Goal: Task Accomplishment & Management: Manage account settings

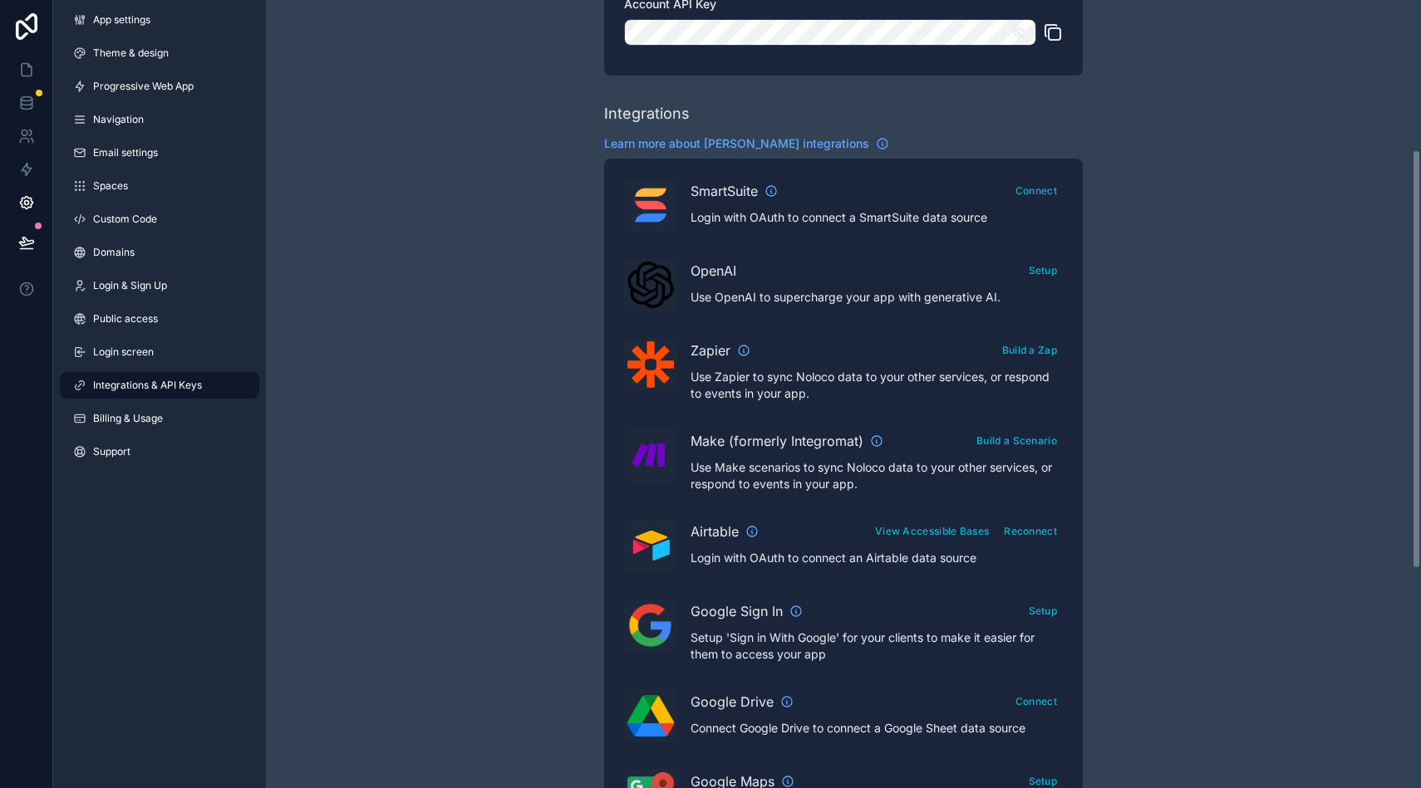
scroll to position [326, 0]
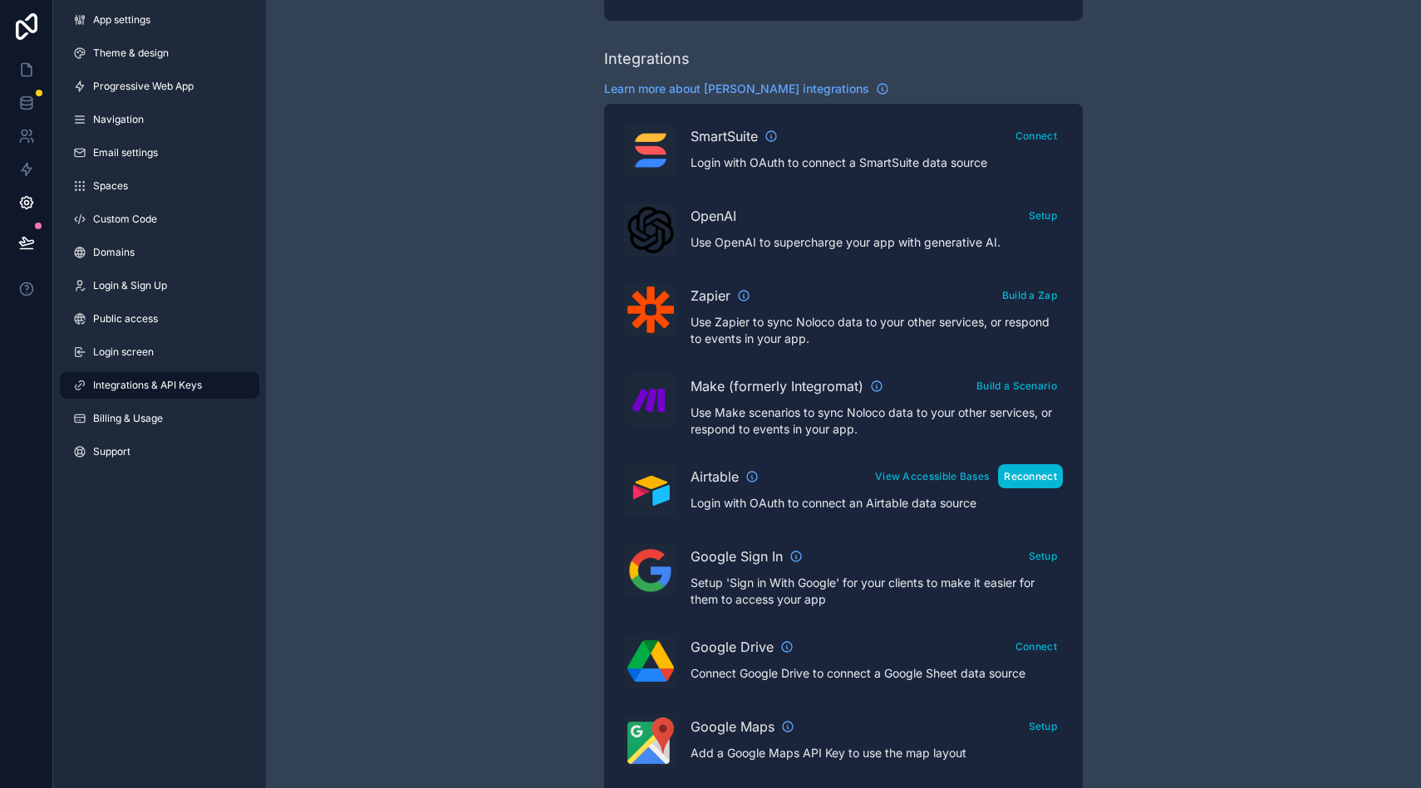
click at [1018, 481] on button "Reconnect" at bounding box center [1030, 476] width 65 height 24
click at [925, 474] on button "View Accessible Bases" at bounding box center [931, 476] width 125 height 24
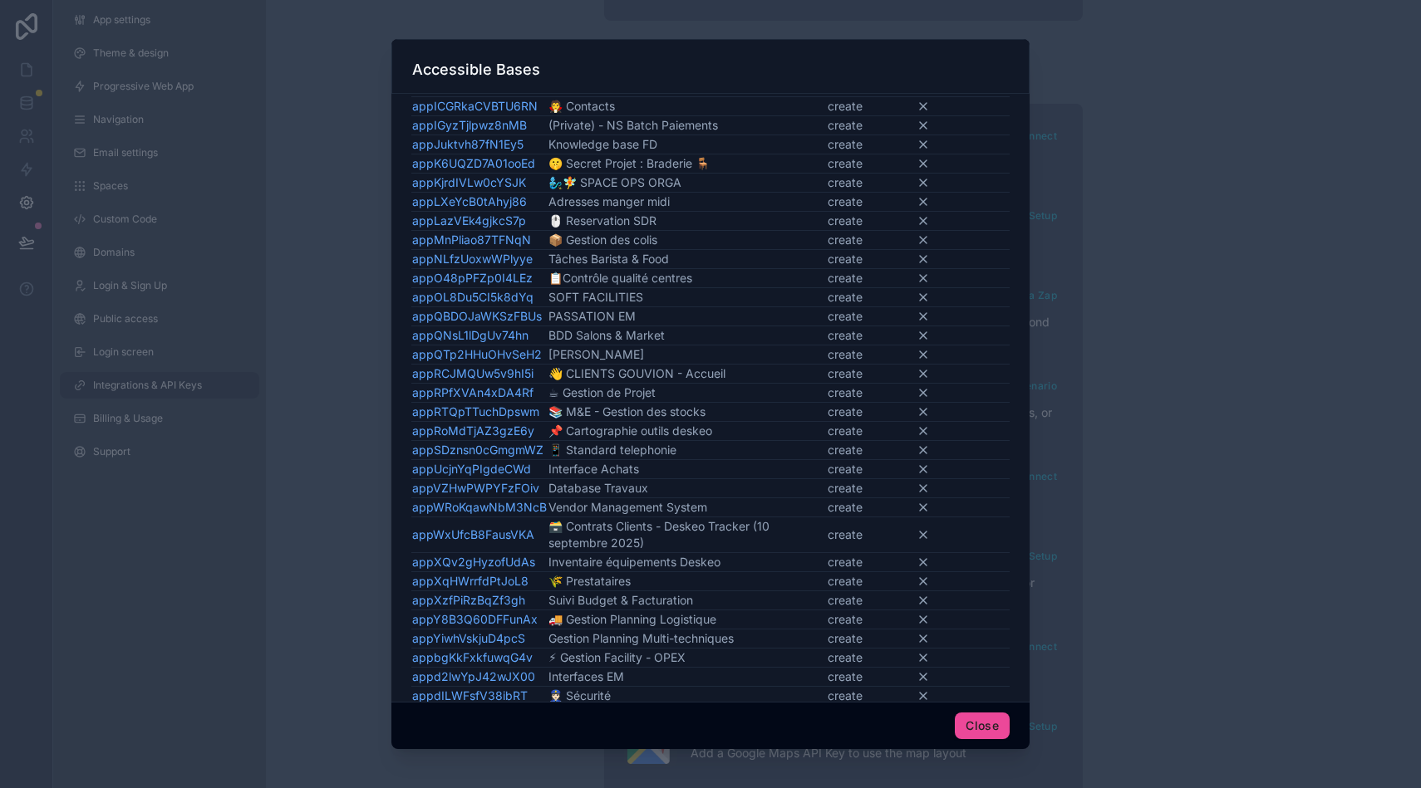
scroll to position [1450, 0]
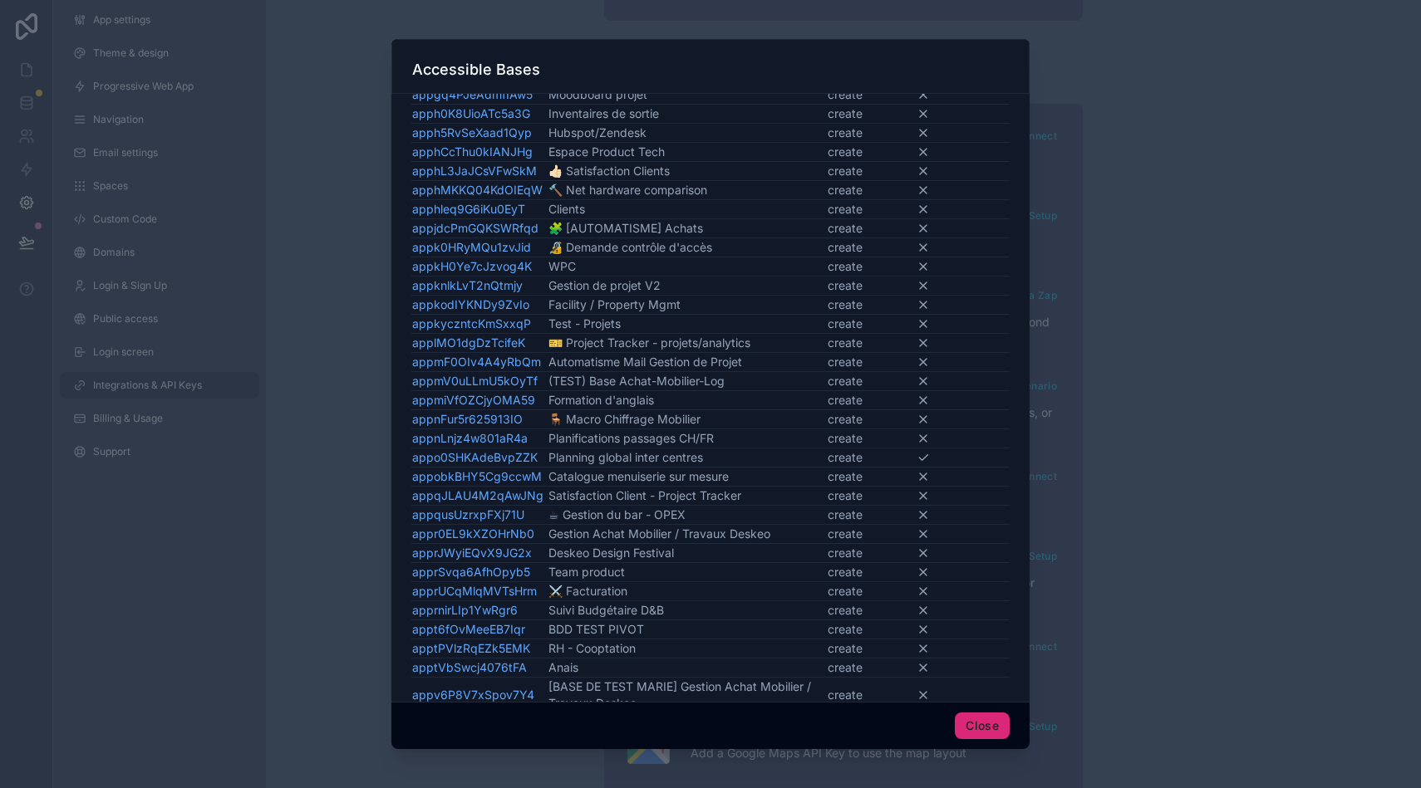
click at [974, 719] on button "Close" at bounding box center [981, 726] width 55 height 27
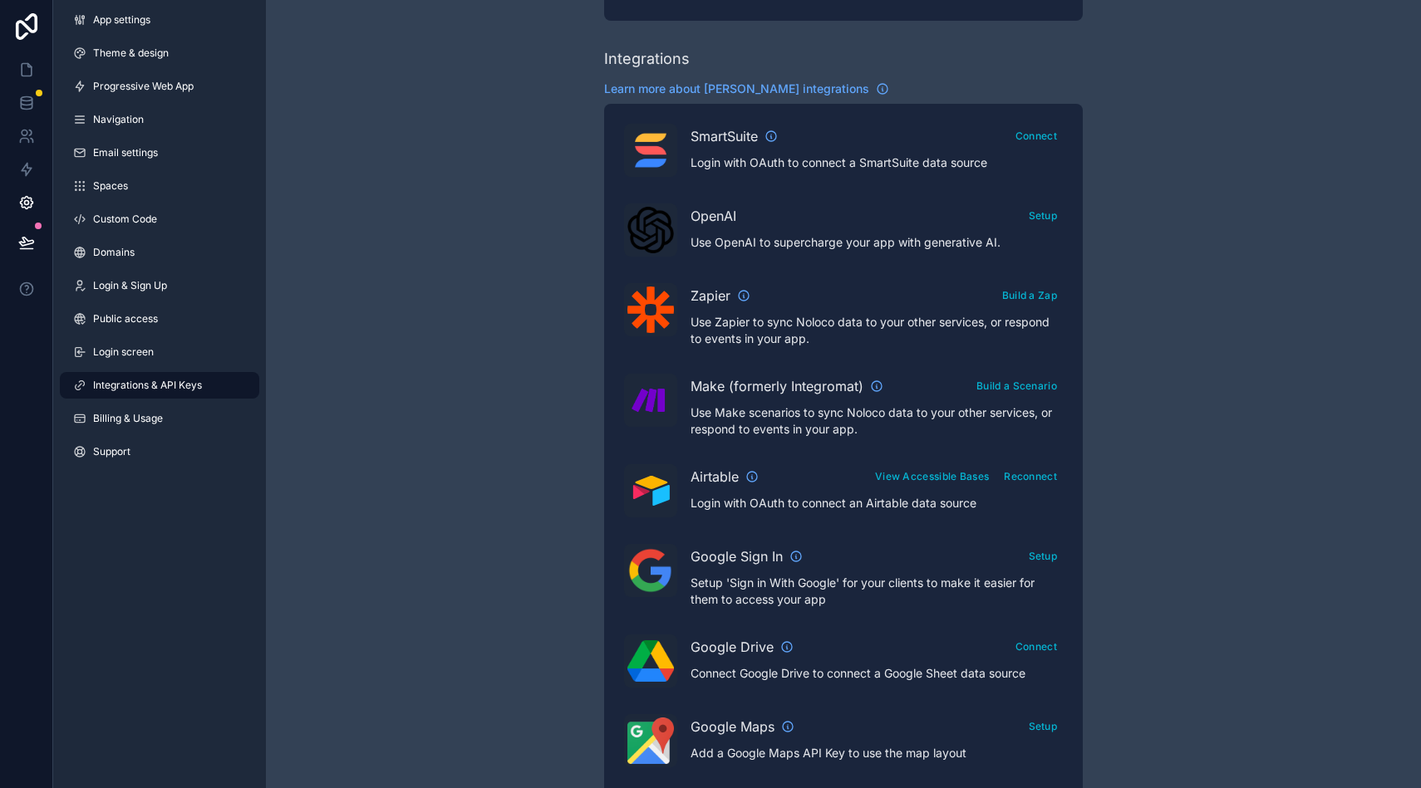
scroll to position [692, 0]
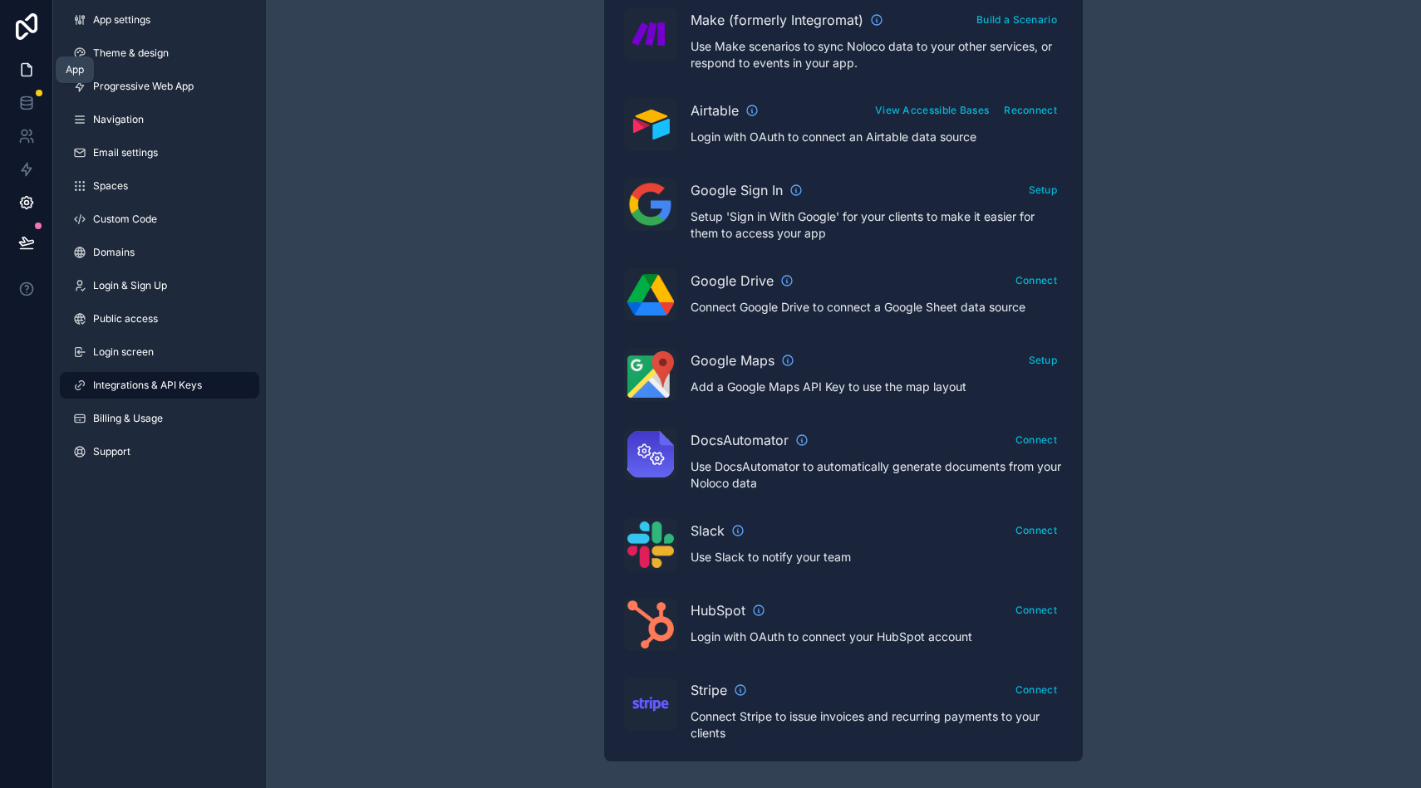
click at [30, 82] on link at bounding box center [26, 69] width 52 height 33
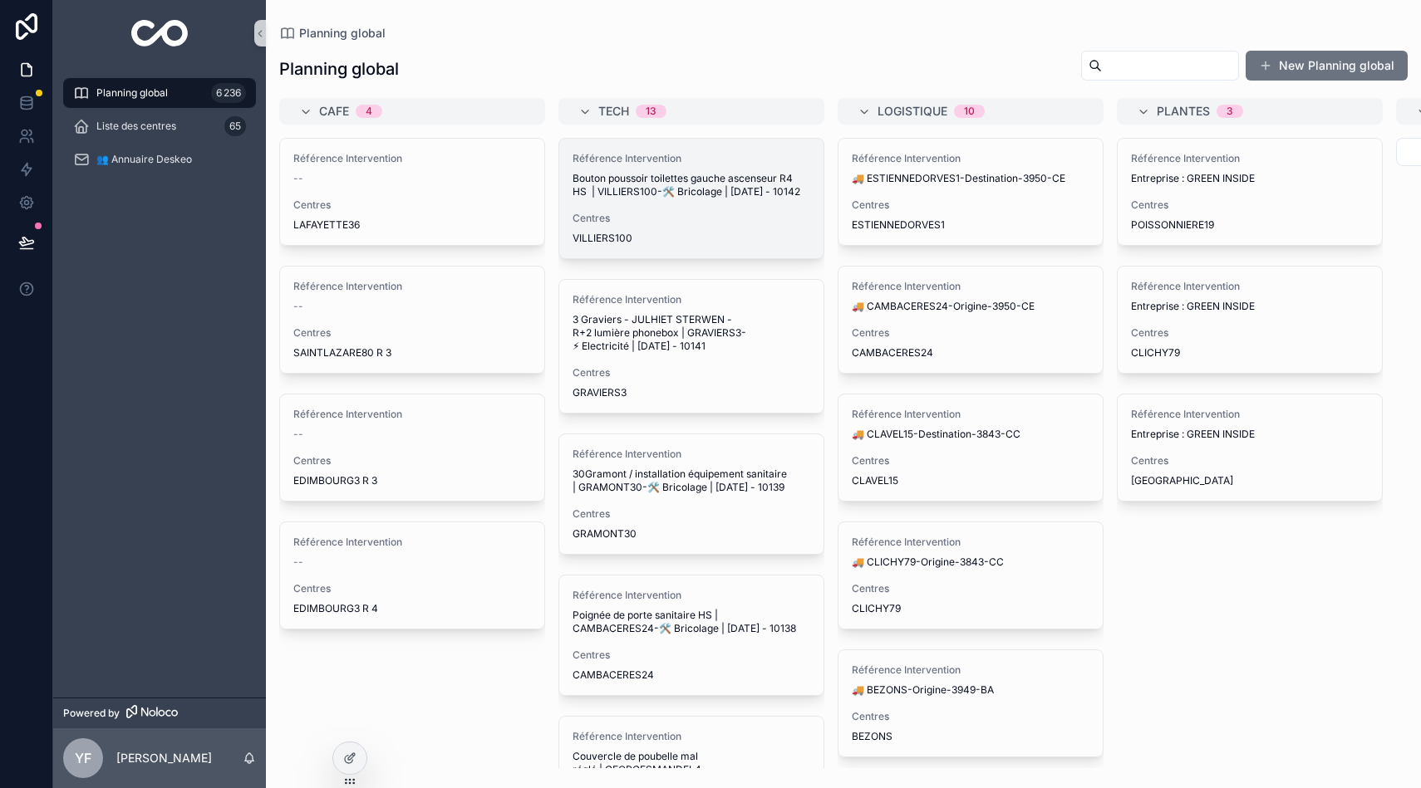
drag, startPoint x: 619, startPoint y: 205, endPoint x: 575, endPoint y: 203, distance: 44.1
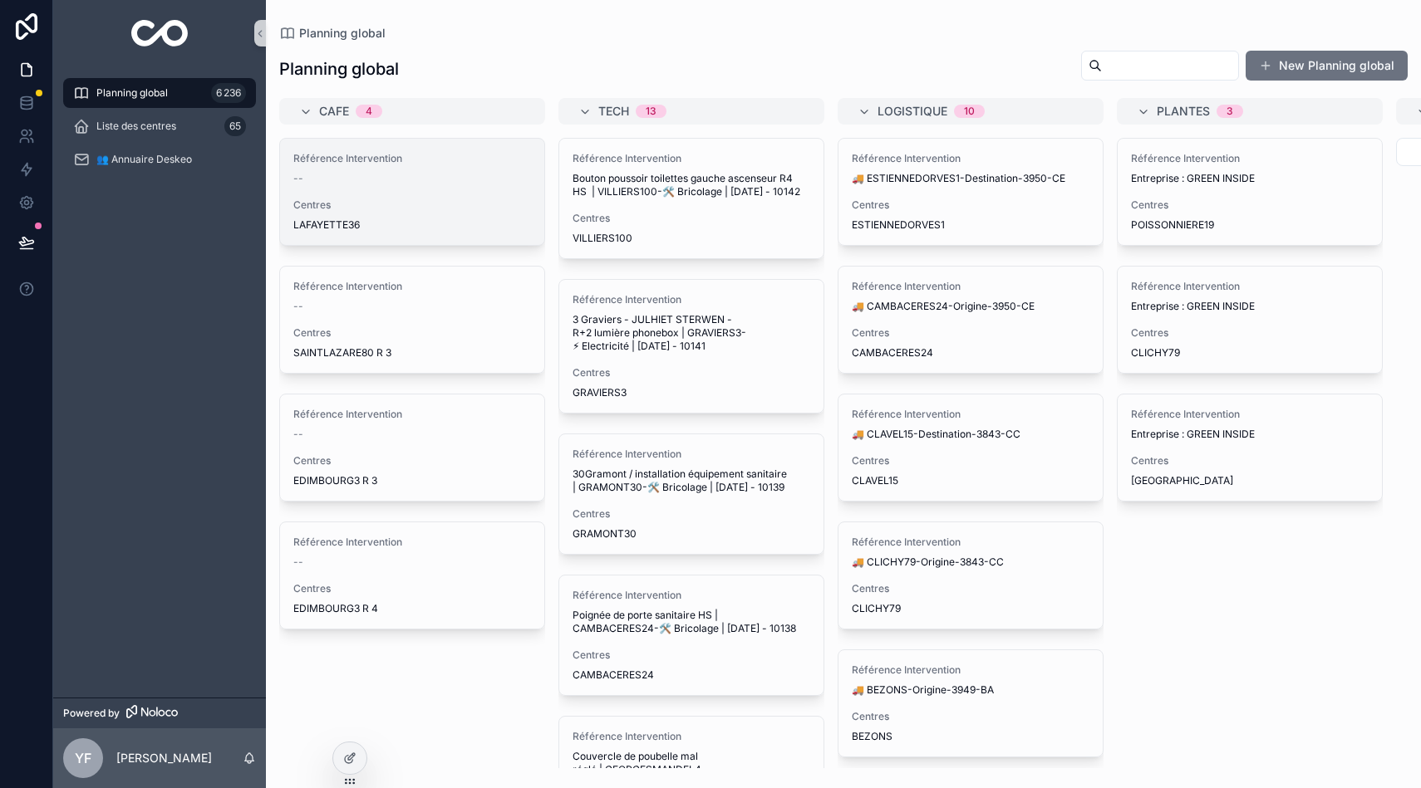
click at [423, 169] on div "Référence Intervention --" at bounding box center [412, 168] width 238 height 33
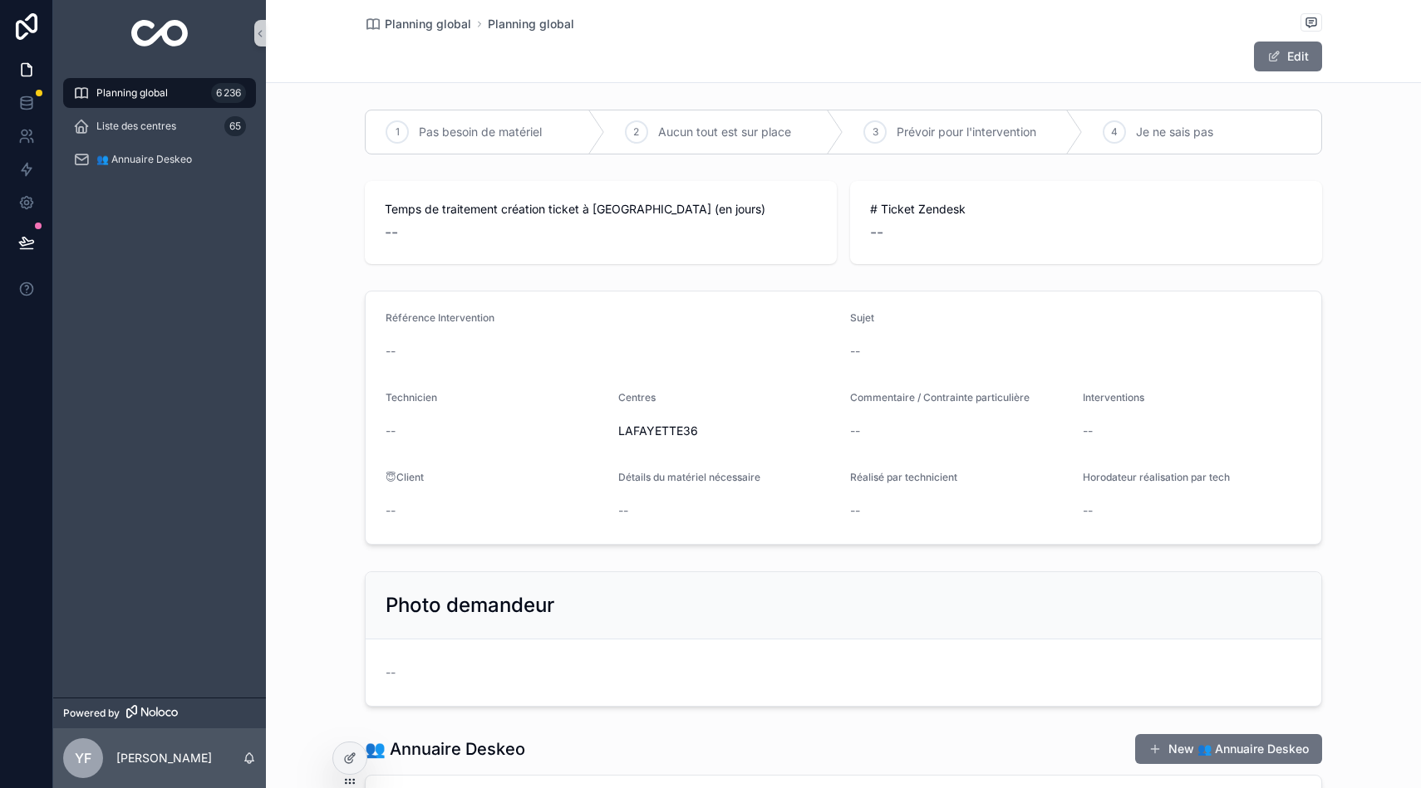
click at [169, 95] on div "Planning global 6 236" at bounding box center [159, 93] width 173 height 27
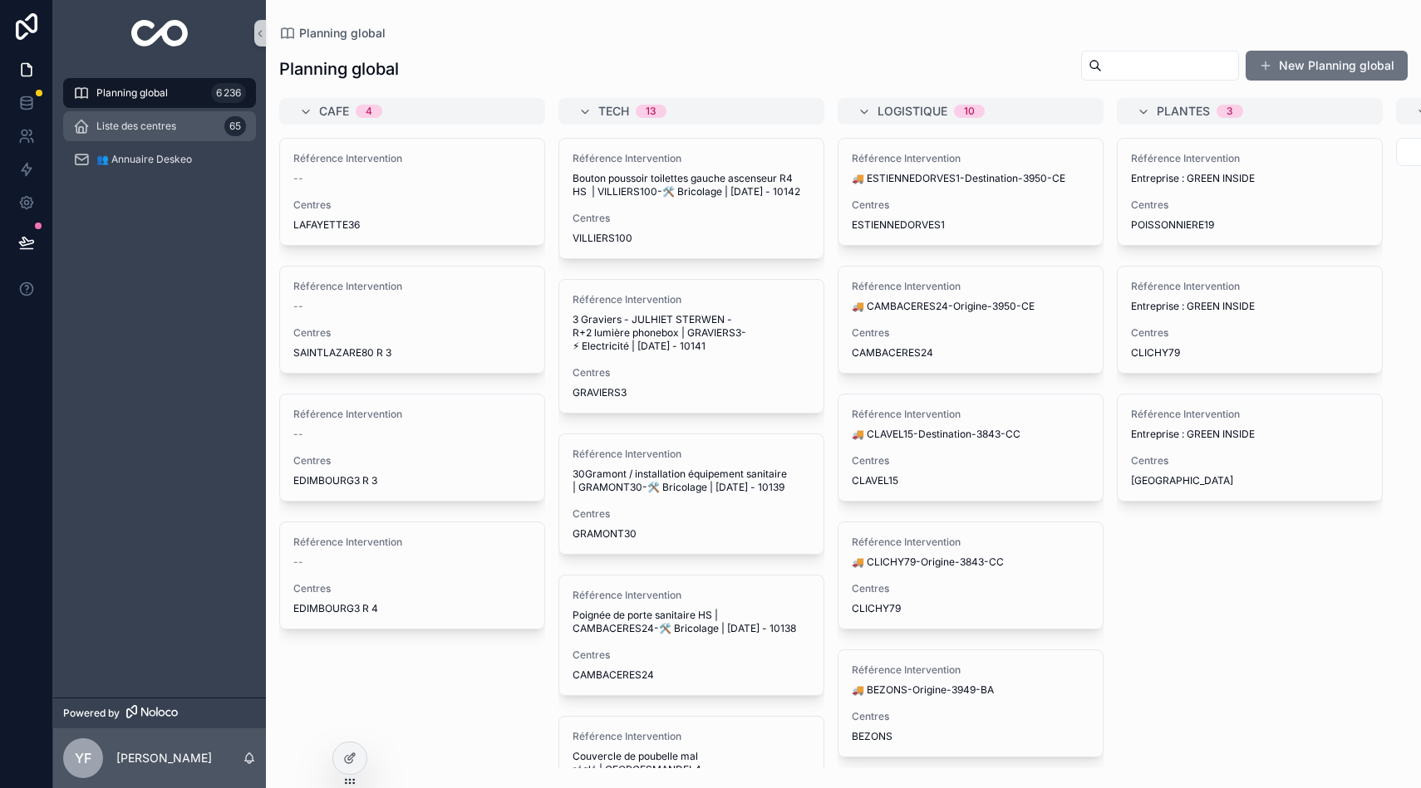
click at [137, 120] on span "Liste des centres" at bounding box center [136, 126] width 80 height 13
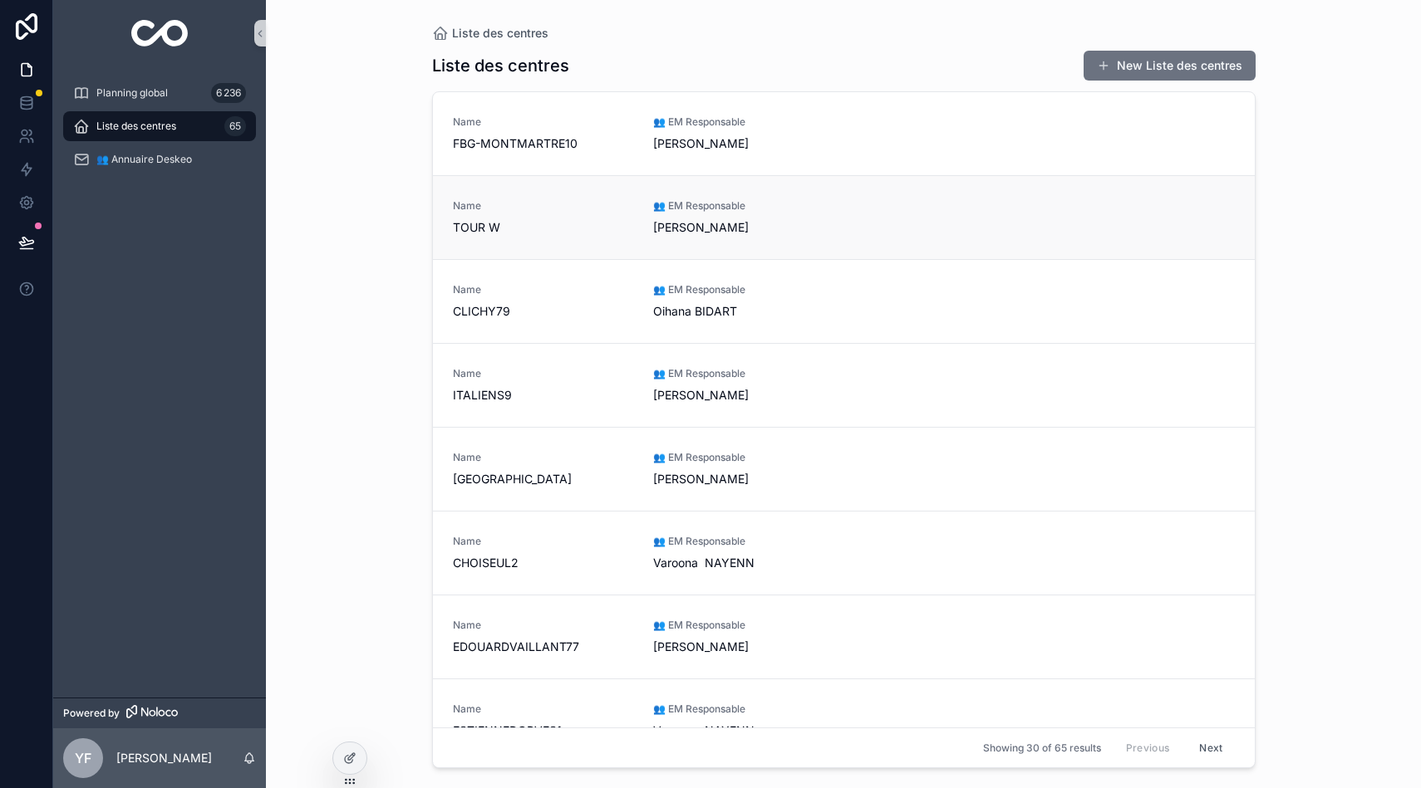
click at [593, 229] on span "TOUR W" at bounding box center [543, 227] width 180 height 17
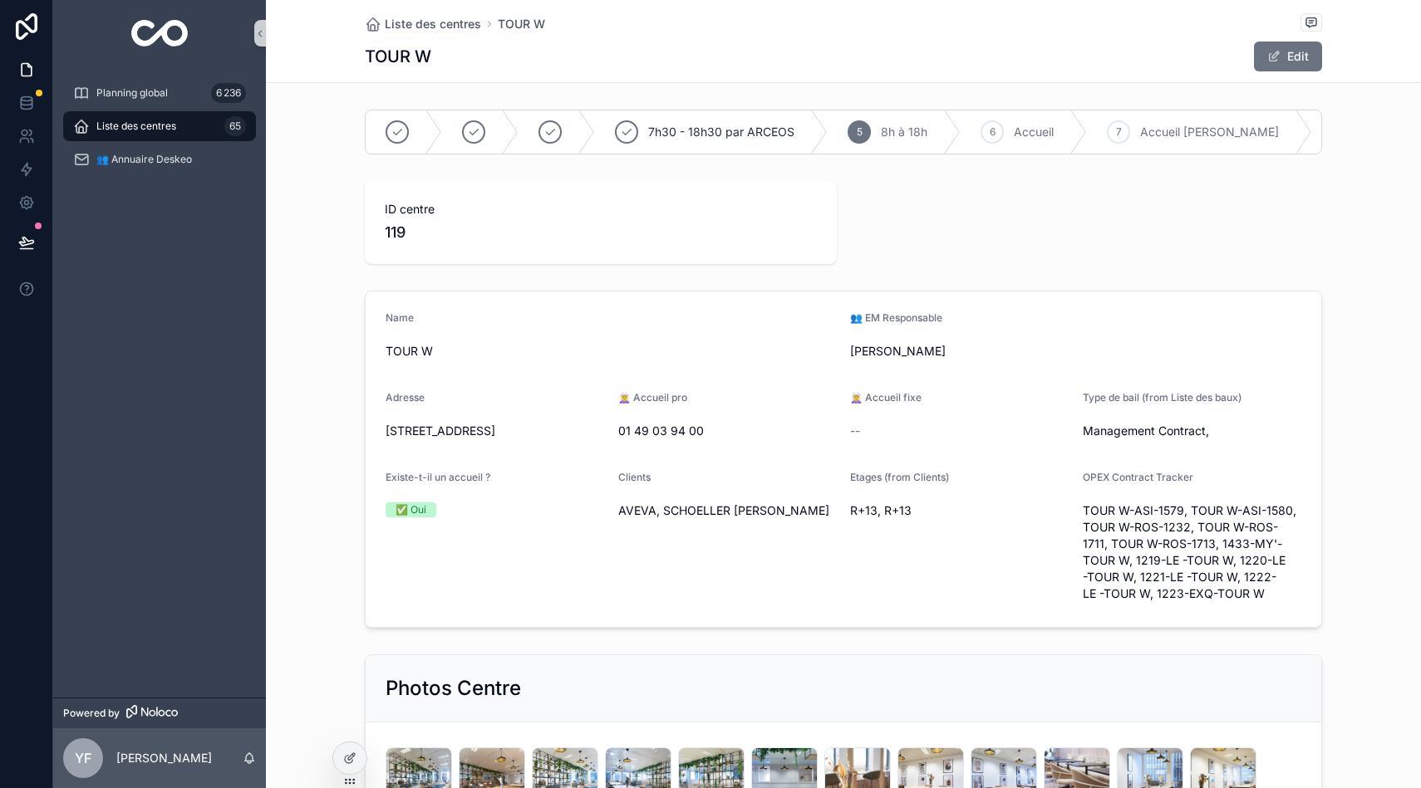
scroll to position [384, 0]
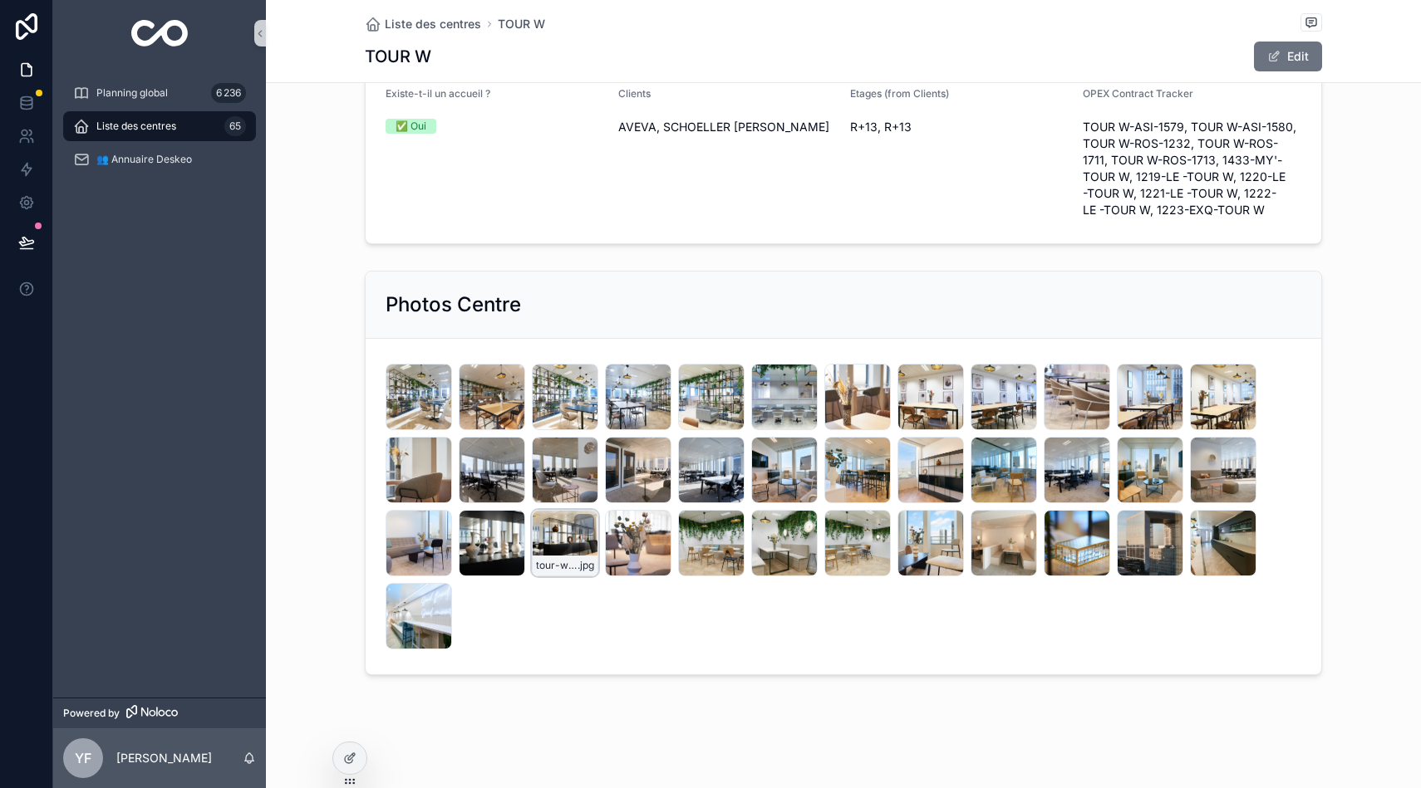
click at [553, 537] on div "tour-w-34 .jpg" at bounding box center [565, 543] width 66 height 66
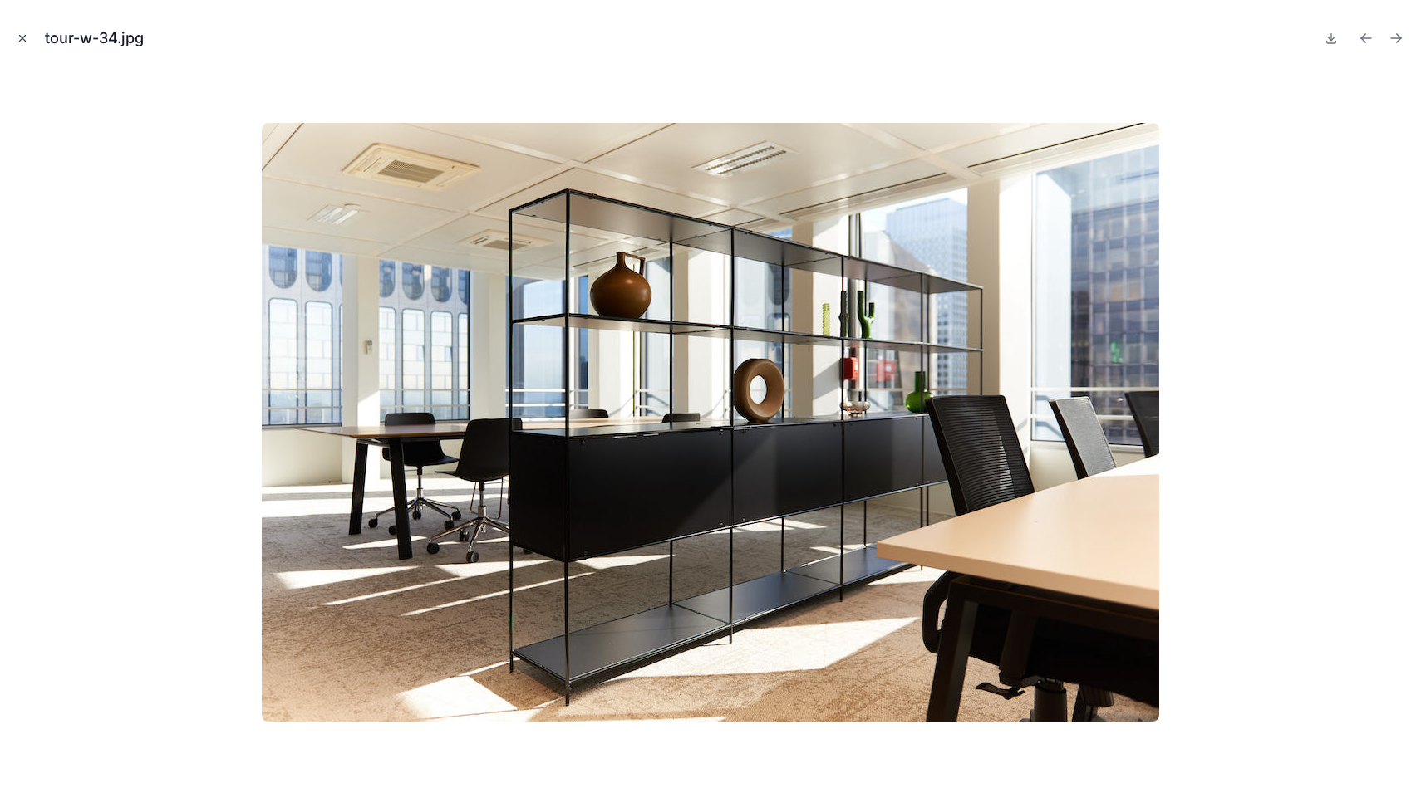
click at [27, 36] on icon "Close modal" at bounding box center [23, 38] width 12 height 12
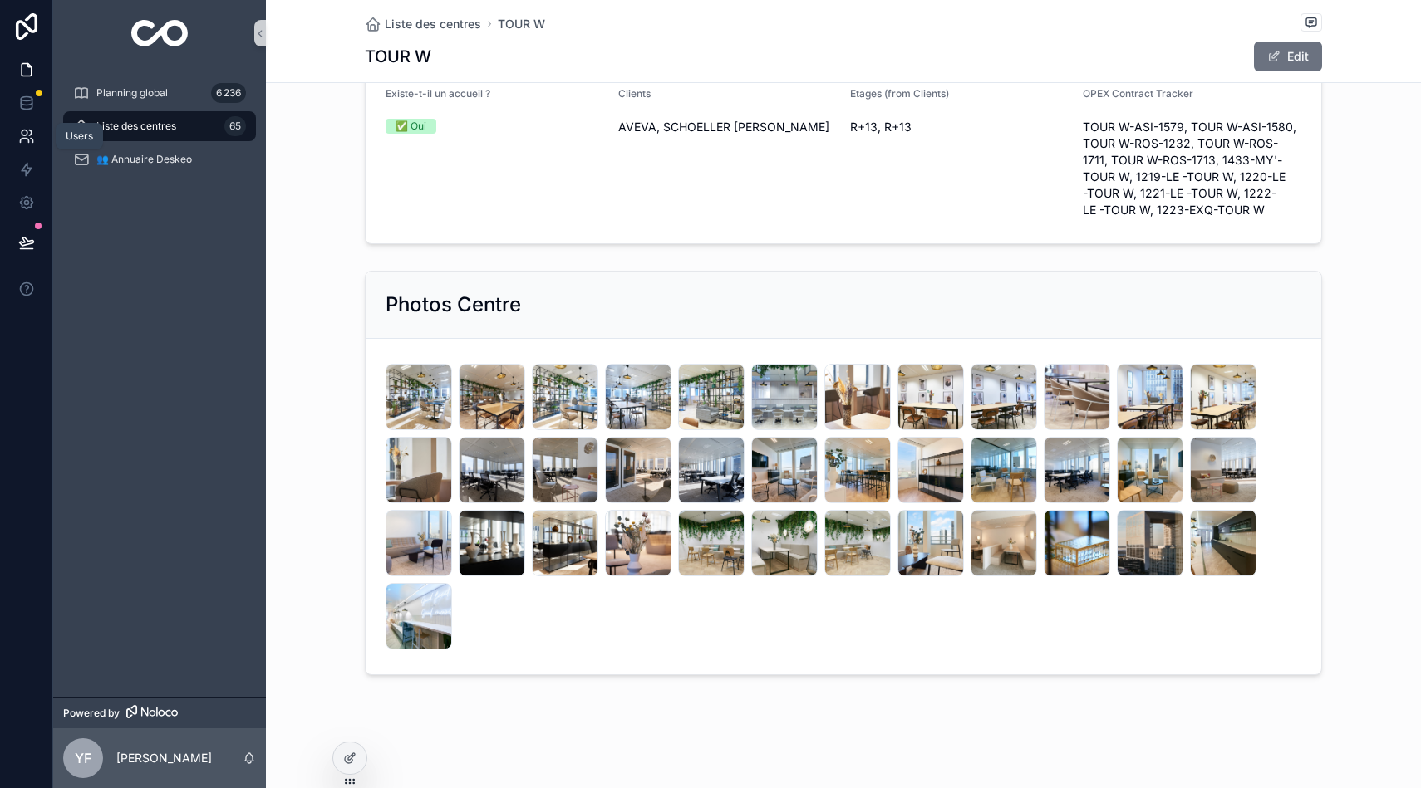
click at [27, 125] on link at bounding box center [26, 136] width 52 height 33
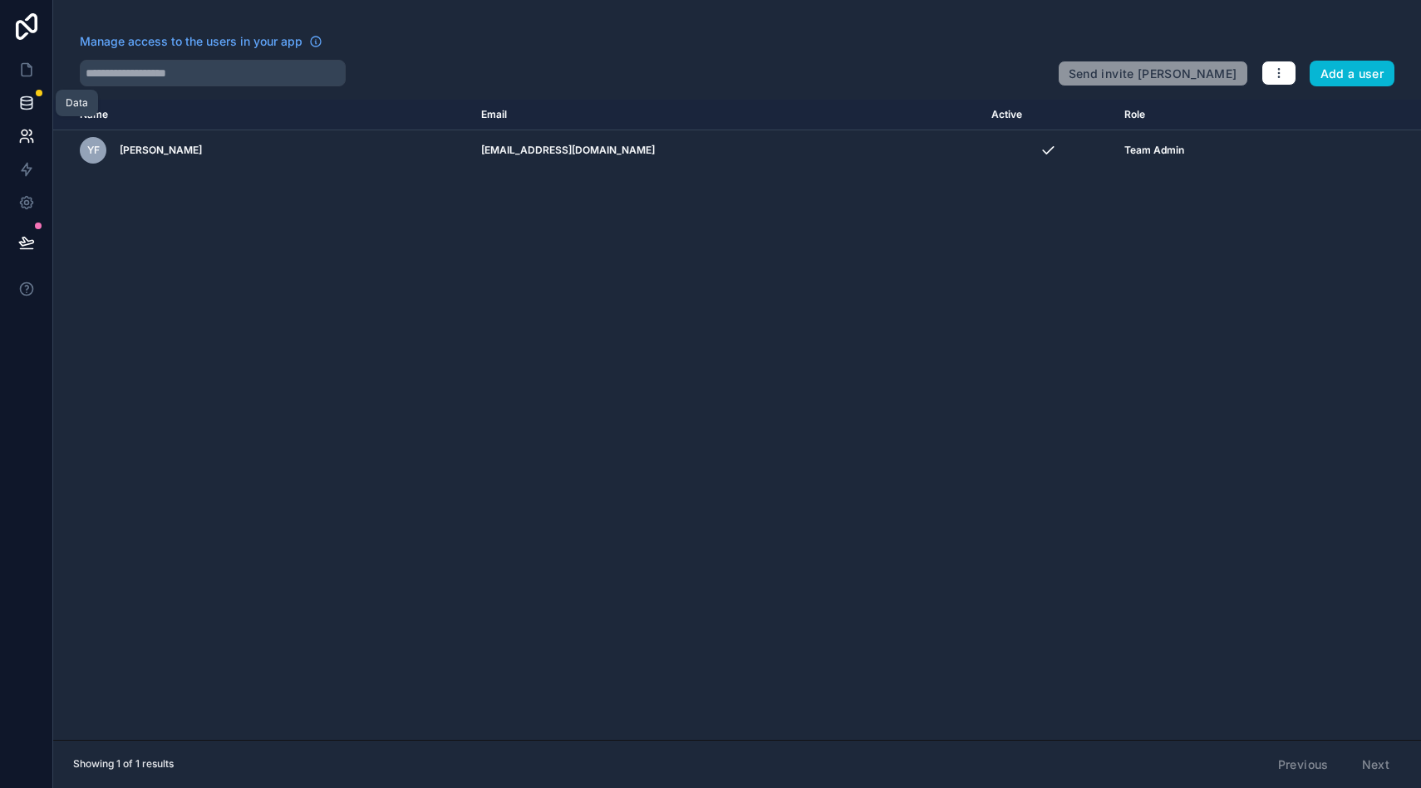
click at [27, 99] on icon at bounding box center [26, 103] width 17 height 17
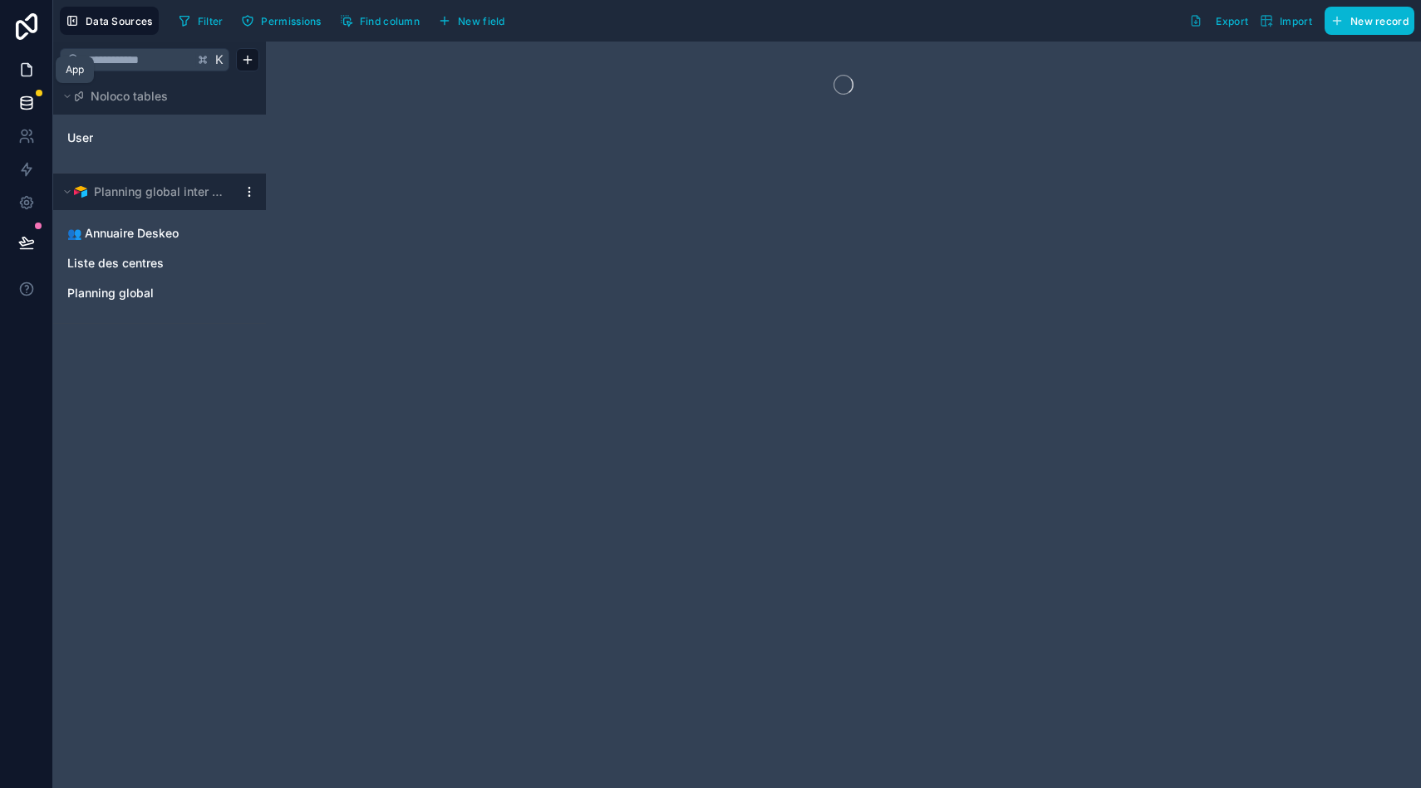
click at [27, 56] on link at bounding box center [26, 69] width 52 height 33
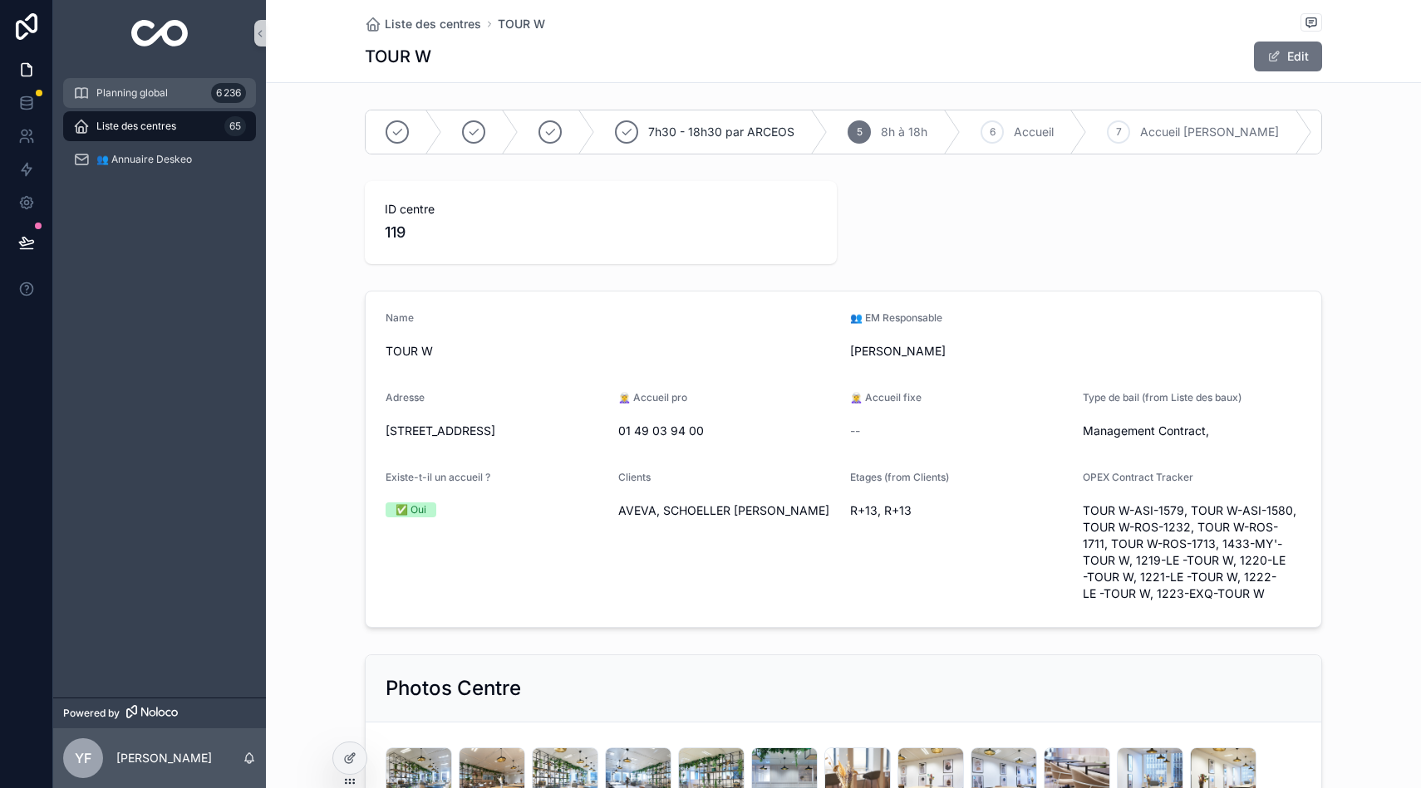
click at [147, 88] on span "Planning global" at bounding box center [131, 92] width 71 height 13
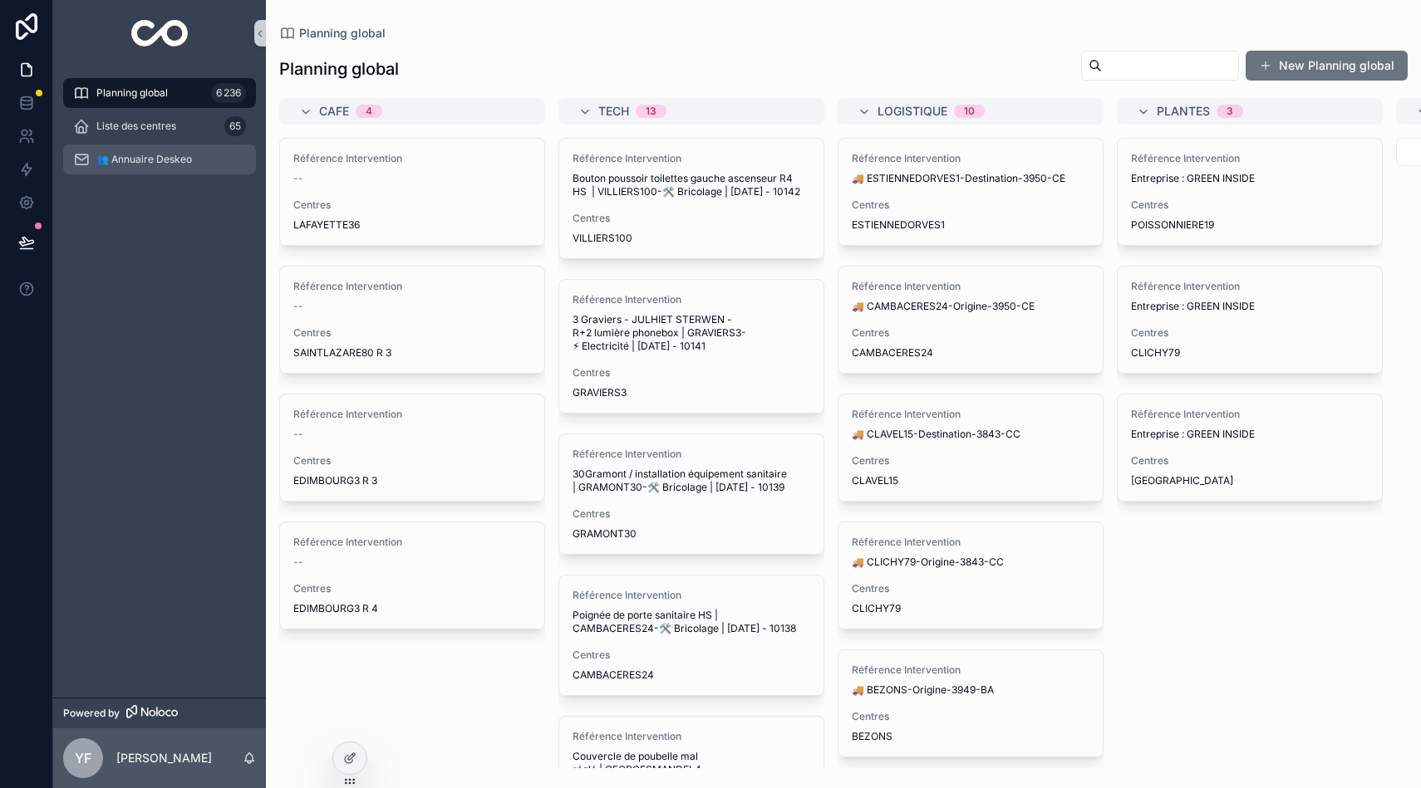
click at [155, 159] on span "👥 Annuaire Deskeo" at bounding box center [144, 159] width 96 height 13
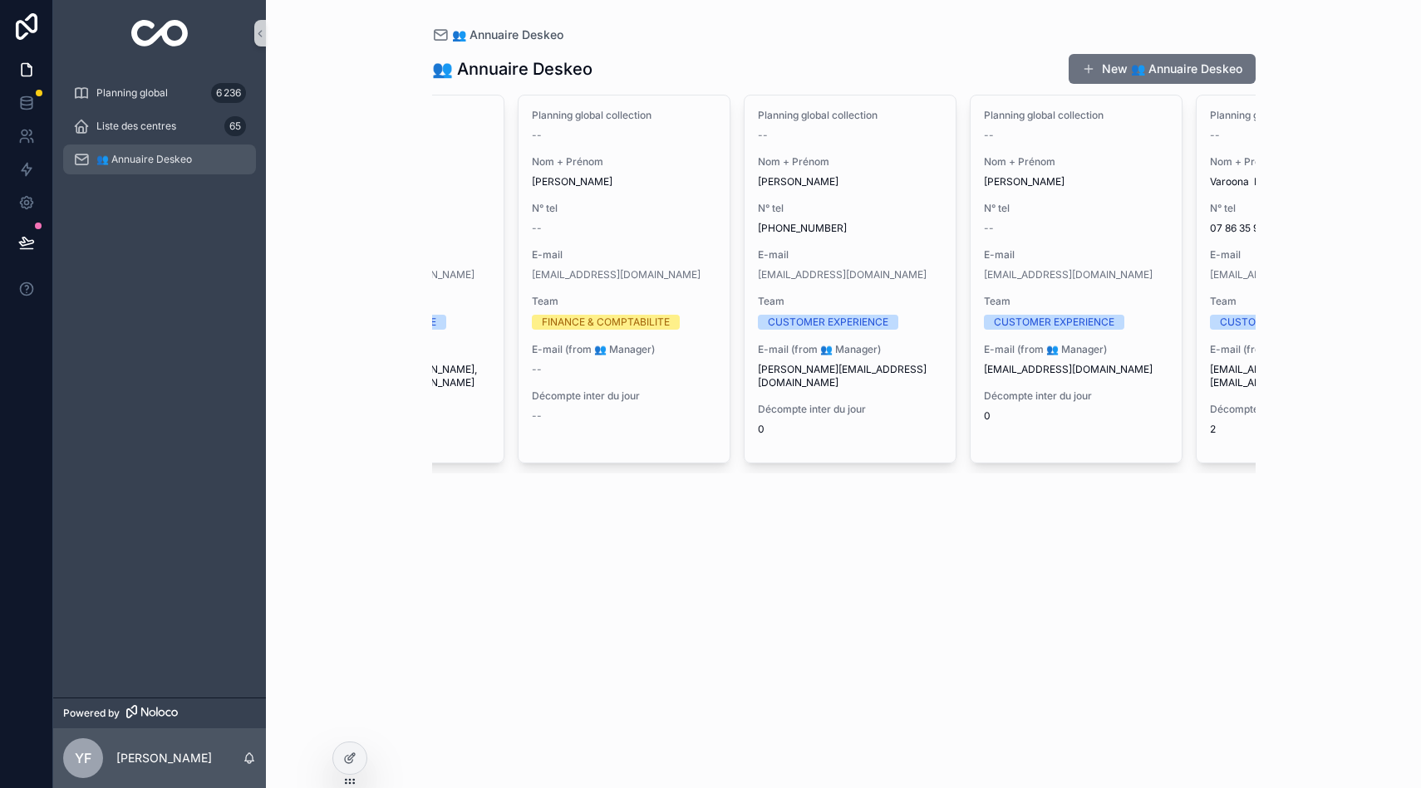
scroll to position [0, 1928]
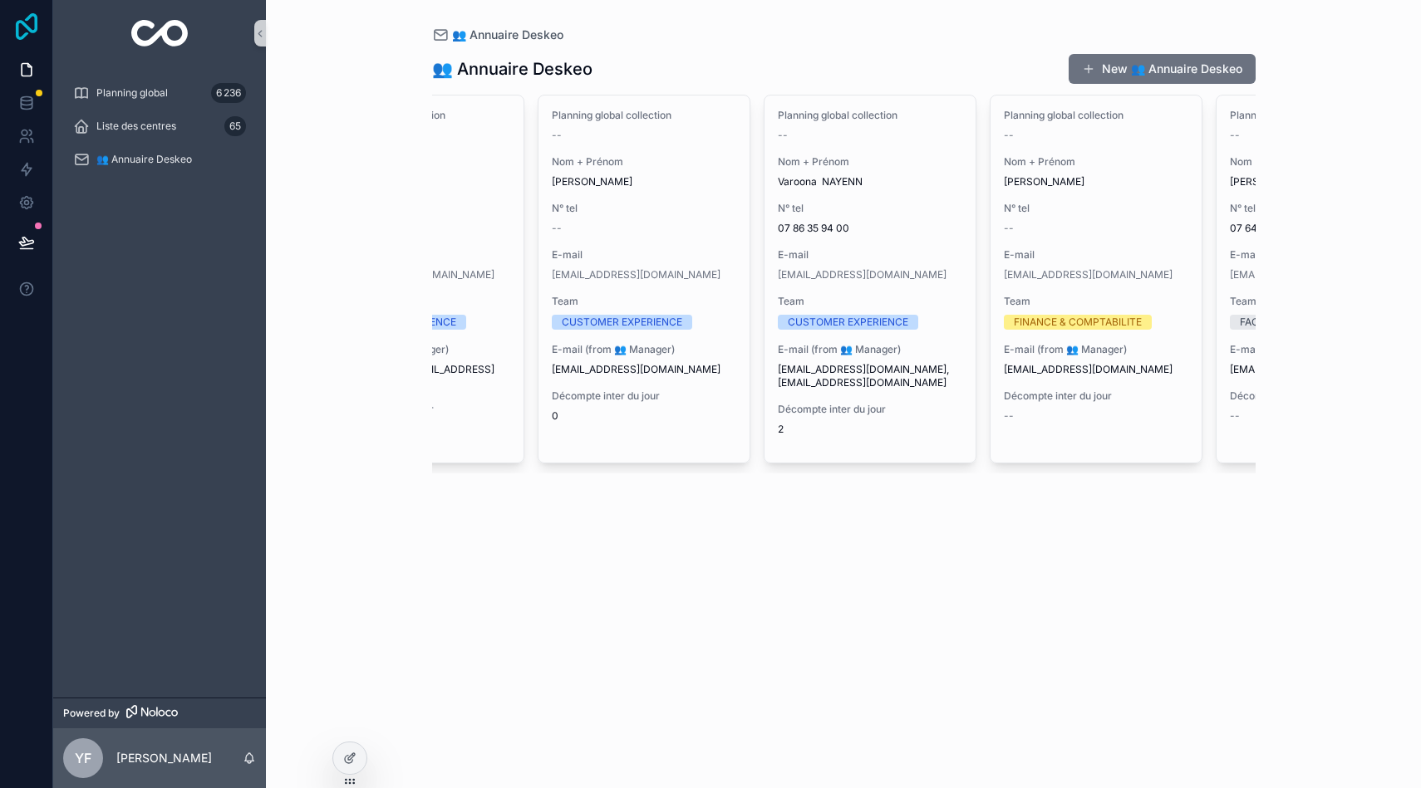
click at [25, 25] on icon at bounding box center [27, 26] width 22 height 27
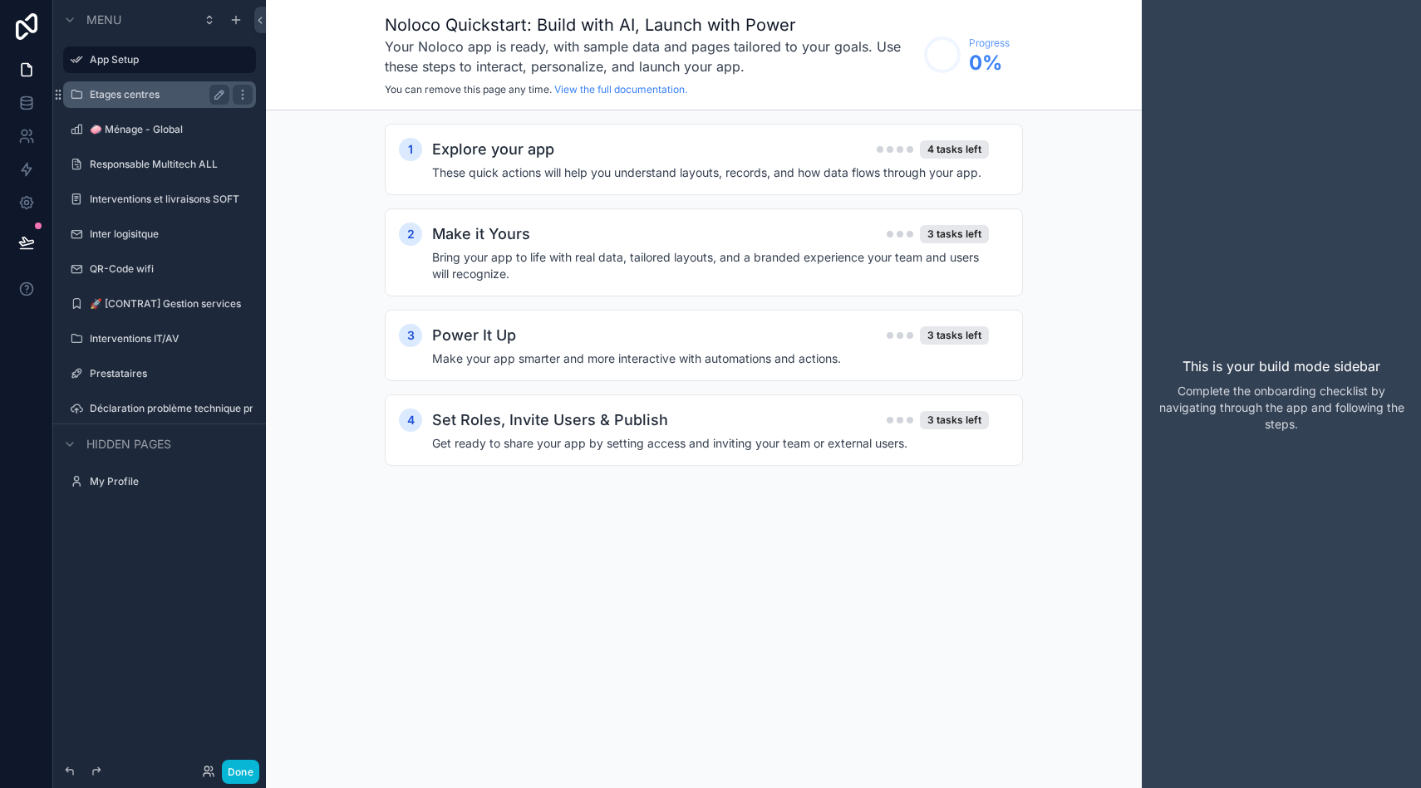
click at [169, 103] on div "Etages centres" at bounding box center [160, 95] width 140 height 20
click at [162, 95] on label "Etages centres" at bounding box center [156, 94] width 133 height 13
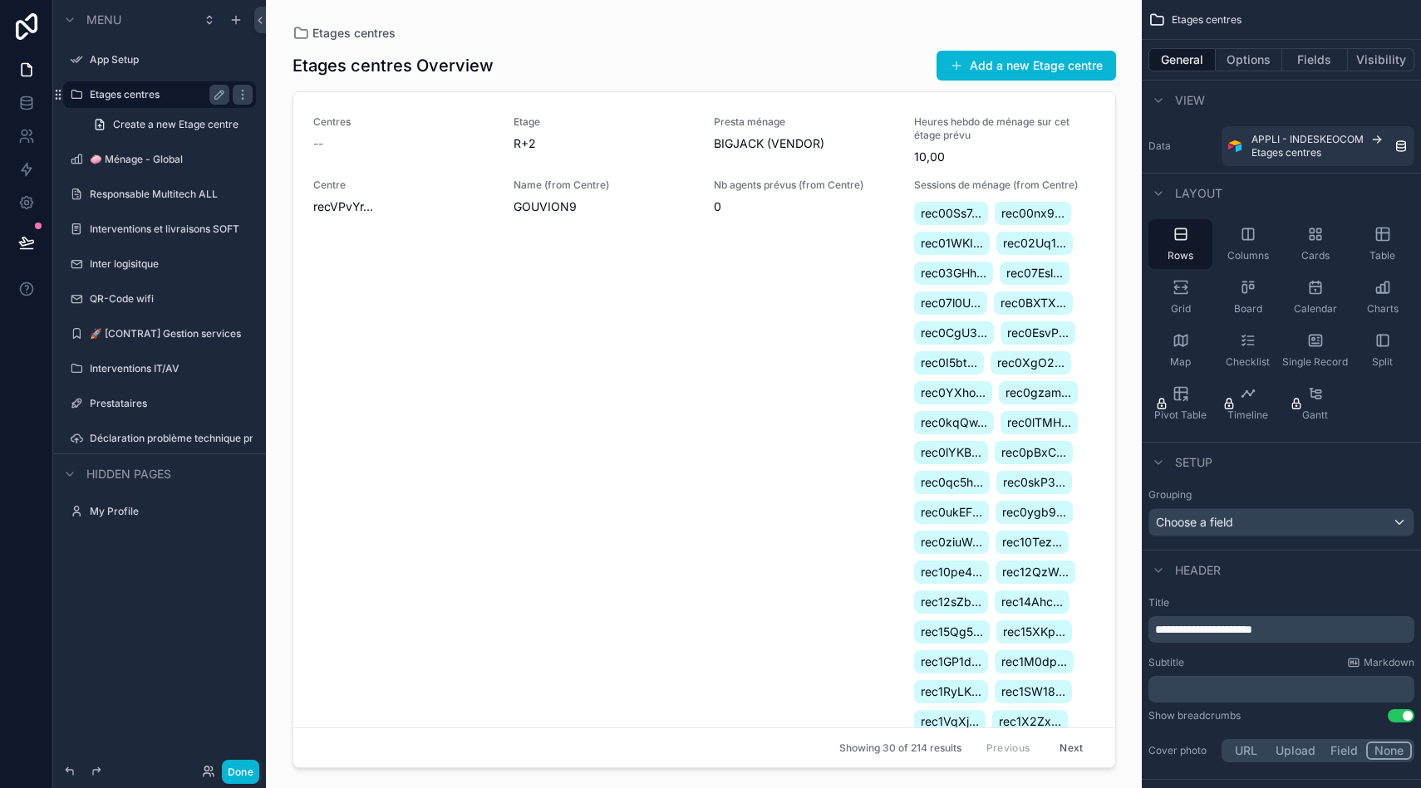
click at [945, 224] on div "scrollable content" at bounding box center [704, 384] width 850 height 768
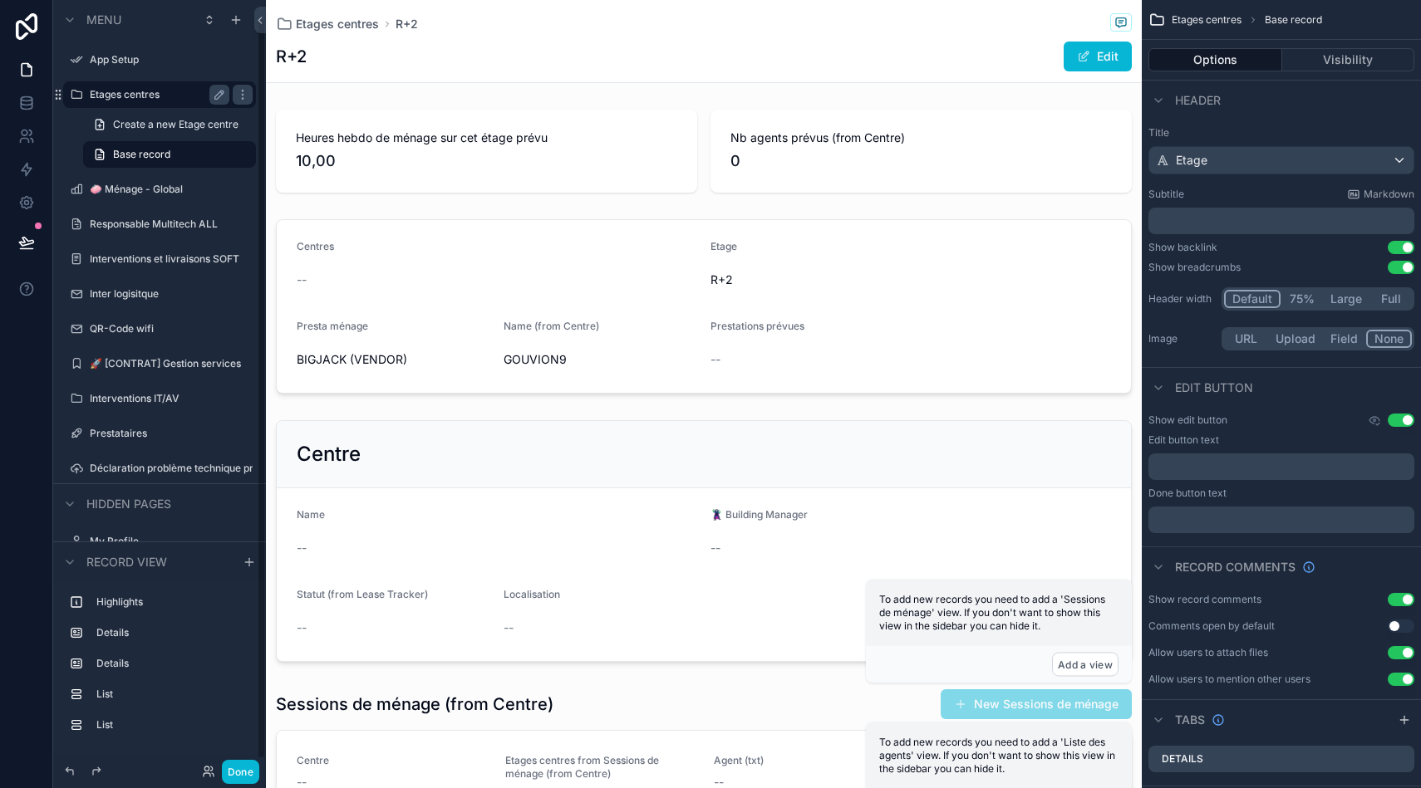
scroll to position [28, 0]
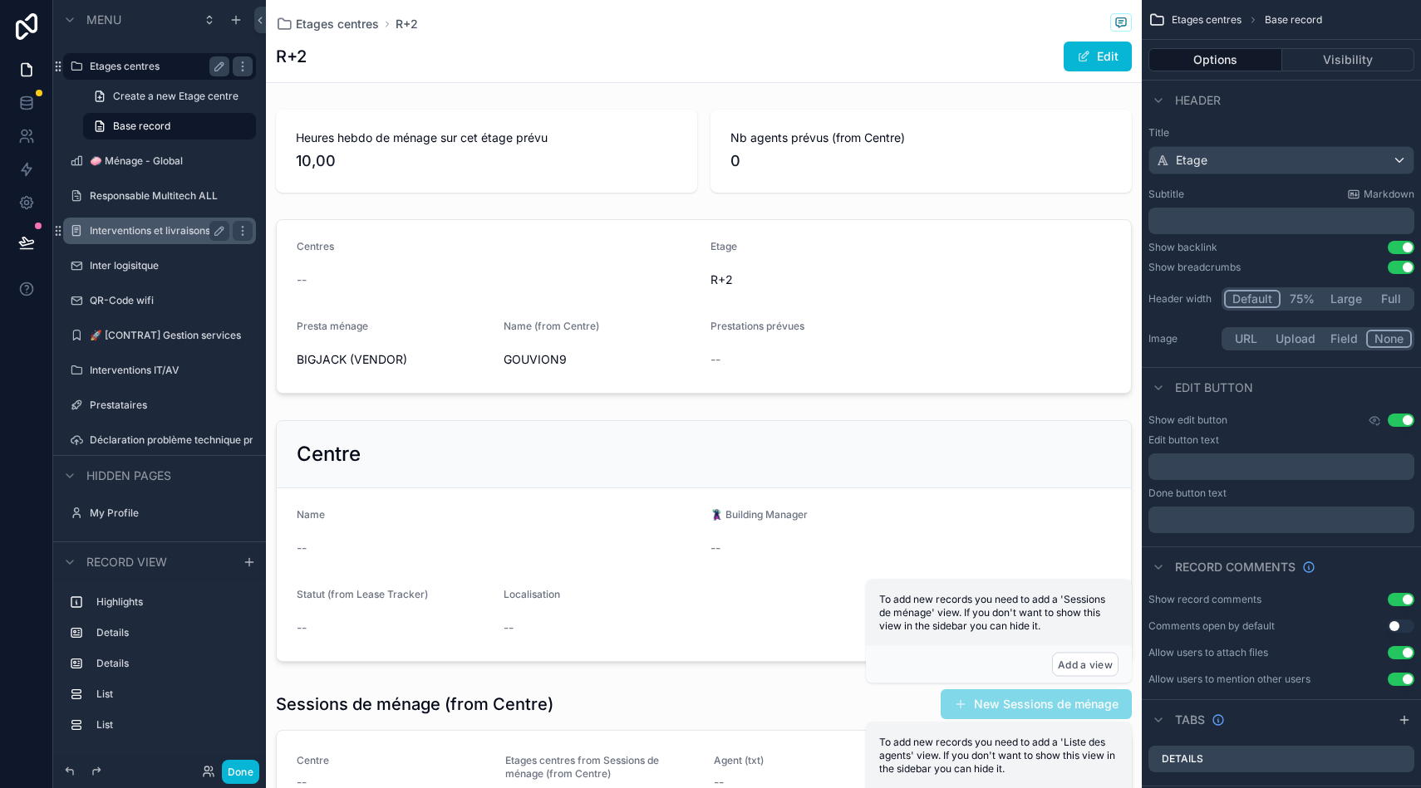
click at [150, 231] on label "Interventions et livraisons SOFT" at bounding box center [160, 230] width 140 height 13
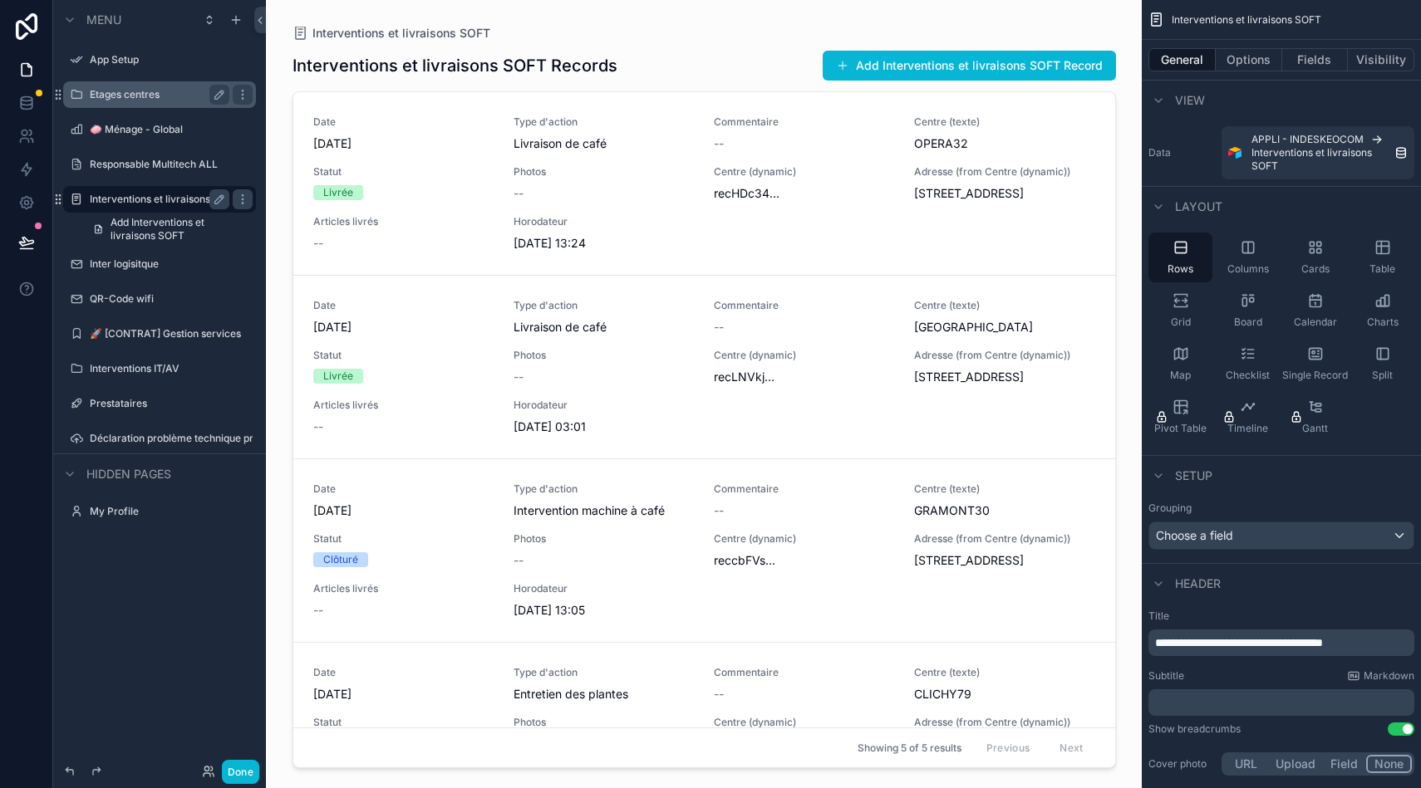
click at [680, 282] on div "scrollable content" at bounding box center [704, 384] width 850 height 768
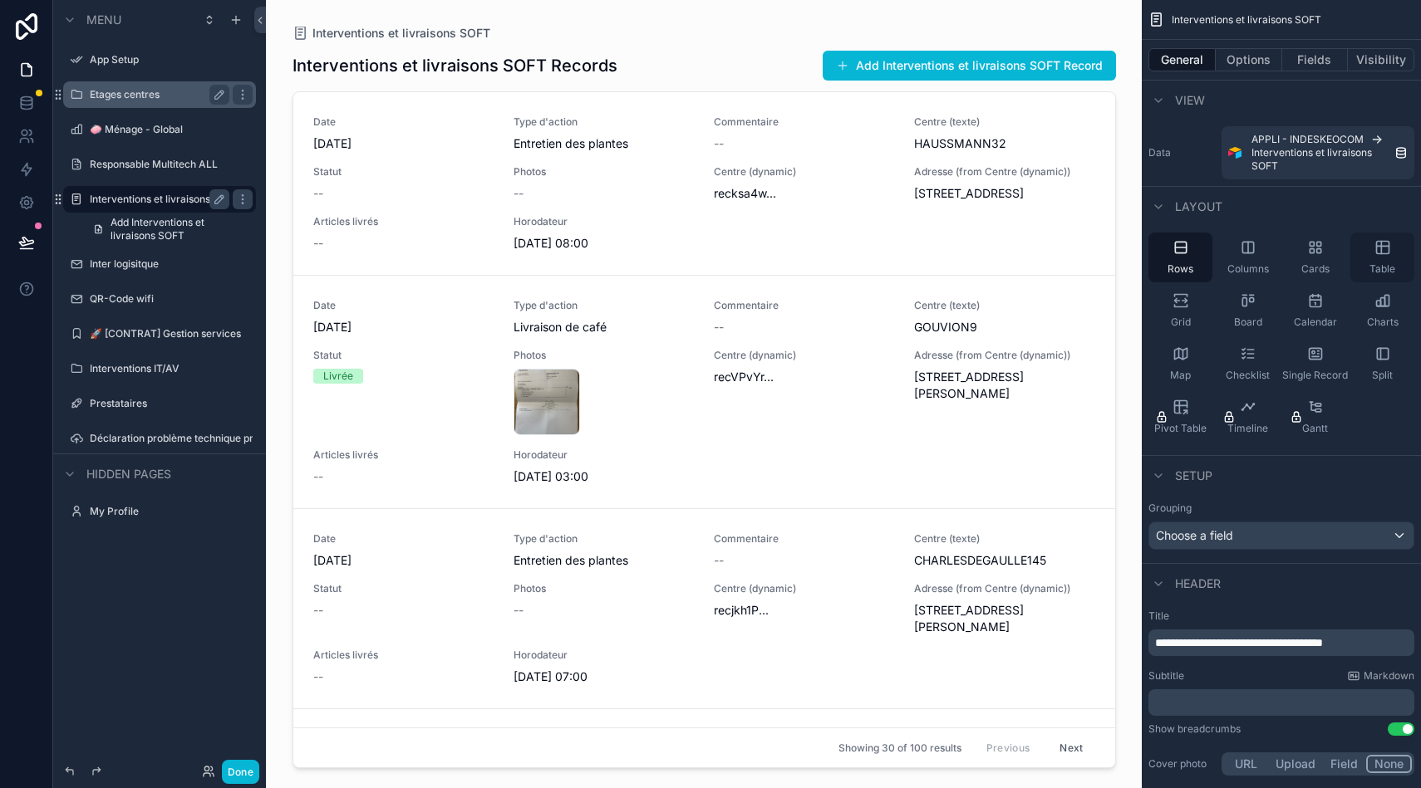
click at [1387, 242] on icon "scrollable content" at bounding box center [1382, 248] width 12 height 12
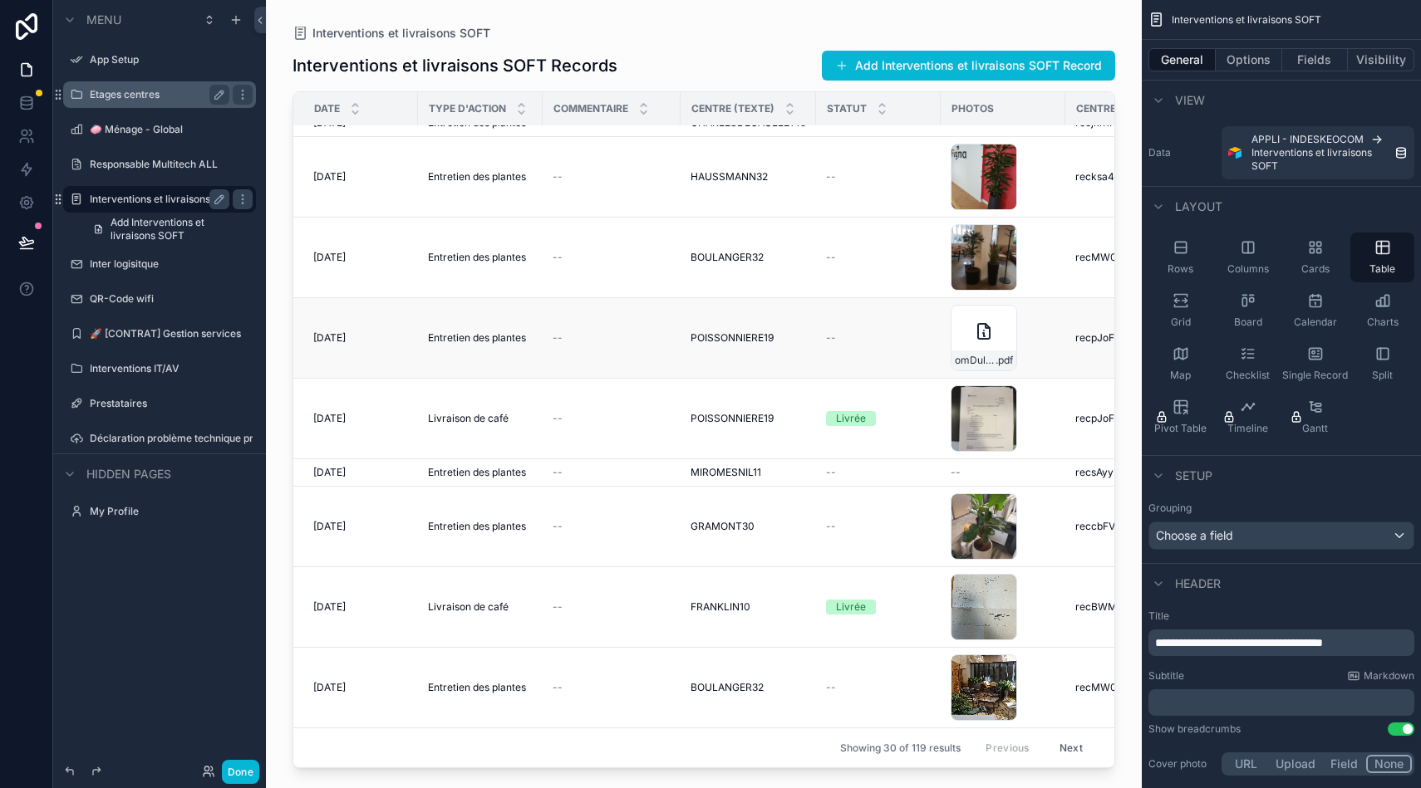
scroll to position [725, 336]
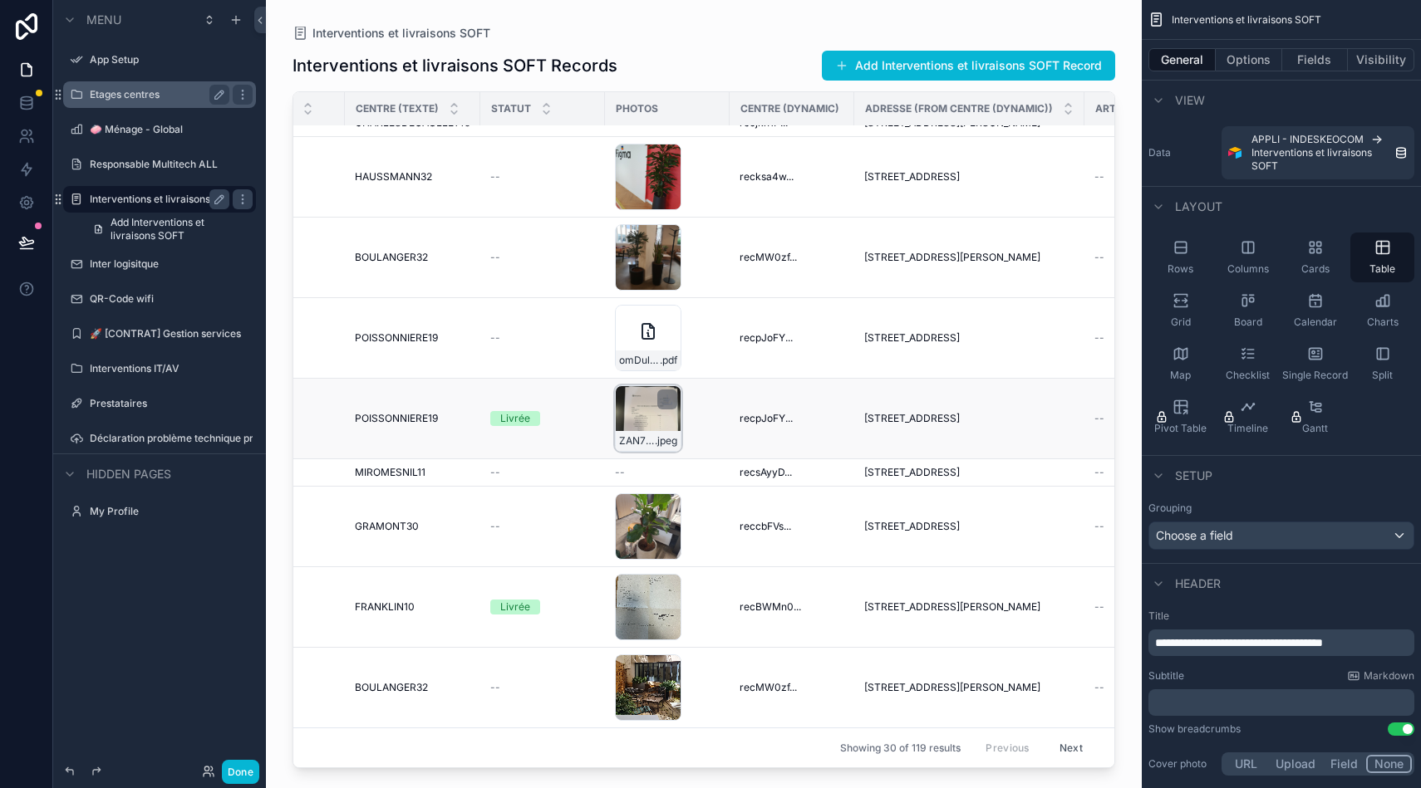
click at [654, 410] on div "ZAN75KQvbJ0kfqkrv3G2 .jpeg" at bounding box center [648, 418] width 66 height 66
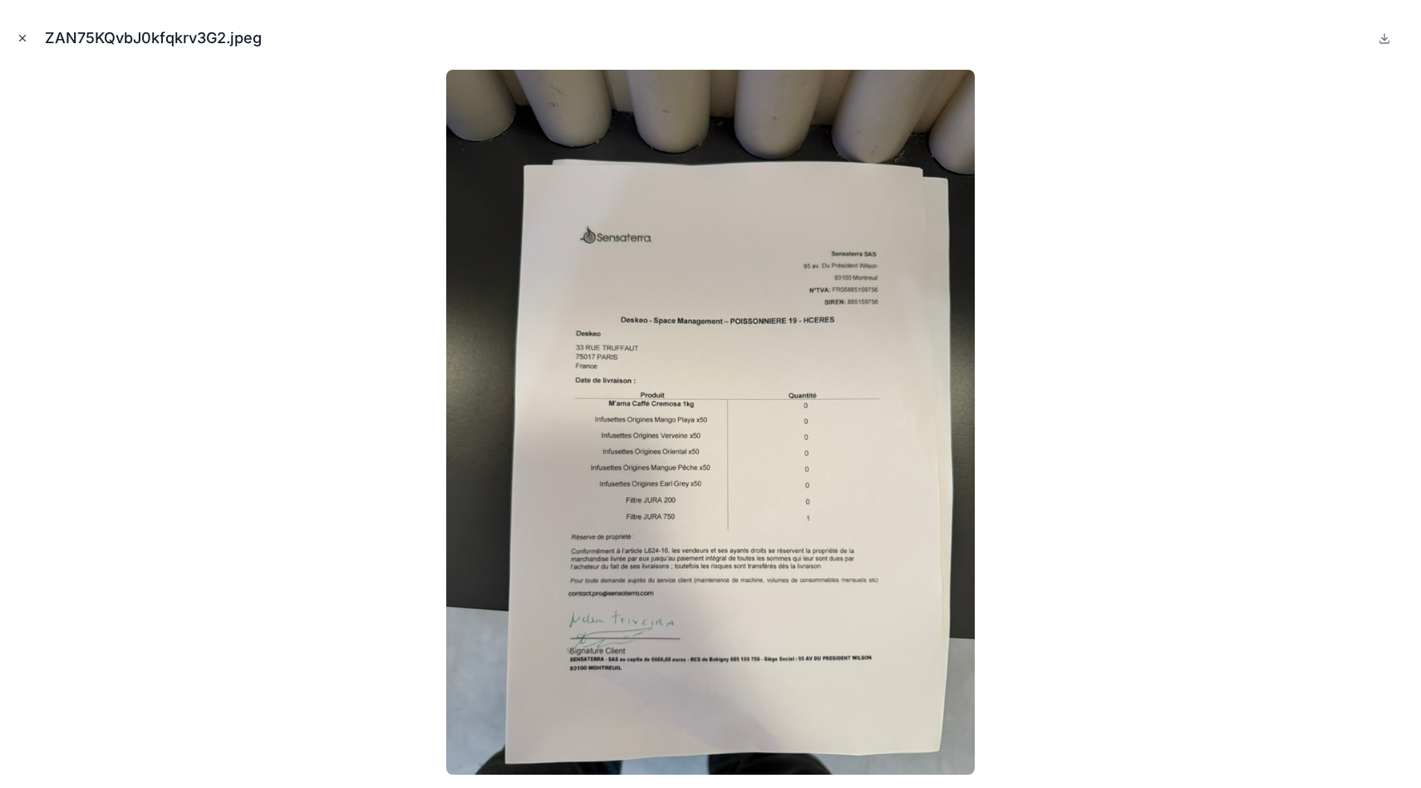
click at [24, 38] on icon "Close modal" at bounding box center [23, 38] width 12 height 12
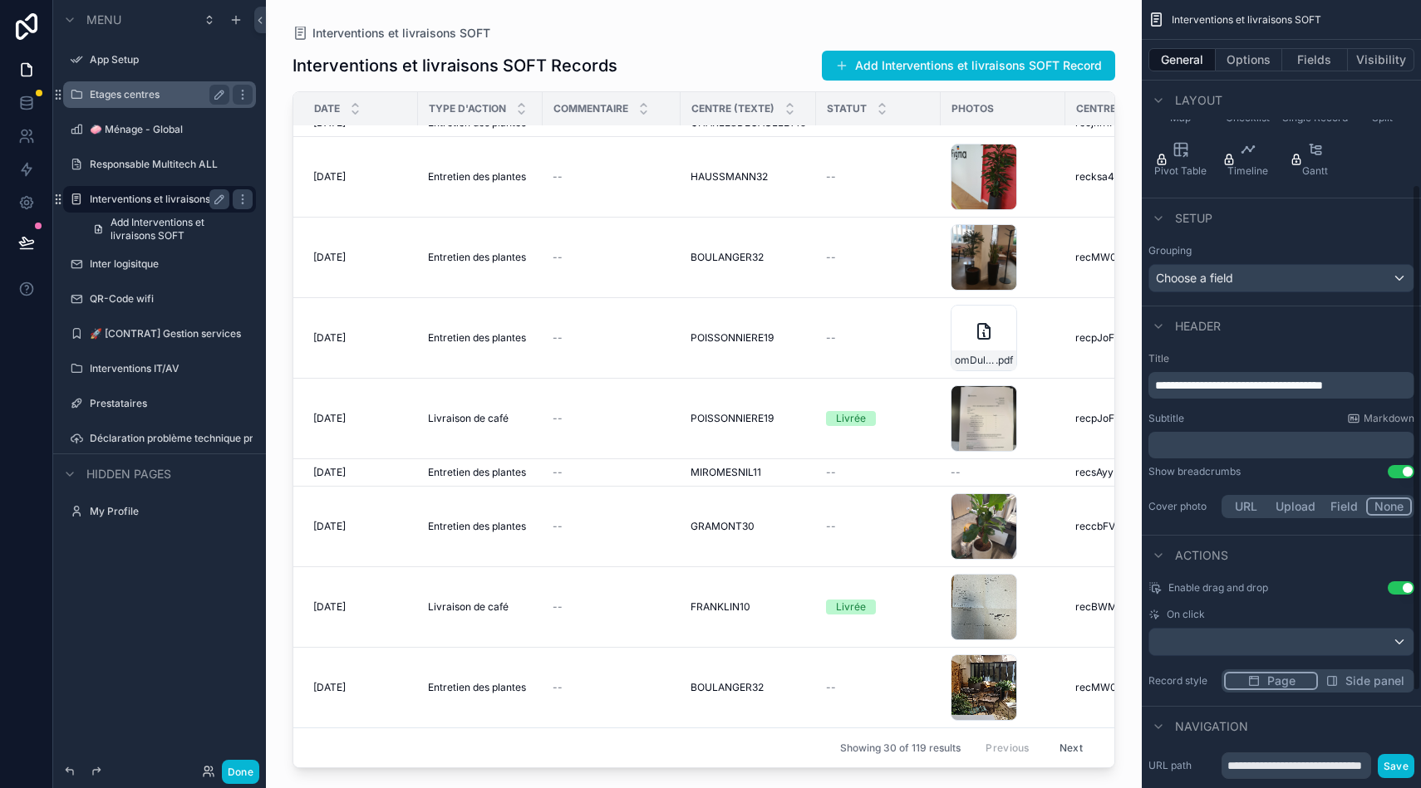
scroll to position [337, 0]
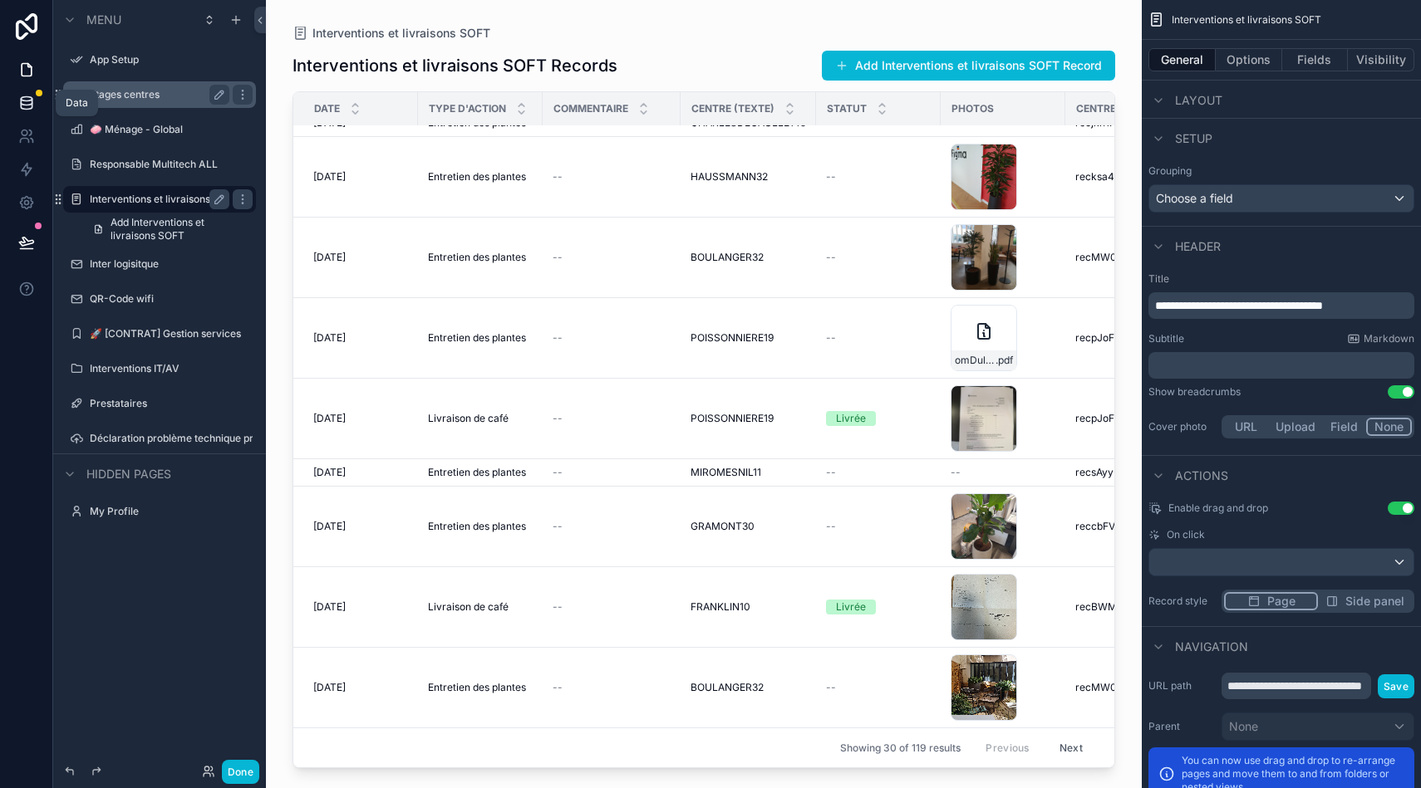
click at [18, 103] on icon at bounding box center [26, 103] width 17 height 17
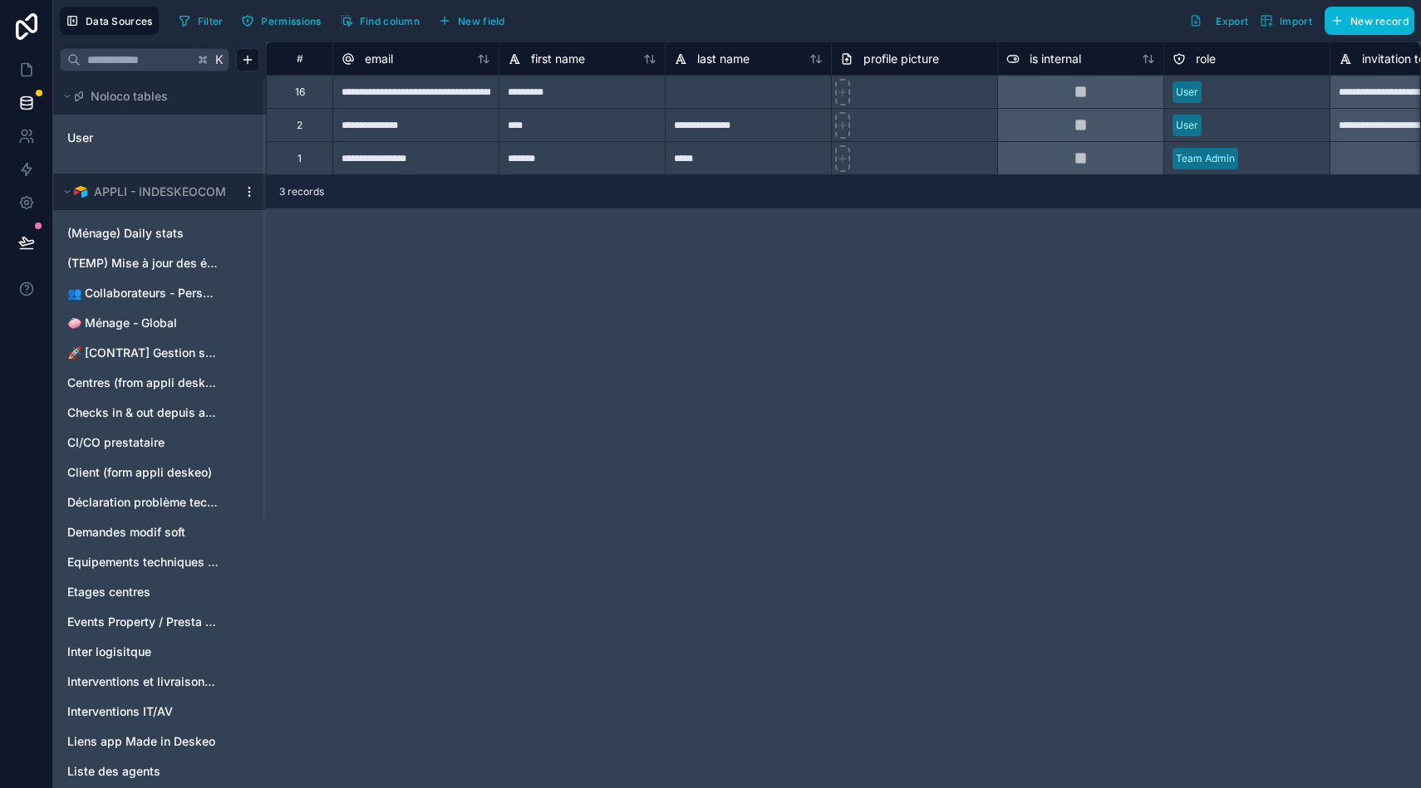
click at [248, 197] on html "Data Sources Filter Permissions Find column New field Export Import New record …" at bounding box center [710, 394] width 1421 height 788
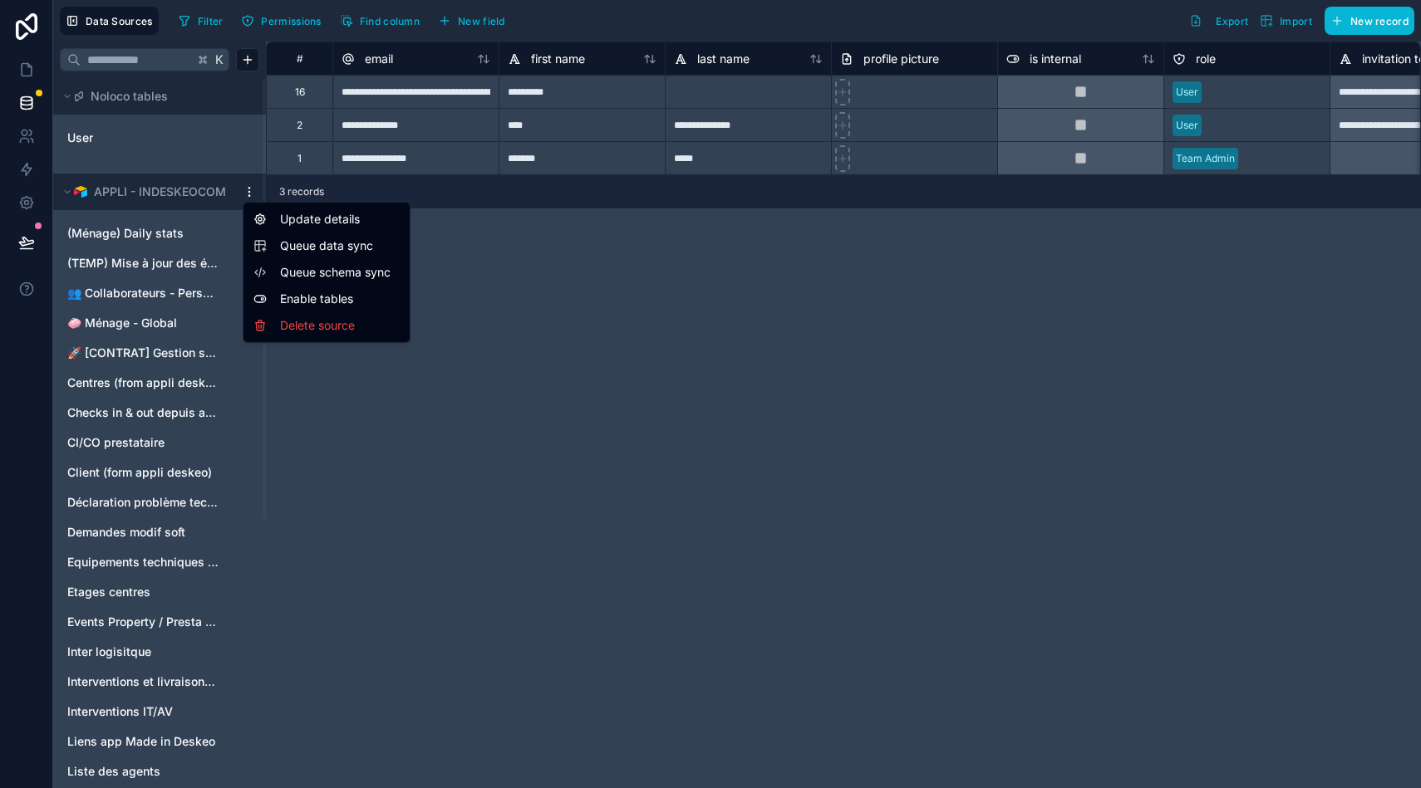
click at [71, 191] on html "Data Sources Filter Permissions Find column New field Export Import New record …" at bounding box center [710, 394] width 1421 height 788
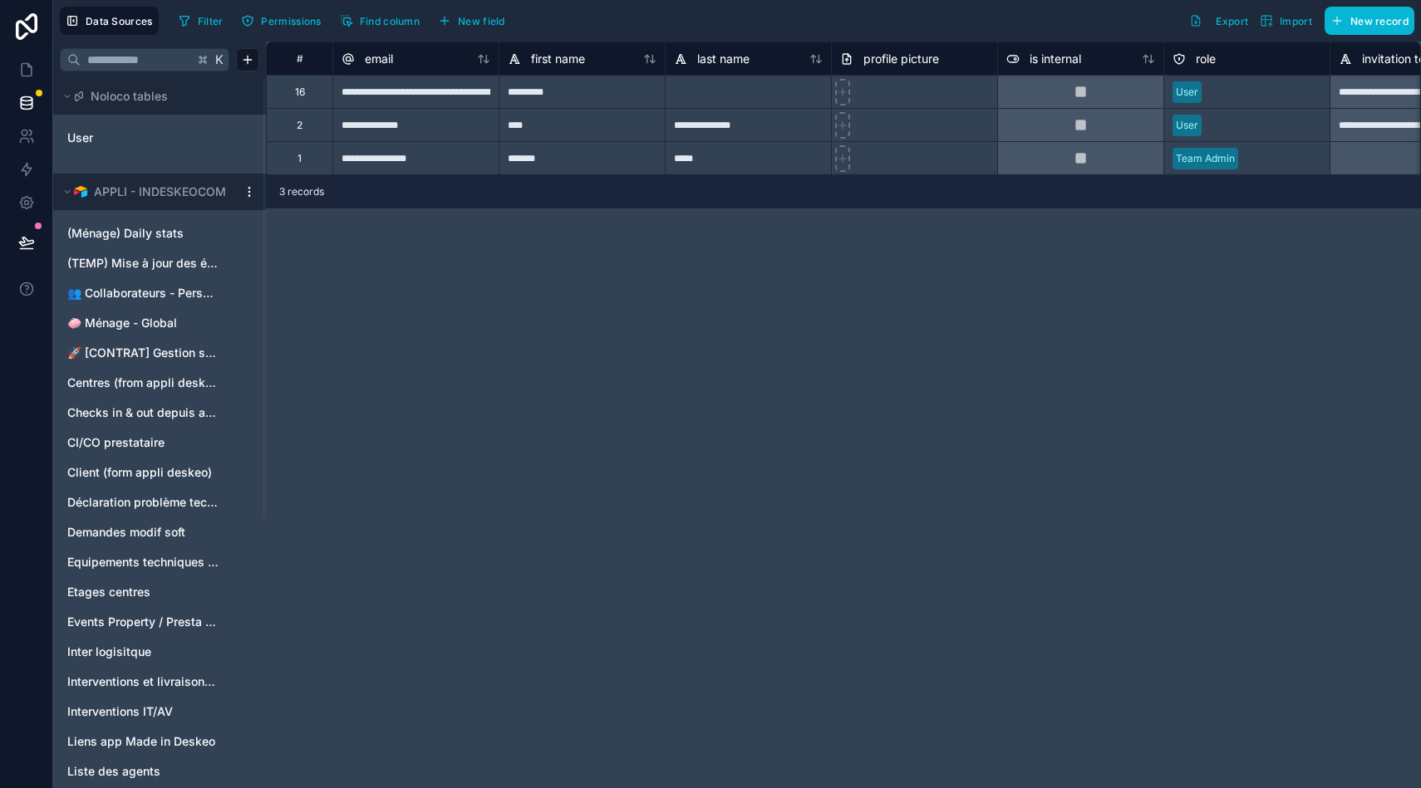
click at [71, 191] on icon at bounding box center [67, 192] width 10 height 10
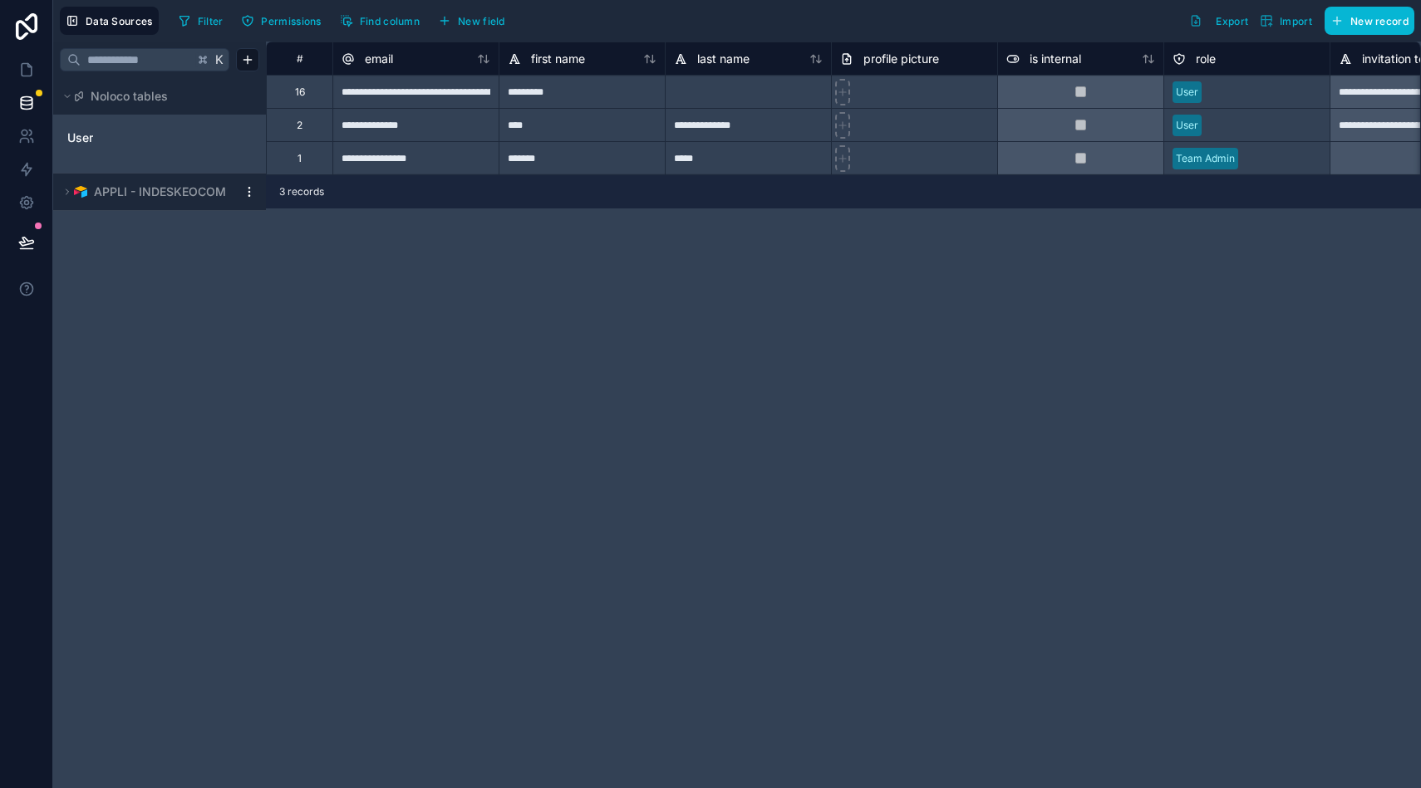
click at [242, 184] on div "APPLI - INDESKEOCOM" at bounding box center [159, 192] width 213 height 37
click at [252, 191] on html "**********" at bounding box center [710, 394] width 1421 height 788
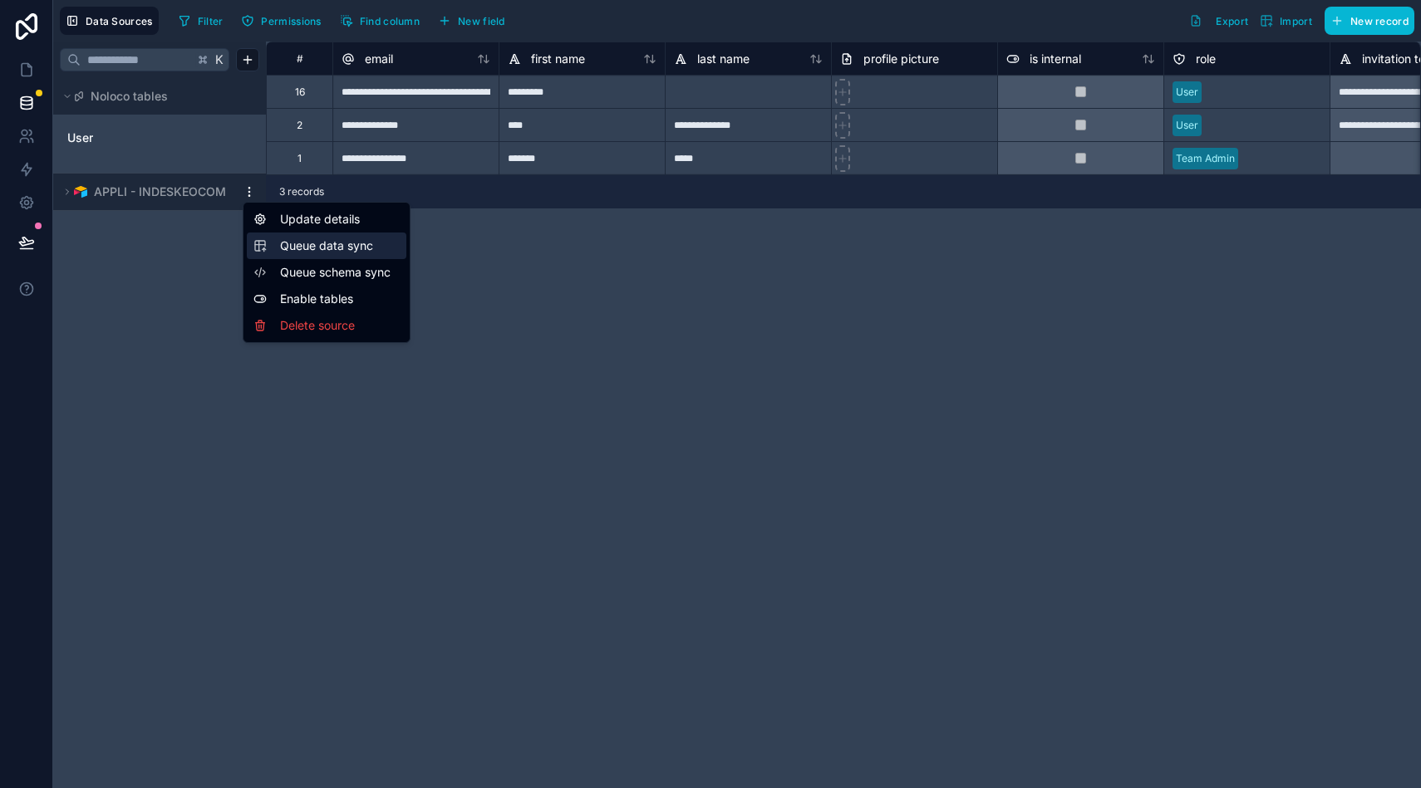
click at [356, 236] on div "Queue data sync" at bounding box center [326, 246] width 159 height 27
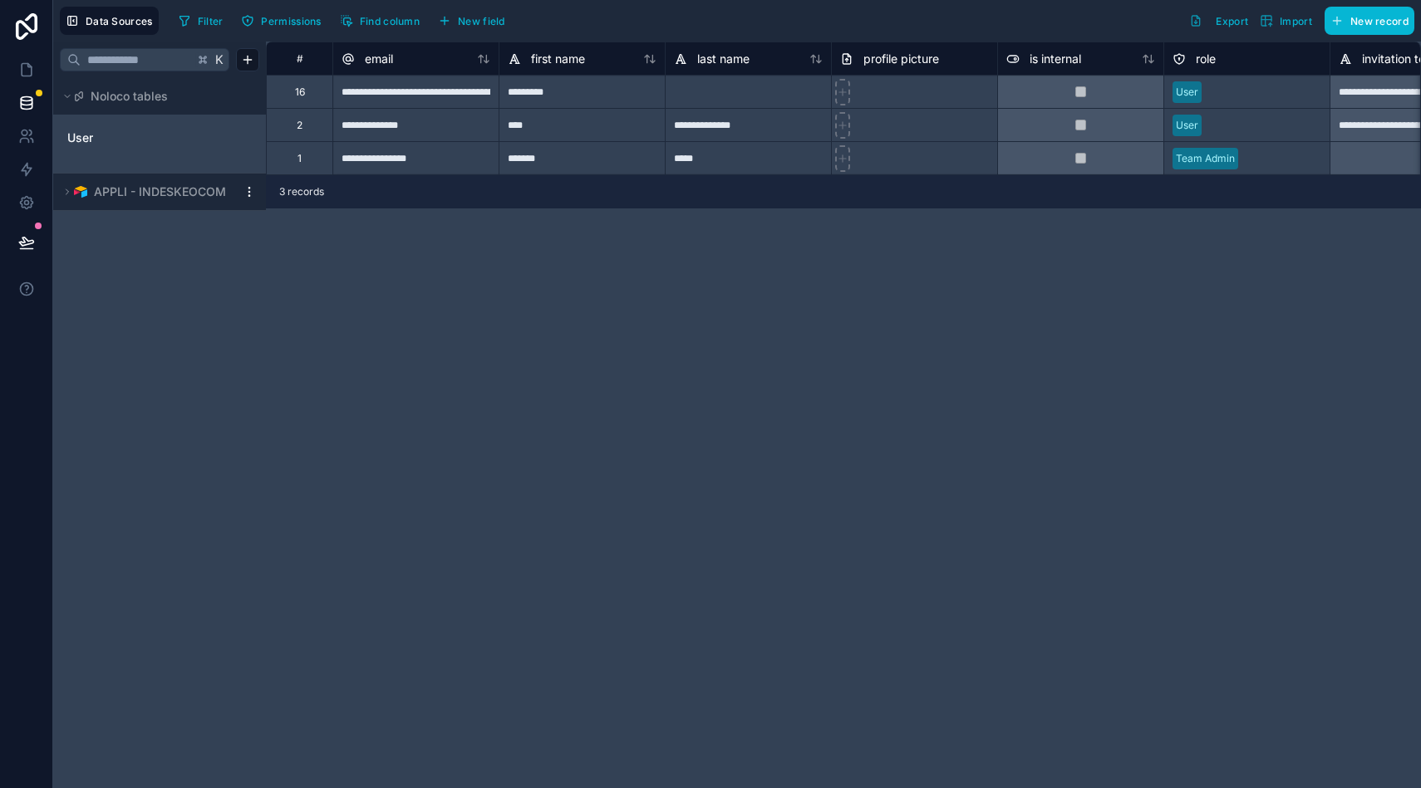
click at [248, 198] on html "**********" at bounding box center [710, 394] width 1421 height 788
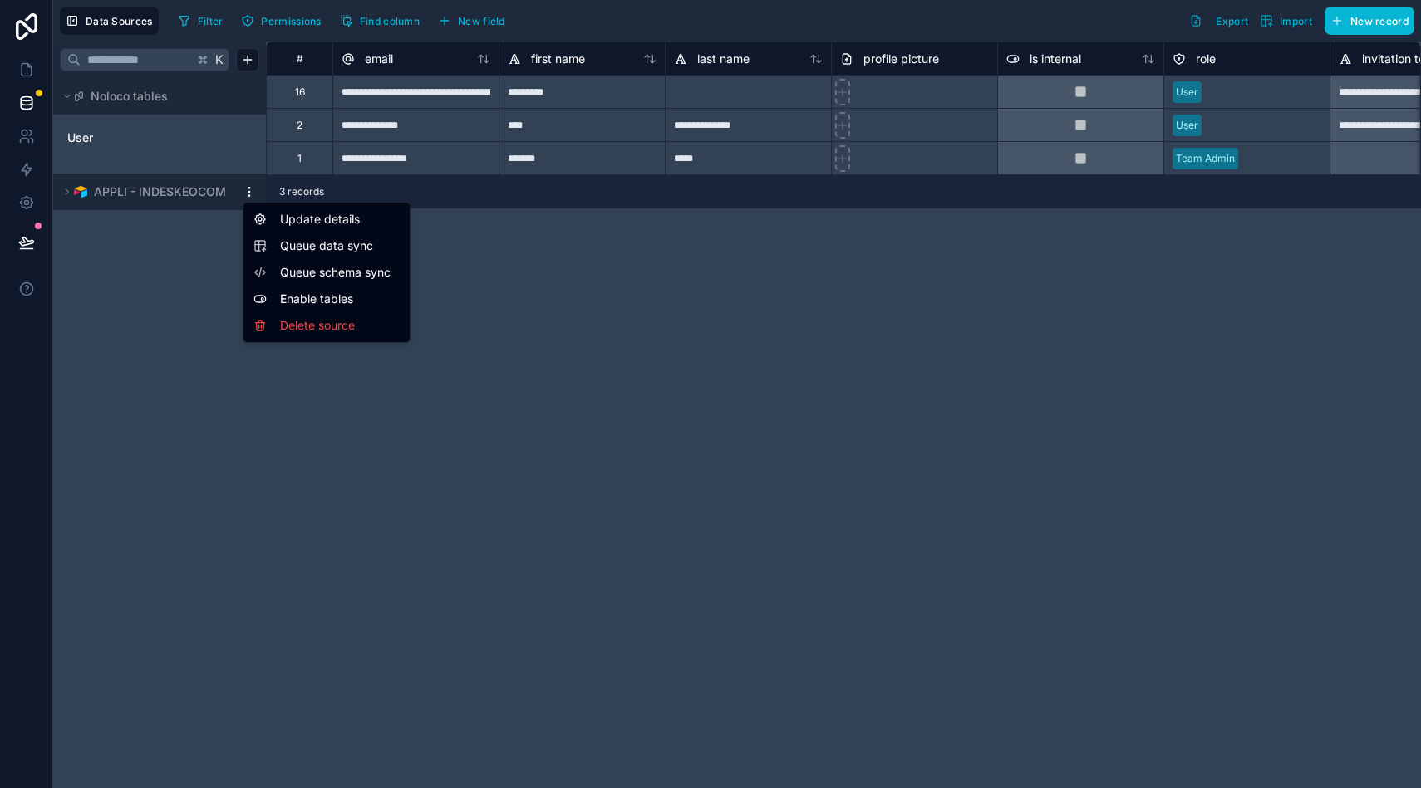
click at [364, 277] on span "Queue schema sync" at bounding box center [340, 272] width 120 height 17
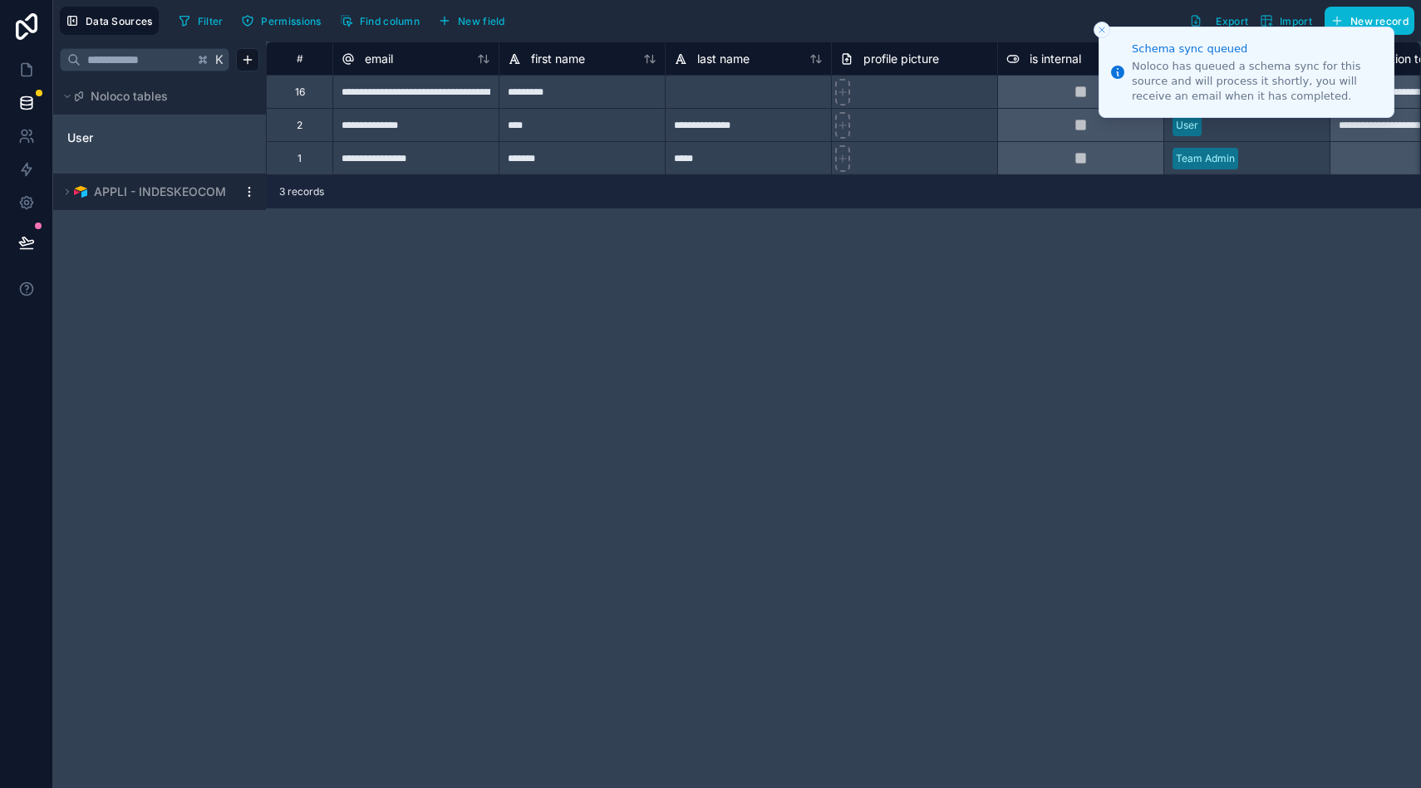
click at [248, 199] on div "APPLI - INDESKEOCOM" at bounding box center [159, 192] width 213 height 37
click at [246, 192] on html "**********" at bounding box center [710, 394] width 1421 height 788
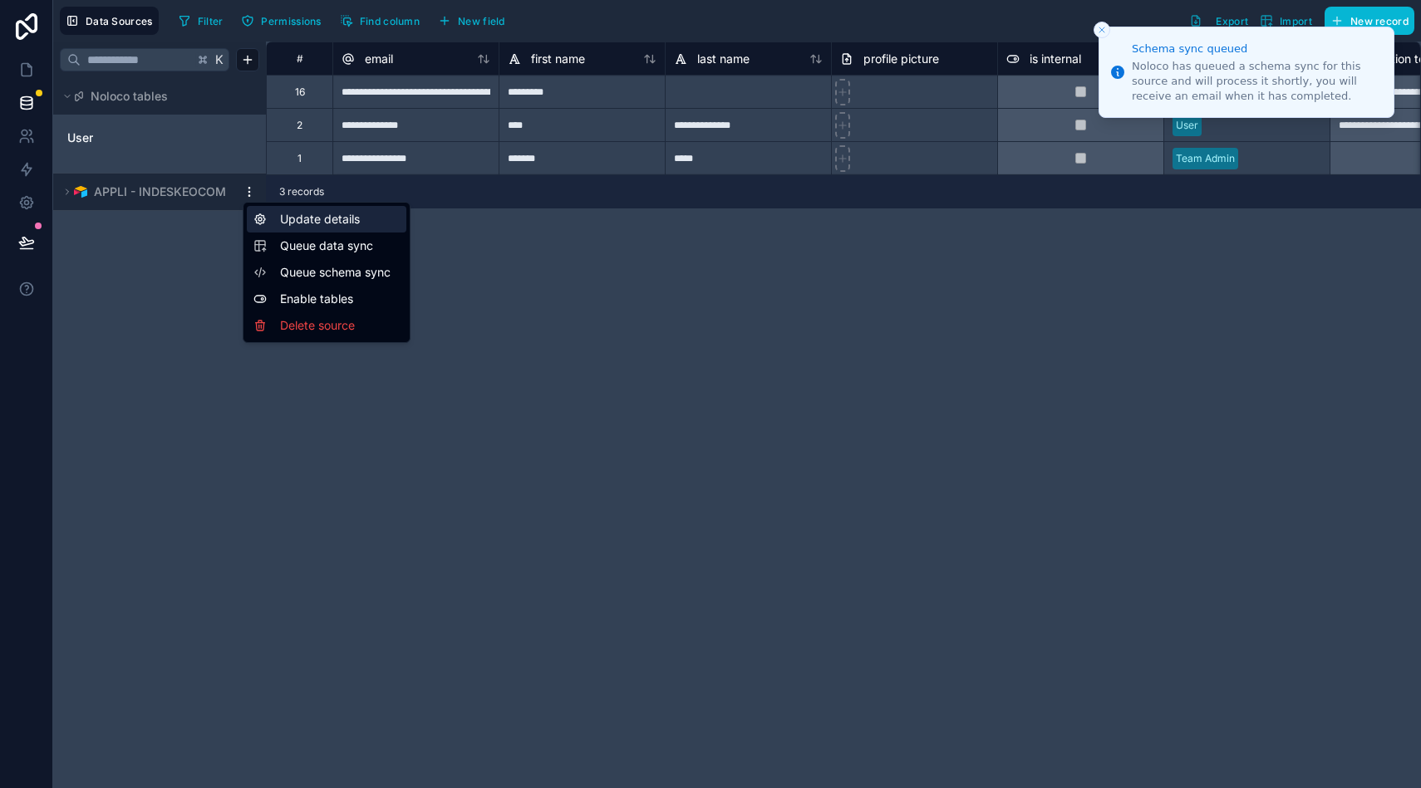
click at [326, 224] on div "Update details" at bounding box center [326, 219] width 159 height 27
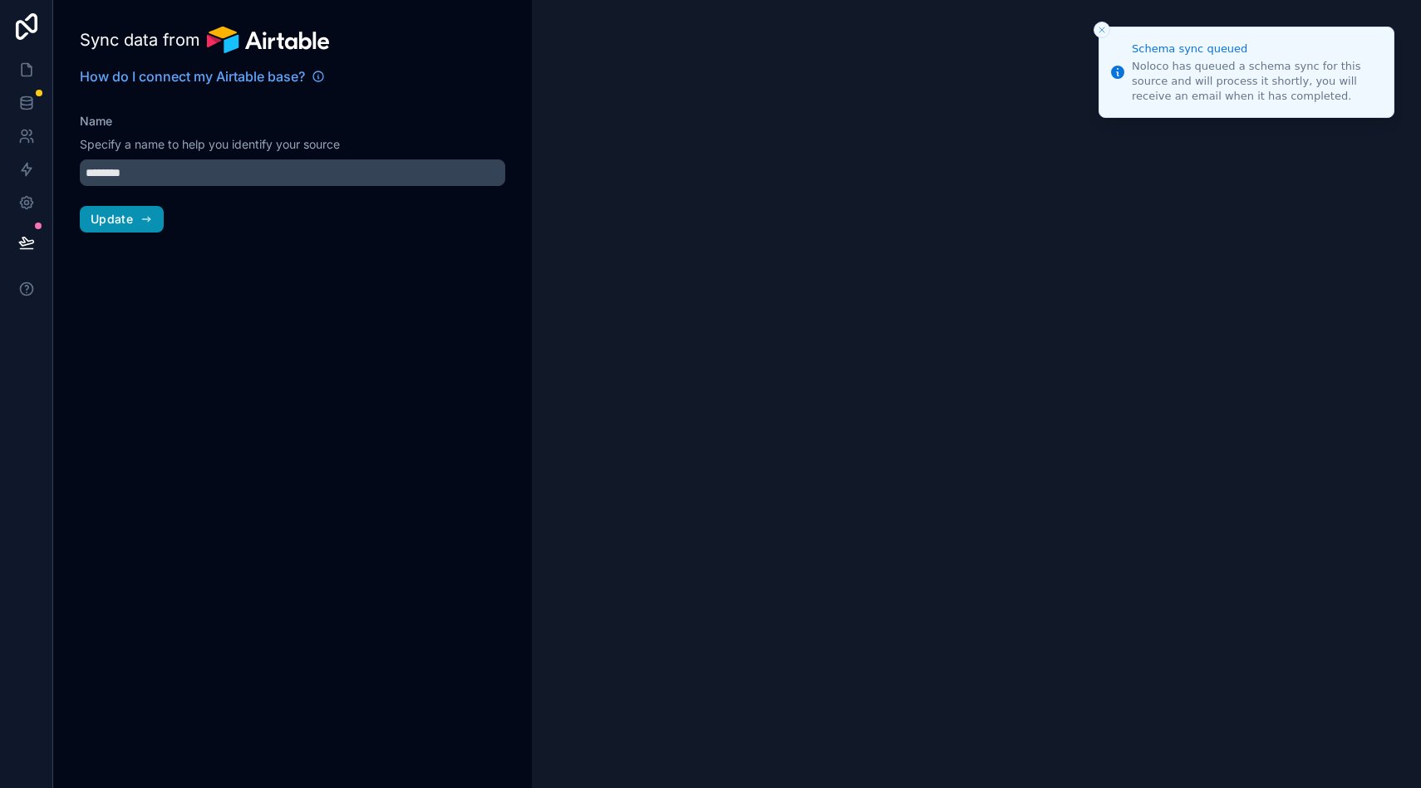
click at [148, 225] on icon "button" at bounding box center [146, 219] width 13 height 13
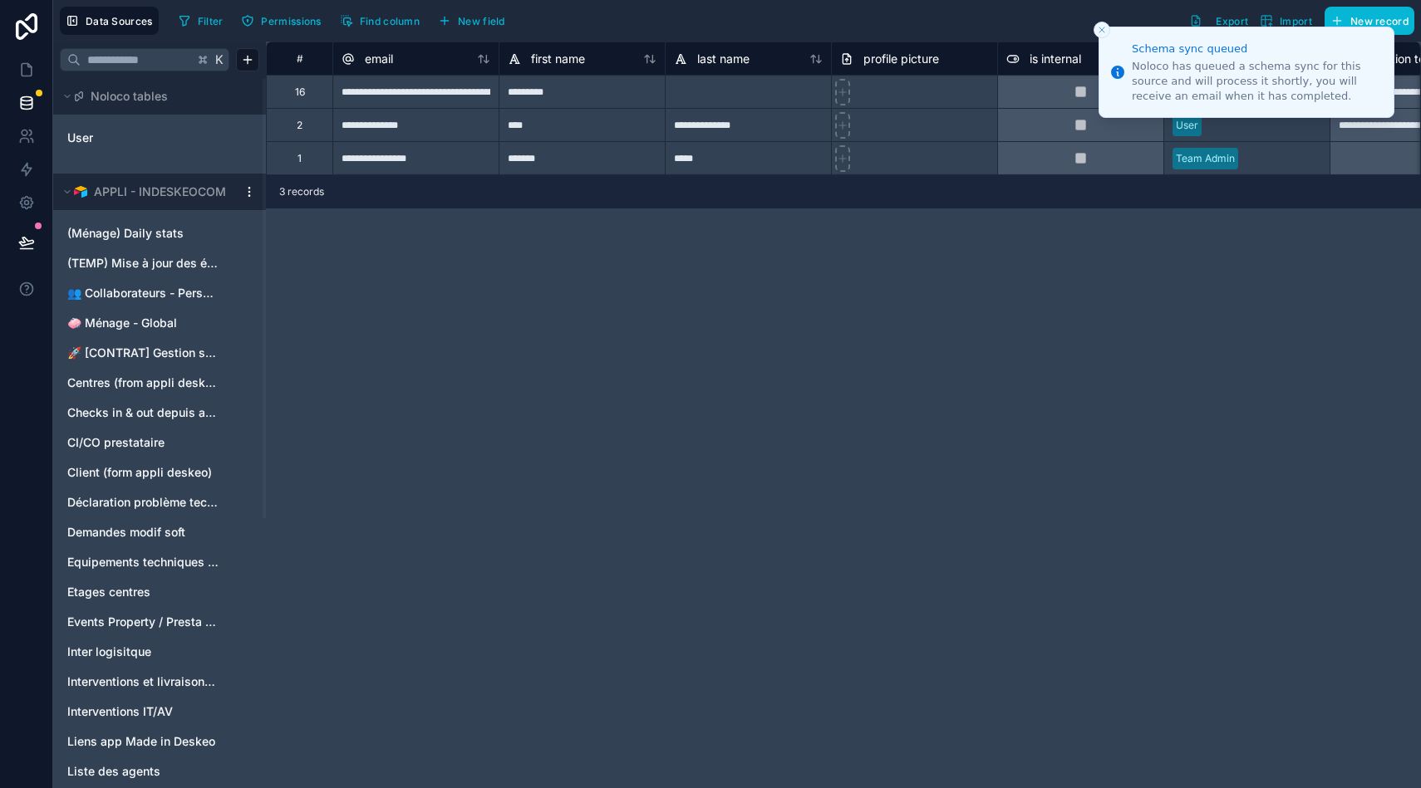
click at [1102, 30] on icon "Close toast" at bounding box center [1102, 30] width 10 height 10
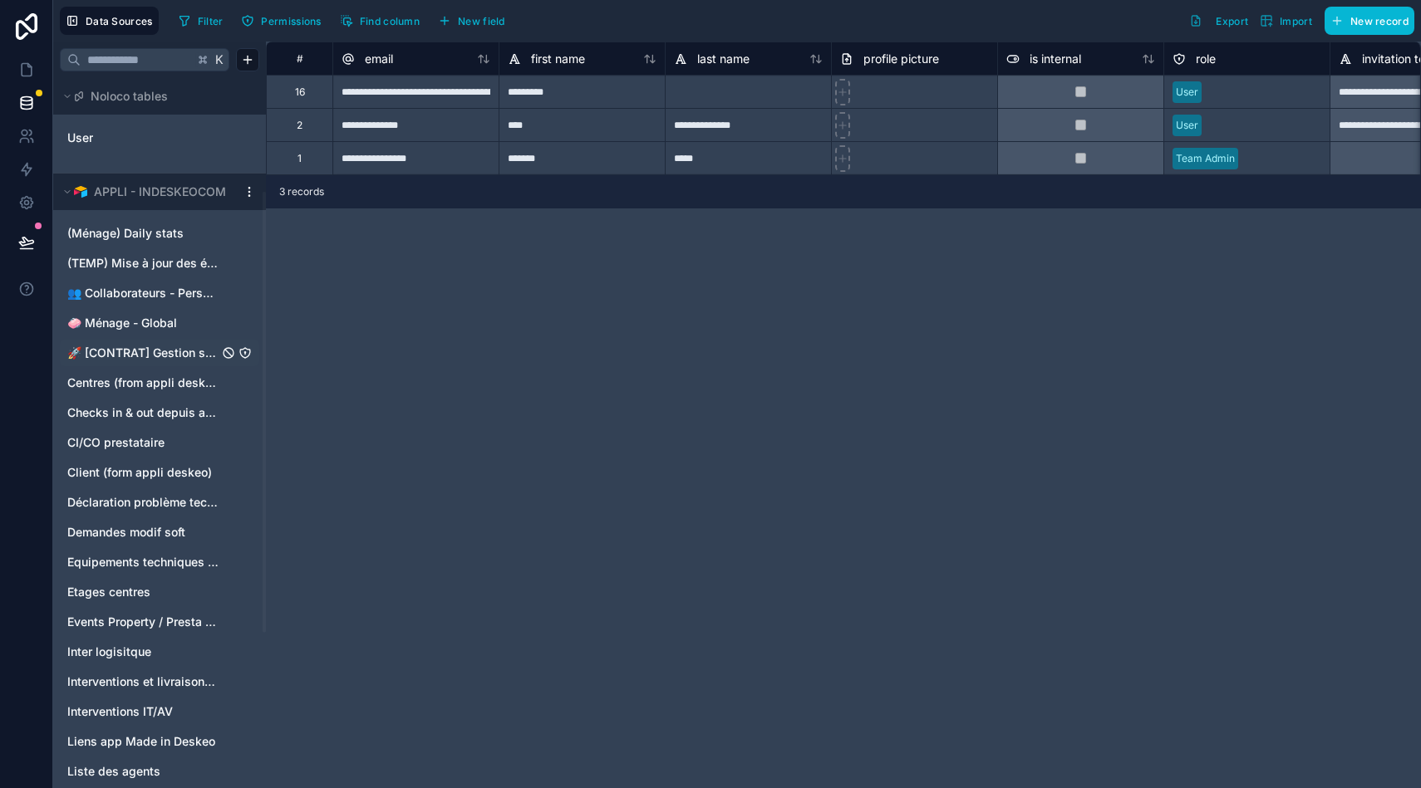
scroll to position [433, 0]
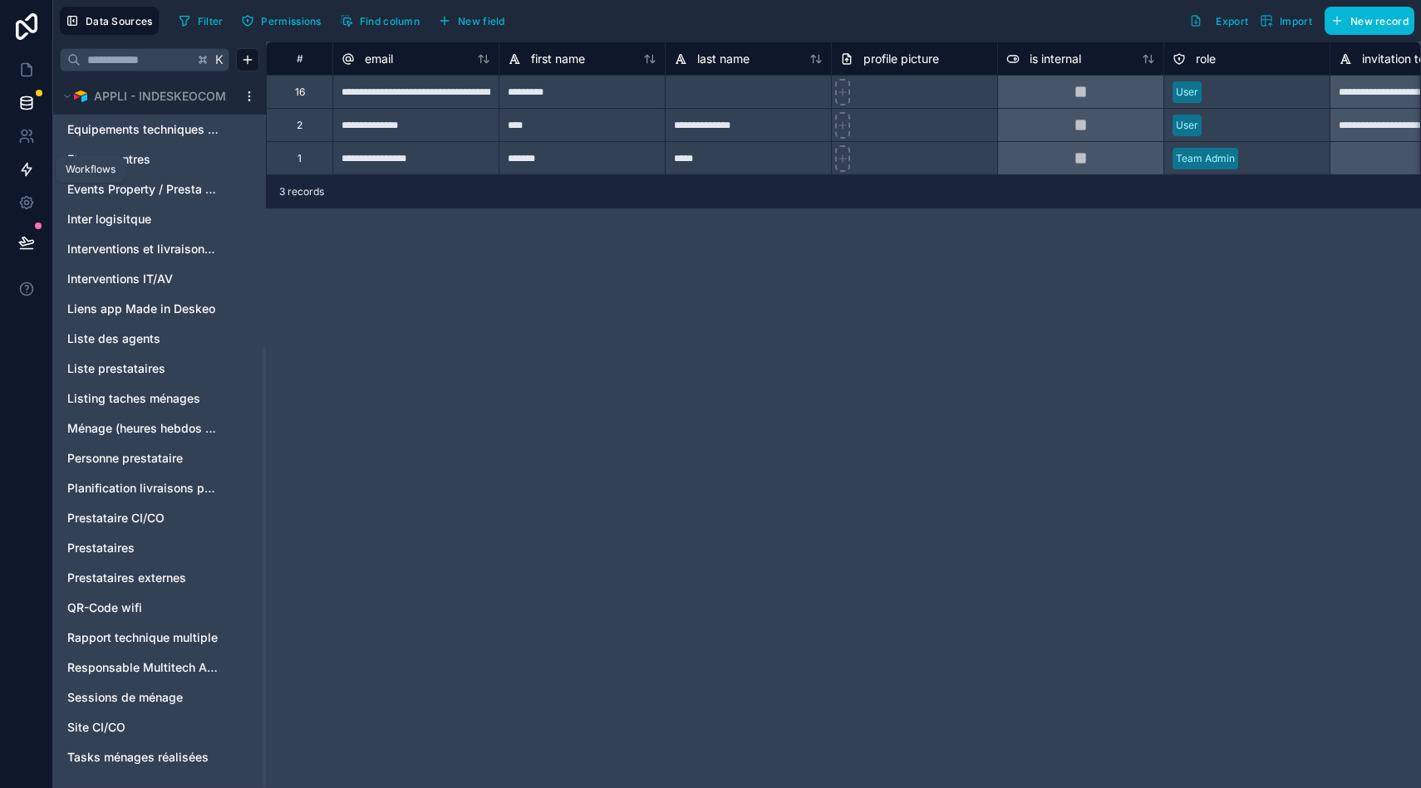
click at [32, 166] on icon at bounding box center [26, 169] width 17 height 17
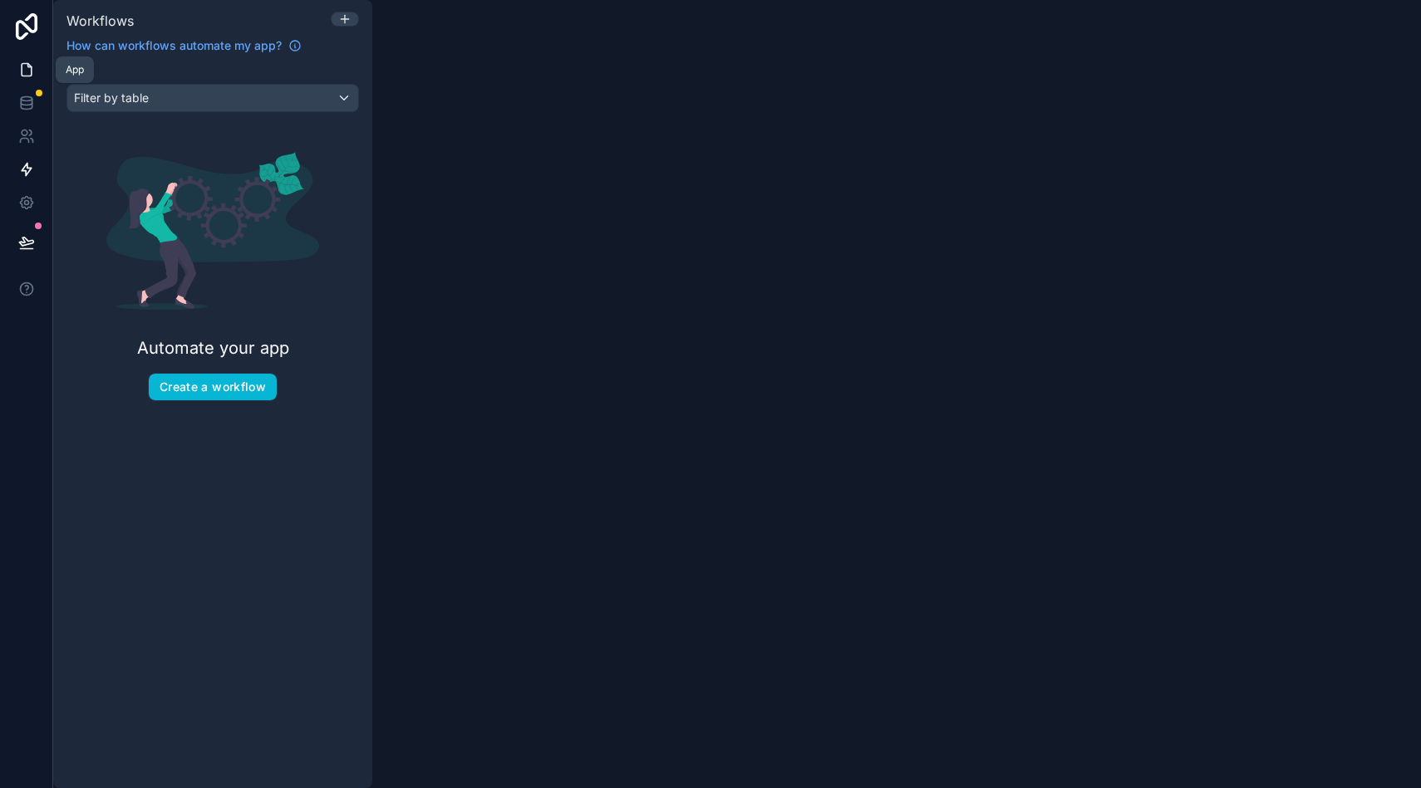
click at [29, 83] on link at bounding box center [26, 69] width 52 height 33
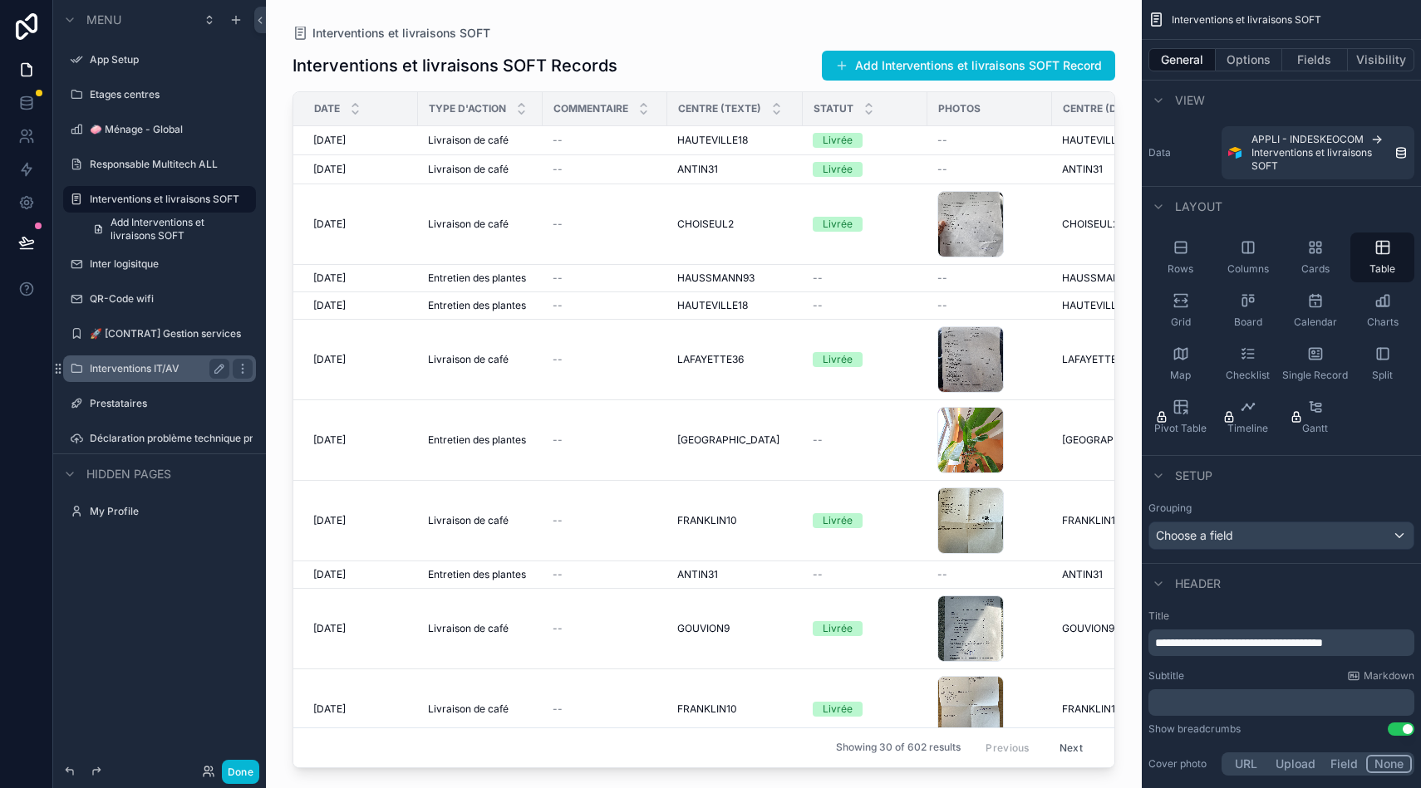
click at [174, 365] on label "Interventions IT/AV" at bounding box center [156, 368] width 133 height 13
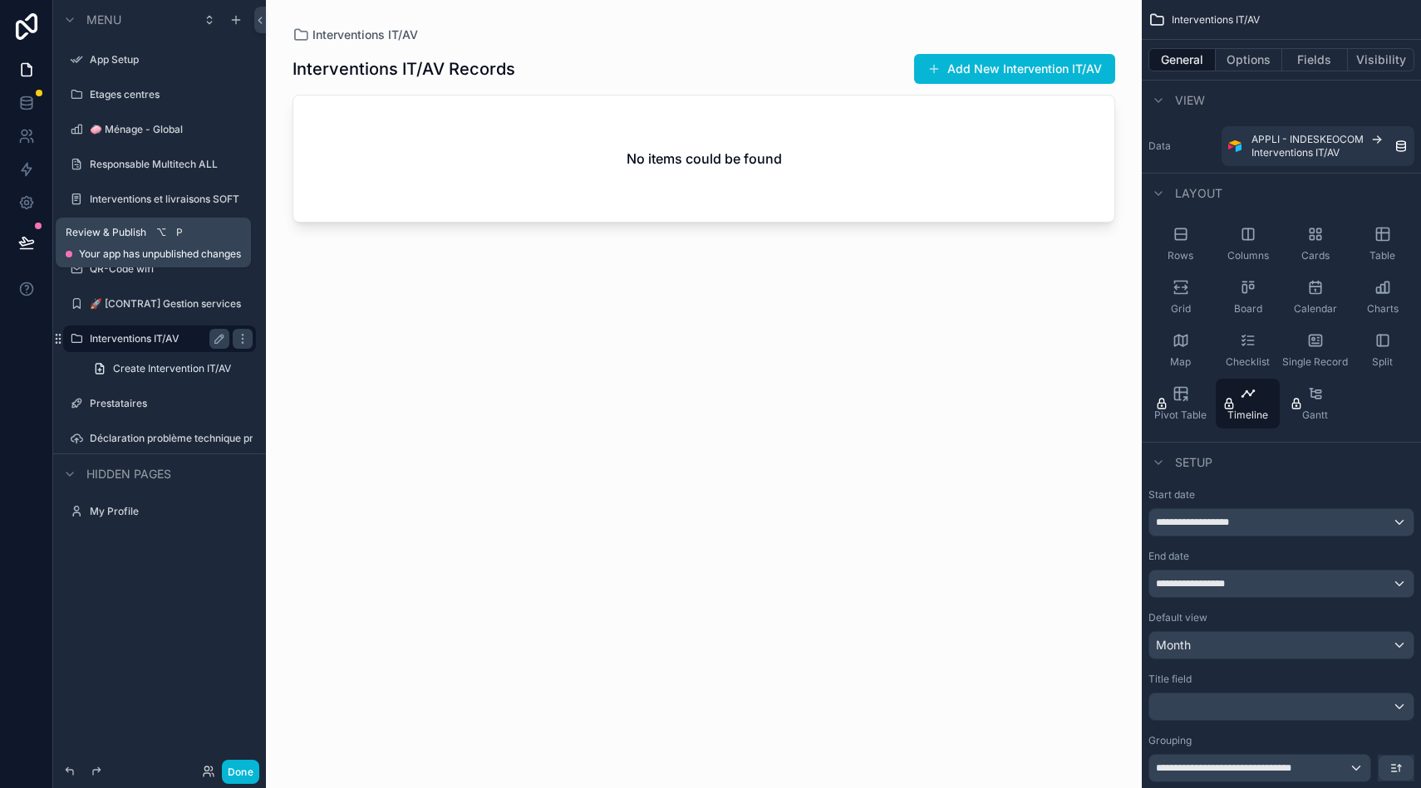
click at [34, 247] on icon at bounding box center [26, 242] width 17 height 17
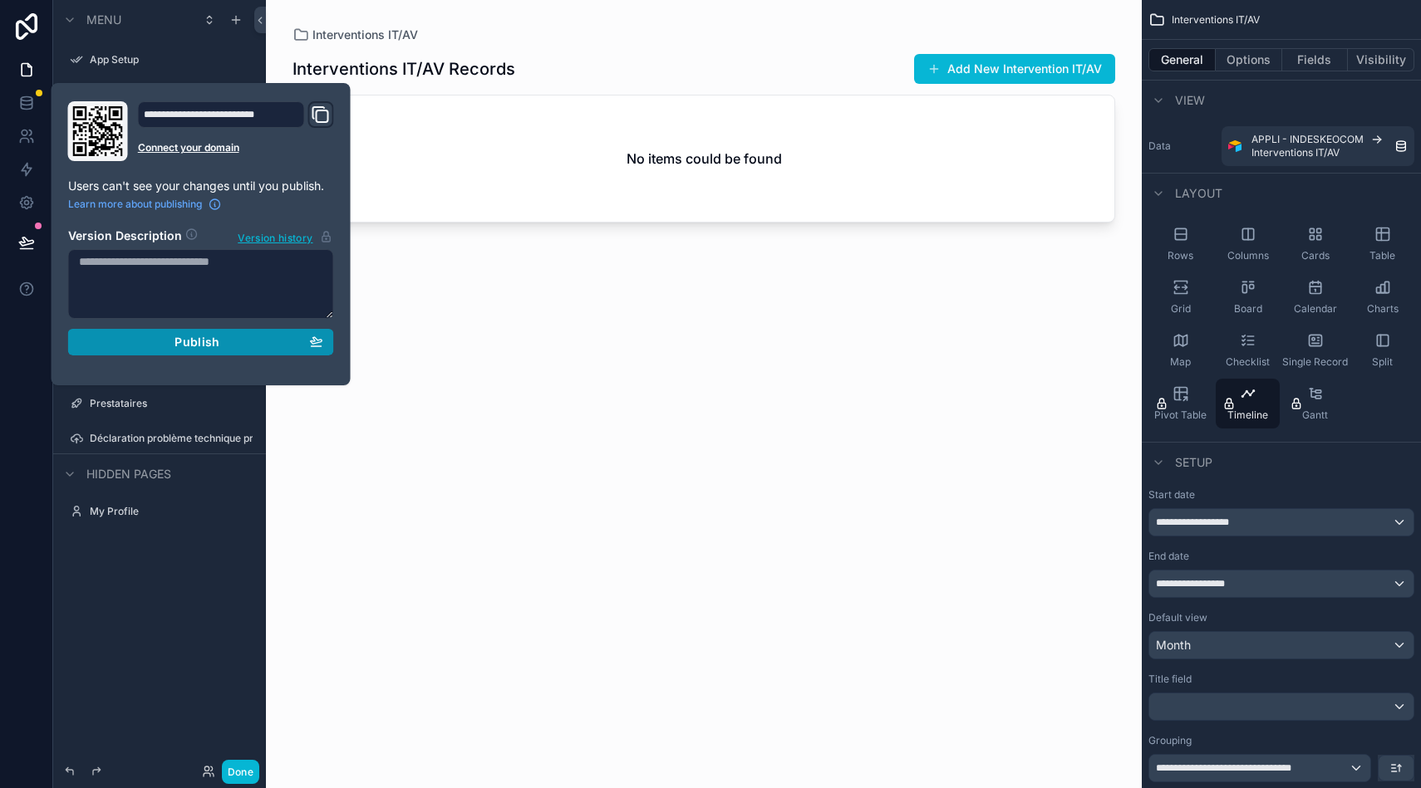
click at [213, 343] on span "Publish" at bounding box center [196, 342] width 45 height 15
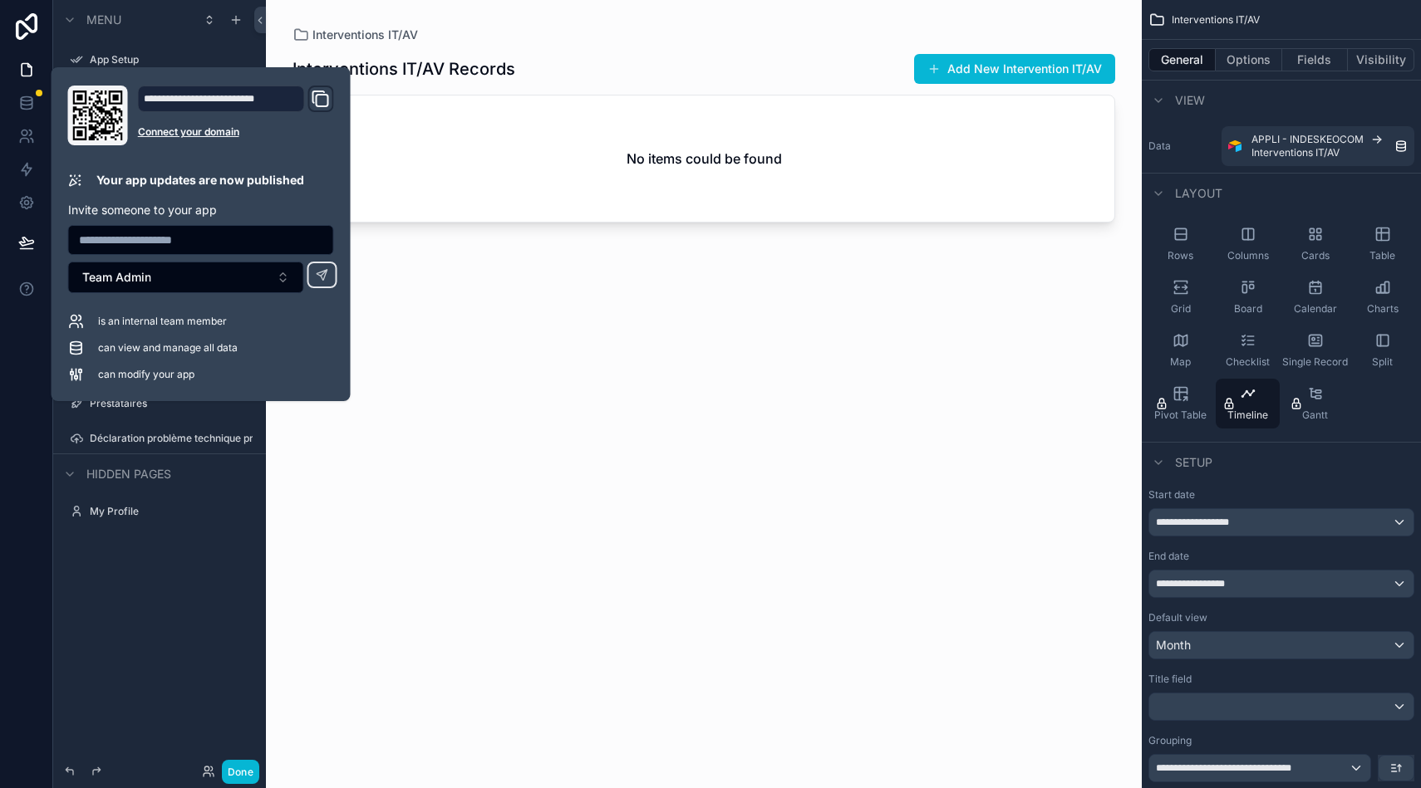
click at [318, 101] on icon "Domain and Custom Link" at bounding box center [321, 99] width 20 height 20
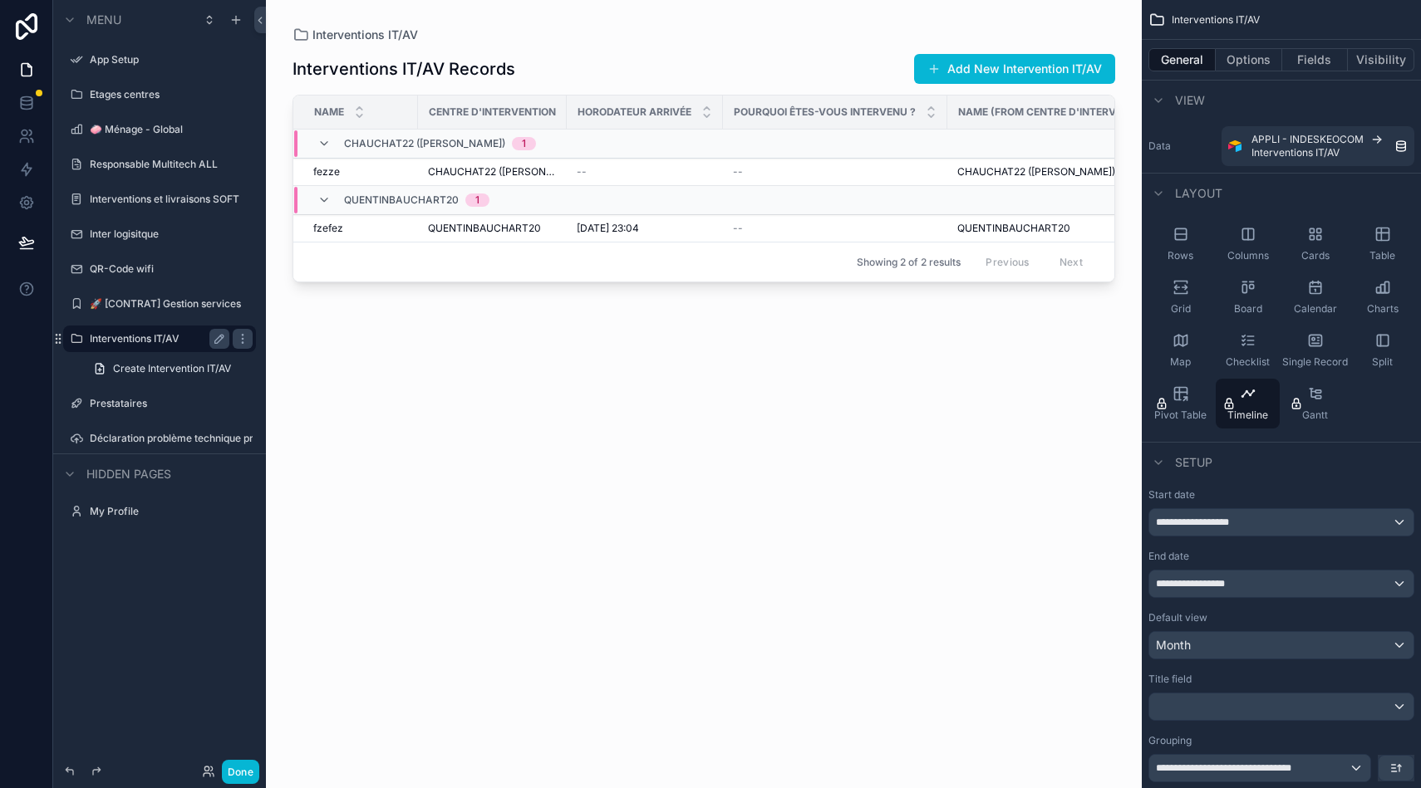
click at [429, 465] on div "scrollable content" at bounding box center [704, 384] width 876 height 768
click at [126, 403] on label "Prestataires" at bounding box center [156, 403] width 133 height 13
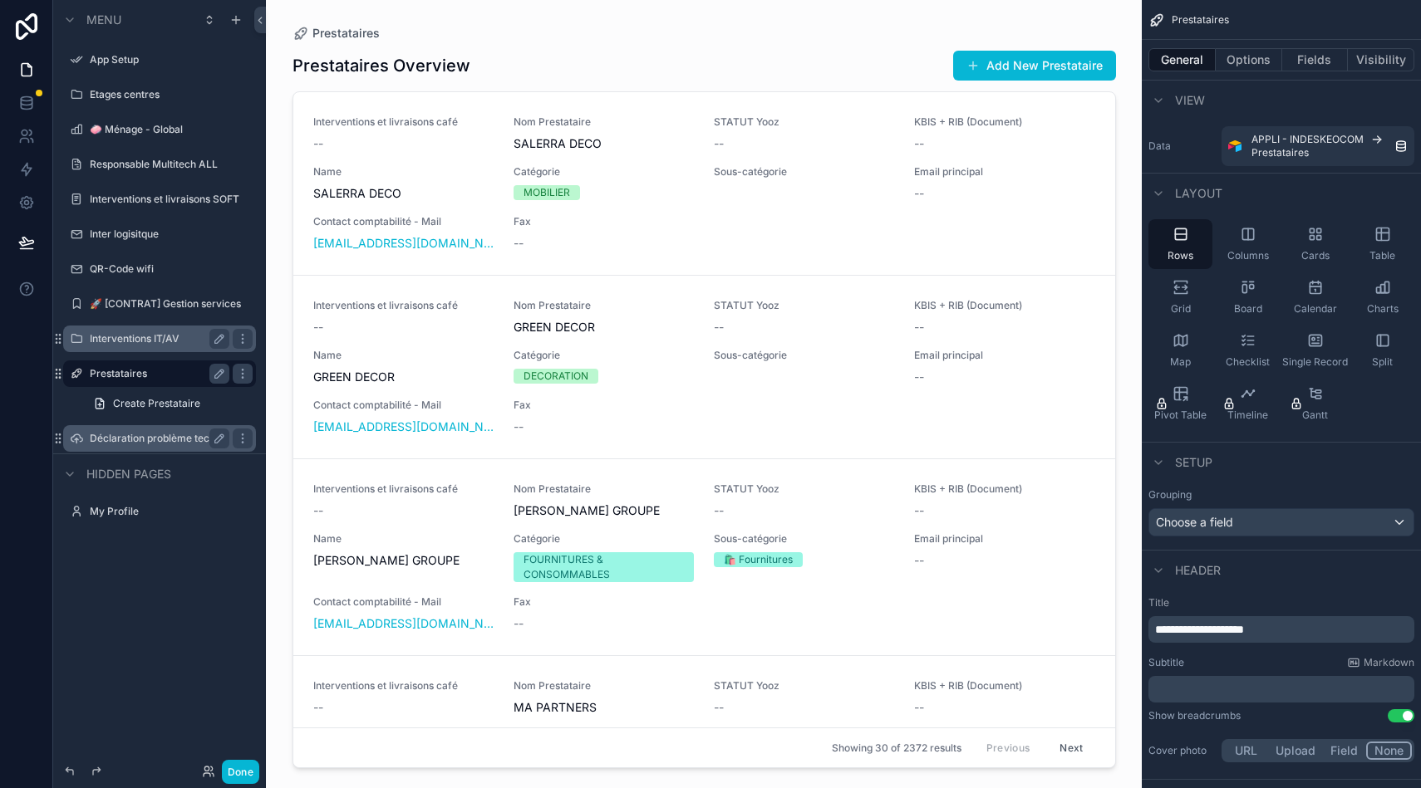
click at [166, 434] on label "Déclaration problème technique presta" at bounding box center [160, 438] width 140 height 13
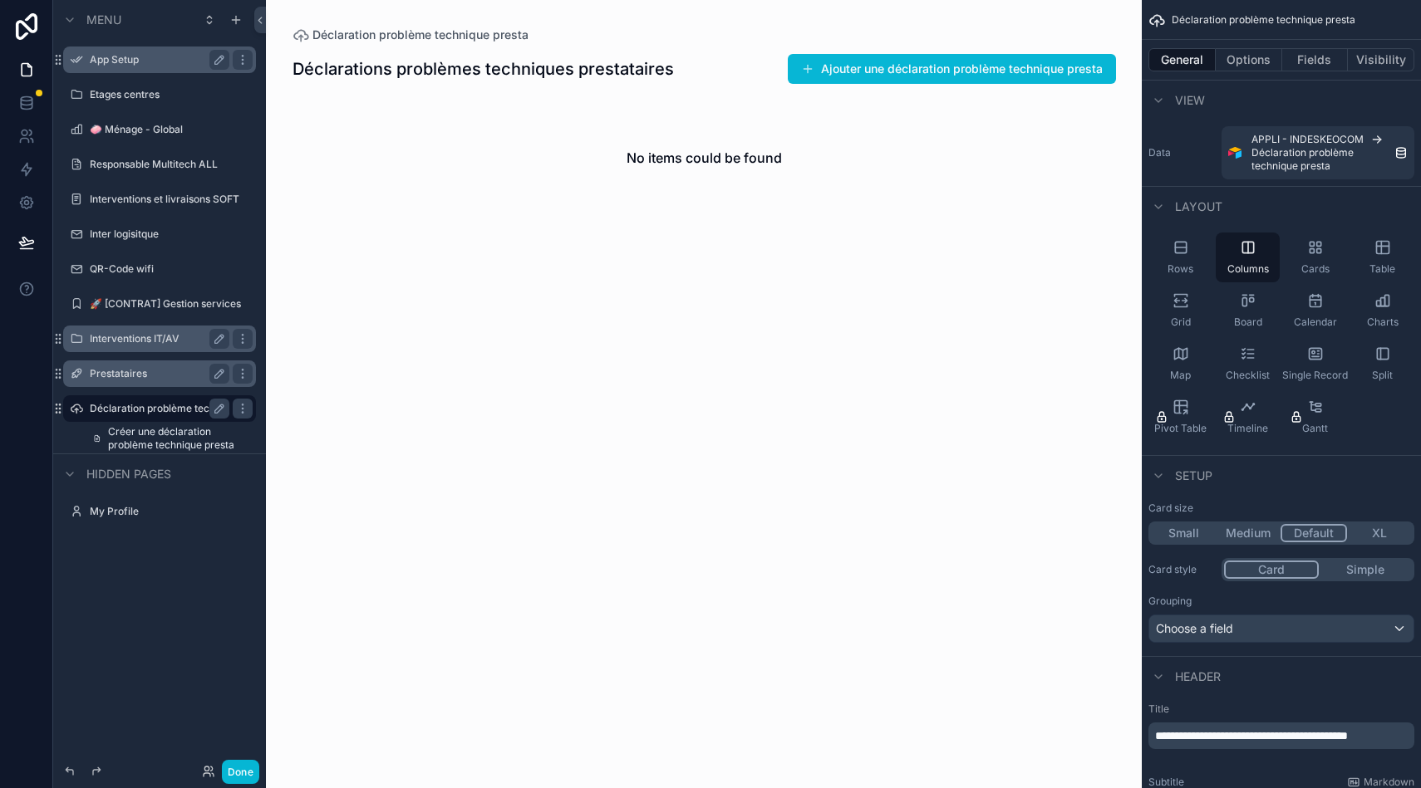
click at [124, 54] on label "App Setup" at bounding box center [156, 59] width 133 height 13
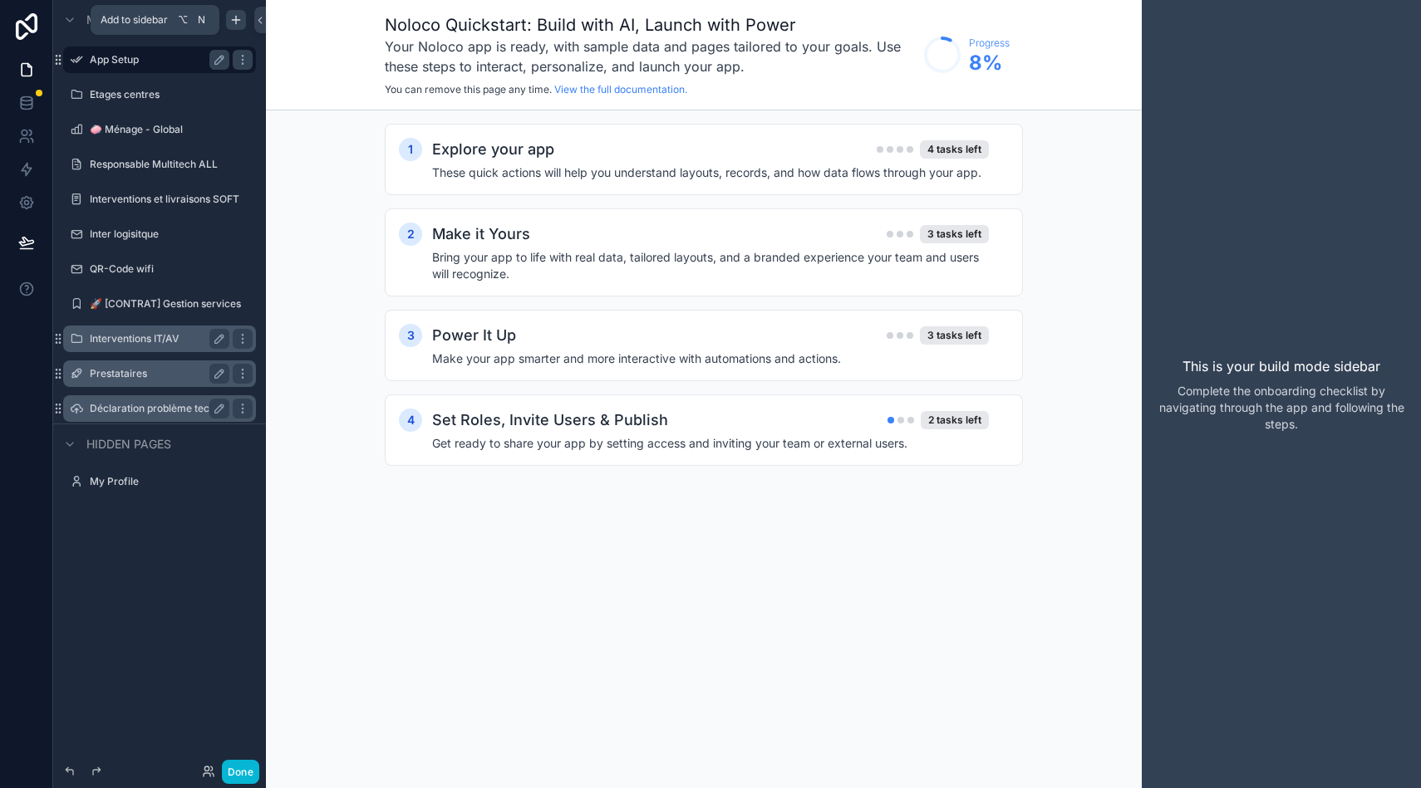
click at [243, 17] on div "scrollable content" at bounding box center [236, 20] width 20 height 20
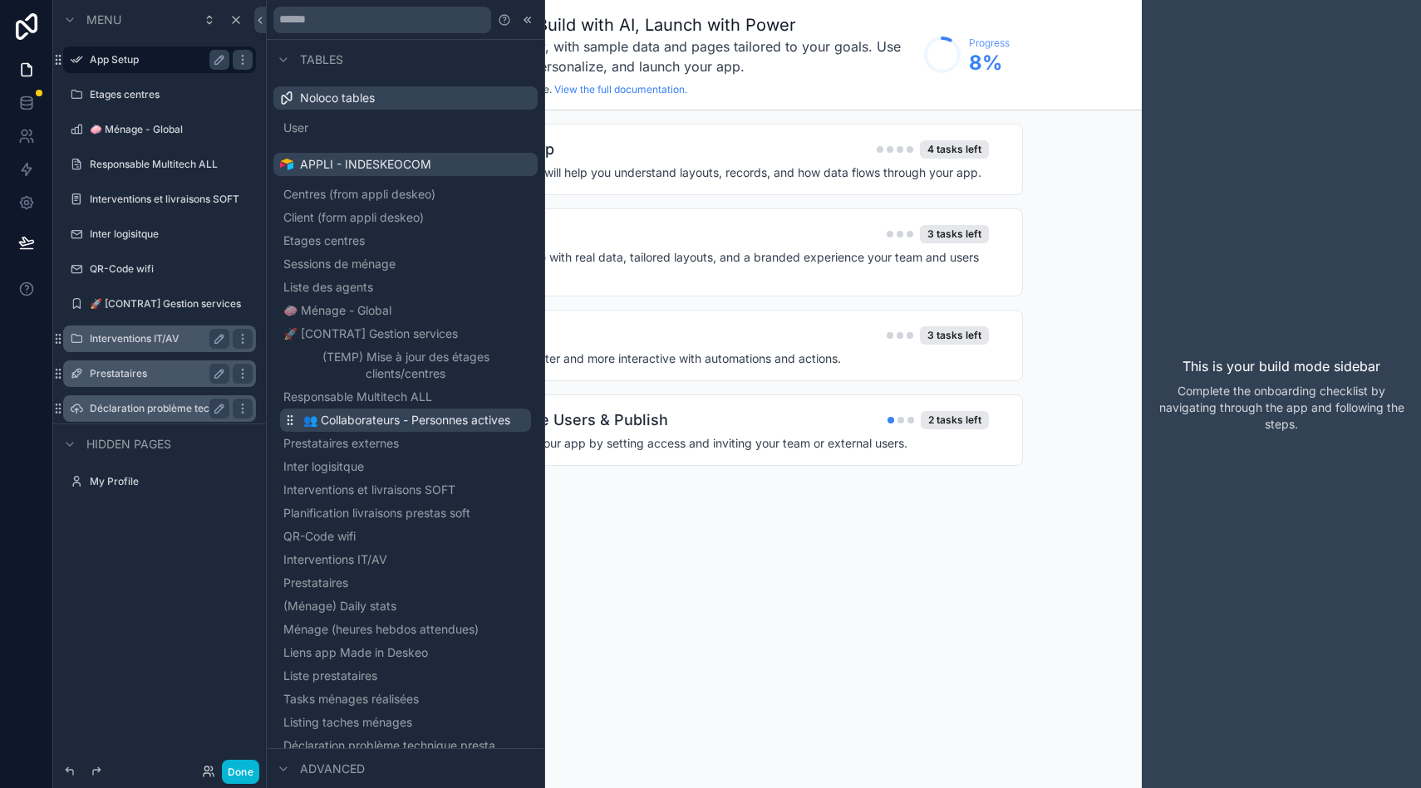
click at [385, 422] on span "👥 Collaborateurs - Personnes actives" at bounding box center [406, 420] width 207 height 17
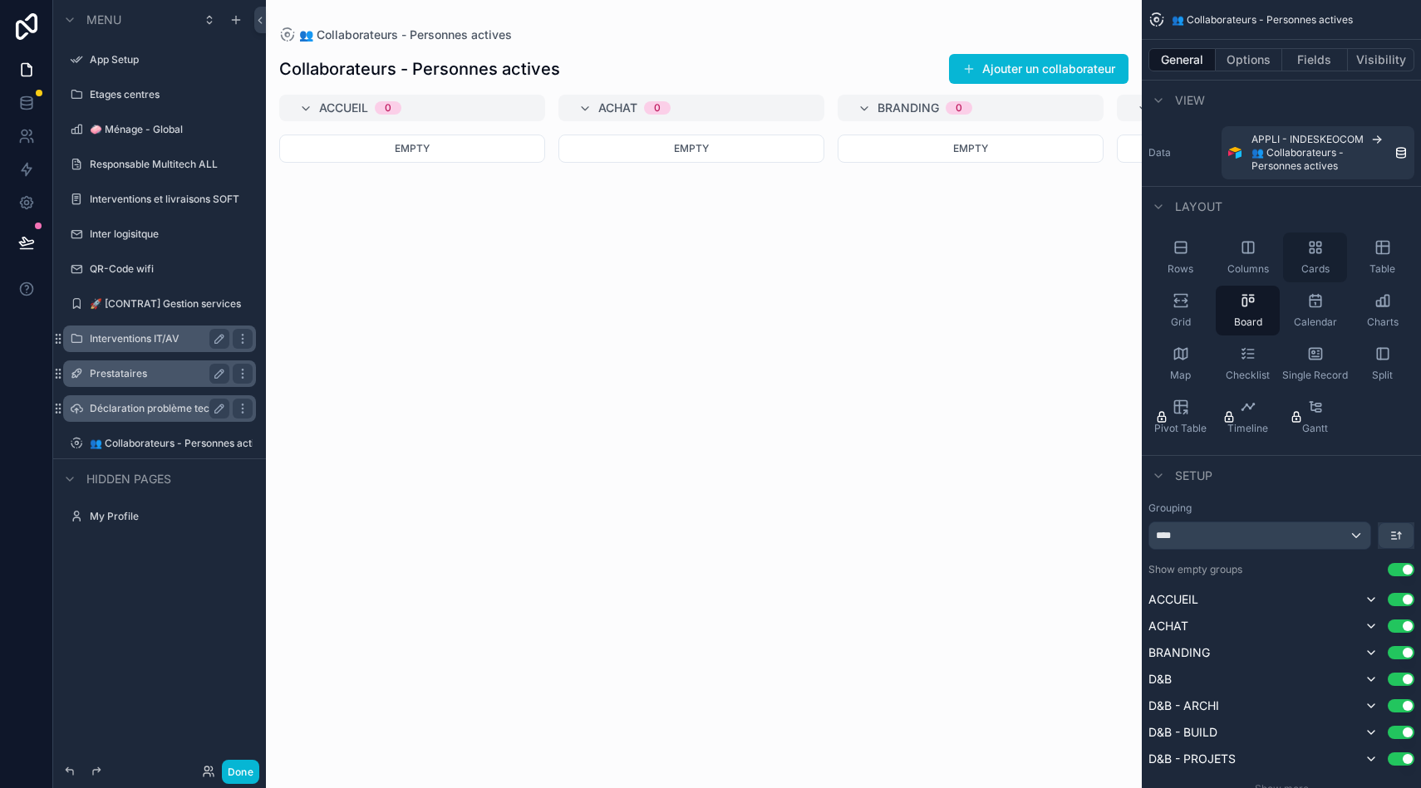
click at [1326, 251] on div "Cards" at bounding box center [1315, 258] width 64 height 50
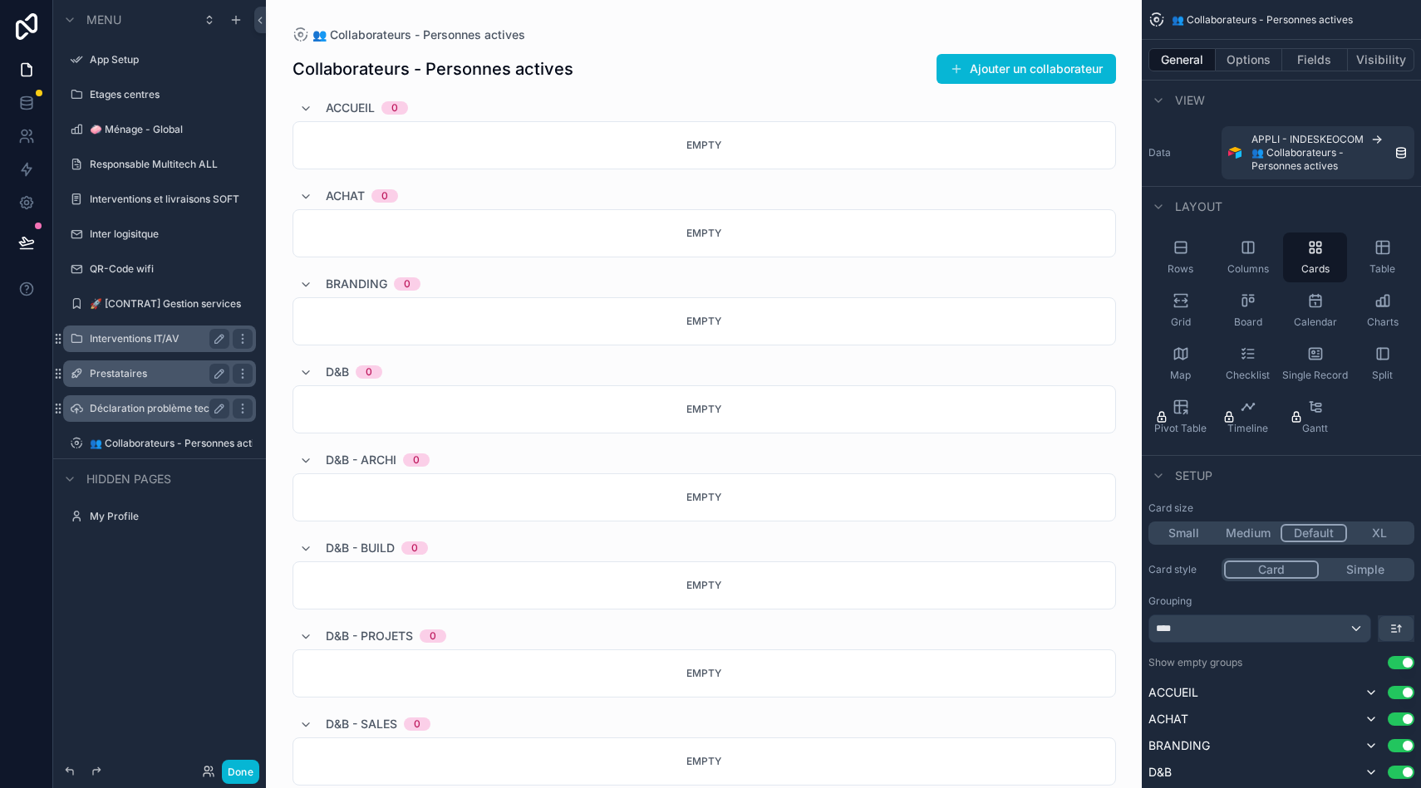
click at [1382, 528] on button "XL" at bounding box center [1379, 533] width 65 height 18
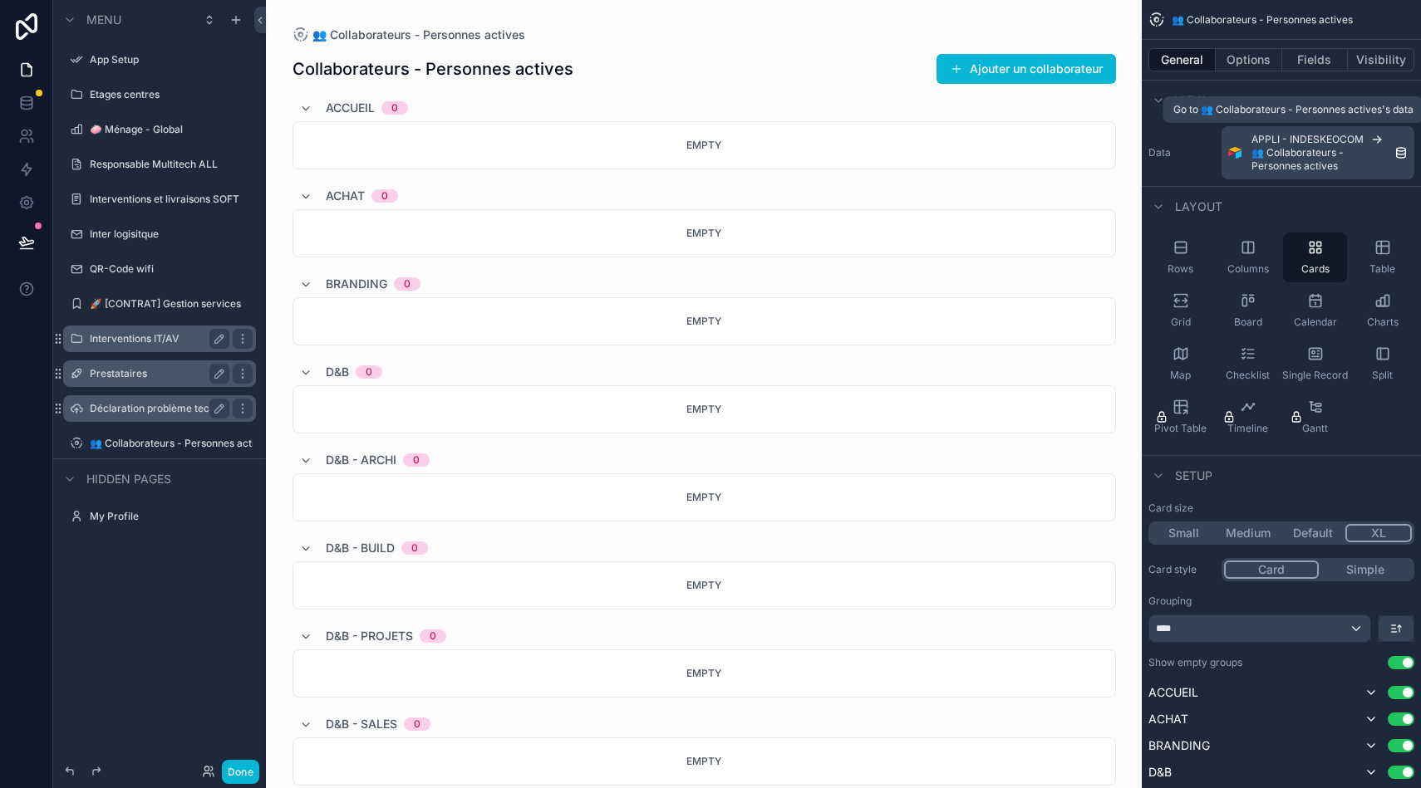
click at [1390, 148] on span "👥 Collaborateurs - Personnes actives" at bounding box center [1322, 159] width 143 height 27
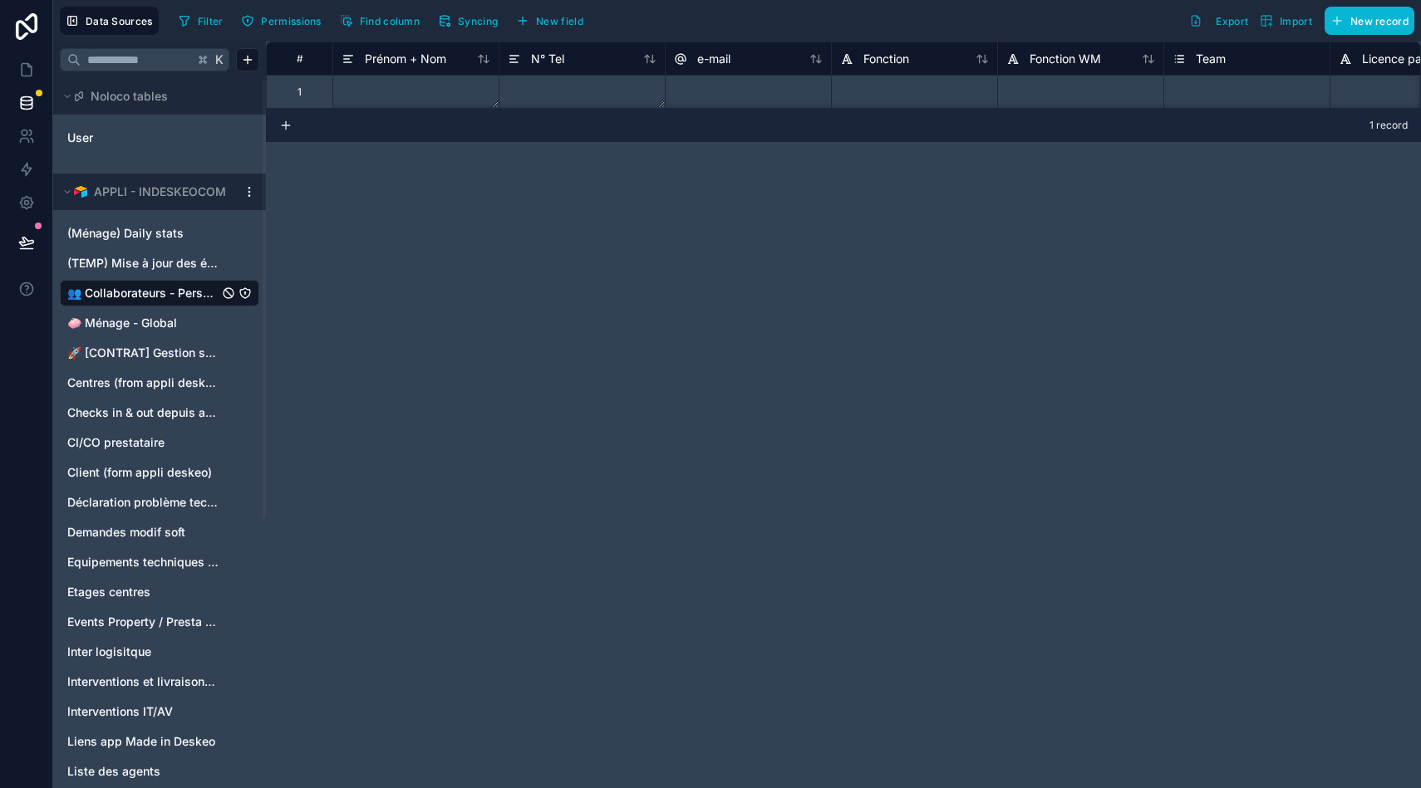
click at [249, 189] on html "Data Sources Filter Permissions Find column Syncing New field Export Import New…" at bounding box center [710, 394] width 1421 height 788
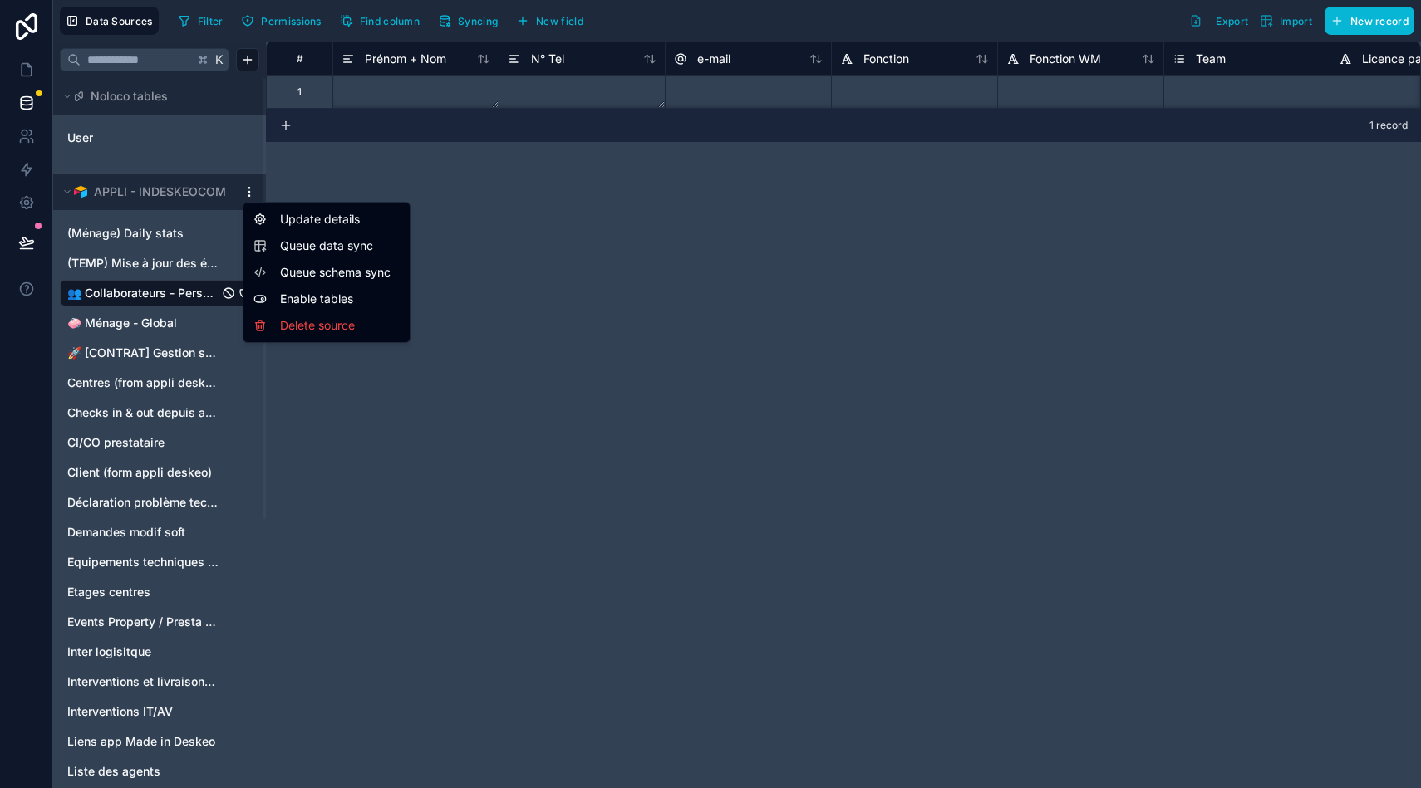
click at [412, 208] on html "Data Sources Filter Permissions Find column Syncing New field Export Import New…" at bounding box center [710, 394] width 1421 height 788
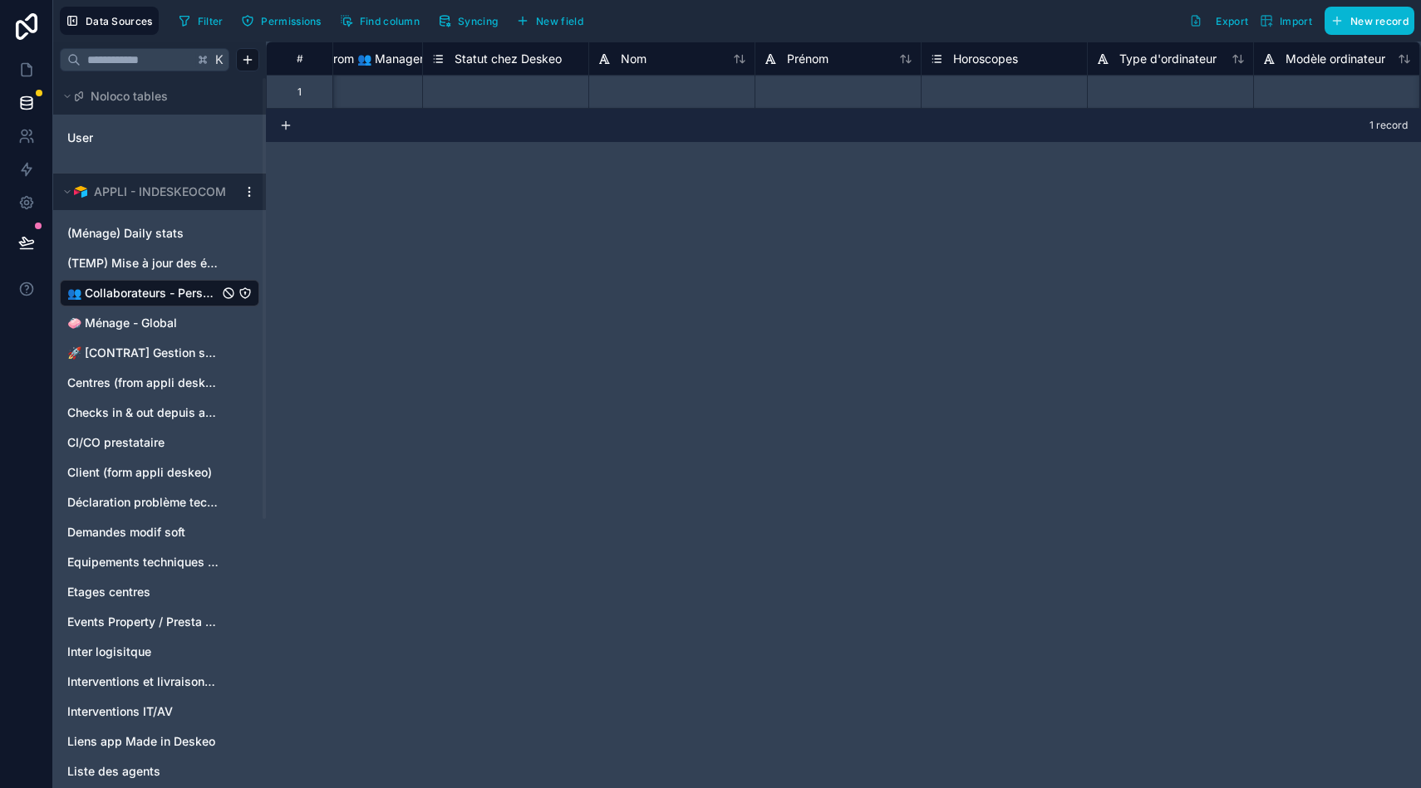
scroll to position [0, 1817]
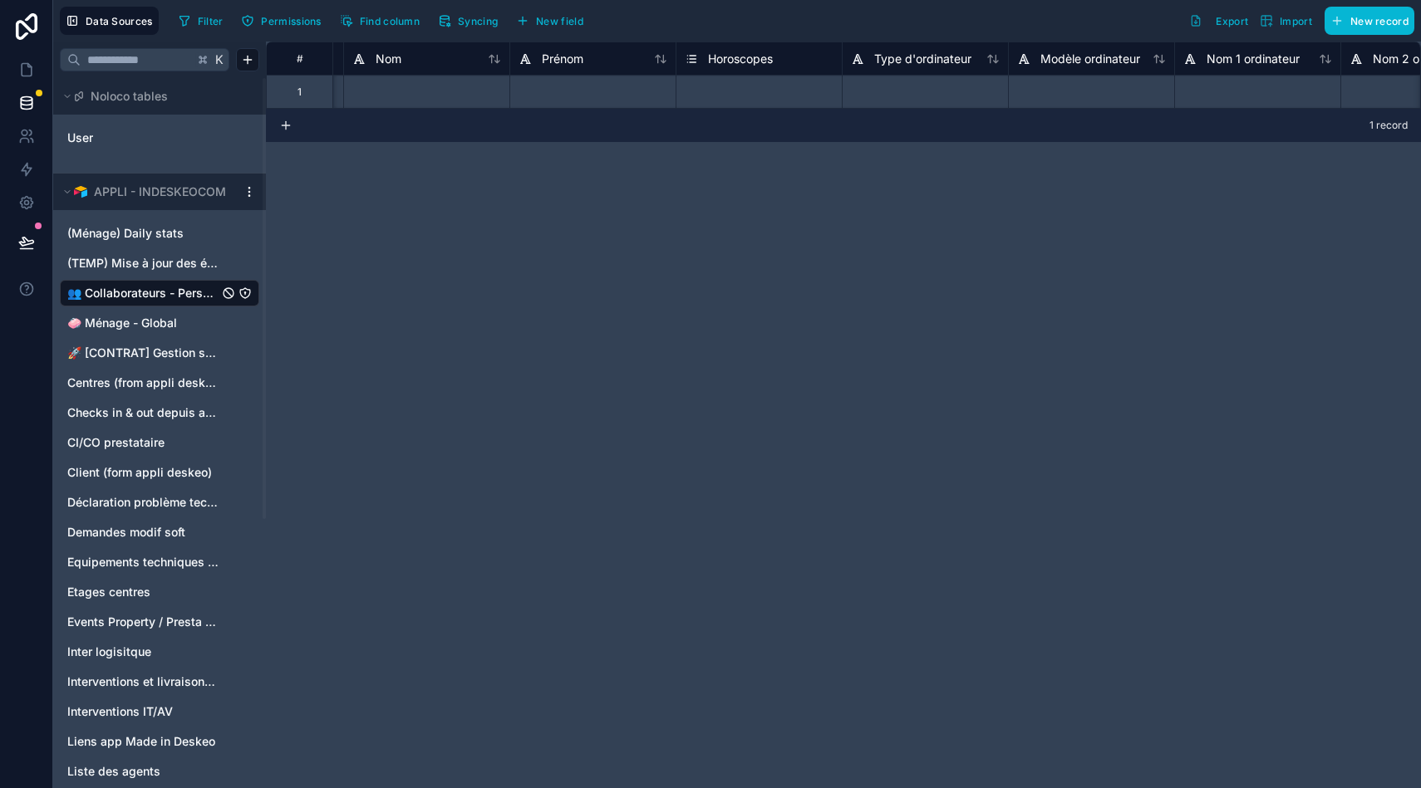
click at [135, 548] on div "(Ménage) Daily stats (TEMP) Mise à jour des étages clients/centres 👥 Collaborat…" at bounding box center [159, 708] width 199 height 990
click at [137, 530] on span "Demandes modif soft" at bounding box center [126, 532] width 118 height 17
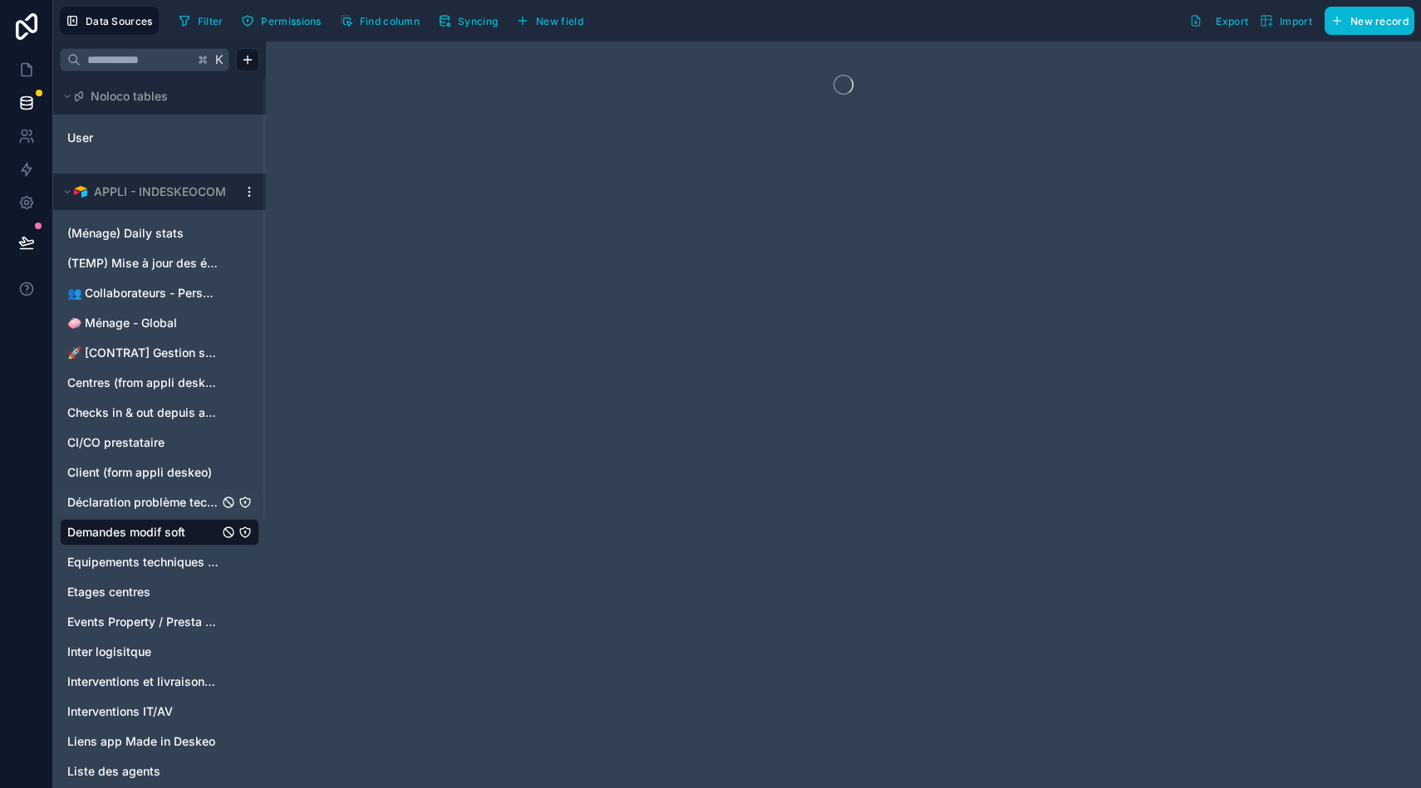
click at [150, 495] on span "Déclaration problème technique presta" at bounding box center [142, 502] width 151 height 17
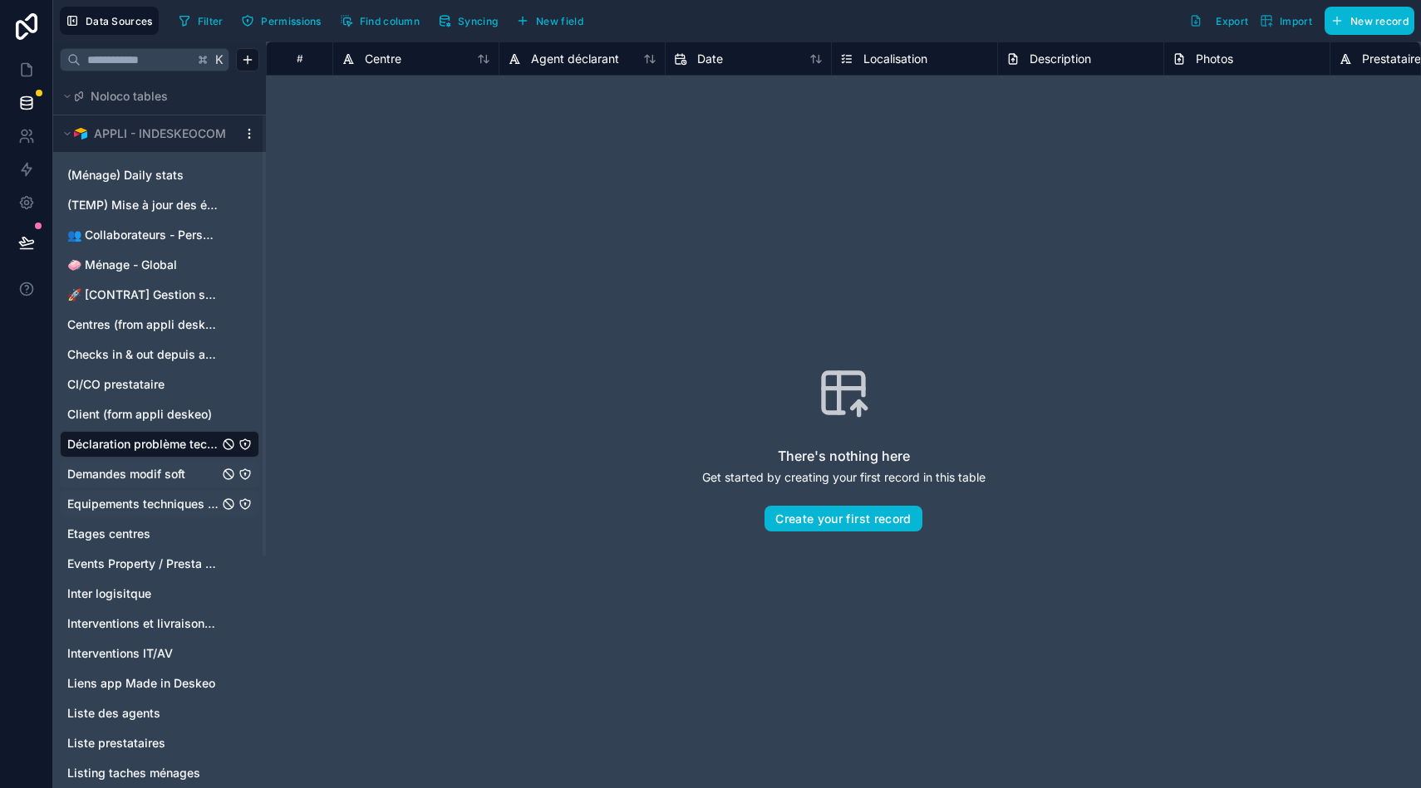
scroll to position [60, 0]
click at [130, 606] on div "(Ménage) Daily stats (TEMP) Mise à jour des étages clients/centres 👥 Collaborat…" at bounding box center [159, 649] width 199 height 990
click at [125, 619] on span "Interventions et livraisons SOFT" at bounding box center [142, 622] width 151 height 17
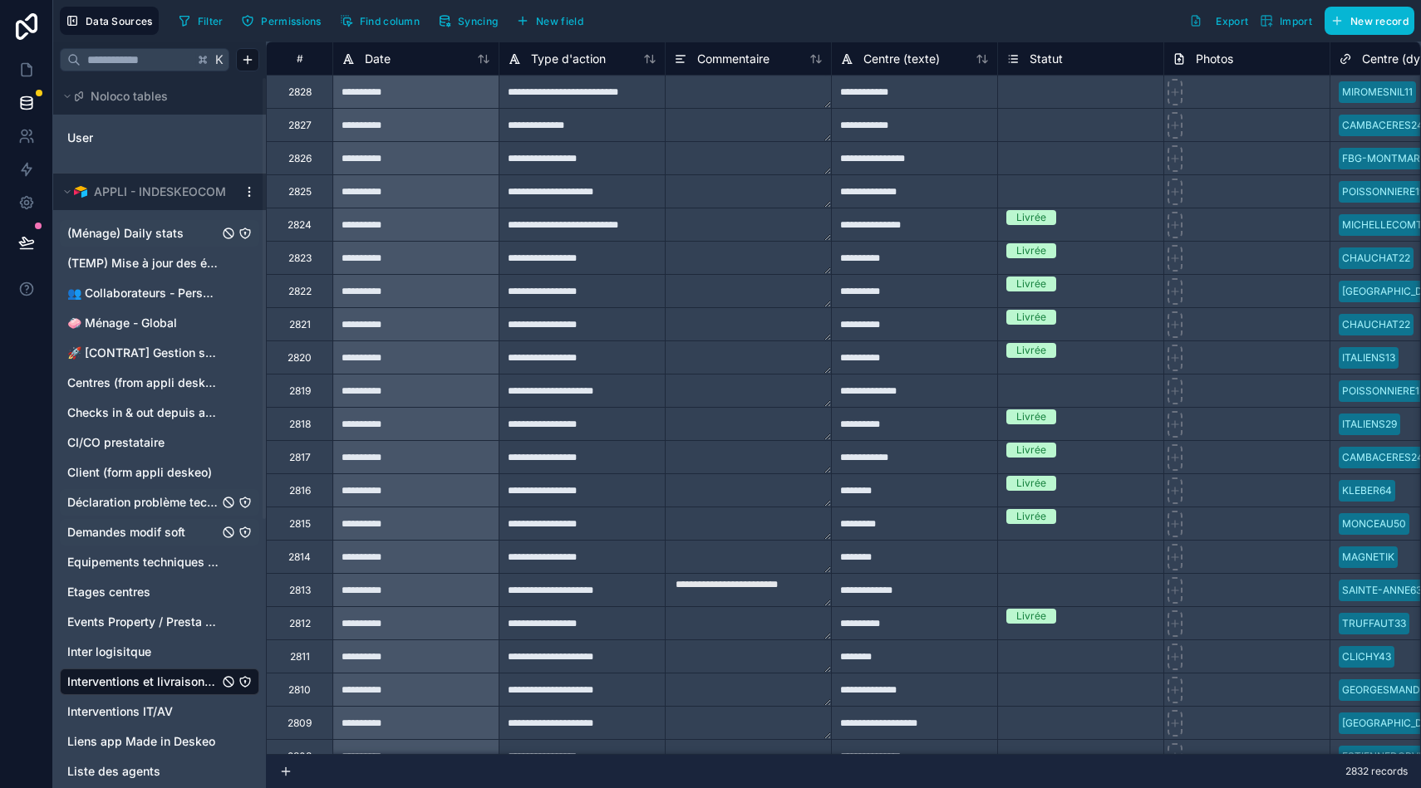
click at [125, 233] on span "(Ménage) Daily stats" at bounding box center [125, 233] width 116 height 17
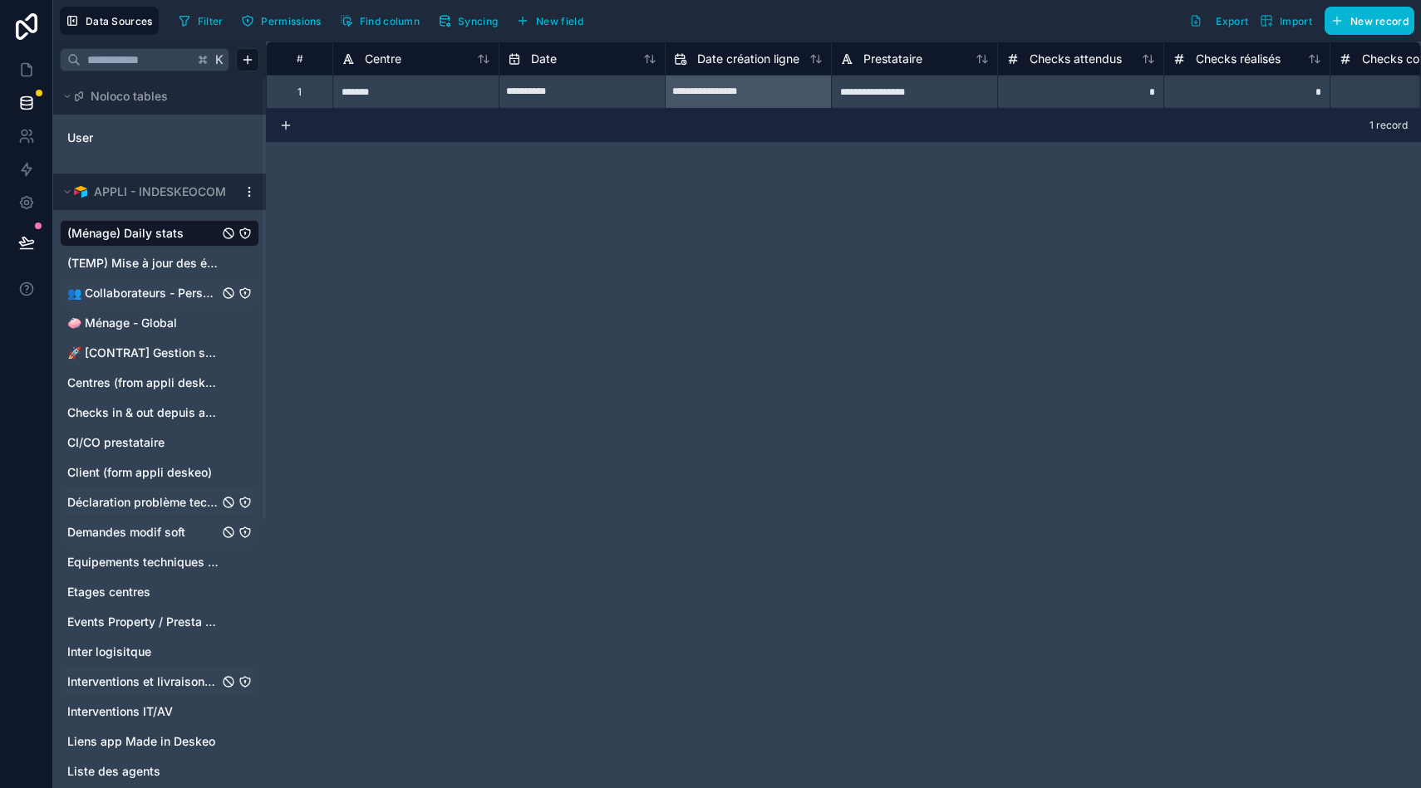
click at [138, 289] on span "👥 Collaborateurs - Personnes actives" at bounding box center [142, 293] width 151 height 17
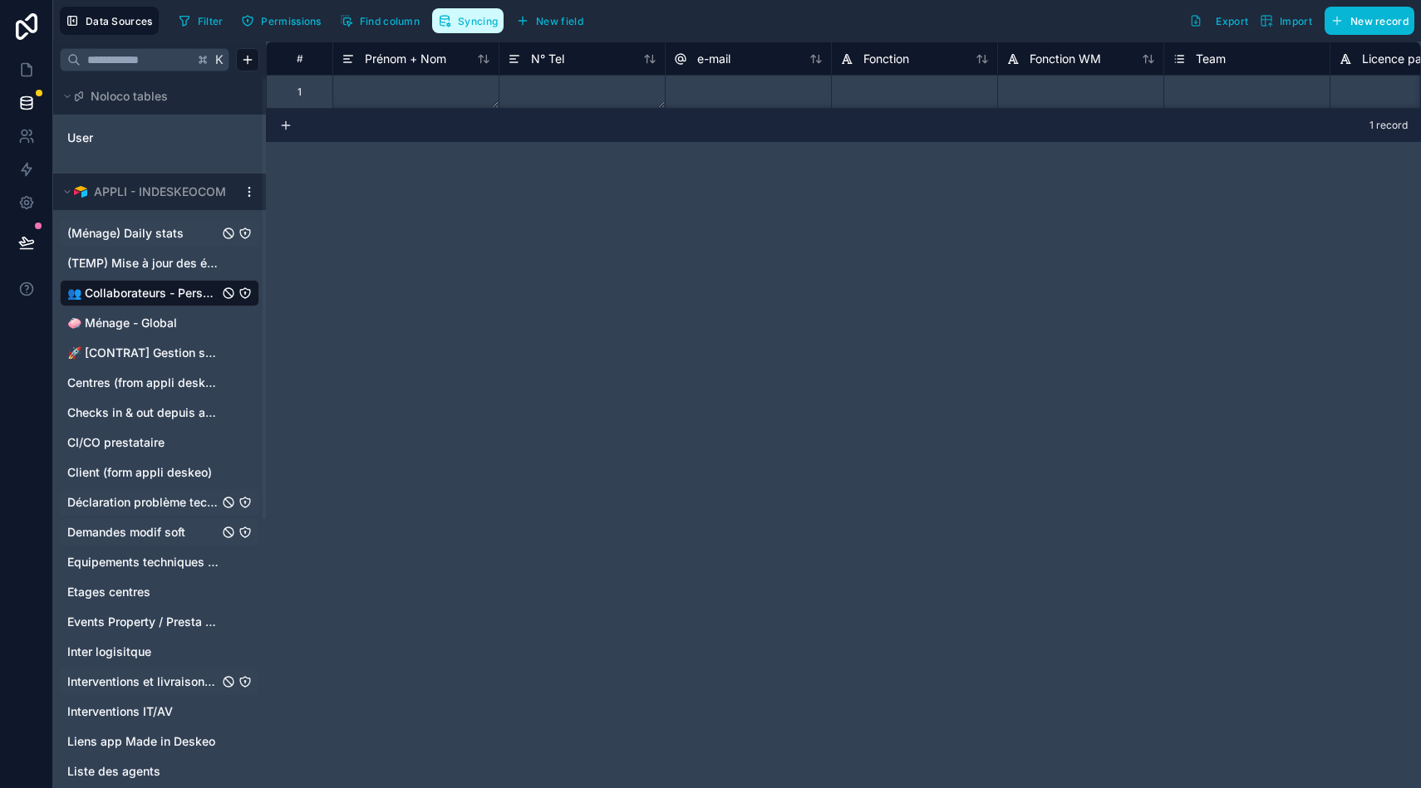
click at [458, 21] on button "Syncing" at bounding box center [467, 20] width 71 height 25
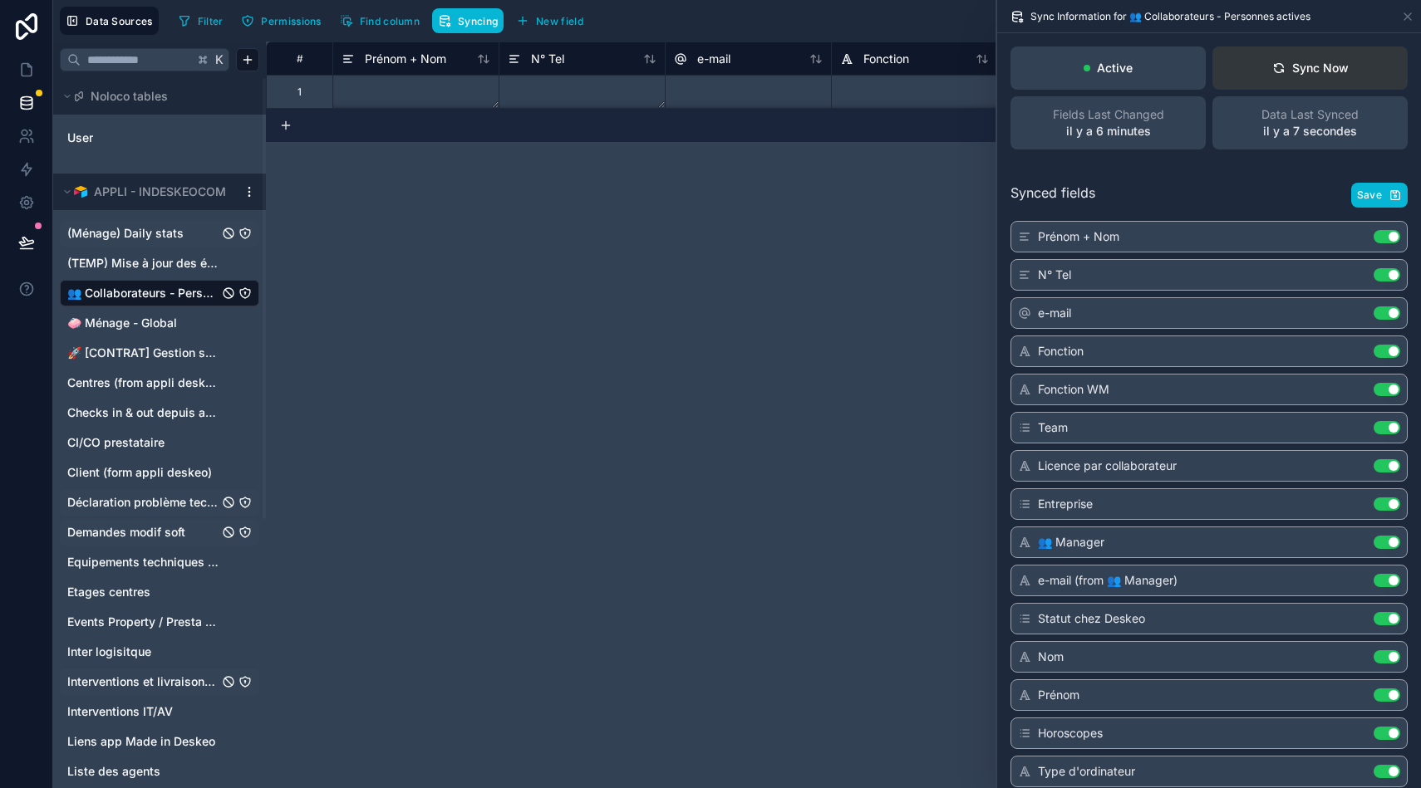
click at [1321, 50] on button "Sync Now" at bounding box center [1309, 68] width 195 height 43
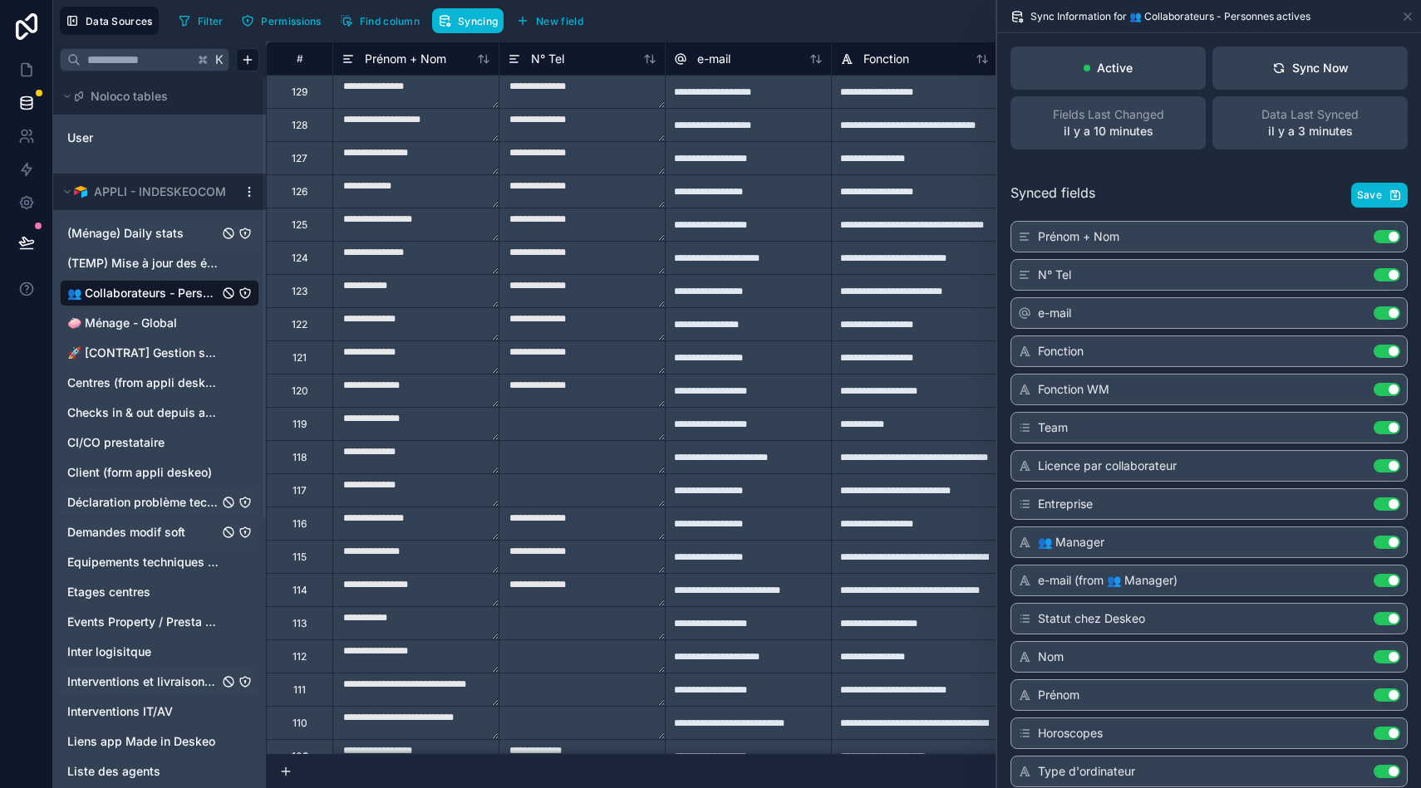
click at [567, 307] on textarea "**********" at bounding box center [581, 291] width 165 height 32
click at [35, 71] on link at bounding box center [26, 69] width 52 height 33
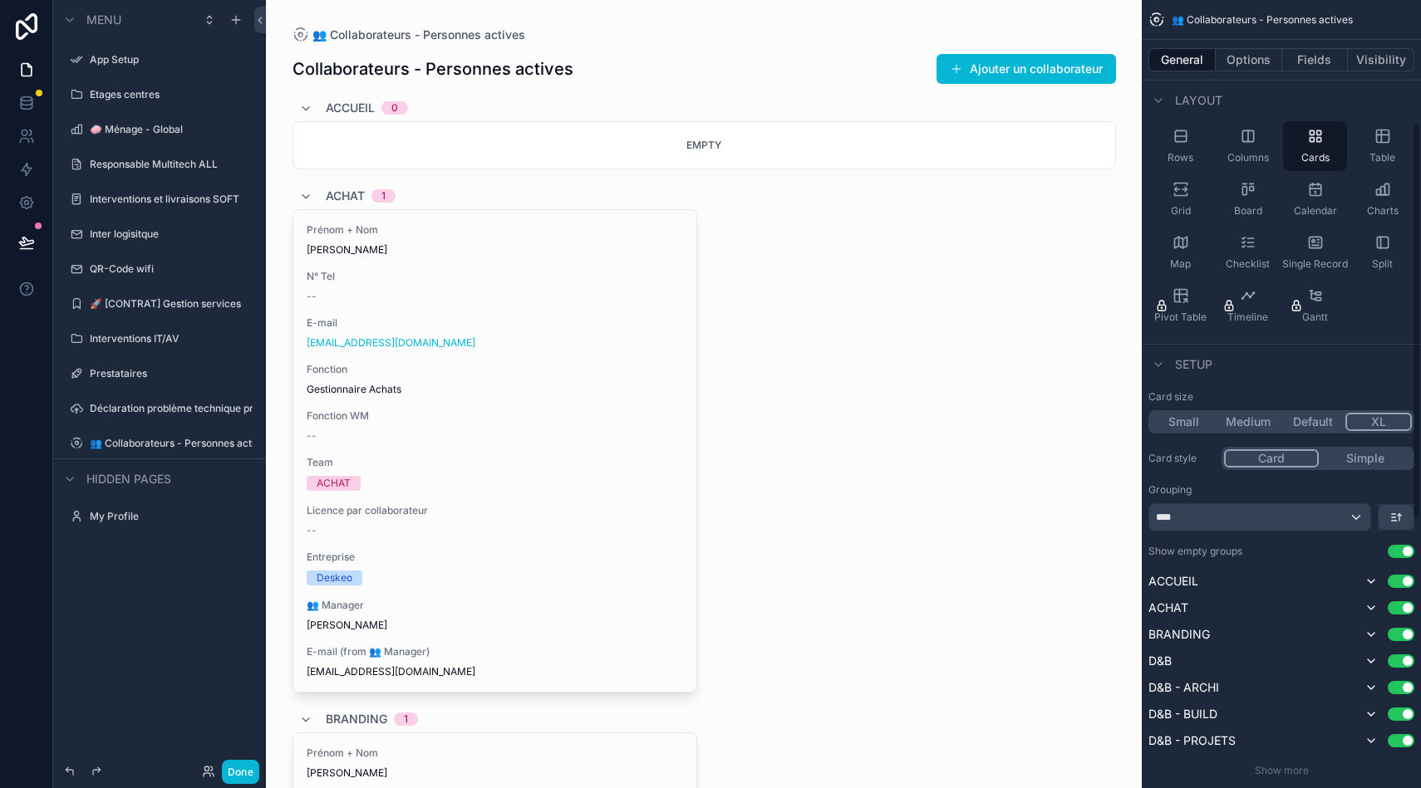
scroll to position [243, 0]
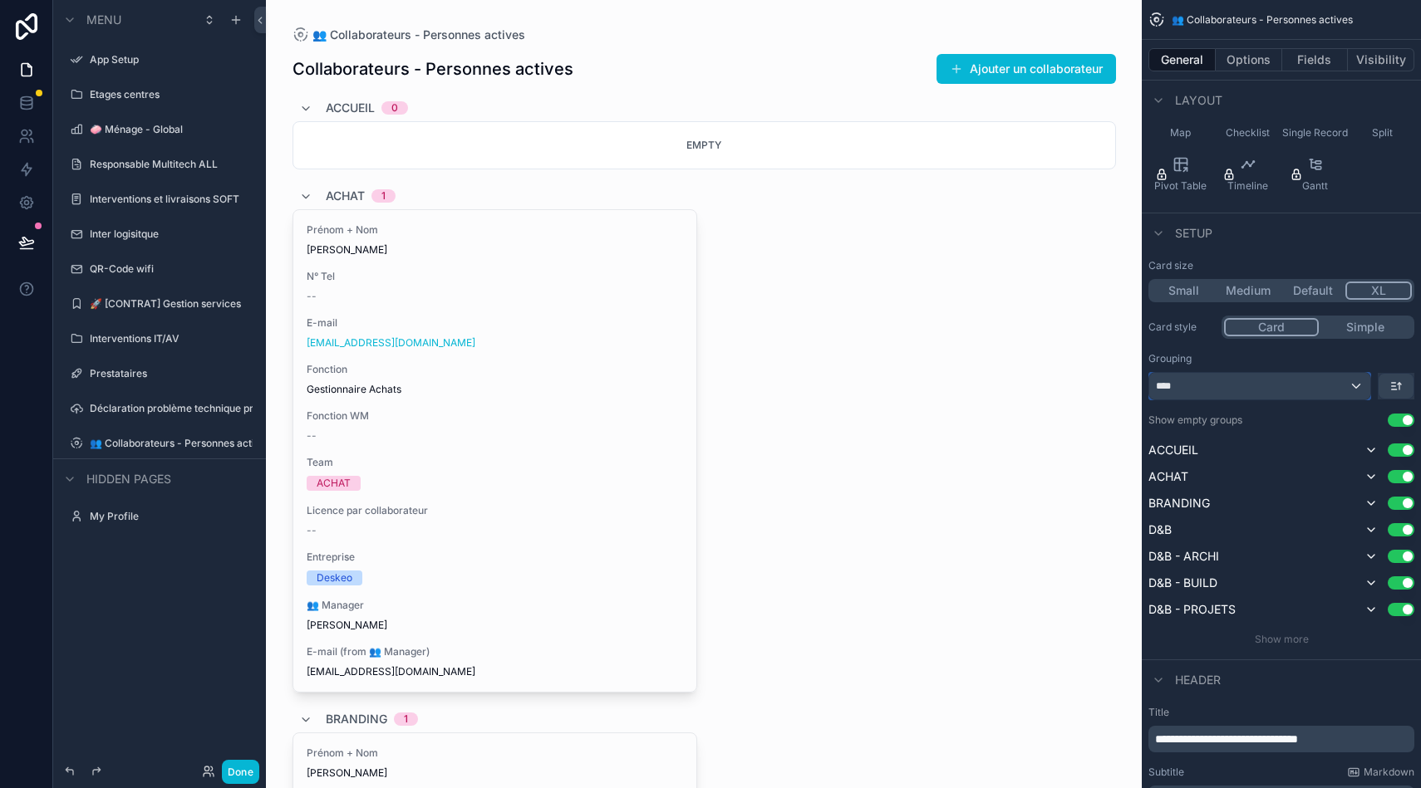
click at [1347, 386] on div "****" at bounding box center [1259, 386] width 221 height 27
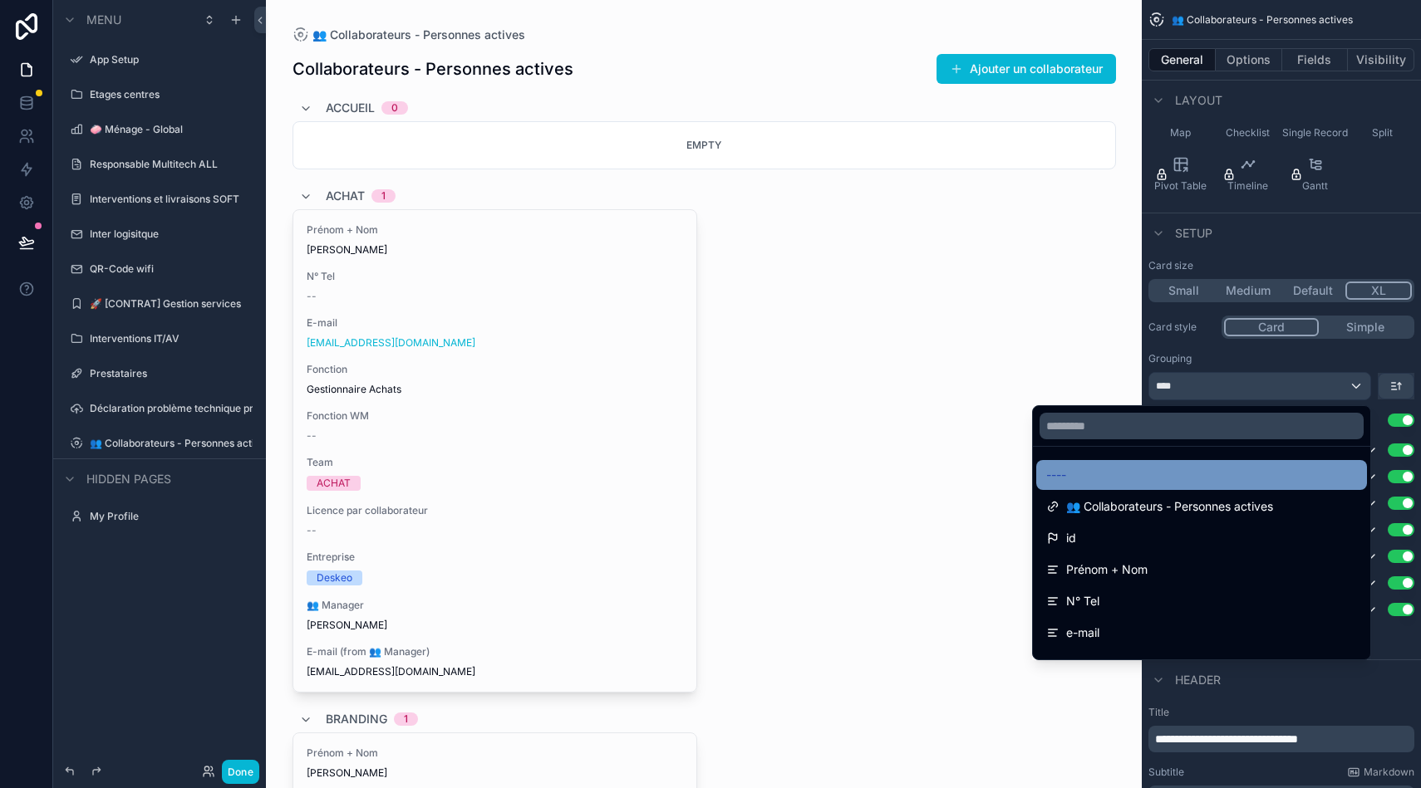
click at [1197, 473] on div "----" at bounding box center [1201, 475] width 311 height 20
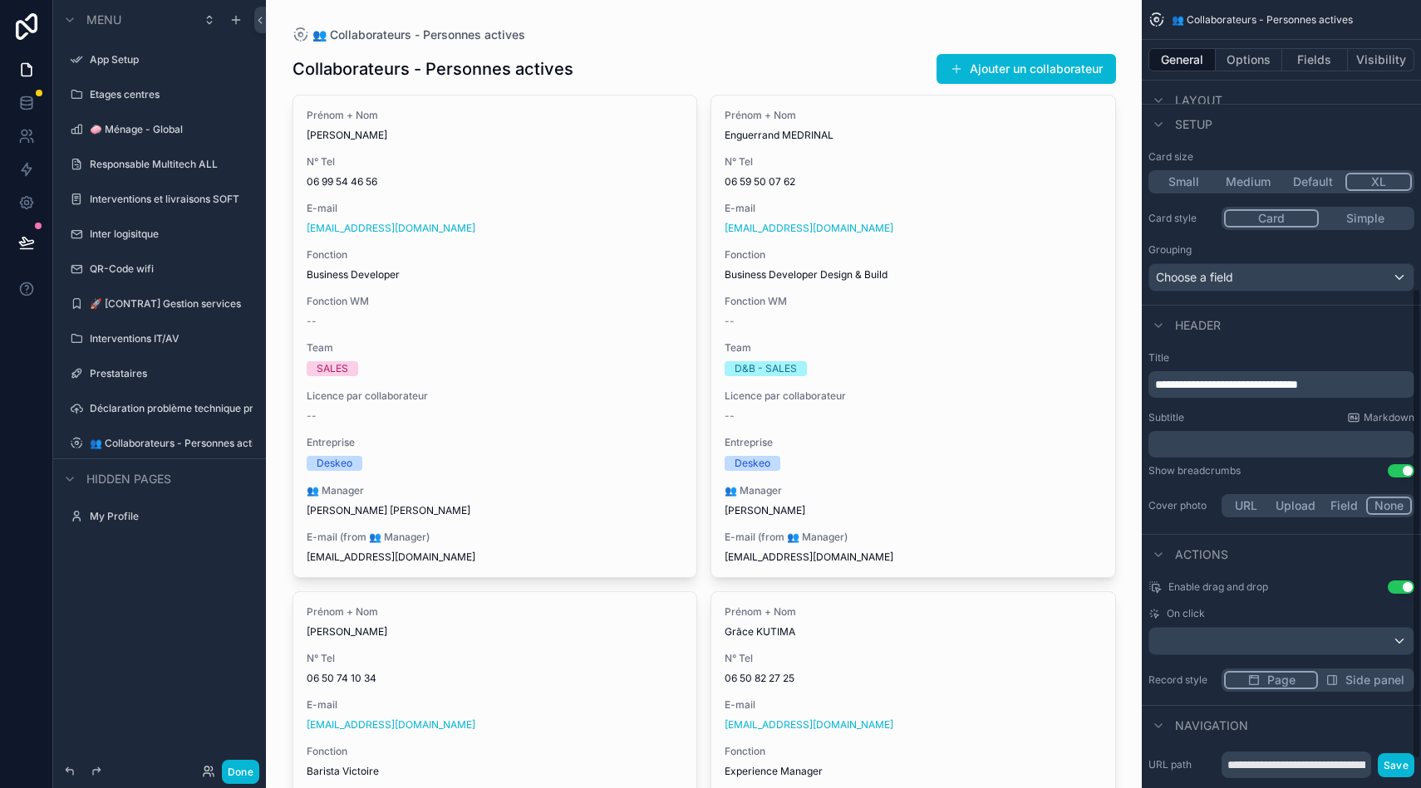
scroll to position [508, 0]
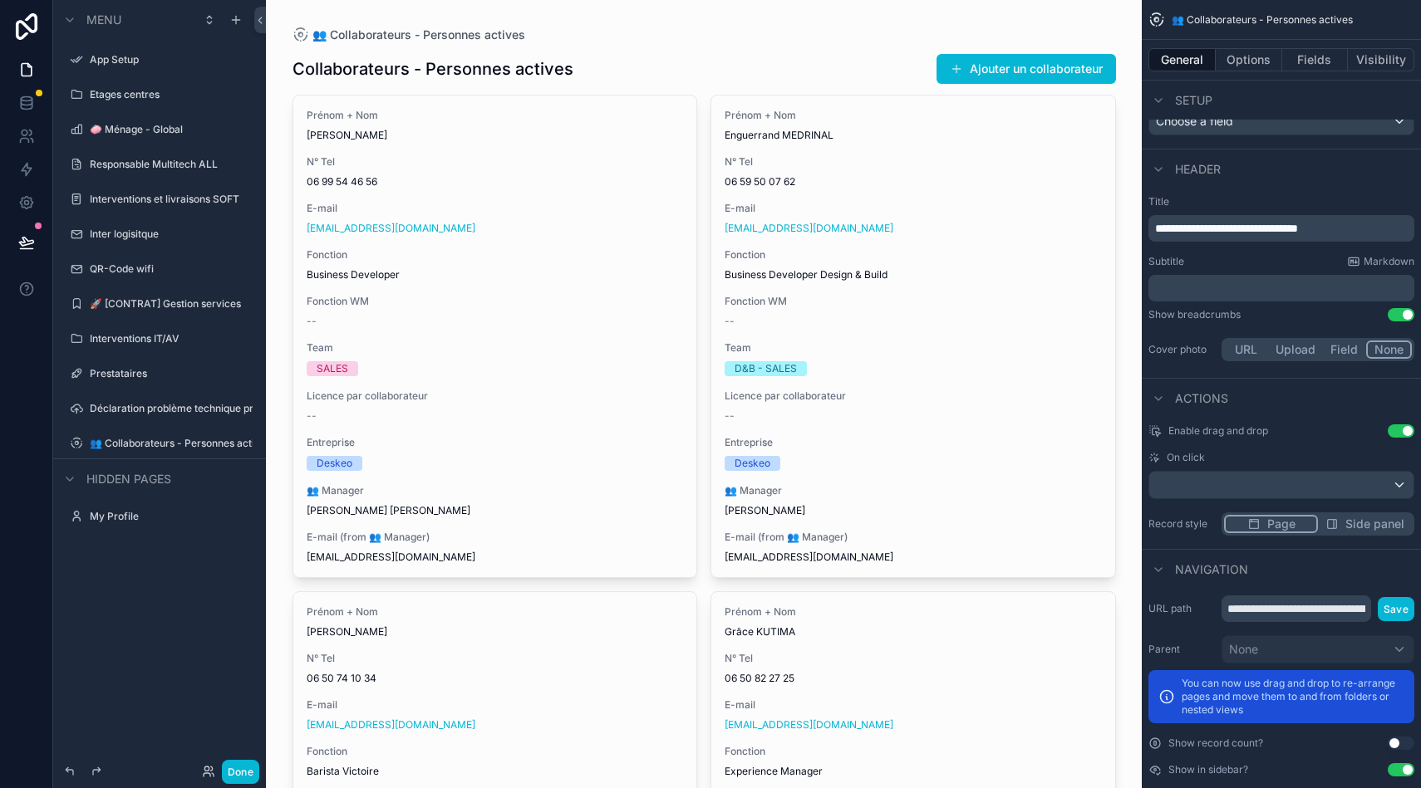
click at [1402, 434] on button "Use setting" at bounding box center [1400, 430] width 27 height 13
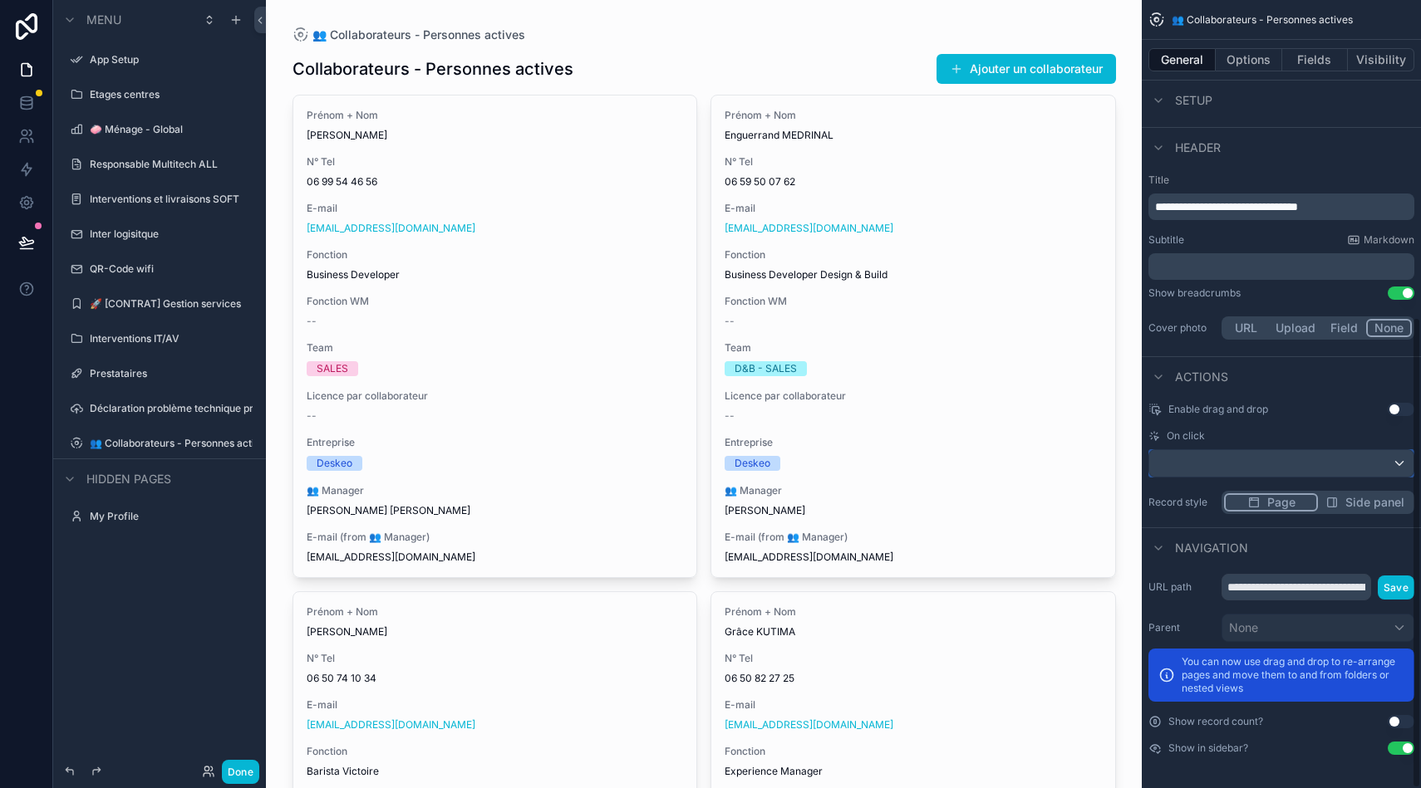
click at [1249, 476] on div "scrollable content" at bounding box center [1281, 463] width 264 height 27
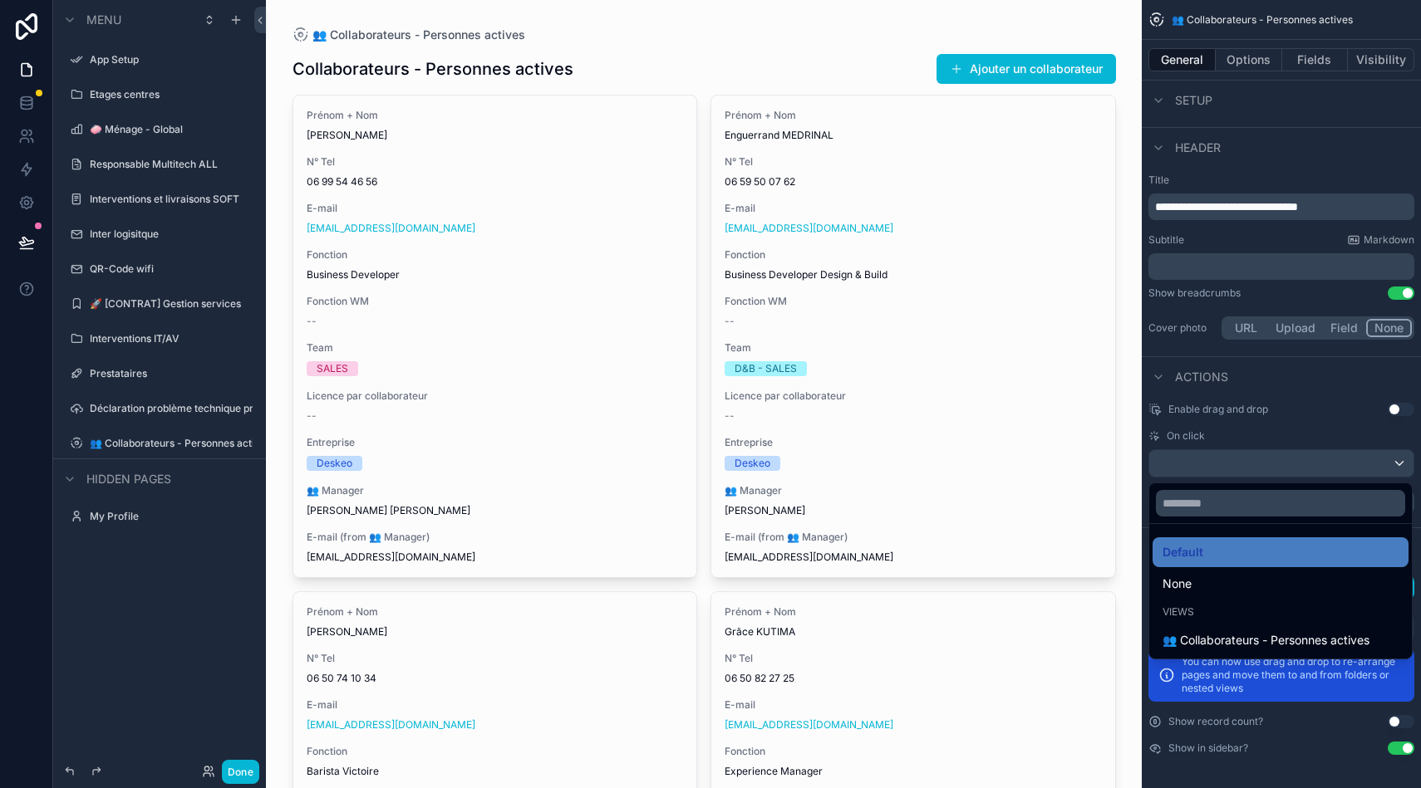
click at [1319, 473] on div "scrollable content" at bounding box center [710, 394] width 1421 height 788
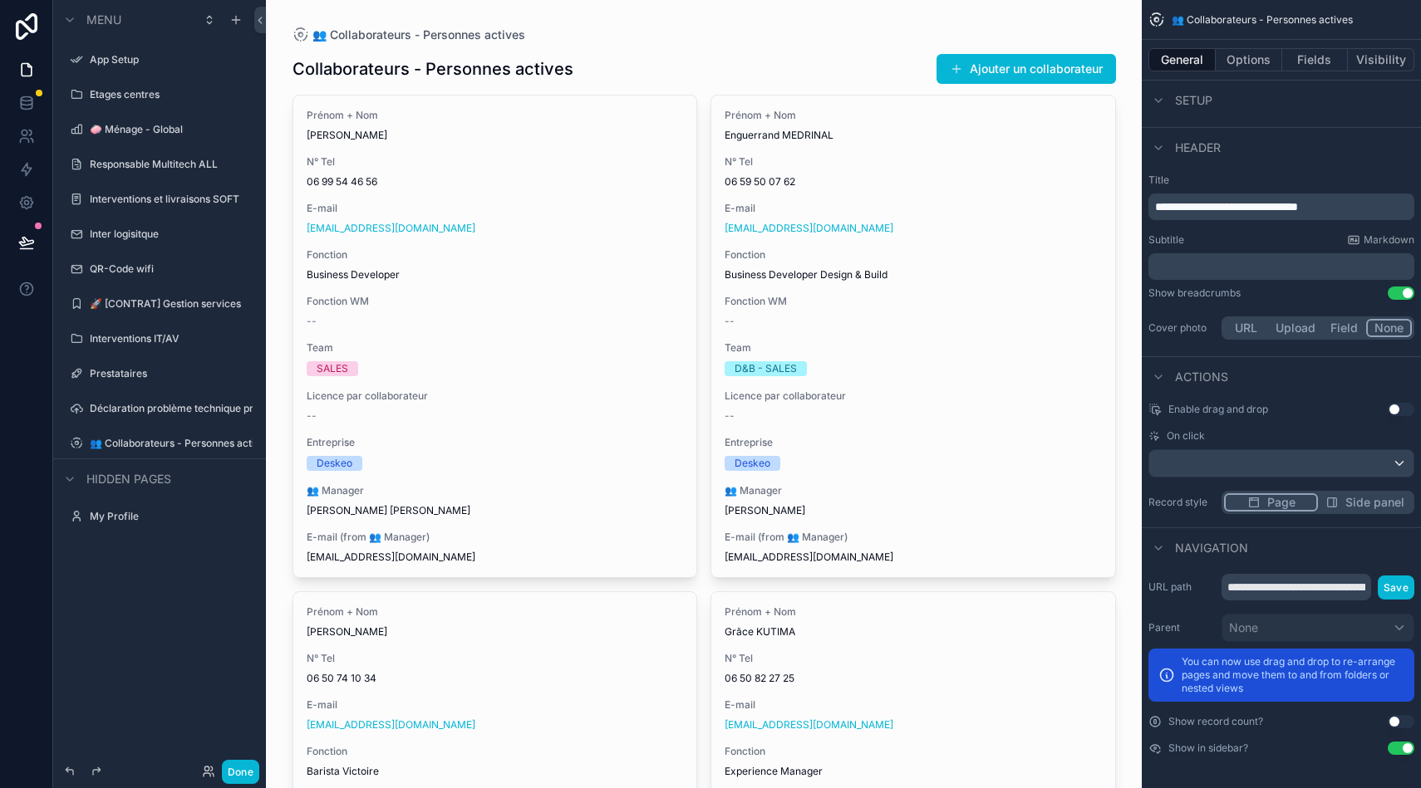
scroll to position [0, 0]
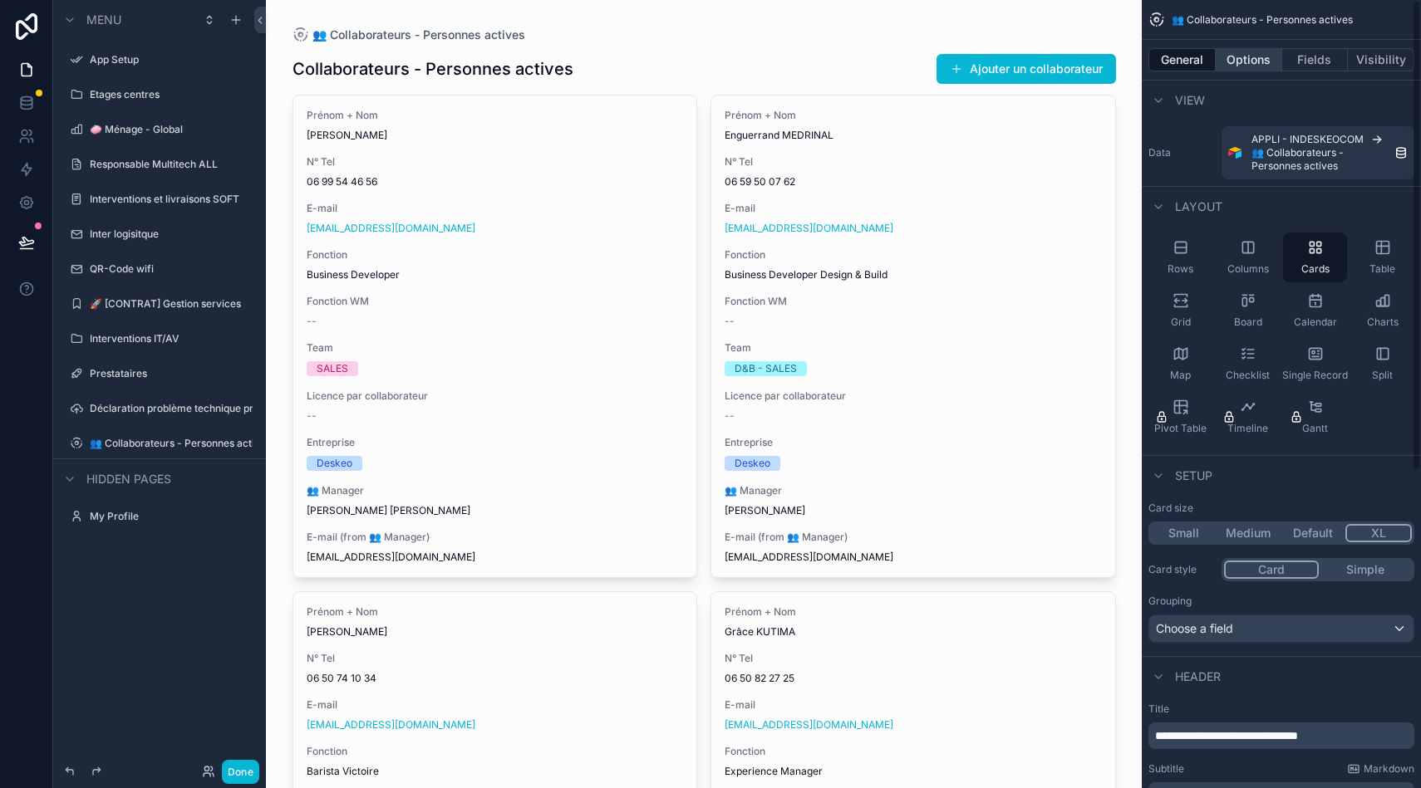
click at [1252, 60] on button "Options" at bounding box center [1248, 59] width 66 height 23
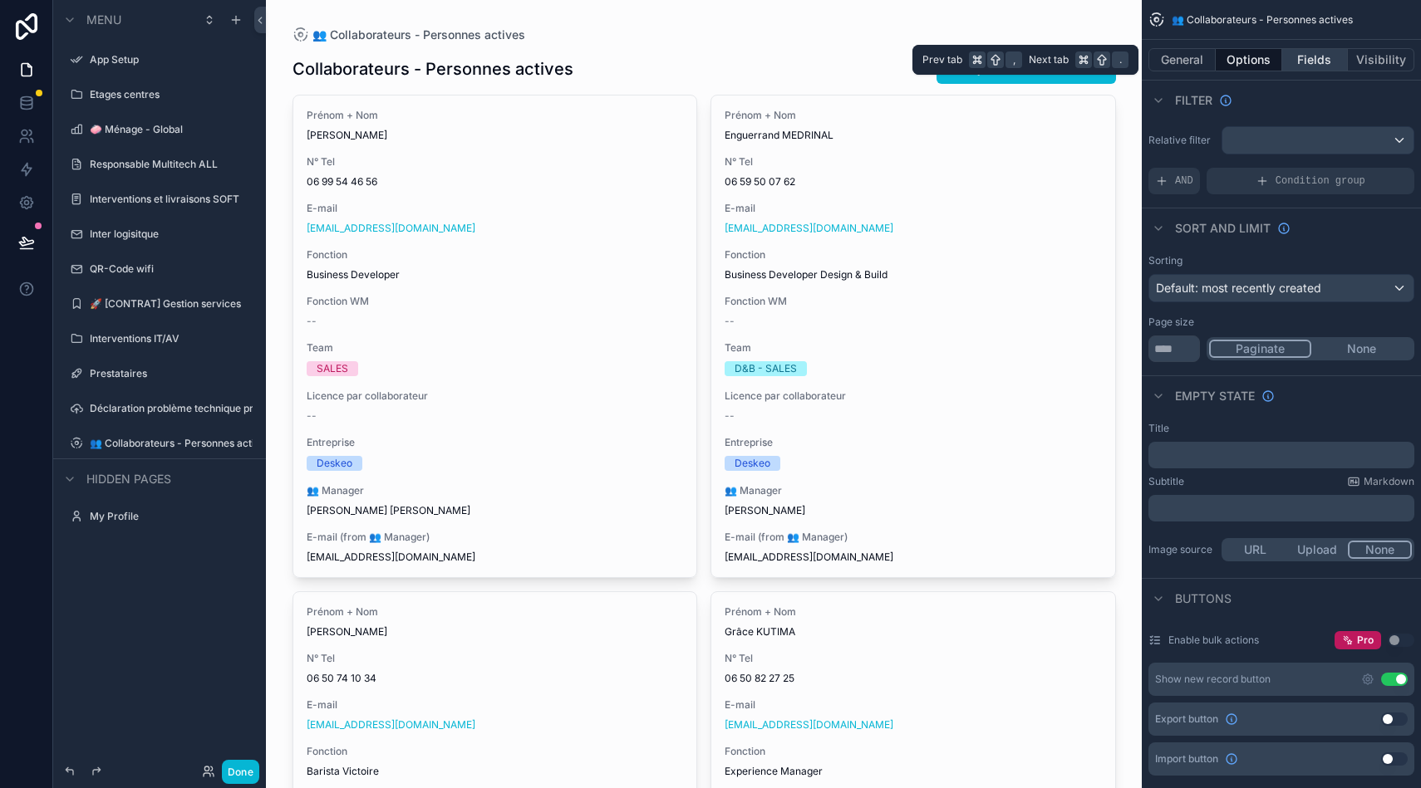
click at [1298, 60] on button "Fields" at bounding box center [1315, 59] width 66 height 23
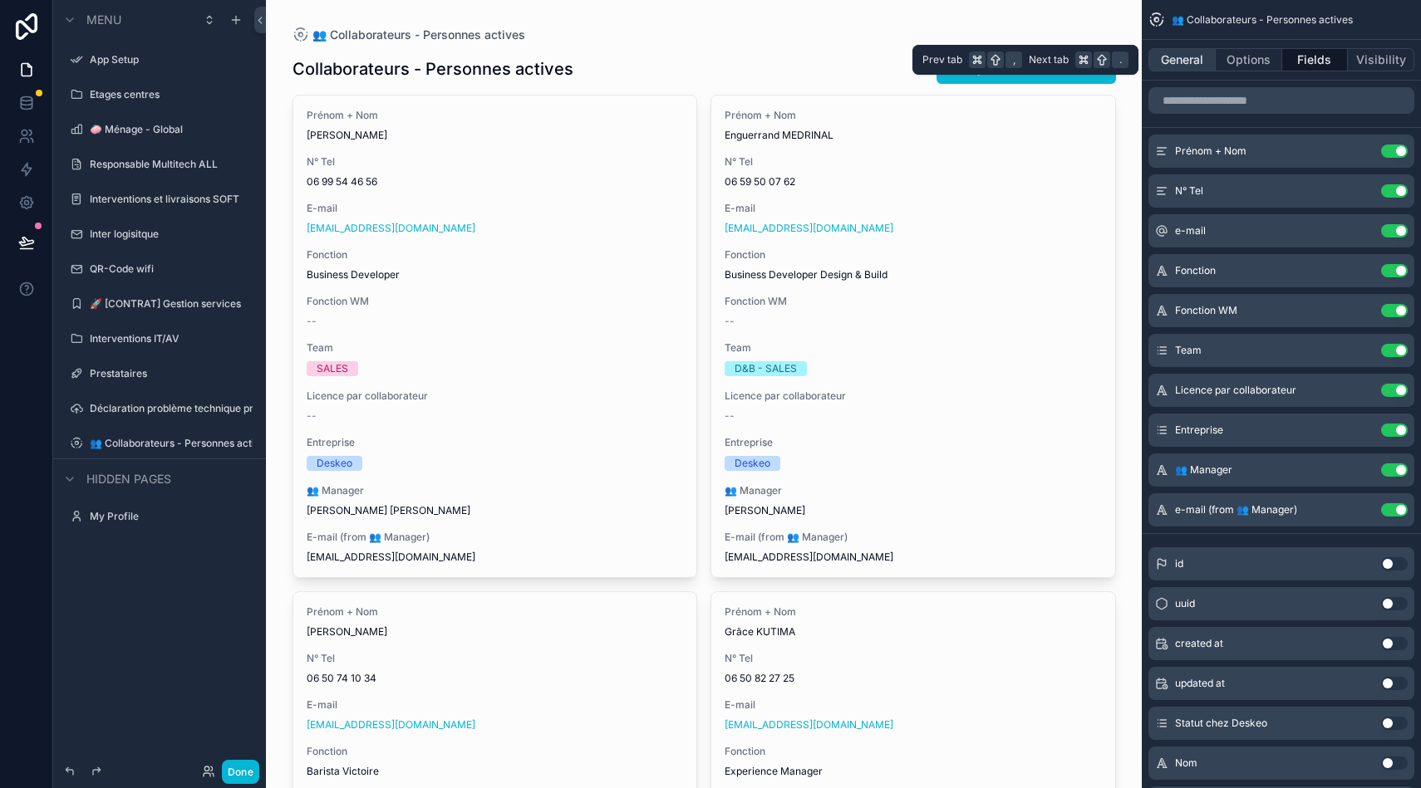
click at [1184, 60] on button "General" at bounding box center [1181, 59] width 67 height 23
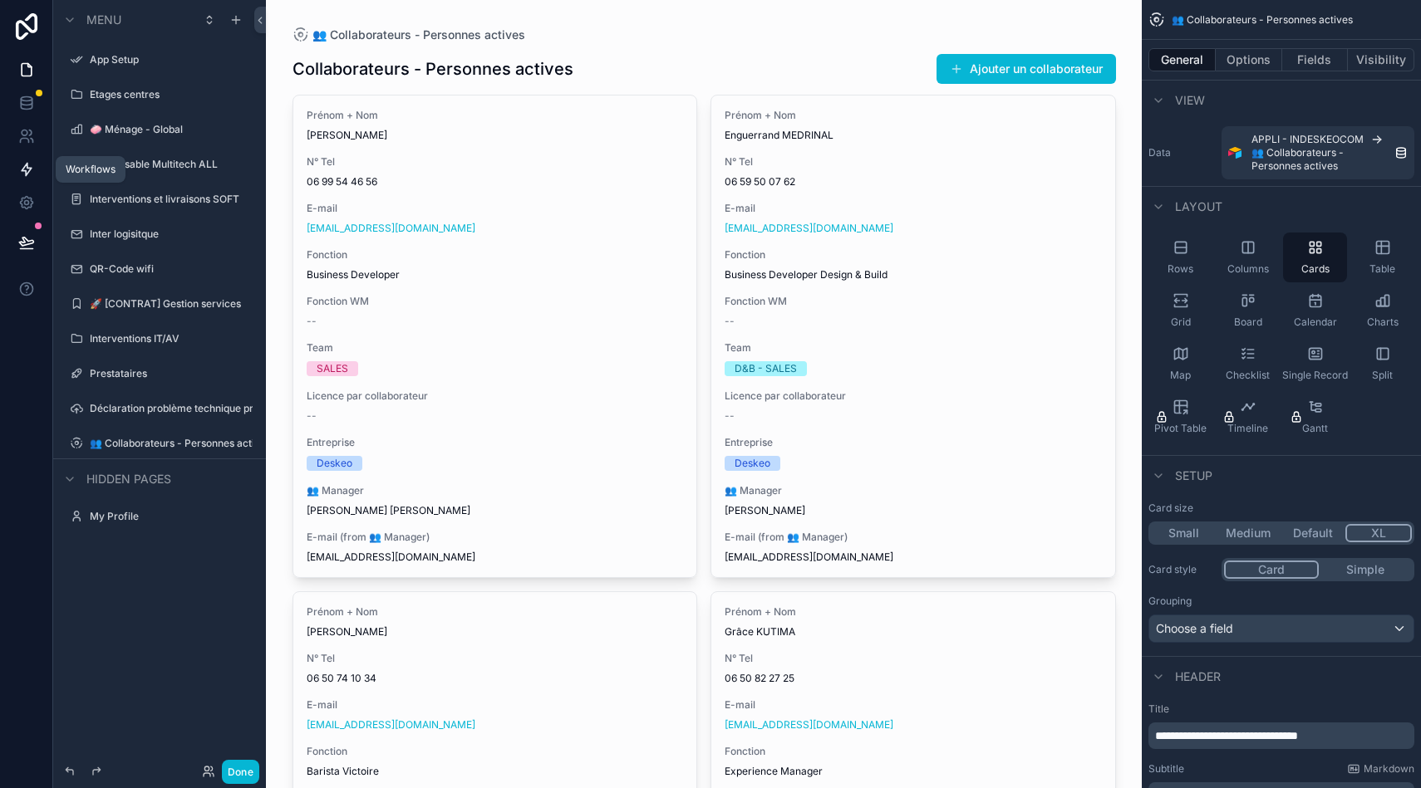
click at [37, 166] on link at bounding box center [26, 169] width 52 height 33
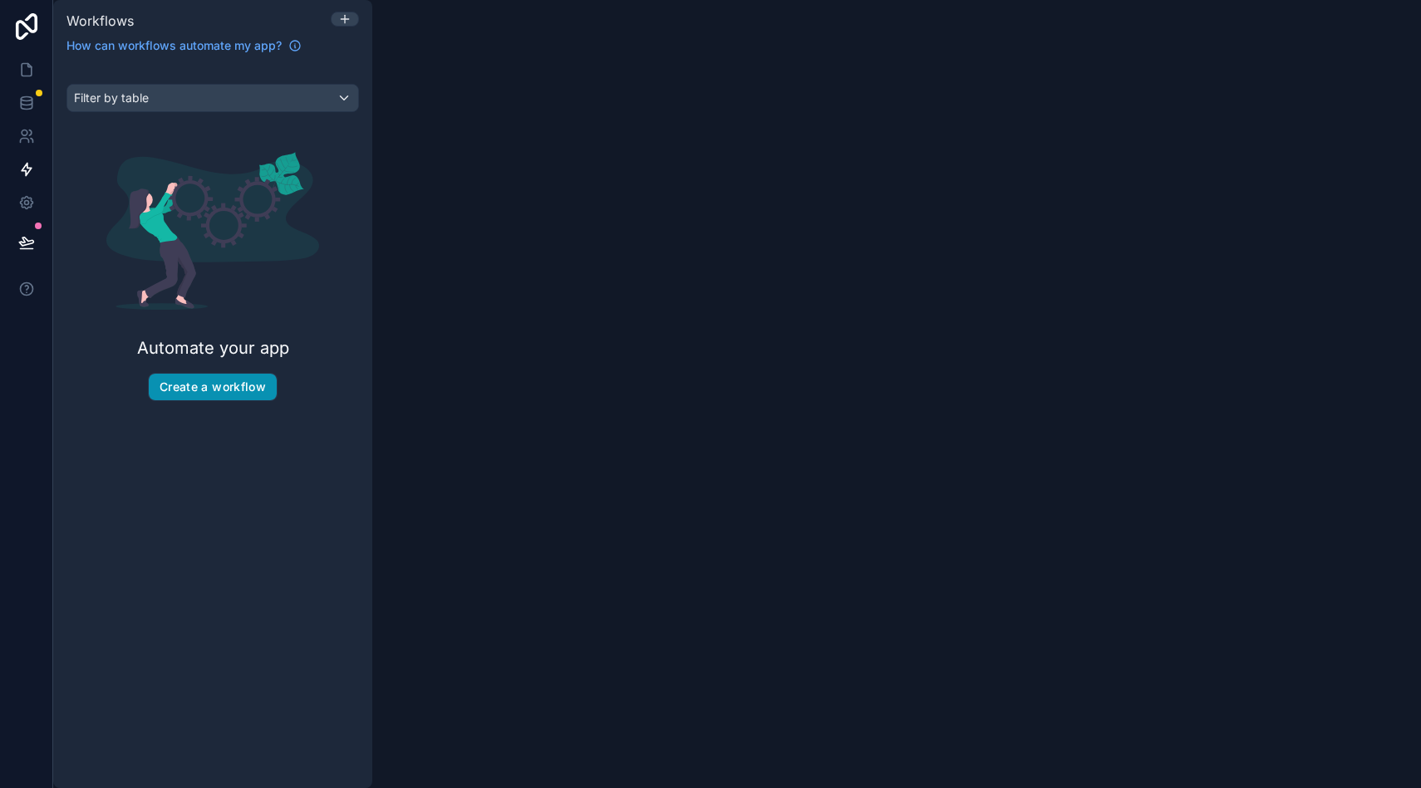
click at [190, 391] on button "Create a workflow" at bounding box center [213, 387] width 128 height 27
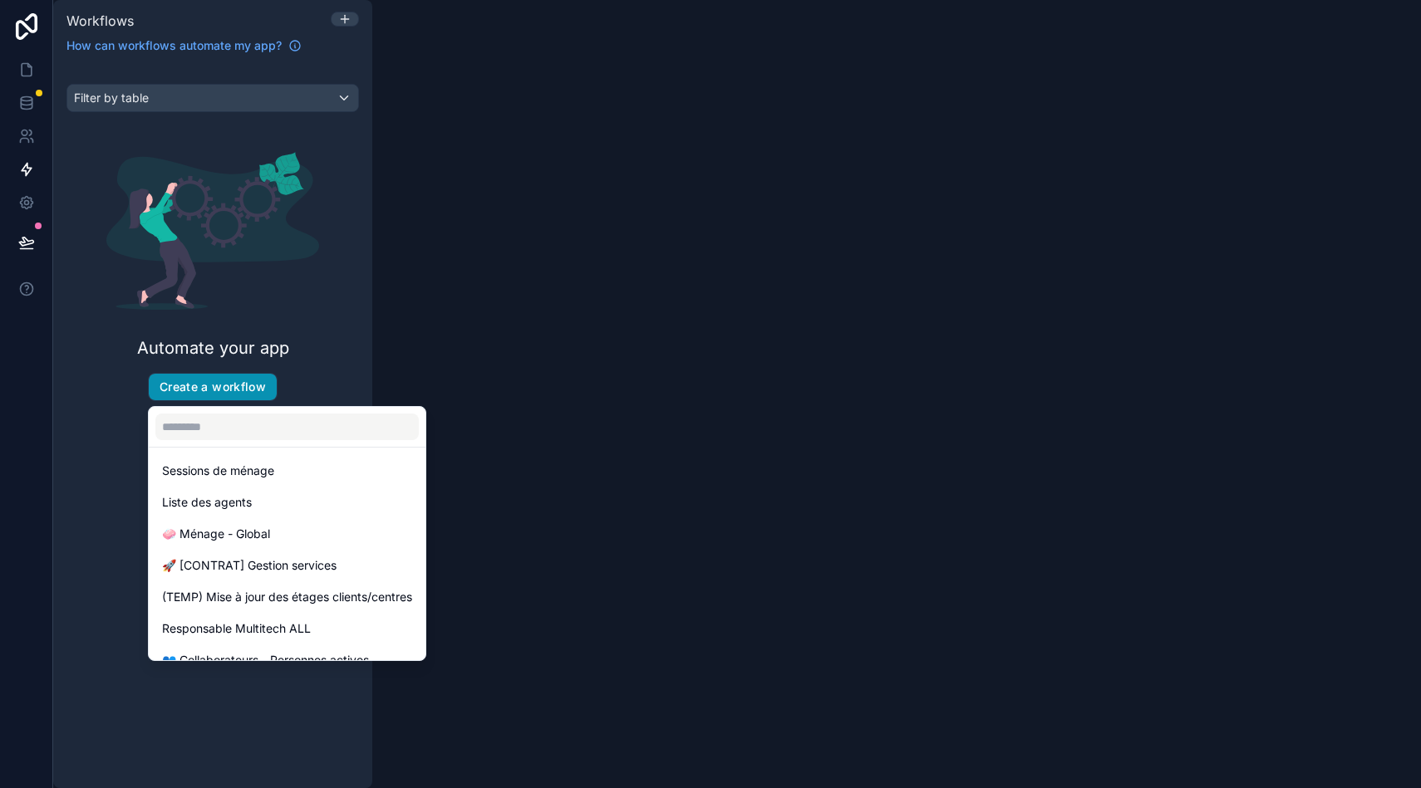
scroll to position [186, 0]
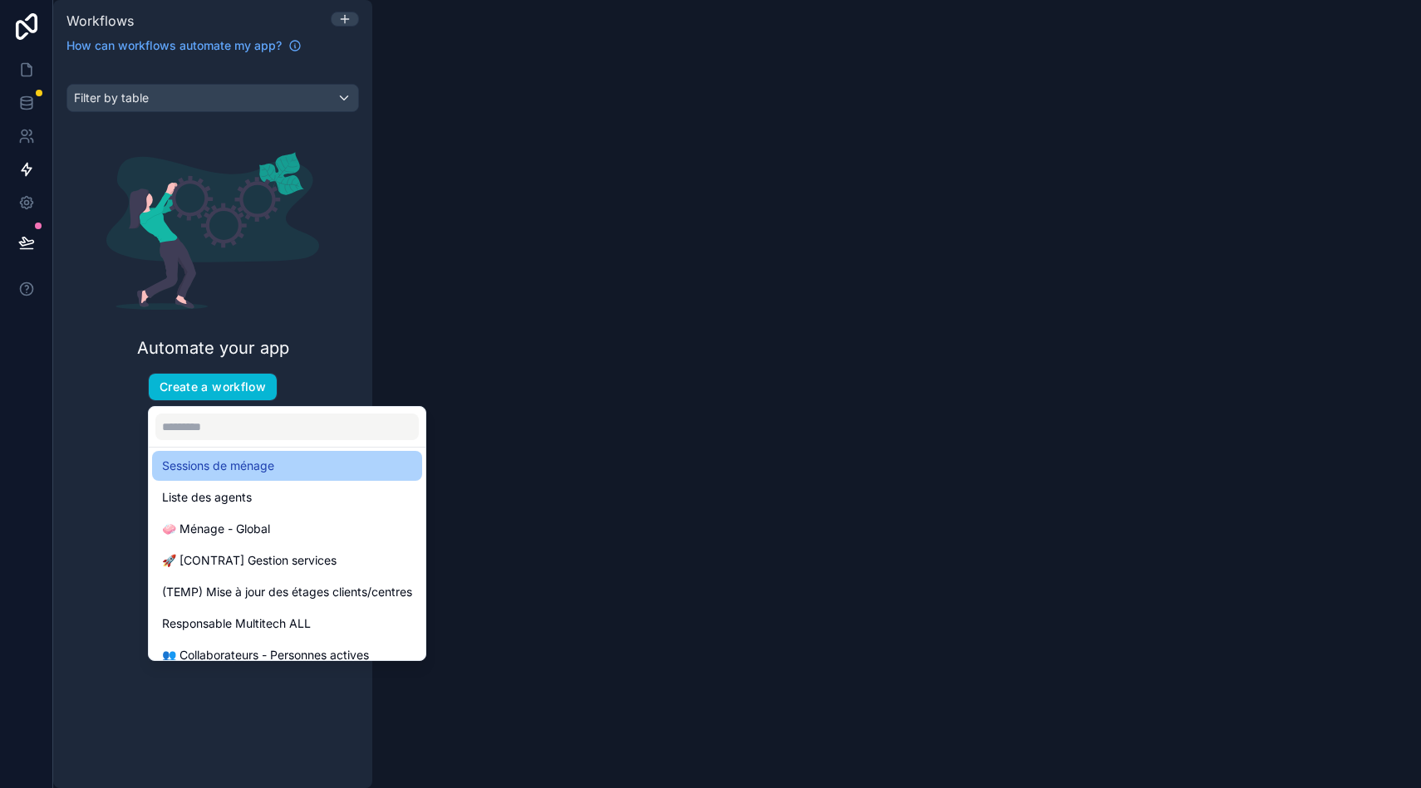
click at [257, 467] on span "Sessions de ménage" at bounding box center [218, 466] width 112 height 20
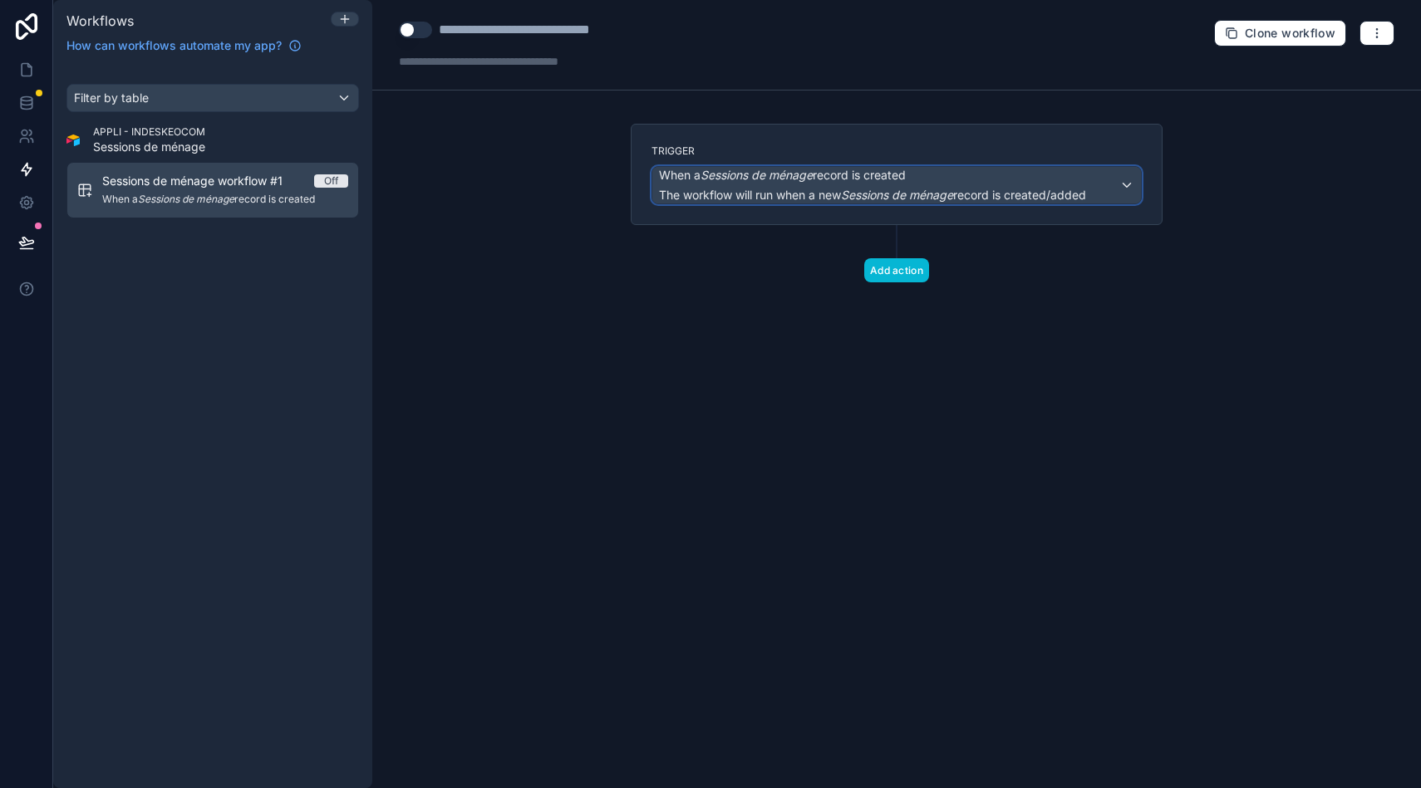
click at [891, 191] on em "Sessions de ménage" at bounding box center [897, 195] width 112 height 14
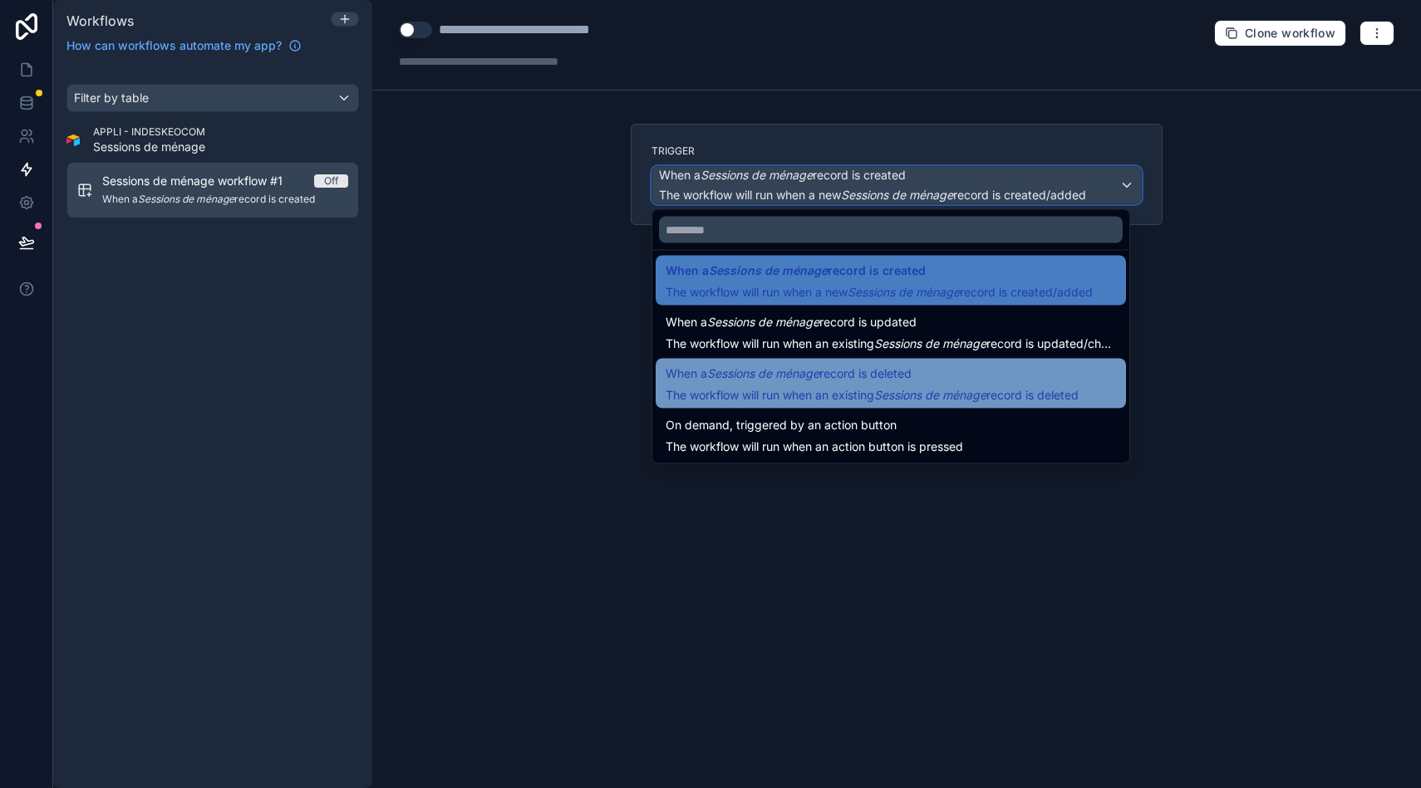
scroll to position [60, 0]
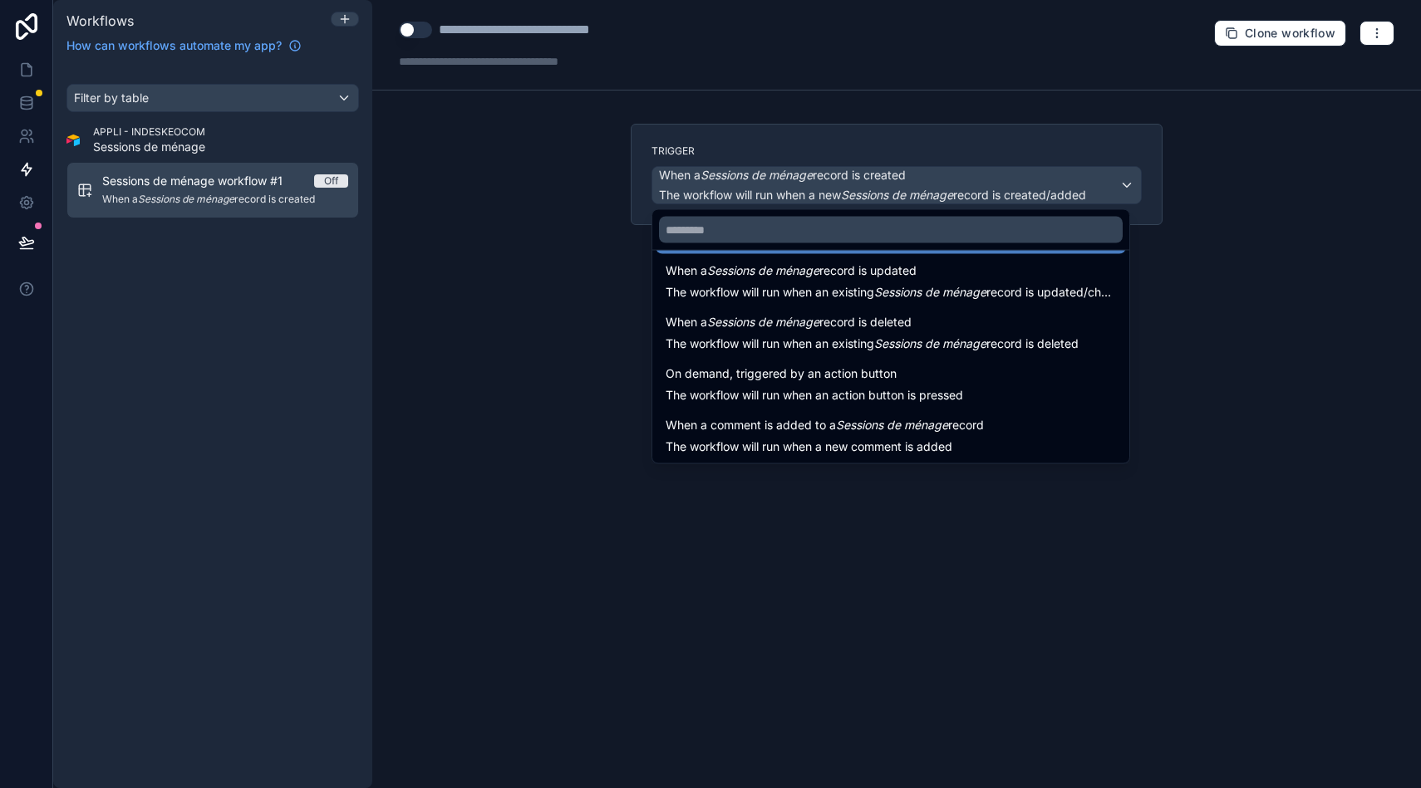
click at [537, 317] on div at bounding box center [710, 394] width 1421 height 788
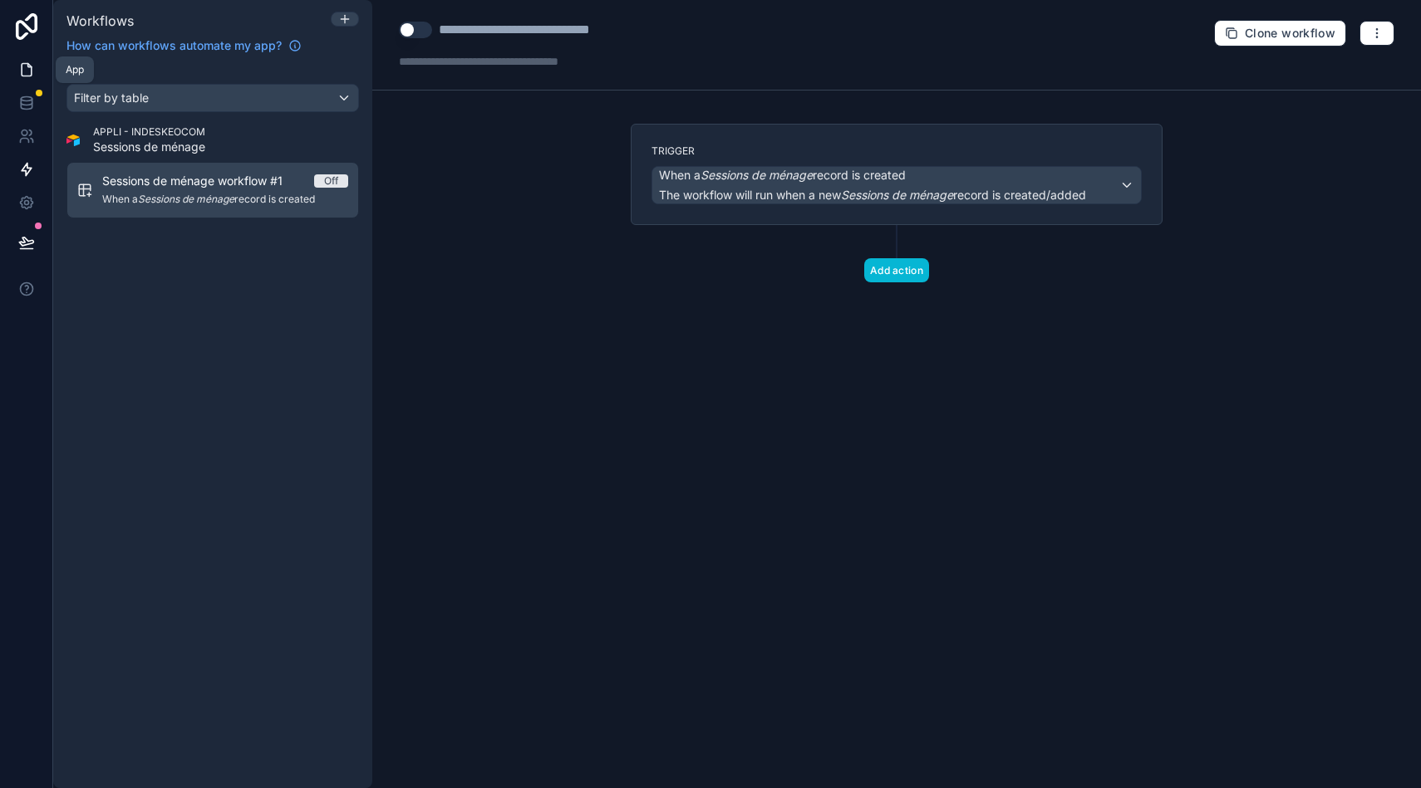
click at [32, 74] on icon at bounding box center [26, 69] width 17 height 17
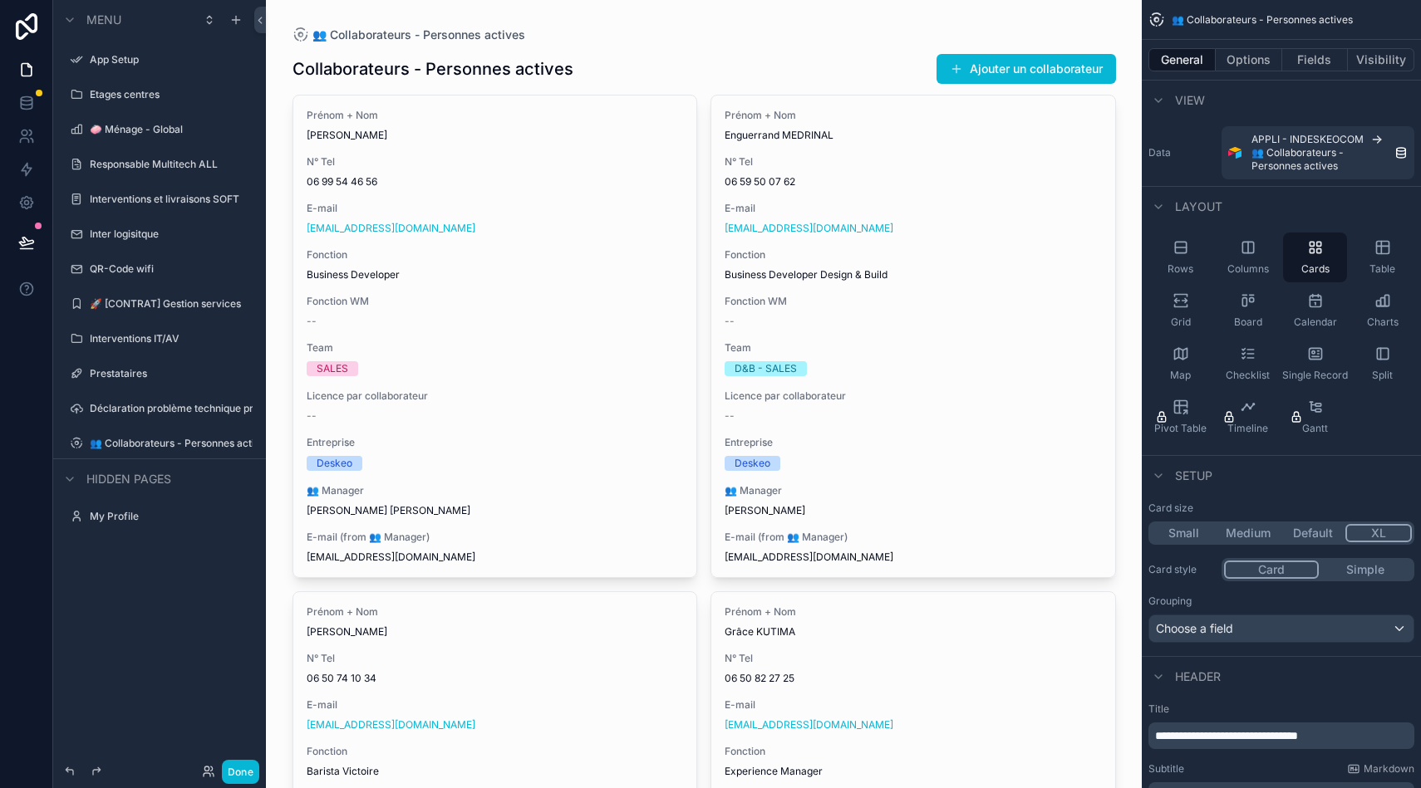
click at [1324, 61] on button "Fields" at bounding box center [1315, 59] width 66 height 23
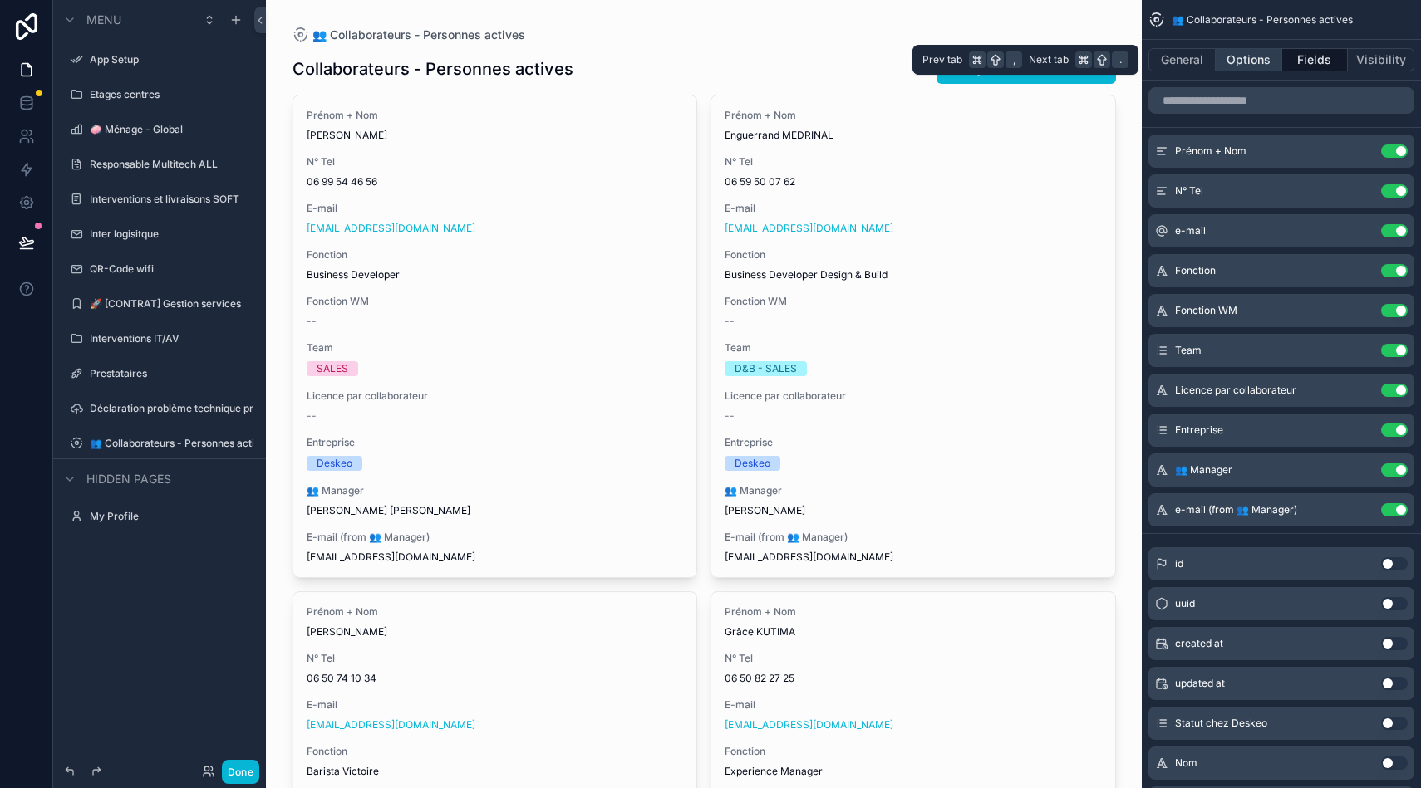
click at [1251, 56] on button "Options" at bounding box center [1248, 59] width 66 height 23
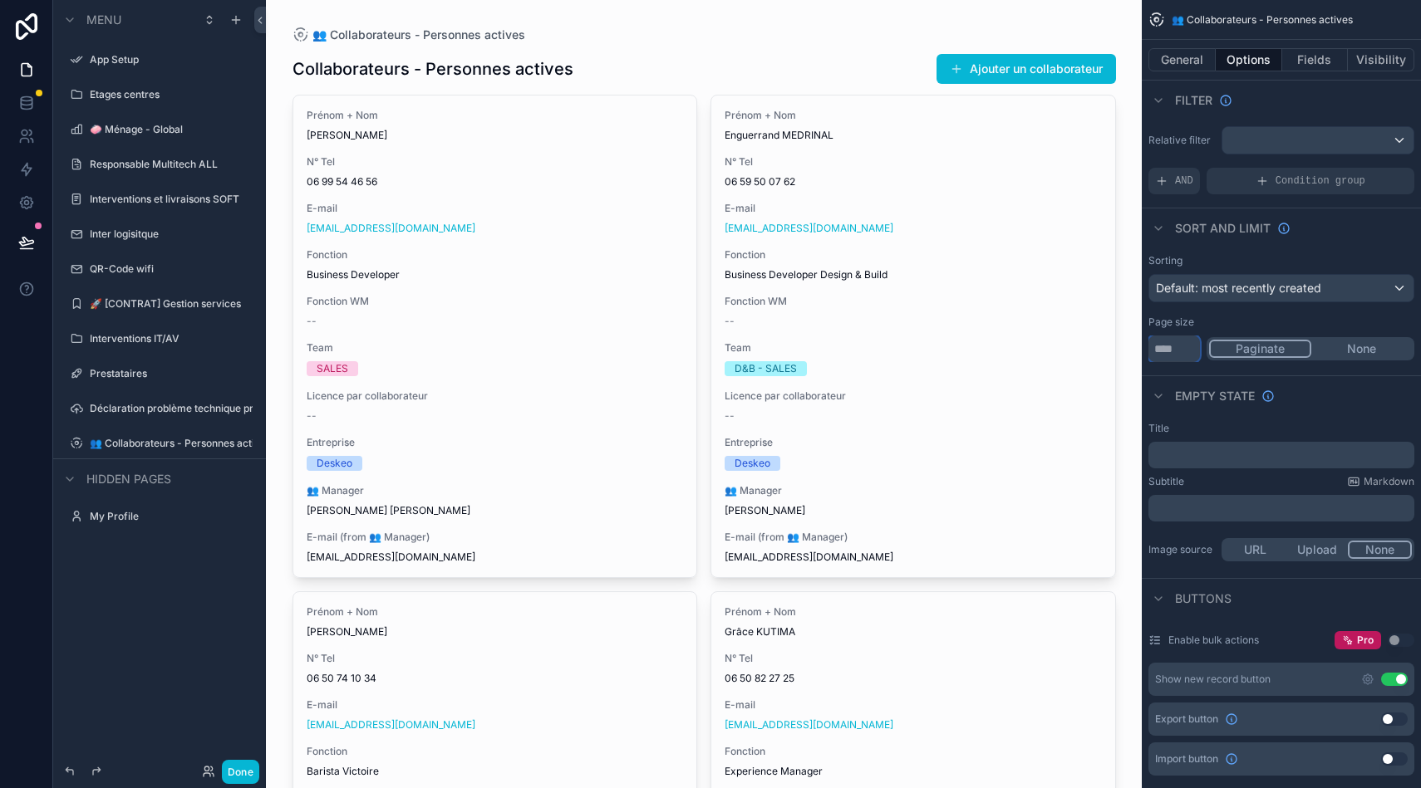
click at [1174, 343] on input "**" at bounding box center [1174, 349] width 52 height 27
click at [1356, 337] on div "Paginate None" at bounding box center [1310, 348] width 208 height 23
click at [1347, 352] on button "None" at bounding box center [1361, 349] width 101 height 18
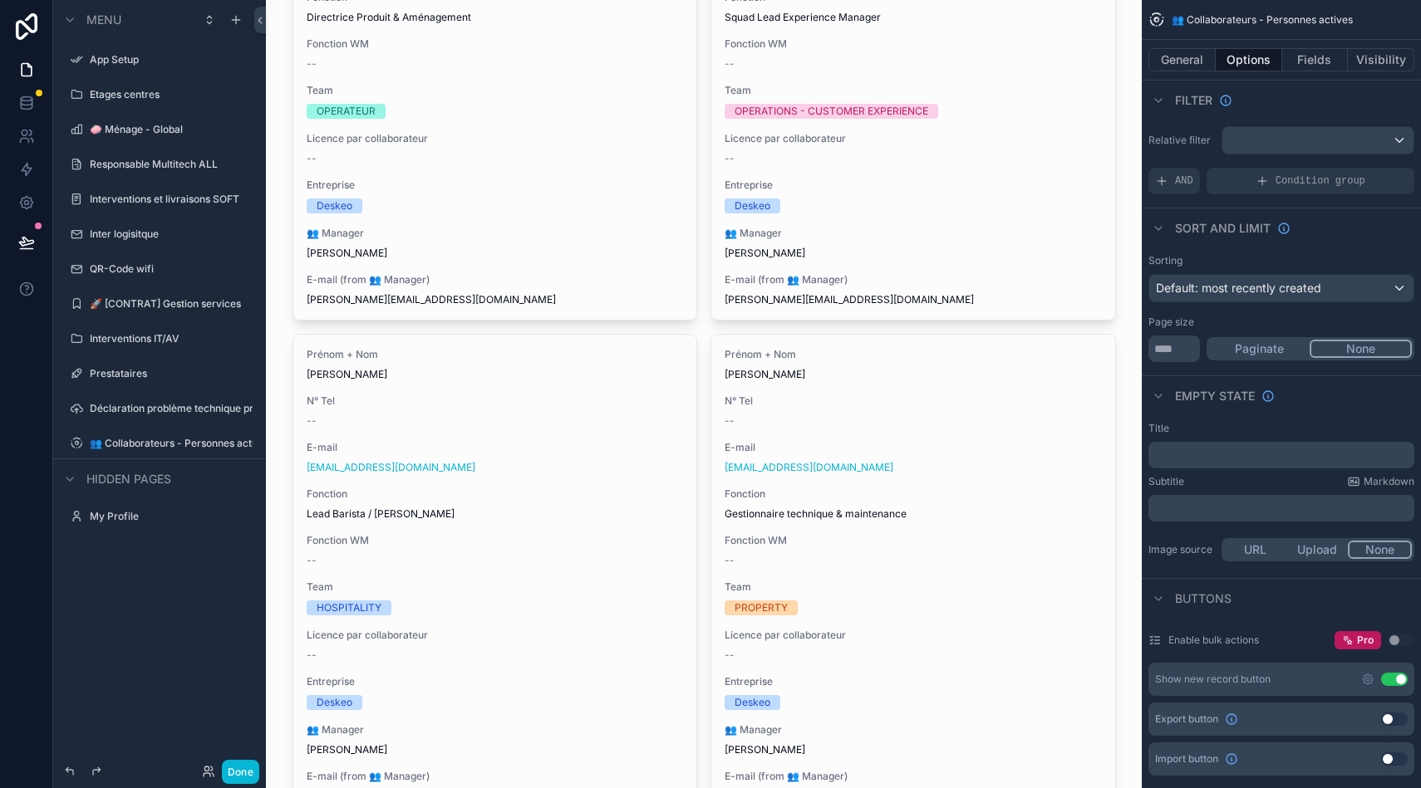
scroll to position [6798, 0]
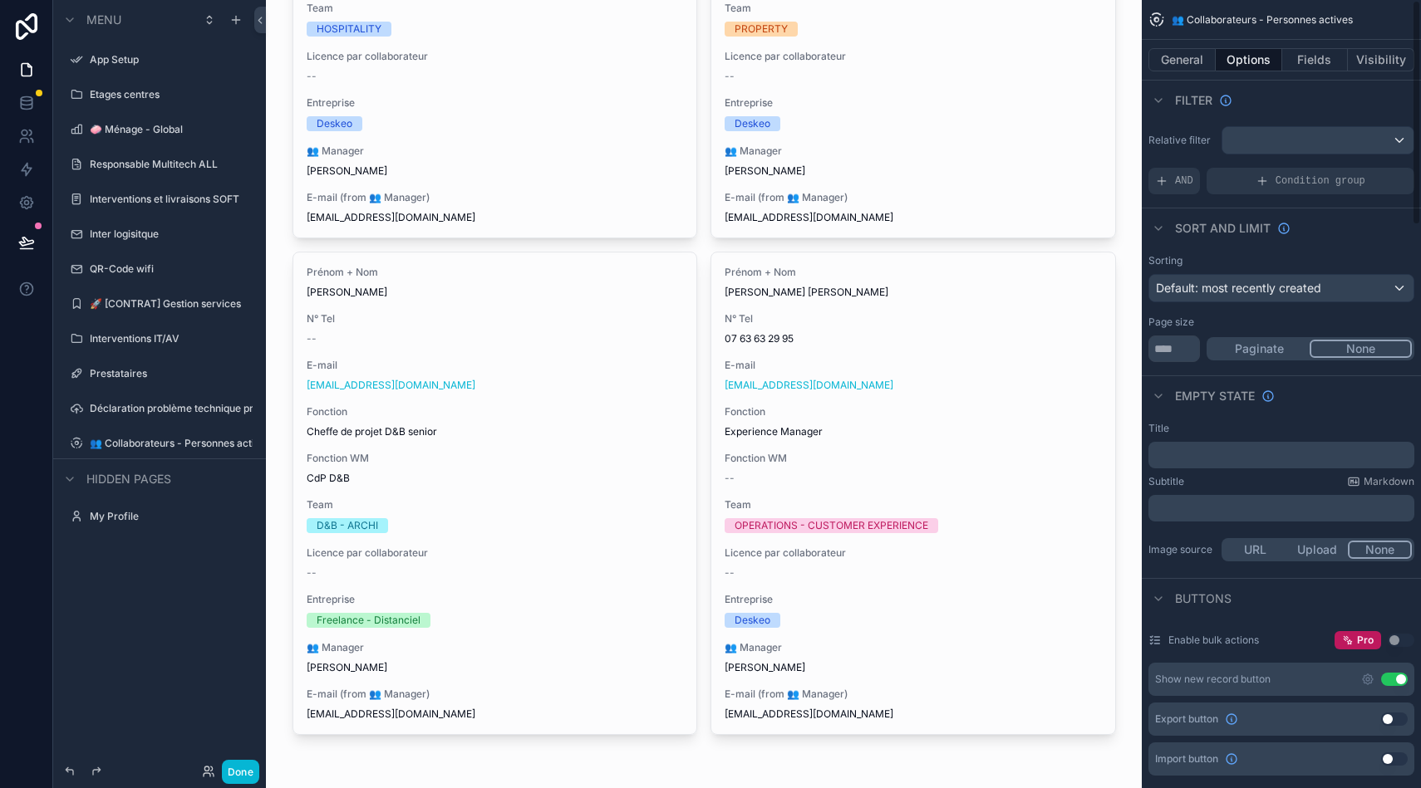
click at [1403, 679] on button "Use setting" at bounding box center [1394, 679] width 27 height 13
click at [1265, 556] on button "URL" at bounding box center [1255, 550] width 62 height 18
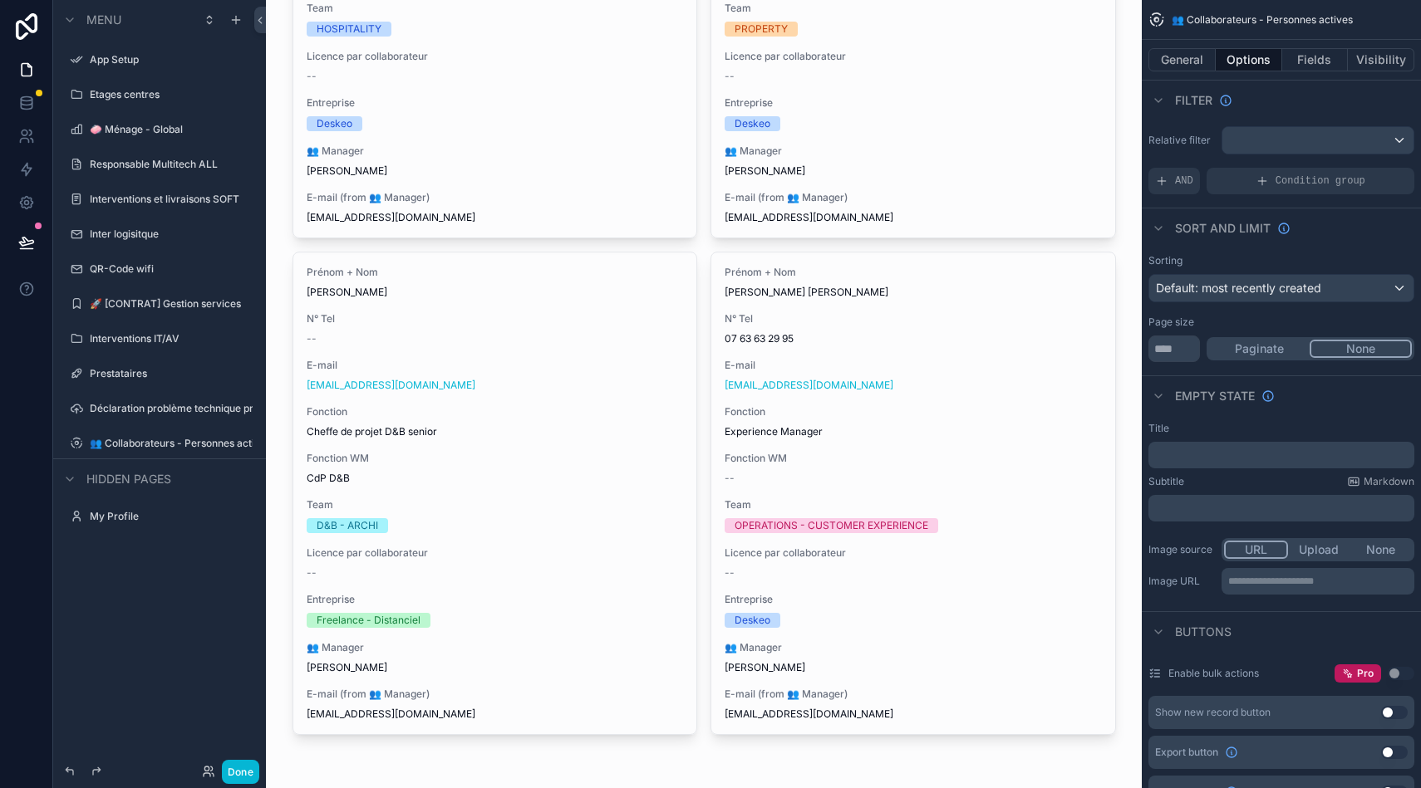
click at [1304, 575] on p "**********" at bounding box center [1319, 581] width 183 height 13
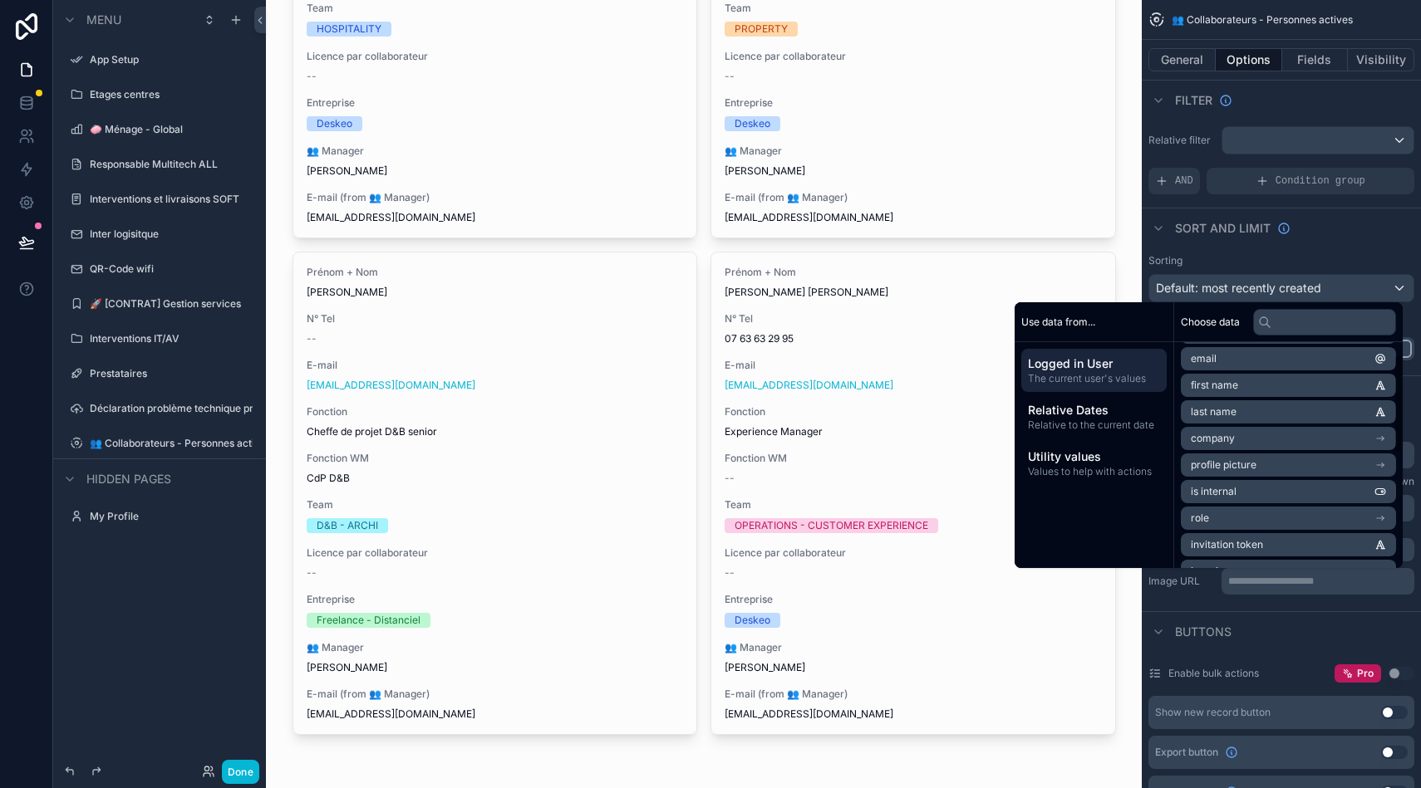
scroll to position [28, 0]
click at [1360, 463] on li "profile picture" at bounding box center [1287, 465] width 215 height 23
click at [1212, 470] on li "url" at bounding box center [1287, 468] width 215 height 23
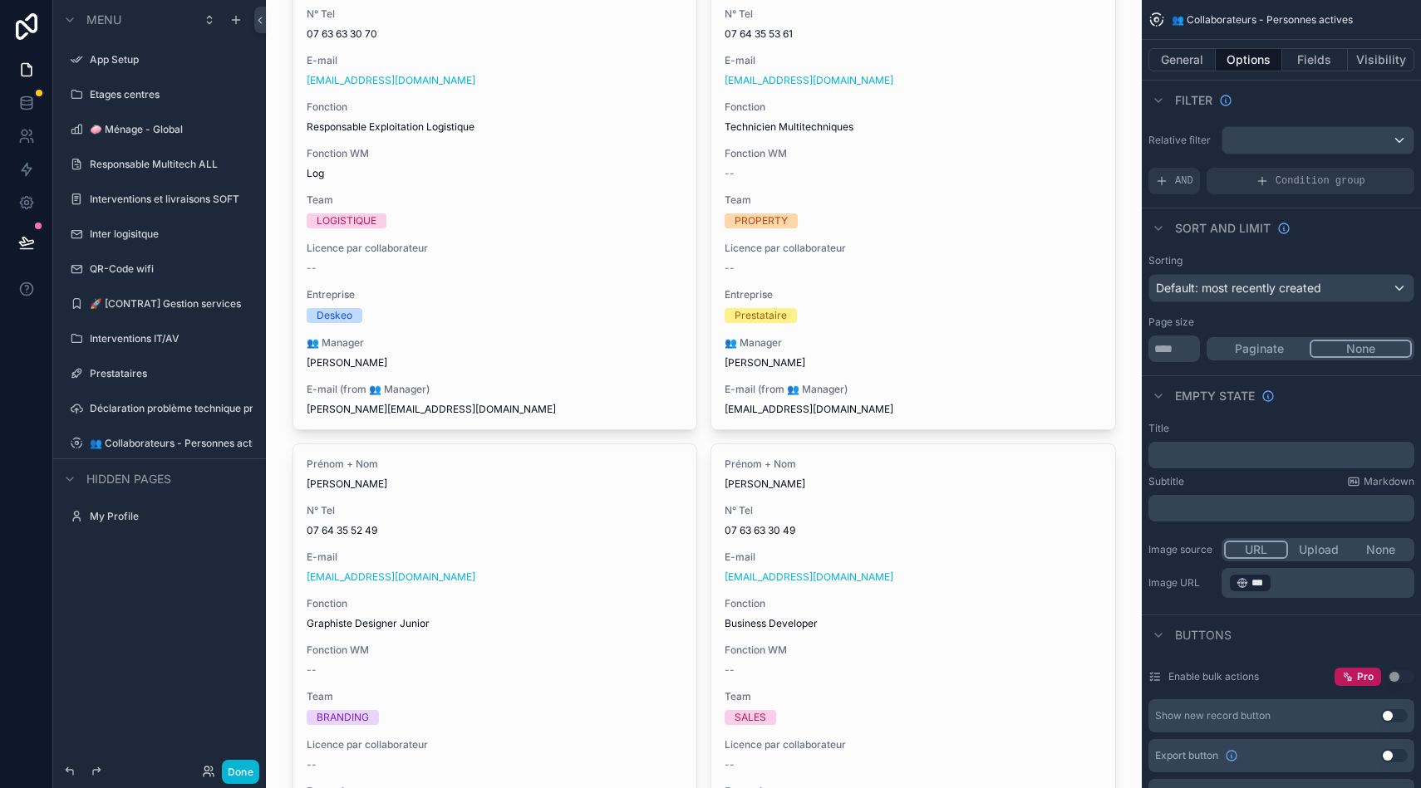
scroll to position [0, 0]
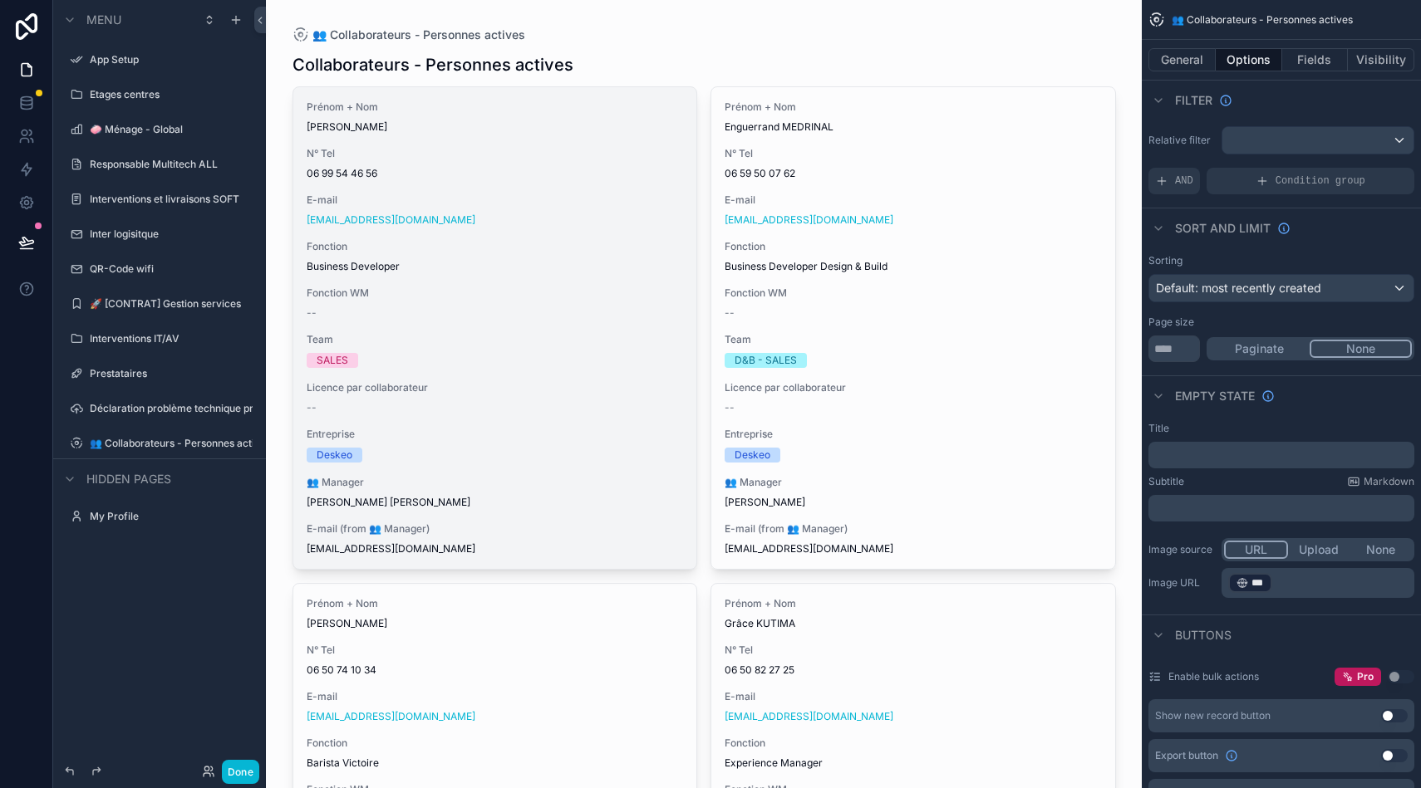
click at [537, 266] on span "Business Developer" at bounding box center [495, 266] width 377 height 13
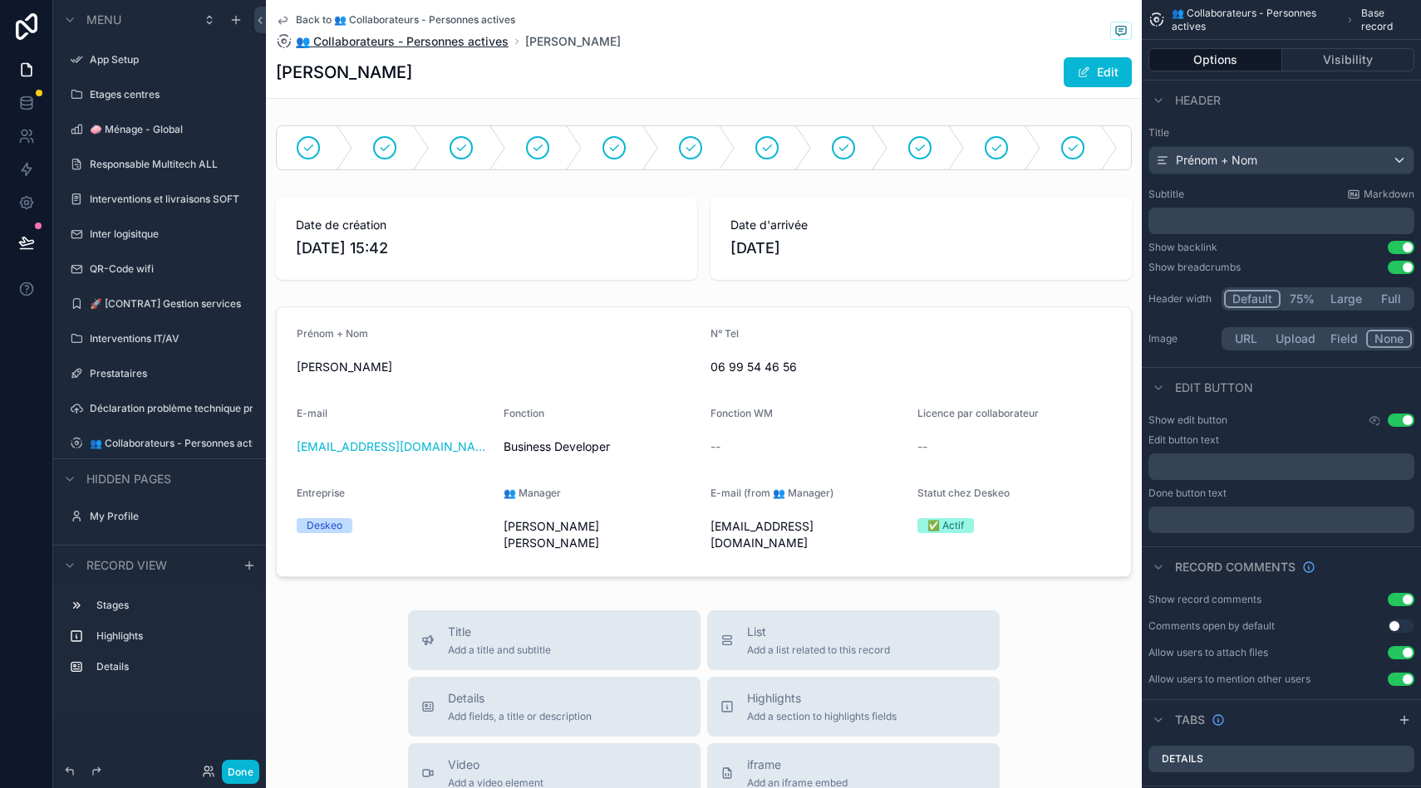
click at [406, 34] on span "👥 Collaborateurs - Personnes actives" at bounding box center [402, 41] width 213 height 17
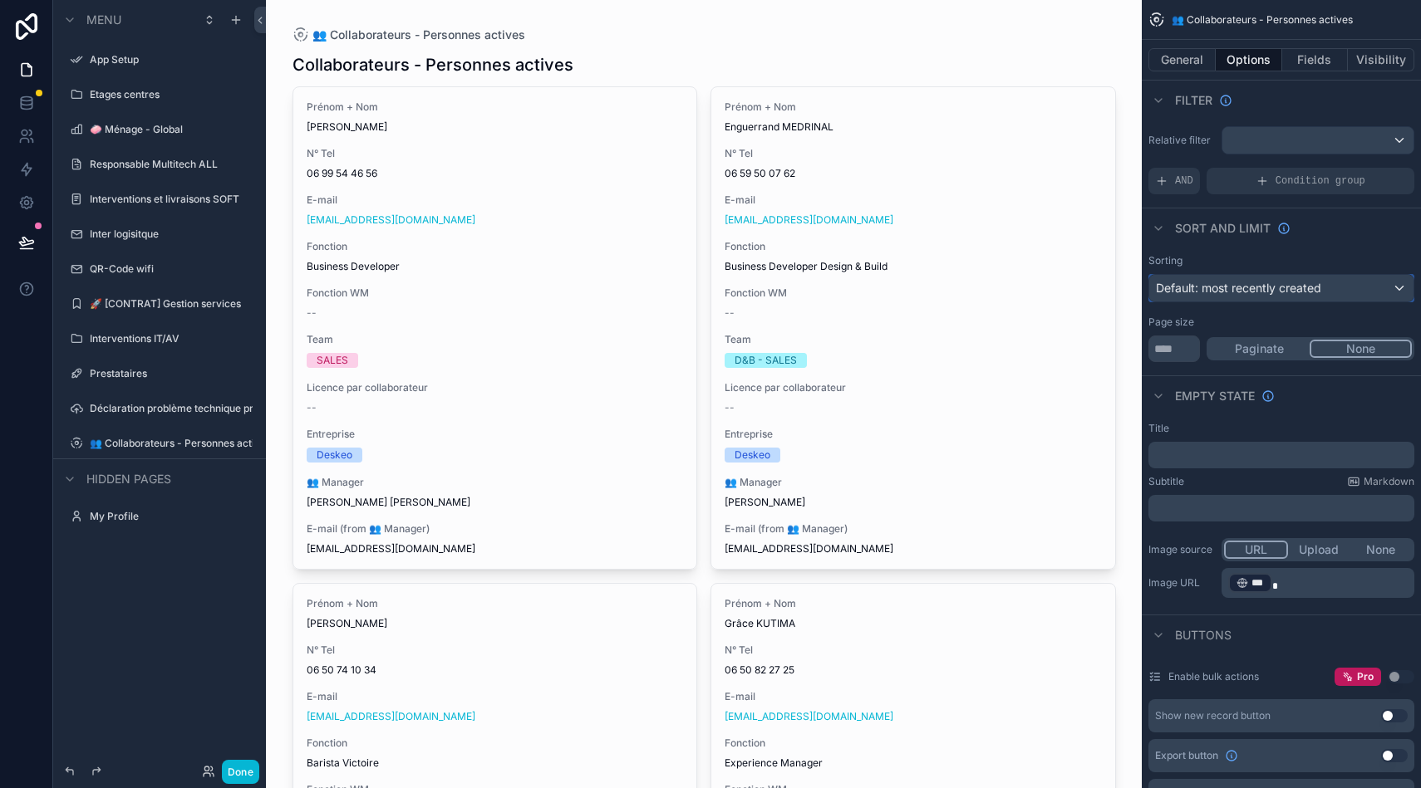
click at [1267, 288] on span "Default: most recently created" at bounding box center [1238, 288] width 165 height 14
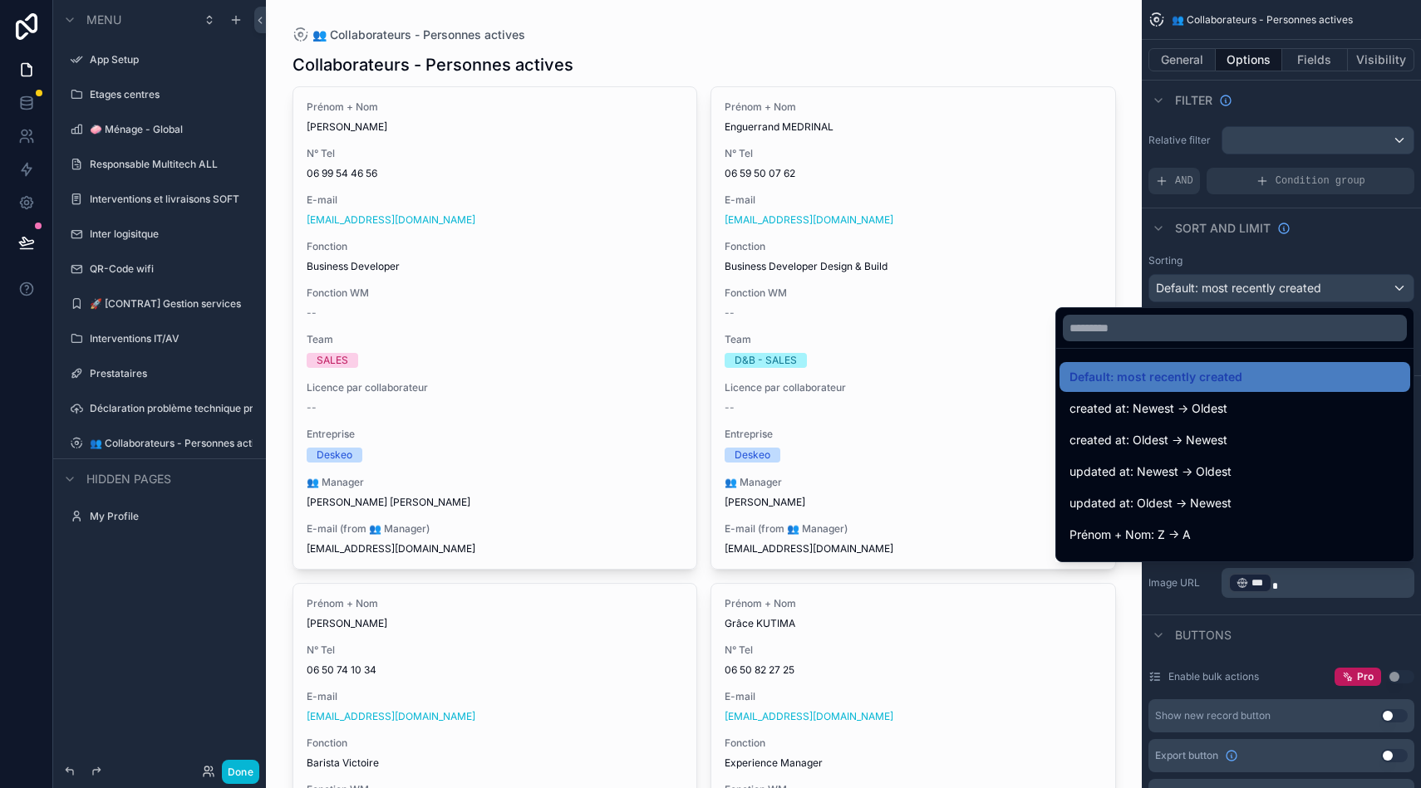
click at [1267, 288] on div "scrollable content" at bounding box center [710, 394] width 1421 height 788
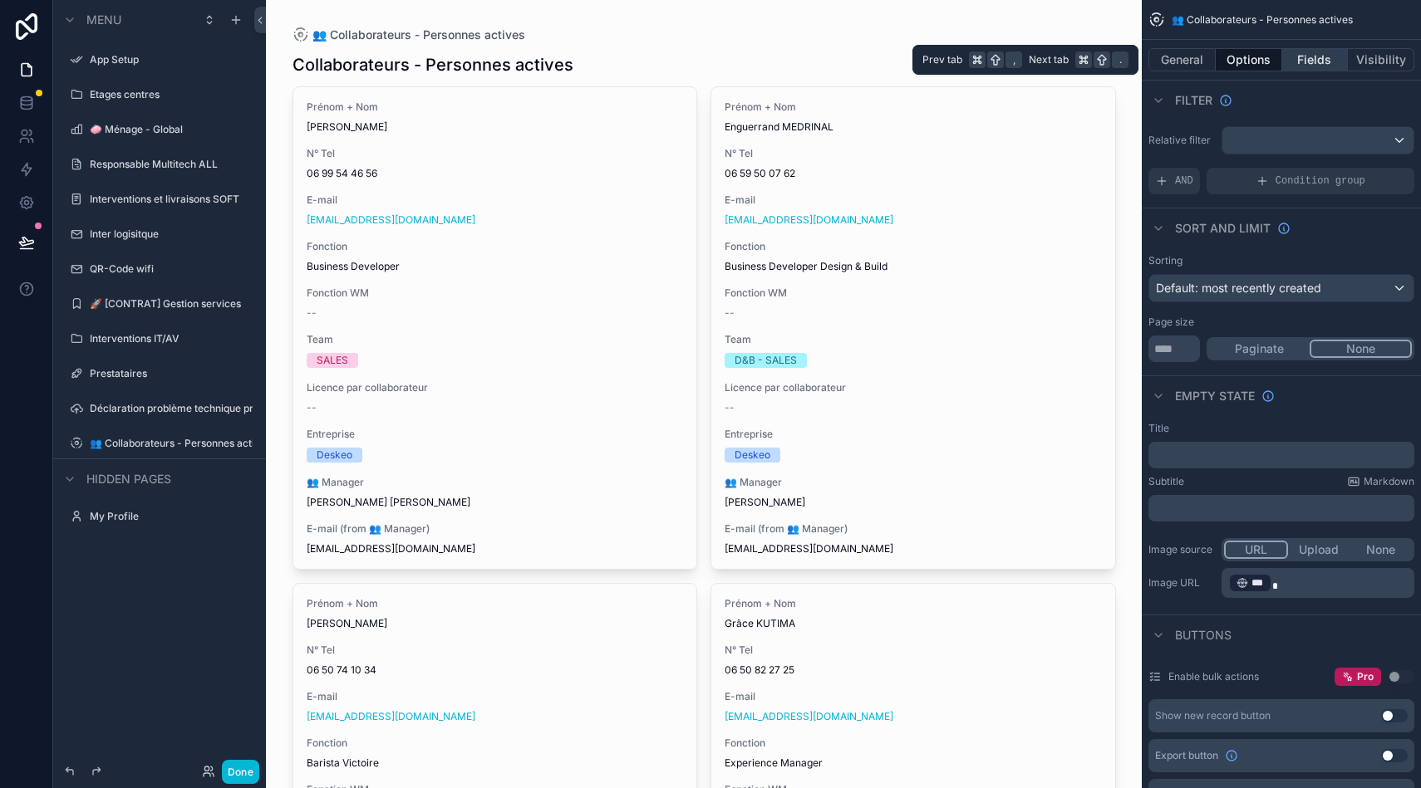
click at [1313, 52] on button "Fields" at bounding box center [1315, 59] width 66 height 23
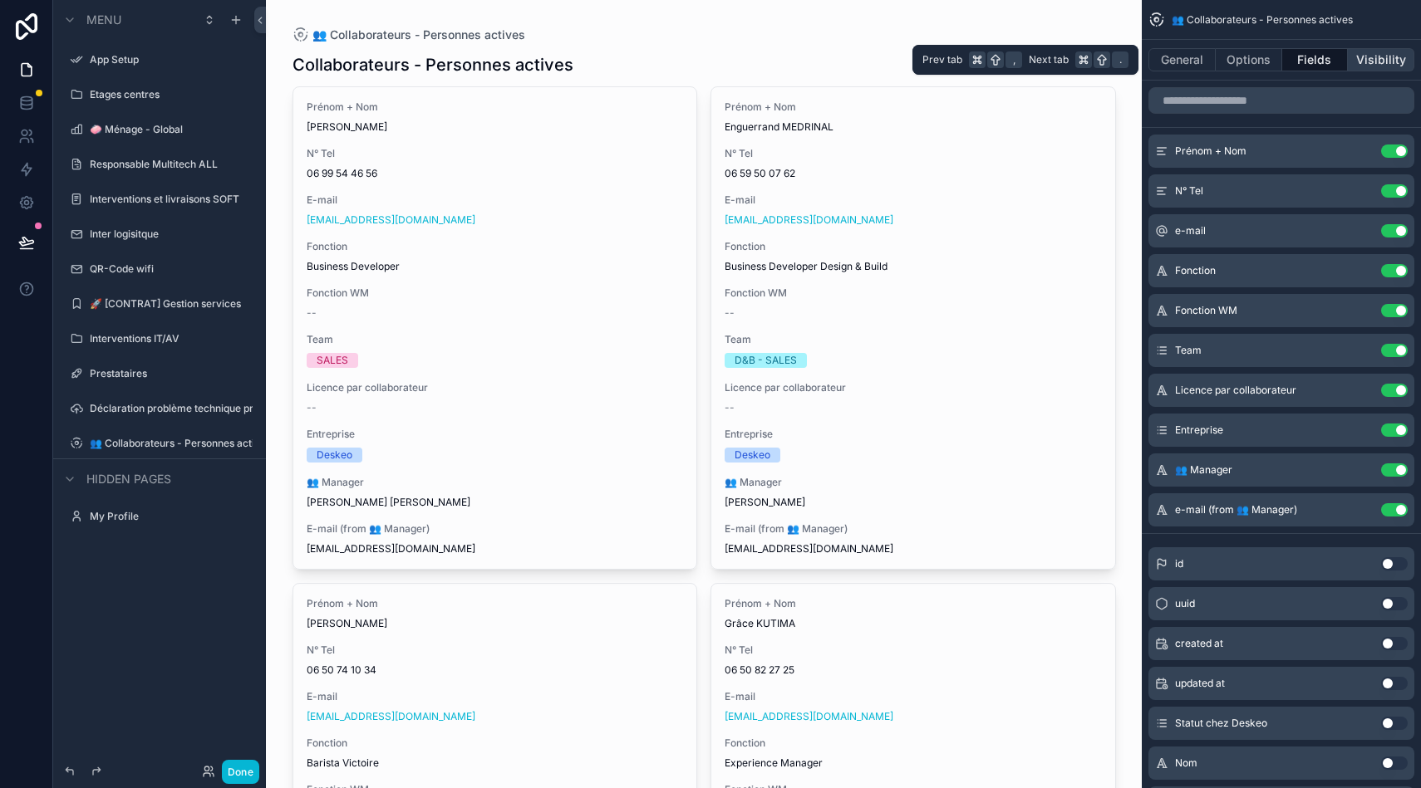
click at [1382, 49] on button "Visibility" at bounding box center [1380, 59] width 66 height 23
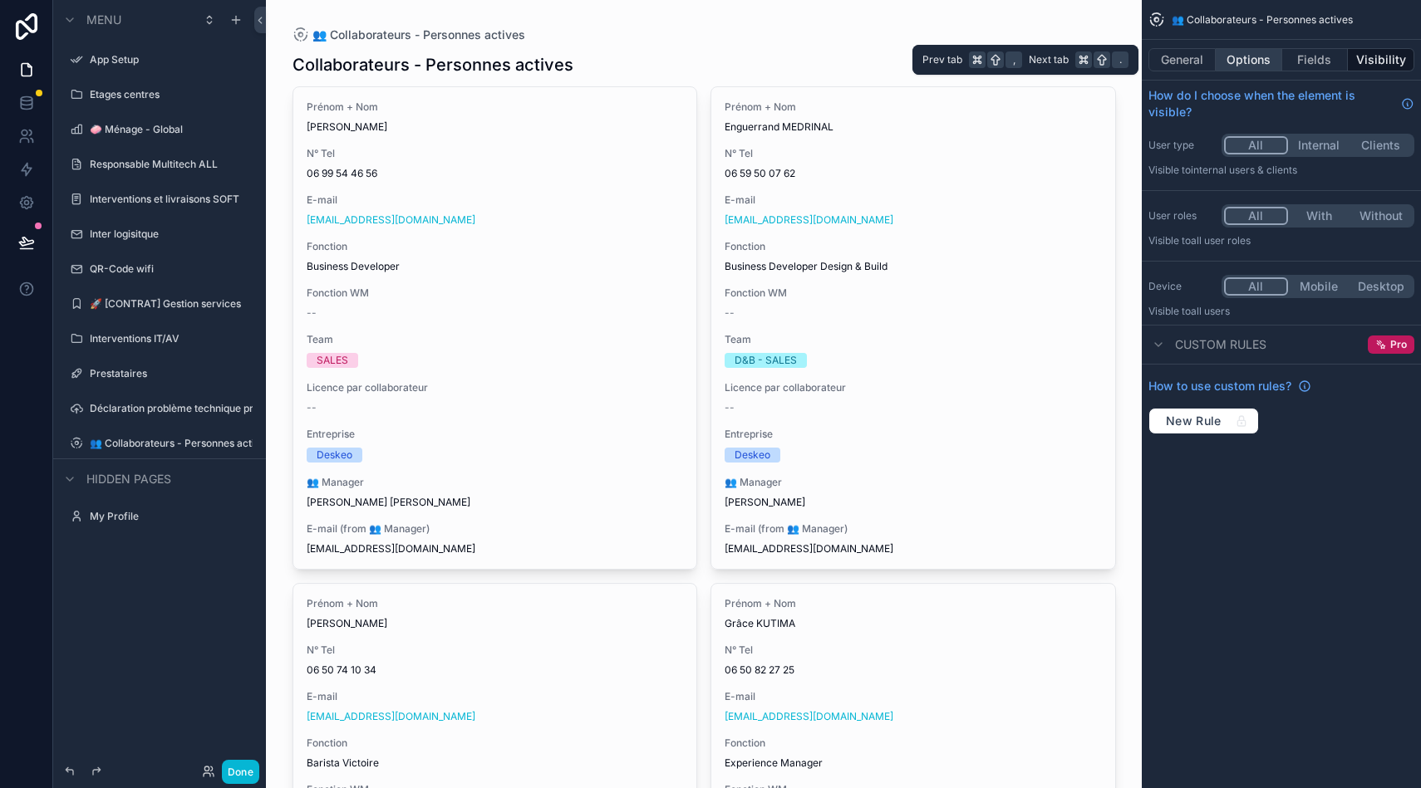
click at [1238, 56] on button "Options" at bounding box center [1248, 59] width 66 height 23
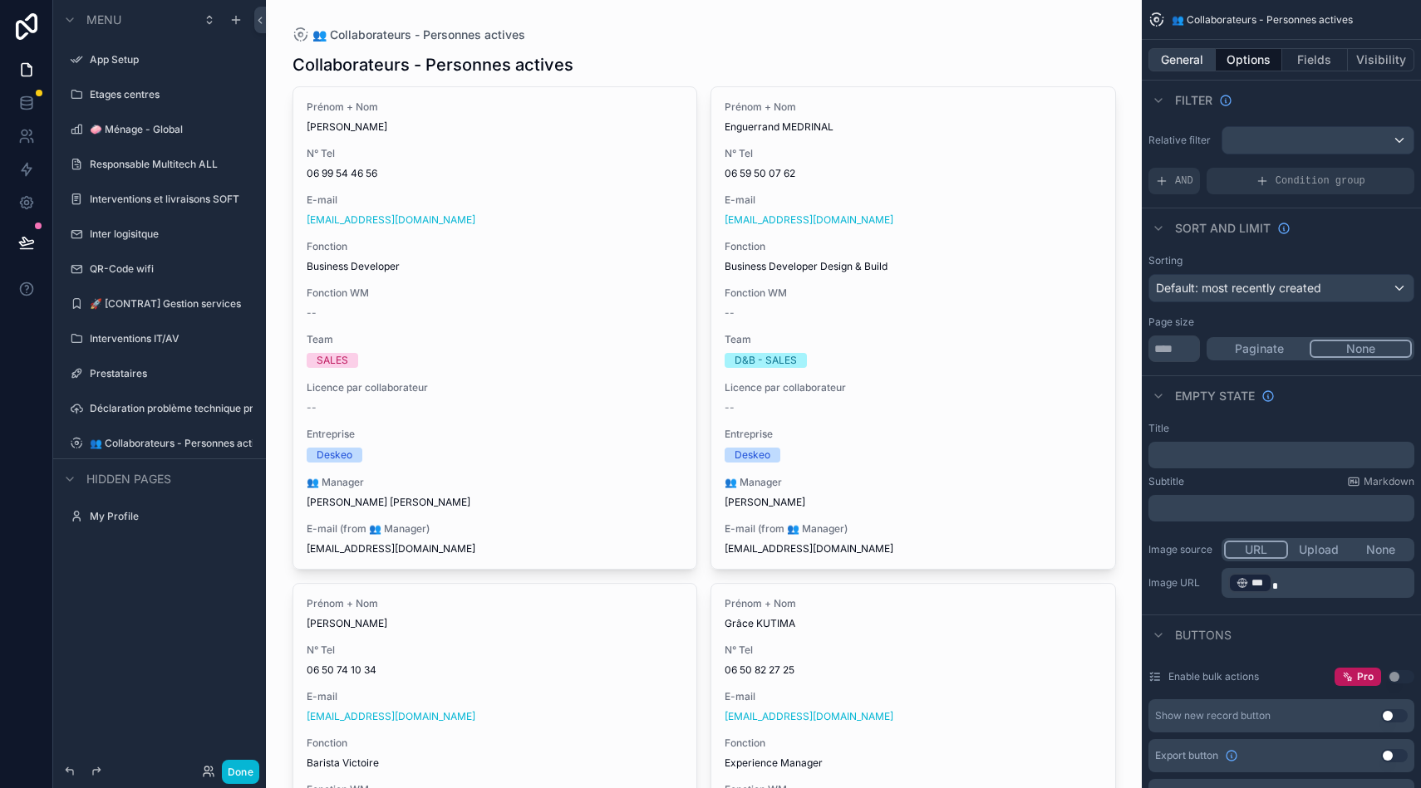
click at [1190, 71] on button "General" at bounding box center [1181, 59] width 67 height 23
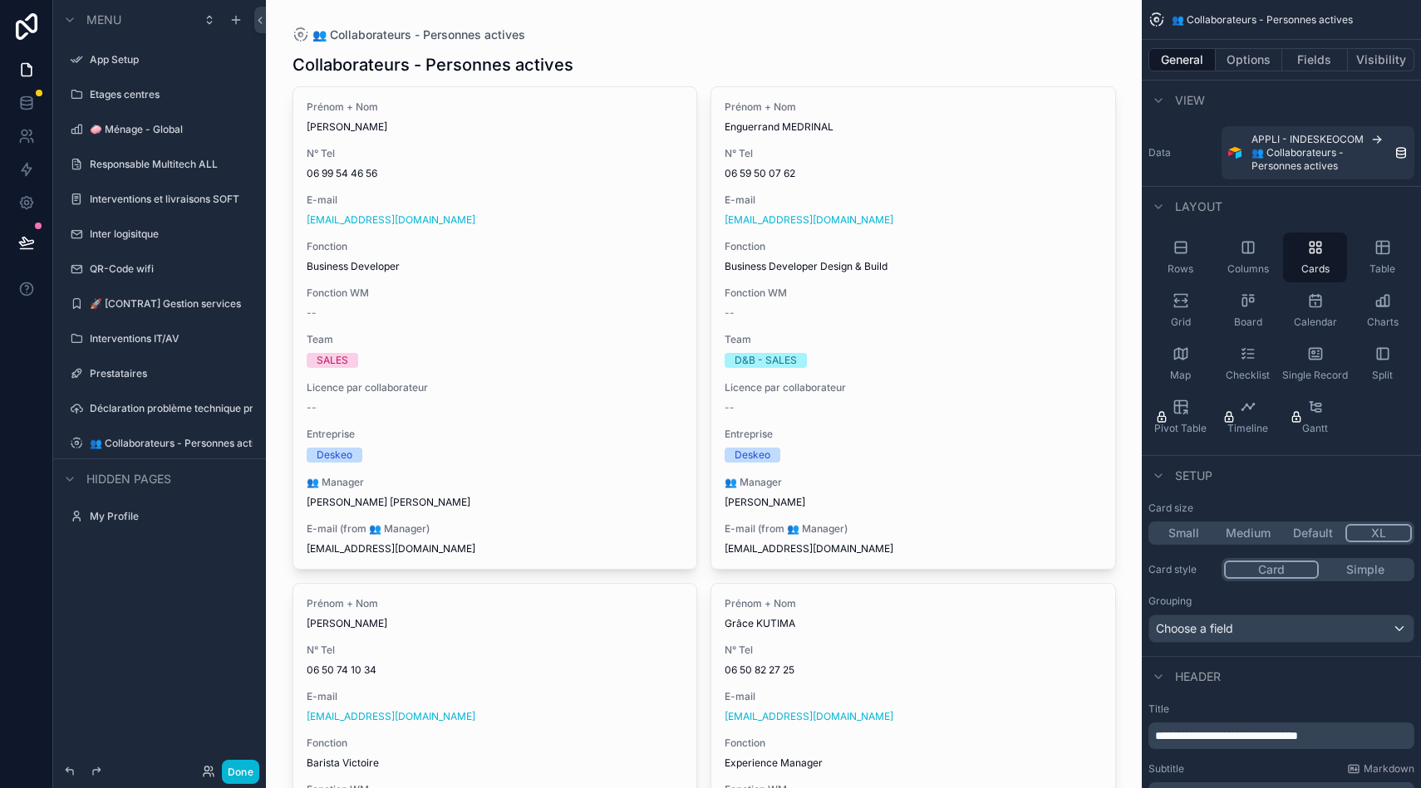
click at [1200, 204] on span "Layout" at bounding box center [1198, 207] width 47 height 17
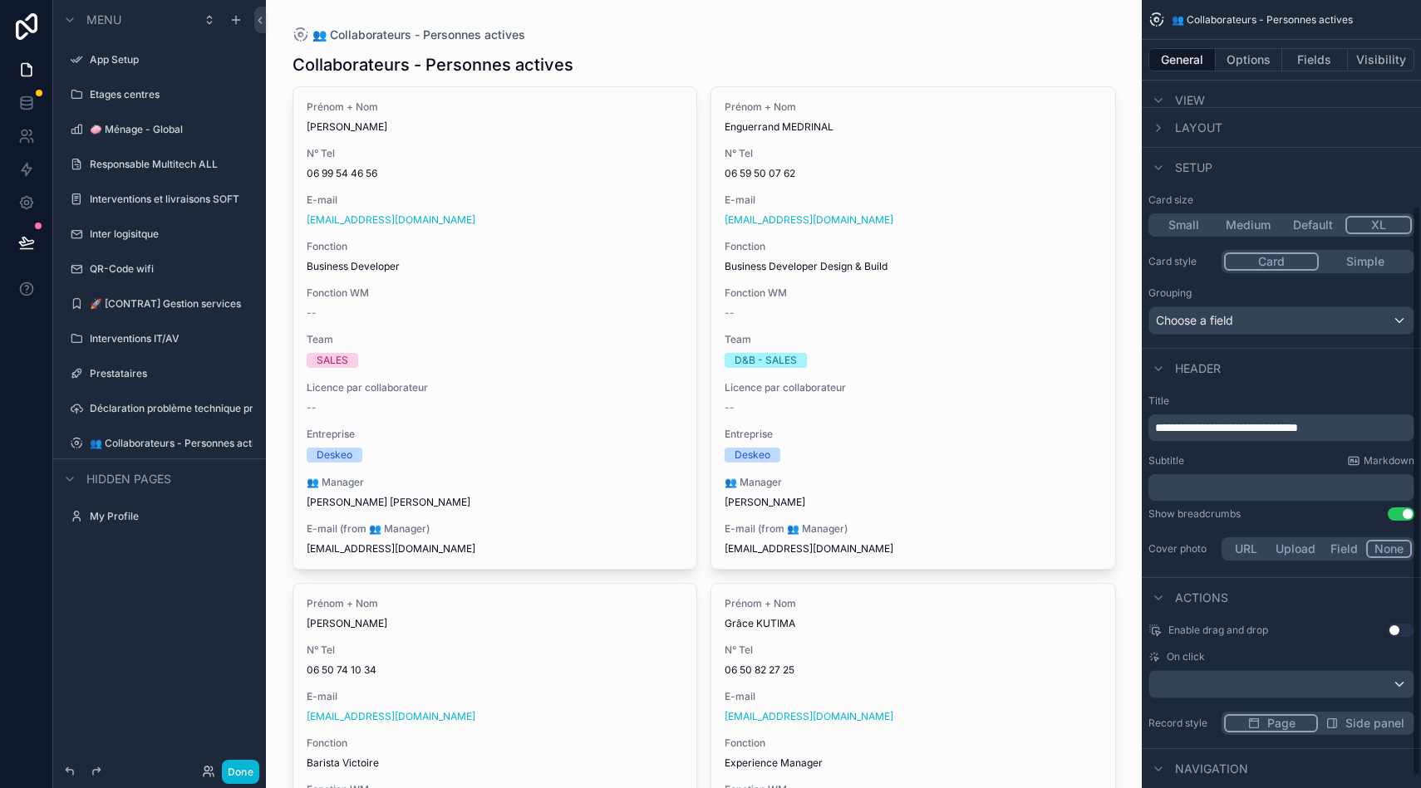
scroll to position [298, 0]
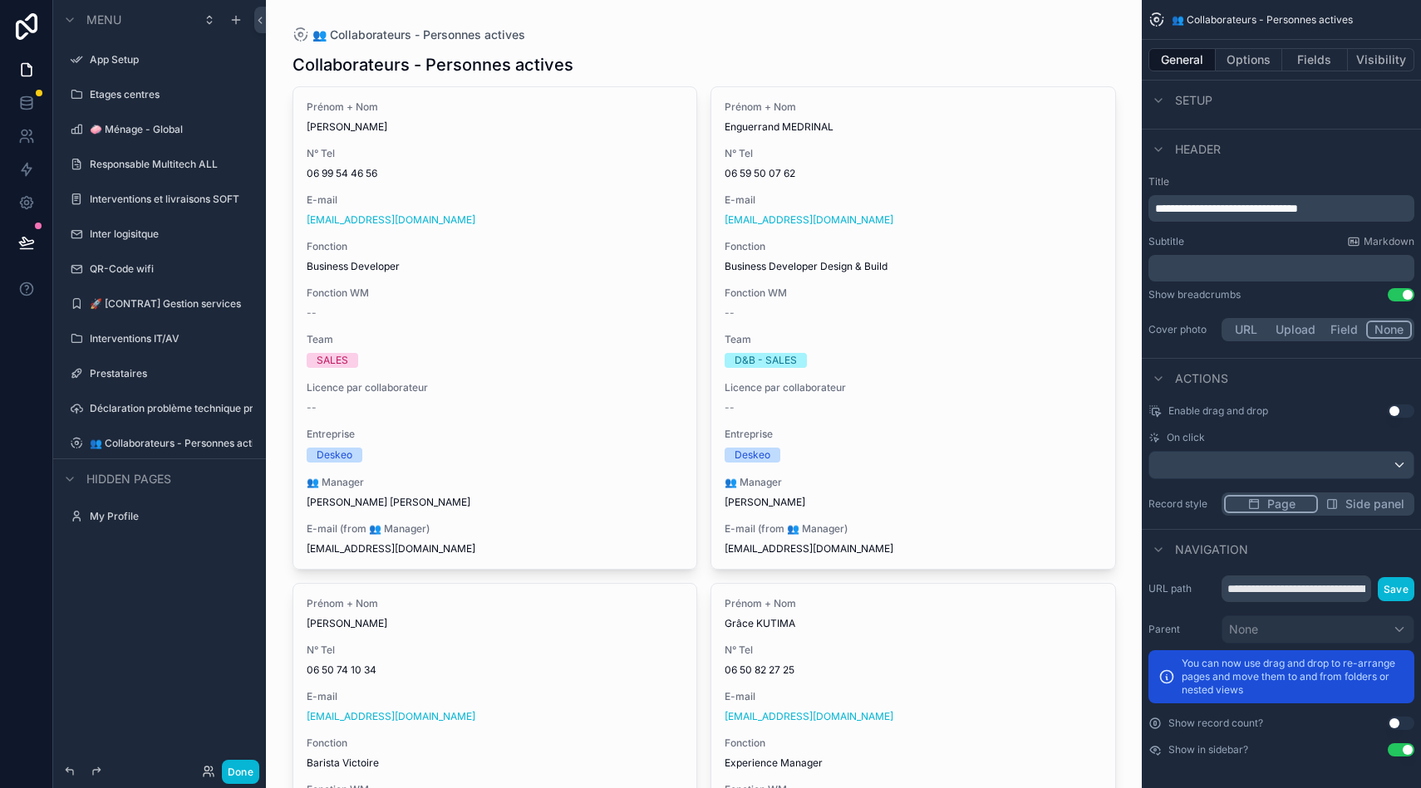
click at [1337, 327] on button "Field" at bounding box center [1345, 330] width 44 height 18
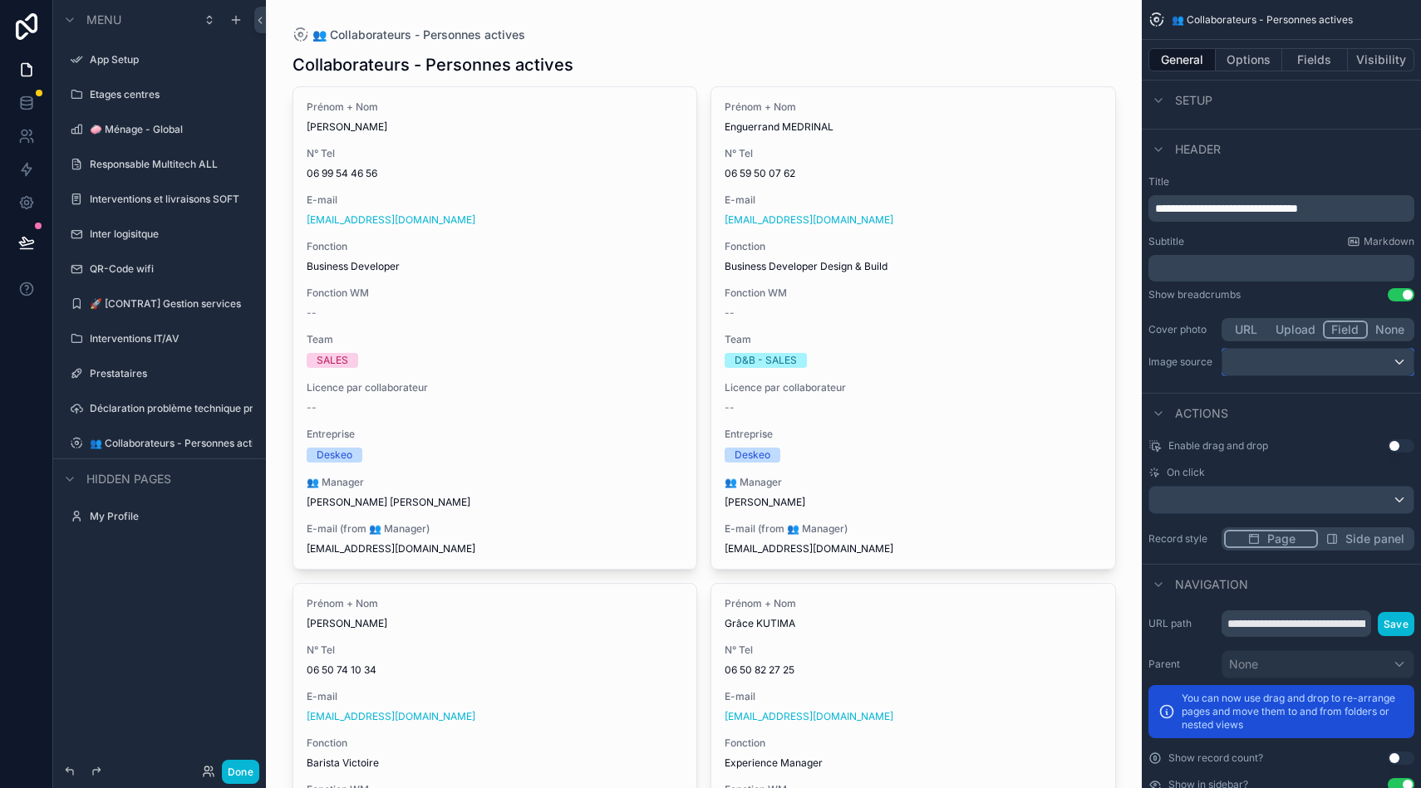
click at [1273, 366] on div "scrollable content" at bounding box center [1317, 362] width 191 height 27
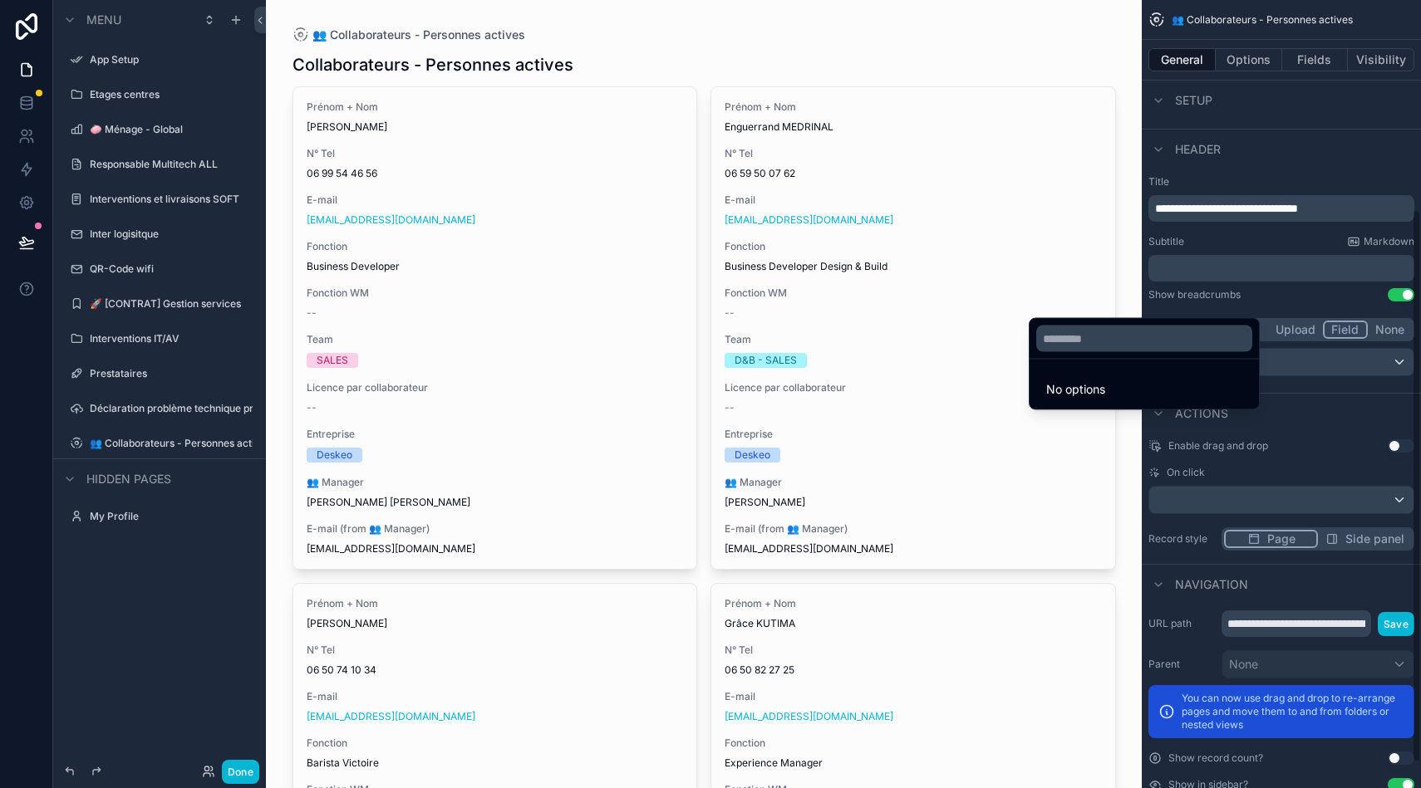
click at [1337, 364] on div "scrollable content" at bounding box center [710, 394] width 1421 height 788
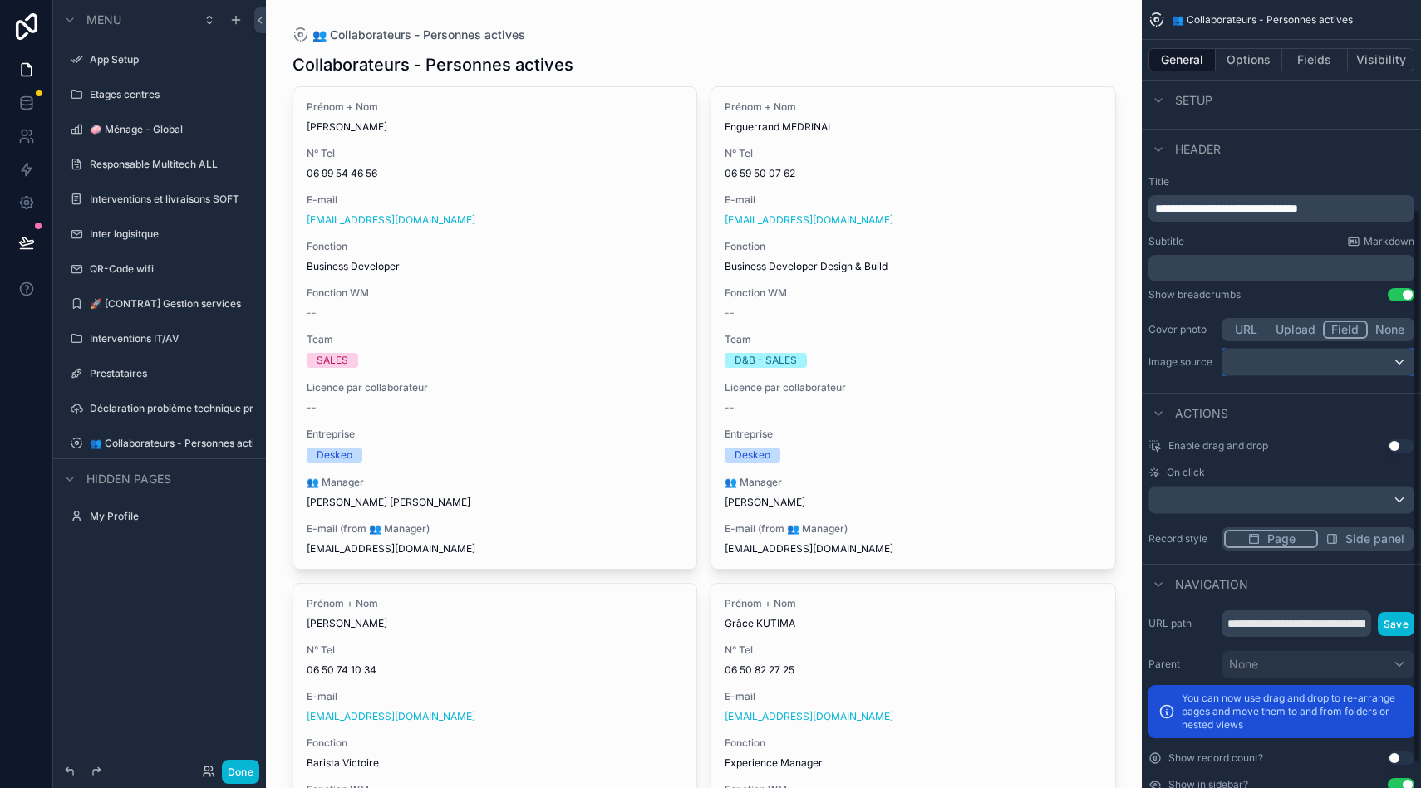
click at [1337, 364] on div "scrollable content" at bounding box center [1317, 362] width 191 height 27
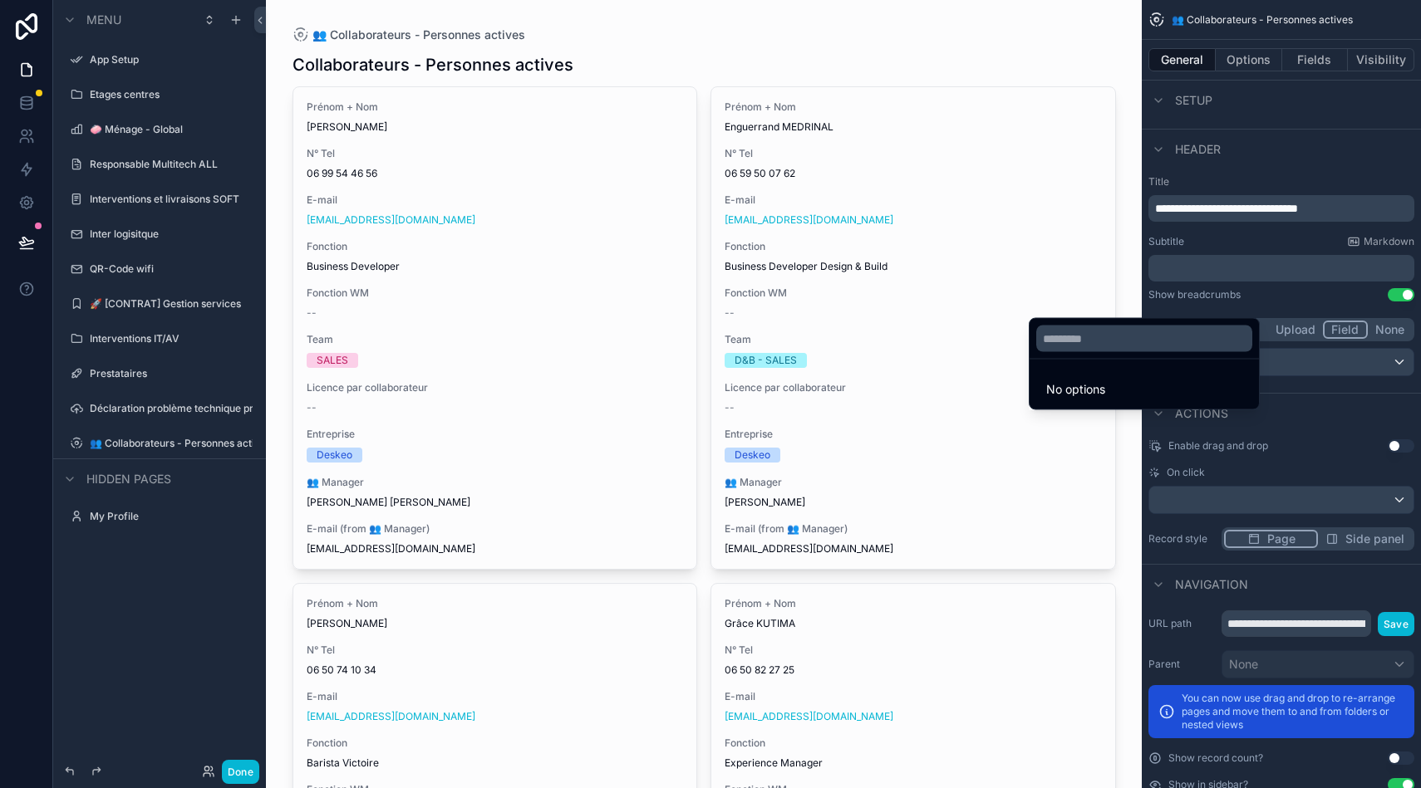
click at [1315, 355] on div "scrollable content" at bounding box center [710, 394] width 1421 height 788
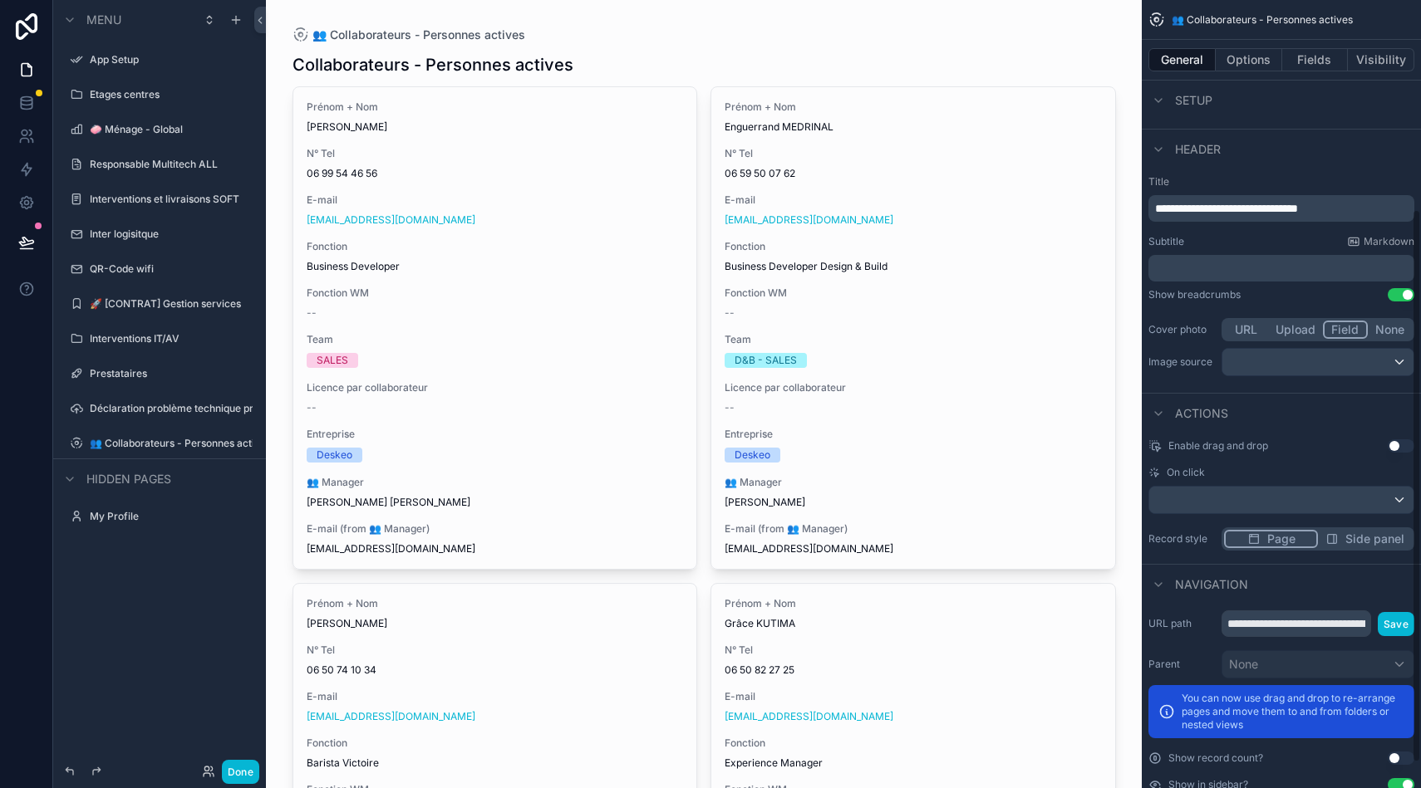
click at [1255, 331] on button "URL" at bounding box center [1246, 330] width 44 height 18
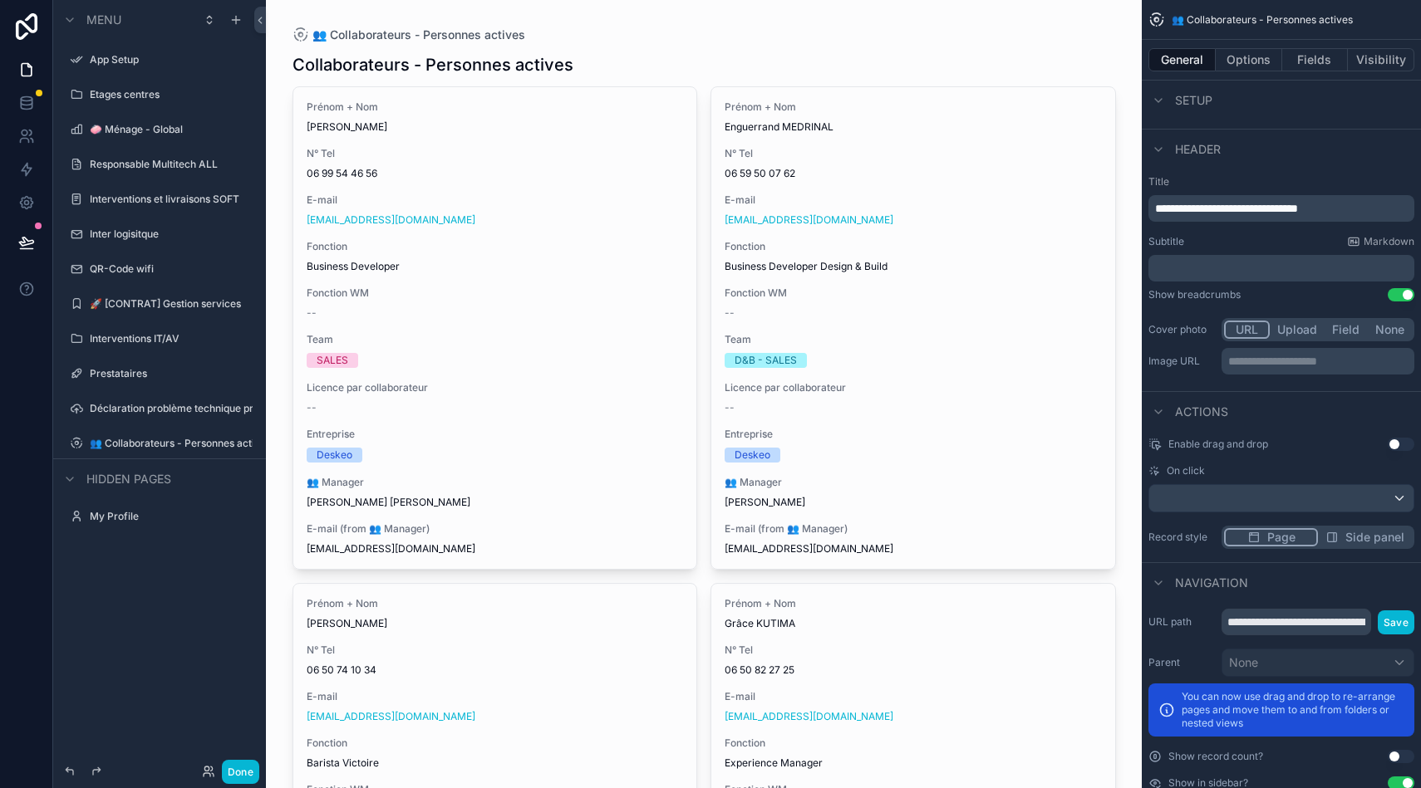
click at [1272, 370] on div "**********" at bounding box center [1317, 361] width 193 height 27
click at [1282, 360] on p "**********" at bounding box center [1319, 361] width 183 height 17
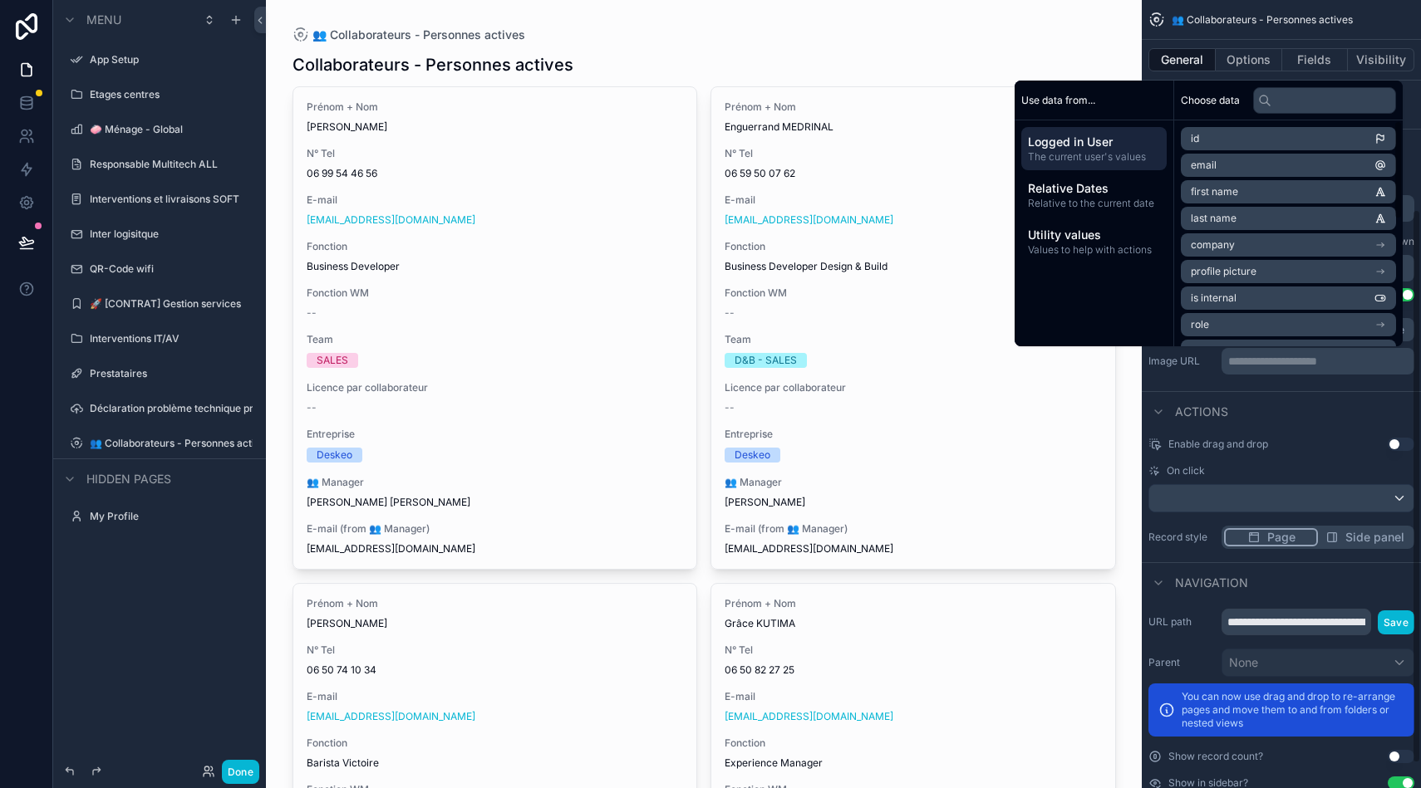
click at [1384, 267] on icon "scrollable content" at bounding box center [1380, 272] width 12 height 12
click at [1224, 272] on li "url" at bounding box center [1287, 274] width 215 height 23
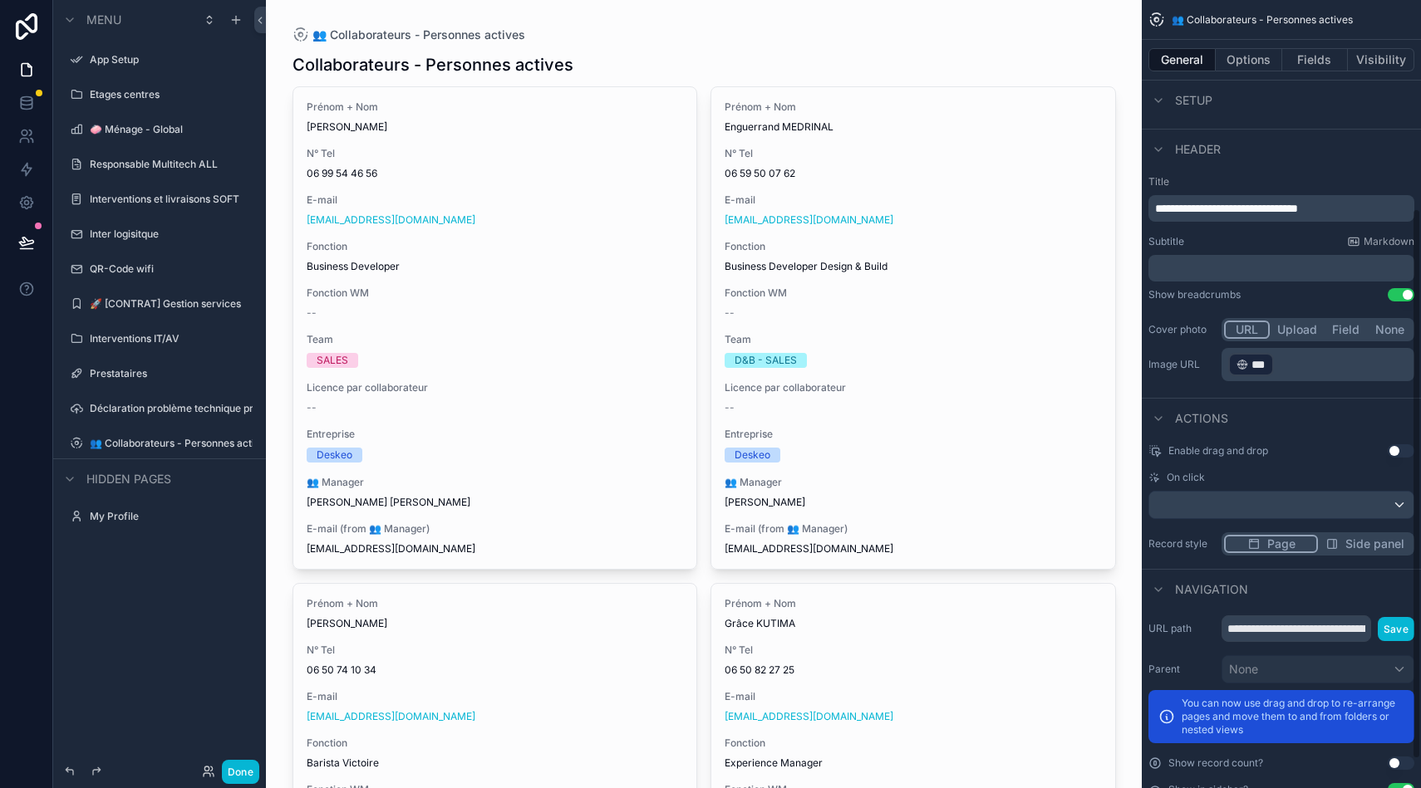
click at [1201, 389] on div "**********" at bounding box center [1280, 280] width 279 height 223
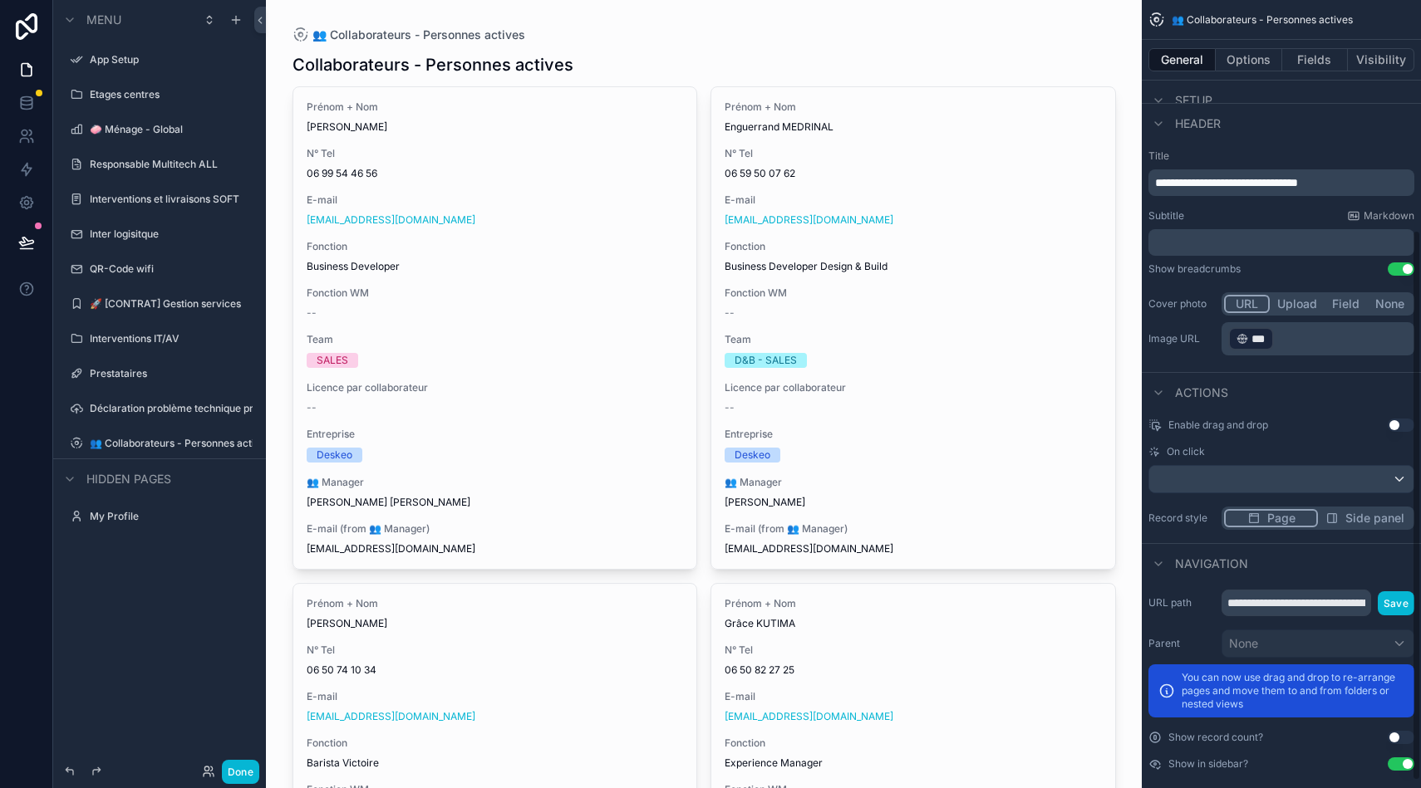
scroll to position [331, 0]
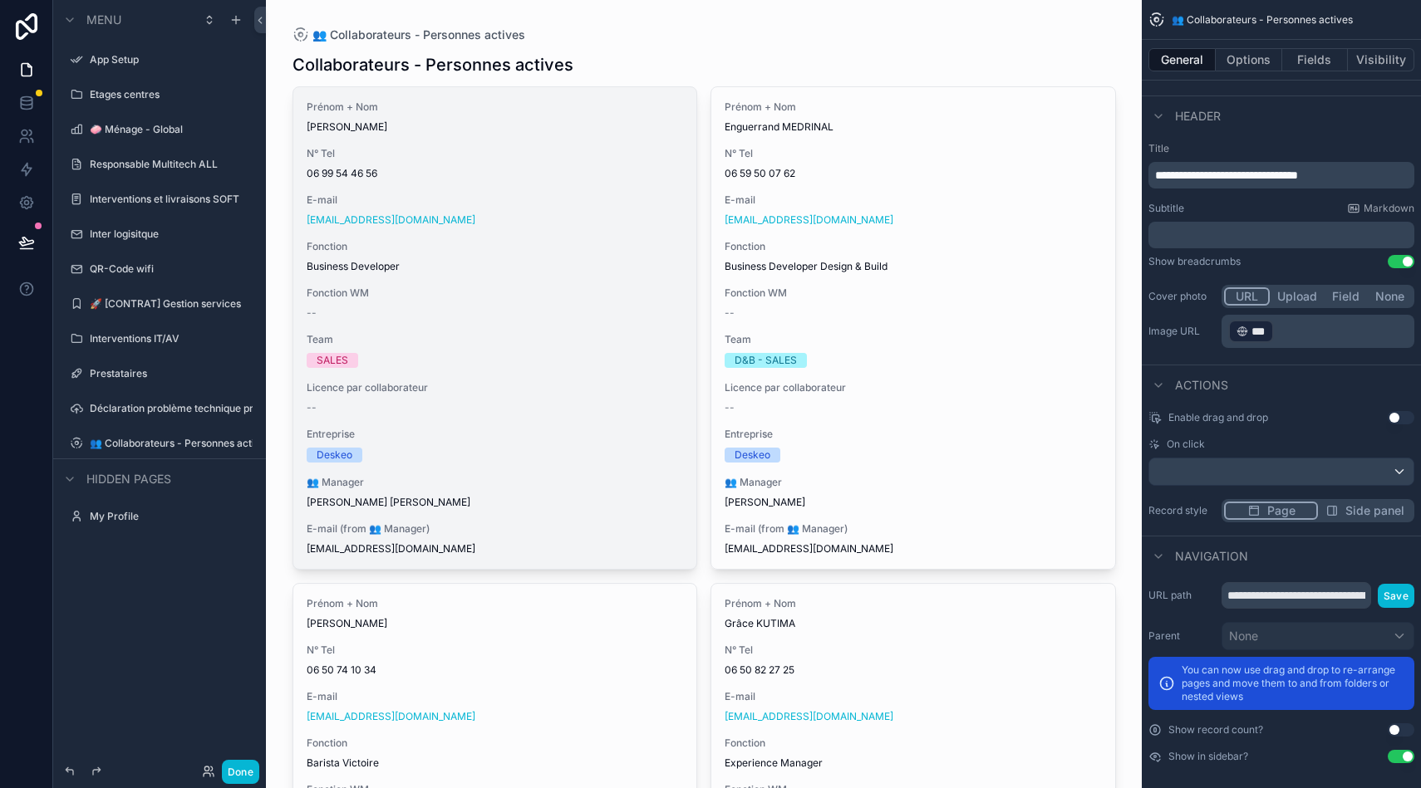
click at [584, 285] on div "Prénom + Nom Thomas DEMICHEL N° Tel 06 99 54 46 56 E-mail tdemichel@deskeo.fr F…" at bounding box center [495, 328] width 404 height 482
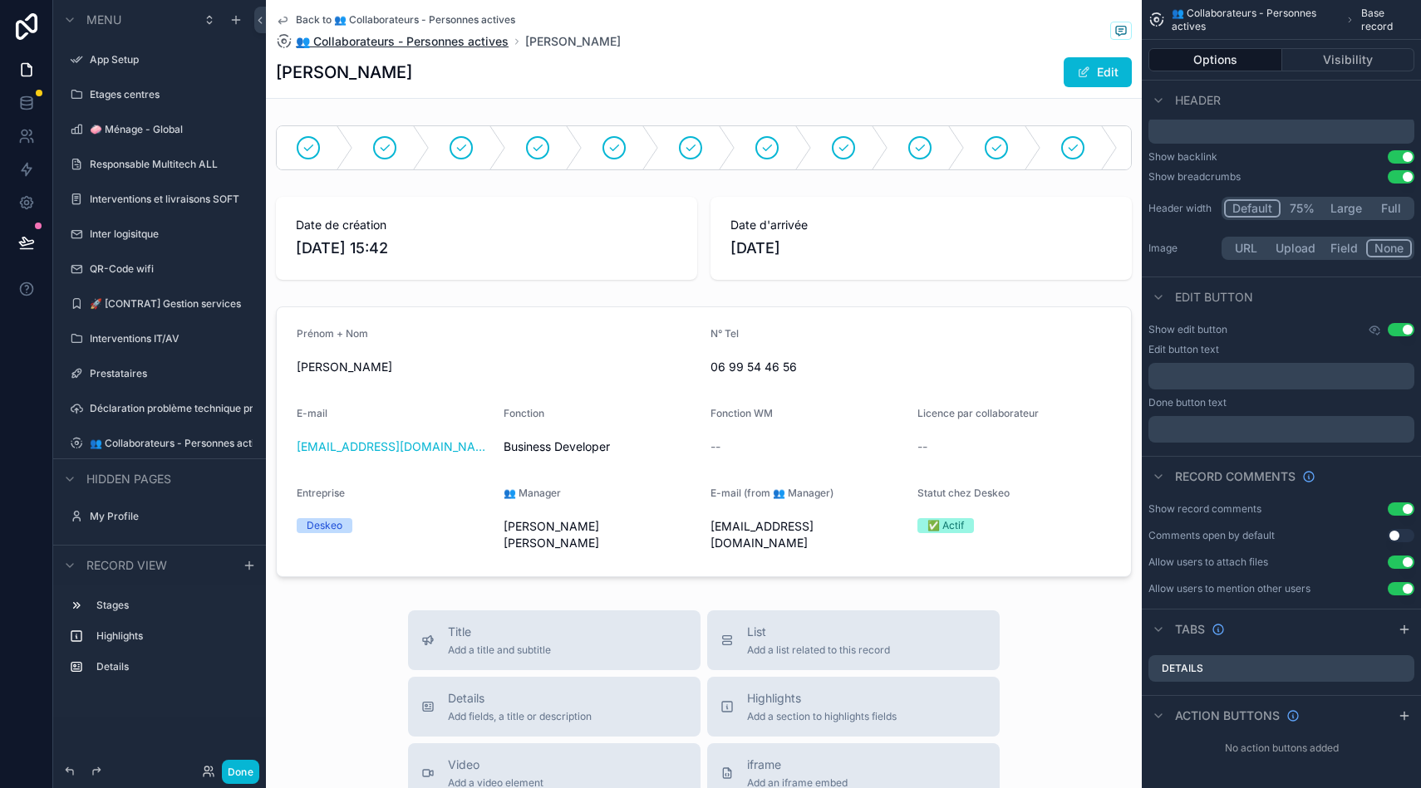
click at [376, 38] on span "👥 Collaborateurs - Personnes actives" at bounding box center [402, 41] width 213 height 17
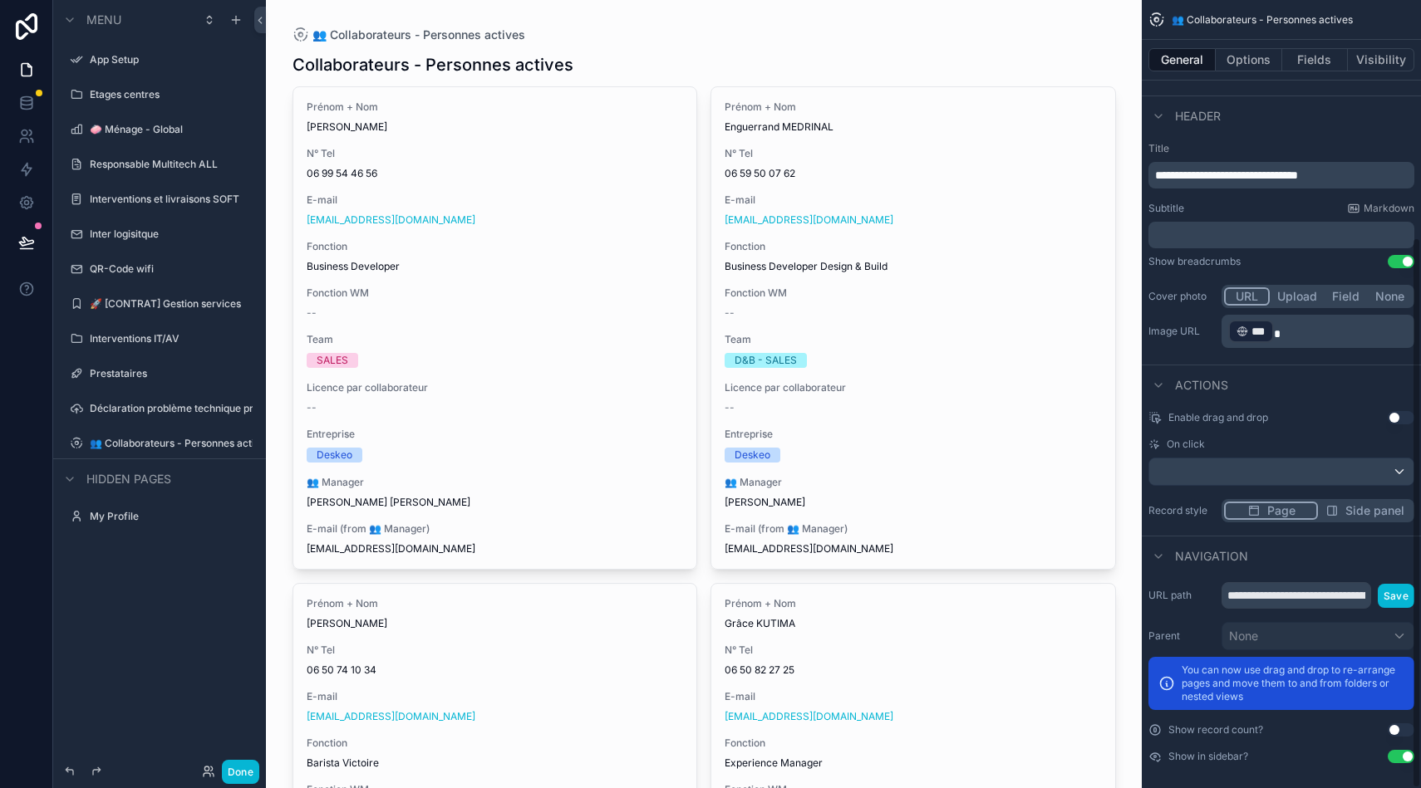
scroll to position [340, 0]
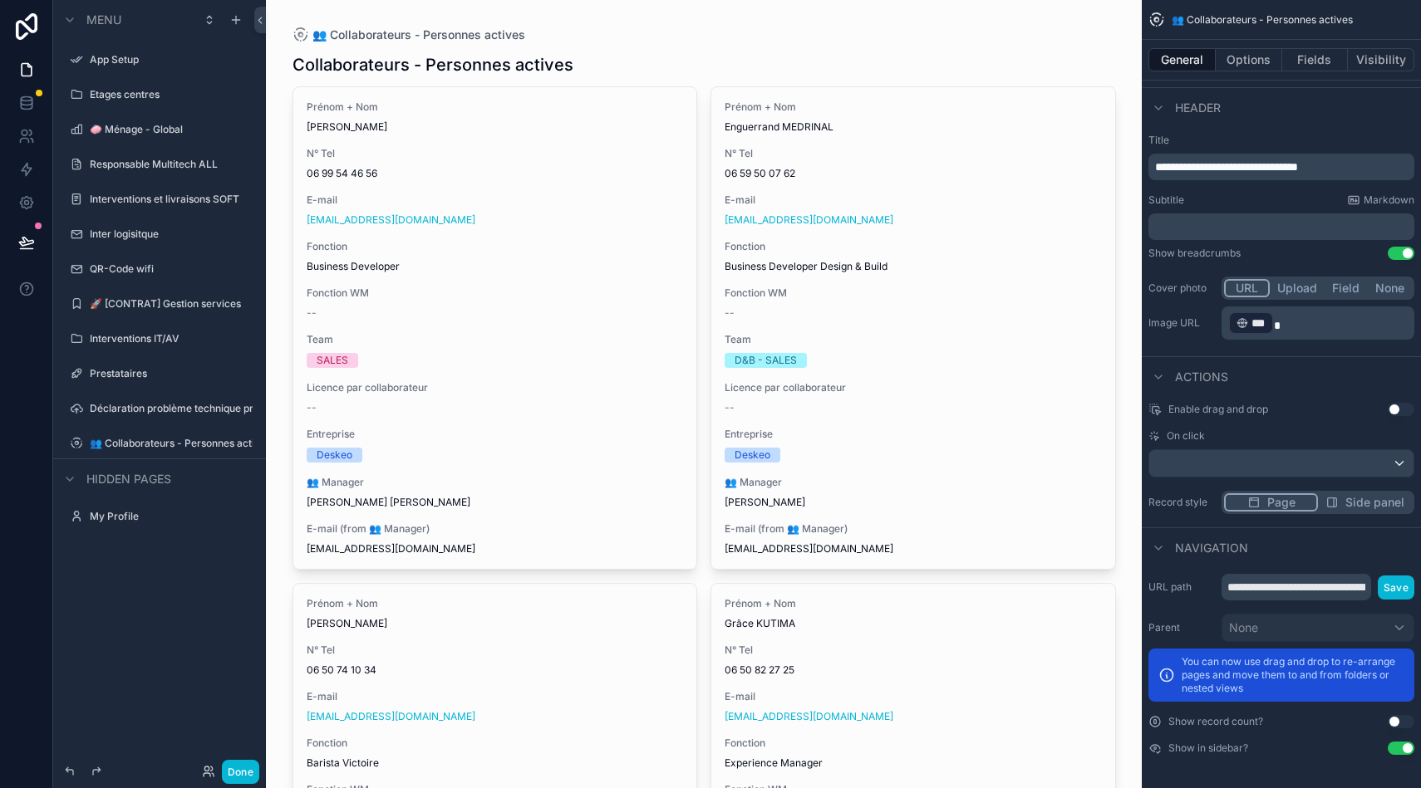
click at [1401, 719] on button "Use setting" at bounding box center [1400, 721] width 27 height 13
click at [1408, 744] on button "Use setting" at bounding box center [1400, 748] width 27 height 13
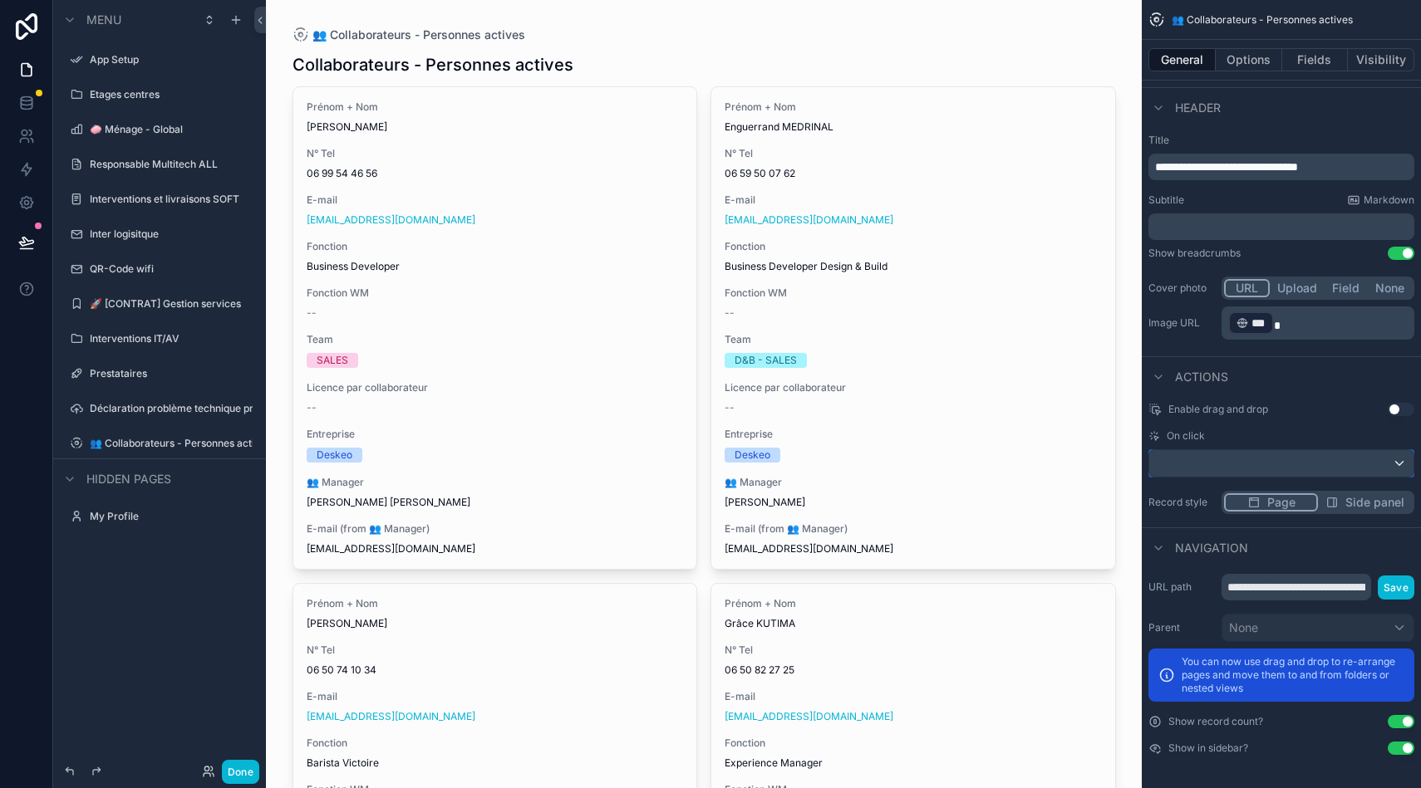
click at [1205, 471] on div "scrollable content" at bounding box center [1281, 463] width 264 height 27
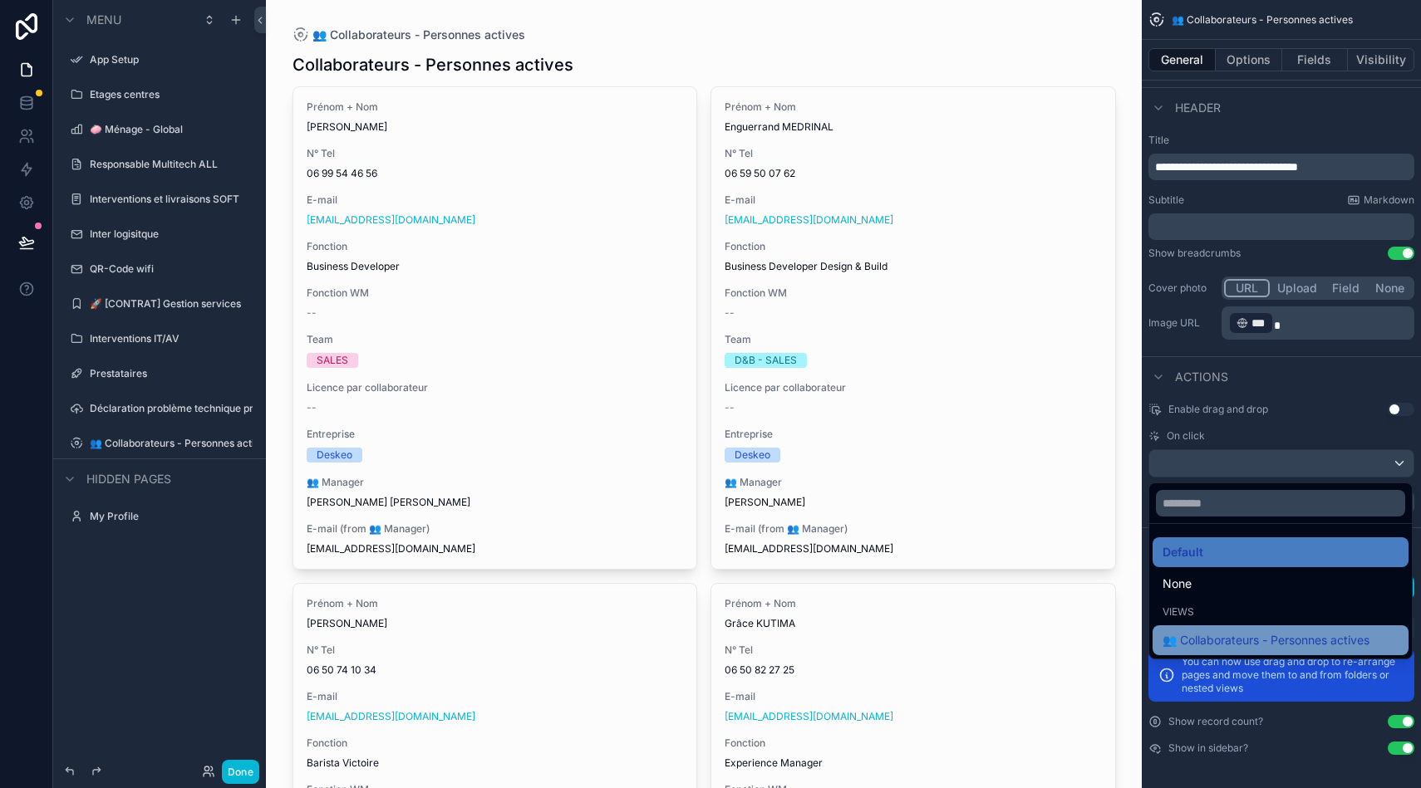
click at [1251, 633] on span "👥 Collaborateurs - Personnes actives" at bounding box center [1265, 641] width 207 height 20
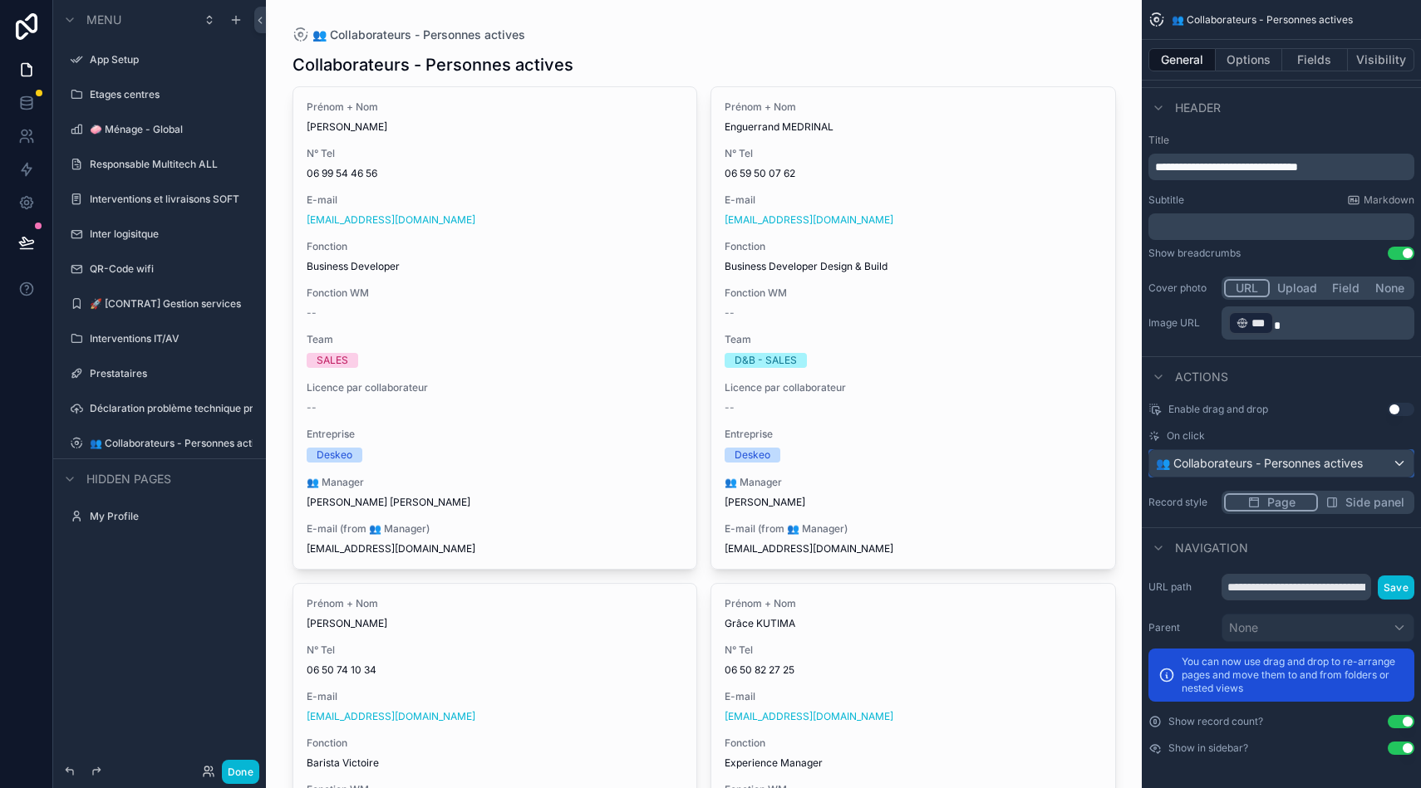
click at [1199, 459] on span "👥 Collaborateurs - Personnes actives" at bounding box center [1259, 463] width 207 height 17
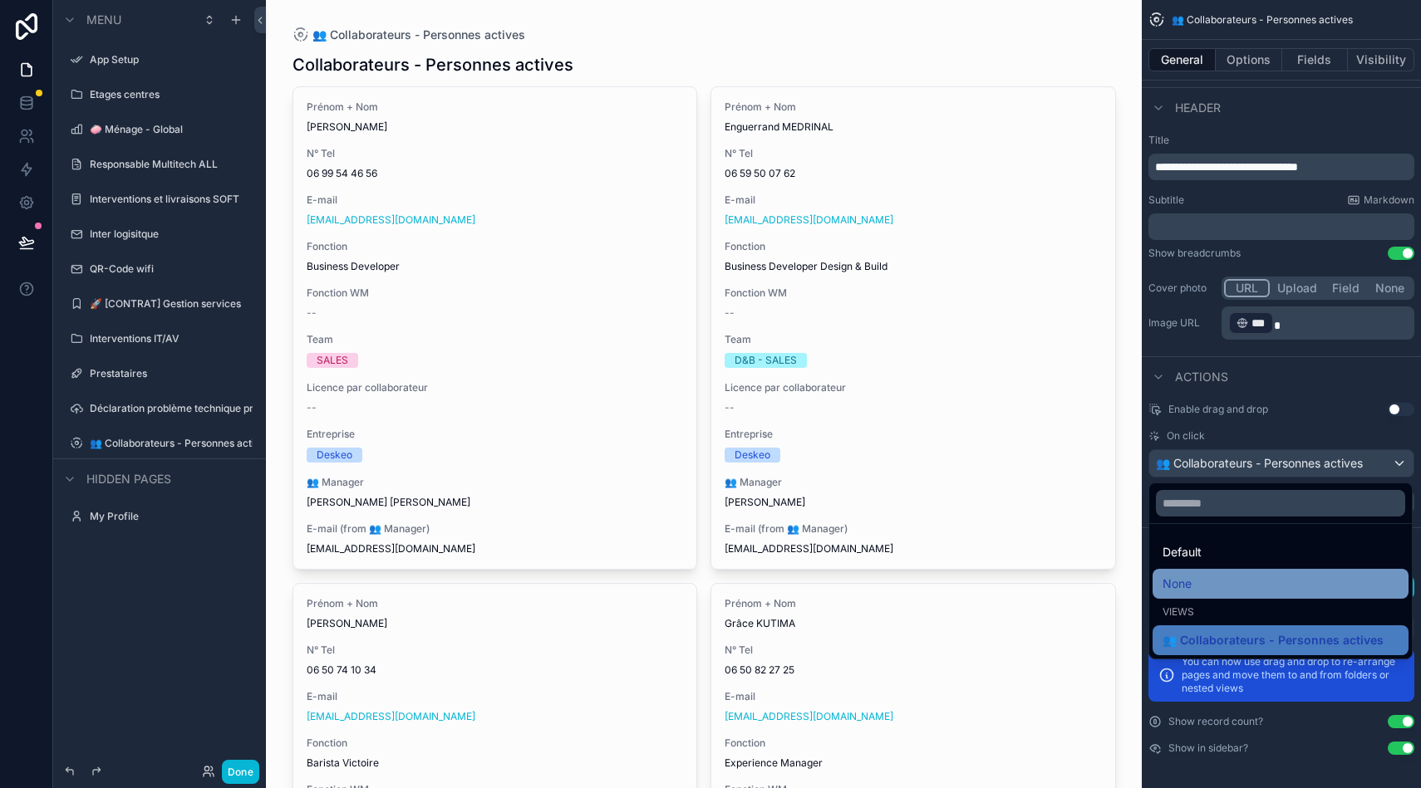
click at [1217, 574] on div "None" at bounding box center [1280, 584] width 236 height 20
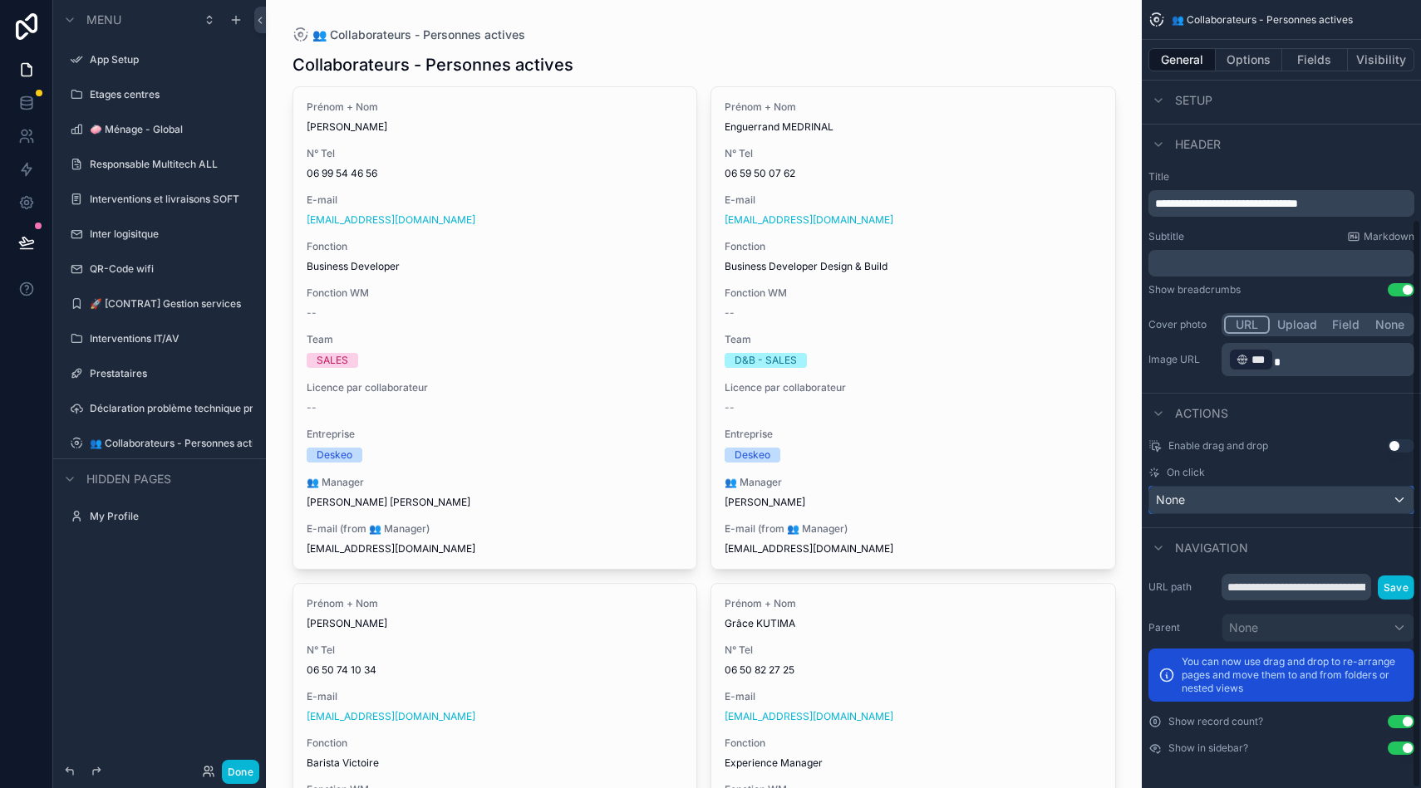
click at [1230, 492] on div "None" at bounding box center [1281, 500] width 264 height 27
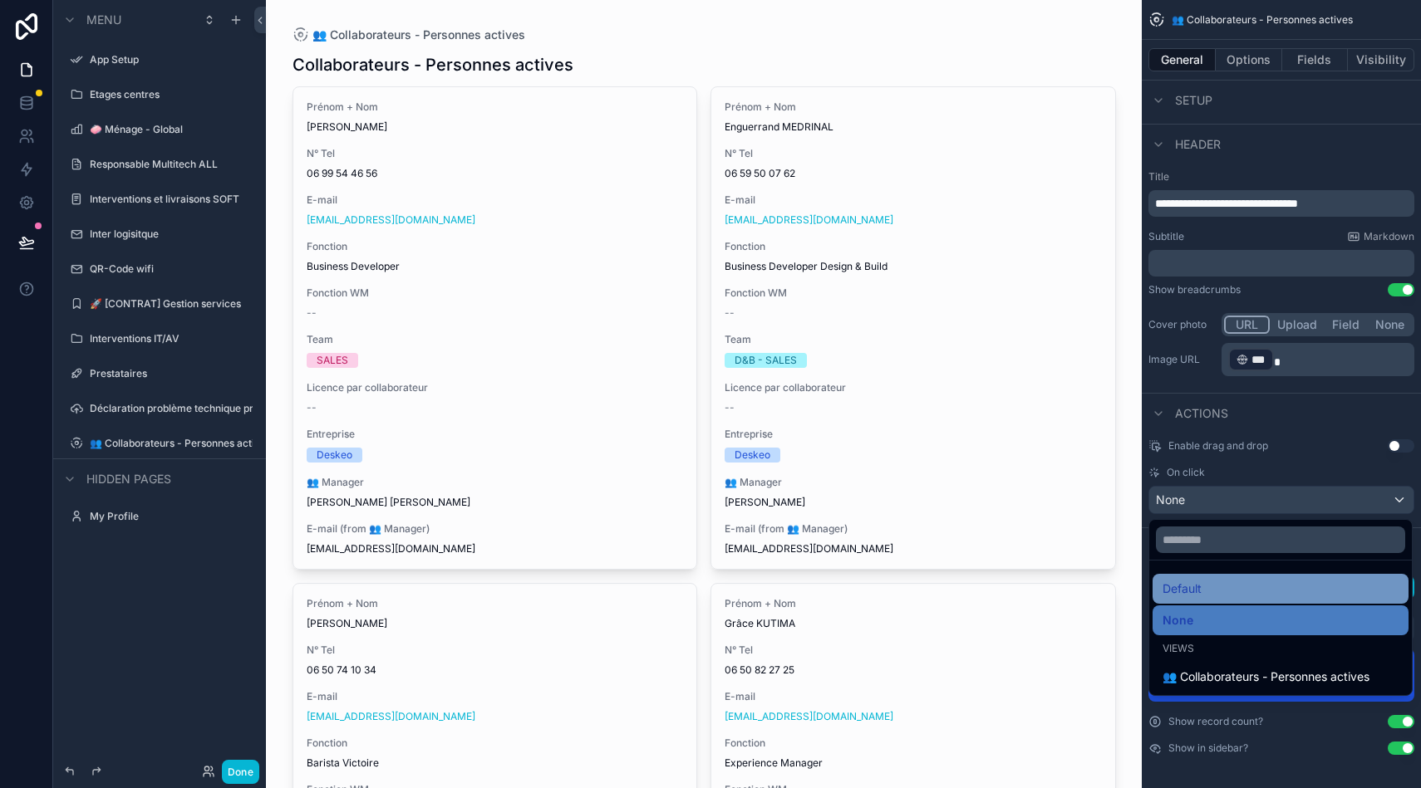
click at [1185, 581] on span "Default" at bounding box center [1181, 589] width 39 height 20
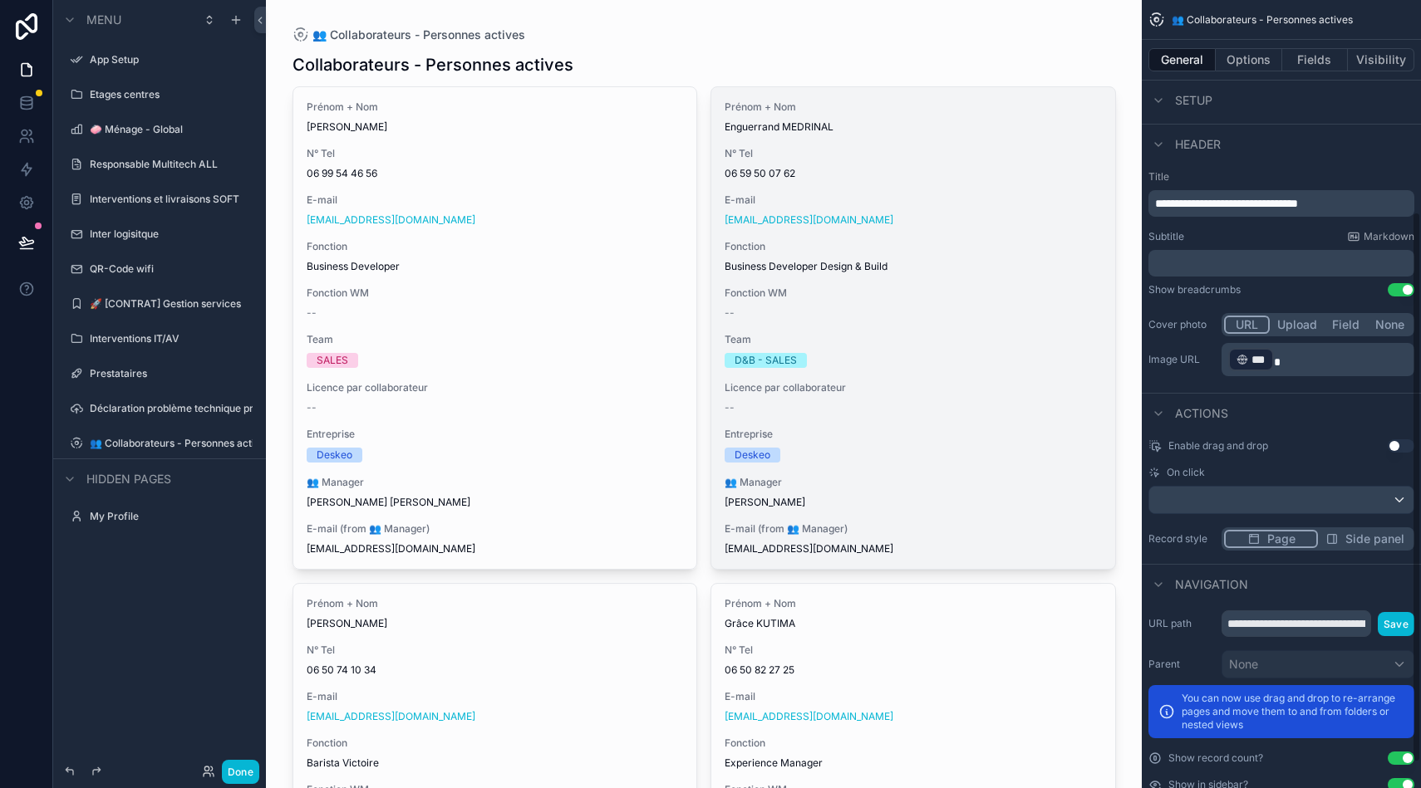
click at [930, 429] on span "Entreprise" at bounding box center [912, 434] width 377 height 13
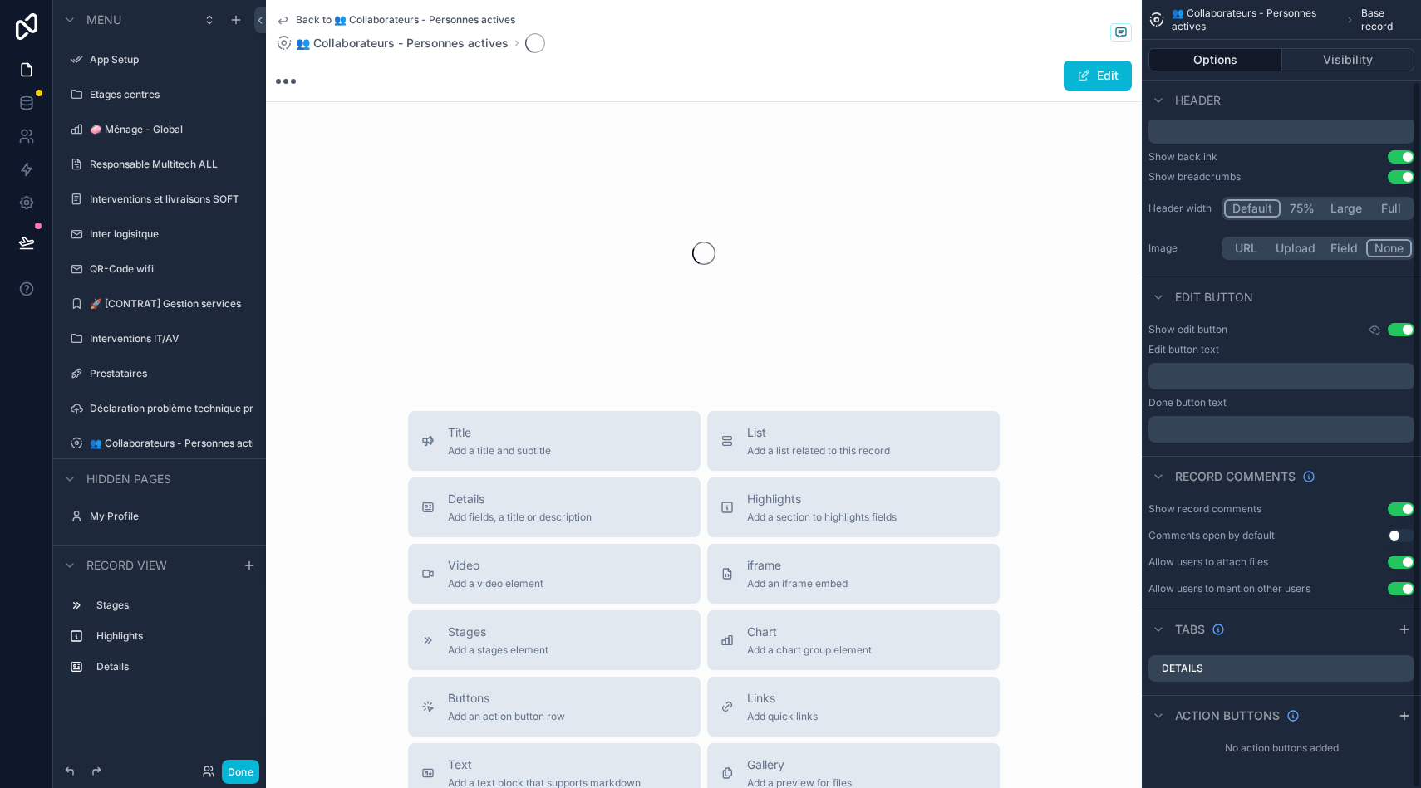
scroll to position [91, 0]
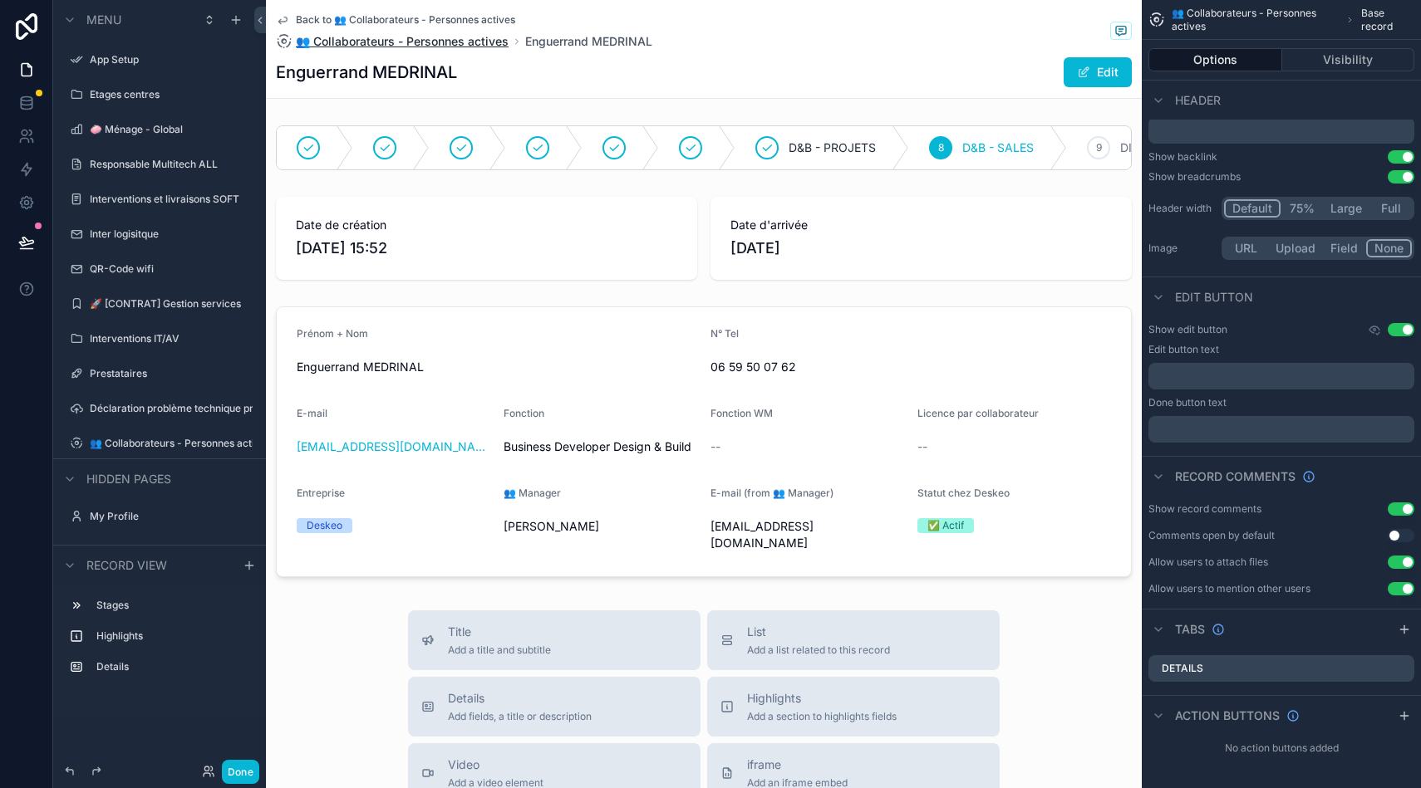
click at [474, 43] on span "👥 Collaborateurs - Personnes actives" at bounding box center [402, 41] width 213 height 17
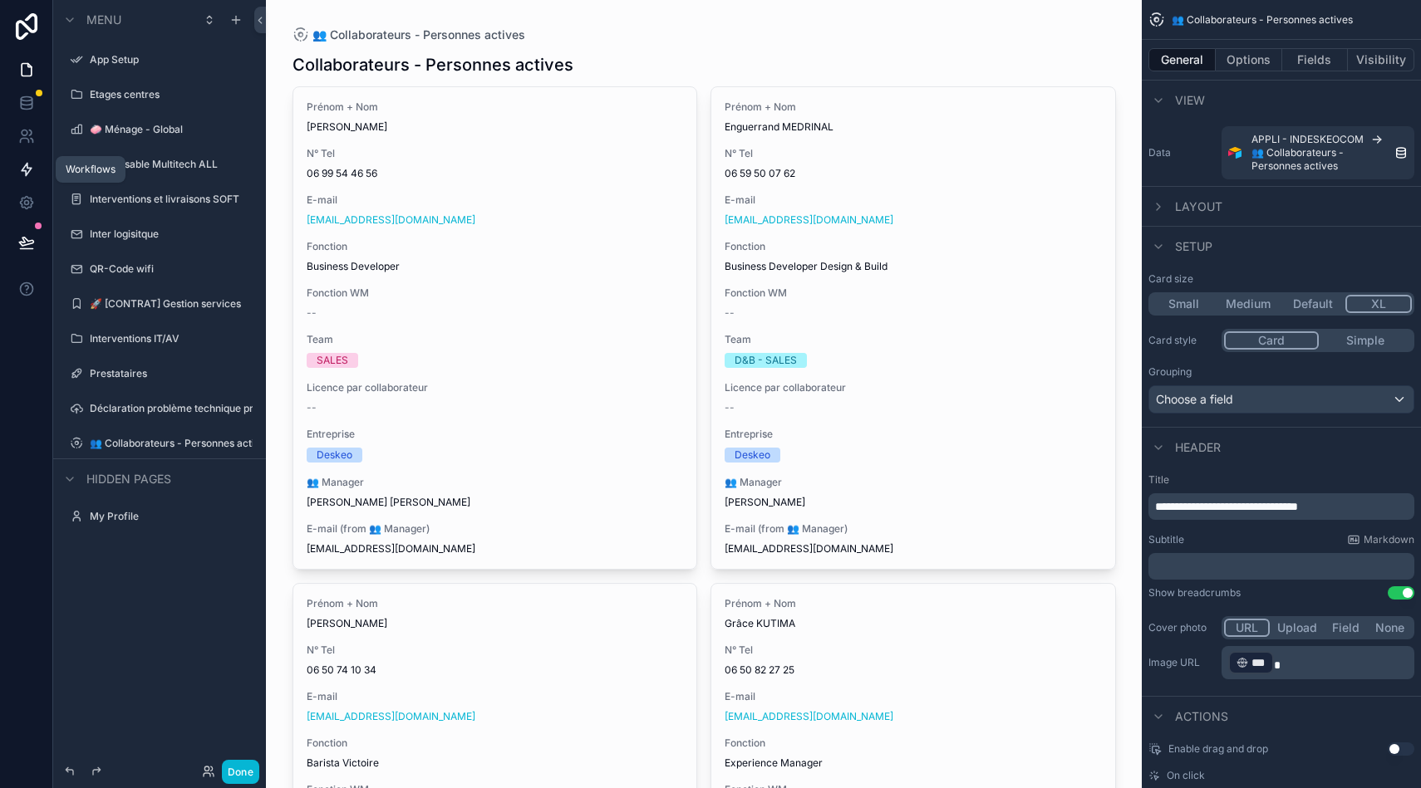
click at [24, 170] on icon at bounding box center [27, 170] width 10 height 12
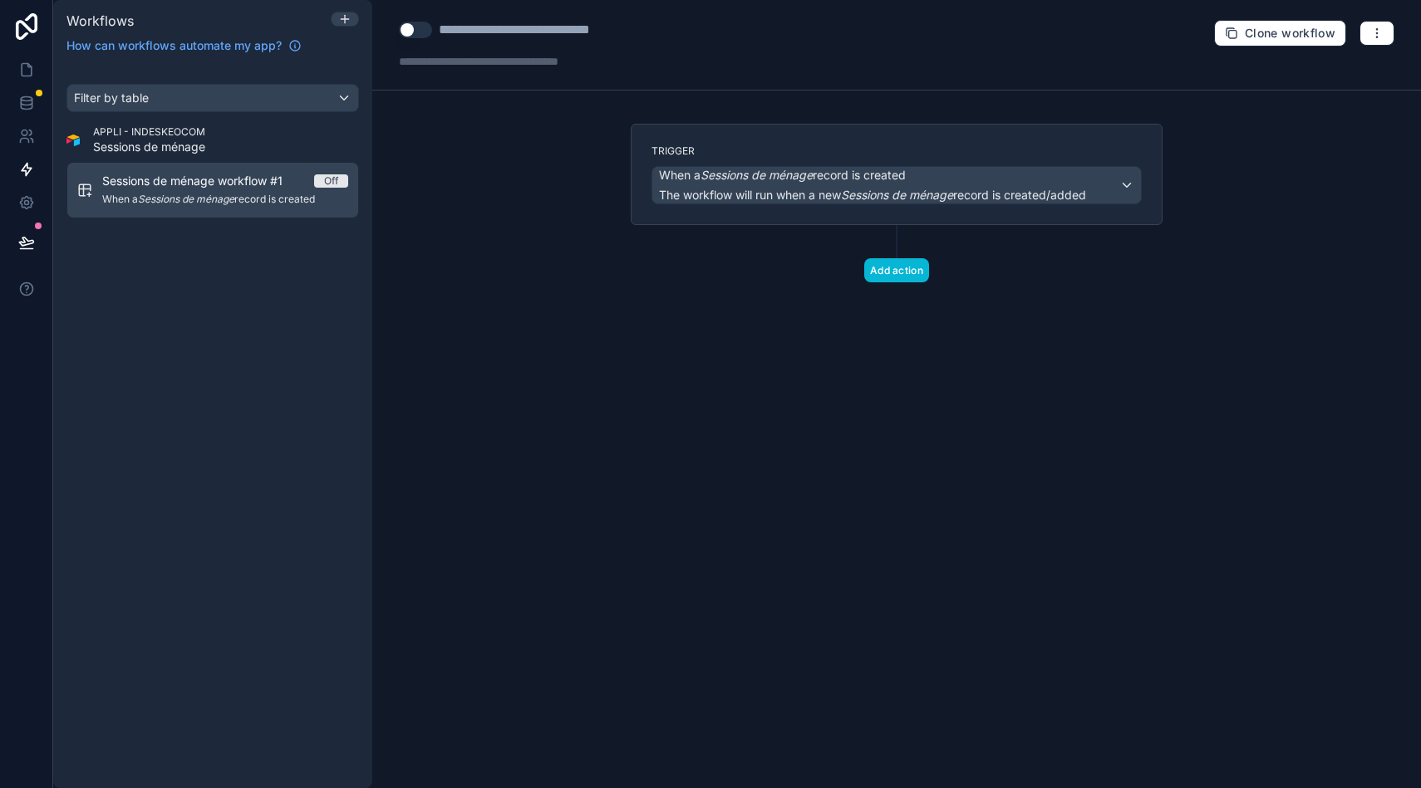
click at [346, 146] on div "APPLI - INDESKEOCOM Sessions de ménage" at bounding box center [212, 140] width 292 height 30
click at [348, 19] on icon at bounding box center [344, 19] width 7 height 0
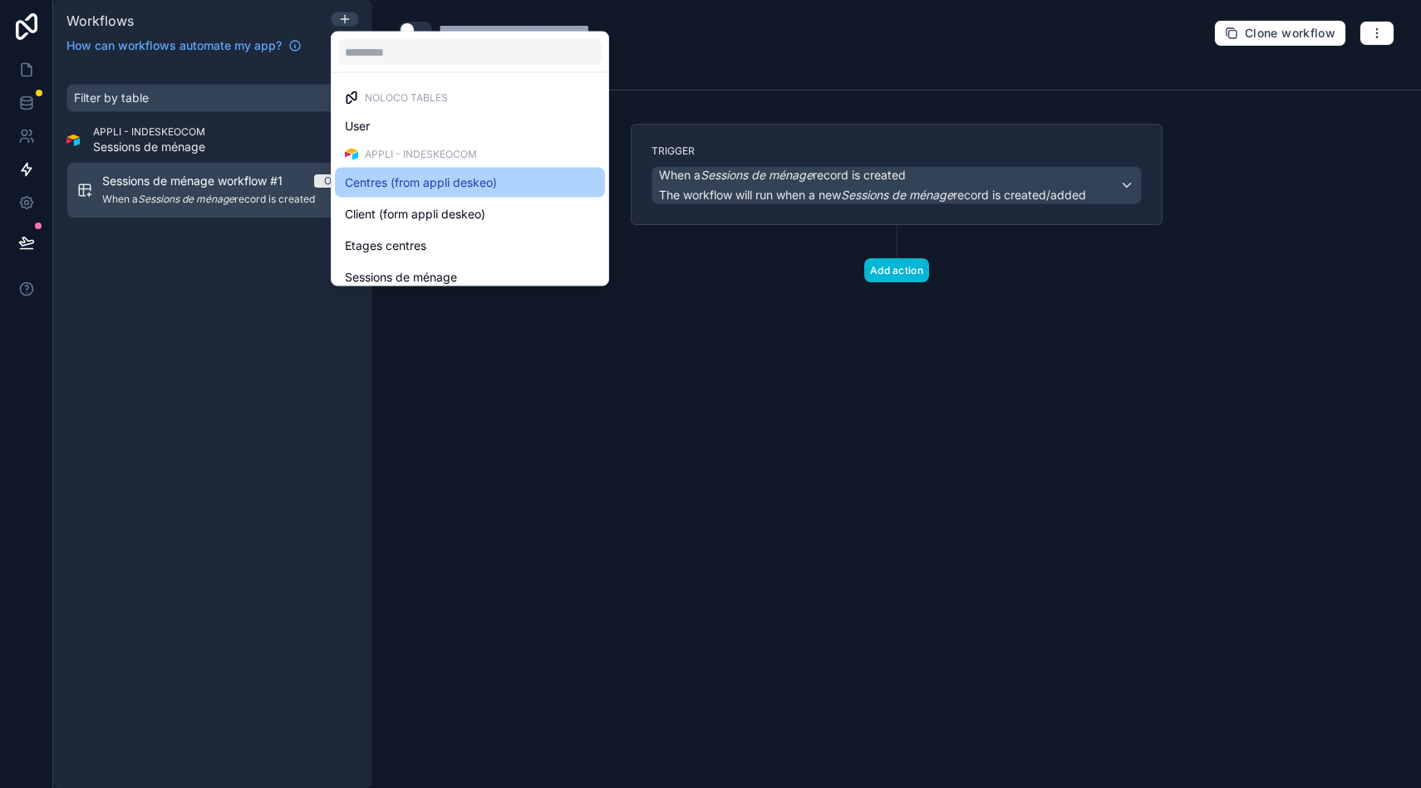
click at [466, 182] on span "Centres (from appli deskeo)" at bounding box center [421, 183] width 152 height 20
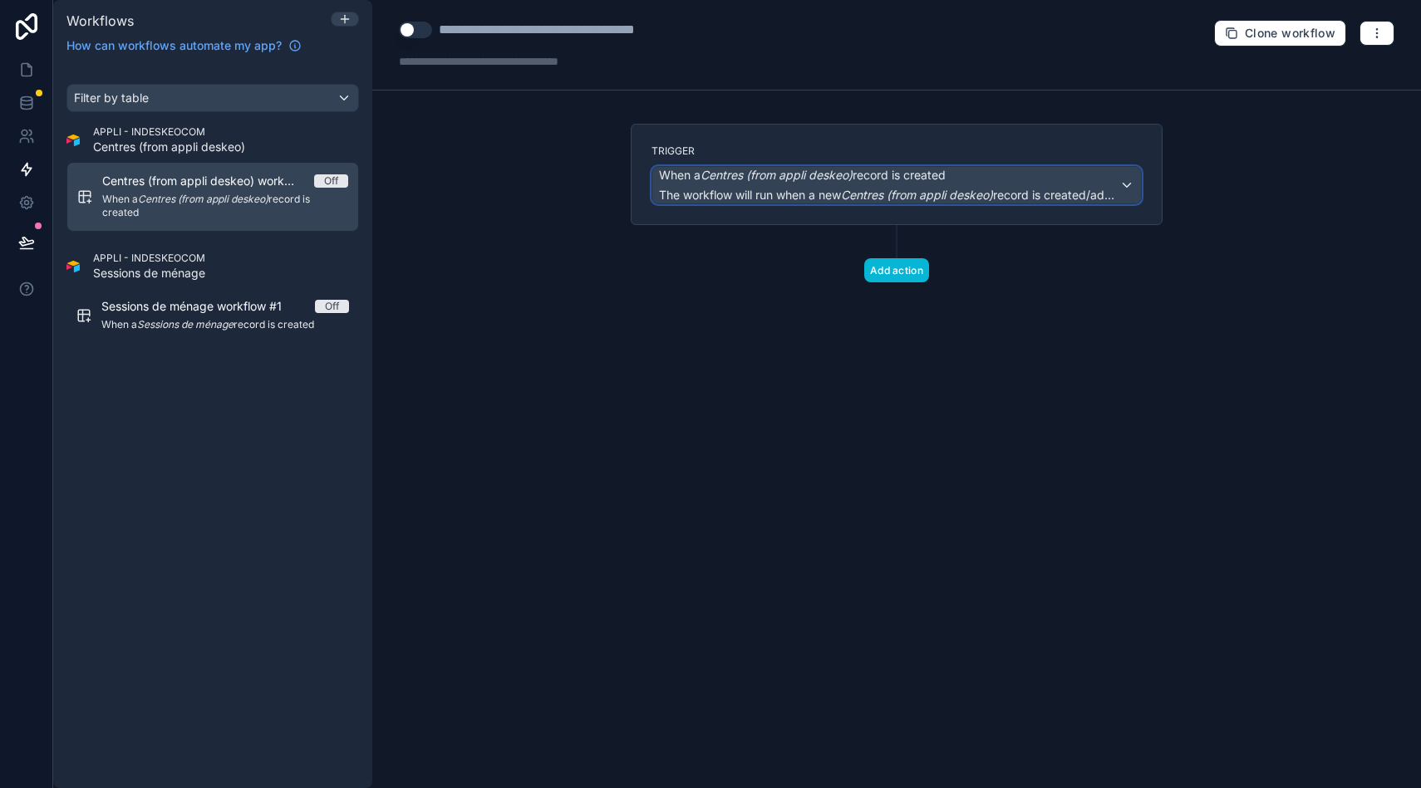
click at [856, 184] on div "When a Centres (from appli deskeo) record is created The workflow will run when…" at bounding box center [889, 185] width 460 height 37
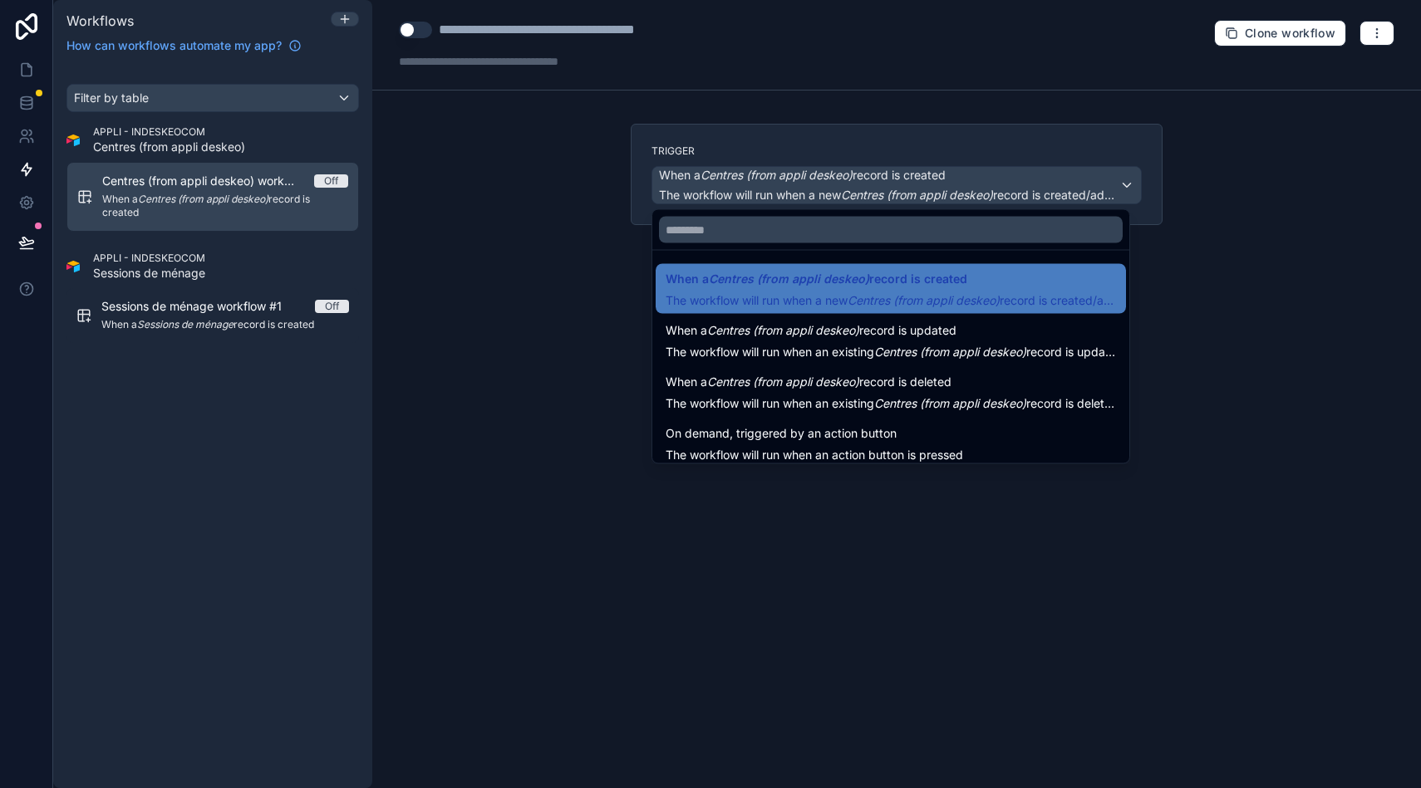
click at [459, 192] on div at bounding box center [710, 394] width 1421 height 788
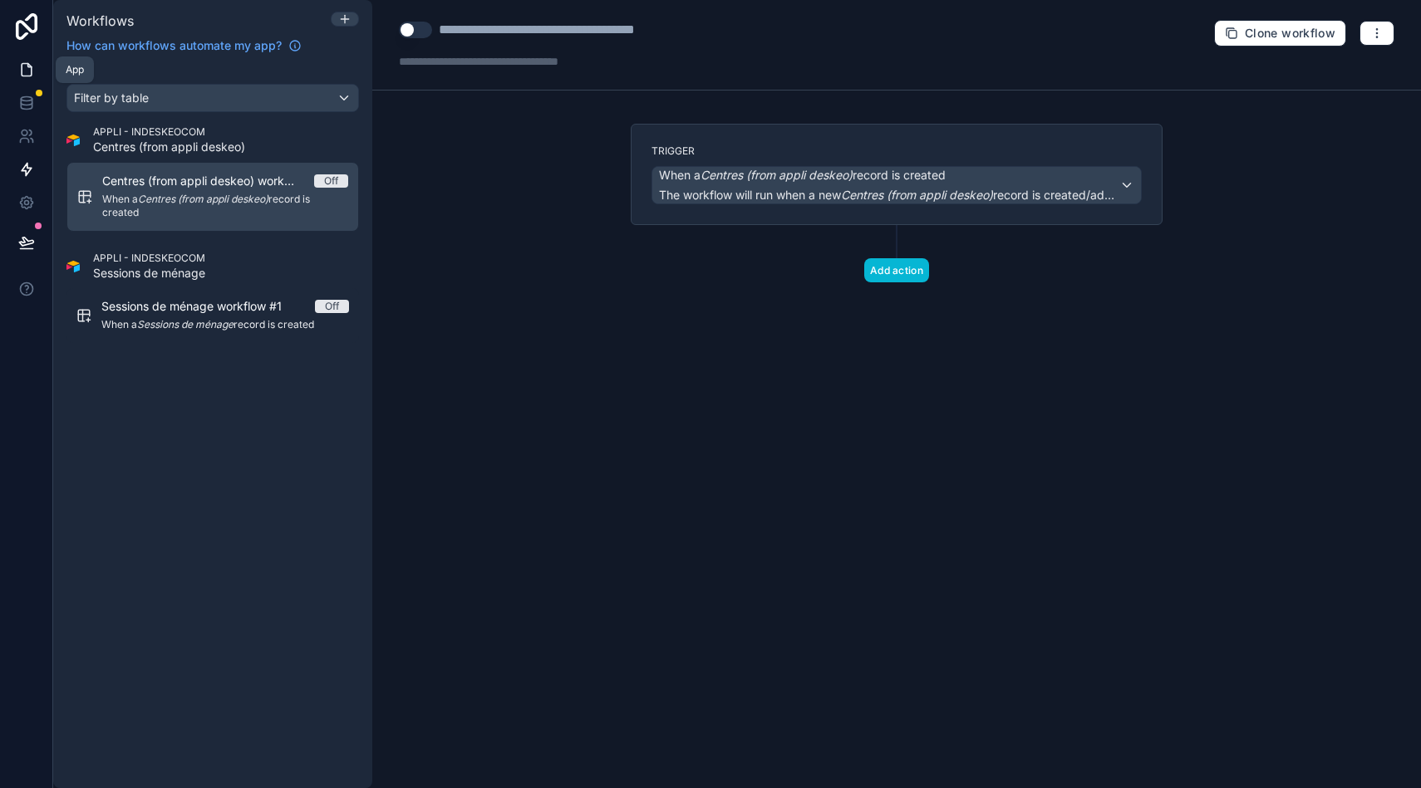
click at [32, 68] on icon at bounding box center [26, 69] width 17 height 17
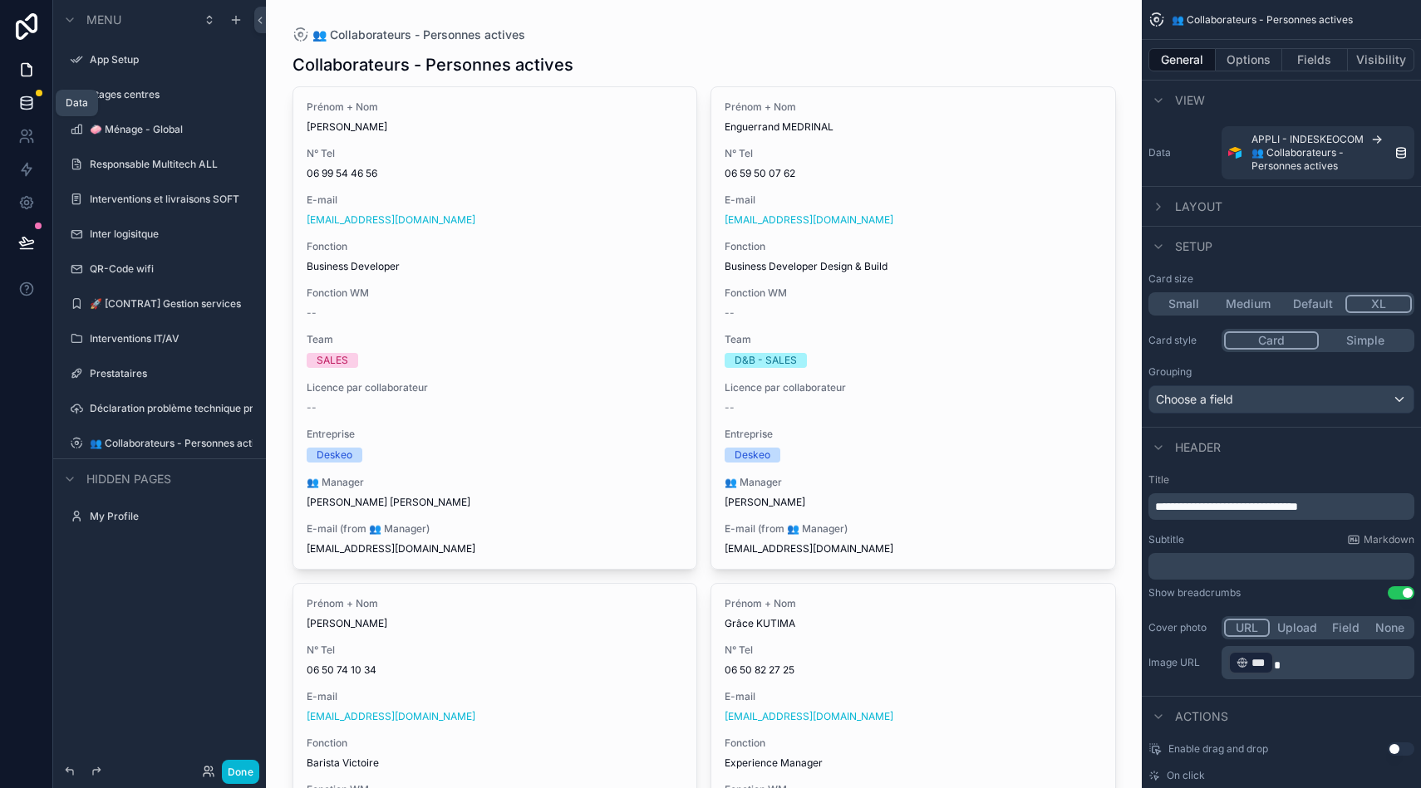
click at [32, 96] on icon at bounding box center [26, 103] width 17 height 17
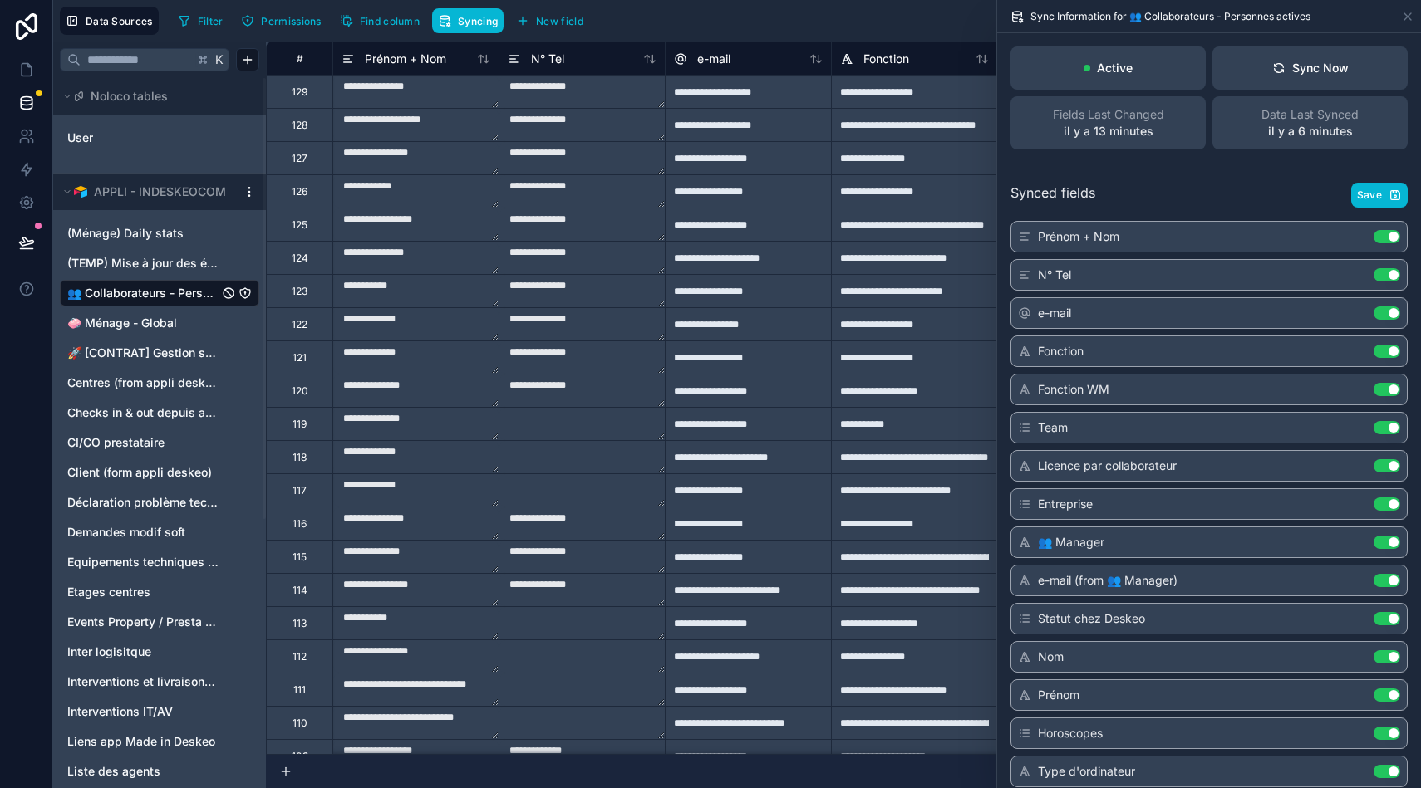
click at [245, 190] on html "Data Sources Filter Permissions Find column Syncing New field Export Import New…" at bounding box center [710, 394] width 1421 height 788
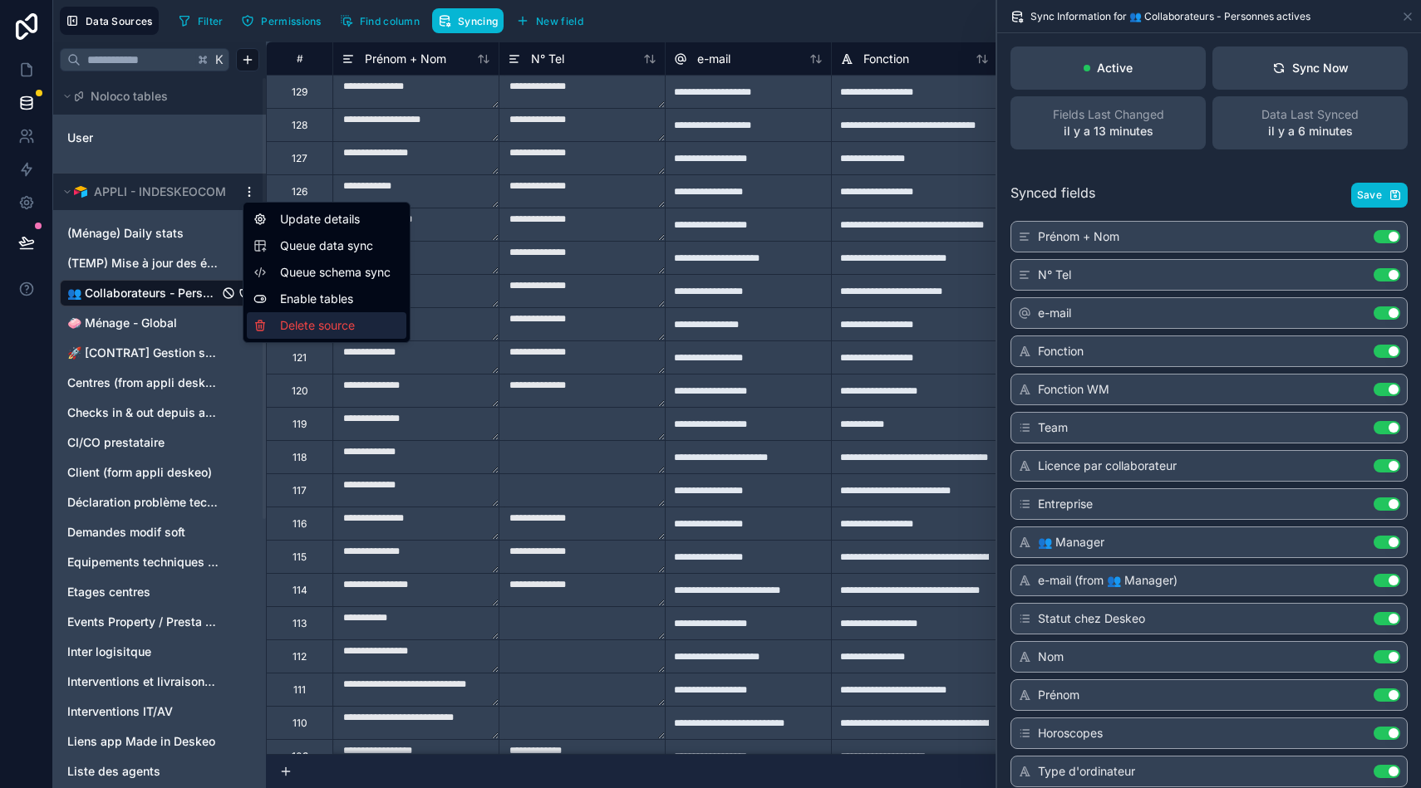
click at [316, 321] on div "Delete source" at bounding box center [326, 325] width 159 height 27
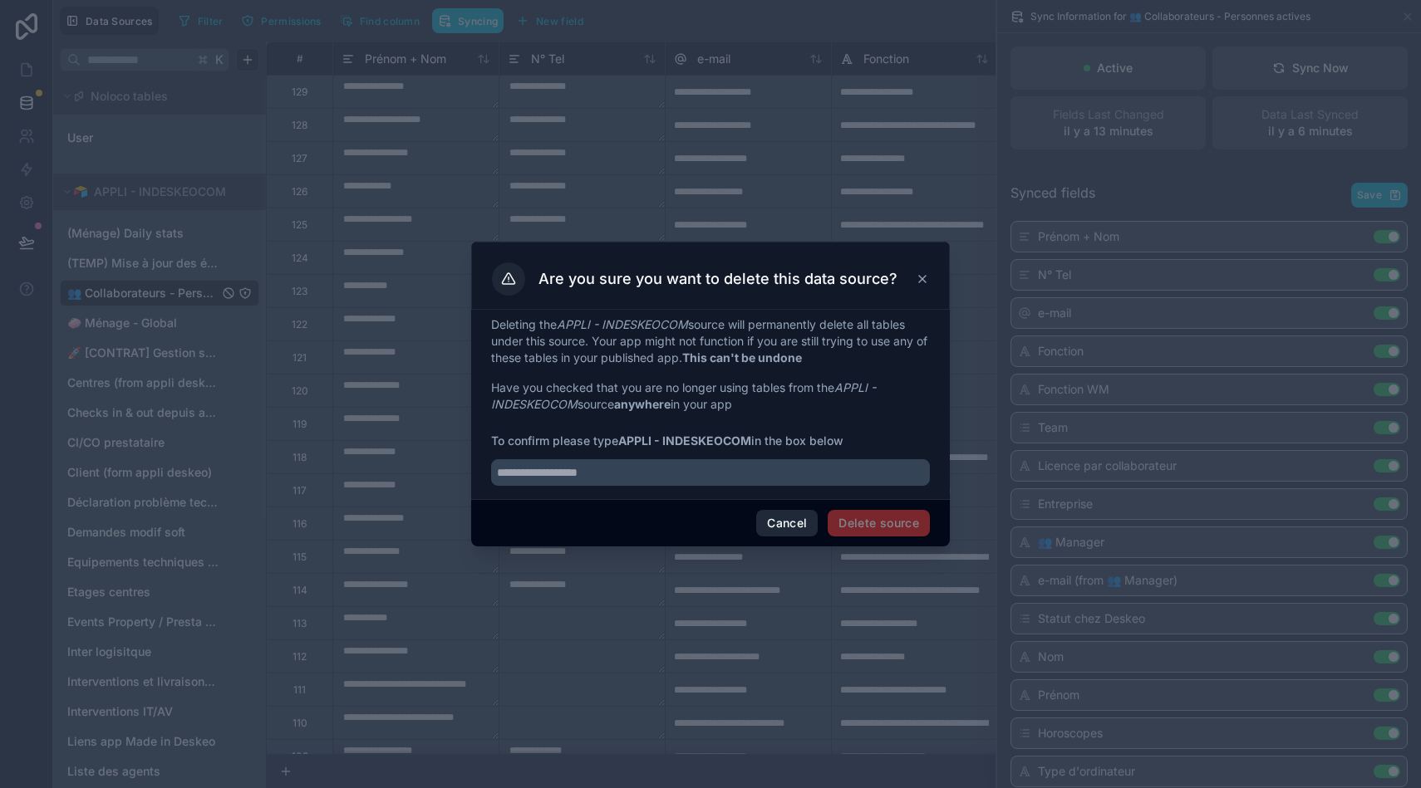
click at [793, 523] on button "Cancel" at bounding box center [786, 523] width 61 height 27
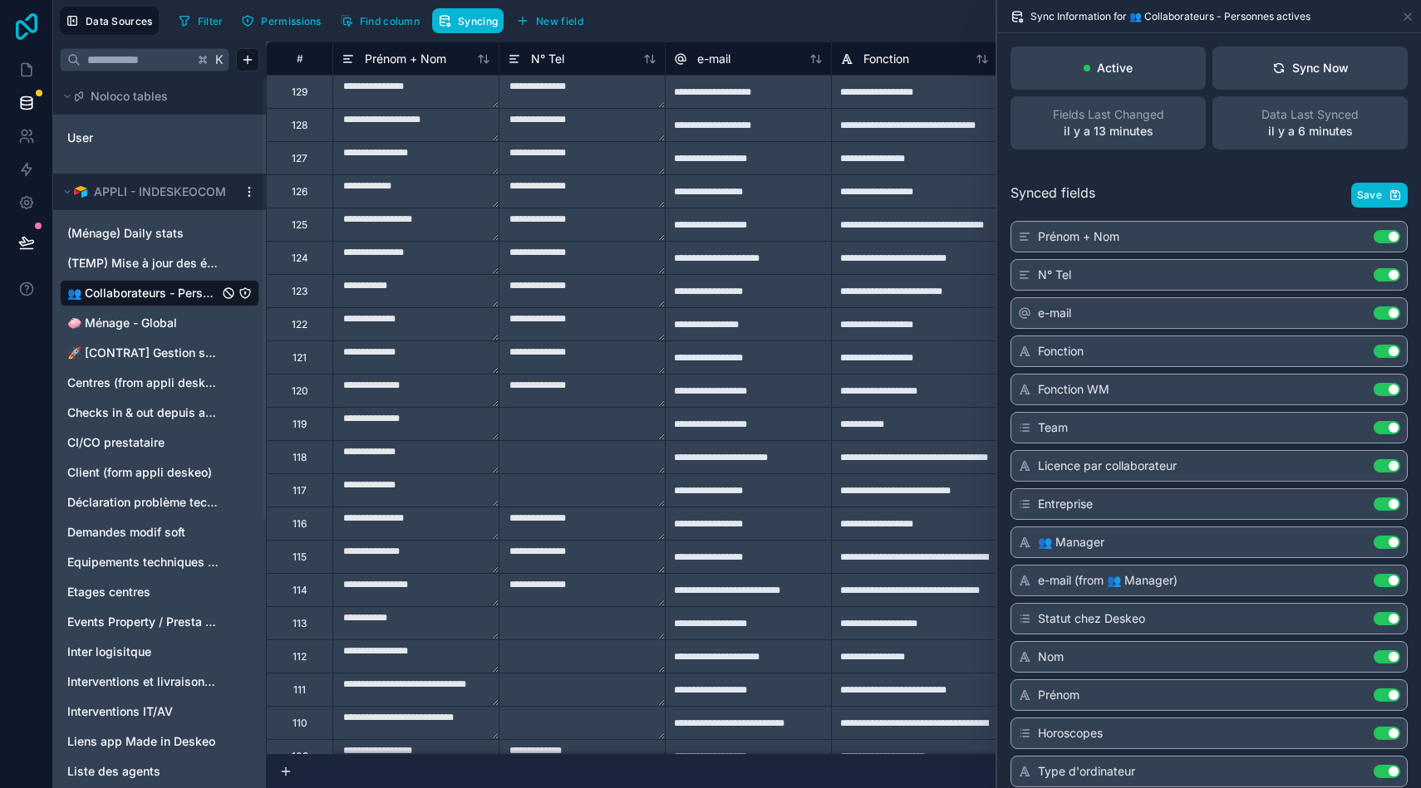
click at [28, 24] on icon at bounding box center [26, 26] width 33 height 27
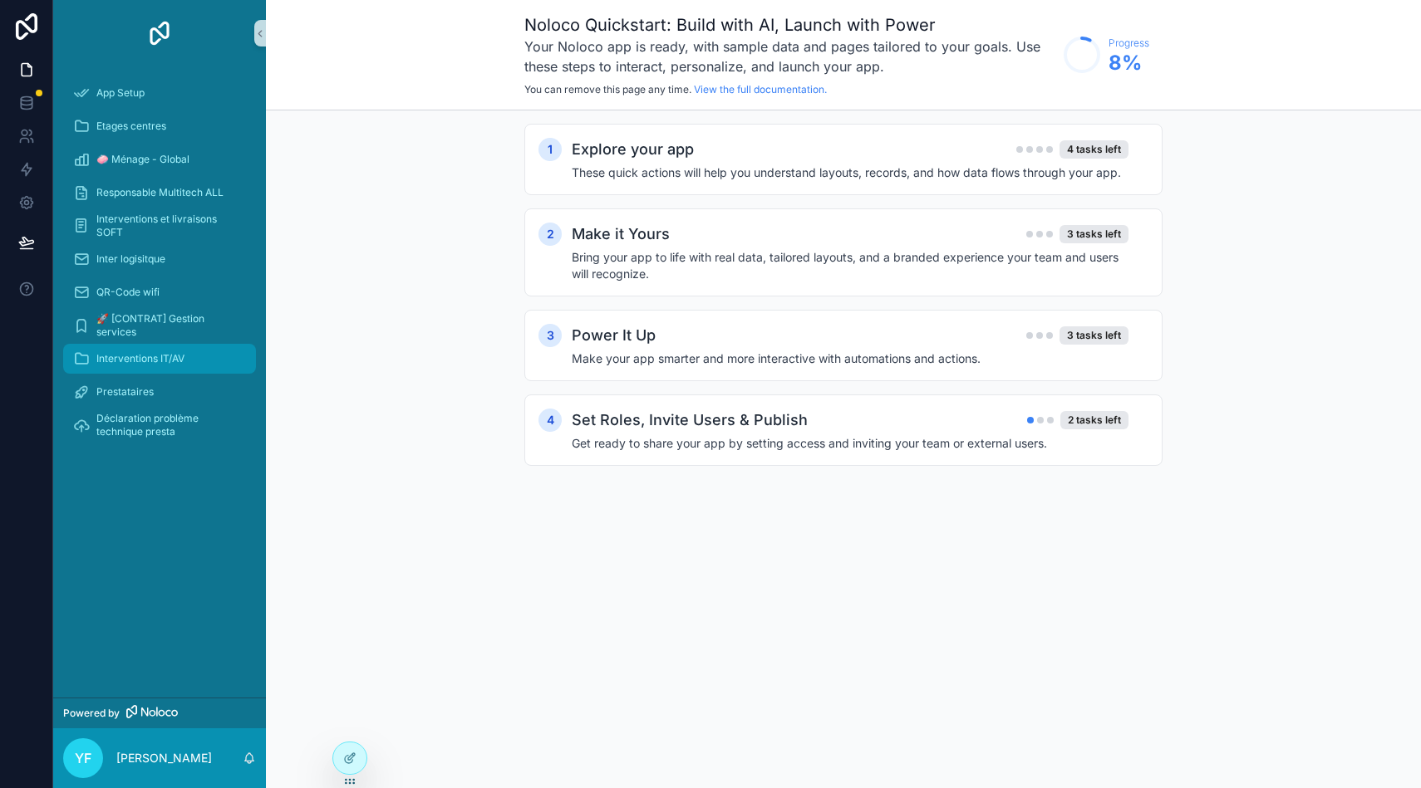
click at [176, 352] on span "Interventions IT/AV" at bounding box center [140, 358] width 88 height 13
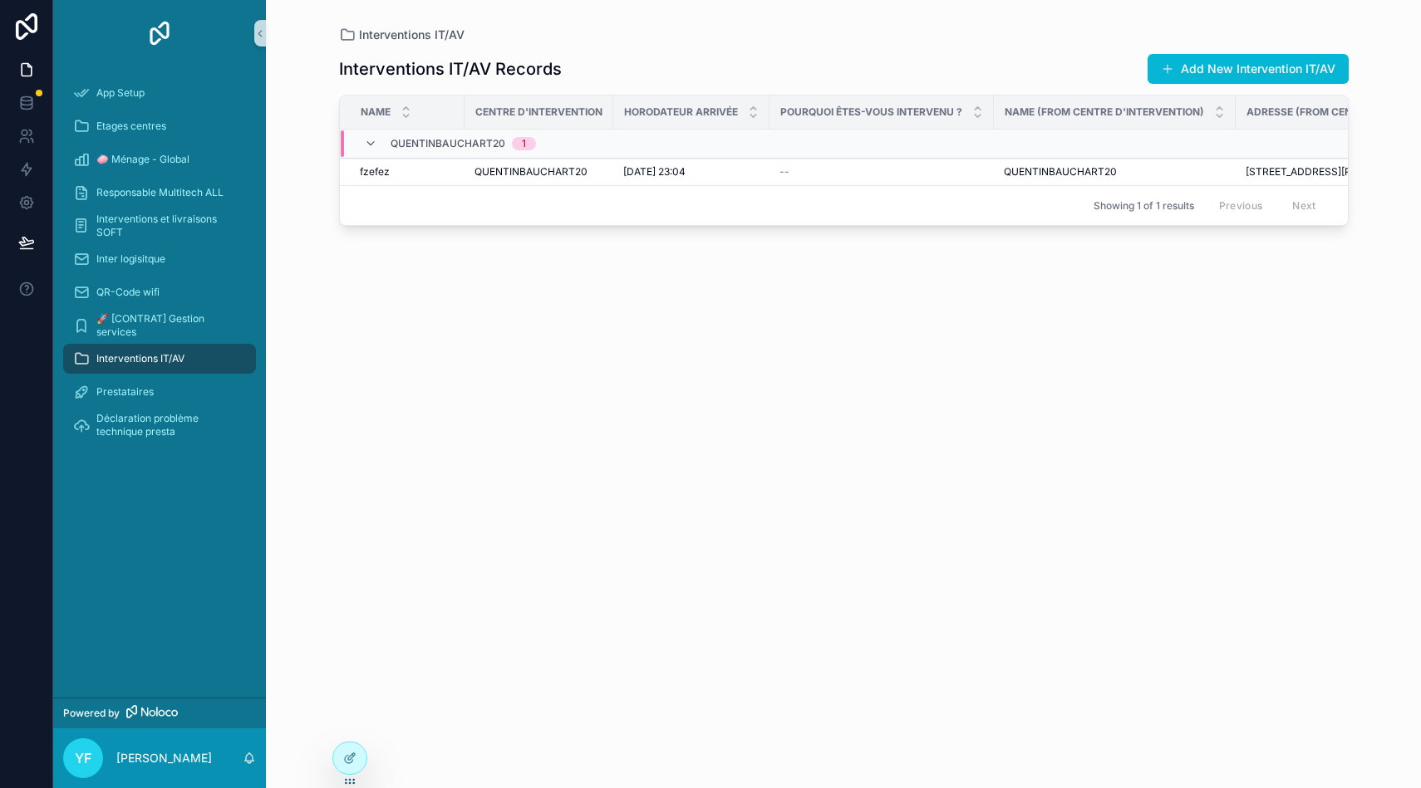
click at [741, 428] on div "Interventions IT/AV Records Add New Intervention IT/AV Name Centre d'interventi…" at bounding box center [843, 405] width 1009 height 725
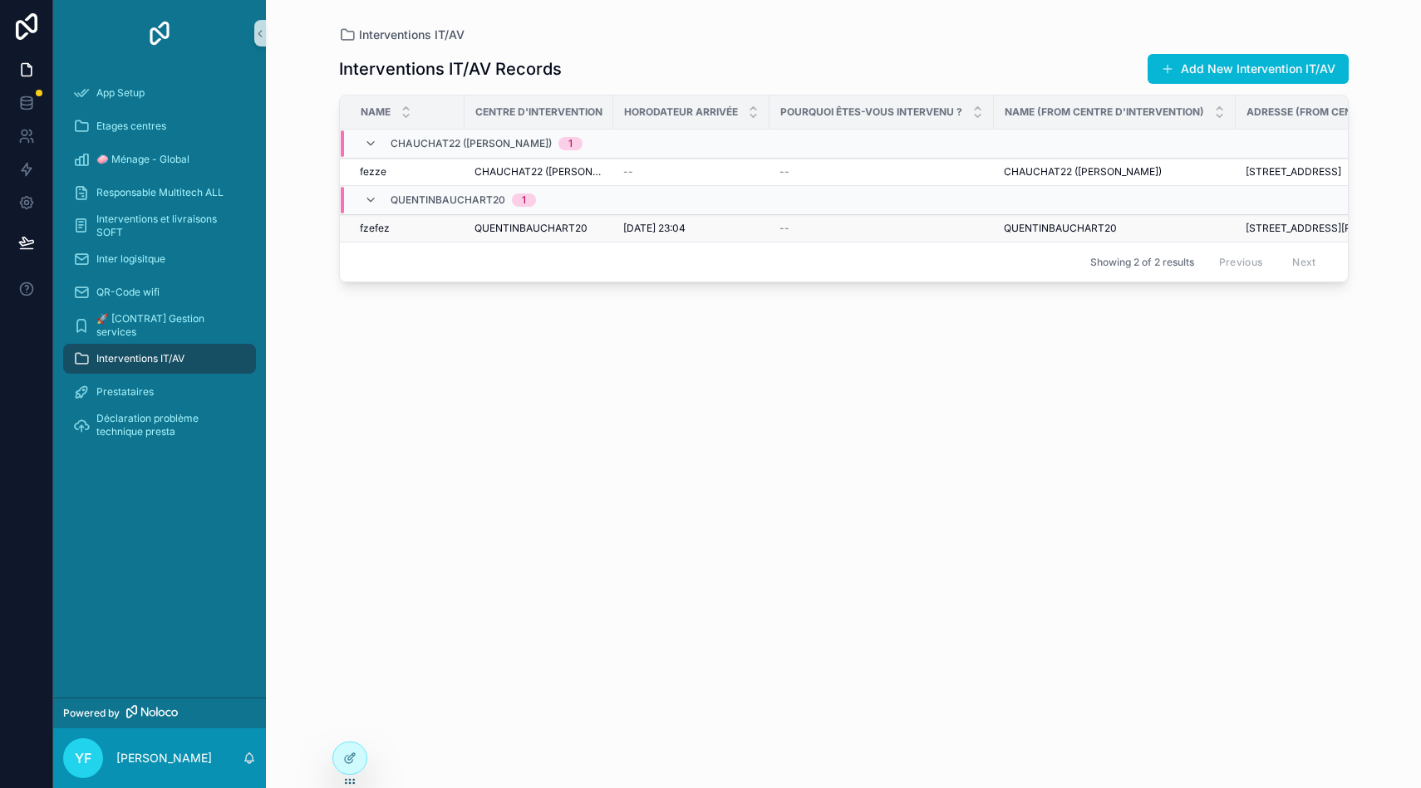
click at [479, 223] on span "QUENTINBAUCHART20" at bounding box center [530, 228] width 113 height 13
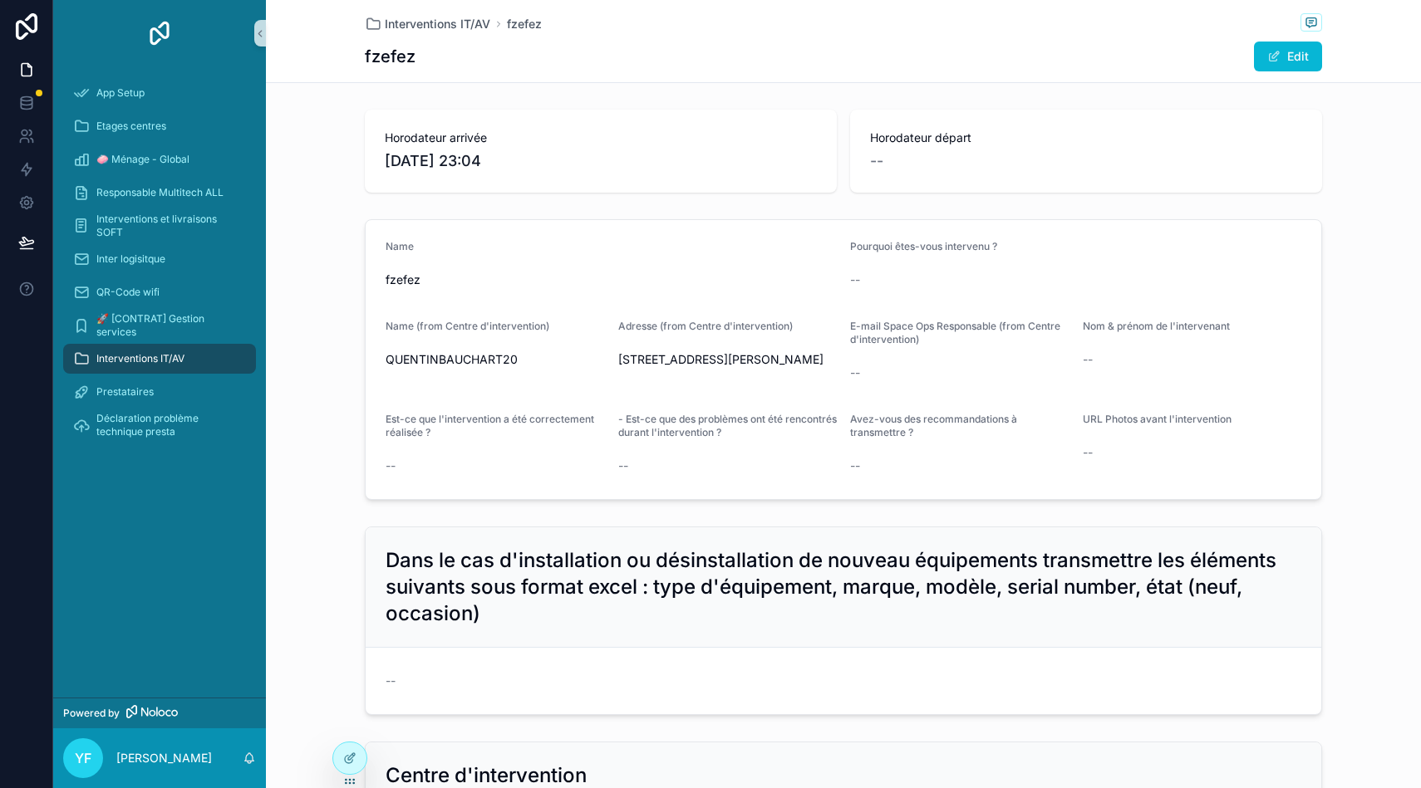
click at [208, 770] on div "YF Yassine FASSI" at bounding box center [159, 759] width 213 height 60
click at [86, 767] on span "YF" at bounding box center [83, 758] width 17 height 20
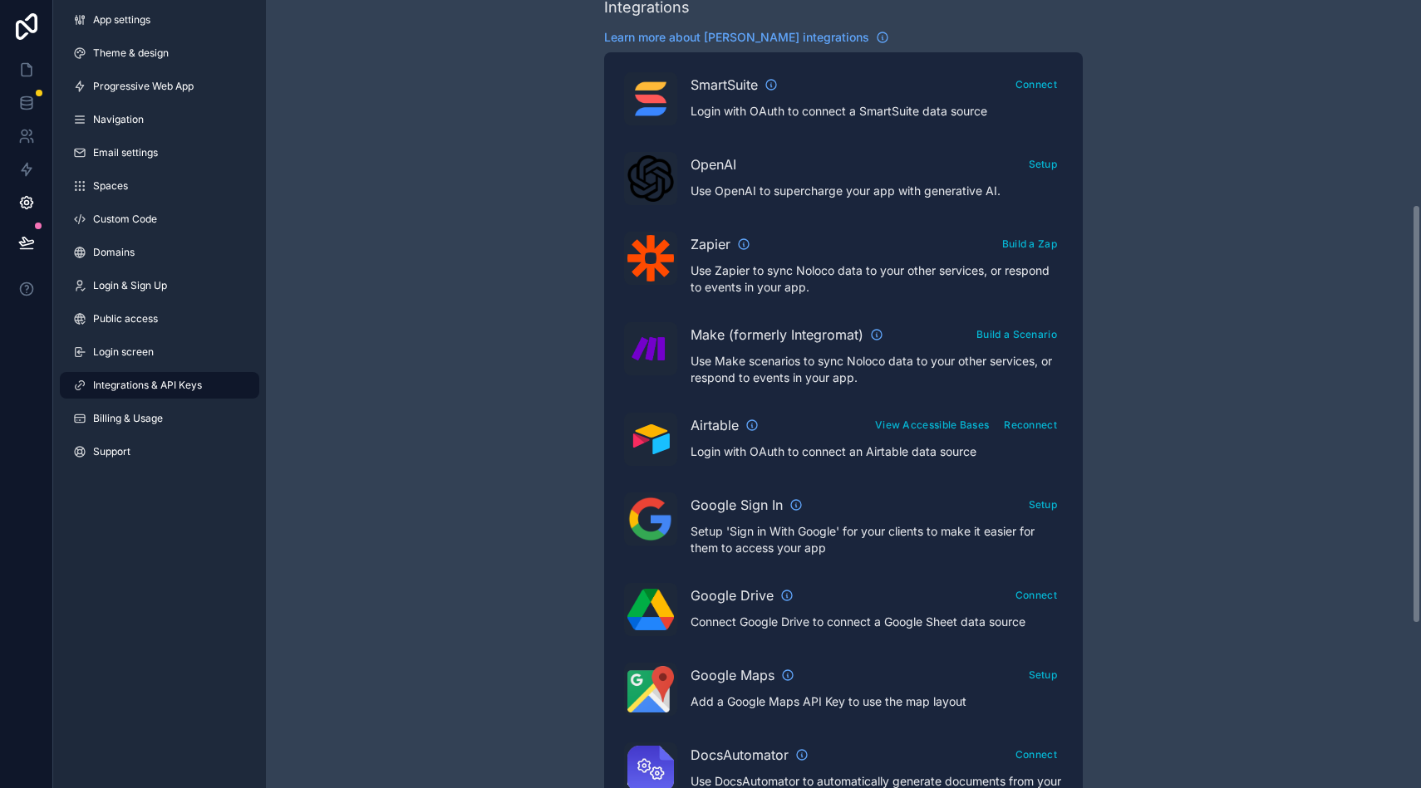
scroll to position [385, 0]
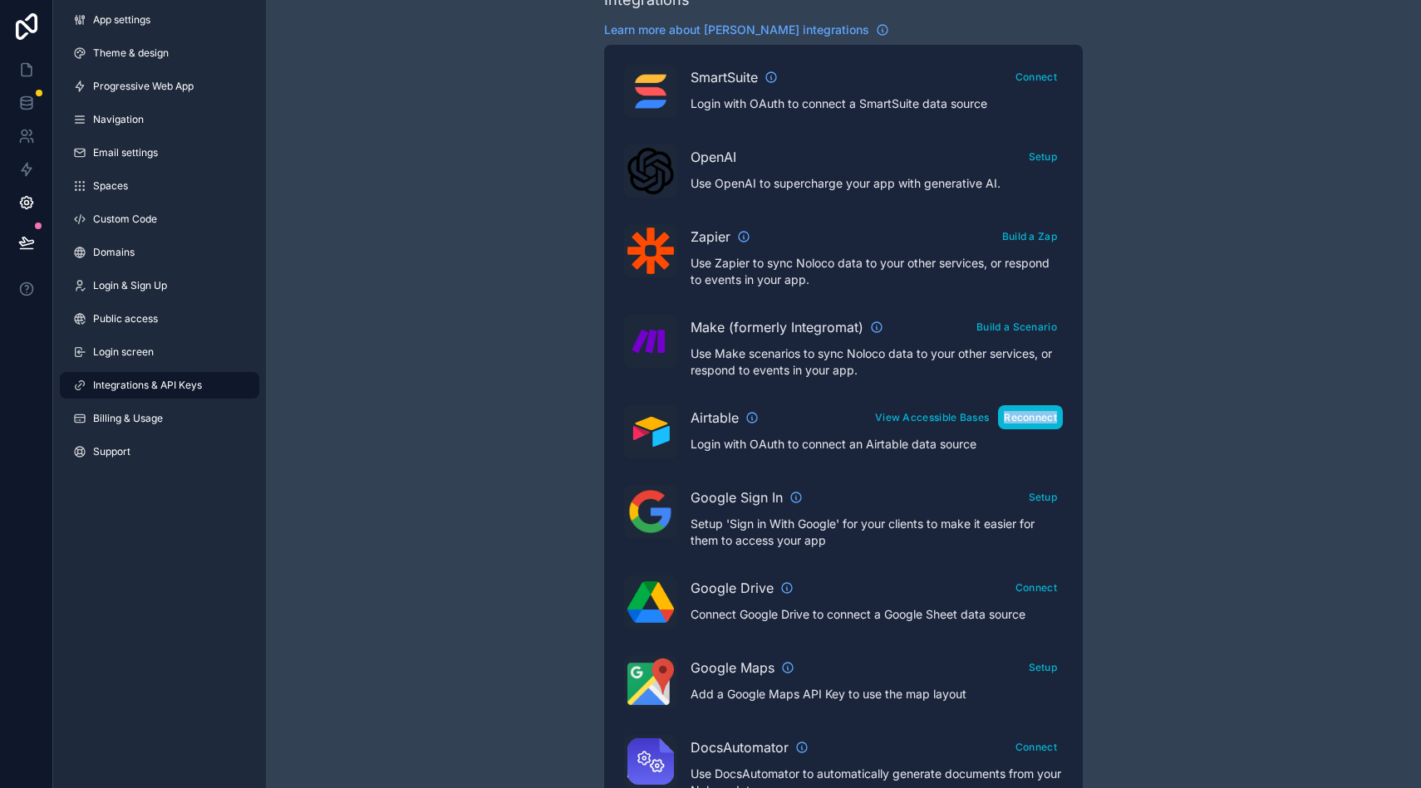
click at [1012, 419] on button "Reconnect" at bounding box center [1030, 417] width 65 height 24
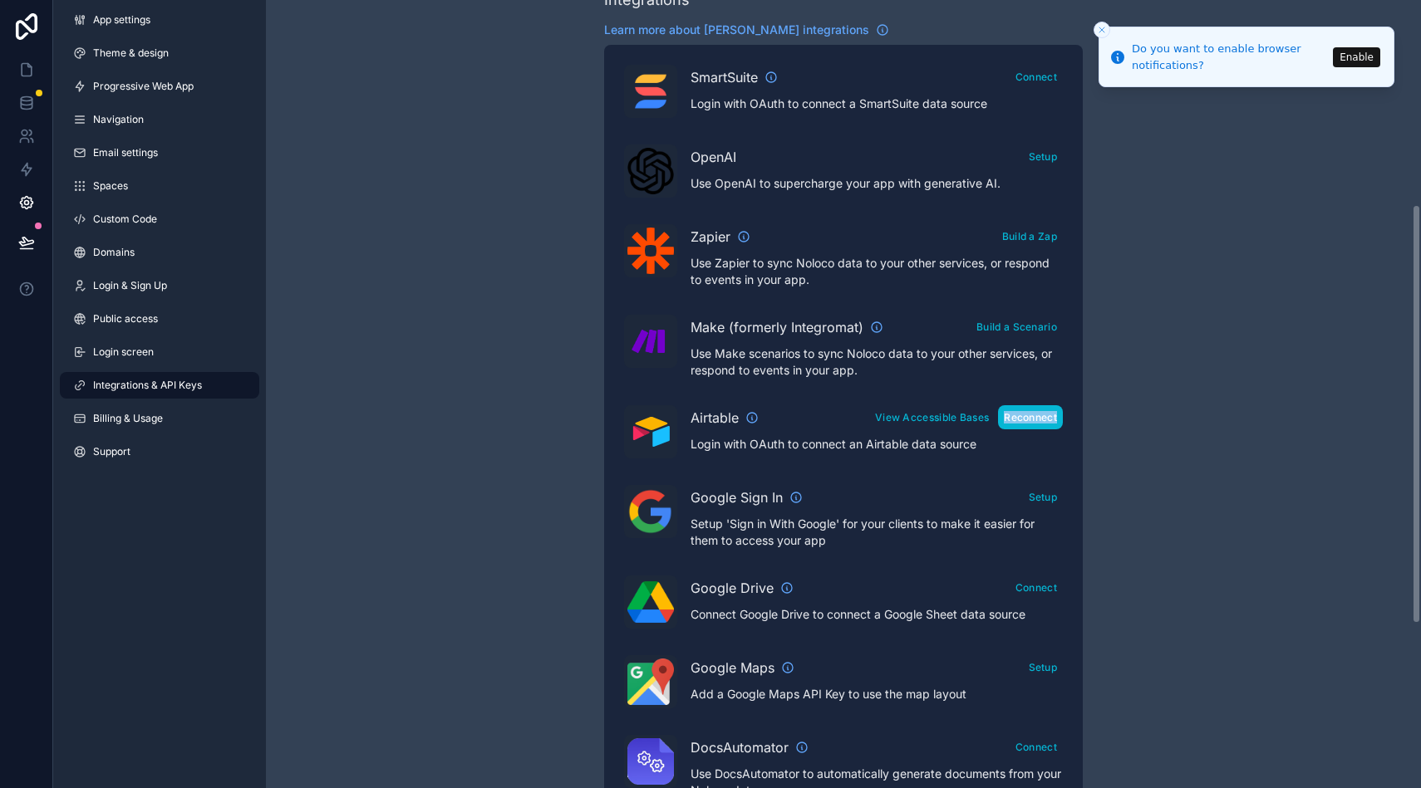
click at [1046, 414] on button "Reconnect" at bounding box center [1030, 417] width 65 height 24
click at [27, 61] on icon at bounding box center [26, 69] width 17 height 17
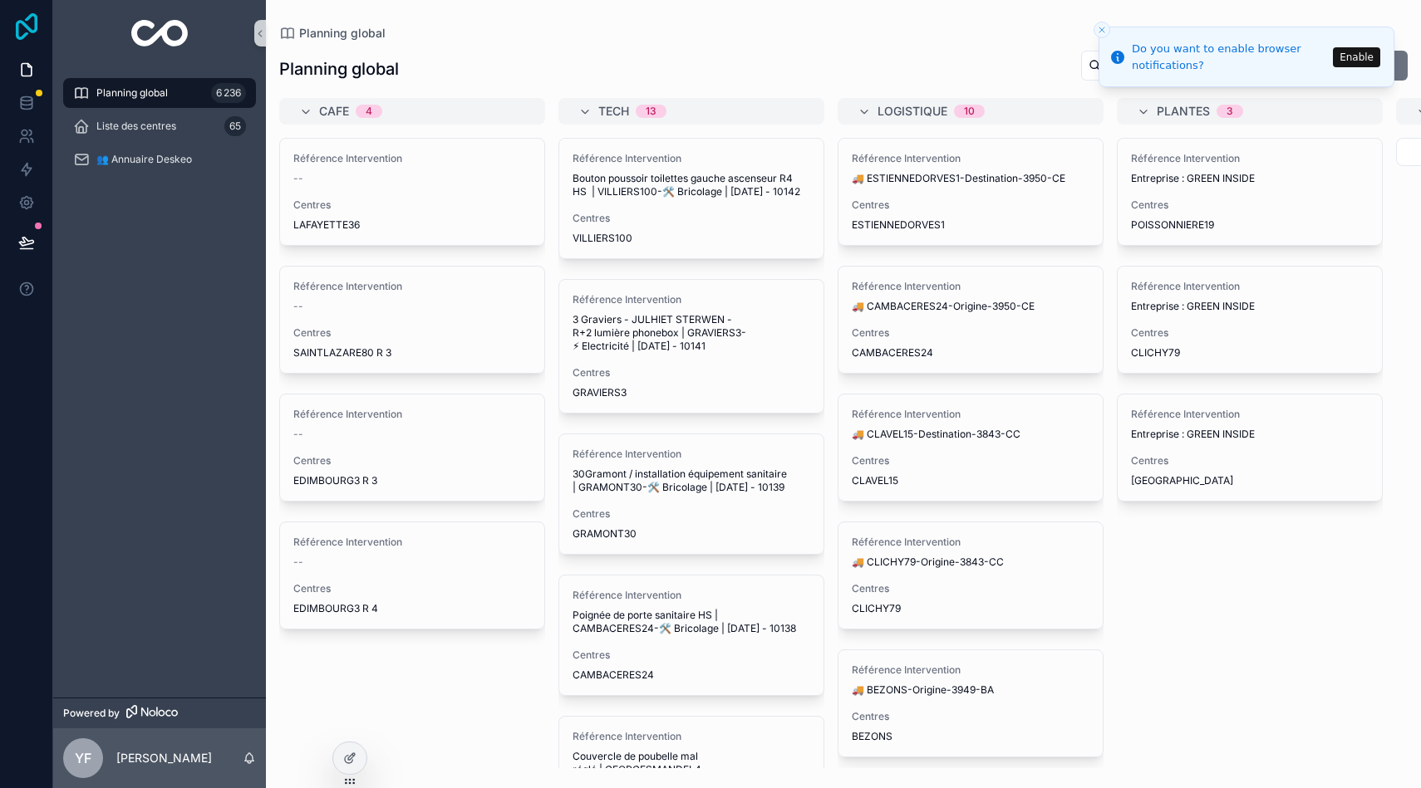
click at [24, 28] on icon at bounding box center [26, 26] width 33 height 27
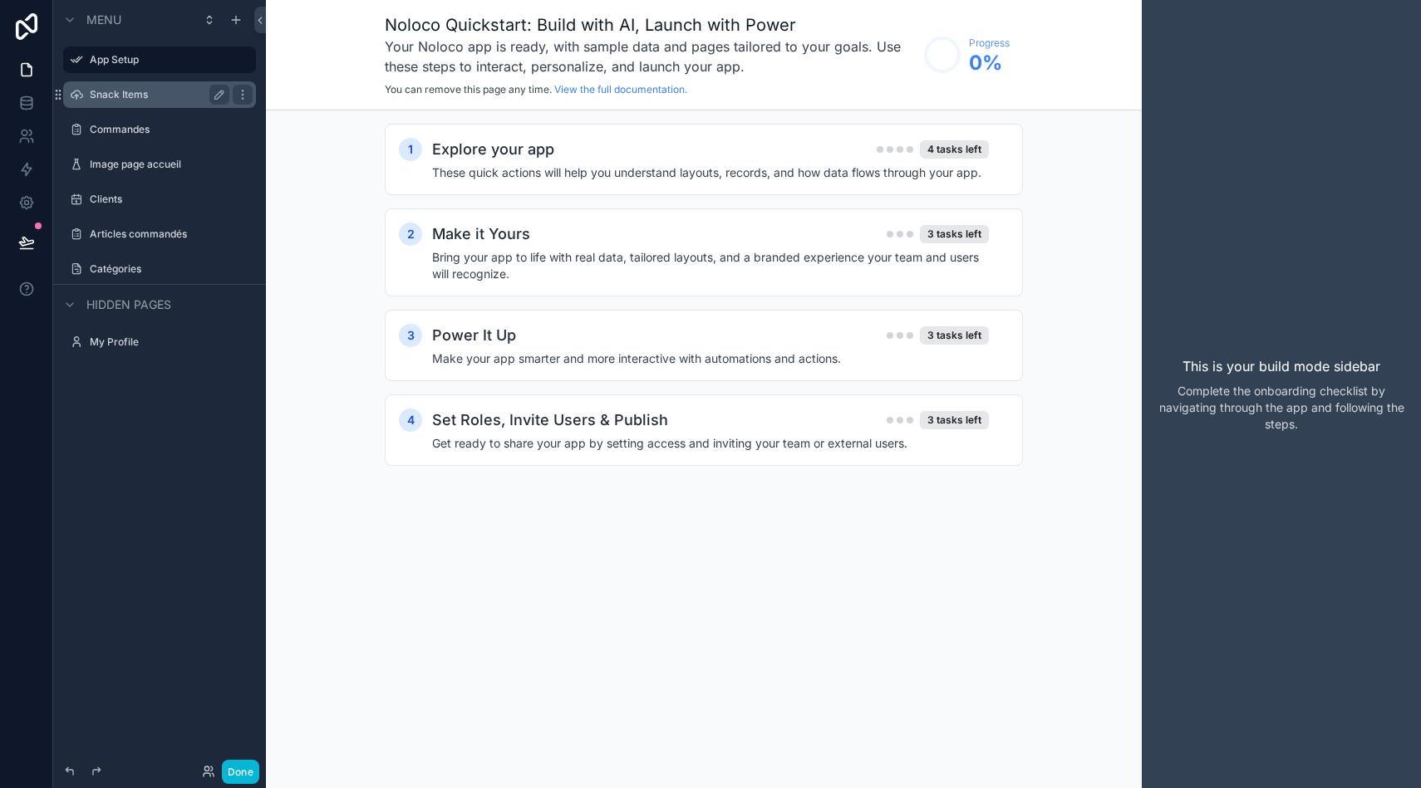
click at [138, 97] on label "Snack Items" at bounding box center [156, 94] width 133 height 13
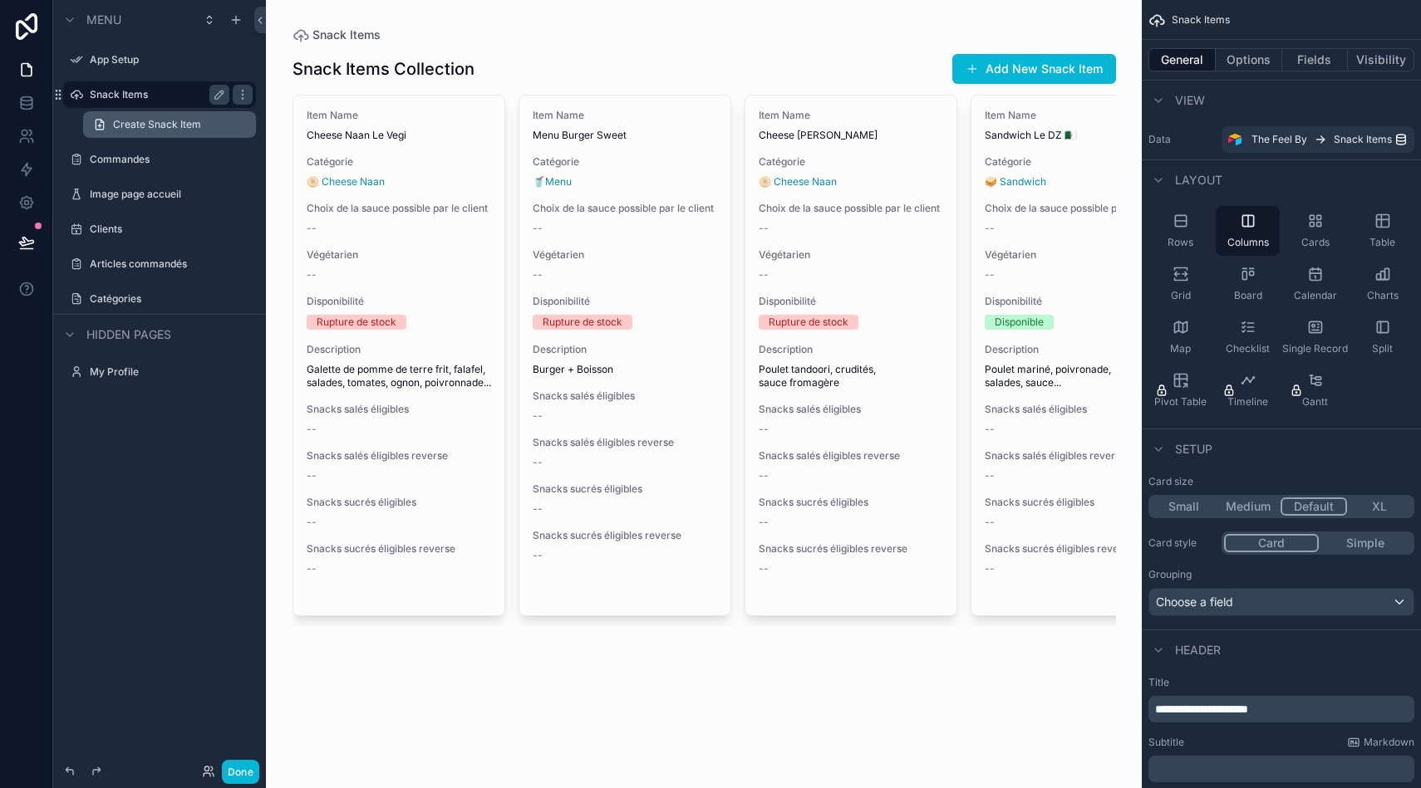
click at [142, 129] on span "Create Snack Item" at bounding box center [157, 124] width 88 height 13
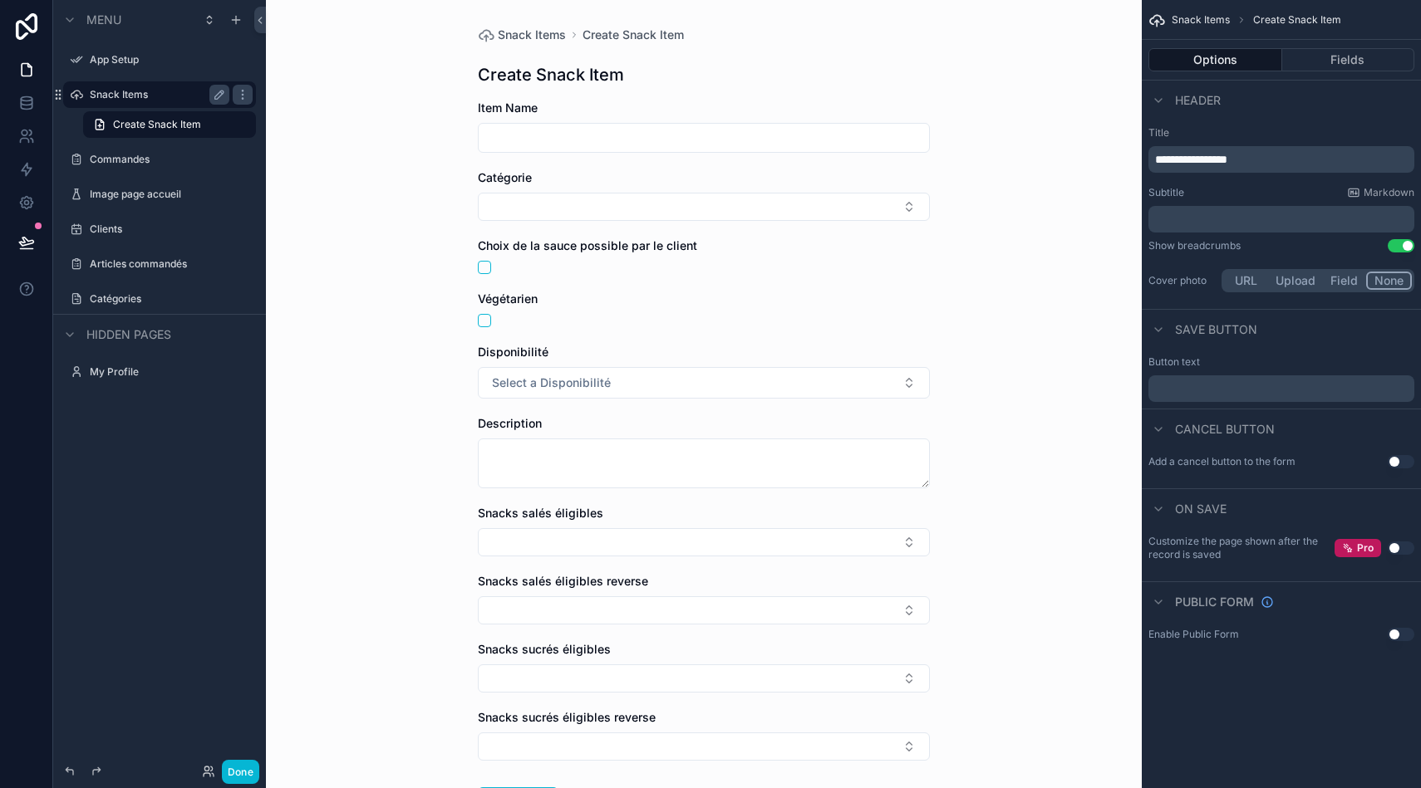
scroll to position [135, 0]
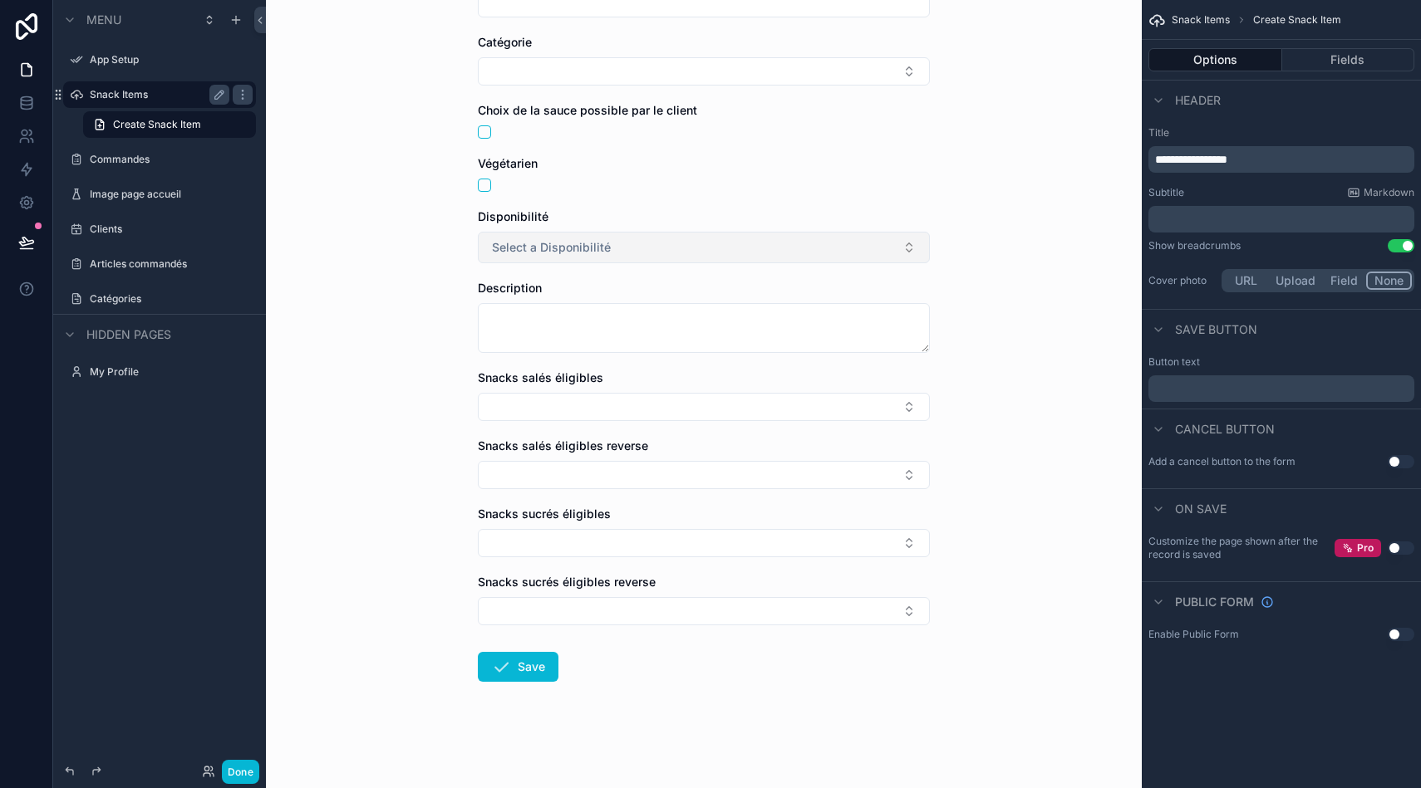
click at [542, 254] on span "Select a Disponibilité" at bounding box center [551, 247] width 119 height 17
click at [541, 253] on span "Select a Disponibilité" at bounding box center [551, 247] width 119 height 17
click at [145, 153] on label "Commandes" at bounding box center [156, 159] width 133 height 13
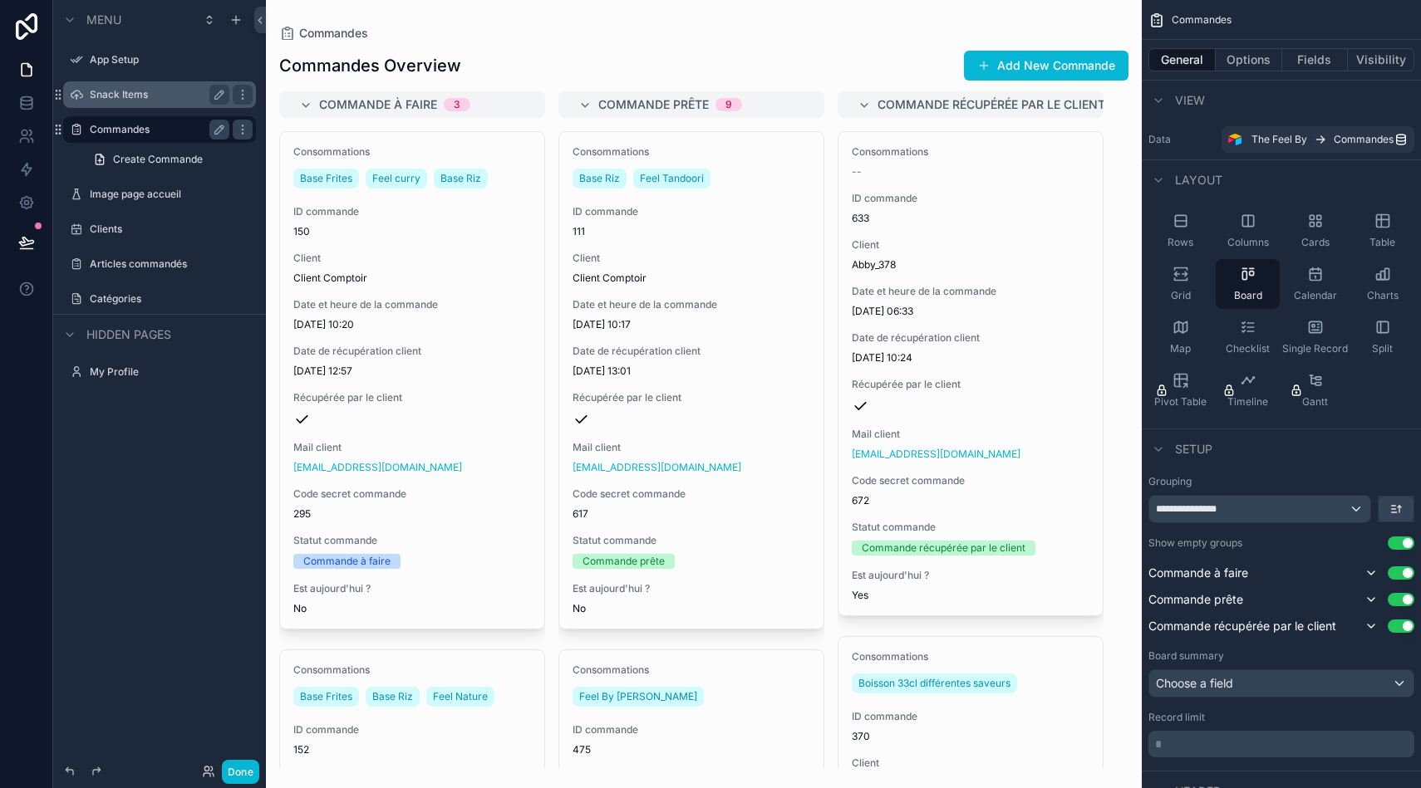
drag, startPoint x: 398, startPoint y: 281, endPoint x: 423, endPoint y: 279, distance: 25.0
click at [423, 279] on div "scrollable content" at bounding box center [704, 394] width 876 height 788
click at [139, 267] on label "Articles commandés" at bounding box center [156, 264] width 133 height 13
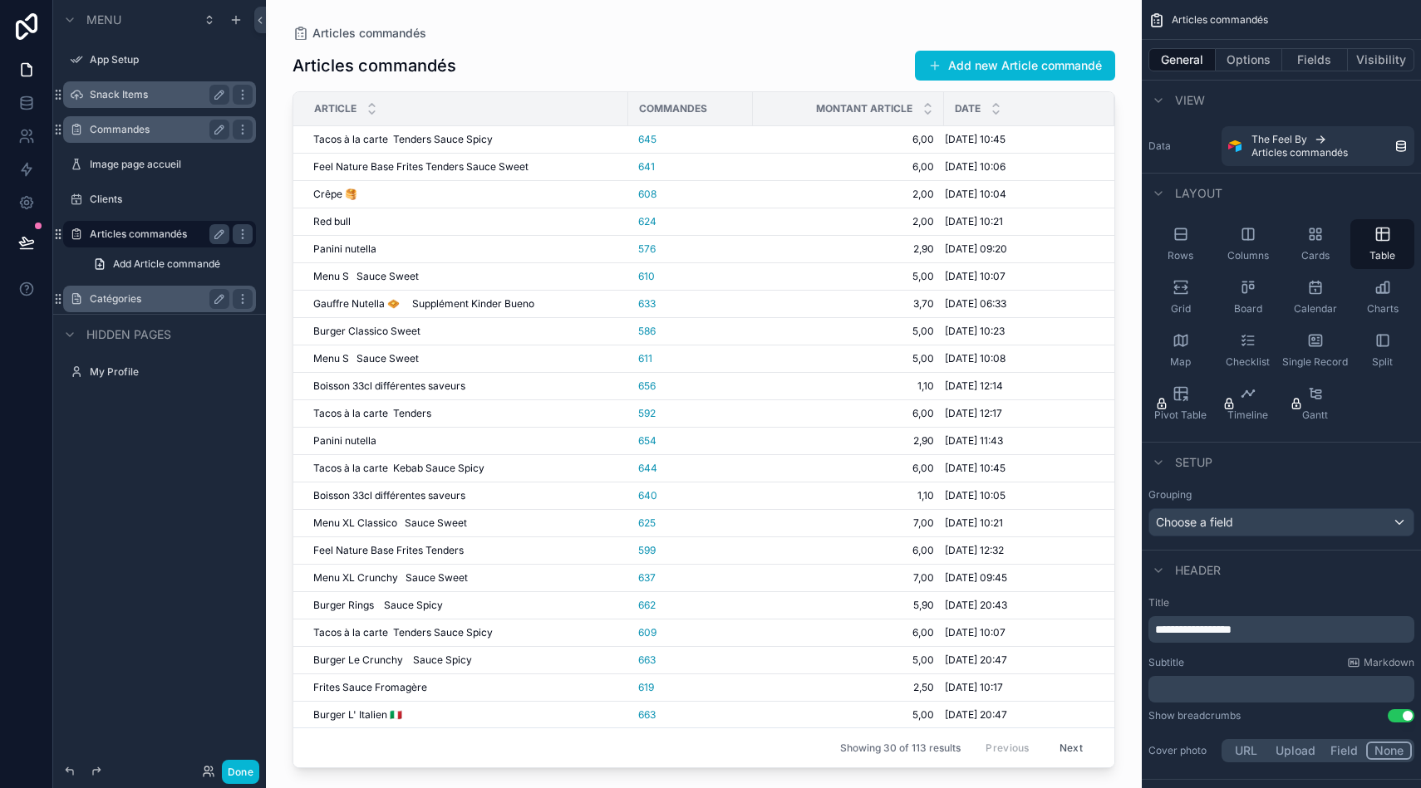
click at [110, 287] on div "Catégories" at bounding box center [159, 299] width 186 height 27
click at [112, 299] on label "Catégories" at bounding box center [156, 298] width 133 height 13
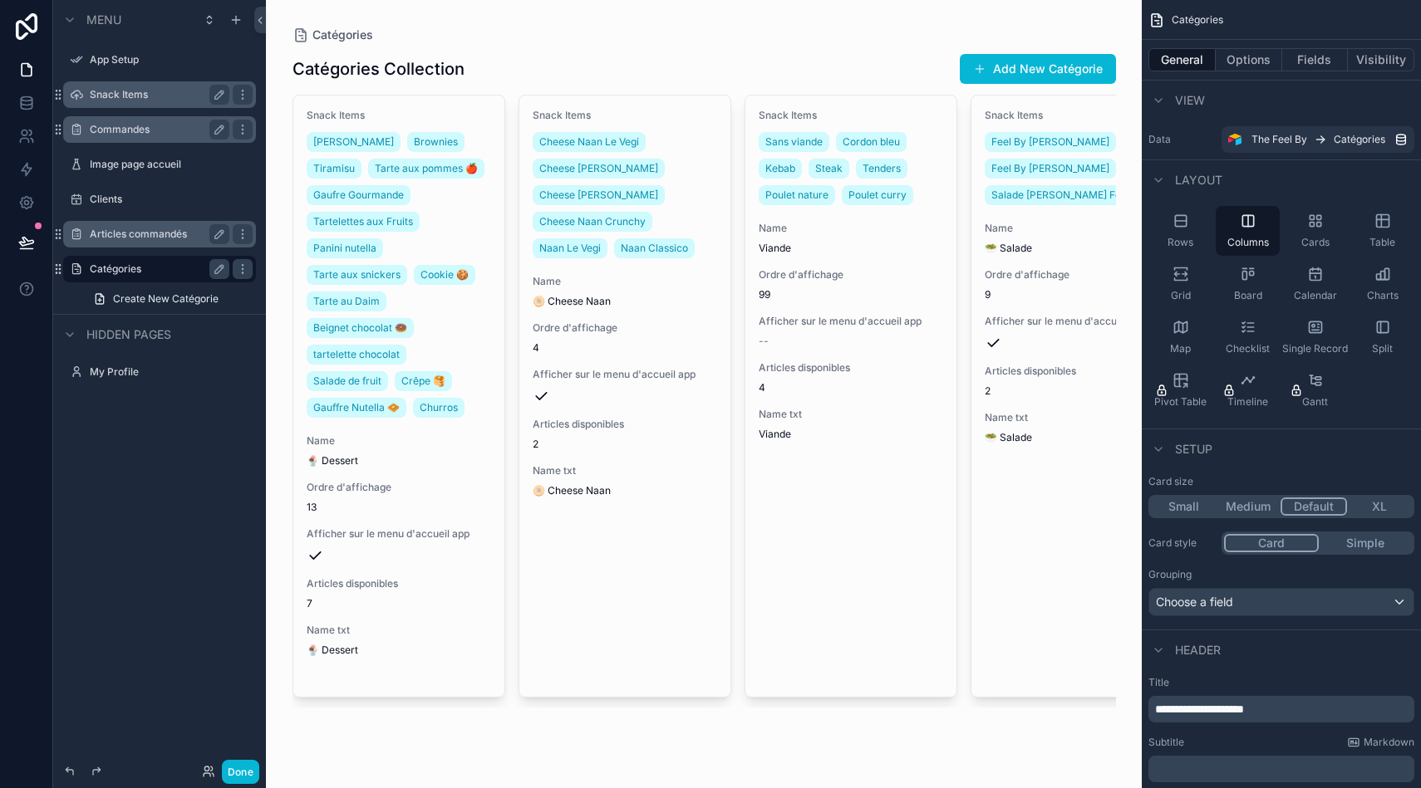
click at [125, 135] on label "Commandes" at bounding box center [156, 129] width 133 height 13
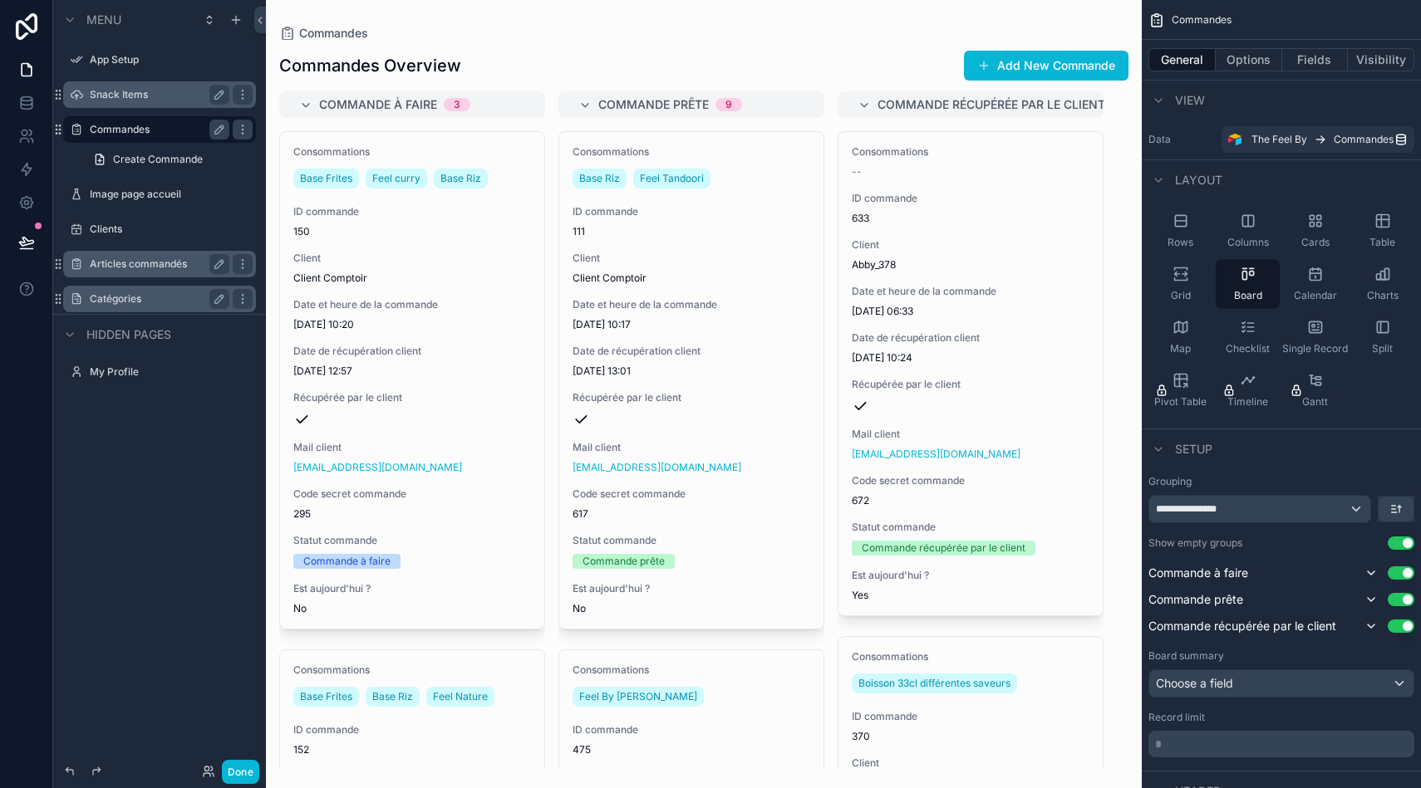
click at [689, 53] on div "Commandes Overview Add New Commande" at bounding box center [703, 66] width 849 height 32
click at [1315, 335] on icon "scrollable content" at bounding box center [1315, 327] width 17 height 17
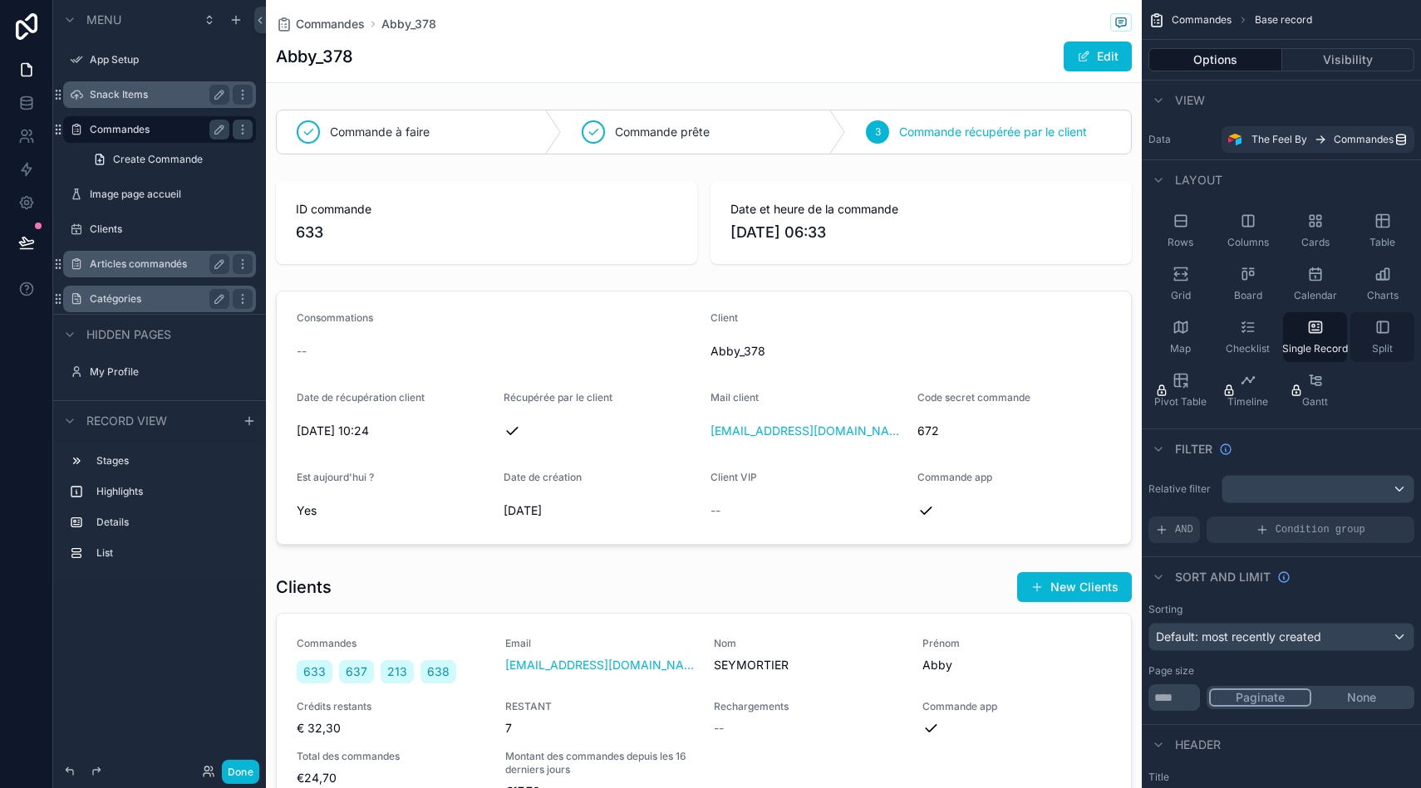
click at [1372, 323] on div "Split" at bounding box center [1382, 337] width 64 height 50
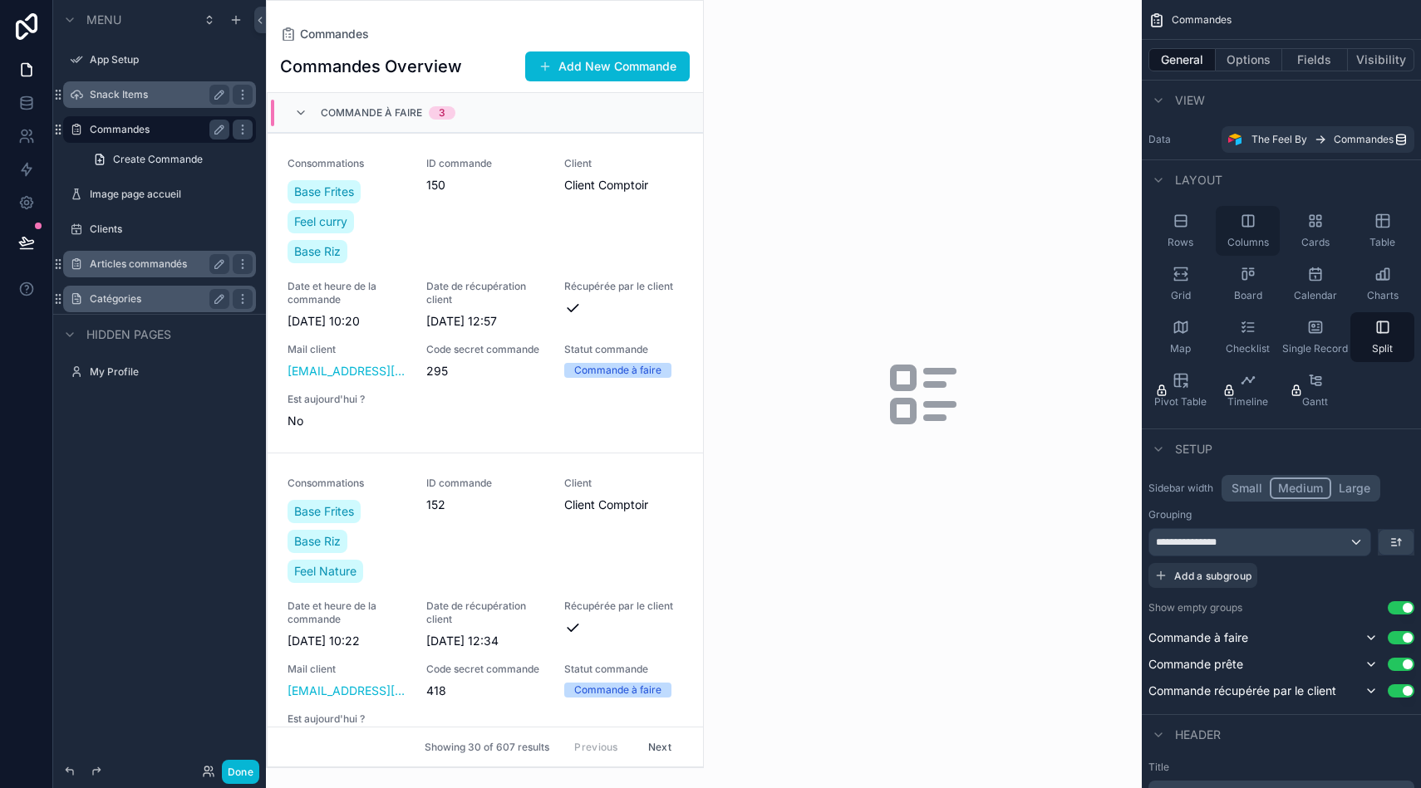
click at [1244, 229] on div "Columns" at bounding box center [1247, 231] width 64 height 50
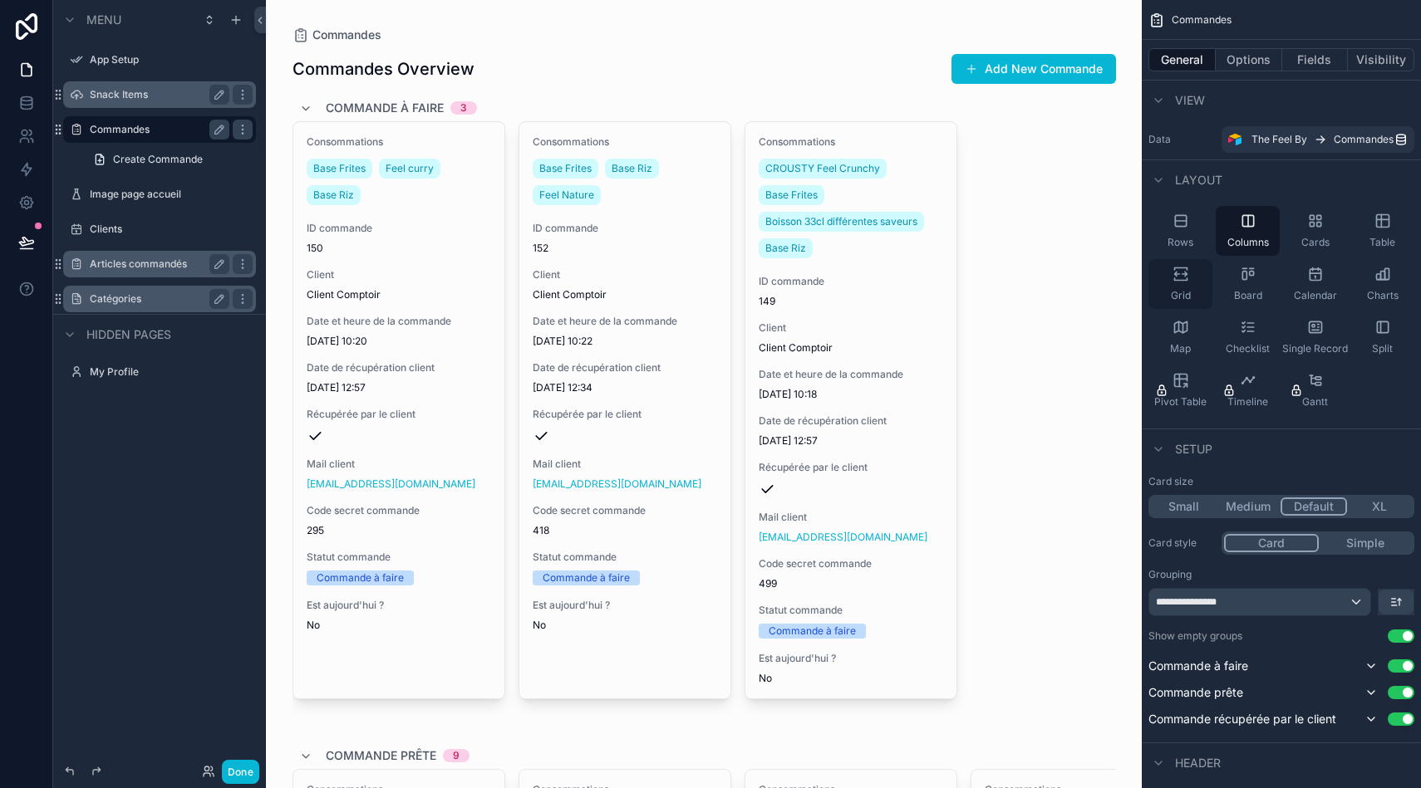
click at [1185, 268] on icon "scrollable content" at bounding box center [1180, 269] width 12 height 2
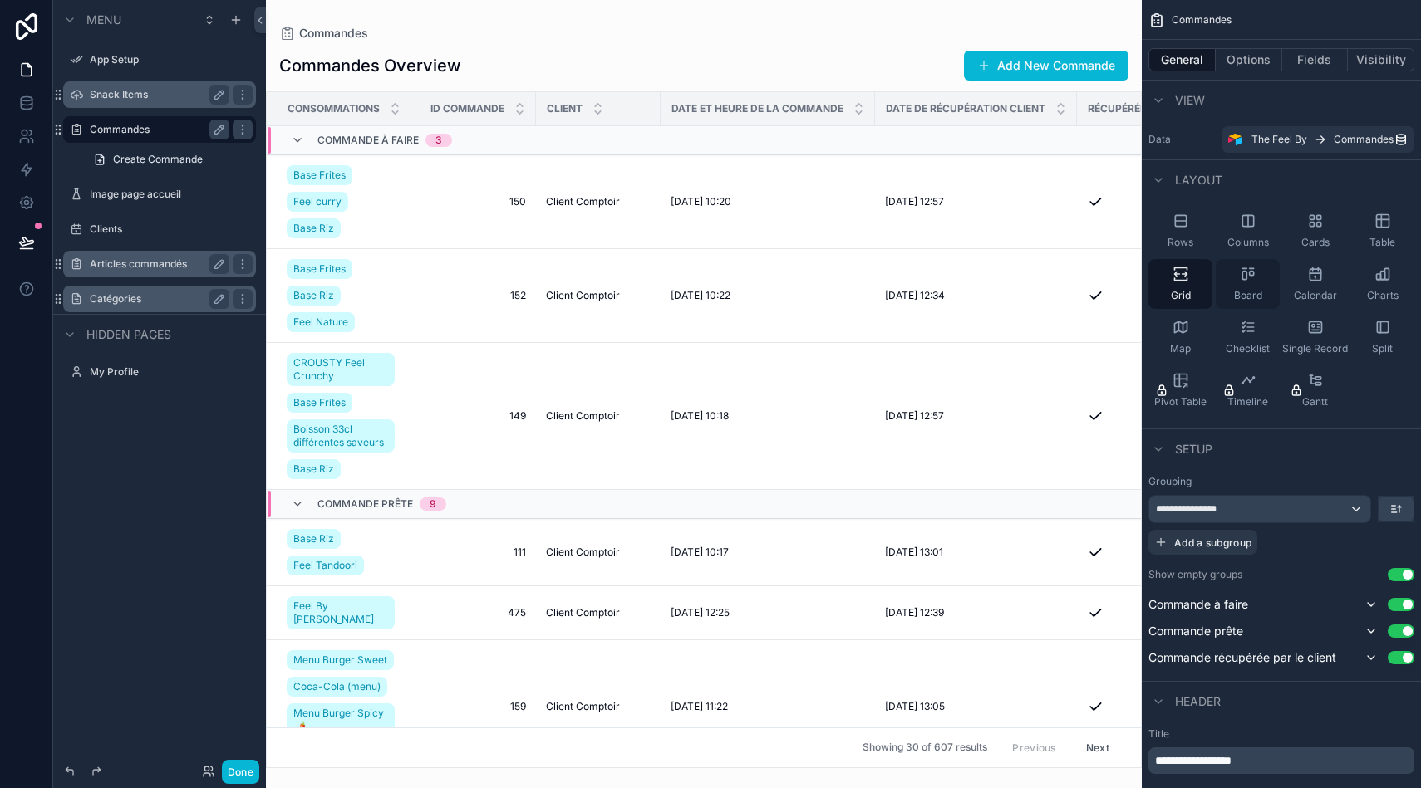
click at [1247, 272] on icon "scrollable content" at bounding box center [1247, 274] width 17 height 17
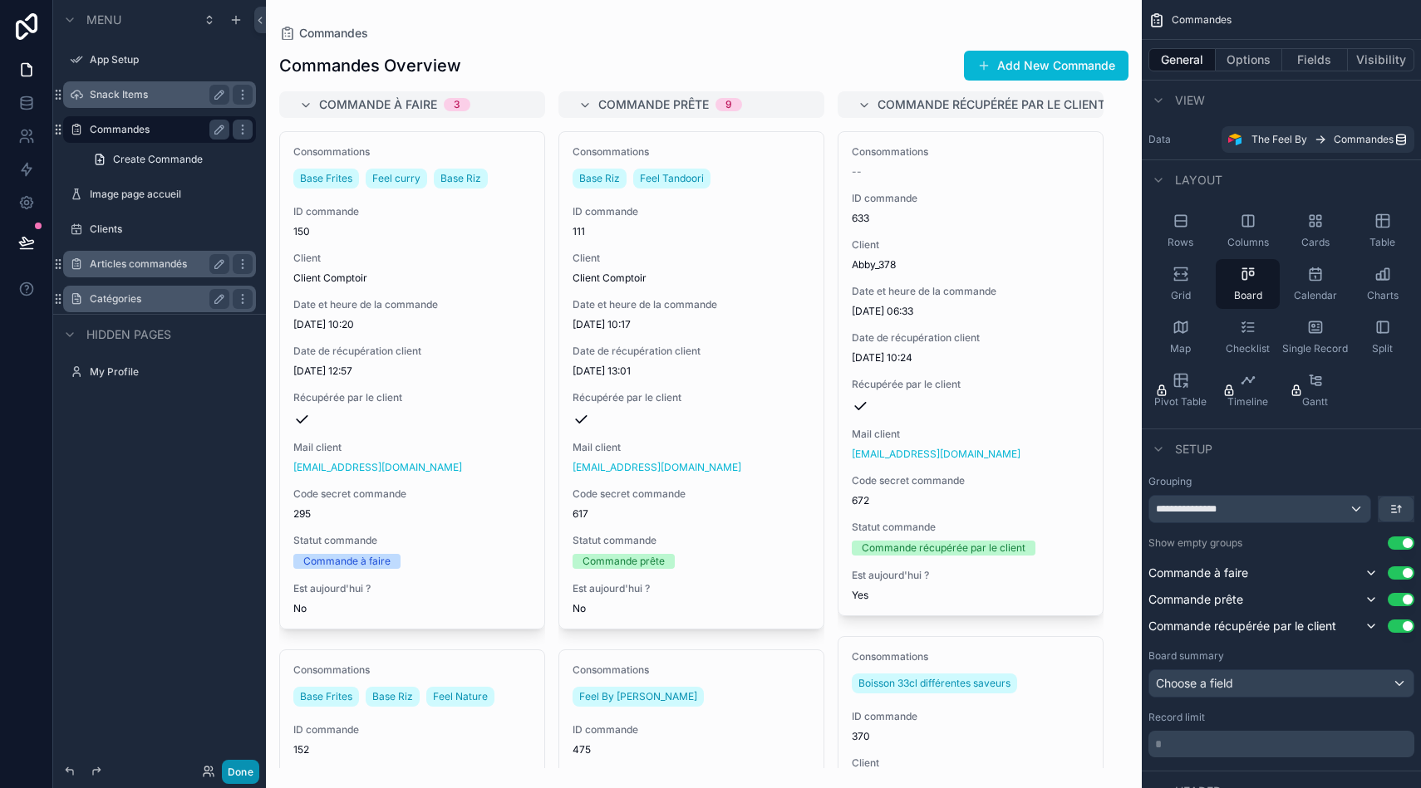
click at [240, 774] on button "Done" at bounding box center [240, 772] width 37 height 24
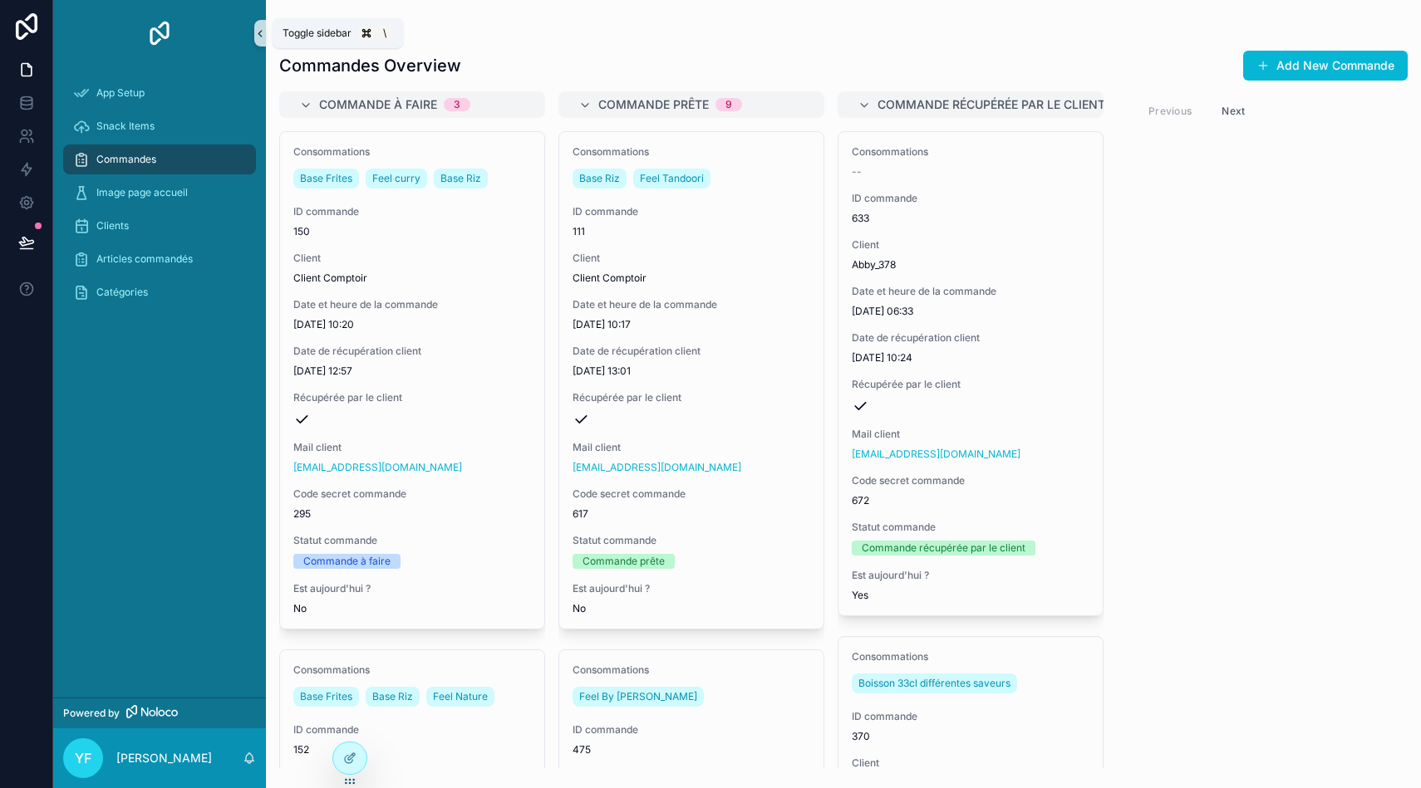
click at [262, 33] on icon "scrollable content" at bounding box center [260, 33] width 12 height 12
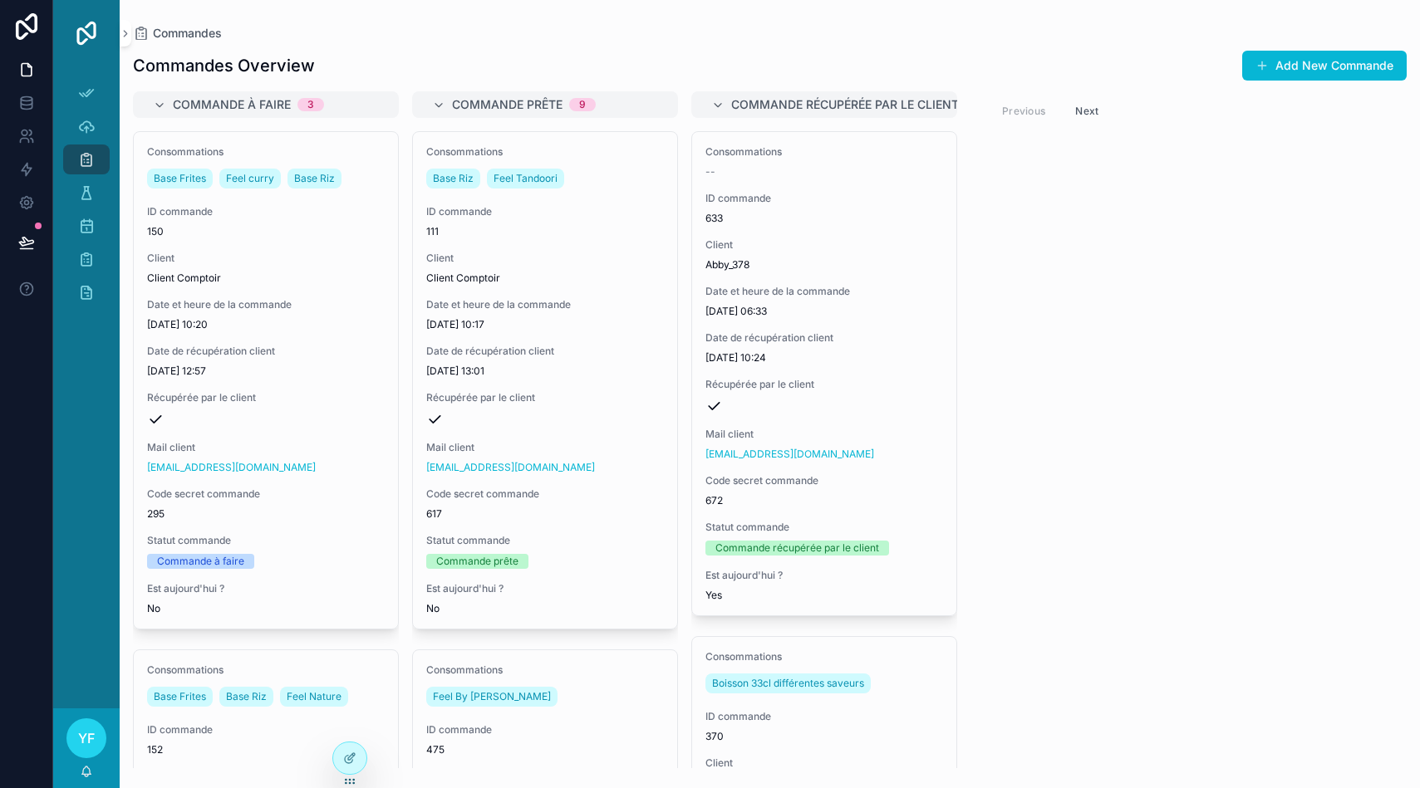
click at [438, 63] on div "Commandes Overview Add New Commande" at bounding box center [769, 66] width 1273 height 32
click at [82, 32] on img "scrollable content" at bounding box center [86, 33] width 27 height 27
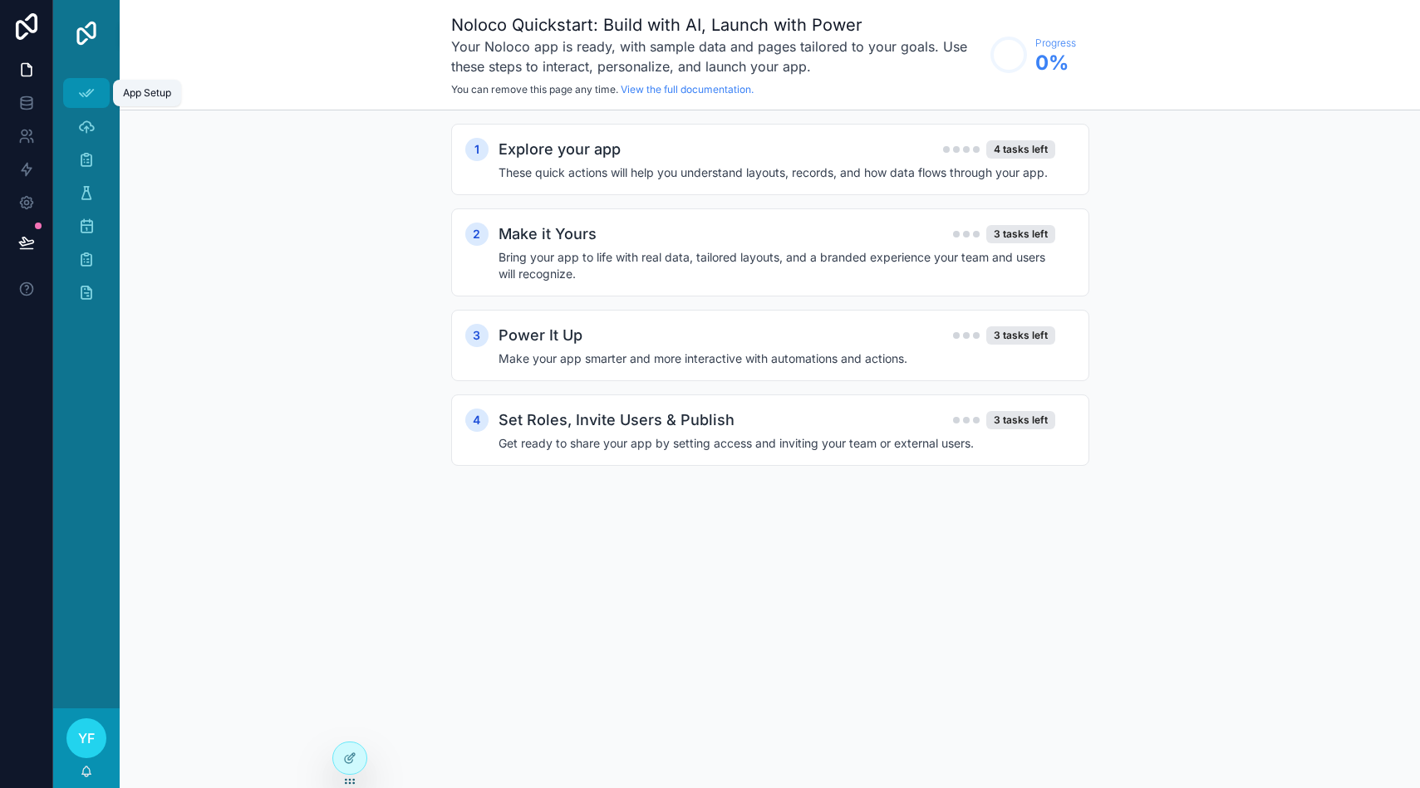
click at [89, 93] on icon "scrollable content" at bounding box center [86, 93] width 17 height 17
click at [94, 127] on icon "scrollable content" at bounding box center [86, 126] width 17 height 17
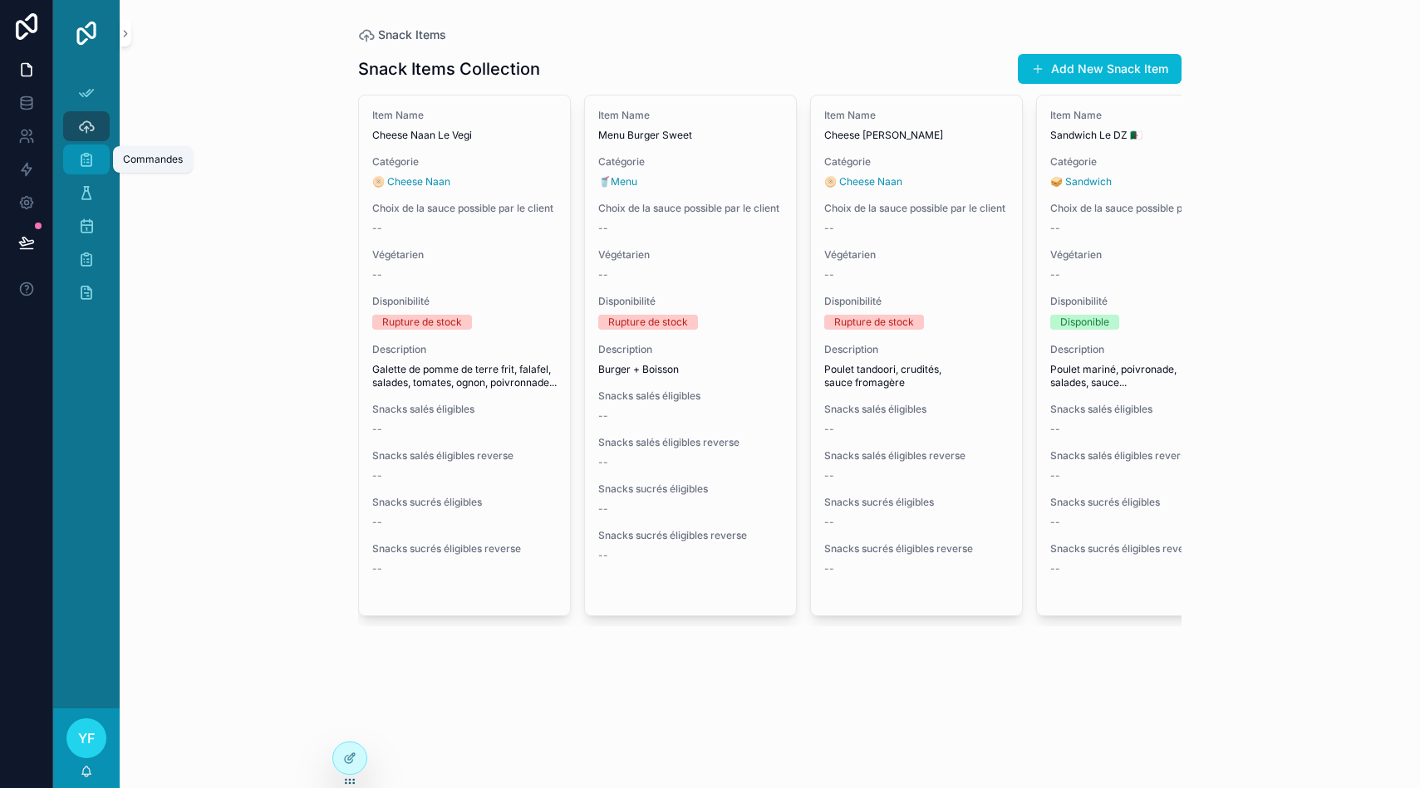
click at [93, 156] on icon "scrollable content" at bounding box center [86, 159] width 17 height 17
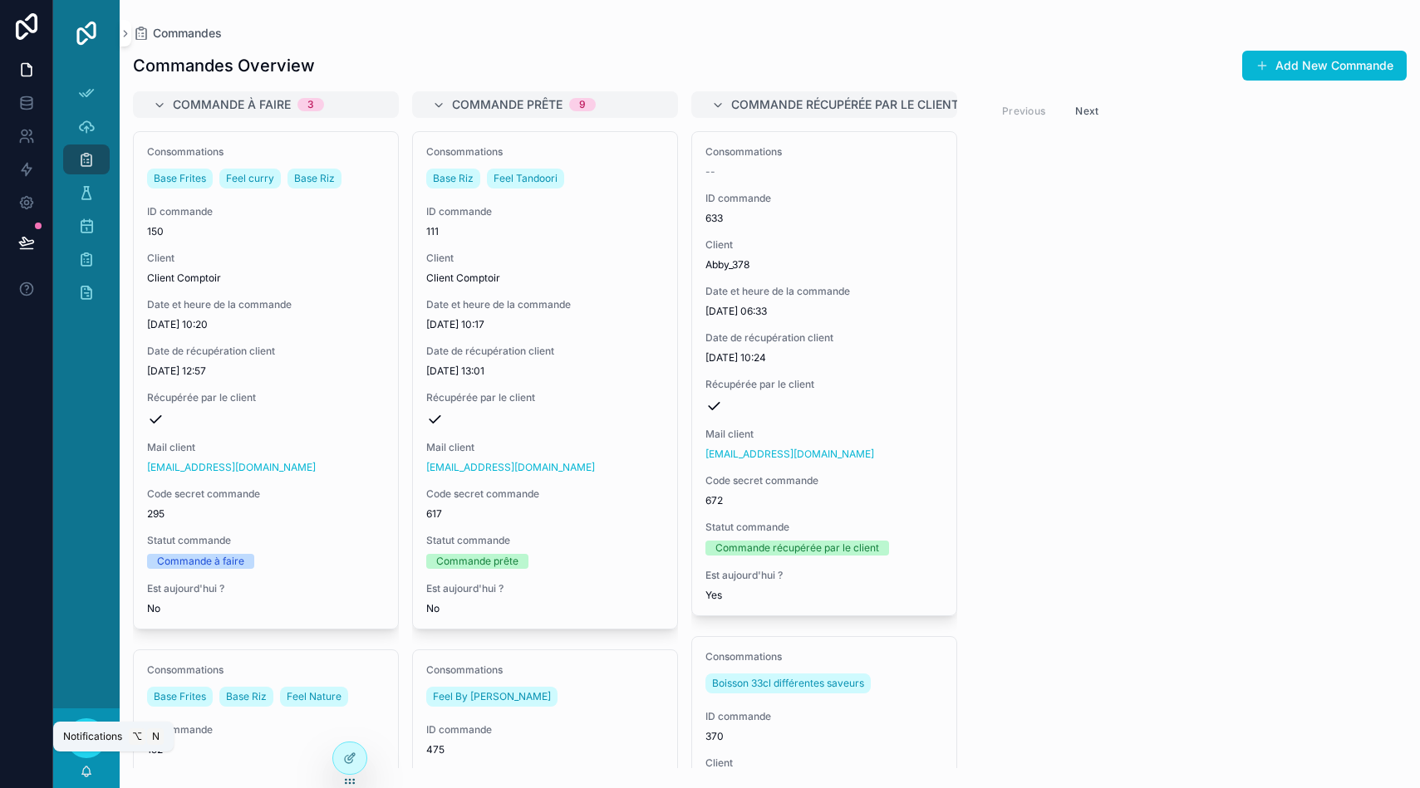
click at [86, 772] on icon "scrollable content" at bounding box center [86, 771] width 13 height 13
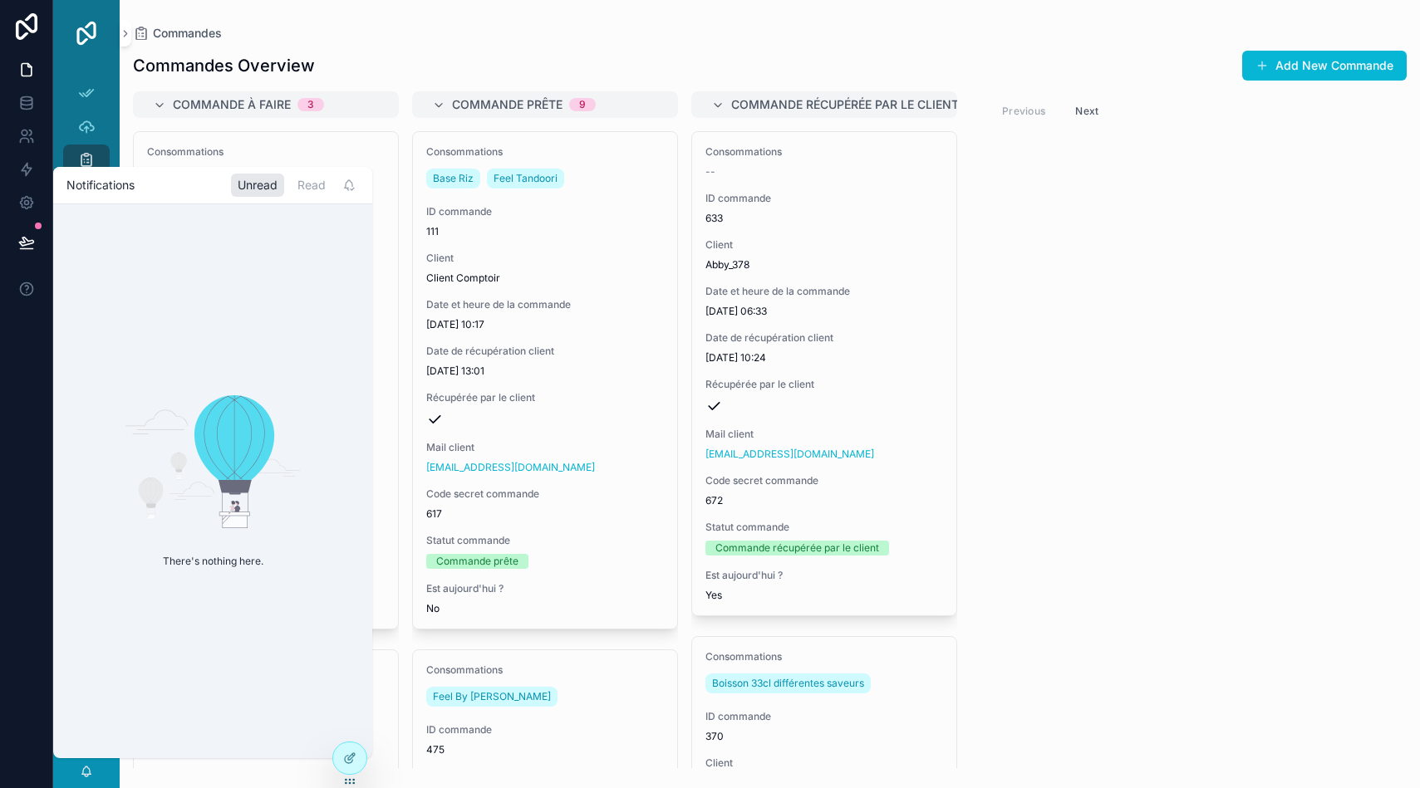
click at [86, 772] on icon "scrollable content" at bounding box center [86, 771] width 13 height 13
click at [122, 115] on div "Commande à faire 3 Consommations Base Frites Feel [PERSON_NAME] Base Riz ID com…" at bounding box center [770, 429] width 1300 height 677
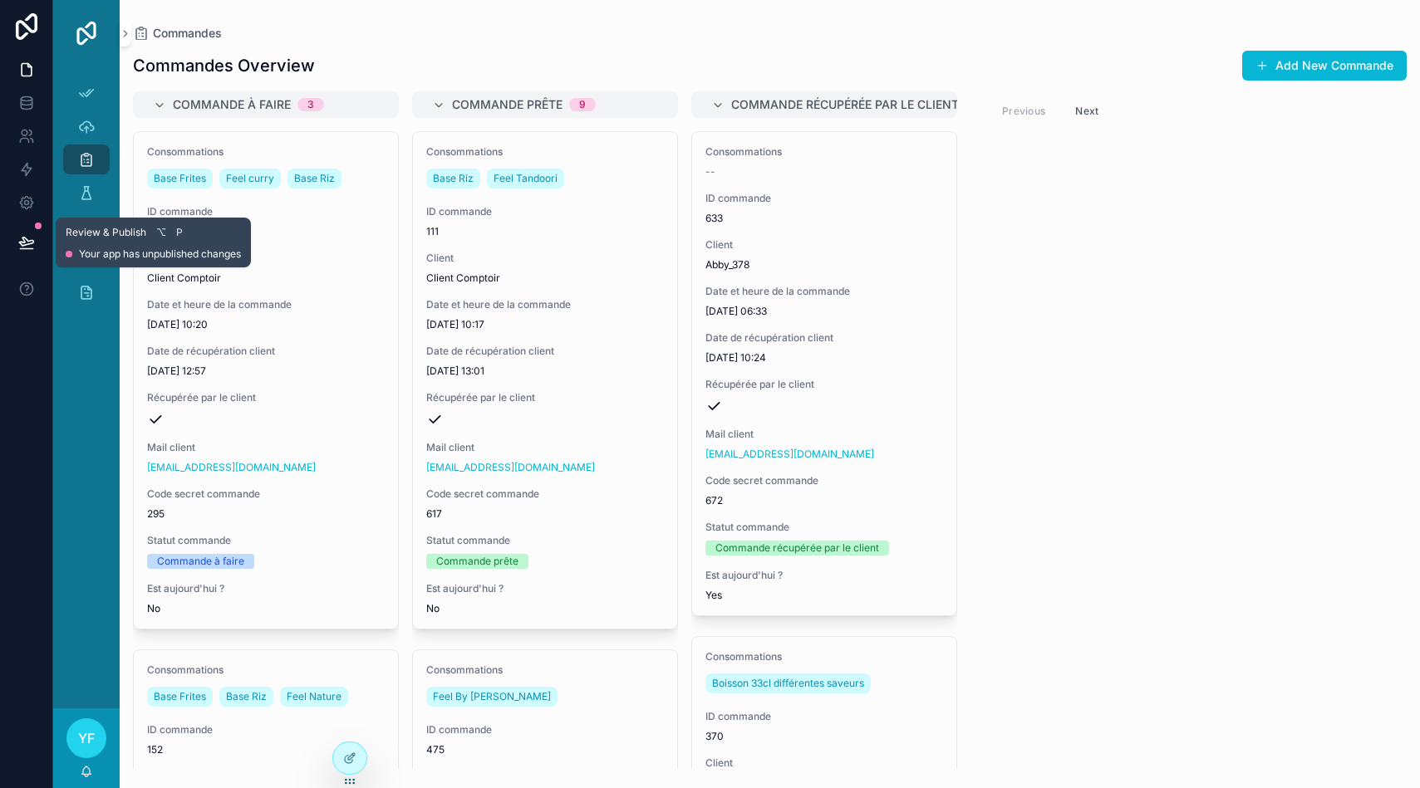
click at [36, 230] on button at bounding box center [26, 242] width 37 height 47
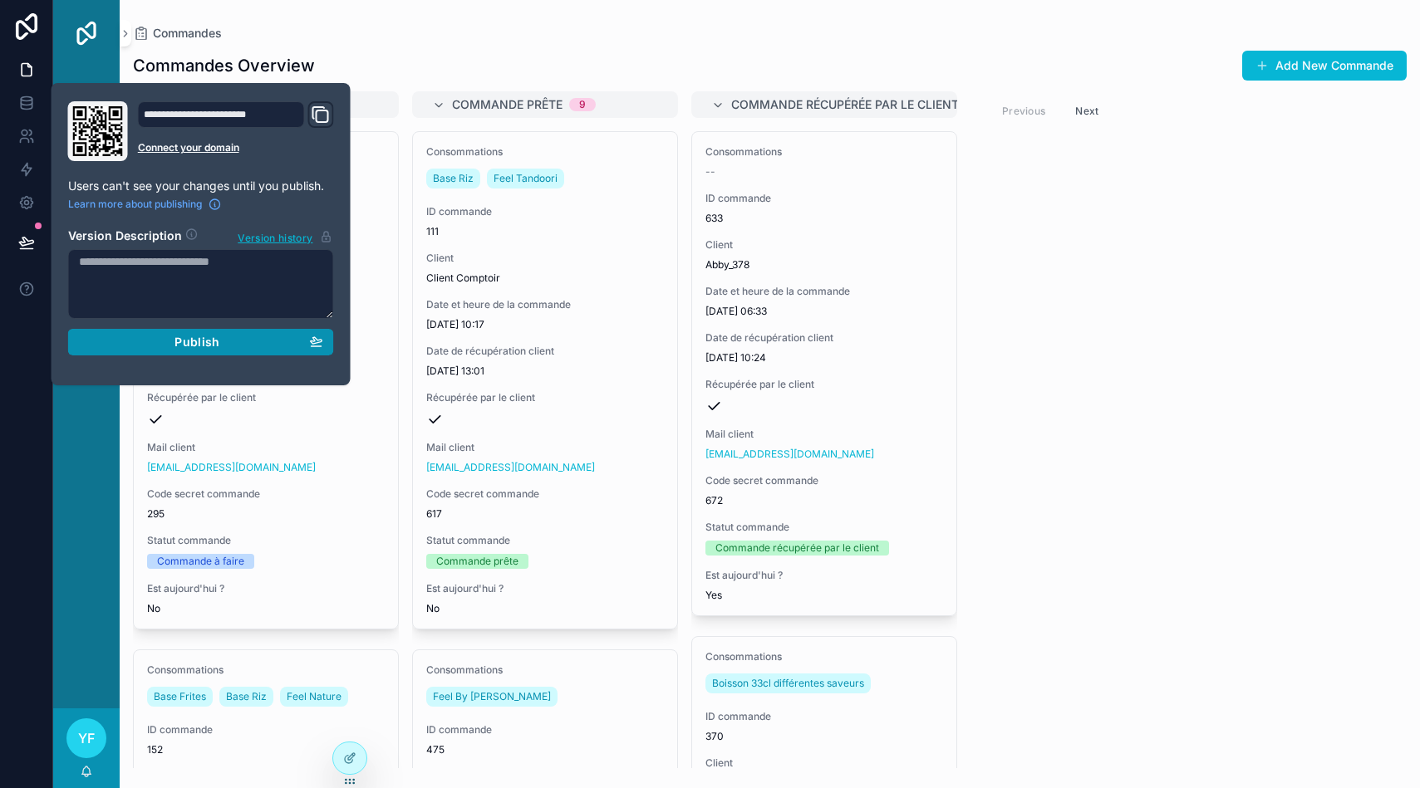
click at [179, 346] on span "Publish" at bounding box center [196, 342] width 45 height 15
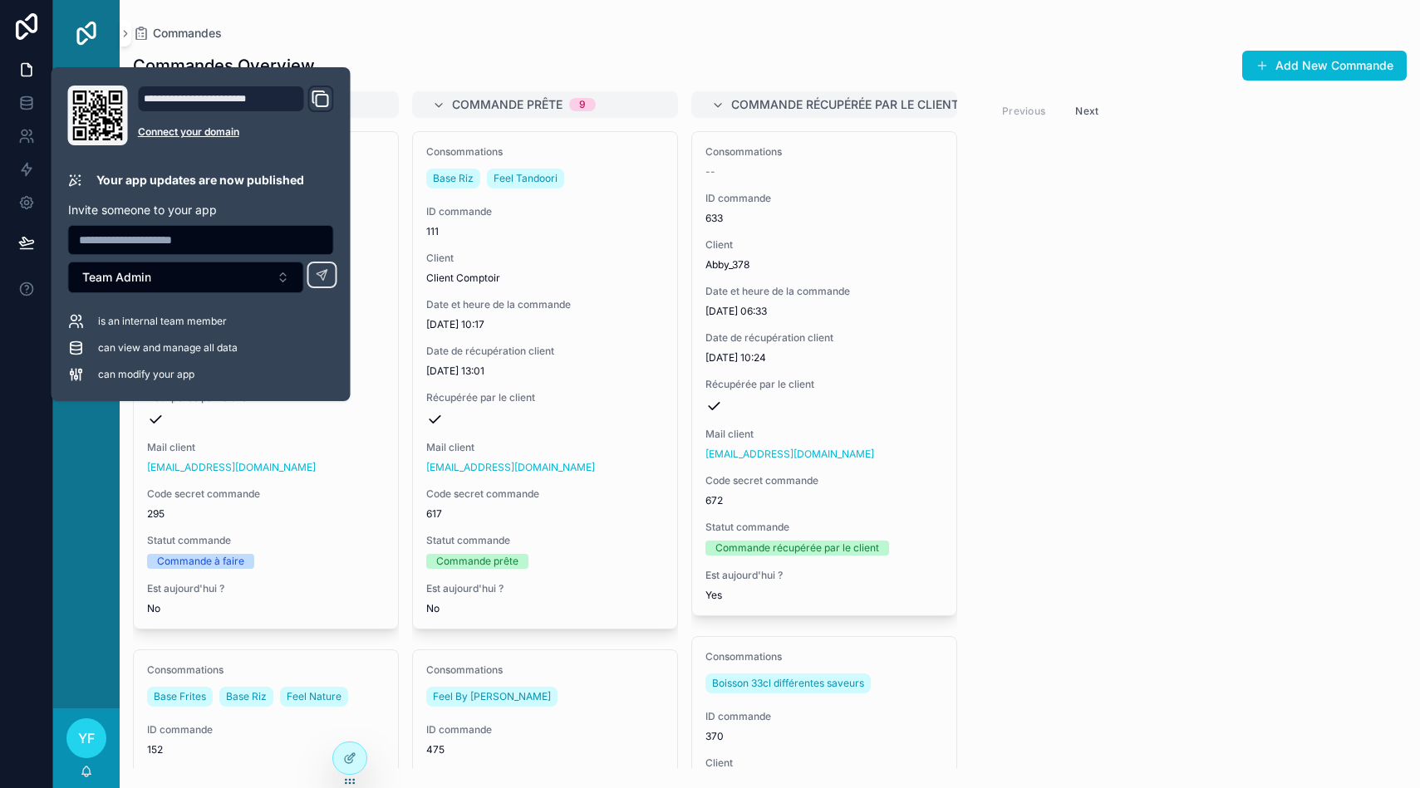
click at [330, 107] on icon "Domain and Custom Link" at bounding box center [321, 99] width 20 height 20
click at [263, 96] on div "**********" at bounding box center [221, 99] width 167 height 27
click at [312, 92] on icon "Domain and Custom Link" at bounding box center [321, 99] width 20 height 20
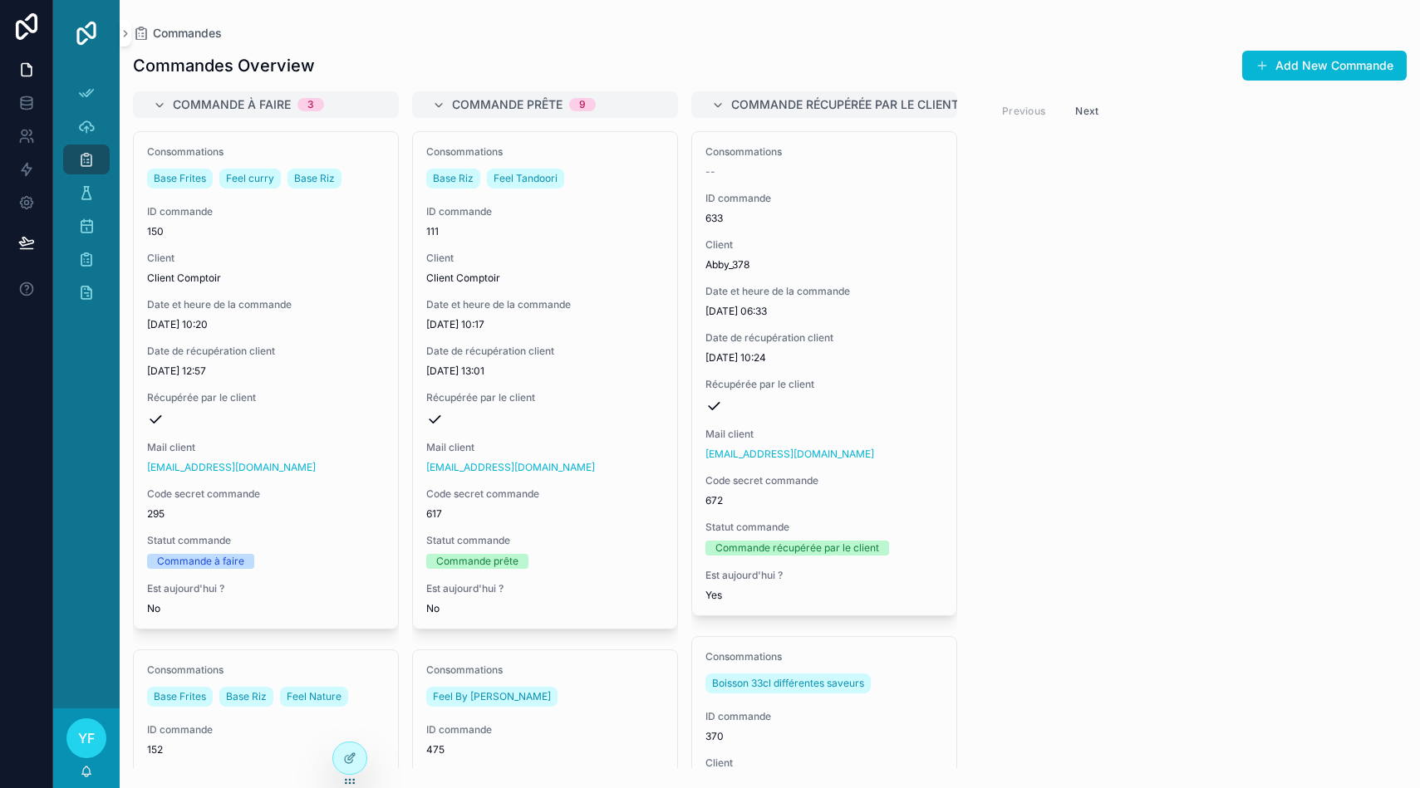
click at [353, 41] on div "Commandes Overview Add New Commande Commande à faire 3 Consommations Base Frite…" at bounding box center [770, 404] width 1300 height 729
click at [29, 82] on link at bounding box center [26, 69] width 52 height 33
click at [19, 110] on icon at bounding box center [26, 103] width 17 height 17
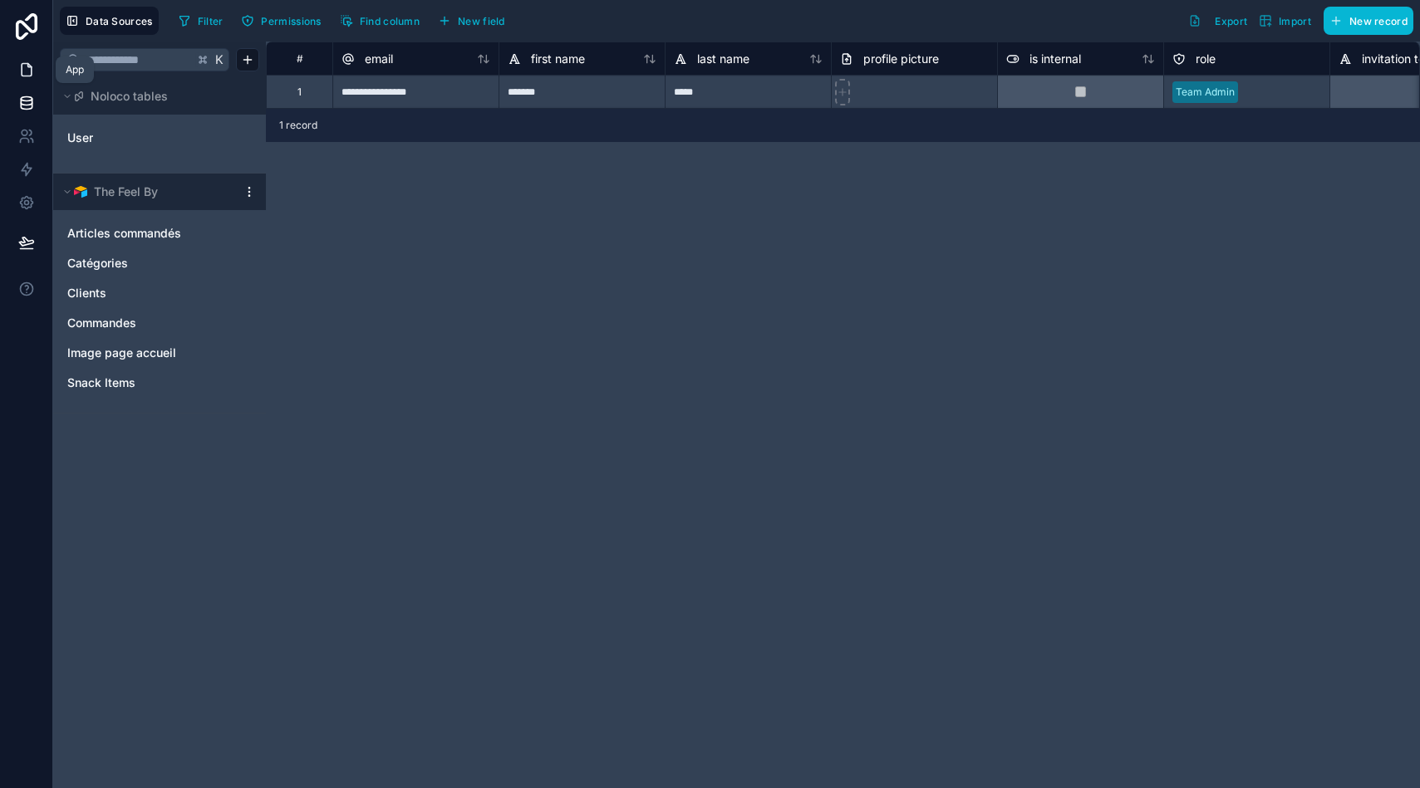
click at [25, 61] on icon at bounding box center [26, 69] width 17 height 17
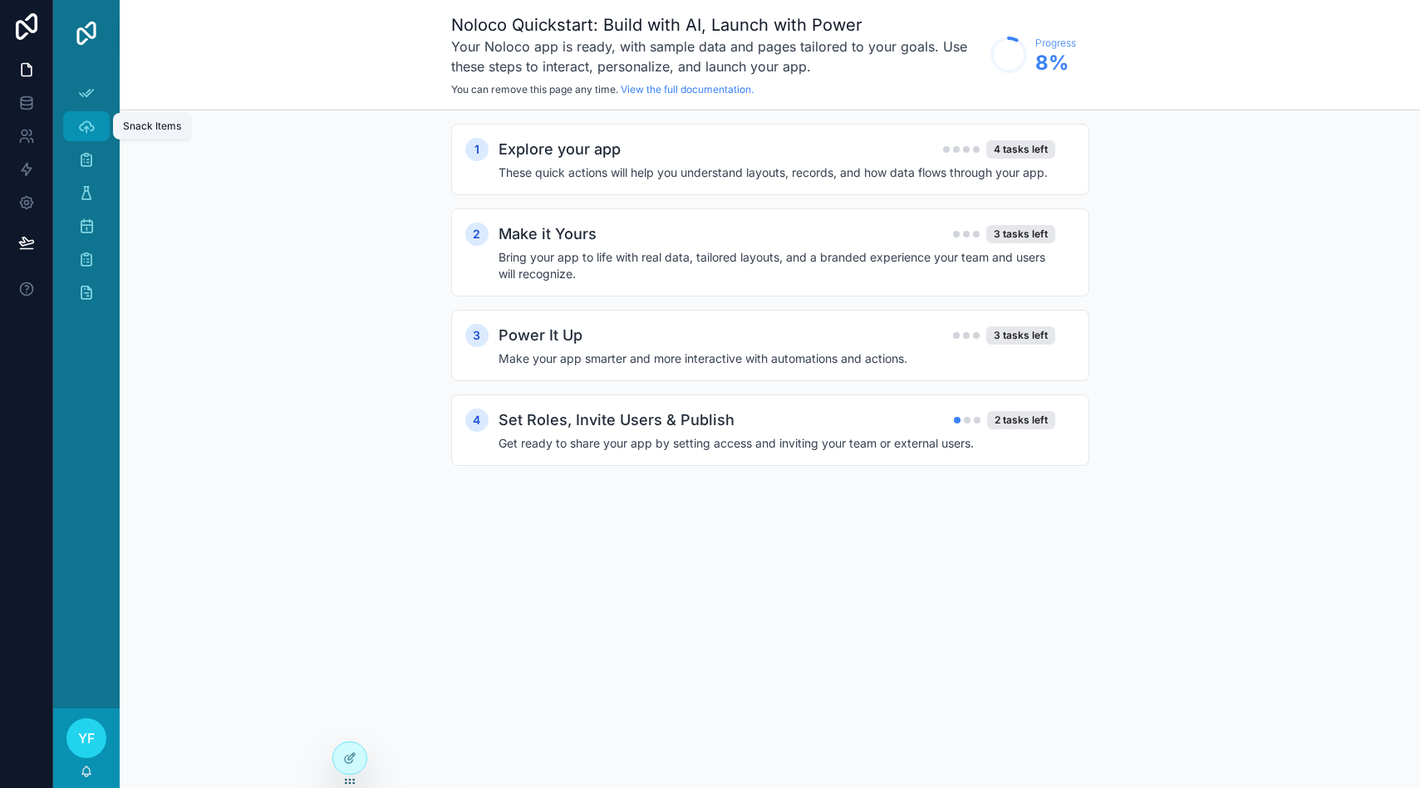
click at [95, 133] on div "Snack Items" at bounding box center [86, 126] width 27 height 27
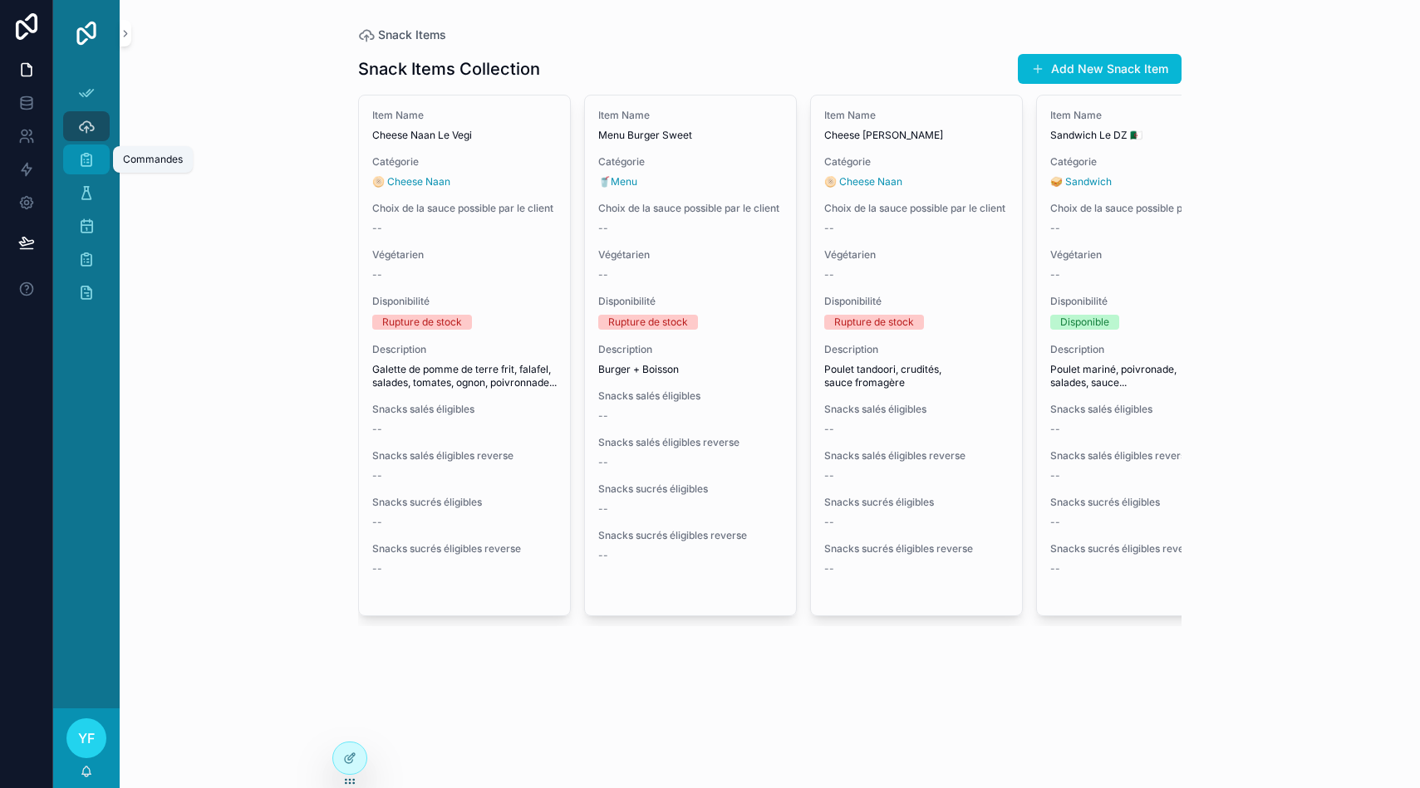
click at [87, 152] on icon "scrollable content" at bounding box center [86, 159] width 17 height 17
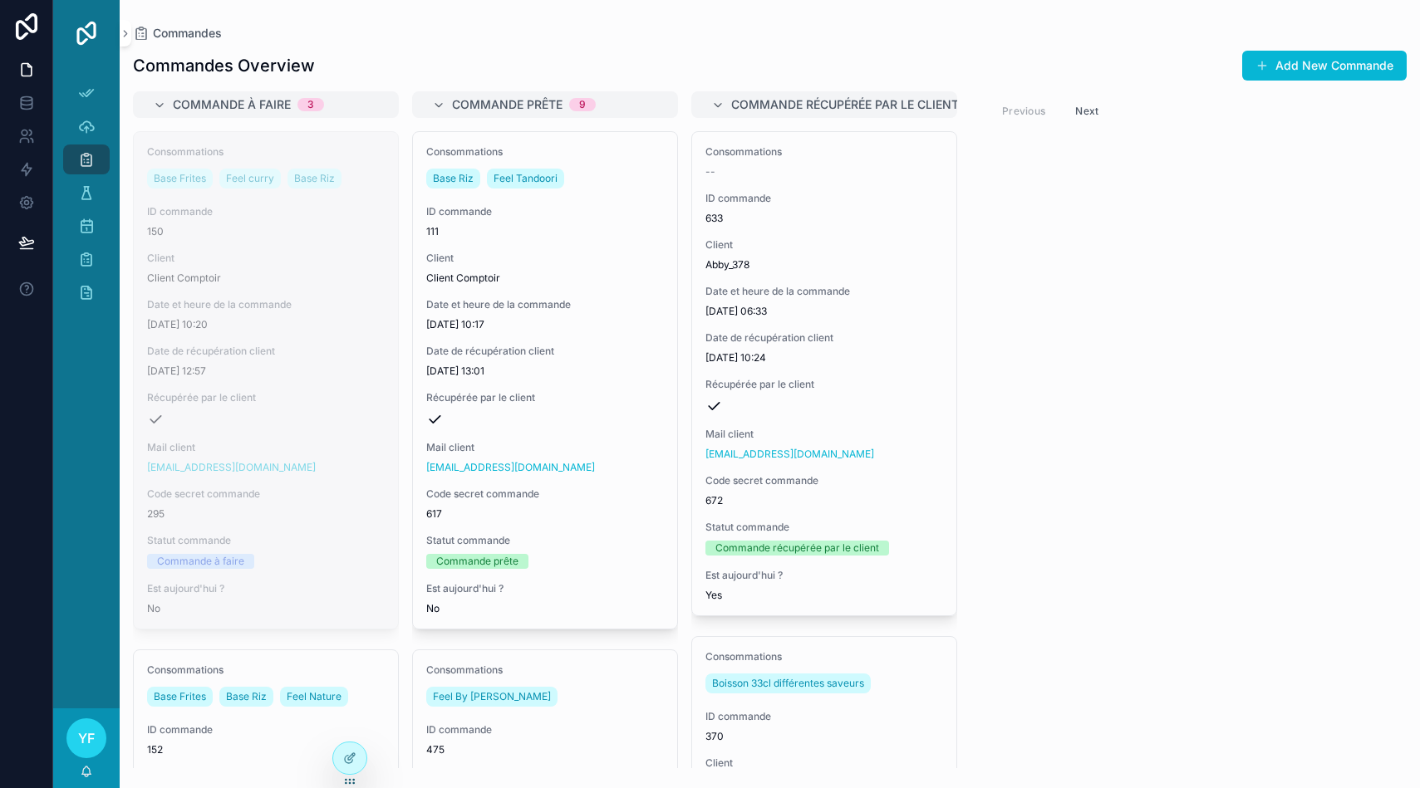
drag, startPoint x: 295, startPoint y: 306, endPoint x: 366, endPoint y: 244, distance: 93.6
click at [523, 52] on div "Commandes Overview Add New Commande" at bounding box center [769, 66] width 1273 height 32
click at [495, 42] on div "Commandes Overview Add New Commande Commande à faire 3 Consommations Base Frite…" at bounding box center [770, 404] width 1300 height 729
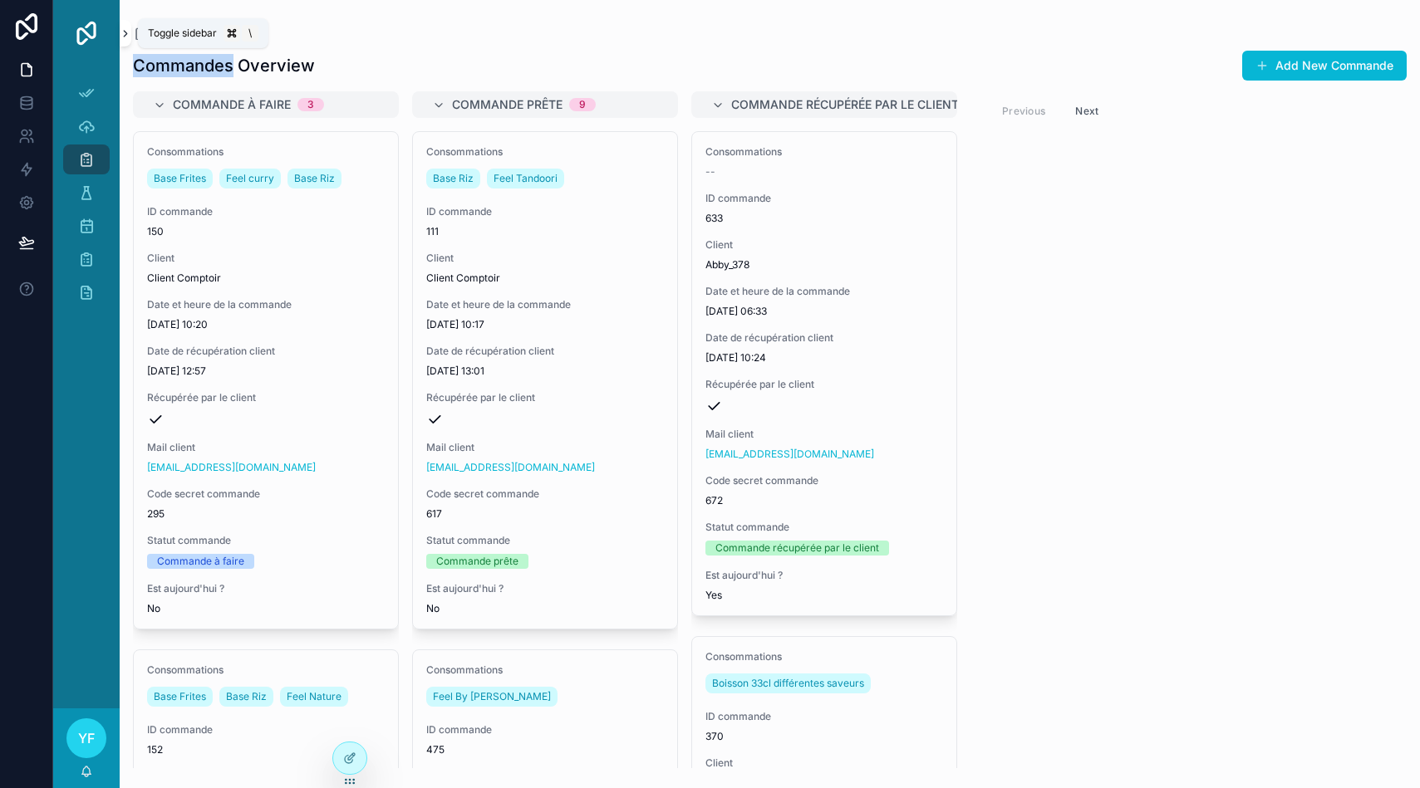
click at [125, 36] on icon "scrollable content" at bounding box center [126, 33] width 12 height 12
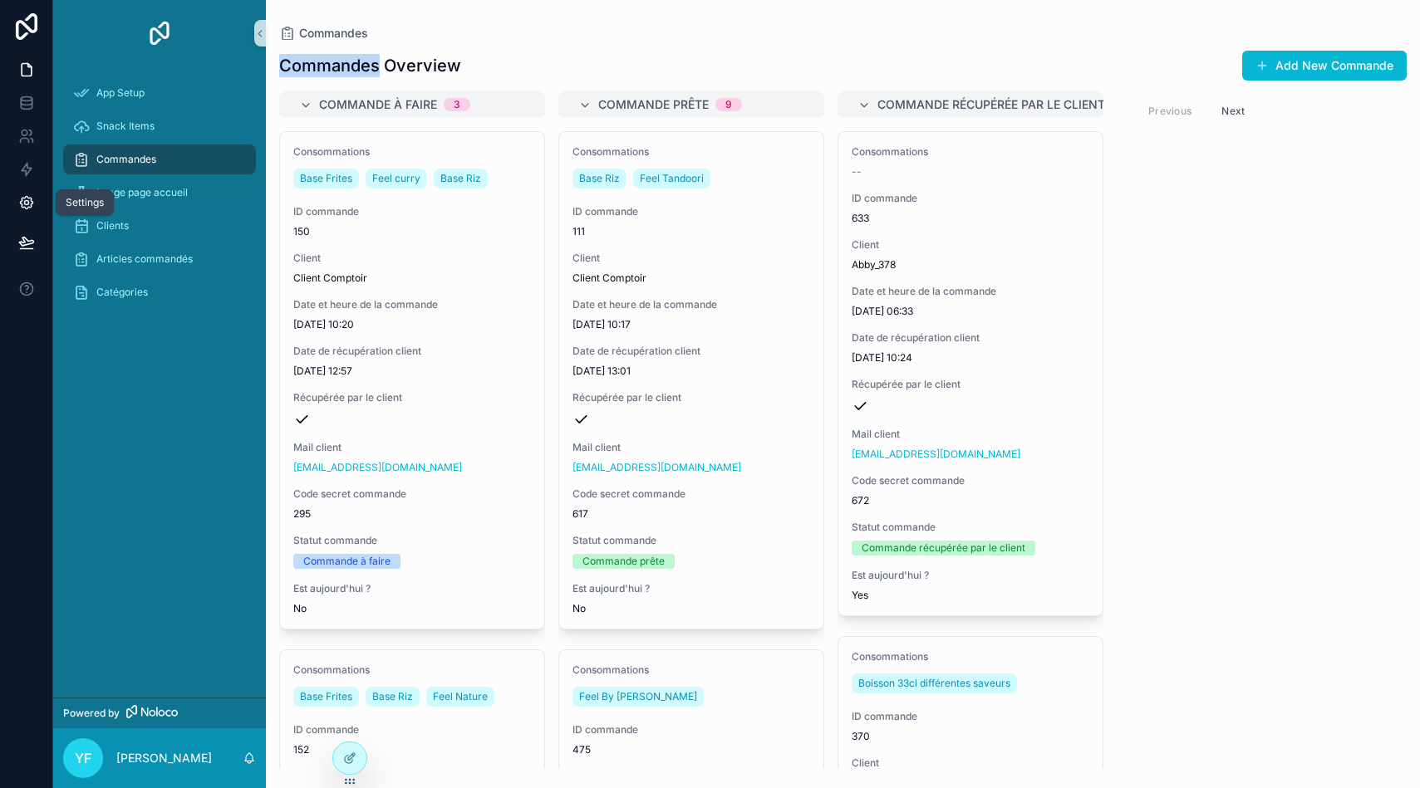
click at [32, 207] on icon at bounding box center [26, 202] width 17 height 17
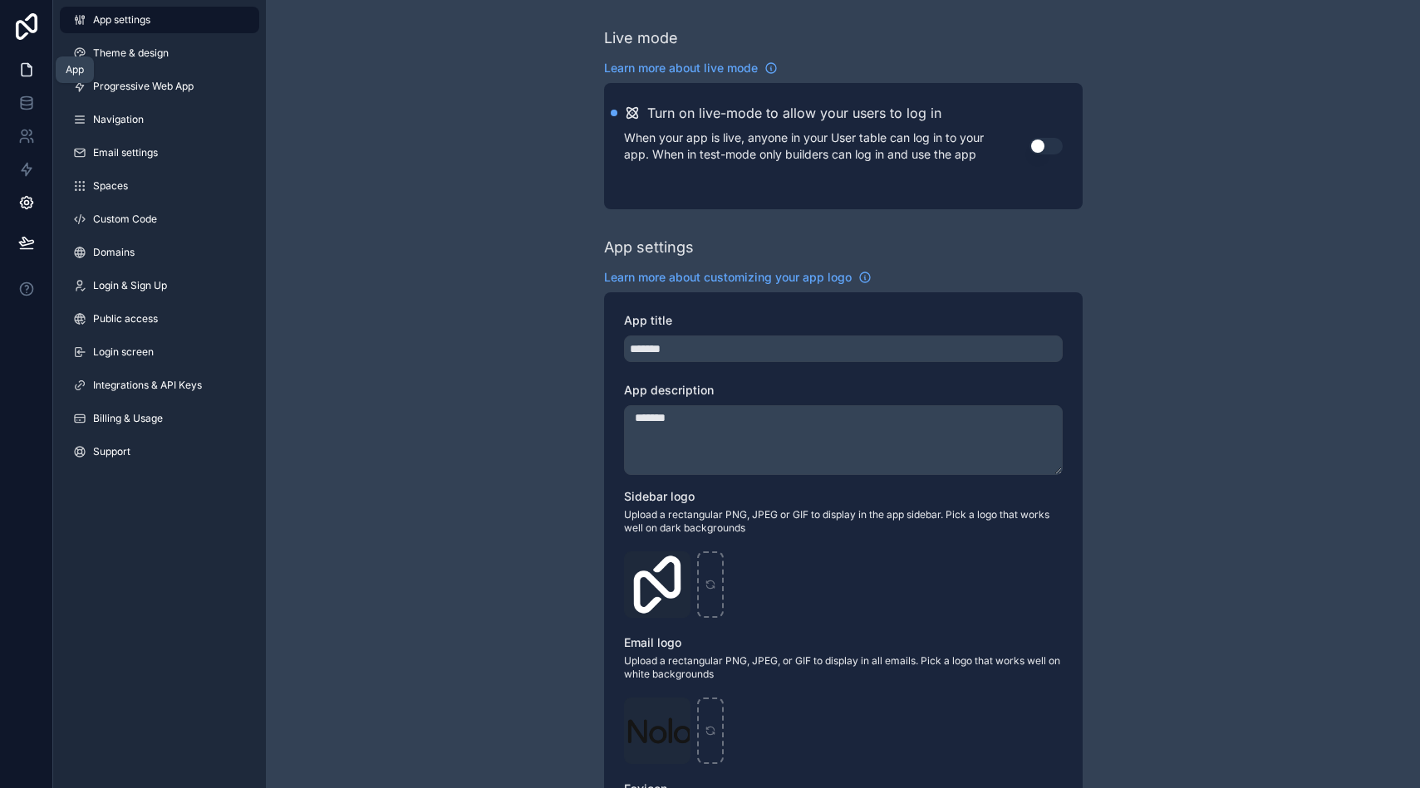
click at [27, 74] on icon at bounding box center [26, 69] width 17 height 17
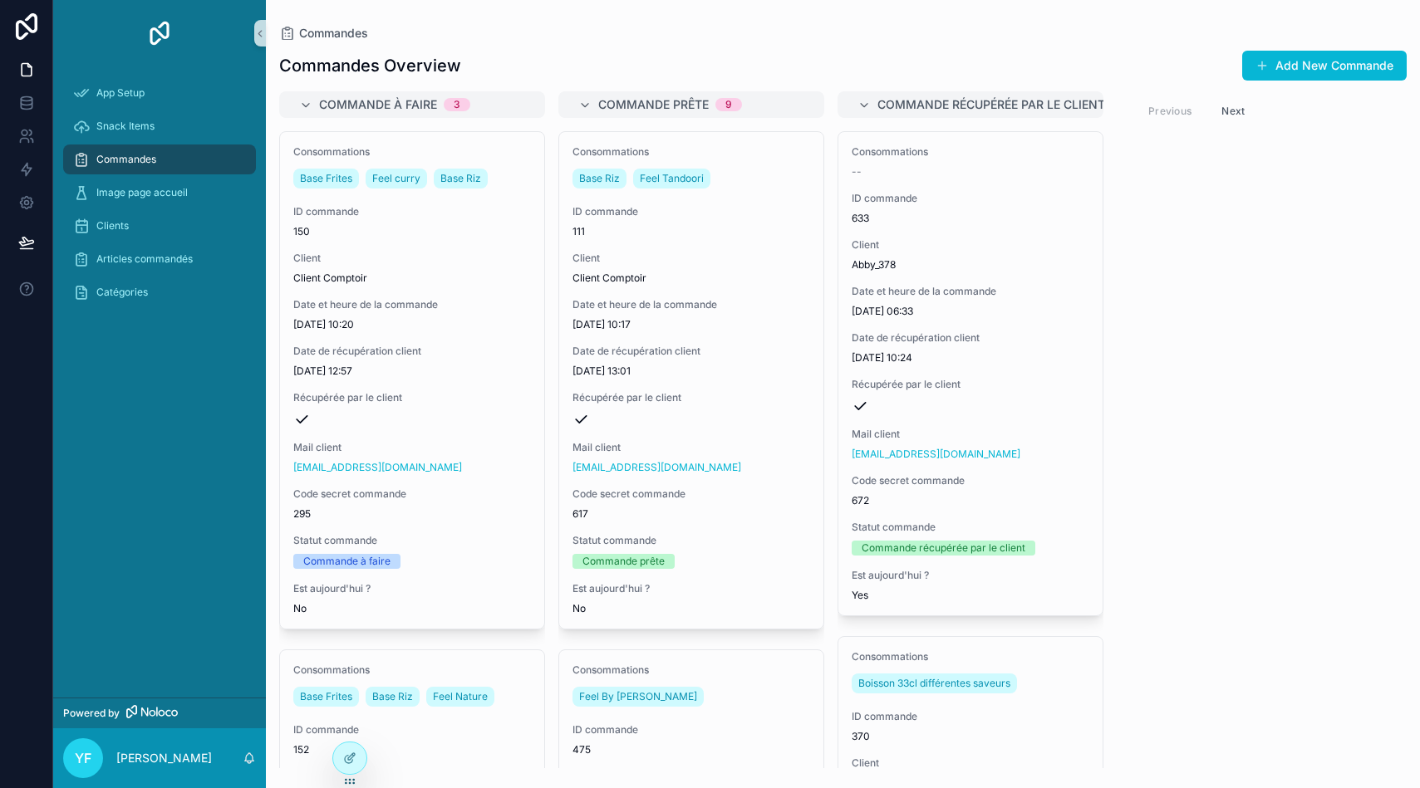
click at [553, 189] on div "Commande à faire 3 Consommations Base Frites Feel [PERSON_NAME] Base Riz ID com…" at bounding box center [843, 429] width 1154 height 677
click at [32, 66] on icon at bounding box center [26, 69] width 17 height 17
click at [169, 751] on p "[PERSON_NAME]" at bounding box center [164, 758] width 96 height 17
click at [191, 433] on div "App Setup Snack Items Commandes Image page accueil Clients Articles commandés C…" at bounding box center [159, 381] width 213 height 631
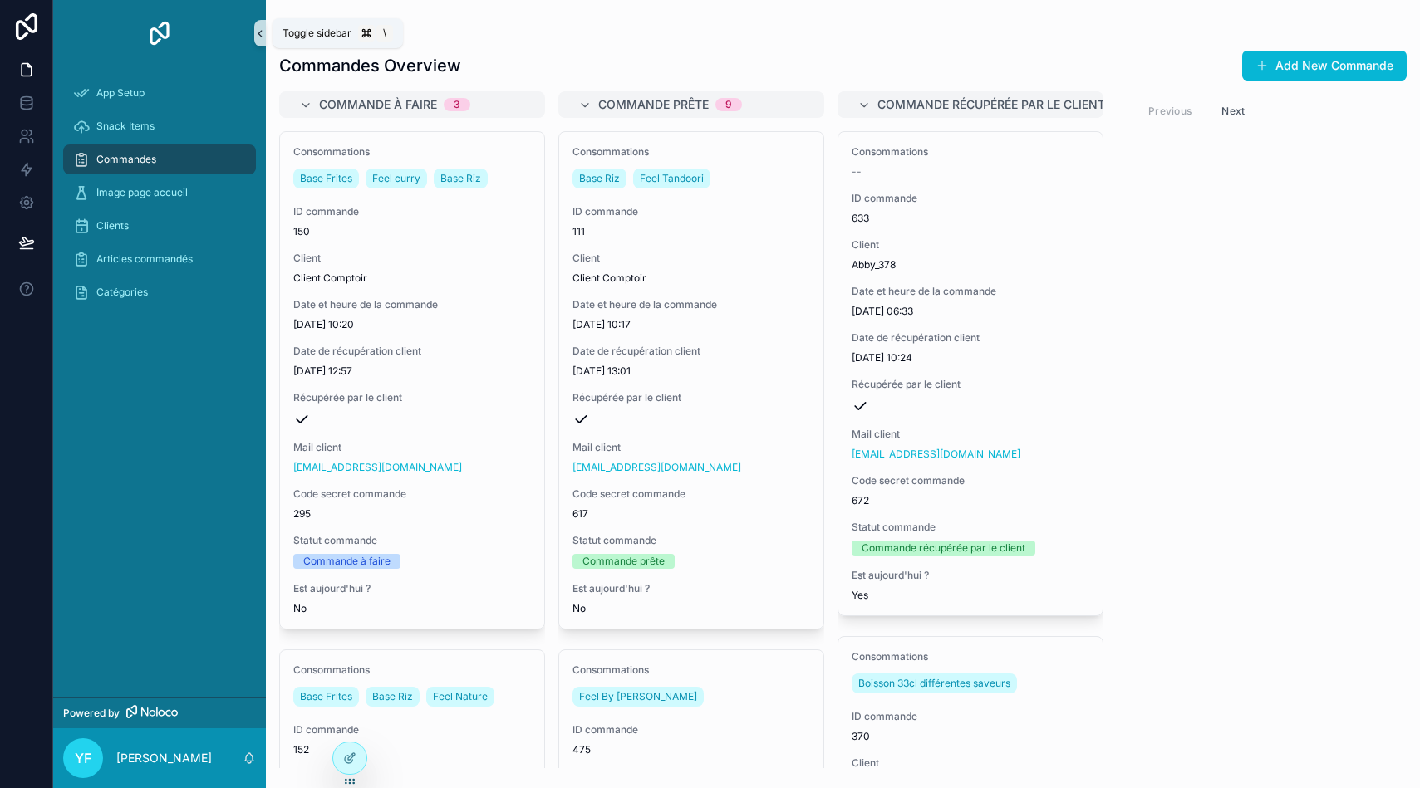
click at [255, 37] on icon "scrollable content" at bounding box center [260, 33] width 12 height 12
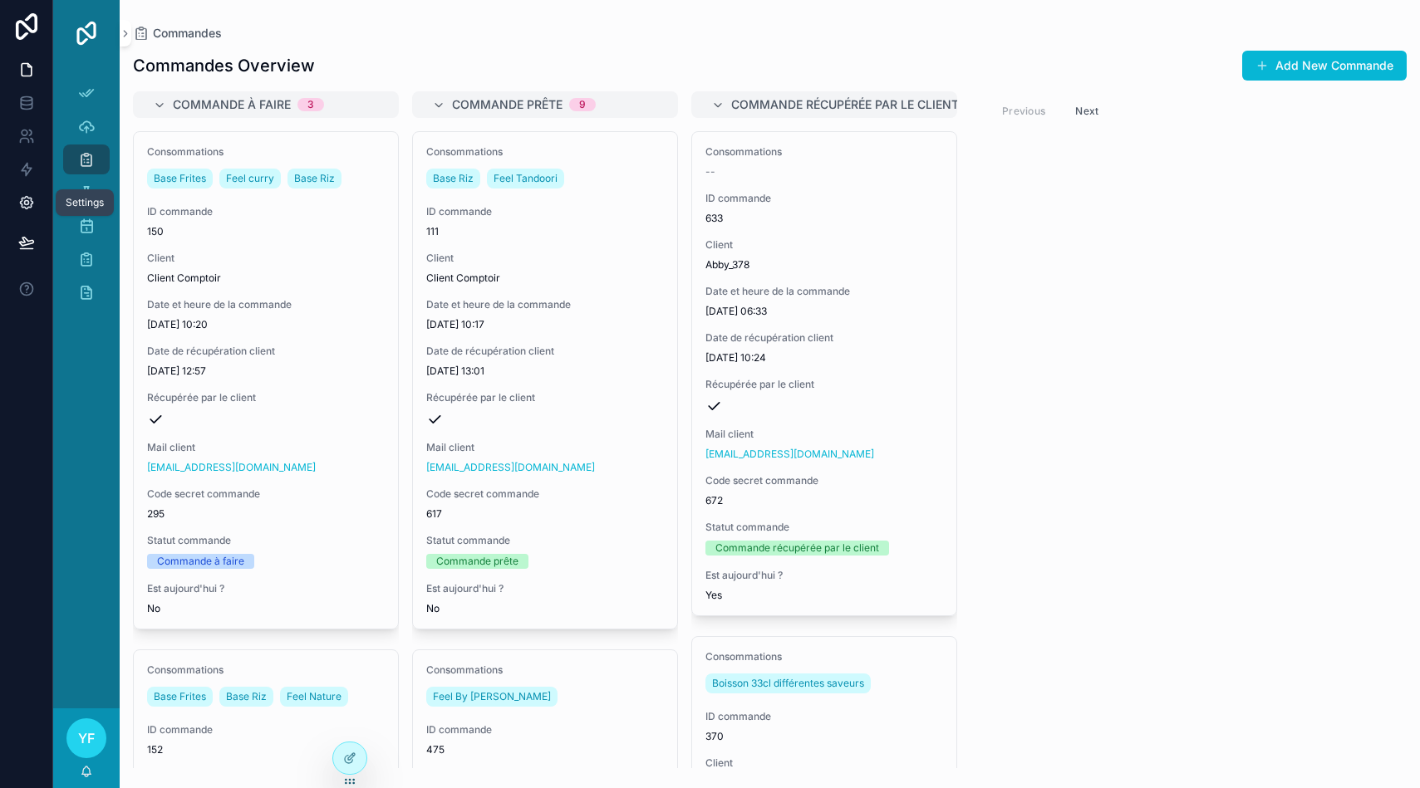
click at [38, 210] on link at bounding box center [26, 202] width 52 height 33
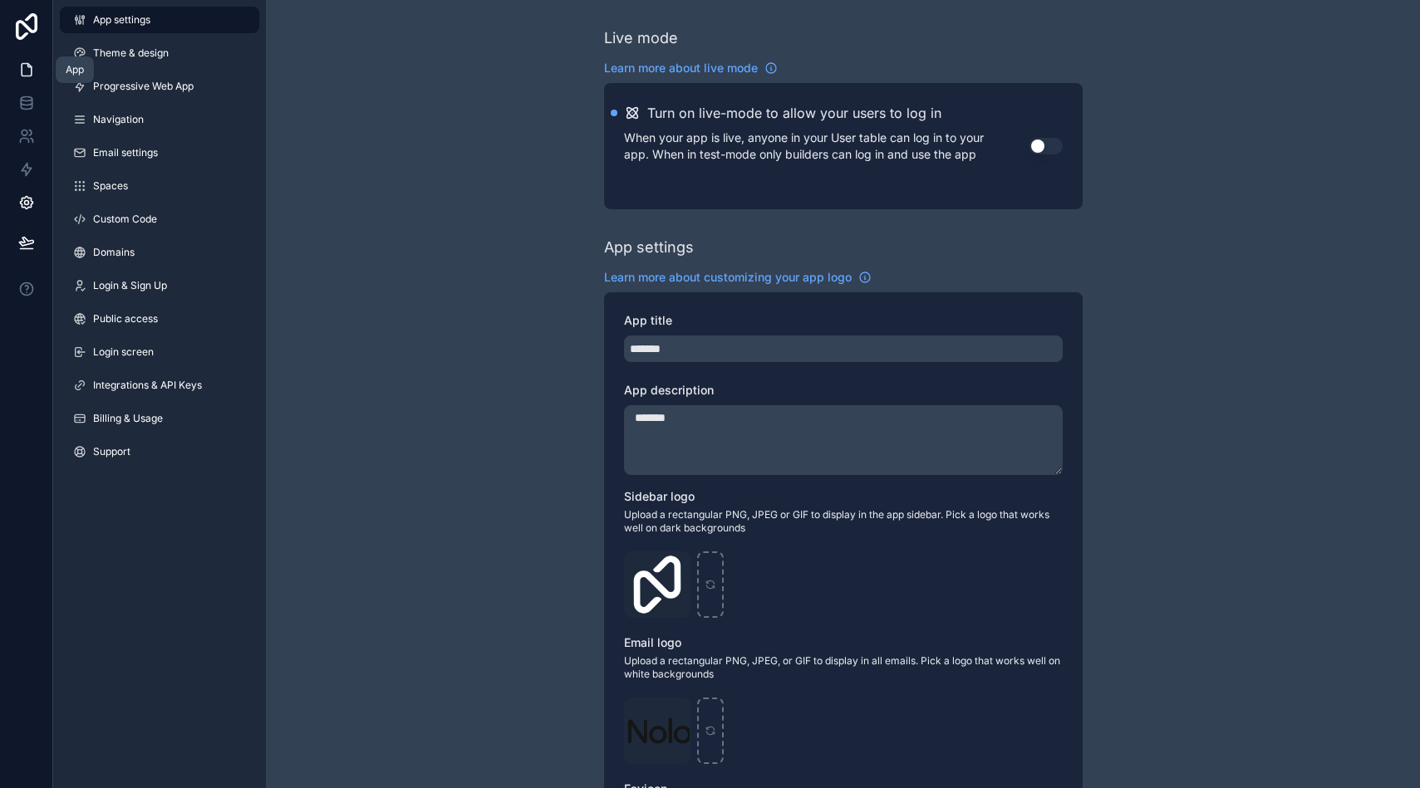
click at [23, 54] on link at bounding box center [26, 69] width 52 height 33
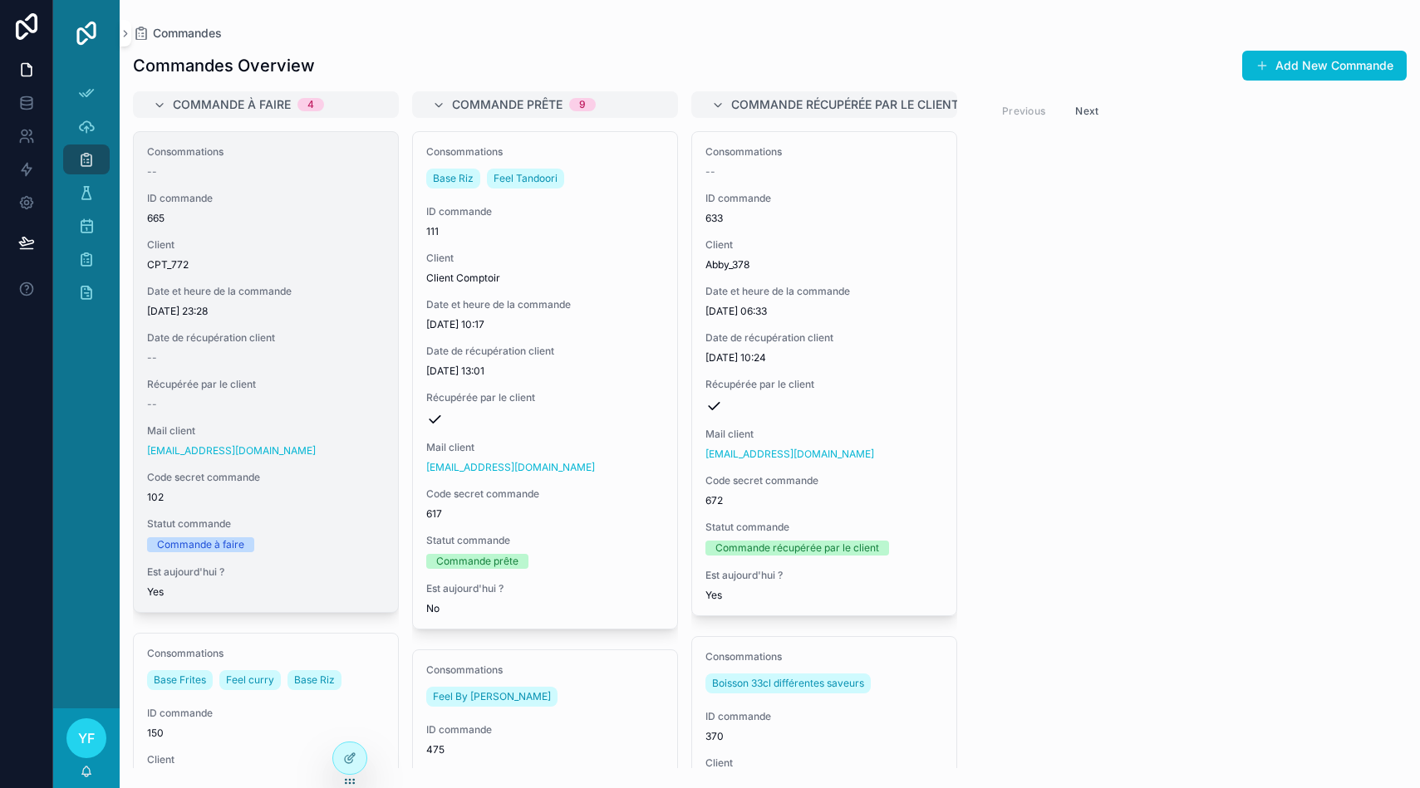
click at [351, 377] on div "Consommations -- ID commande 665 Client CPT_772 Date et heure de la commande [D…" at bounding box center [266, 372] width 264 height 480
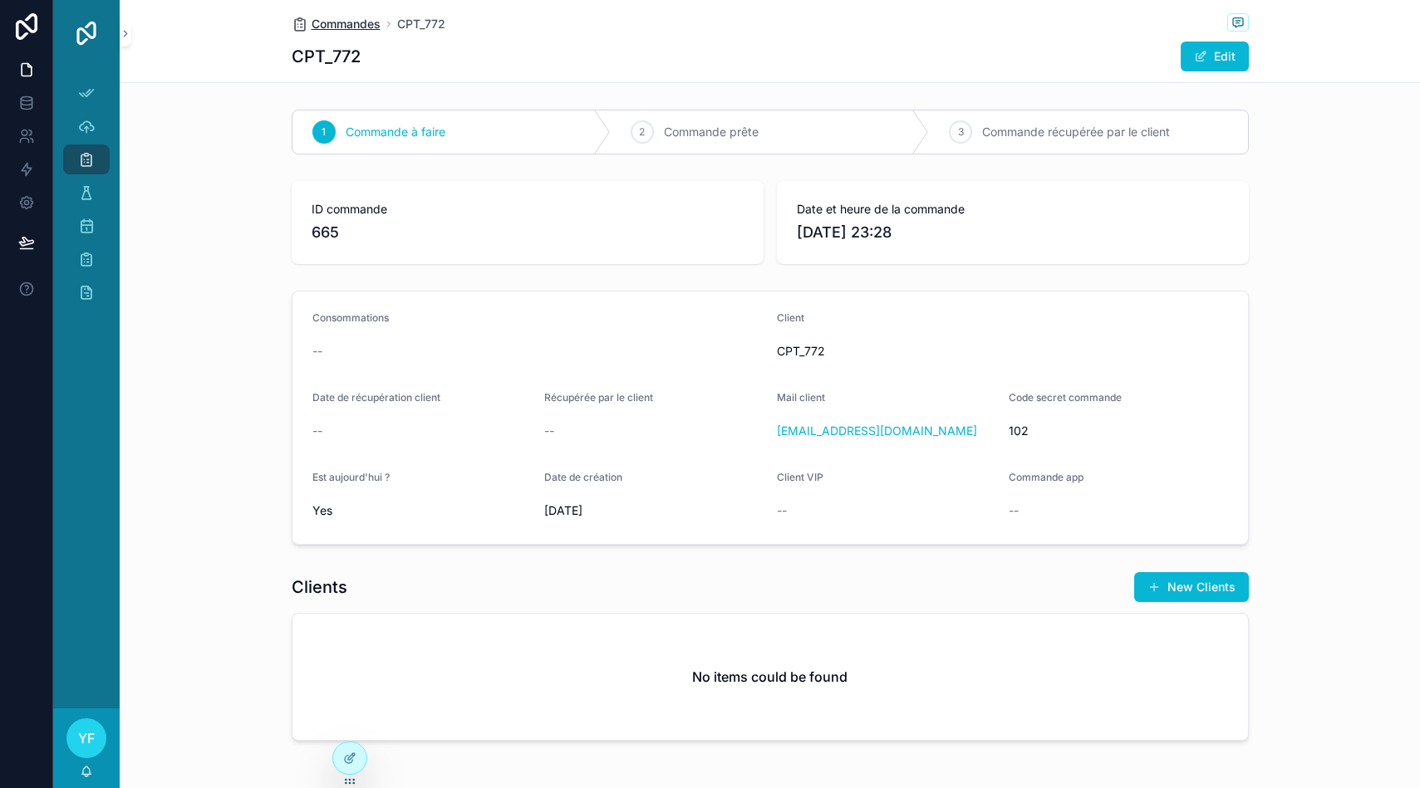
click at [362, 24] on span "Commandes" at bounding box center [346, 24] width 69 height 17
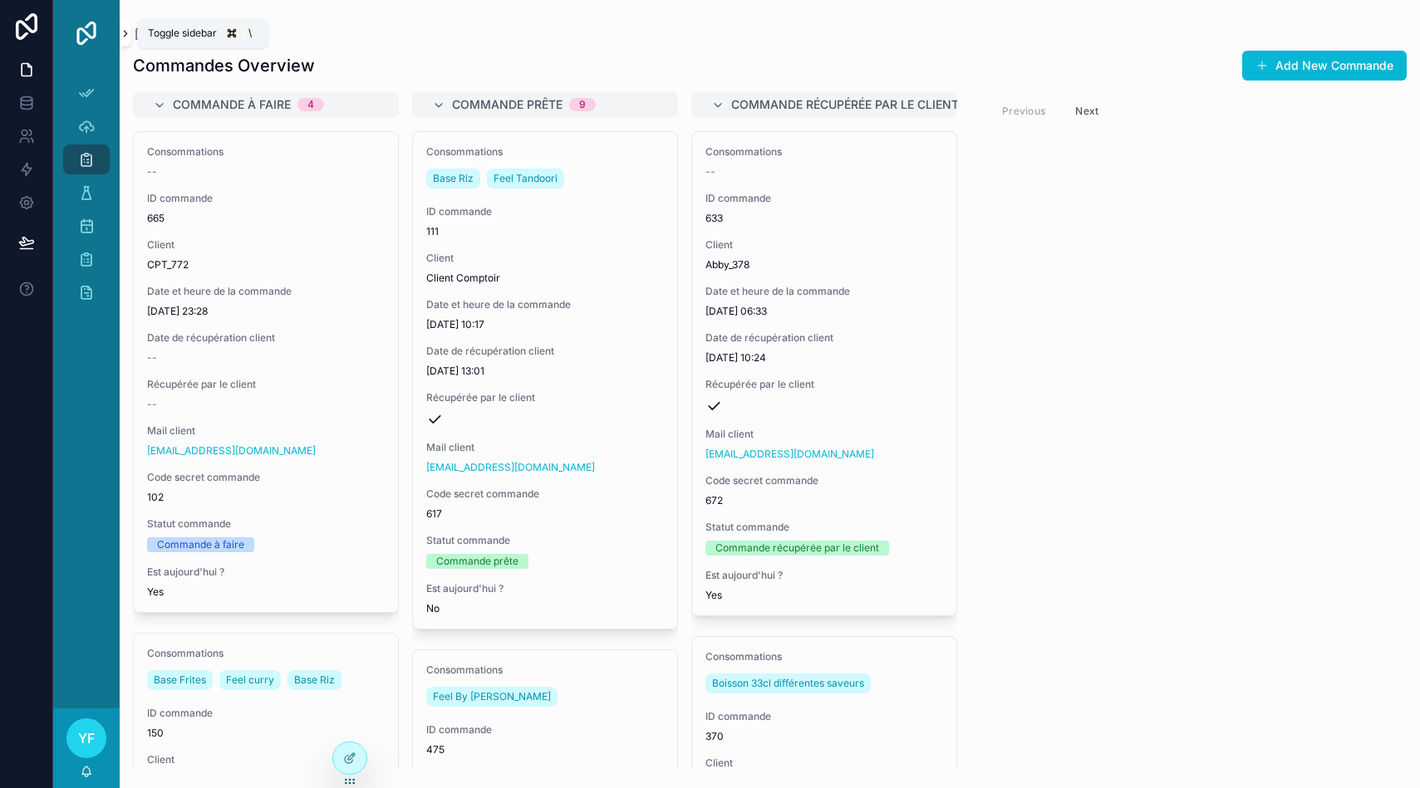
click at [123, 32] on icon "scrollable content" at bounding box center [126, 33] width 12 height 12
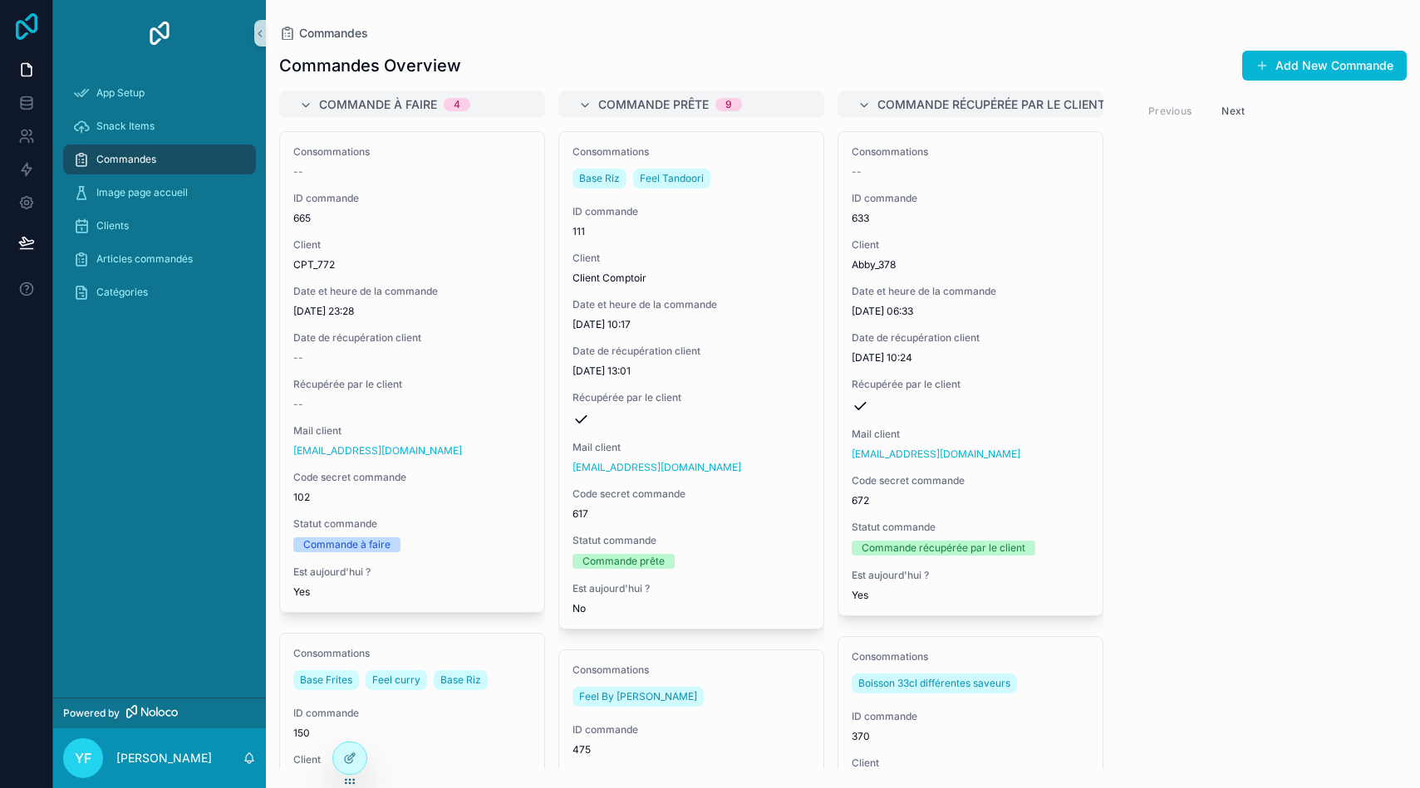
click at [27, 20] on icon at bounding box center [27, 26] width 22 height 27
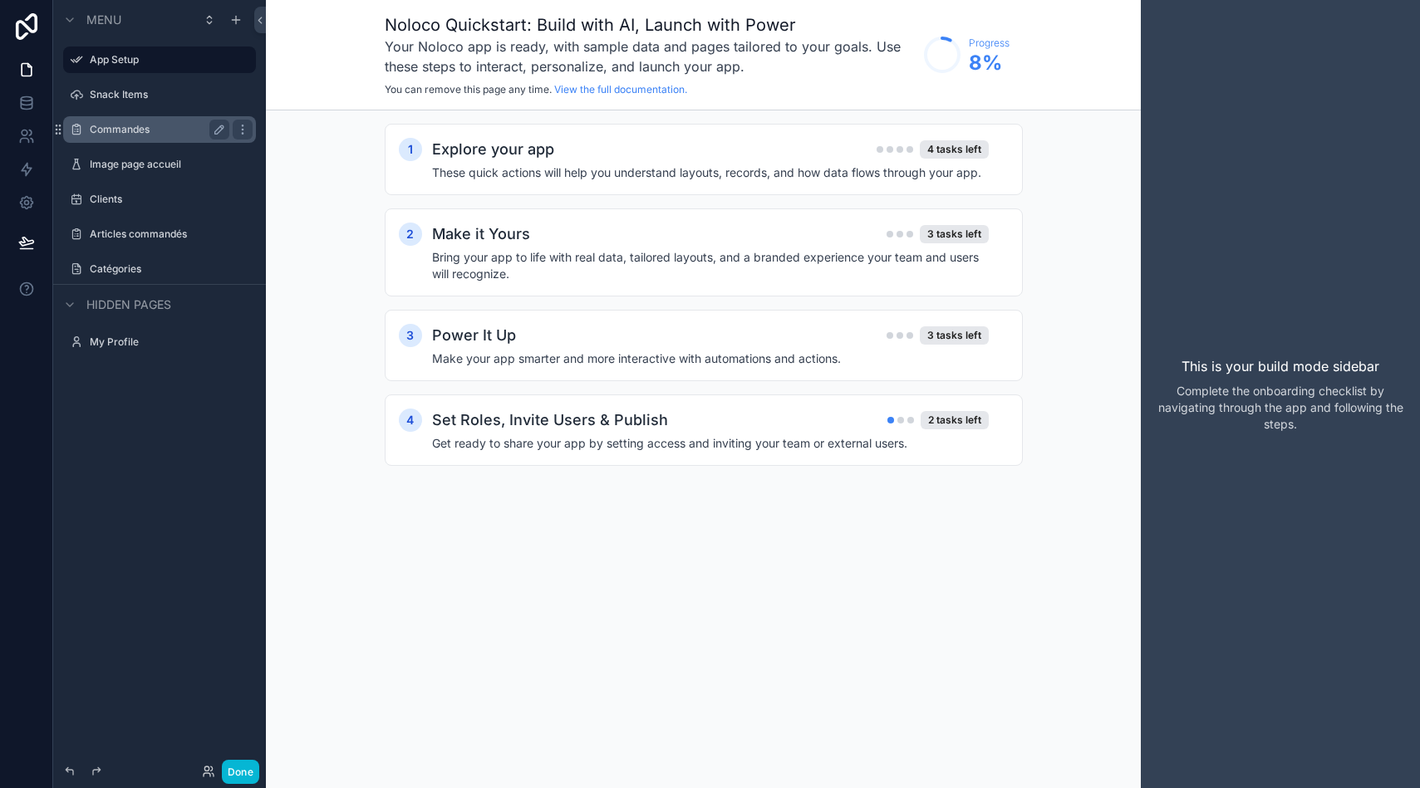
click at [147, 136] on div "Commandes" at bounding box center [160, 130] width 140 height 20
click at [104, 123] on label "Commandes" at bounding box center [156, 129] width 133 height 13
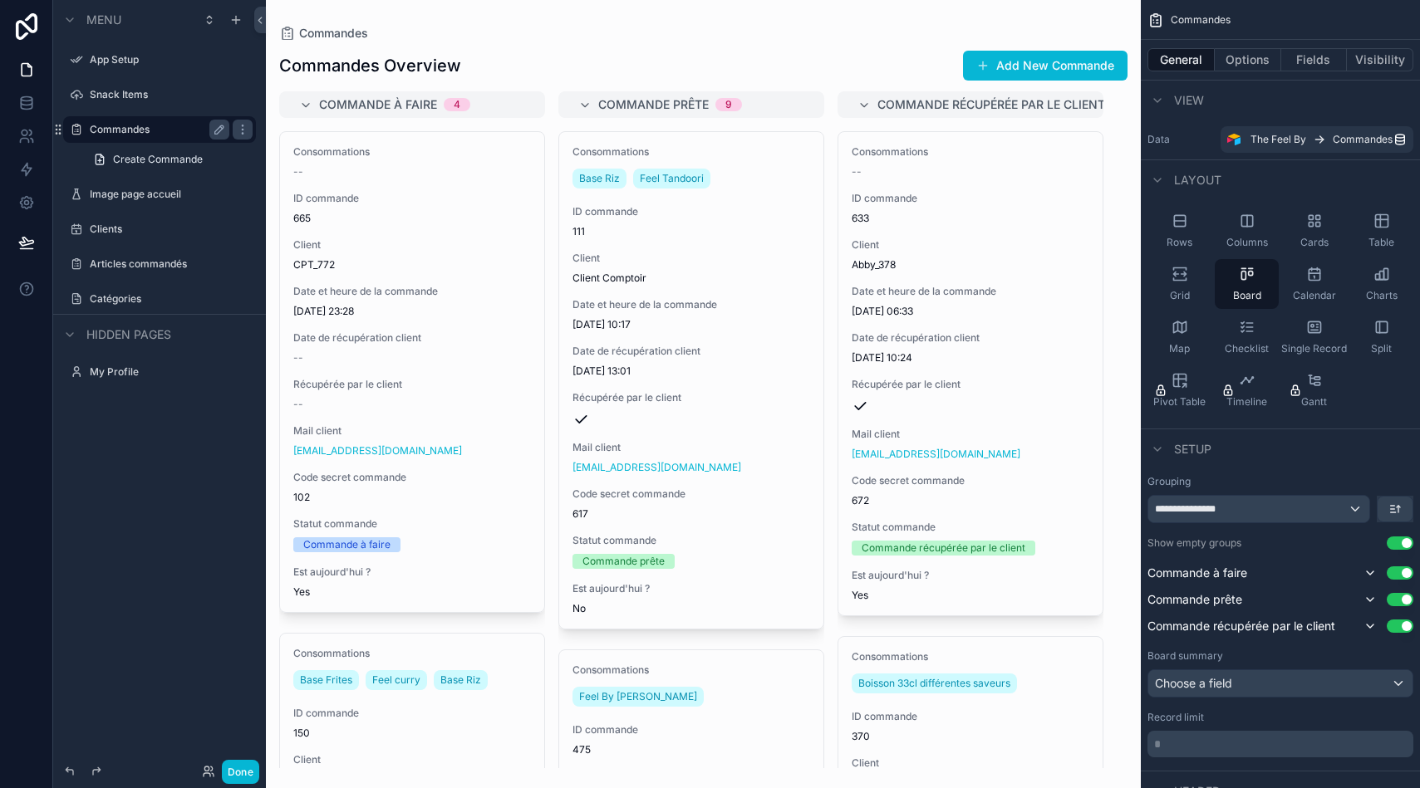
click at [673, 65] on div "scrollable content" at bounding box center [703, 394] width 875 height 788
click at [1373, 572] on icon "scrollable content" at bounding box center [1369, 573] width 13 height 13
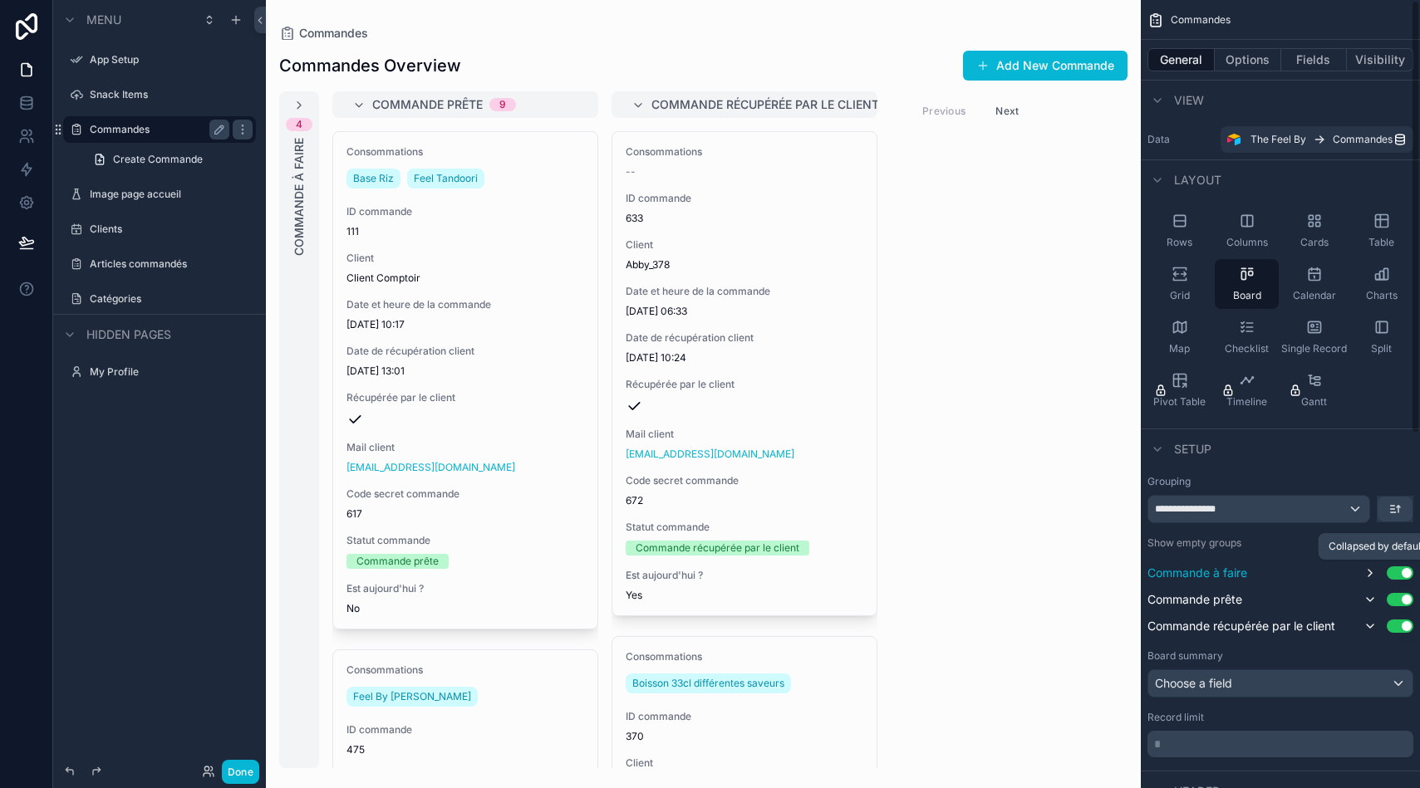
click at [1372, 572] on icon "scrollable content" at bounding box center [1369, 573] width 13 height 13
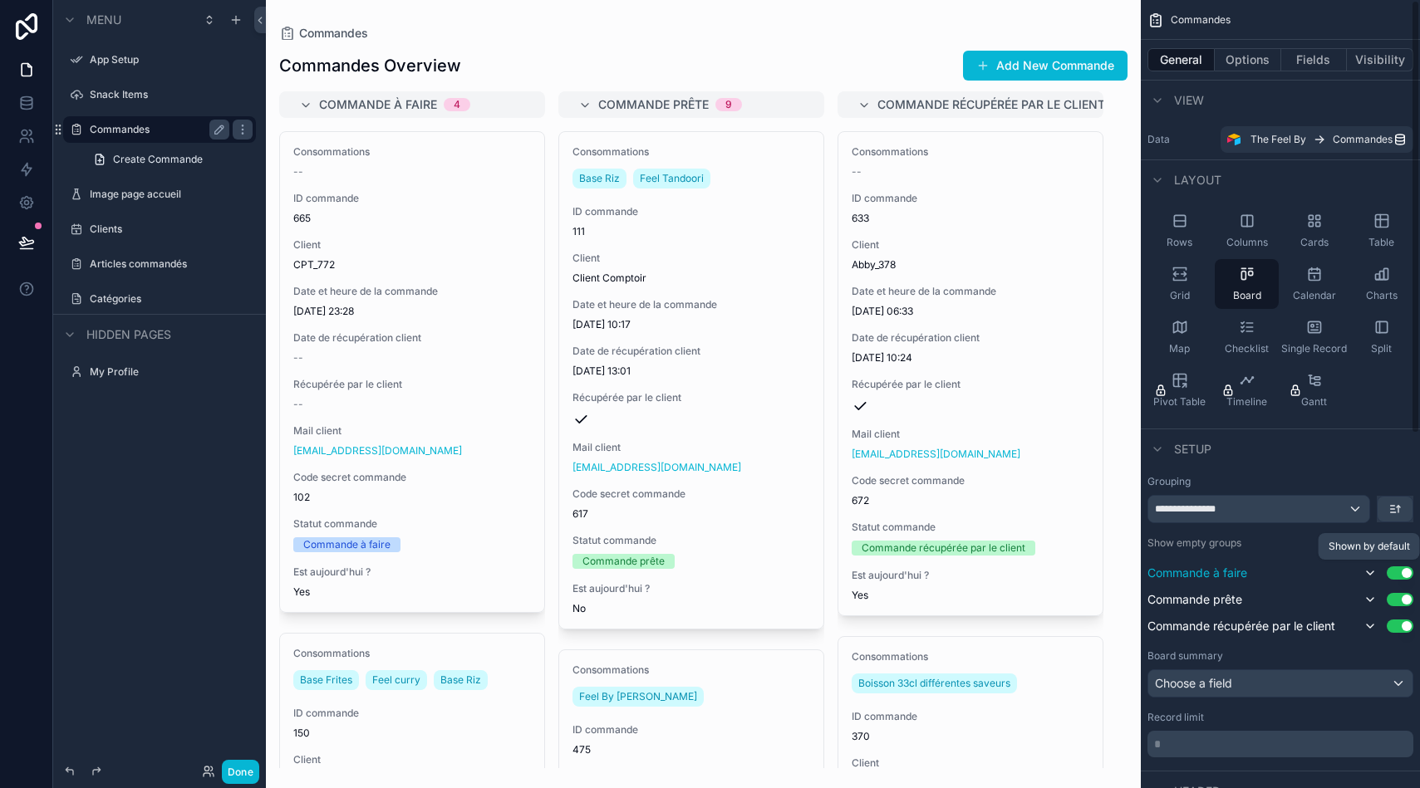
click at [1372, 572] on icon "scrollable content" at bounding box center [1370, 573] width 7 height 3
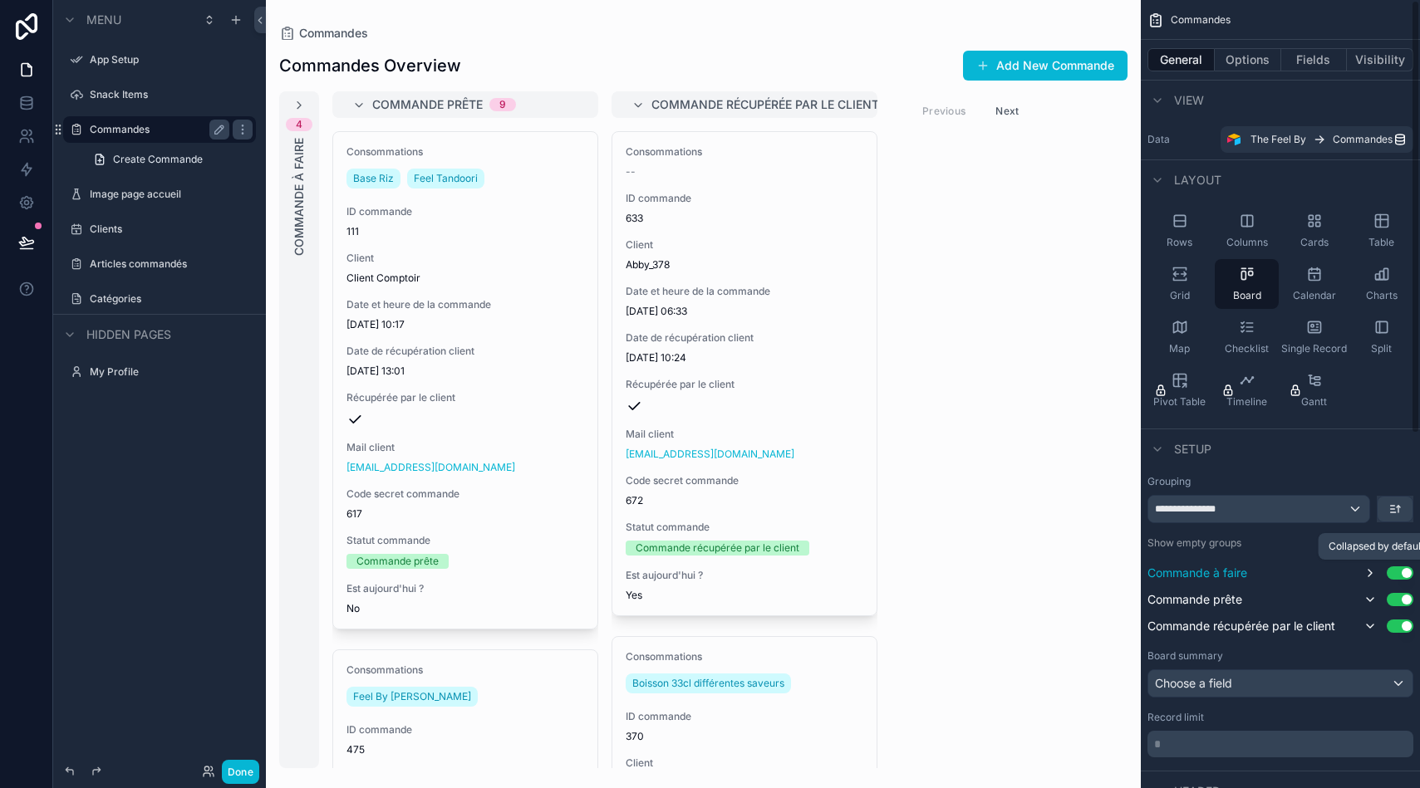
click at [1372, 572] on icon "scrollable content" at bounding box center [1369, 573] width 13 height 13
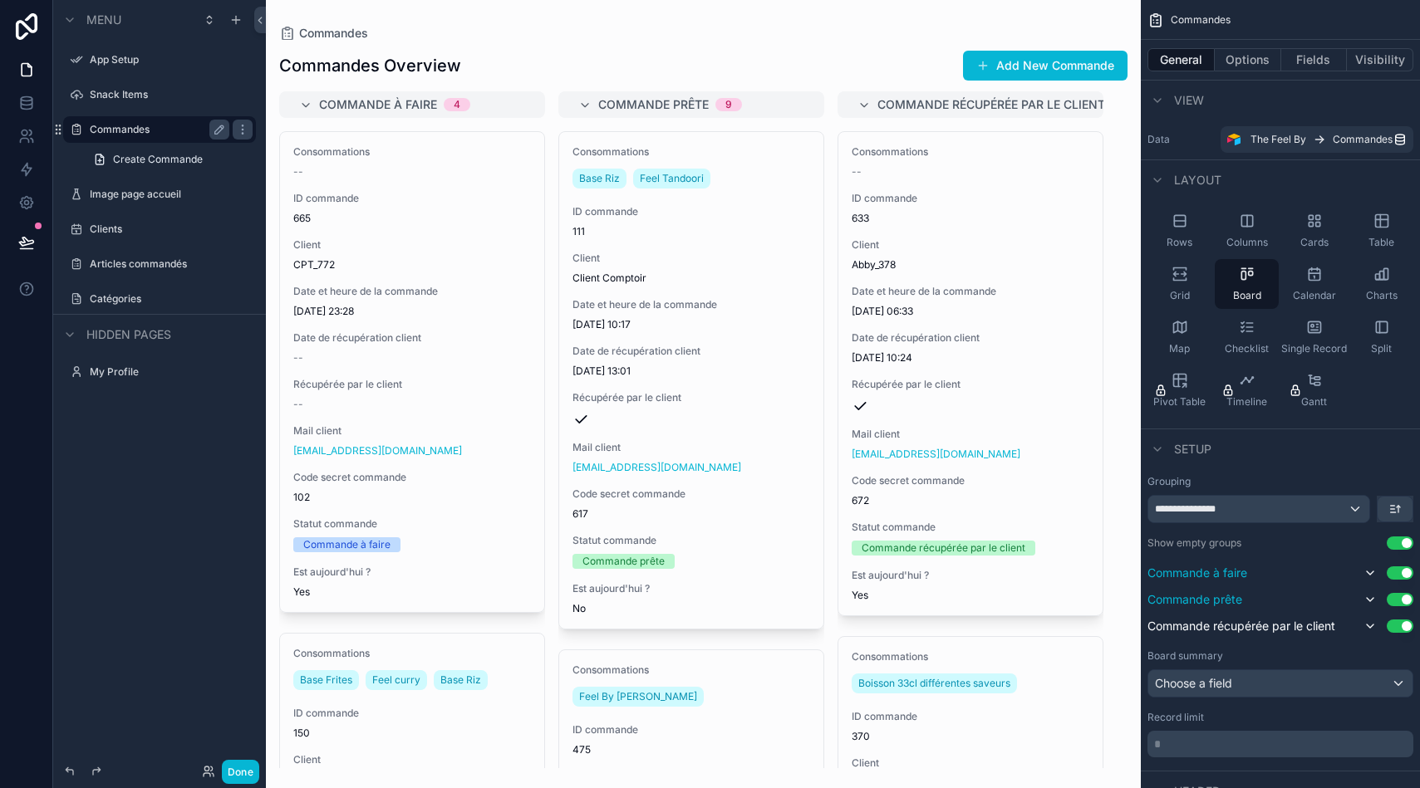
click at [1402, 598] on button "Use setting" at bounding box center [1399, 599] width 27 height 13
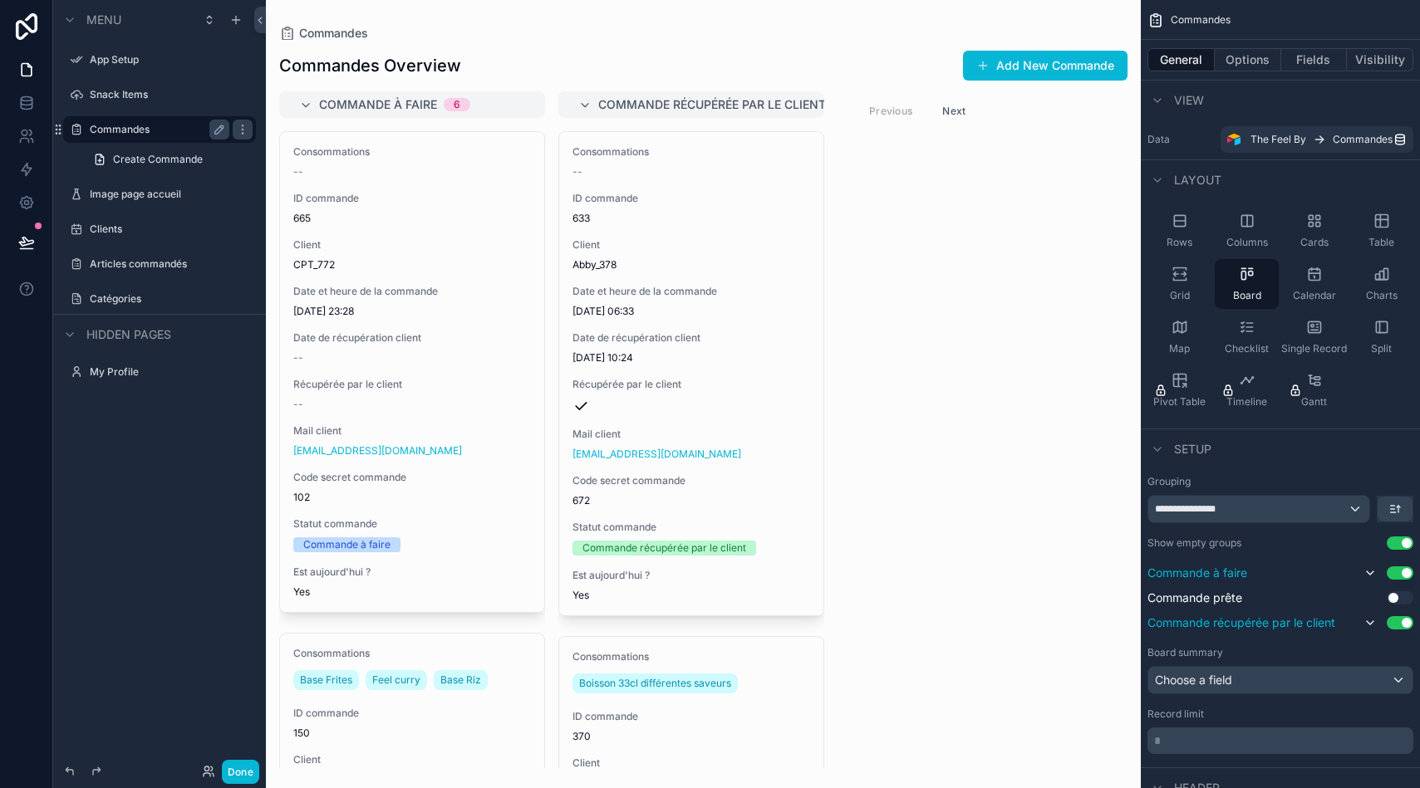
click at [1404, 621] on button "Use setting" at bounding box center [1399, 622] width 27 height 13
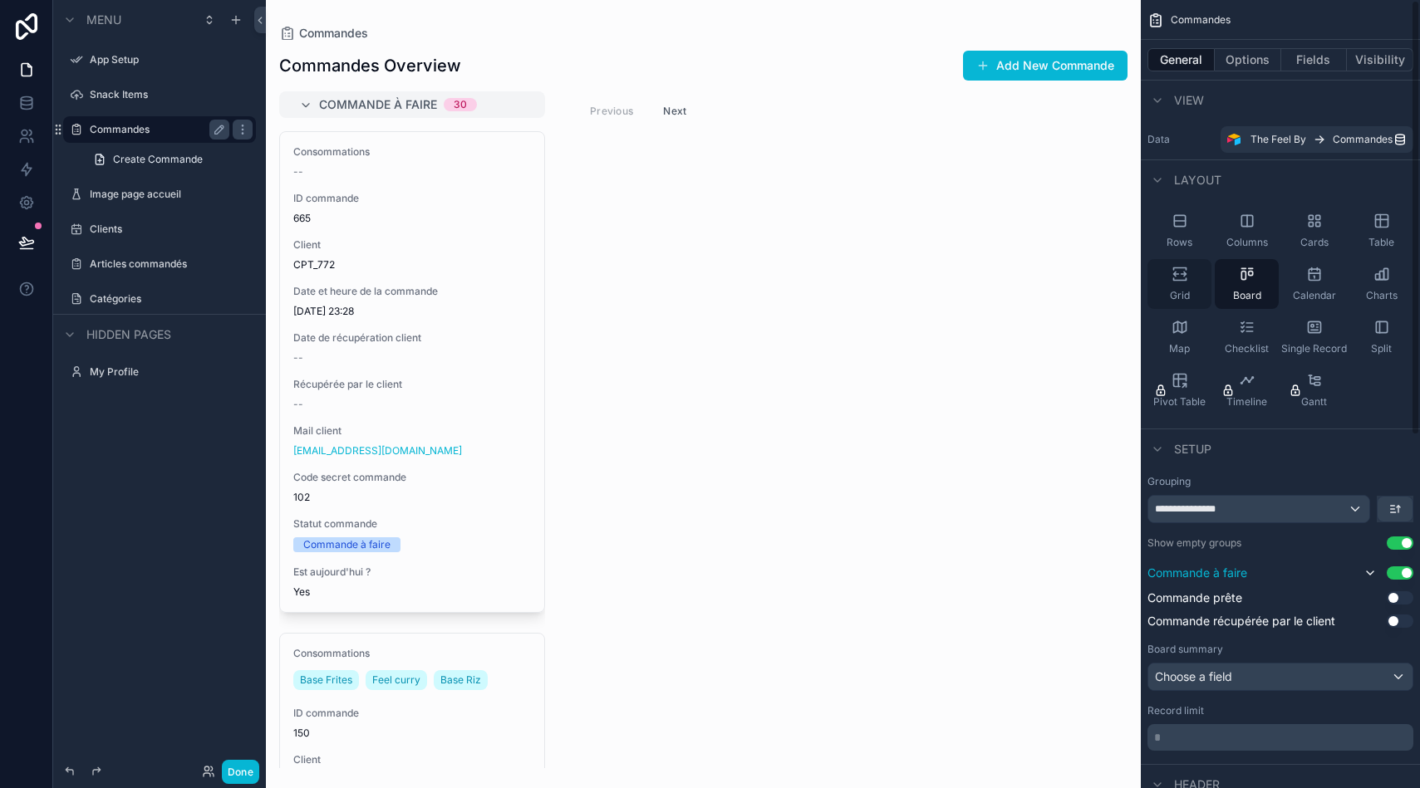
click at [1187, 279] on icon "scrollable content" at bounding box center [1179, 274] width 17 height 17
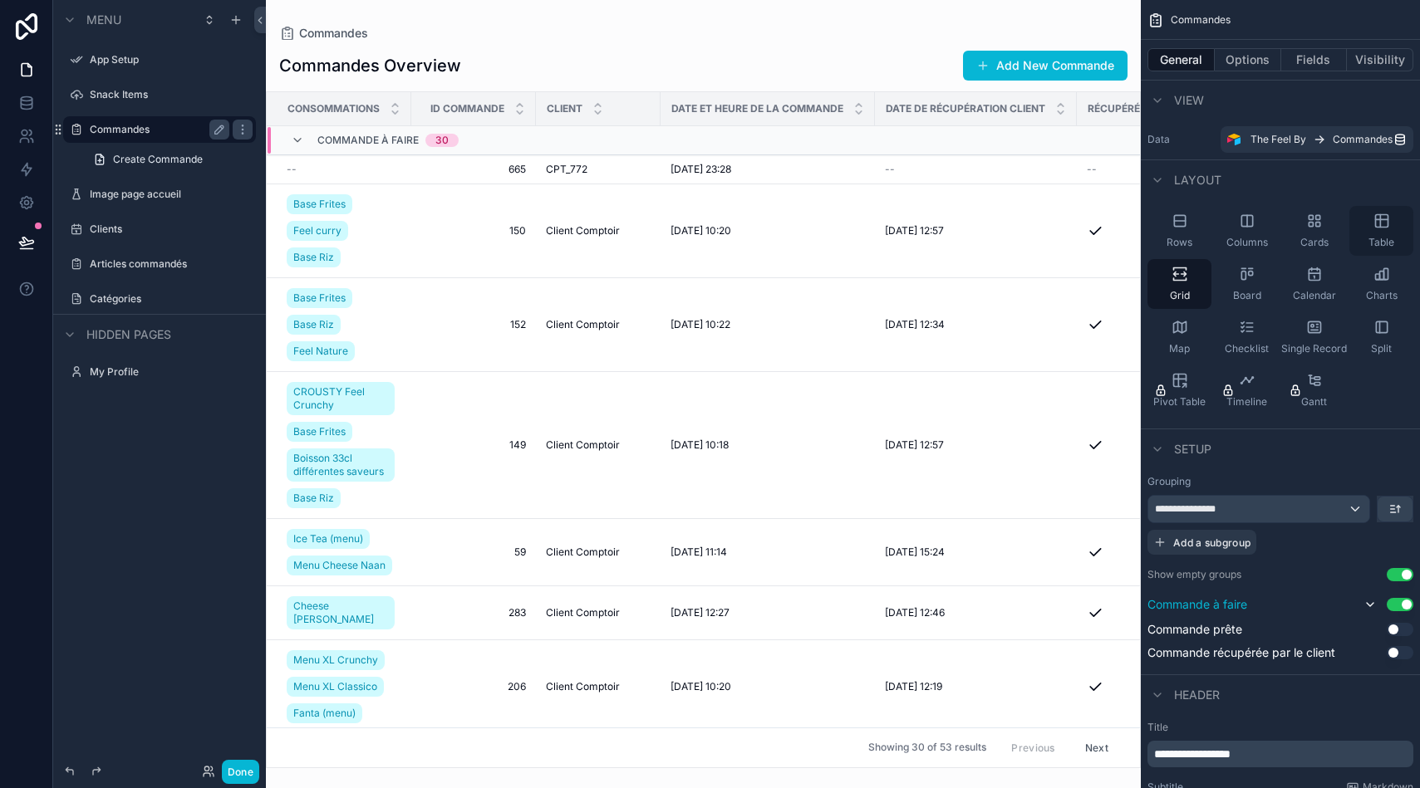
click at [1388, 233] on div "Table" at bounding box center [1381, 231] width 64 height 50
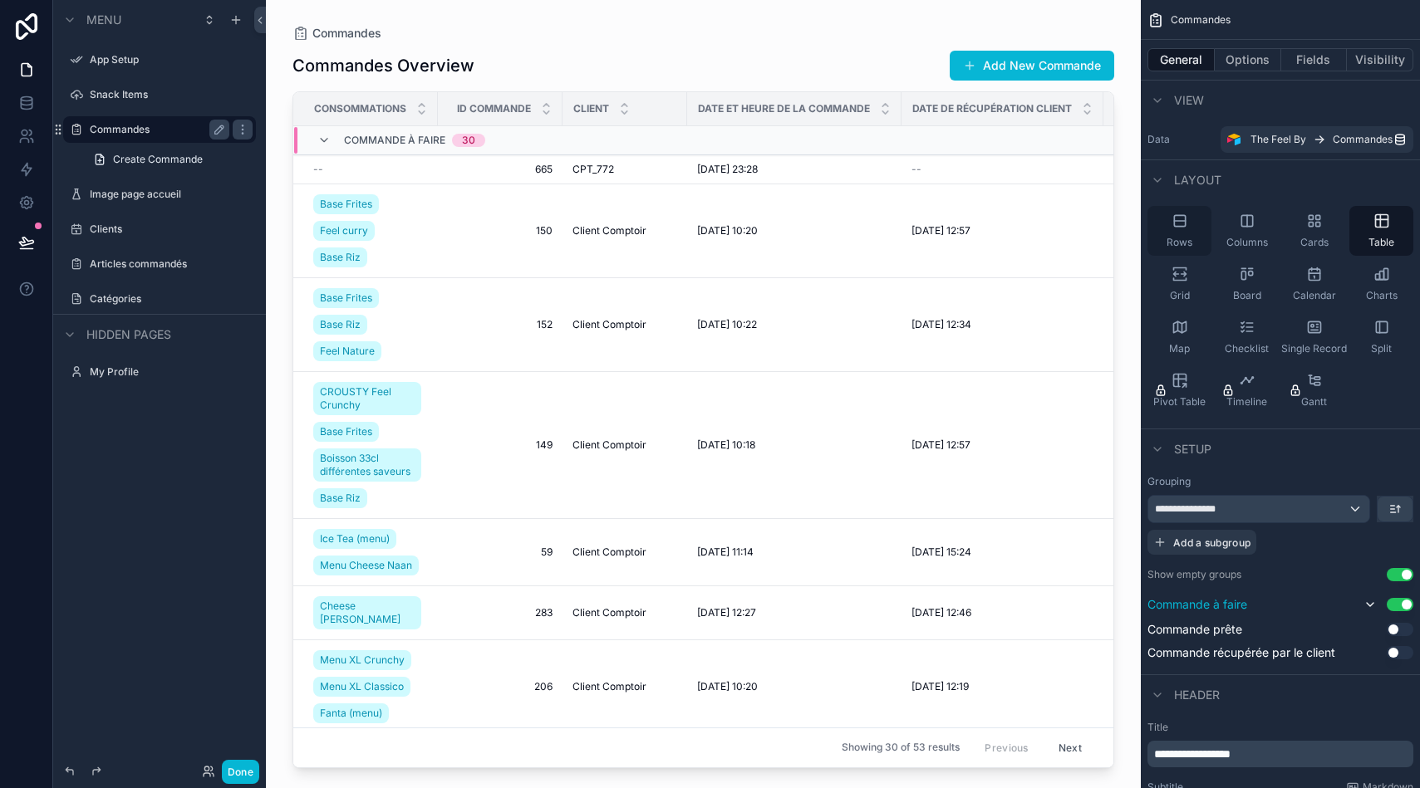
click at [1190, 232] on div "Rows" at bounding box center [1179, 231] width 64 height 50
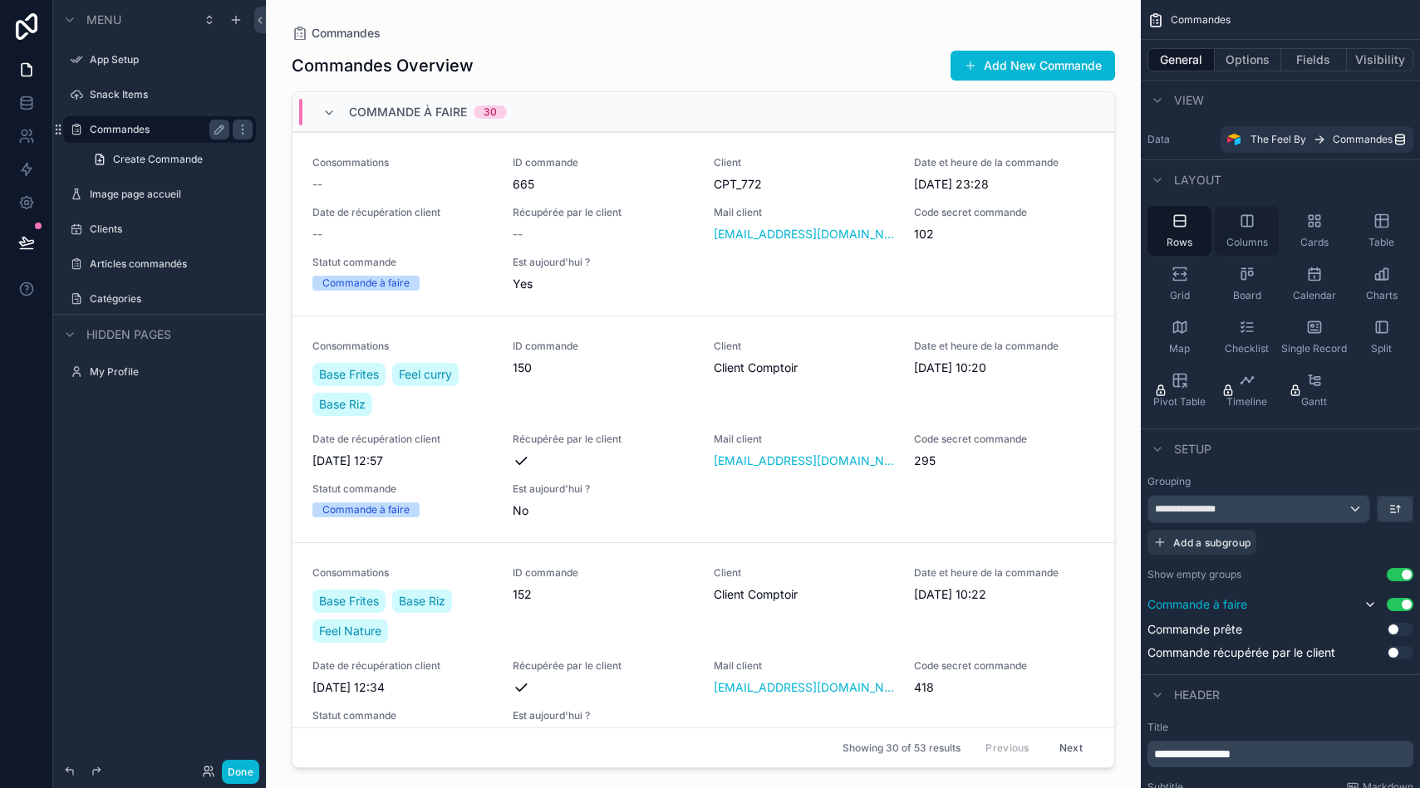
click at [1233, 228] on div "Columns" at bounding box center [1247, 231] width 64 height 50
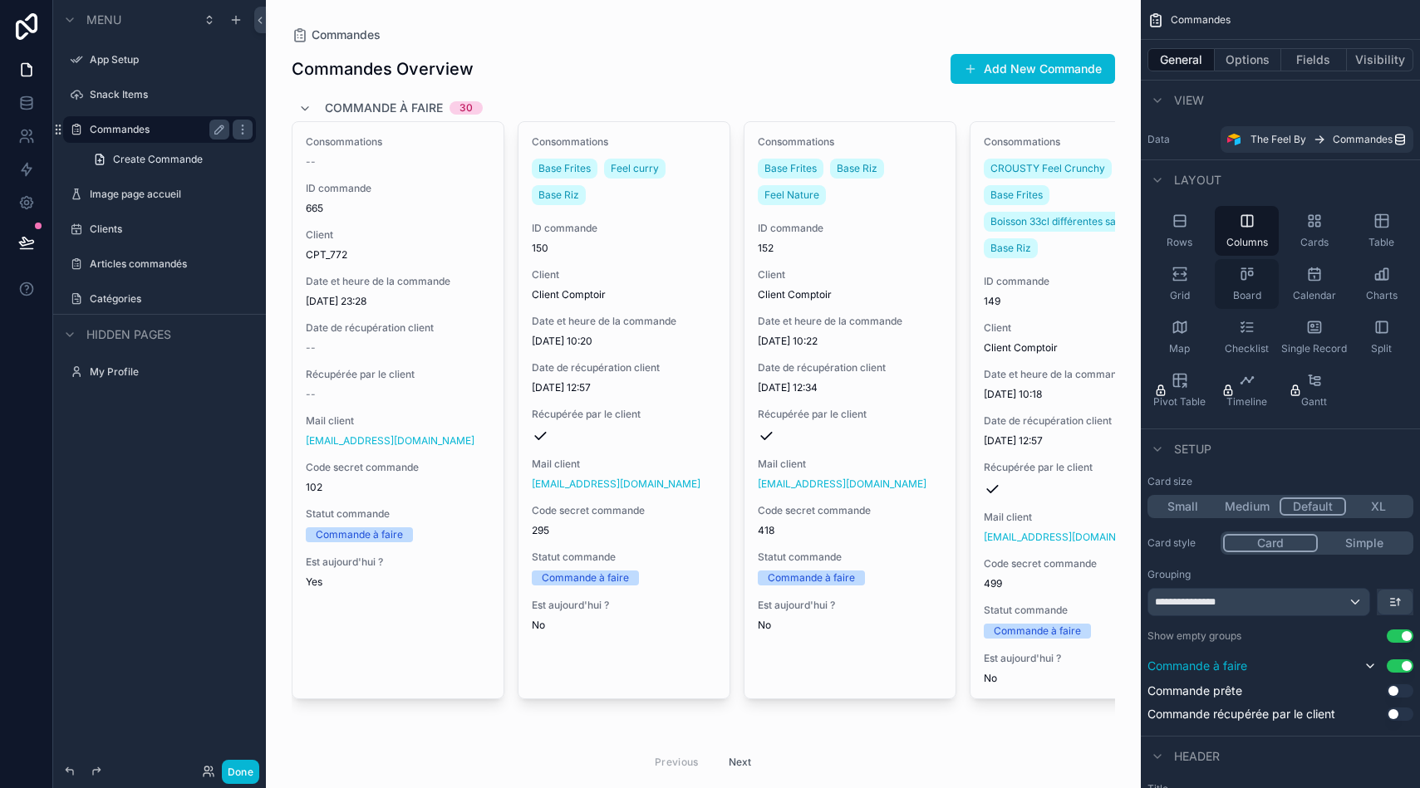
click at [1244, 282] on icon "scrollable content" at bounding box center [1247, 274] width 17 height 17
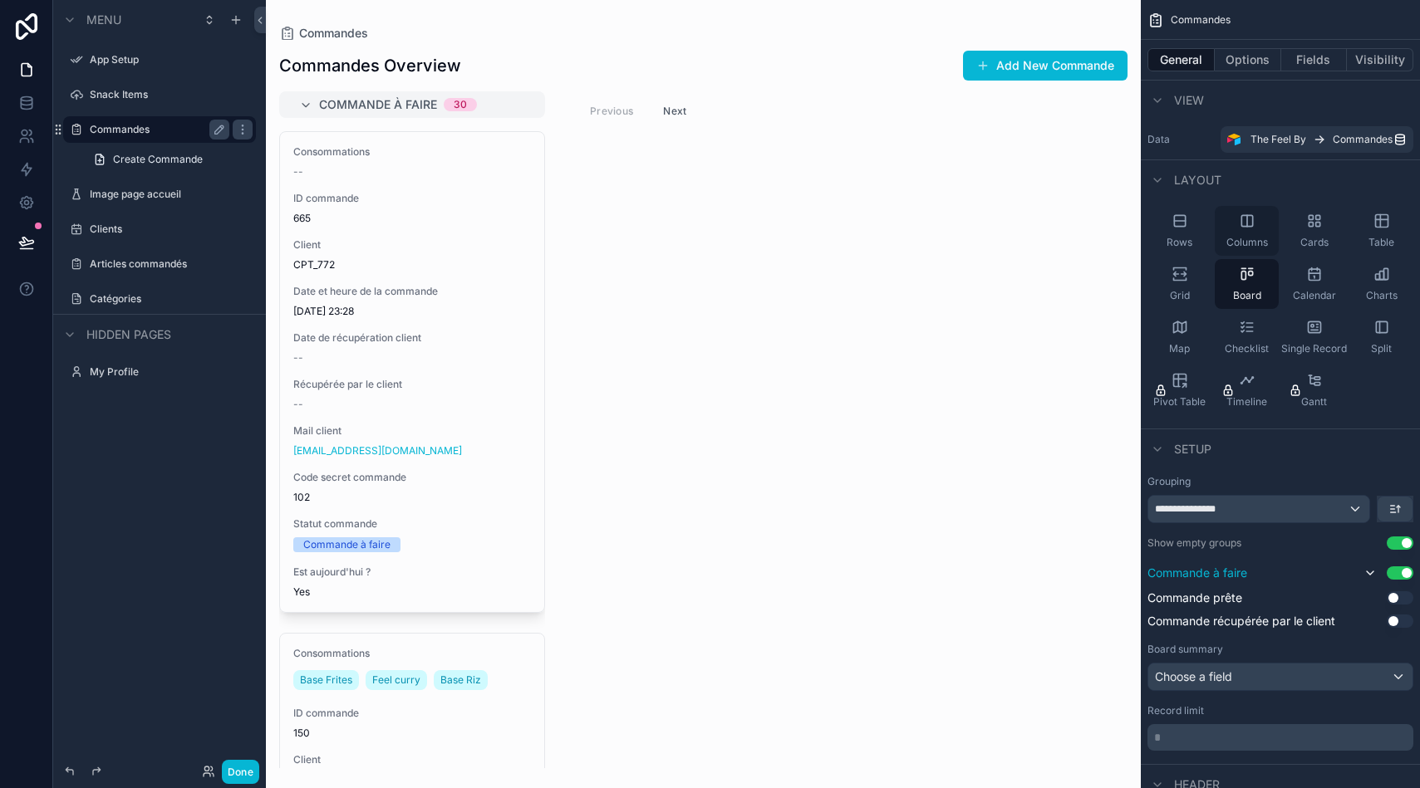
click at [1245, 226] on icon "scrollable content" at bounding box center [1246, 220] width 11 height 11
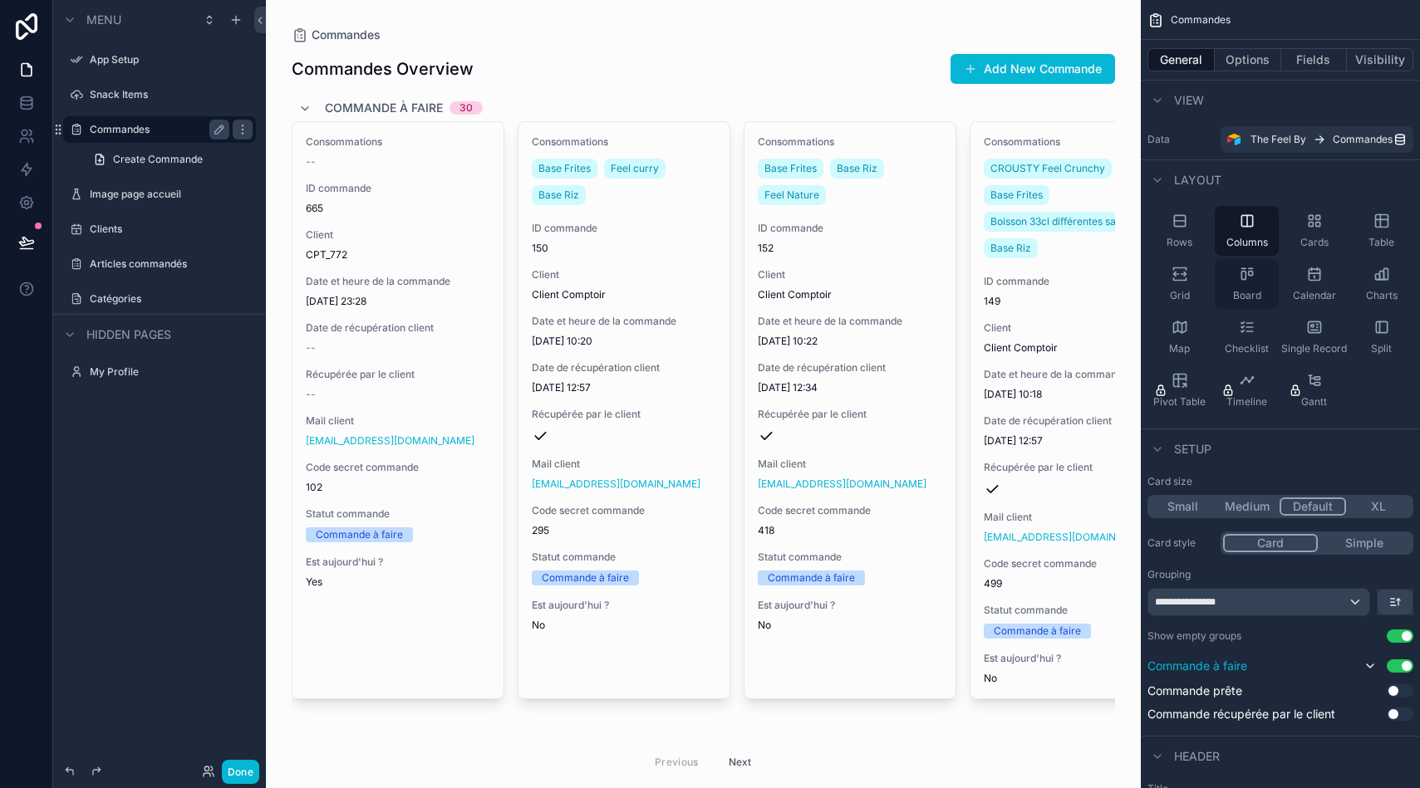
click at [1250, 260] on div "Board" at bounding box center [1247, 284] width 64 height 50
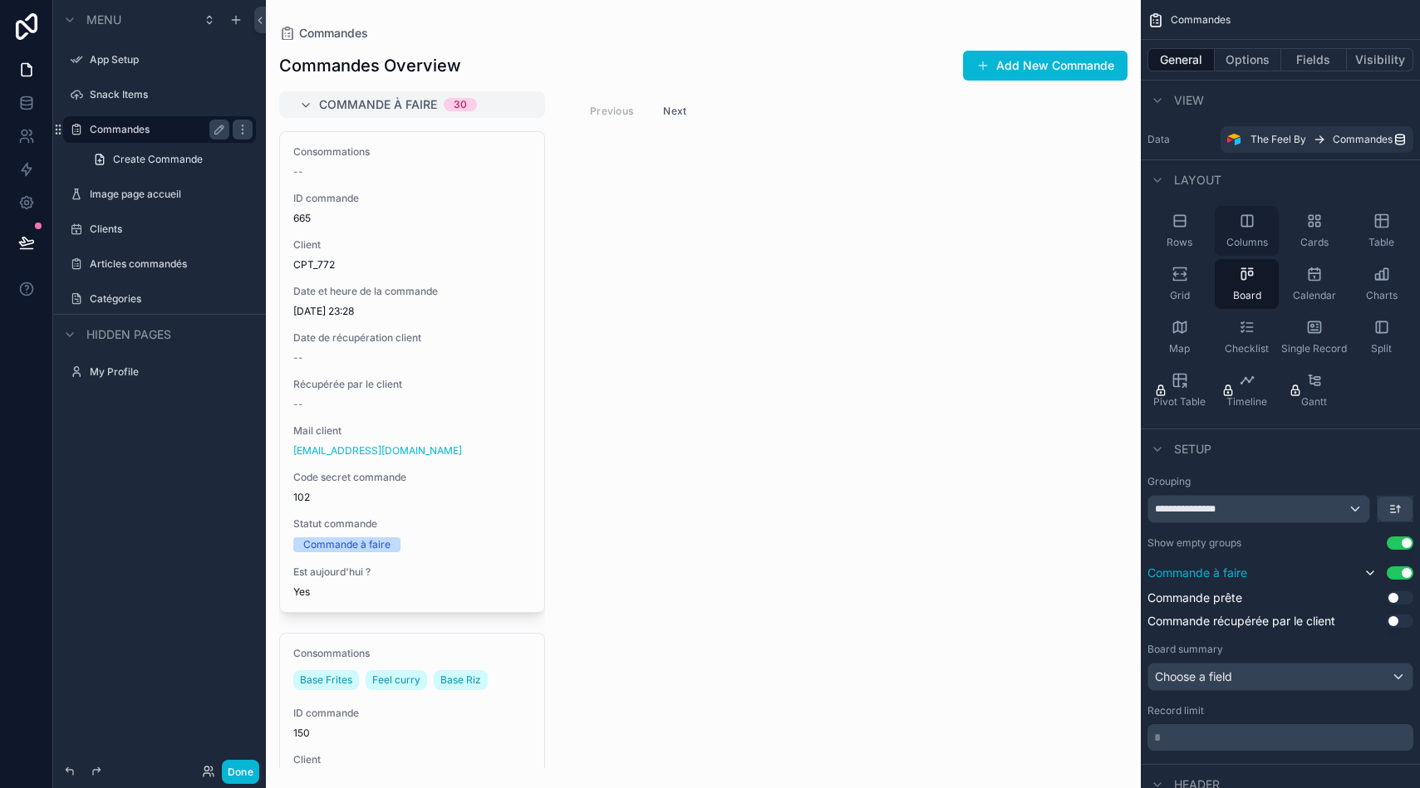
click at [1244, 223] on icon "scrollable content" at bounding box center [1247, 221] width 17 height 17
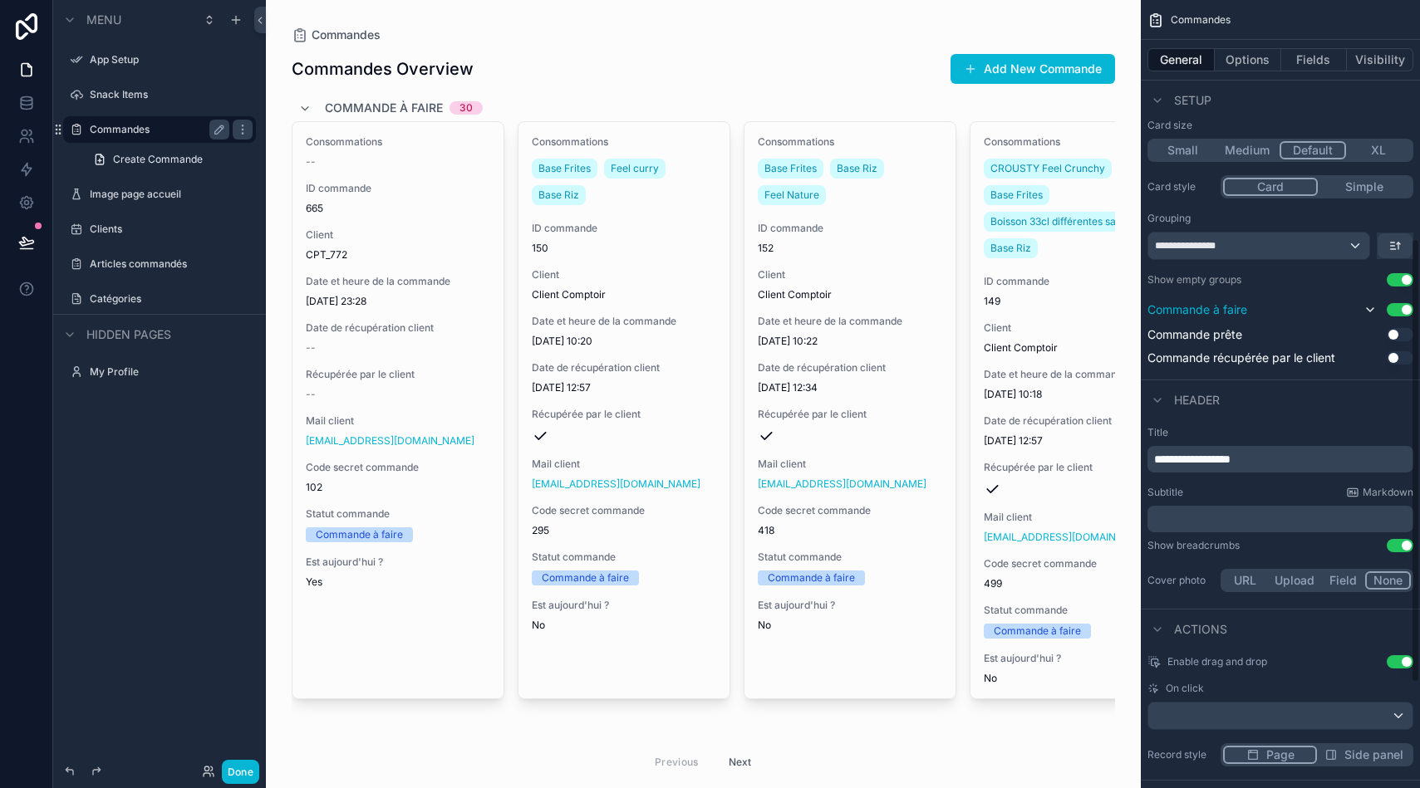
scroll to position [445, 0]
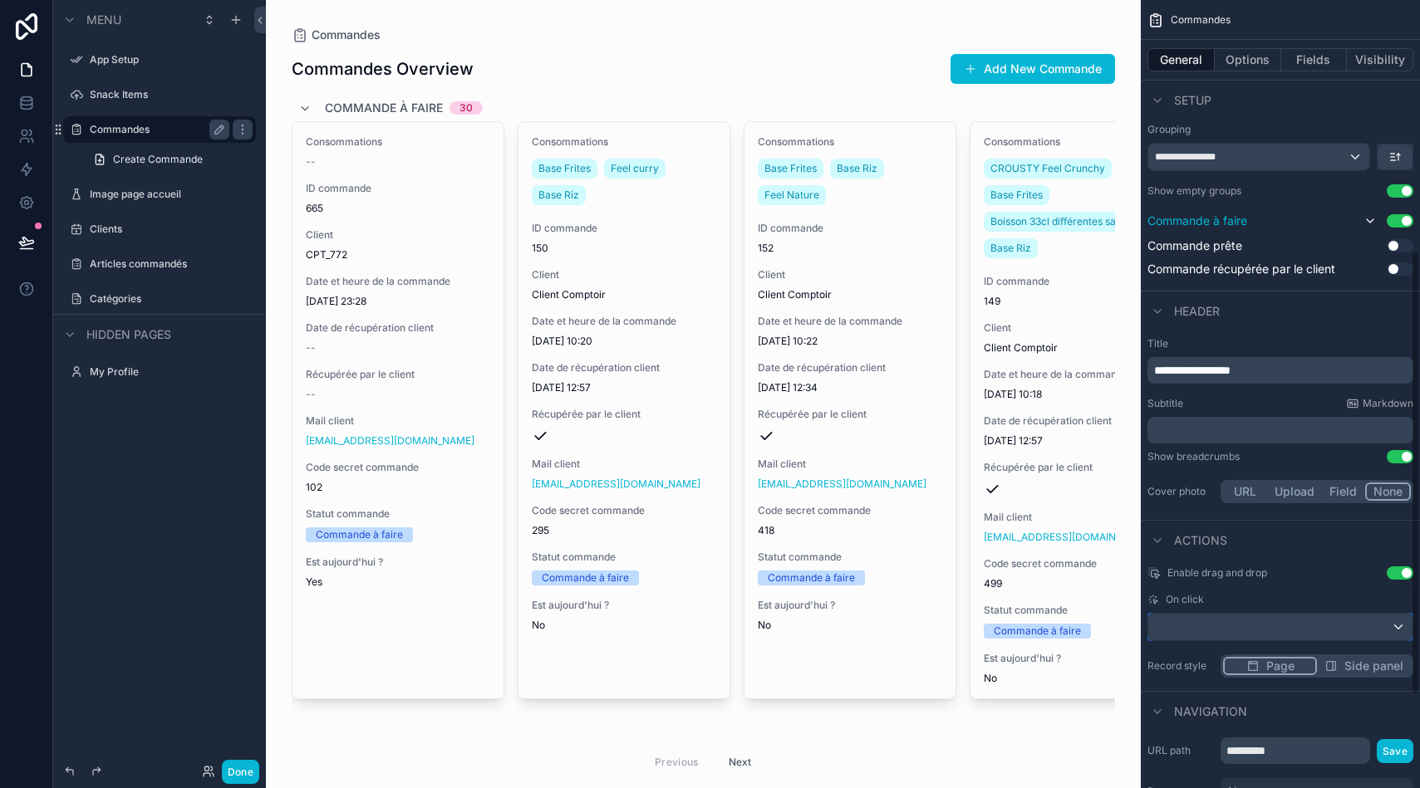
click at [1253, 623] on div "scrollable content" at bounding box center [1280, 627] width 264 height 27
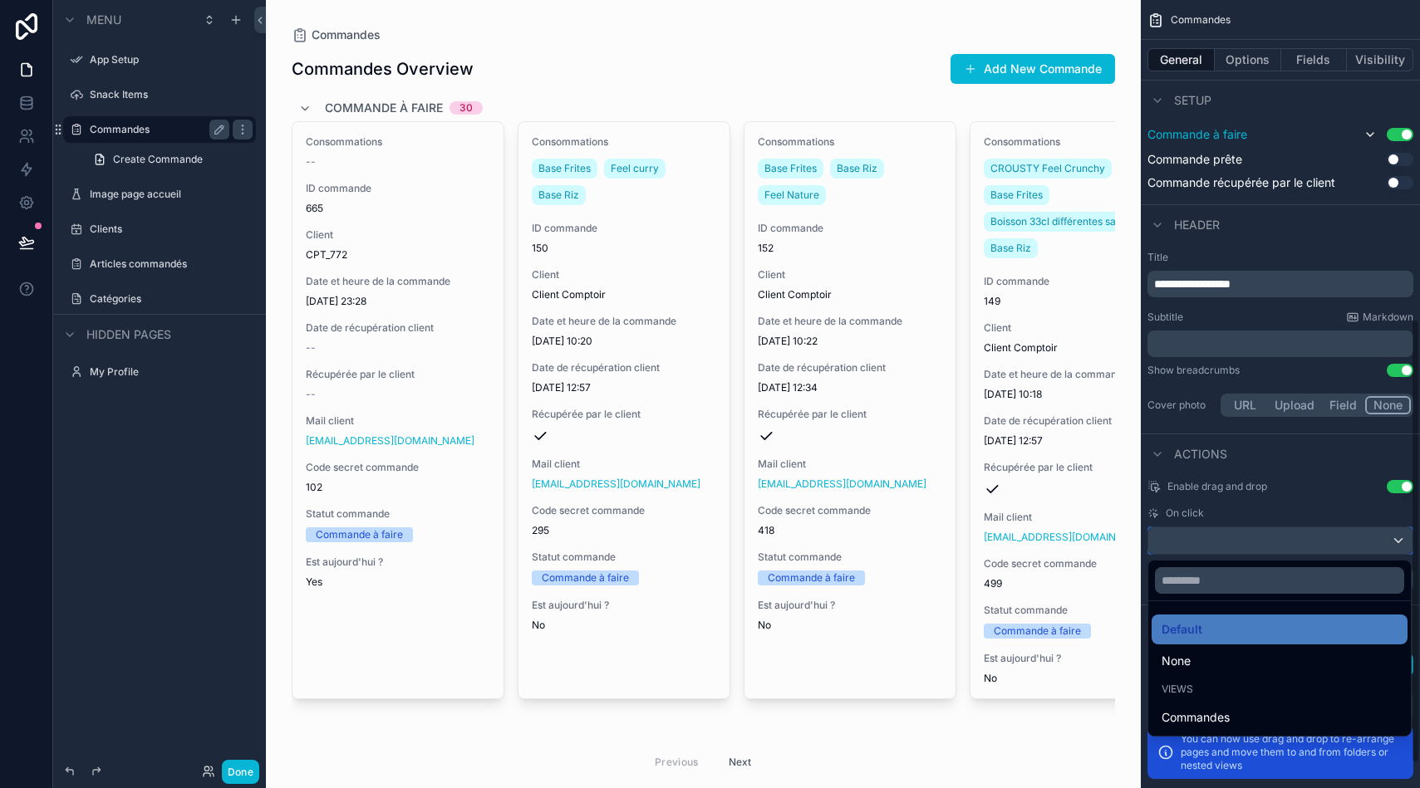
scroll to position [583, 0]
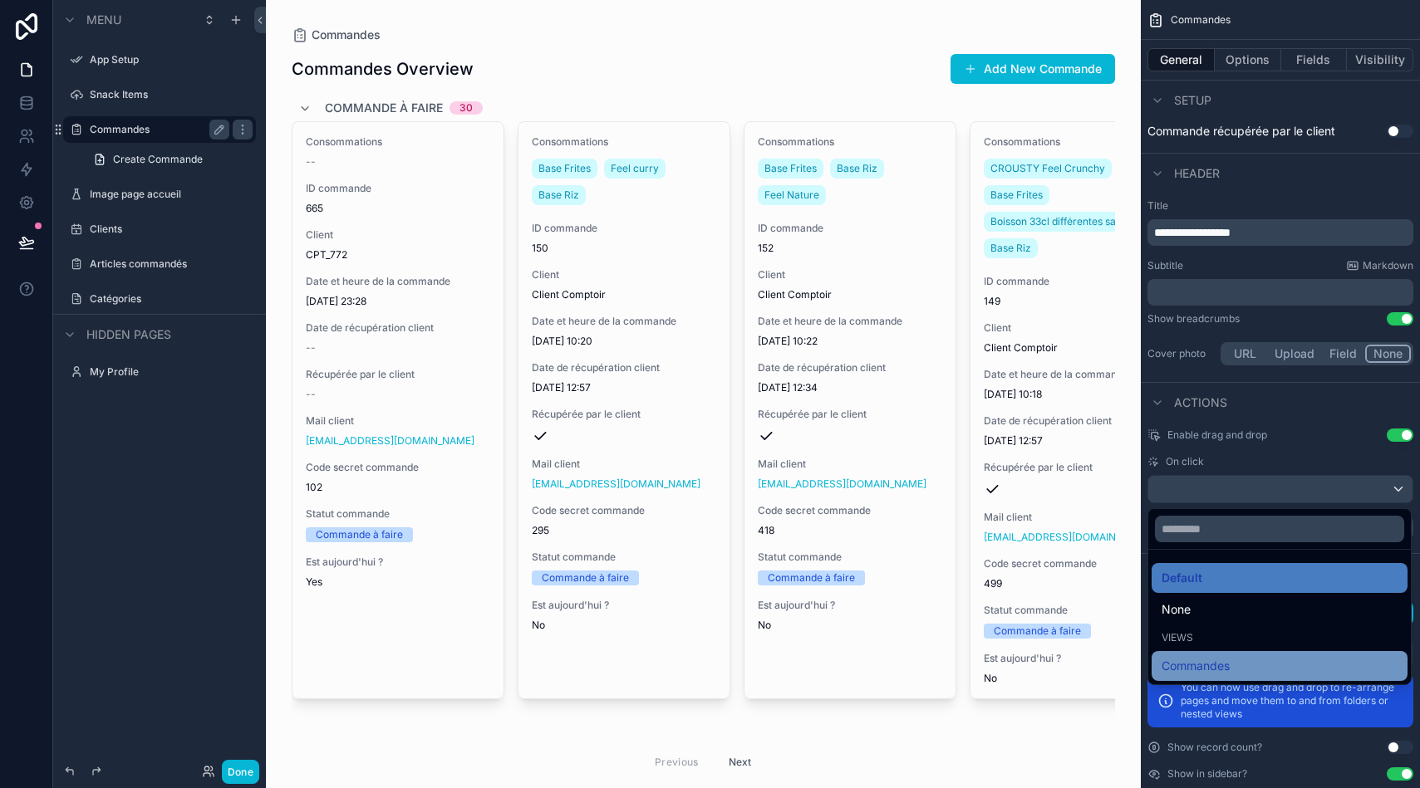
click at [1196, 655] on div "Commandes" at bounding box center [1279, 666] width 256 height 30
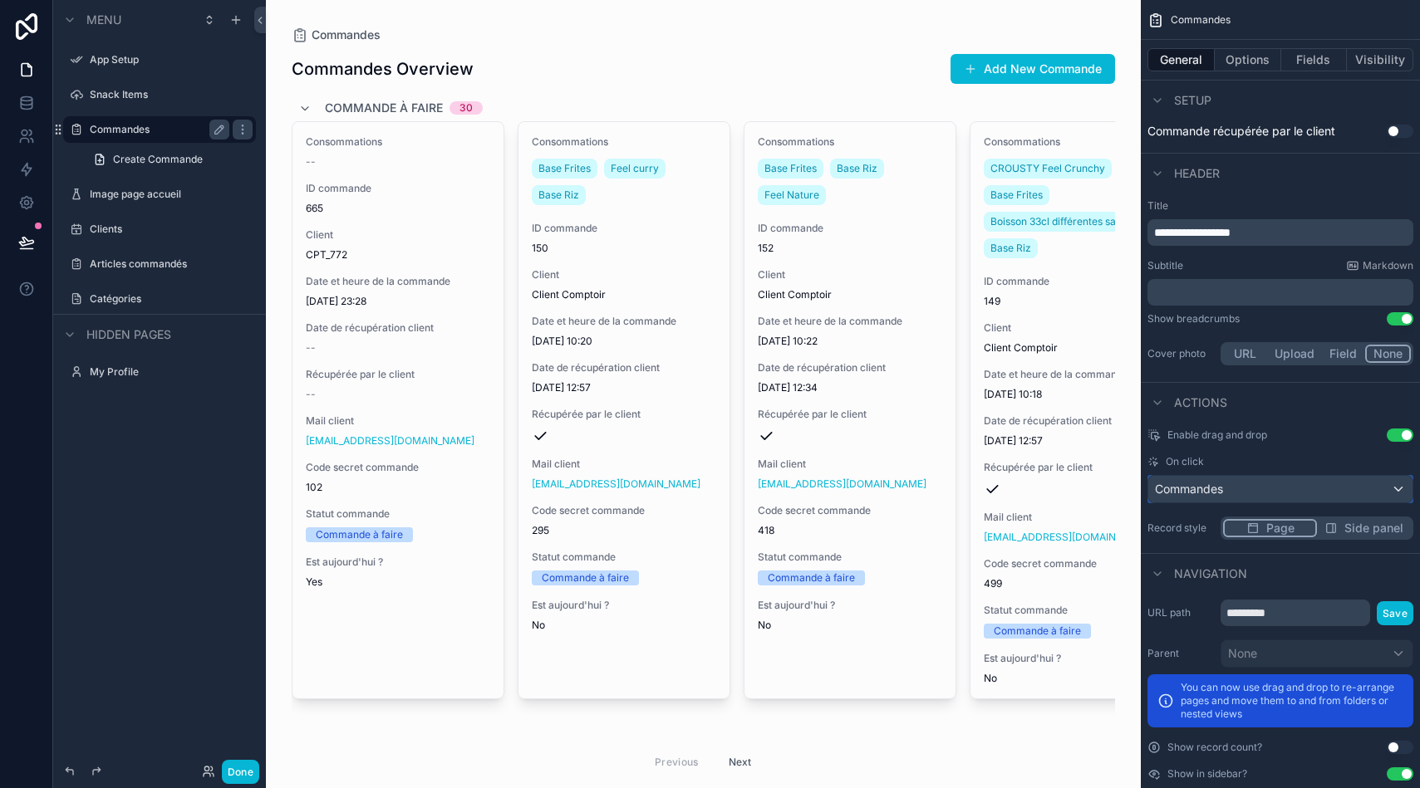
click at [1265, 494] on div "Commandes" at bounding box center [1280, 489] width 264 height 27
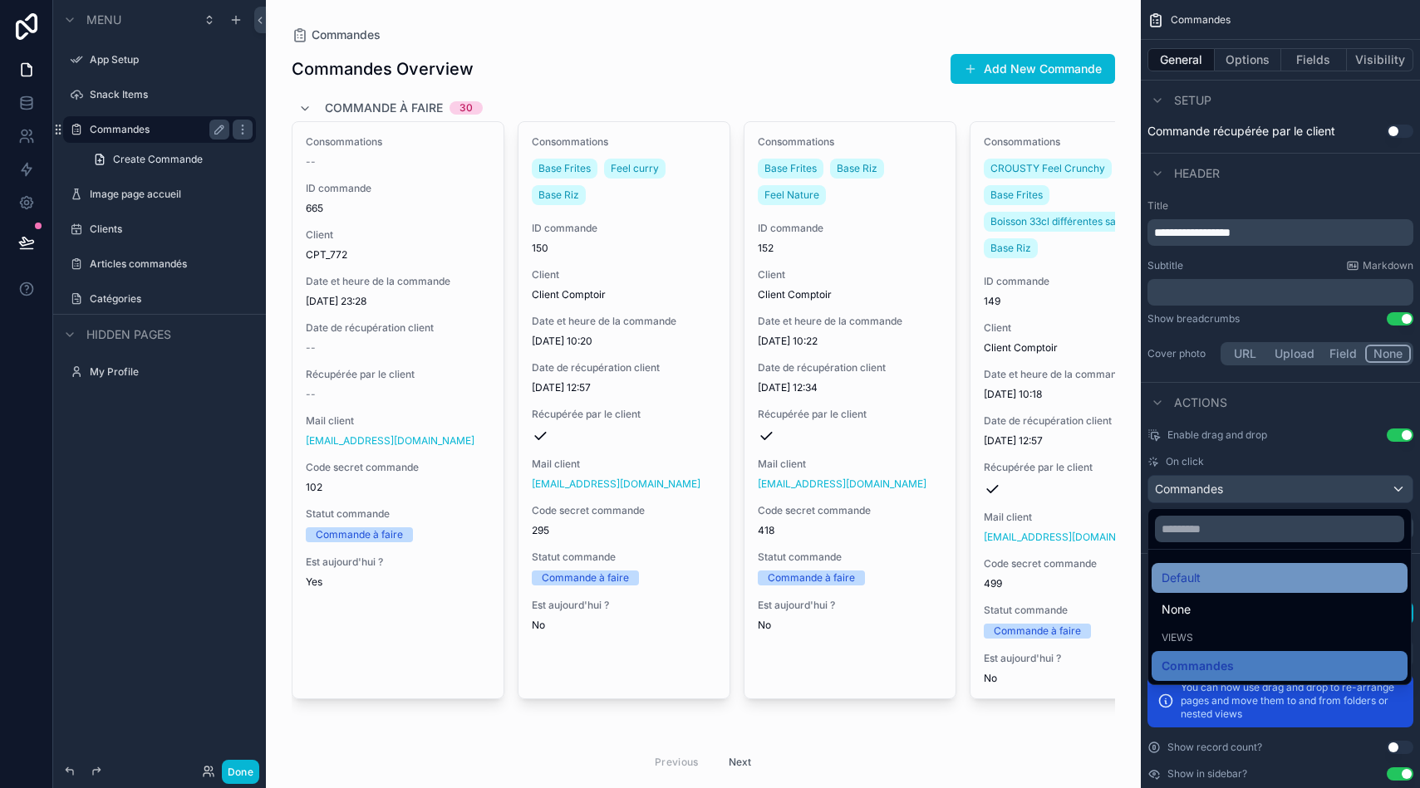
click at [1213, 577] on div "Default" at bounding box center [1279, 578] width 236 height 20
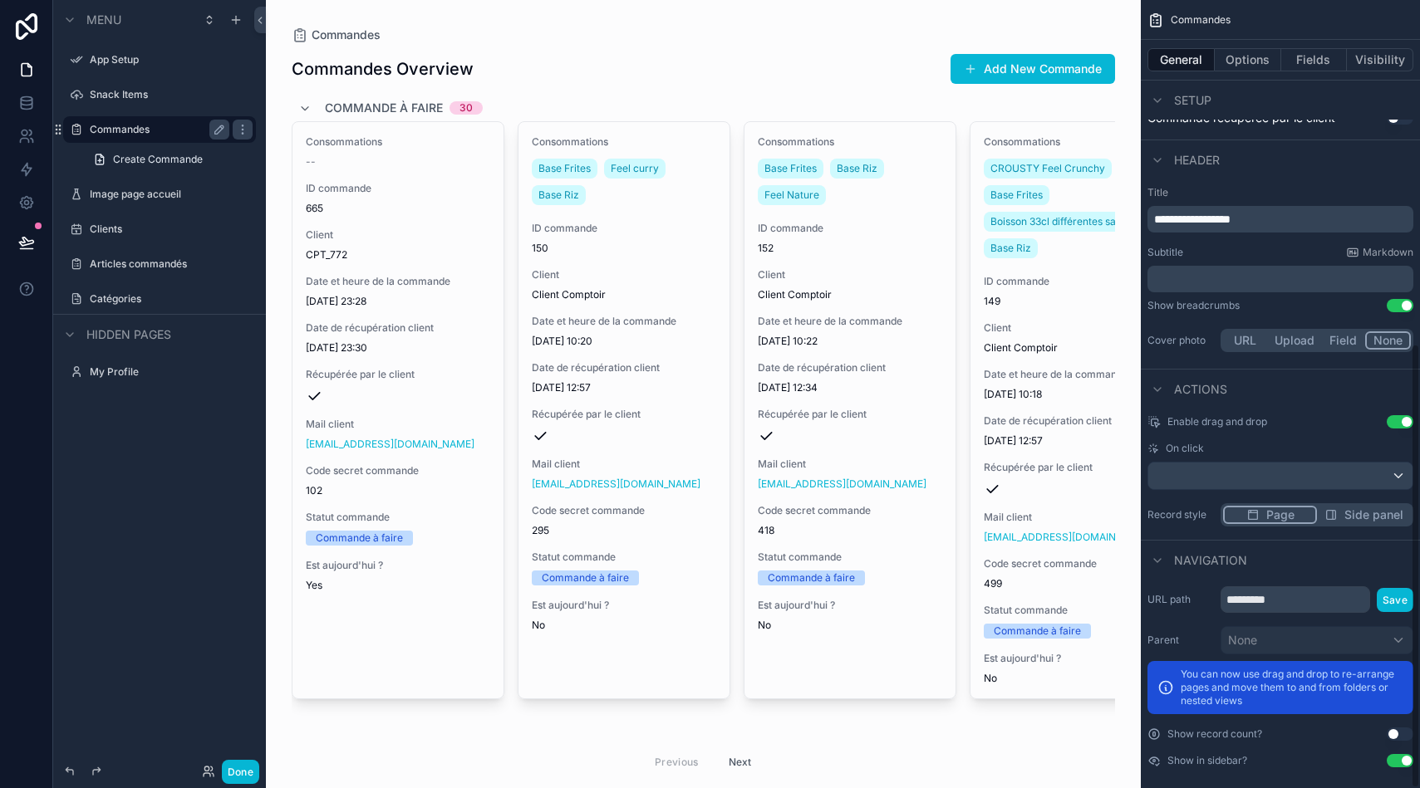
scroll to position [609, 0]
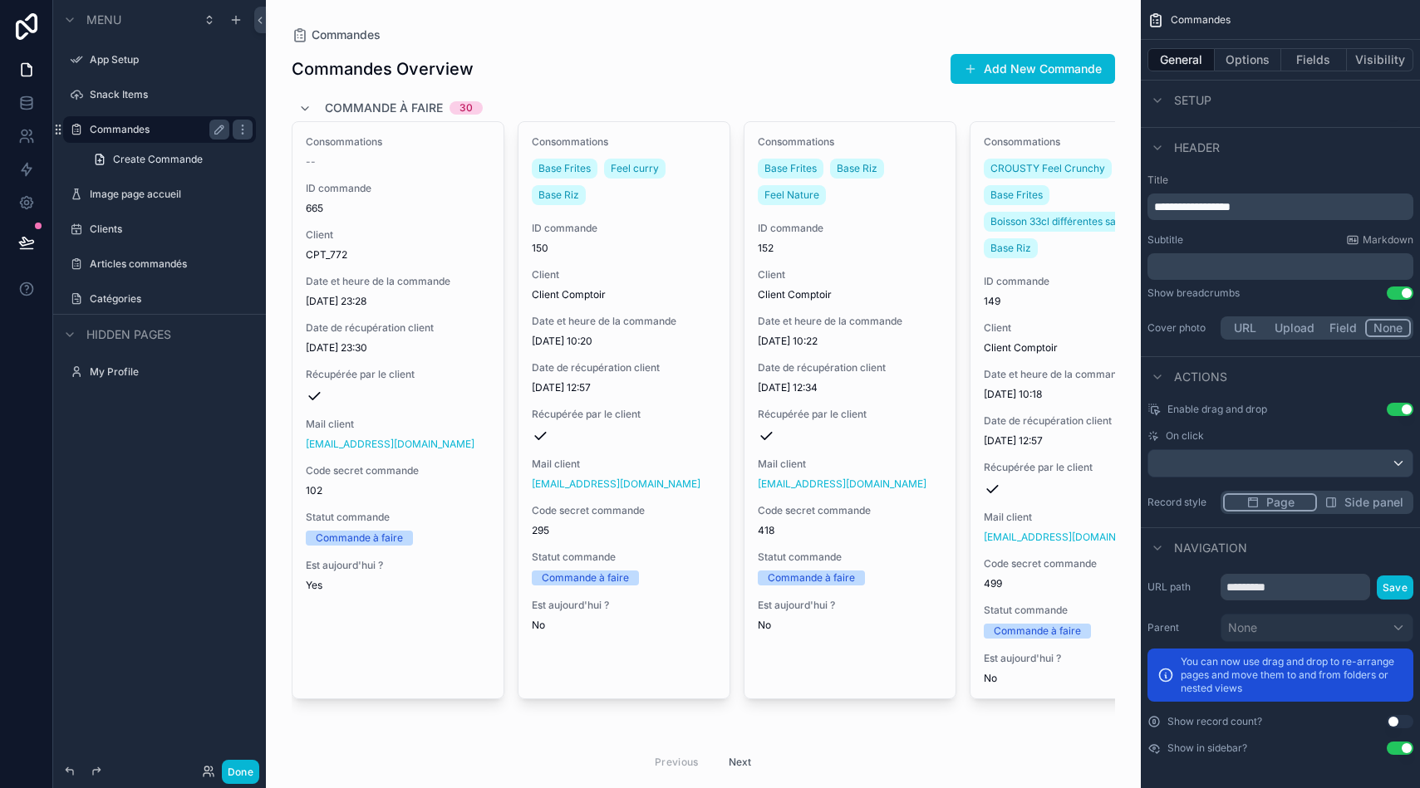
click at [1391, 721] on button "Use setting" at bounding box center [1399, 721] width 27 height 13
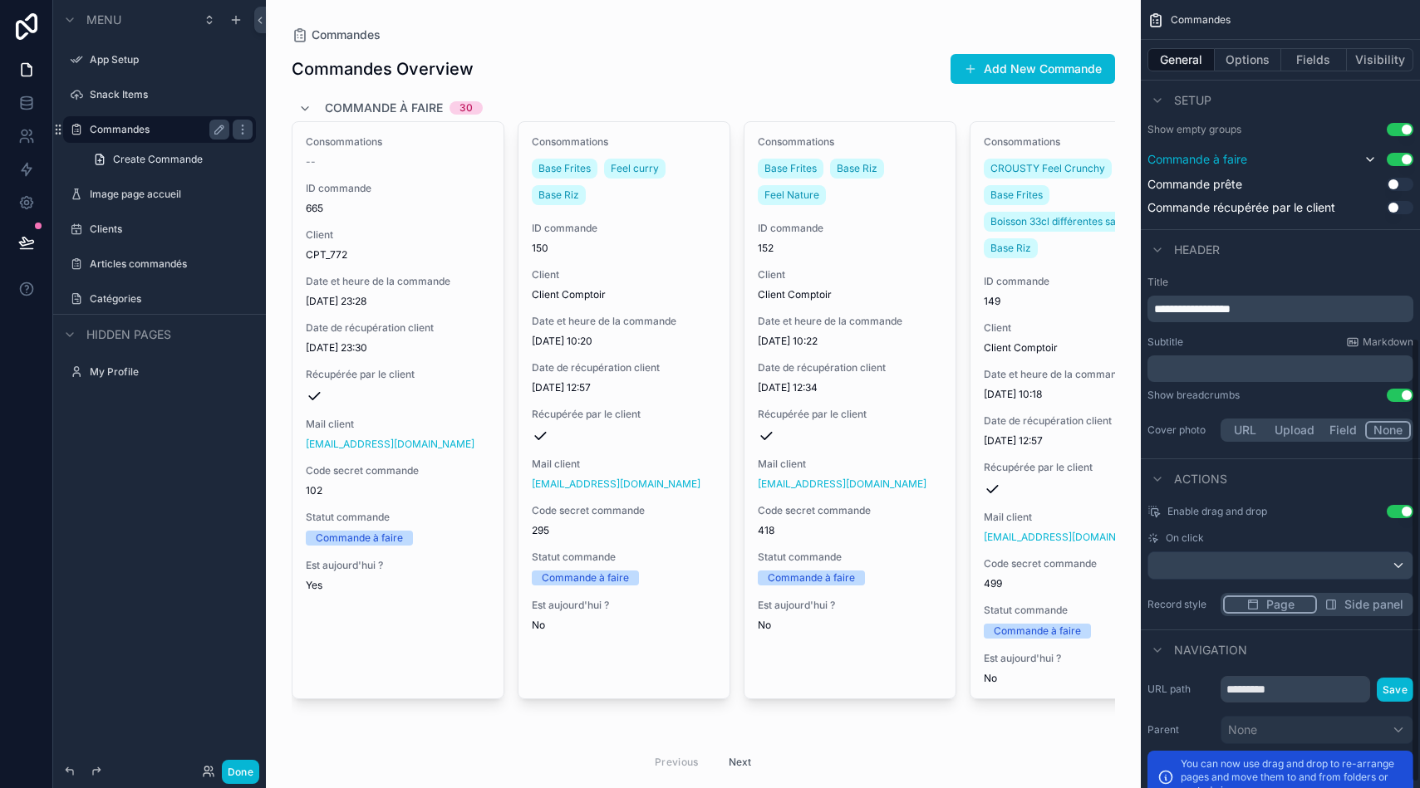
scroll to position [0, 0]
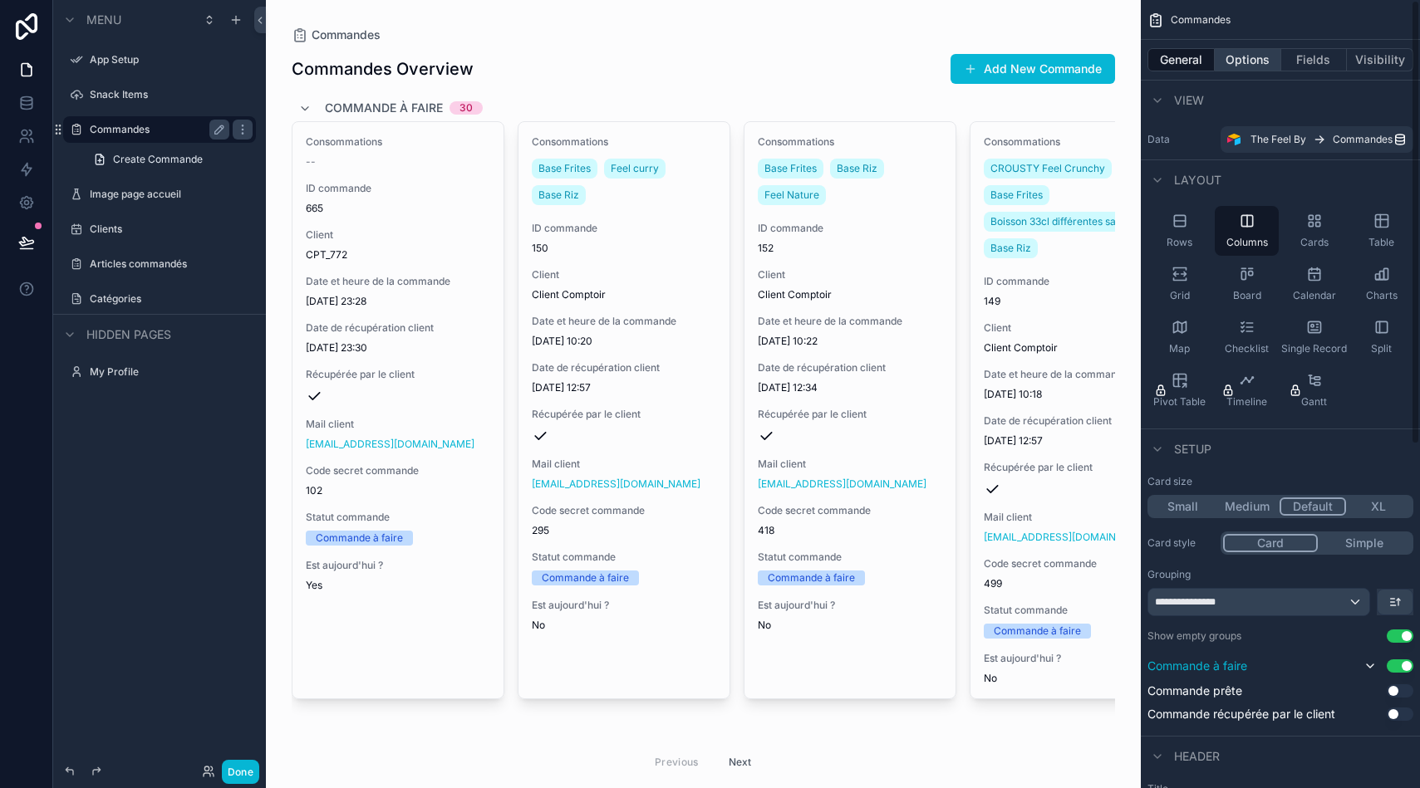
click at [1249, 67] on button "Options" at bounding box center [1248, 59] width 66 height 23
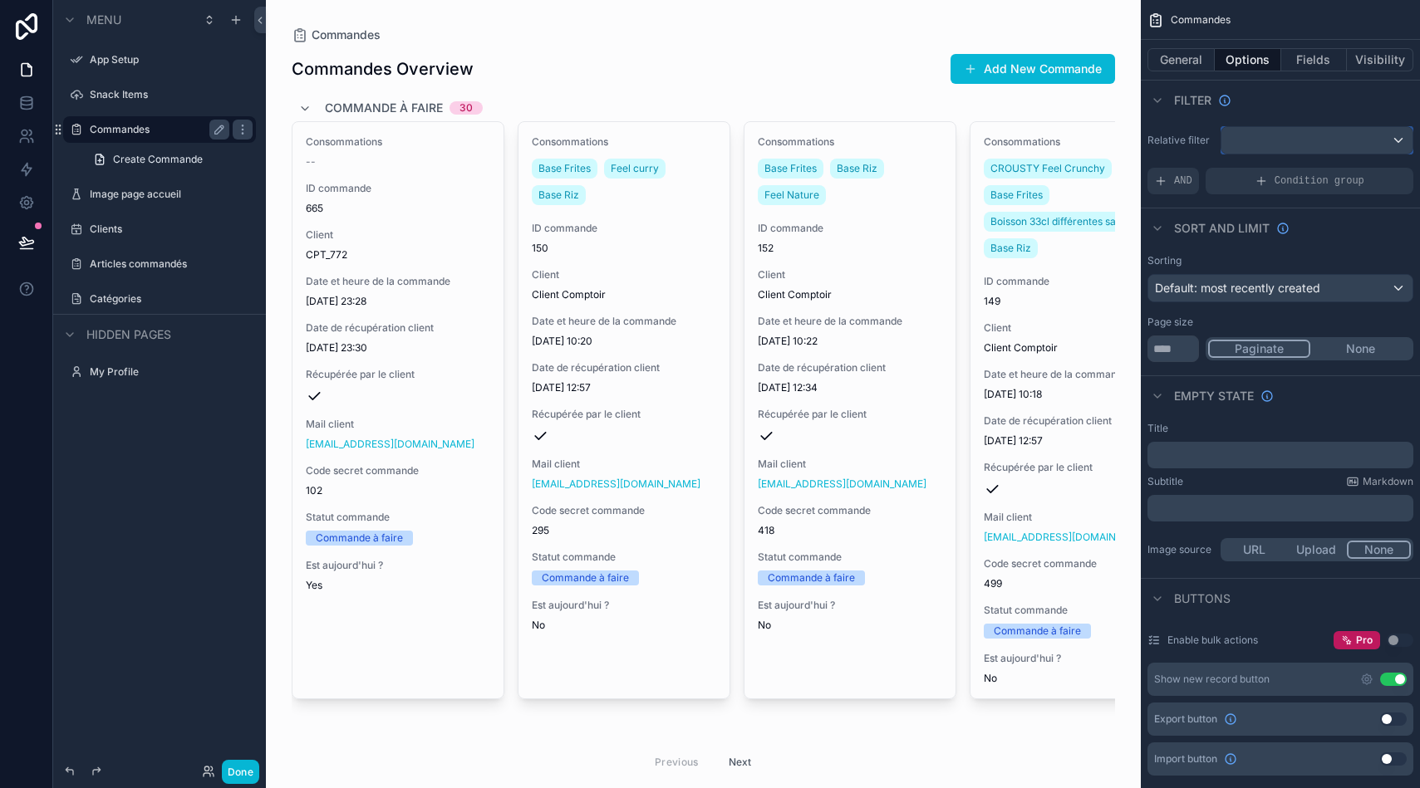
click at [1257, 142] on div "scrollable content" at bounding box center [1316, 140] width 191 height 27
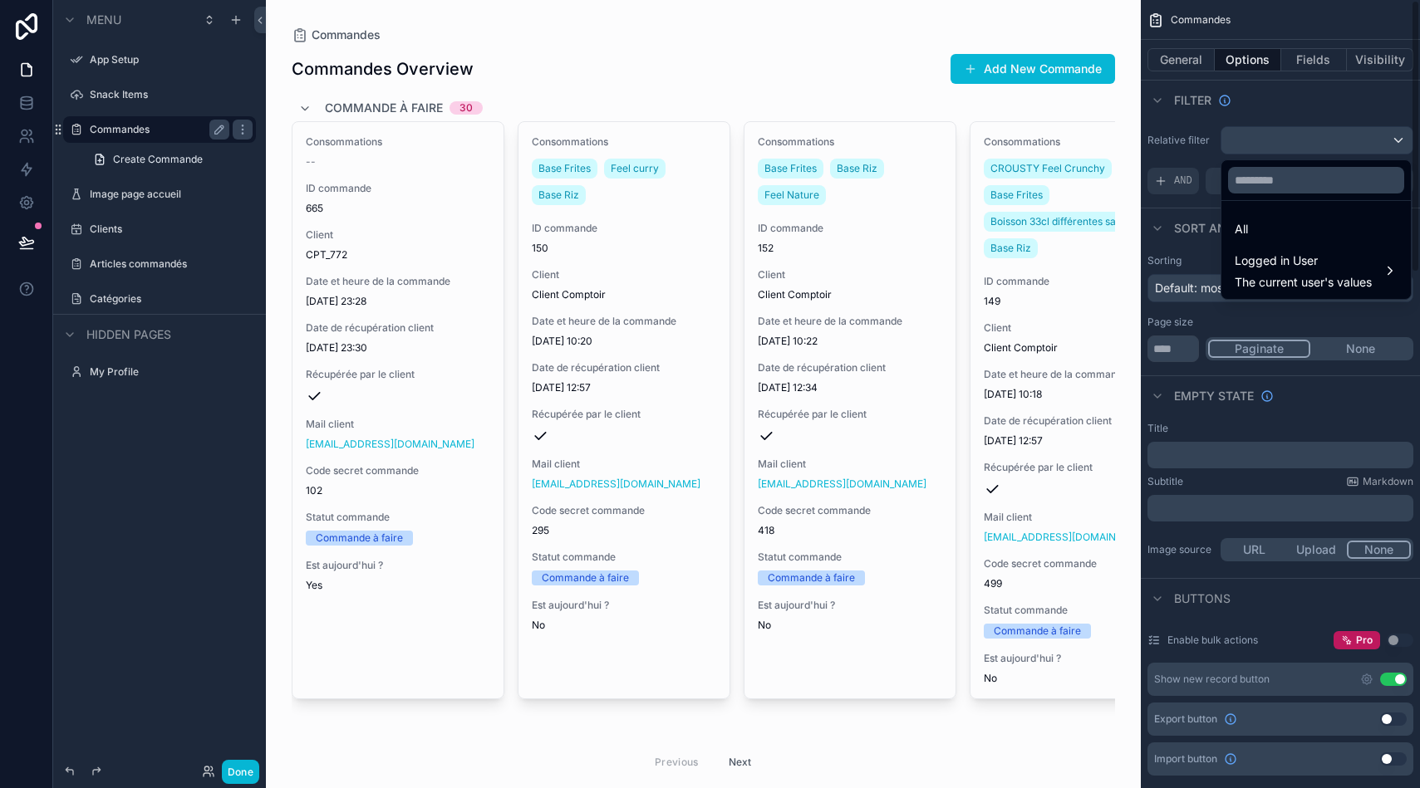
click at [1267, 150] on div "scrollable content" at bounding box center [710, 394] width 1420 height 788
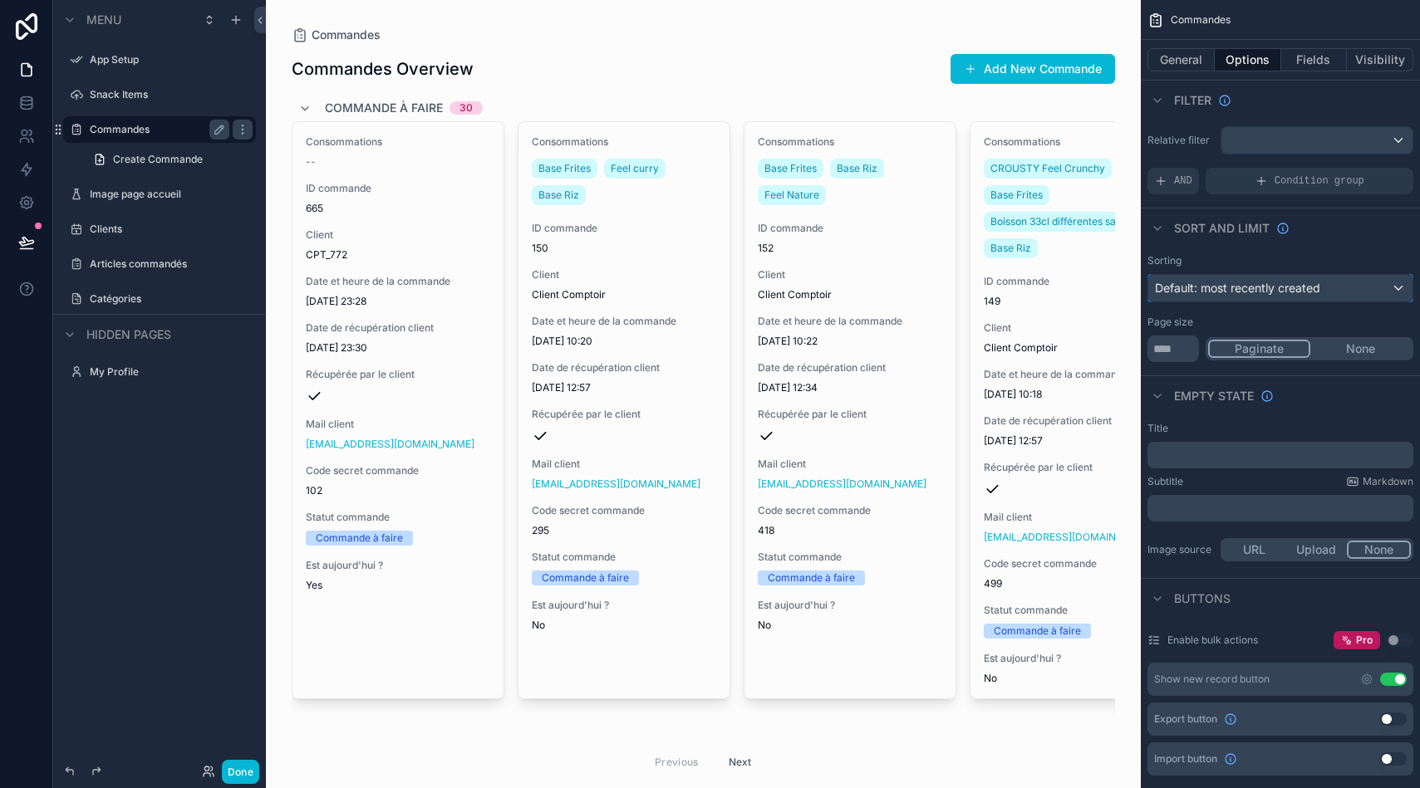
click at [1218, 295] on span "Default: most recently created" at bounding box center [1237, 288] width 165 height 17
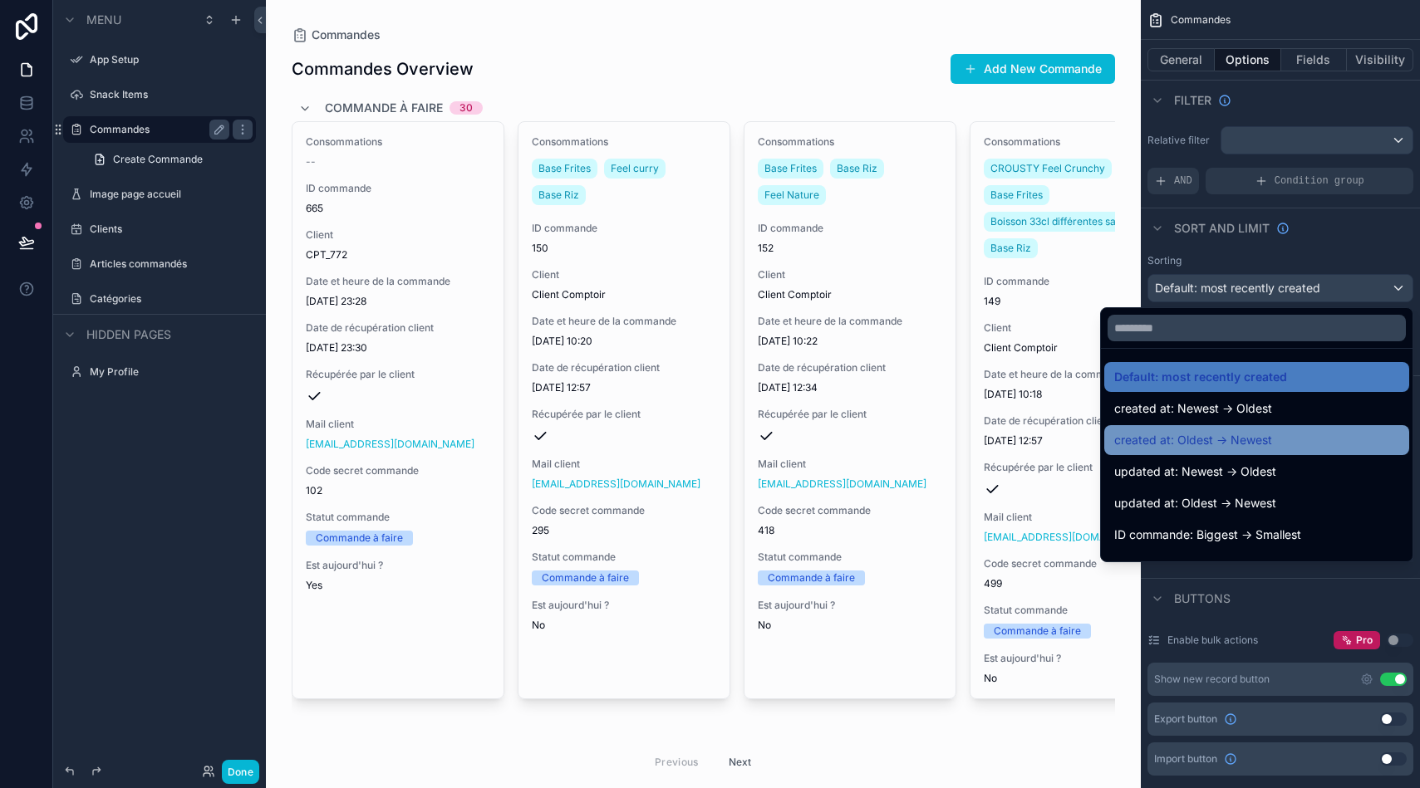
click at [1306, 435] on div "created at: Oldest -> Newest" at bounding box center [1256, 440] width 285 height 20
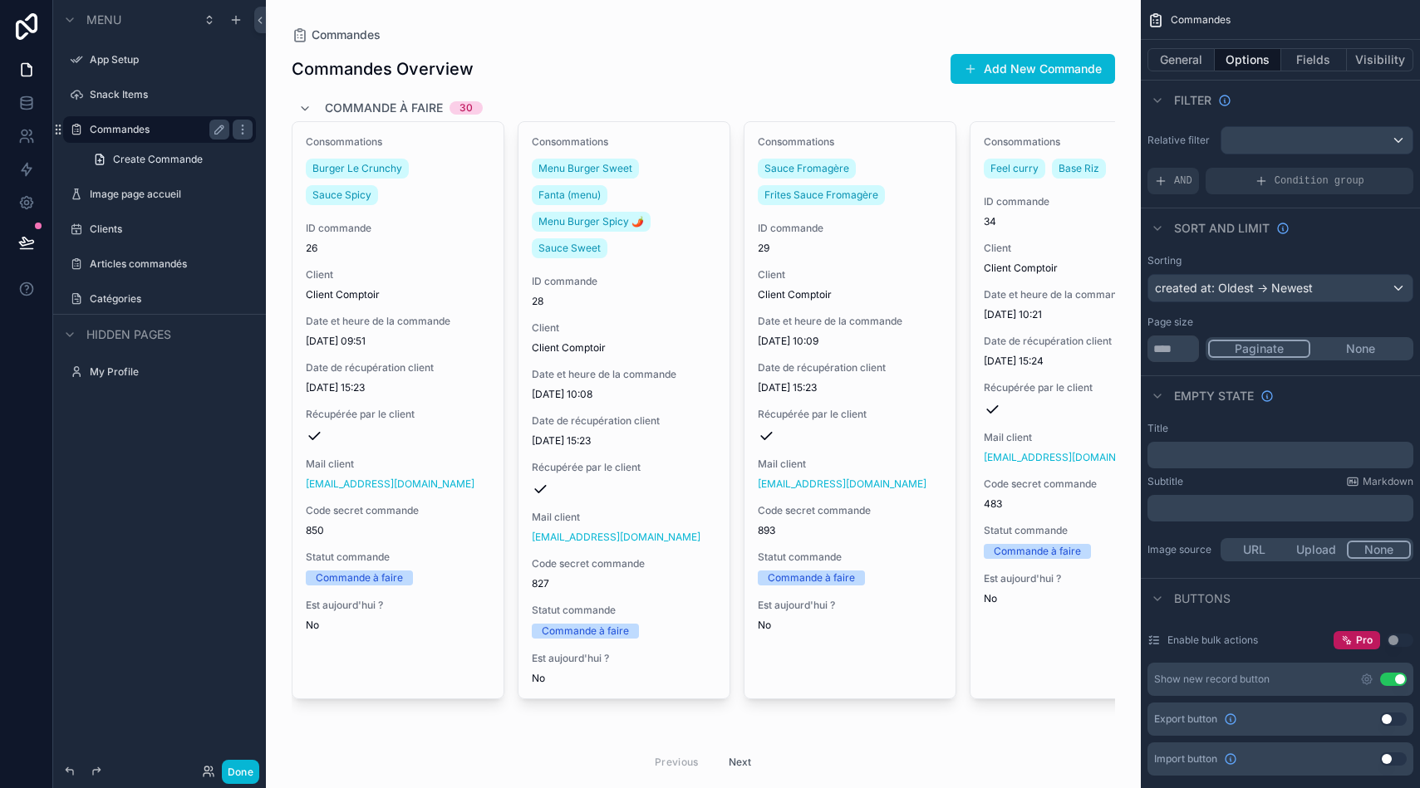
click at [1295, 252] on div "Sorting created at: Oldest -> Newest Page size ** Paginate None" at bounding box center [1280, 308] width 279 height 121
click at [1260, 137] on div "scrollable content" at bounding box center [1316, 140] width 191 height 27
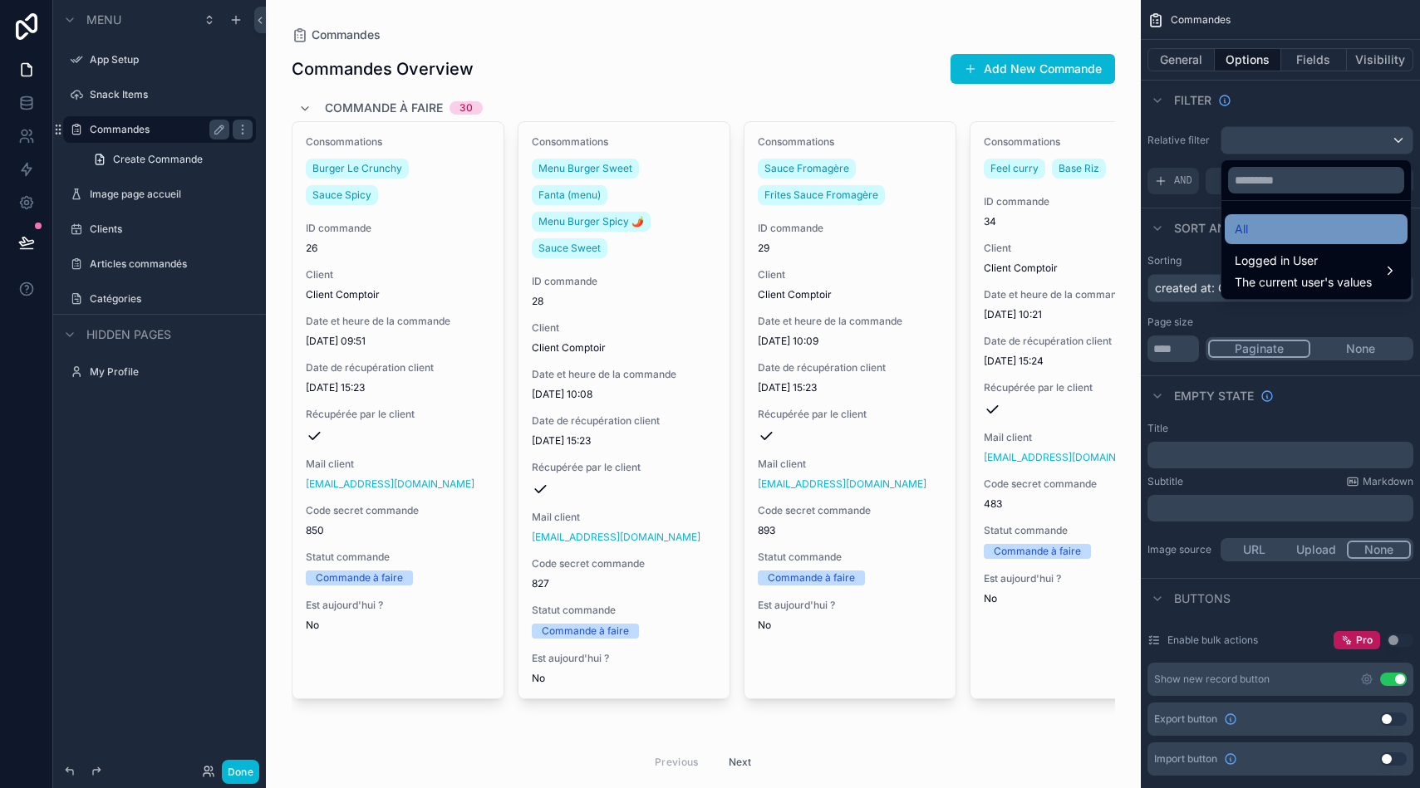
click at [1283, 225] on div "All" at bounding box center [1315, 229] width 163 height 20
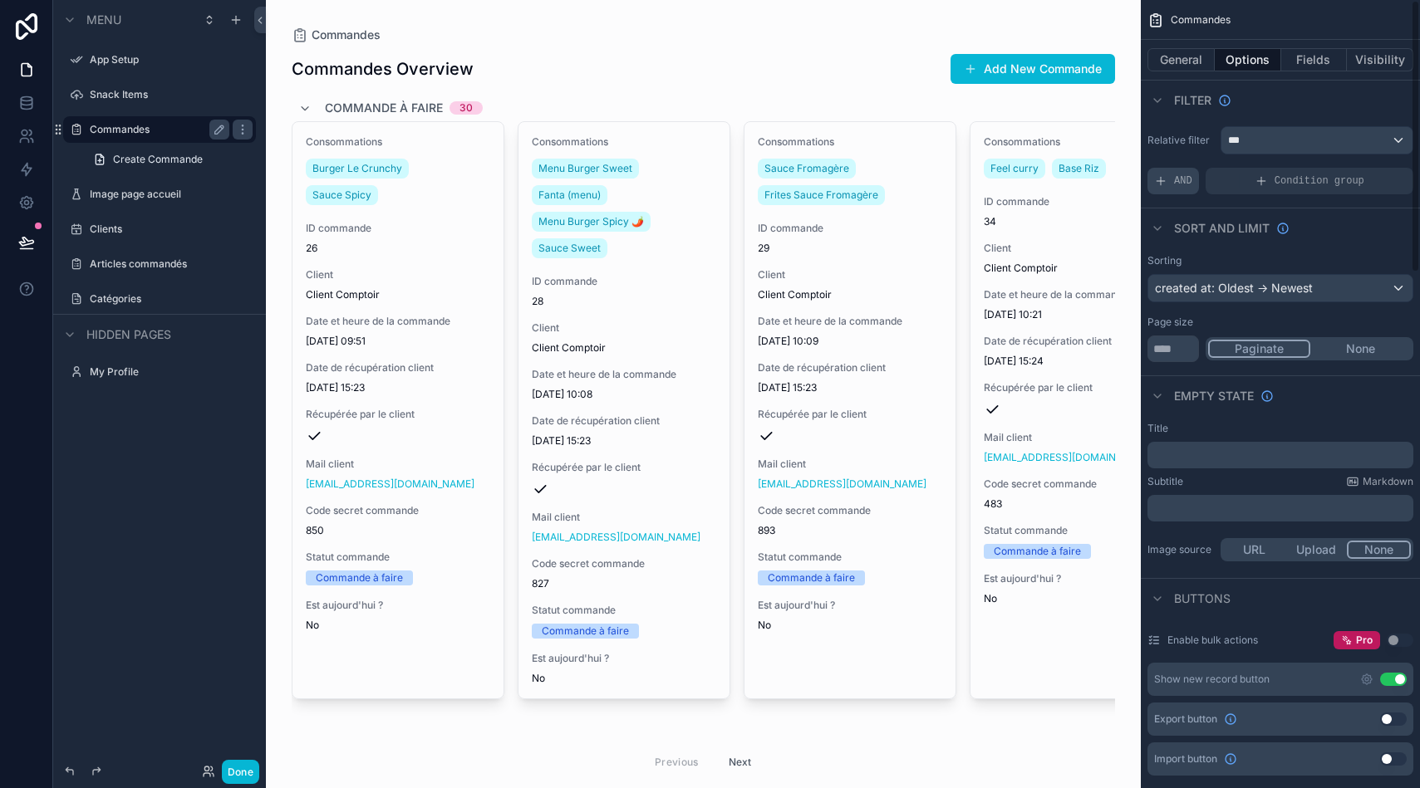
click at [1176, 179] on span "AND" at bounding box center [1183, 180] width 18 height 13
click at [1394, 166] on icon "scrollable content" at bounding box center [1395, 167] width 2 height 2
click at [1275, 182] on span "Condition group" at bounding box center [1319, 180] width 90 height 13
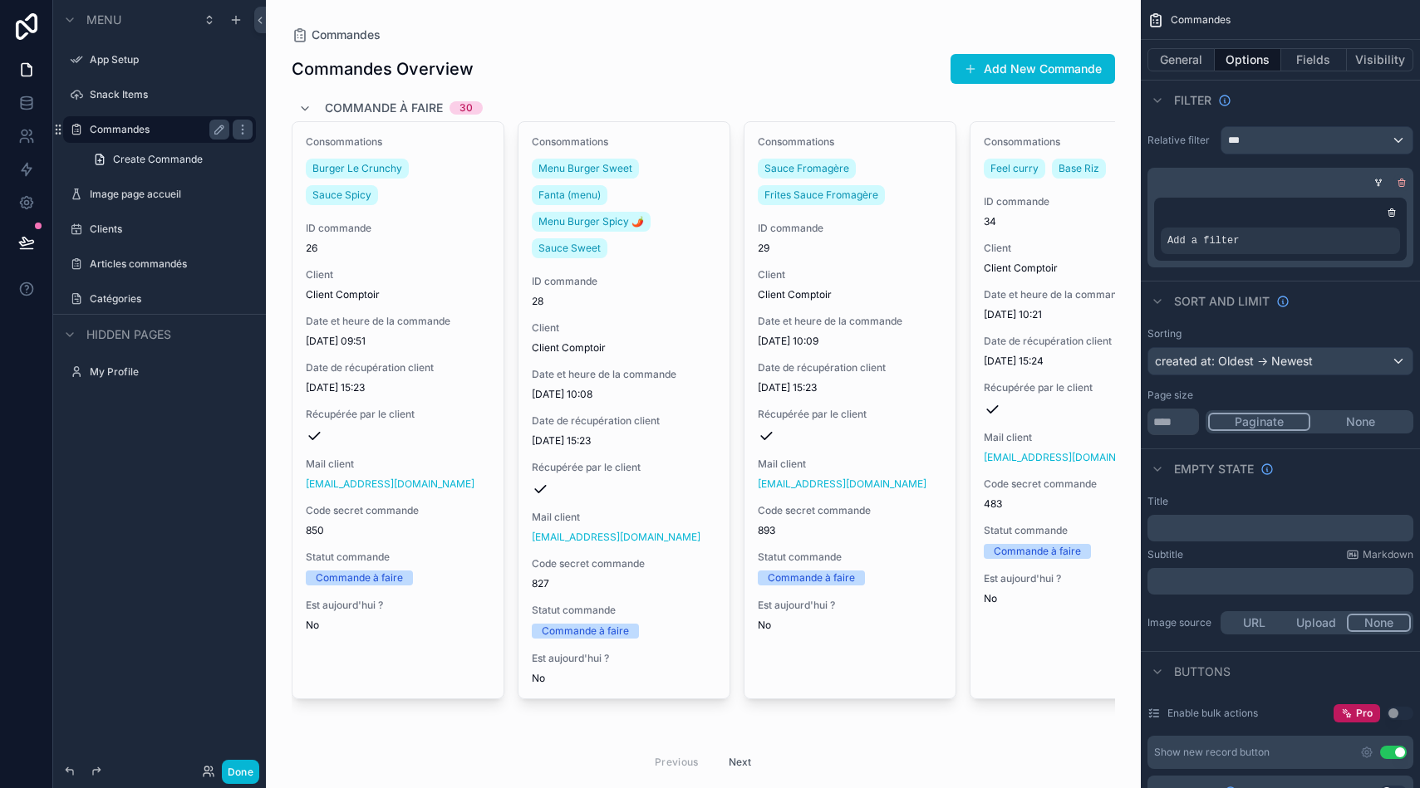
click at [1404, 186] on icon "scrollable content" at bounding box center [1402, 184] width 6 height 6
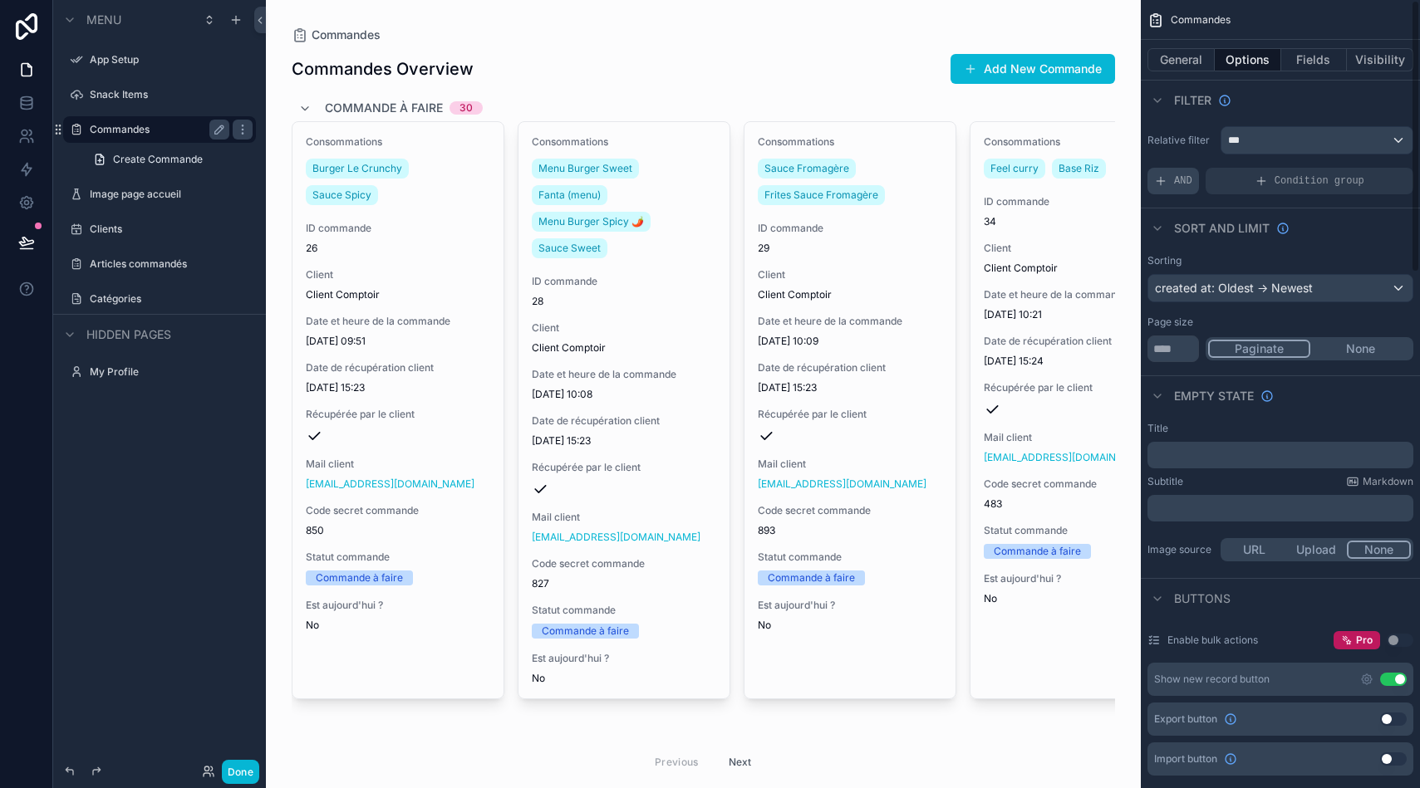
click at [1192, 184] on div "AND" at bounding box center [1173, 181] width 52 height 27
click at [1271, 179] on div "Add a filter" at bounding box center [1280, 181] width 266 height 27
click at [1203, 177] on span "Add a filter" at bounding box center [1189, 180] width 71 height 13
click at [1199, 181] on span "Add a filter" at bounding box center [1189, 180] width 71 height 13
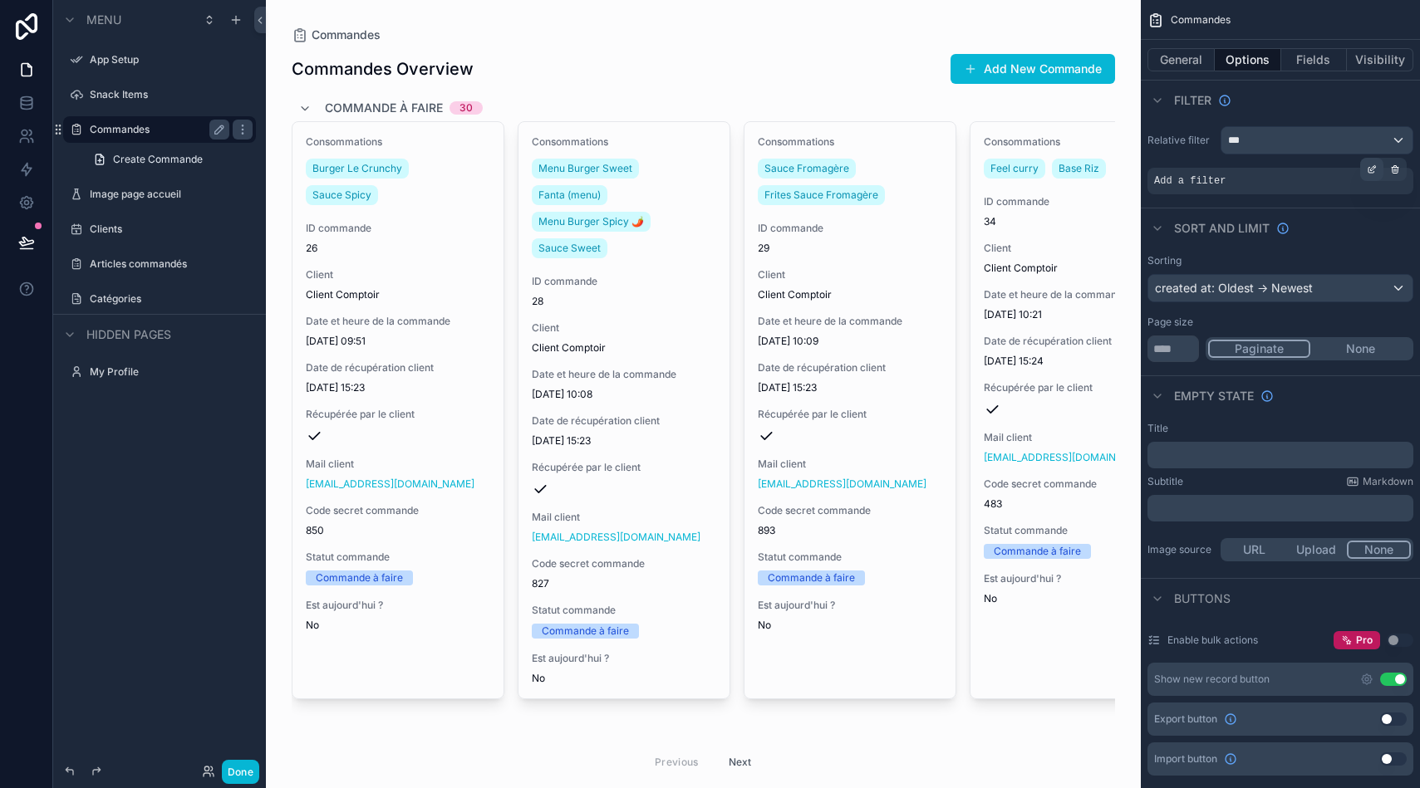
click at [1375, 166] on icon "scrollable content" at bounding box center [1373, 167] width 5 height 5
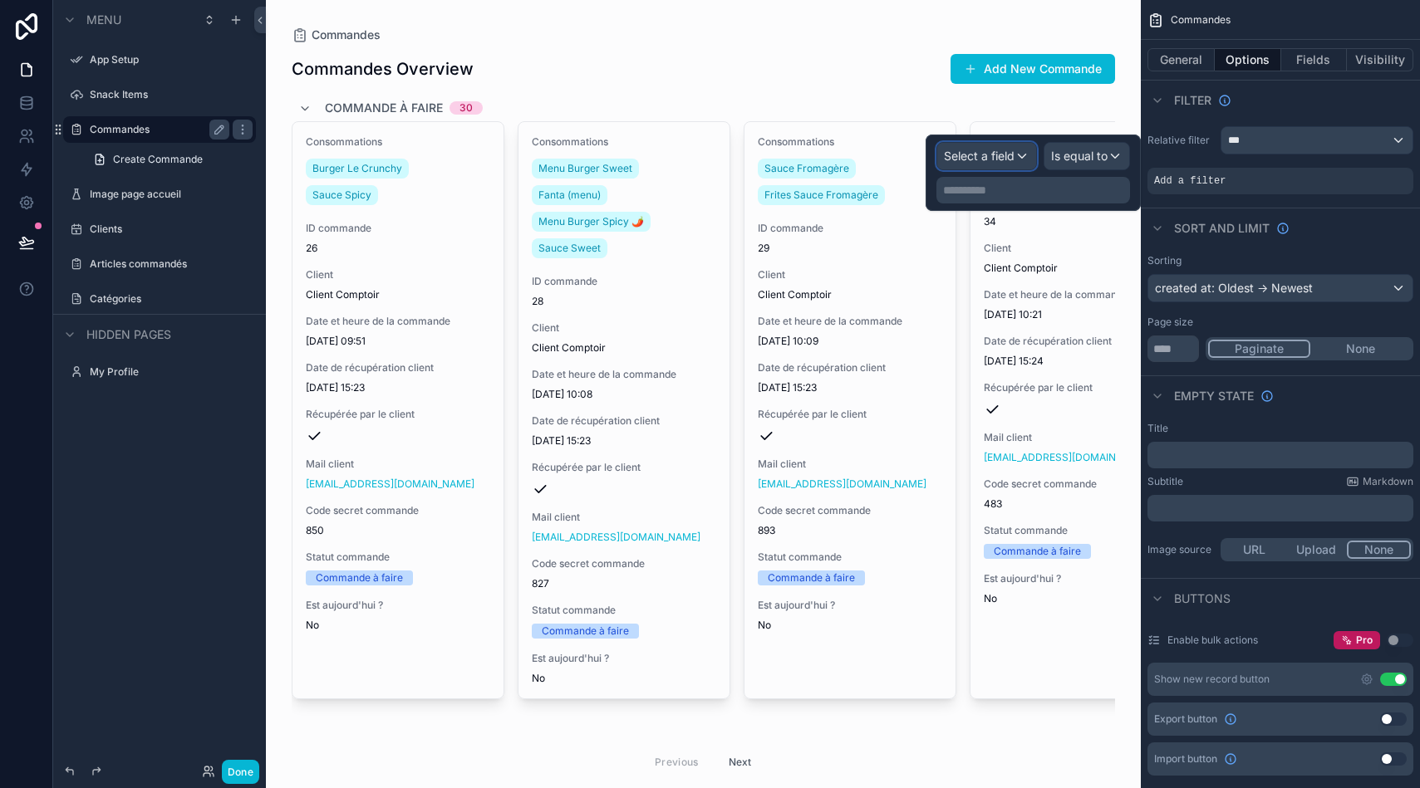
click at [1028, 161] on div "Select a field" at bounding box center [986, 156] width 99 height 27
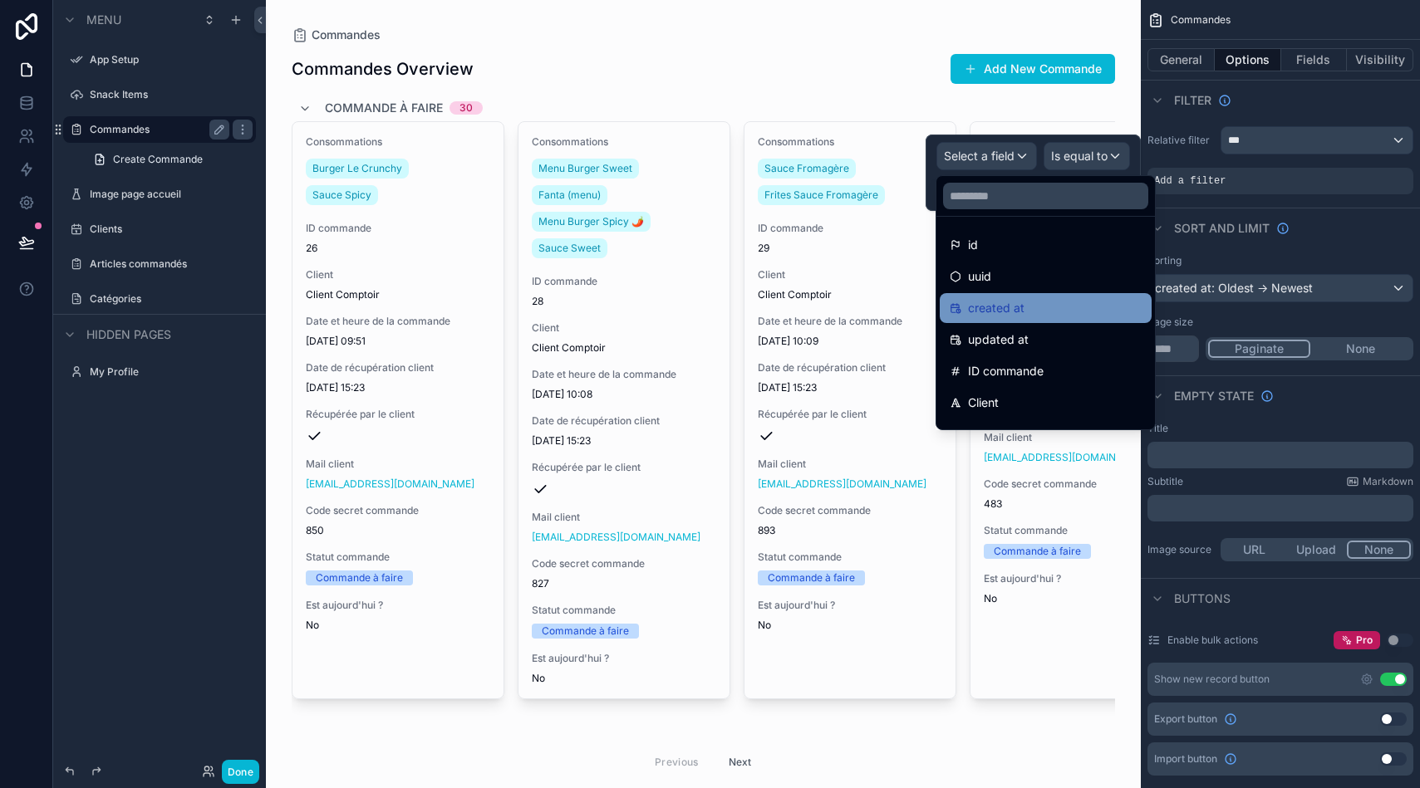
click at [1016, 314] on span "created at" at bounding box center [996, 308] width 56 height 20
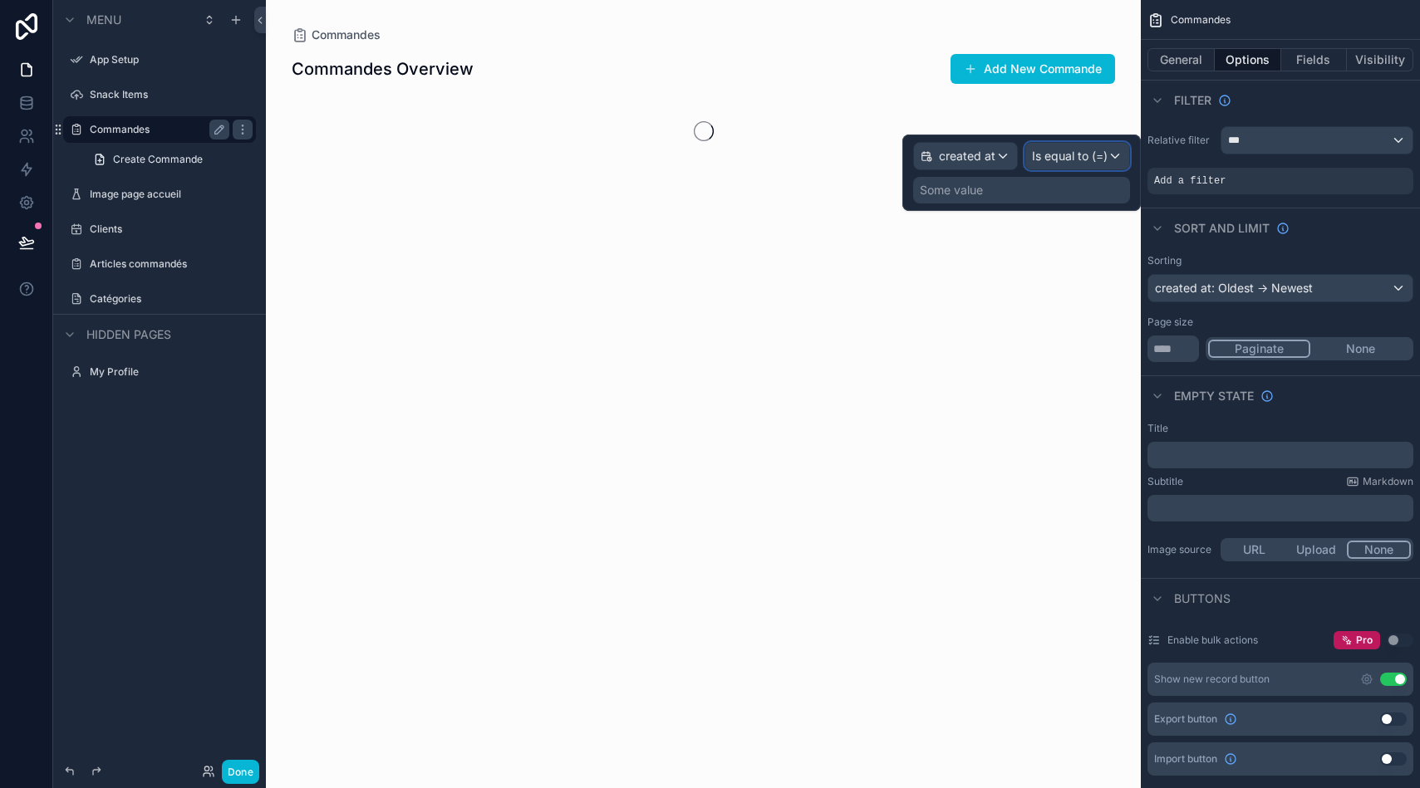
click at [1078, 149] on span "Is equal to (=)" at bounding box center [1070, 156] width 76 height 17
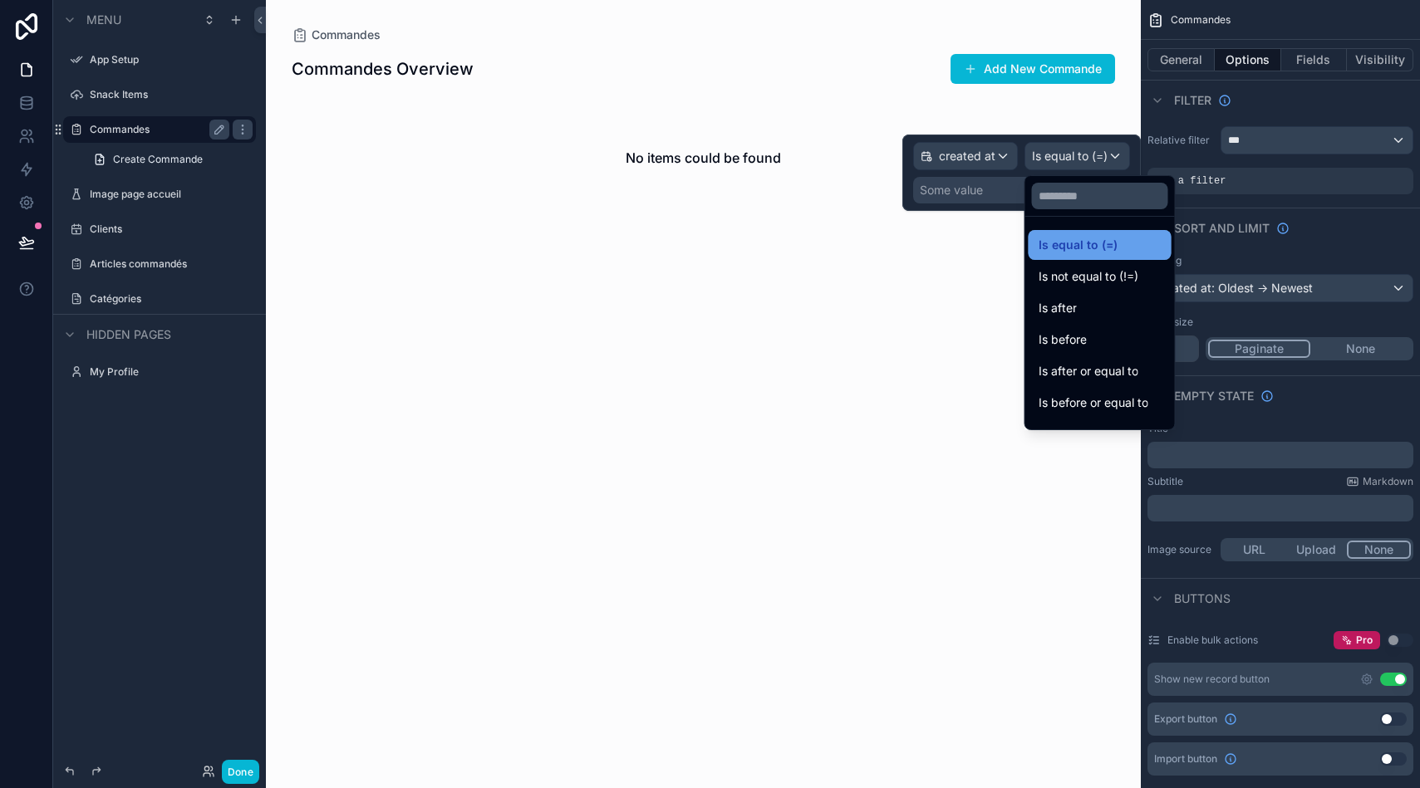
click at [1149, 243] on div "Is equal to (=)" at bounding box center [1099, 245] width 123 height 20
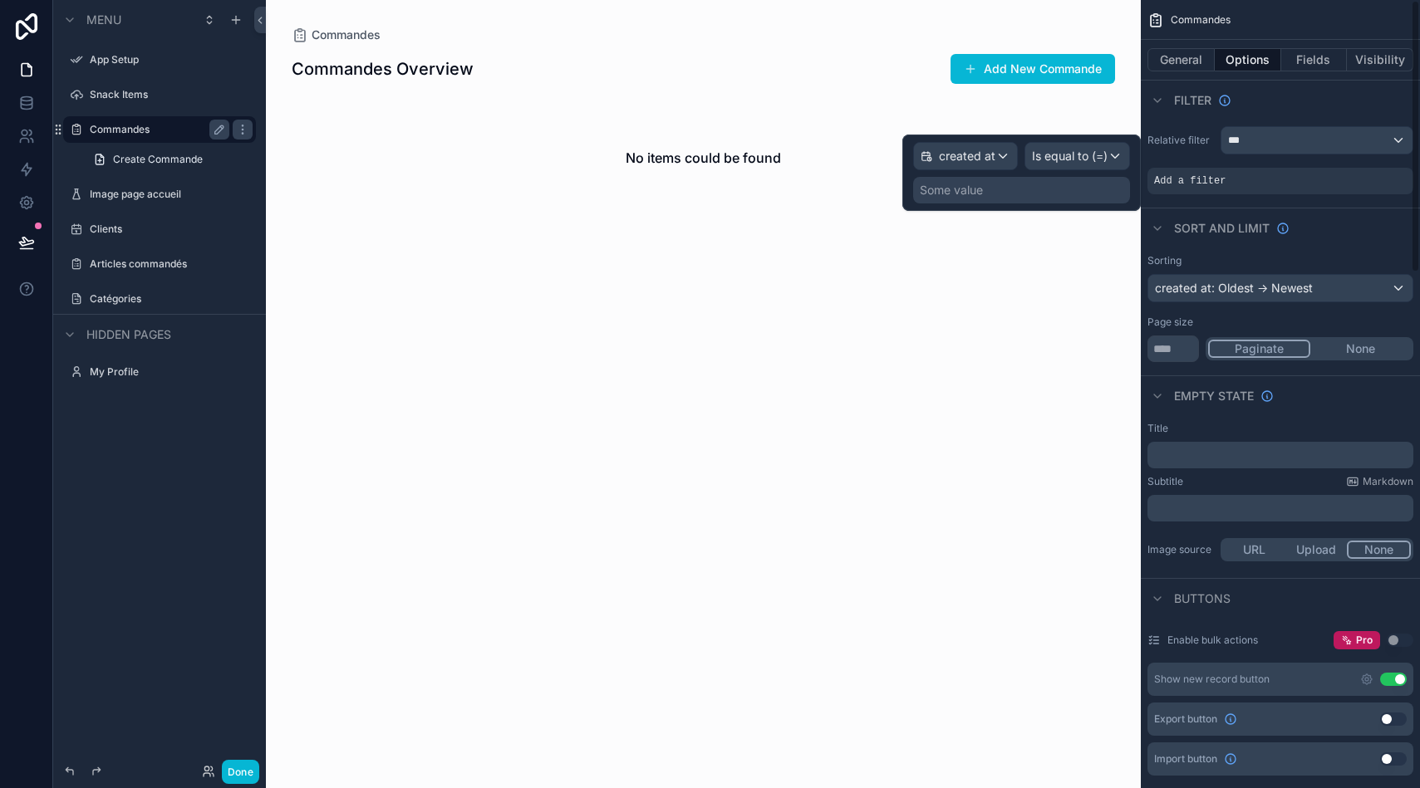
click at [1009, 185] on div "Some value" at bounding box center [1021, 190] width 217 height 27
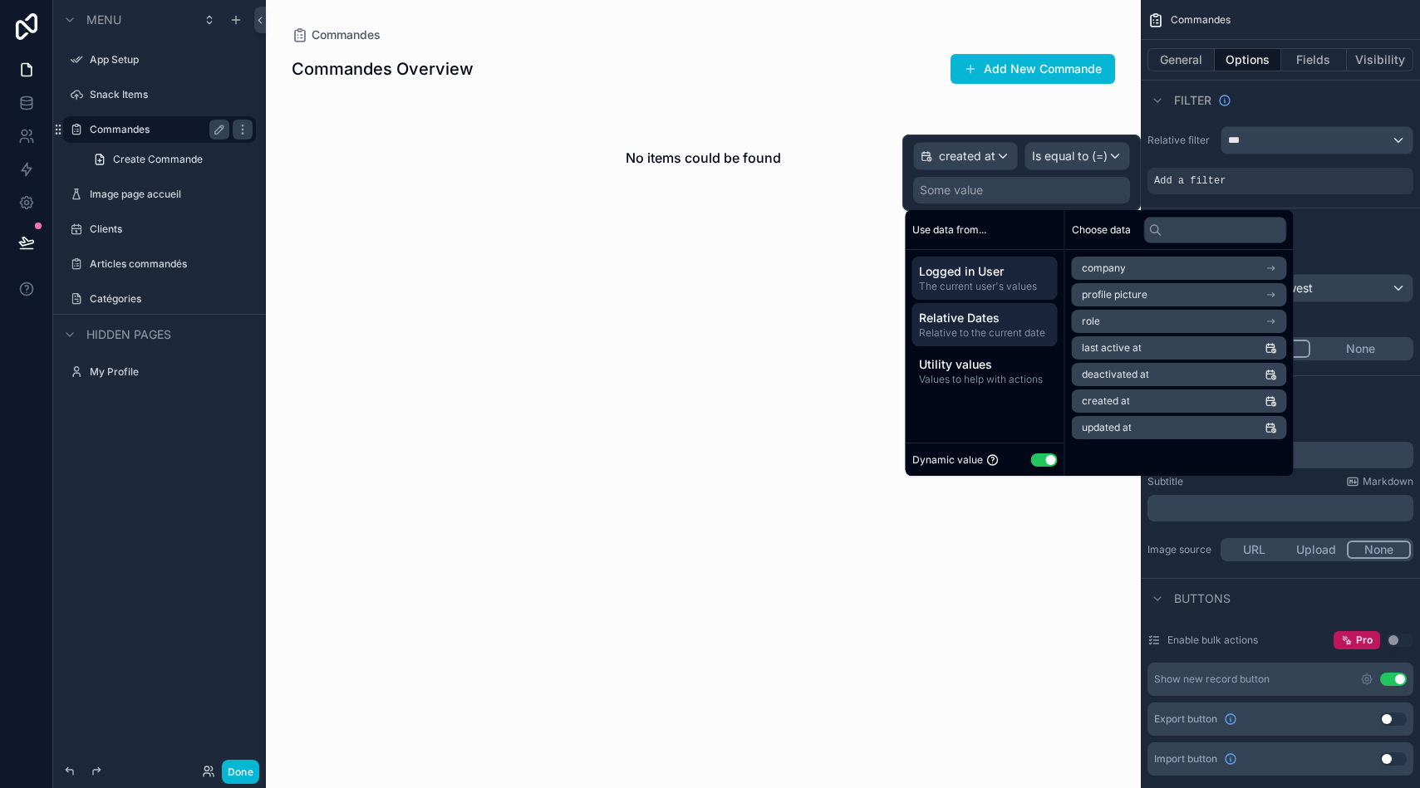
click at [1018, 324] on span "Relative Dates" at bounding box center [985, 318] width 132 height 17
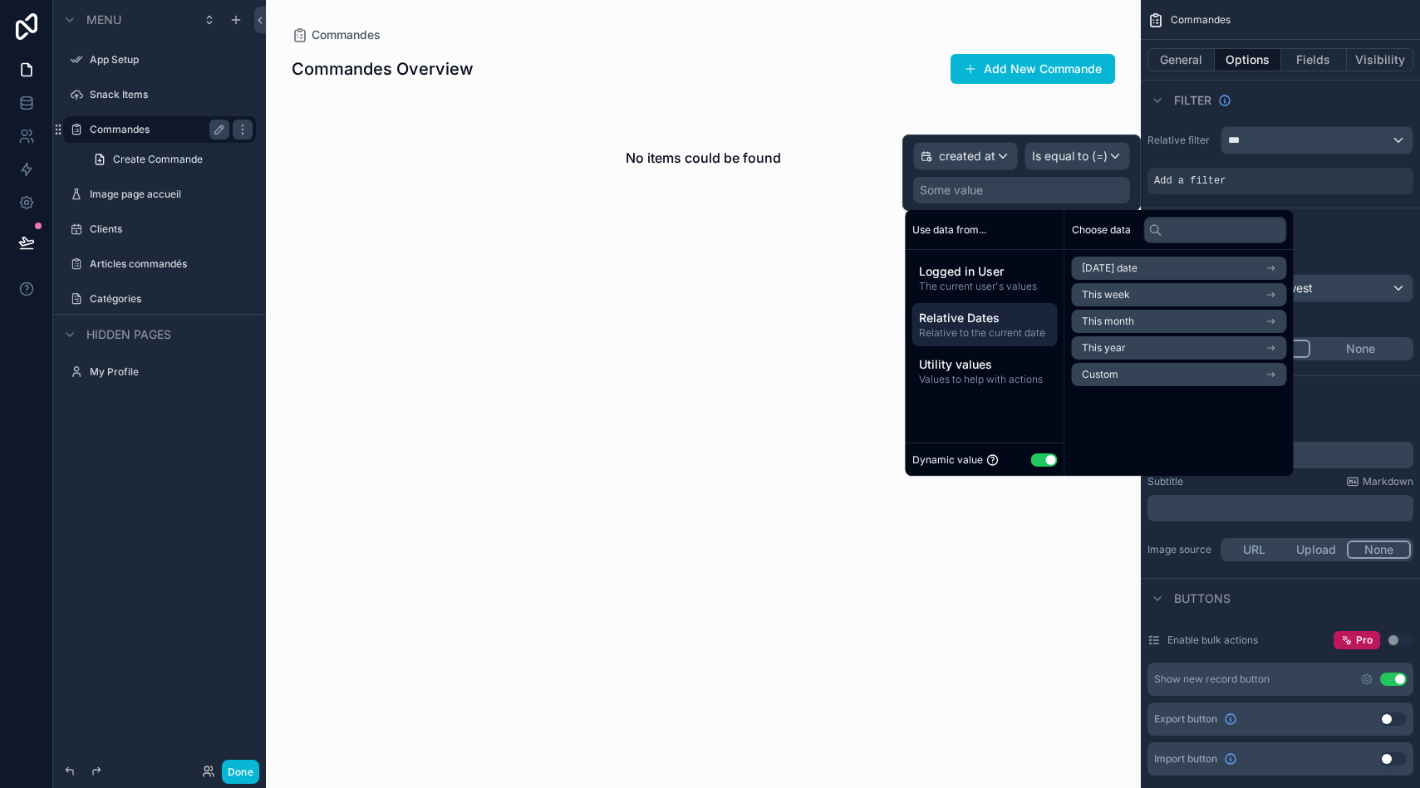
click at [1112, 267] on span "[DATE] date" at bounding box center [1110, 268] width 56 height 13
click at [1131, 328] on span "Start of day" at bounding box center [1109, 324] width 55 height 13
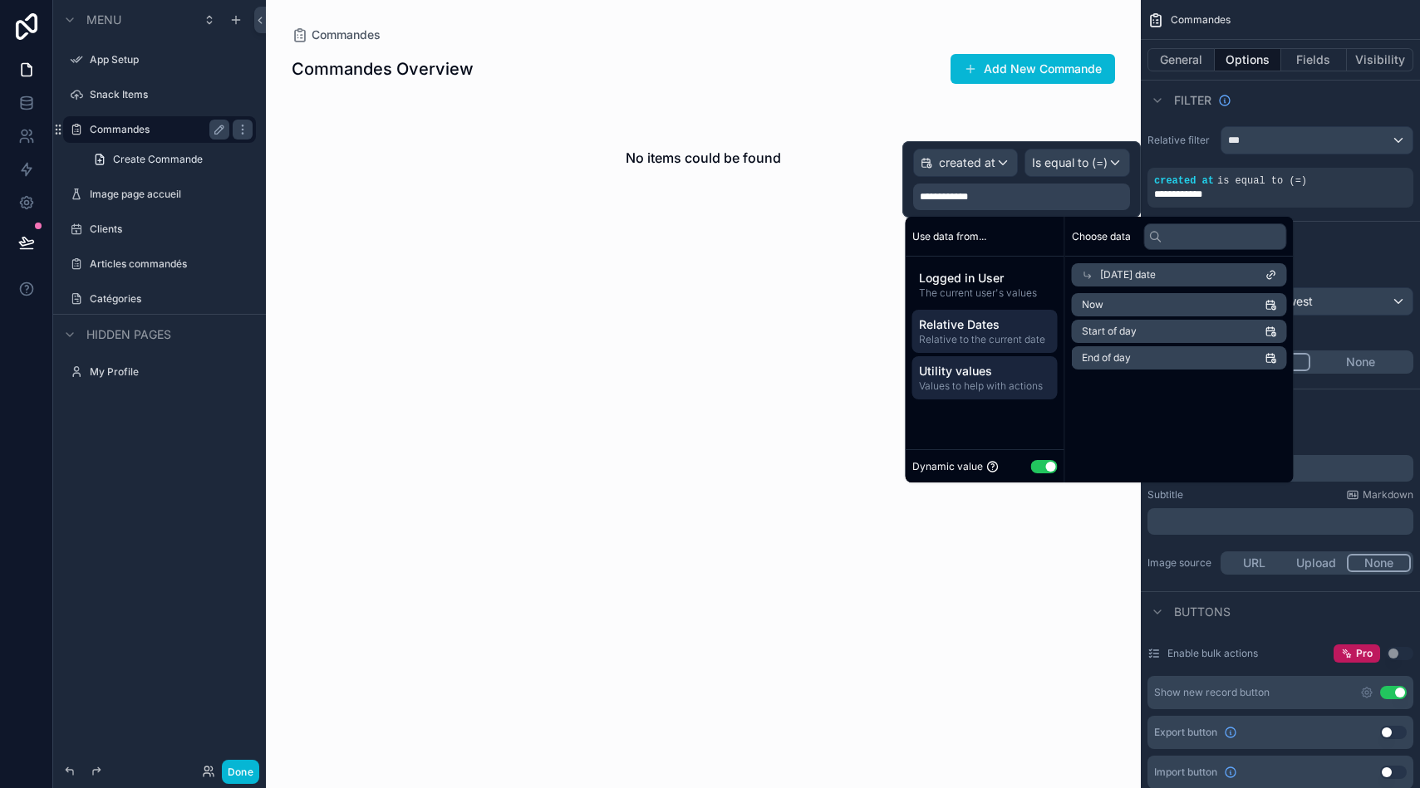
click at [999, 381] on span "Values to help with actions" at bounding box center [985, 386] width 132 height 13
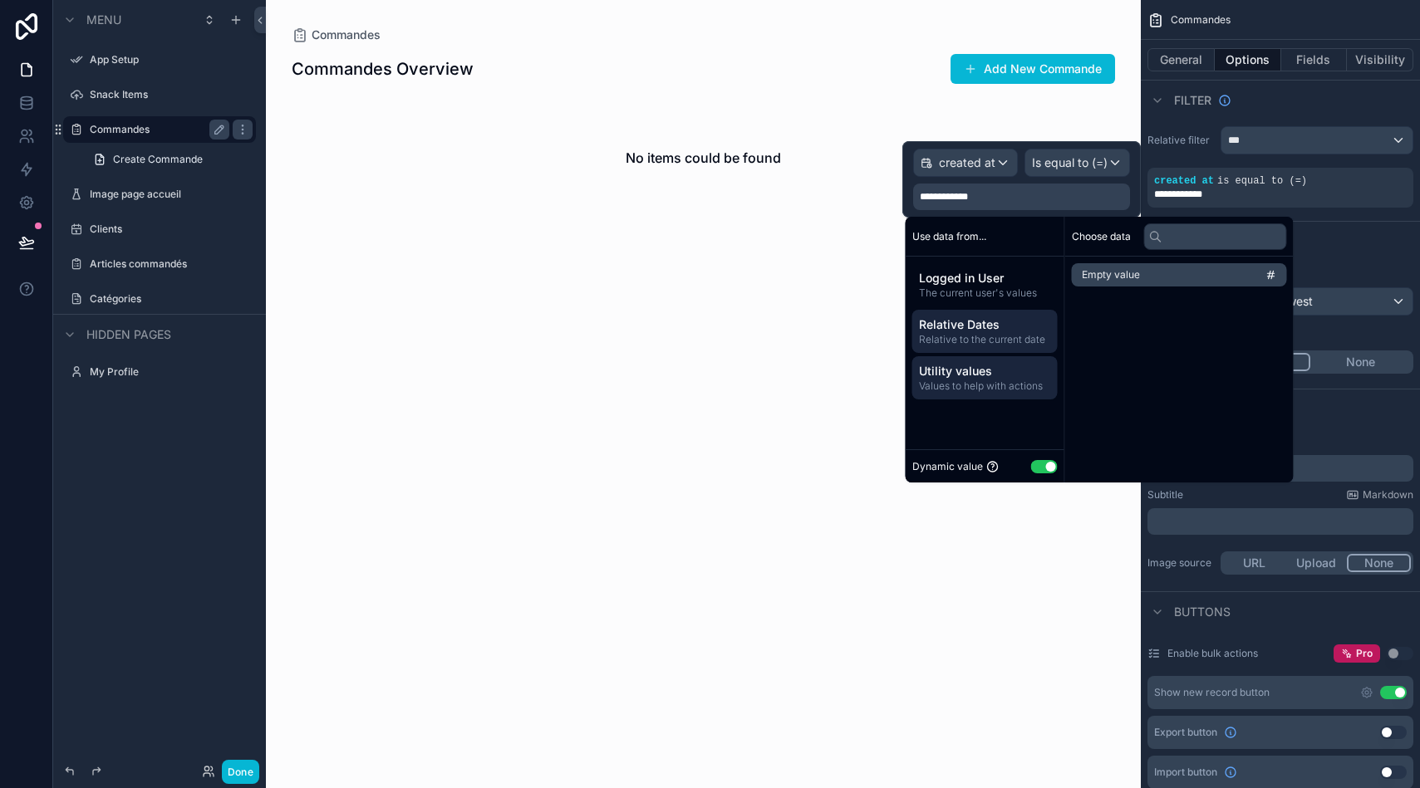
click at [1004, 336] on span "Relative to the current date" at bounding box center [985, 339] width 132 height 13
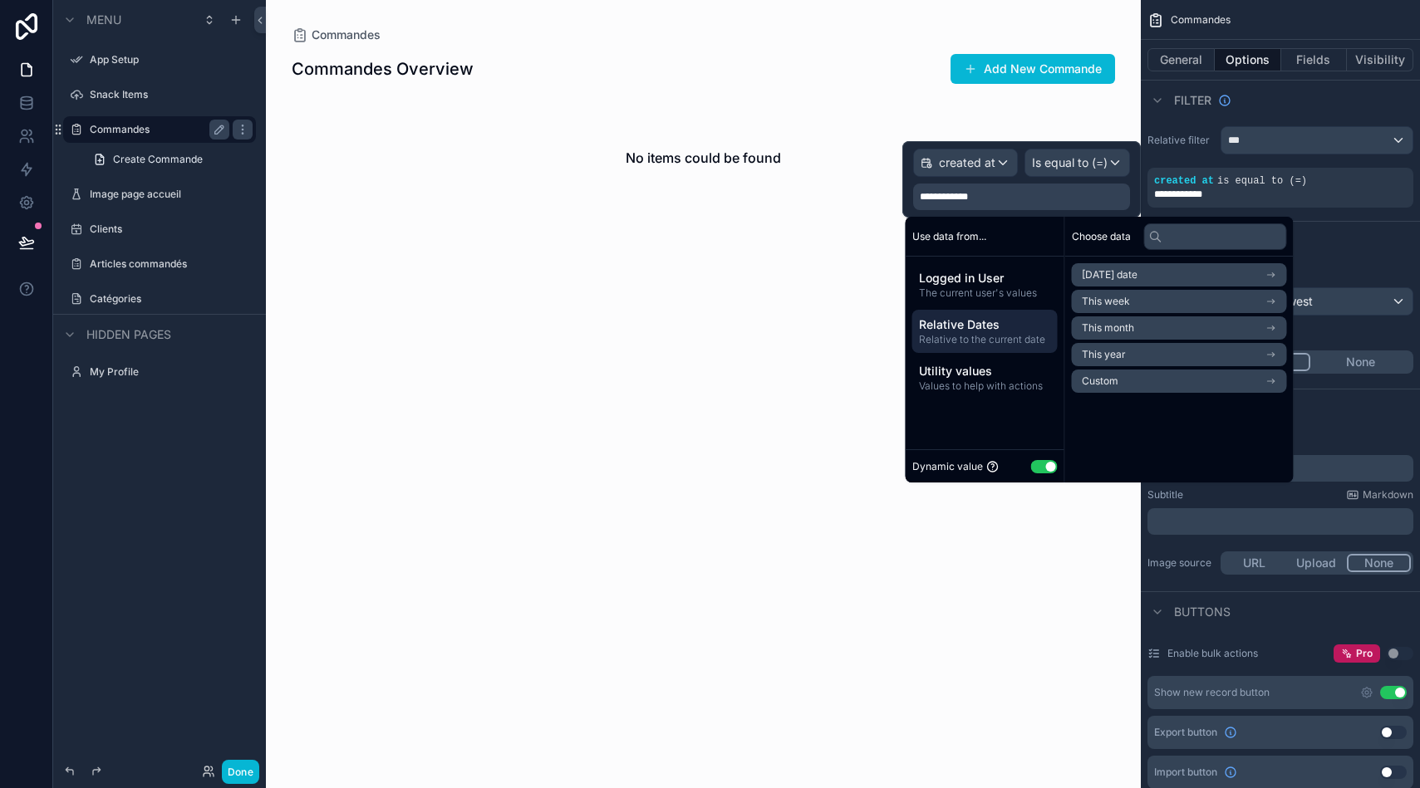
click at [1277, 273] on icon "scrollable content" at bounding box center [1271, 275] width 12 height 12
click at [1156, 275] on span "[DATE] date" at bounding box center [1128, 274] width 56 height 13
click at [1157, 275] on li "[DATE] date" at bounding box center [1179, 274] width 215 height 23
click at [1132, 303] on li "Now" at bounding box center [1179, 304] width 215 height 23
click at [1123, 326] on span "Start of day" at bounding box center [1109, 331] width 55 height 13
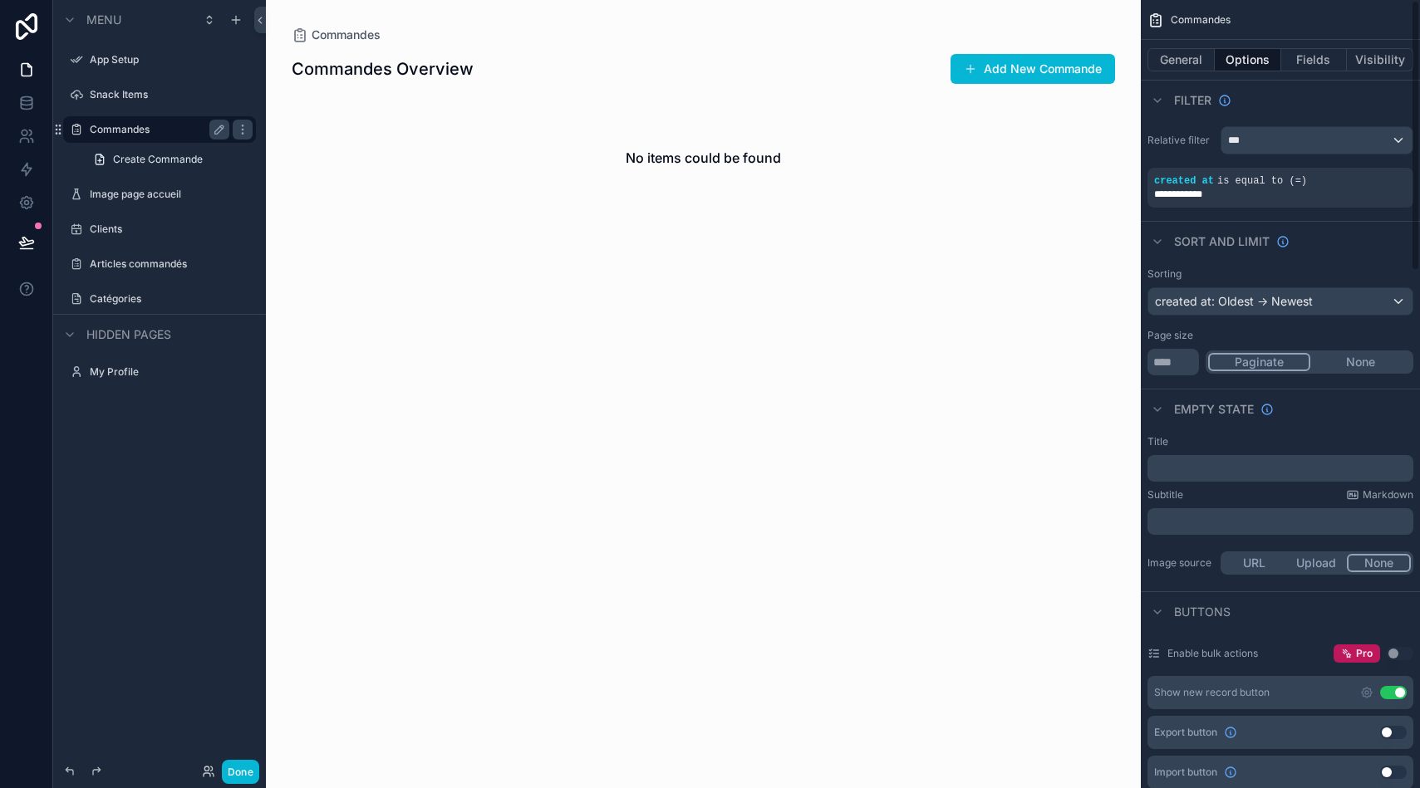
click at [1348, 411] on div "Empty state" at bounding box center [1280, 409] width 279 height 40
click at [1187, 185] on span "created at" at bounding box center [1184, 181] width 60 height 12
click at [1376, 171] on div "scrollable content" at bounding box center [1371, 169] width 23 height 23
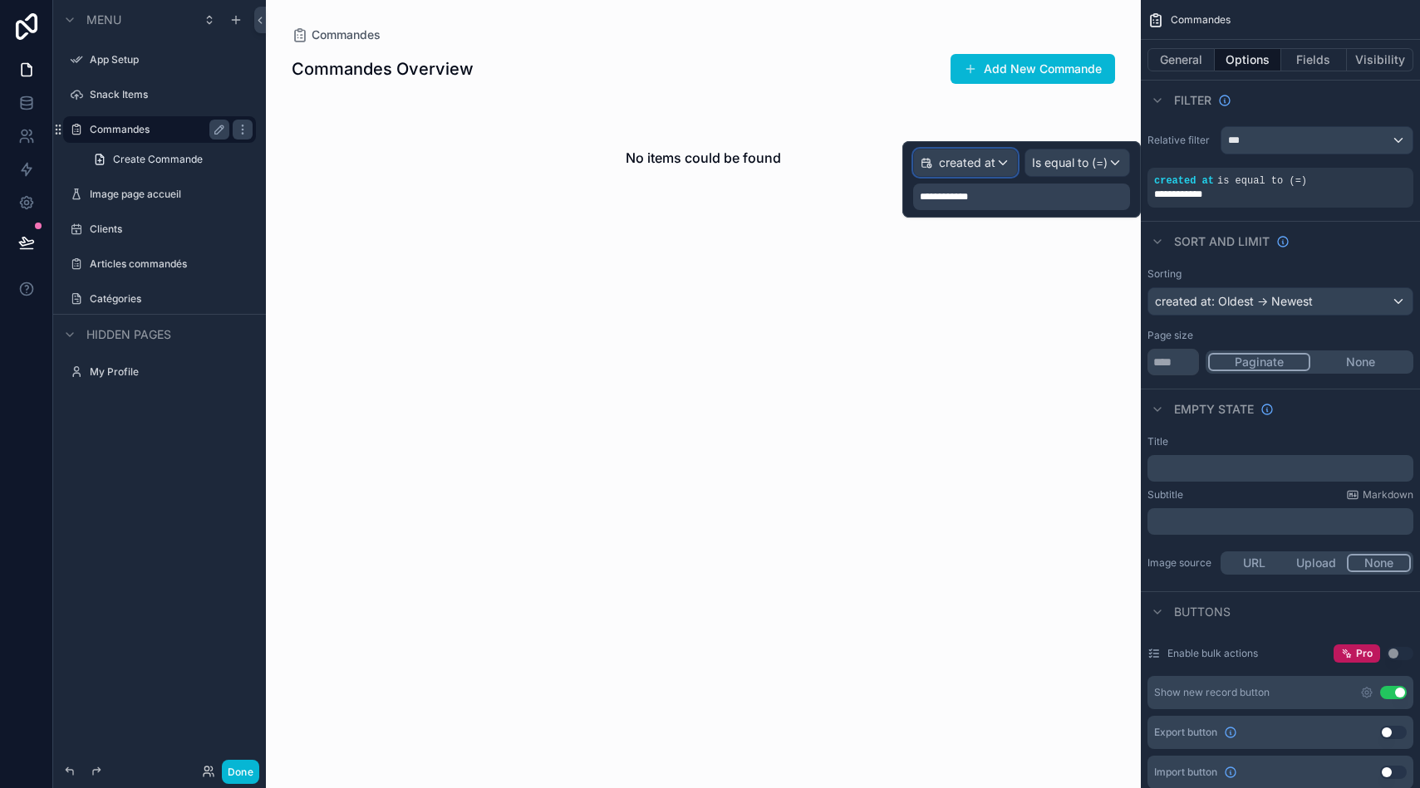
click at [989, 165] on span "created at" at bounding box center [967, 163] width 56 height 17
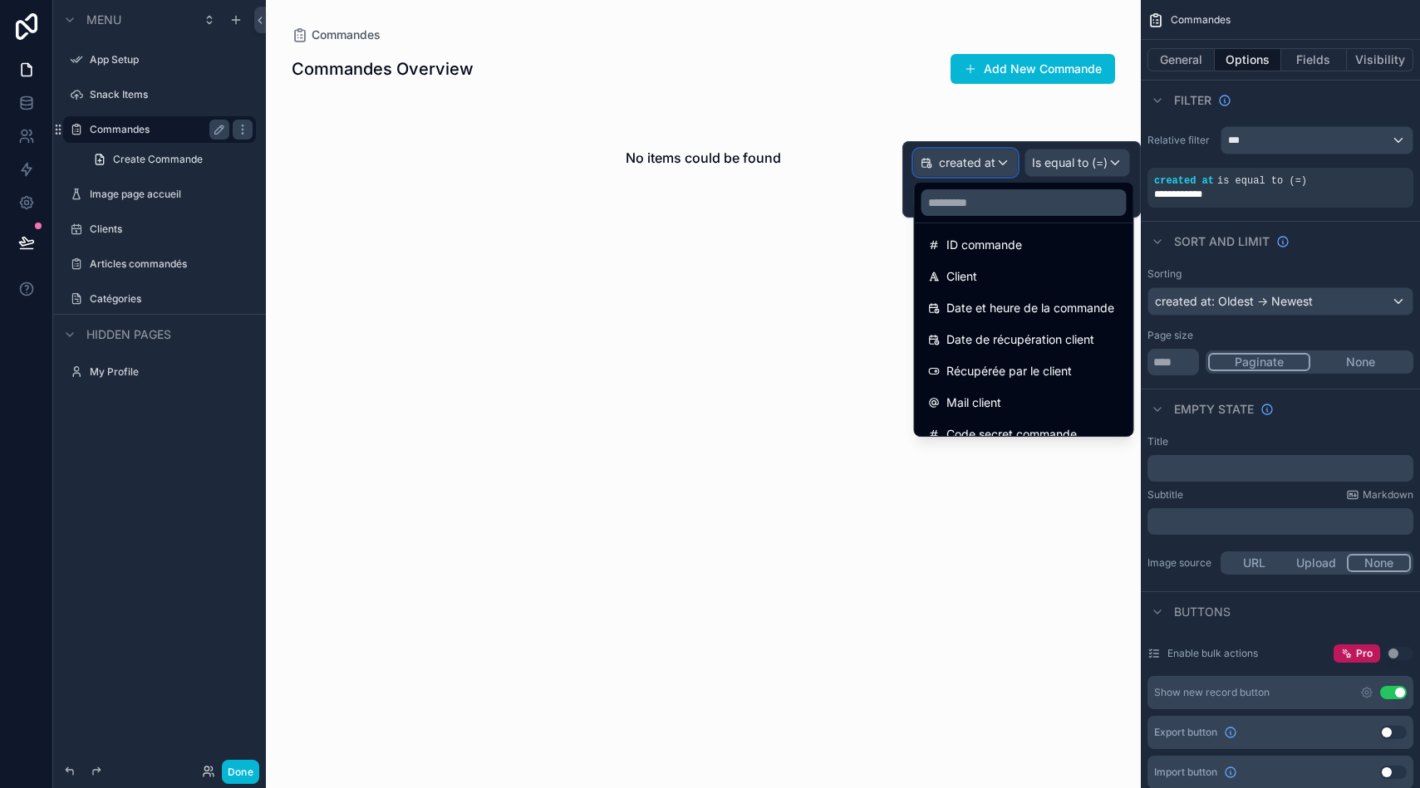
scroll to position [134, 0]
click at [1033, 307] on span "Date et heure de la commande" at bounding box center [1030, 307] width 168 height 20
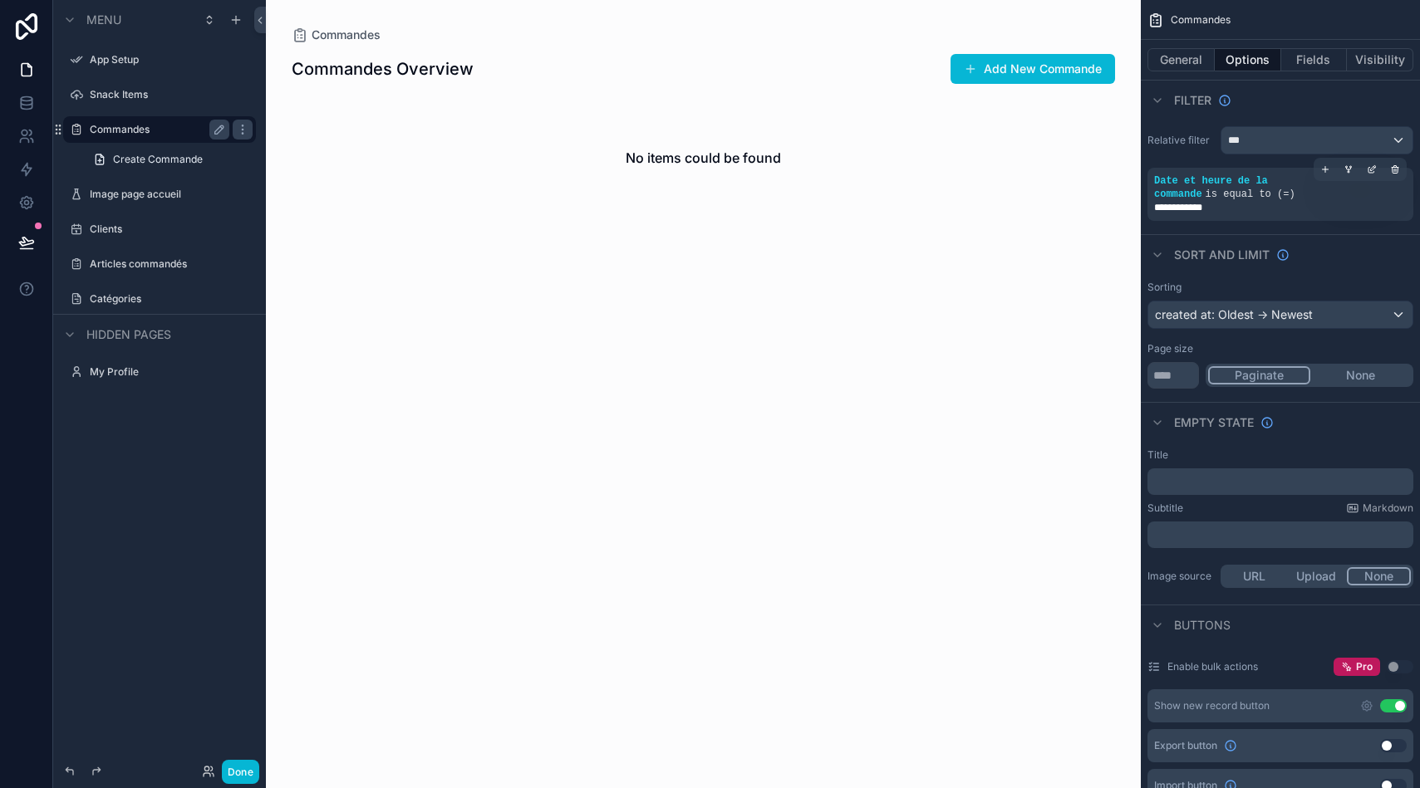
click at [1220, 206] on span "**********" at bounding box center [1190, 207] width 72 height 13
click at [1210, 207] on span "**********" at bounding box center [1190, 207] width 72 height 13
click at [1373, 169] on icon "scrollable content" at bounding box center [1372, 169] width 10 height 10
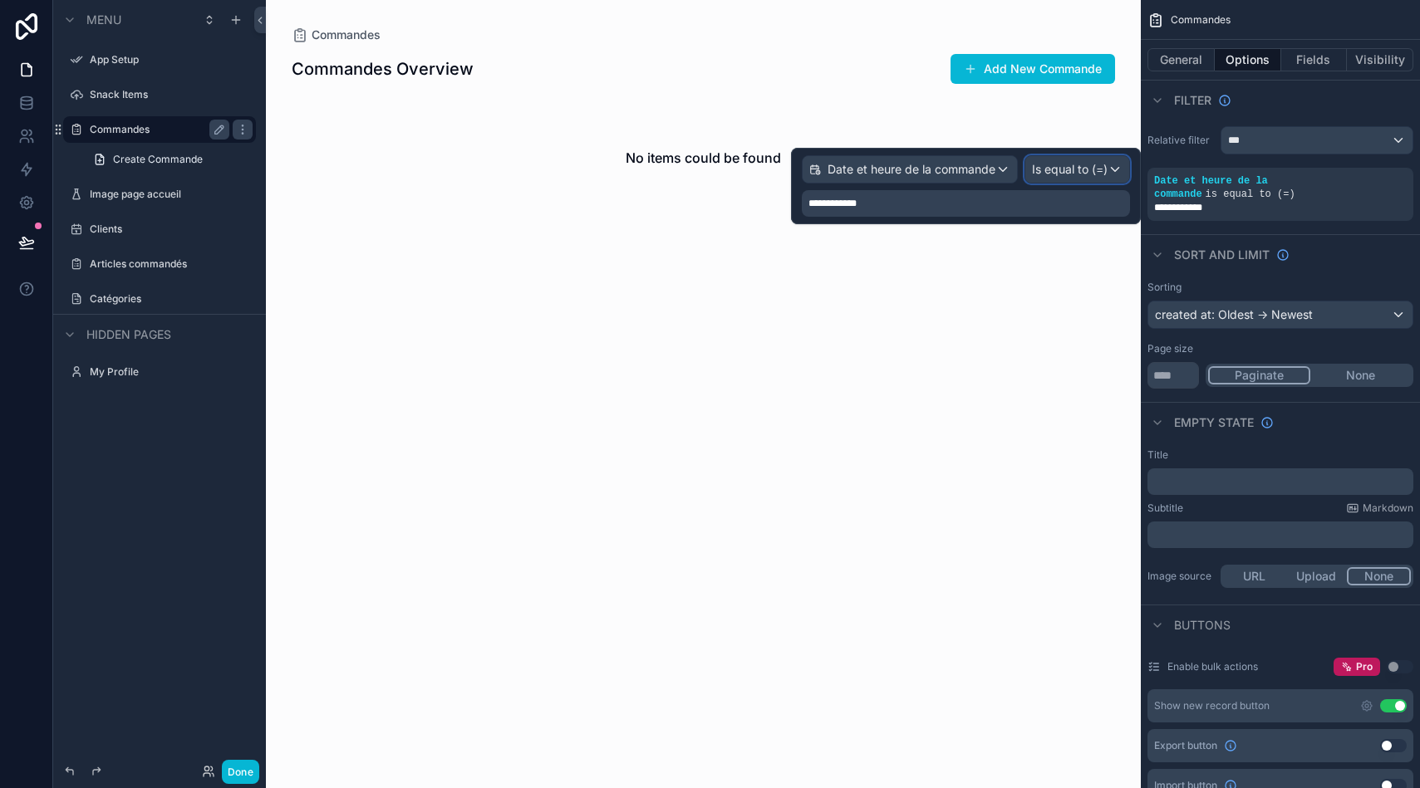
click at [1046, 163] on span "Is equal to (=)" at bounding box center [1070, 169] width 76 height 17
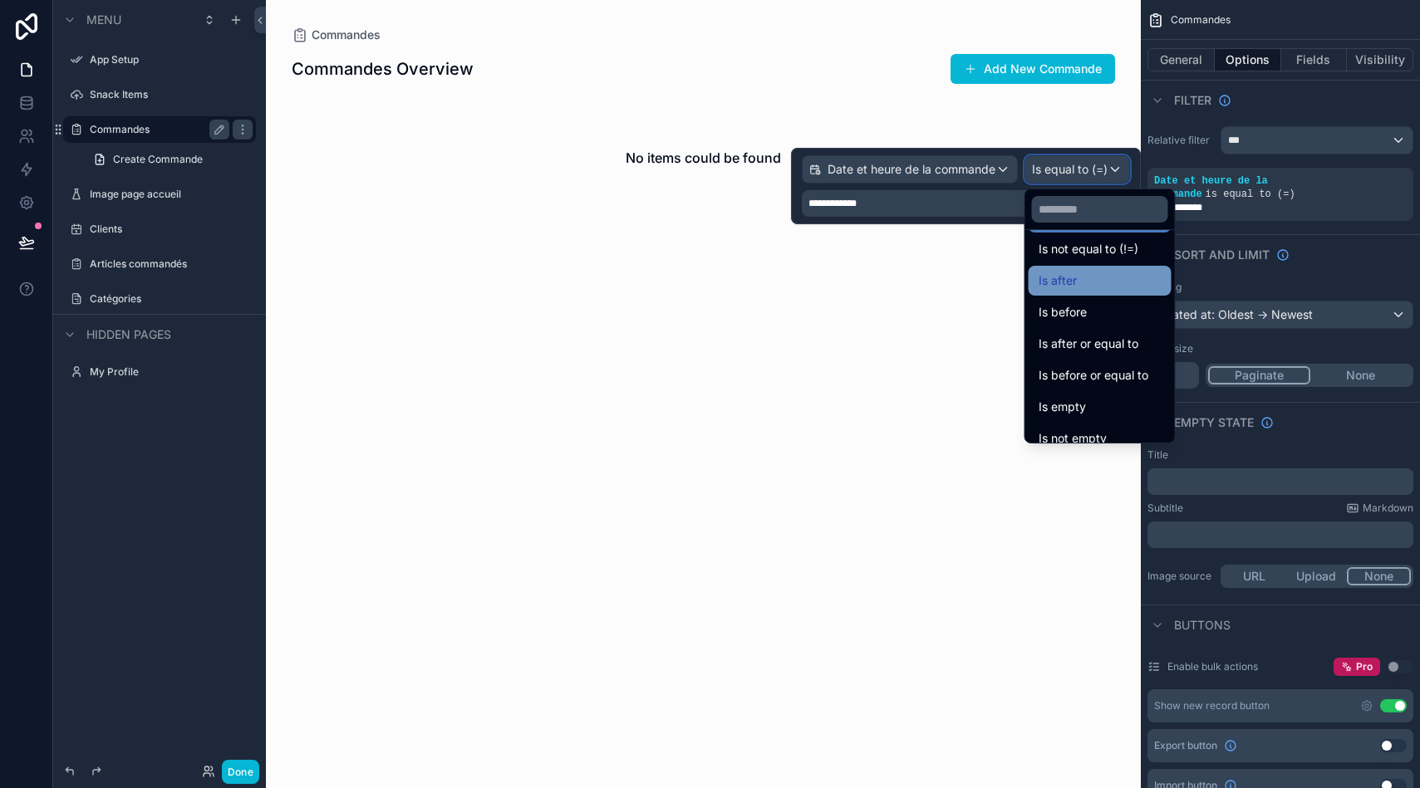
scroll to position [55, 0]
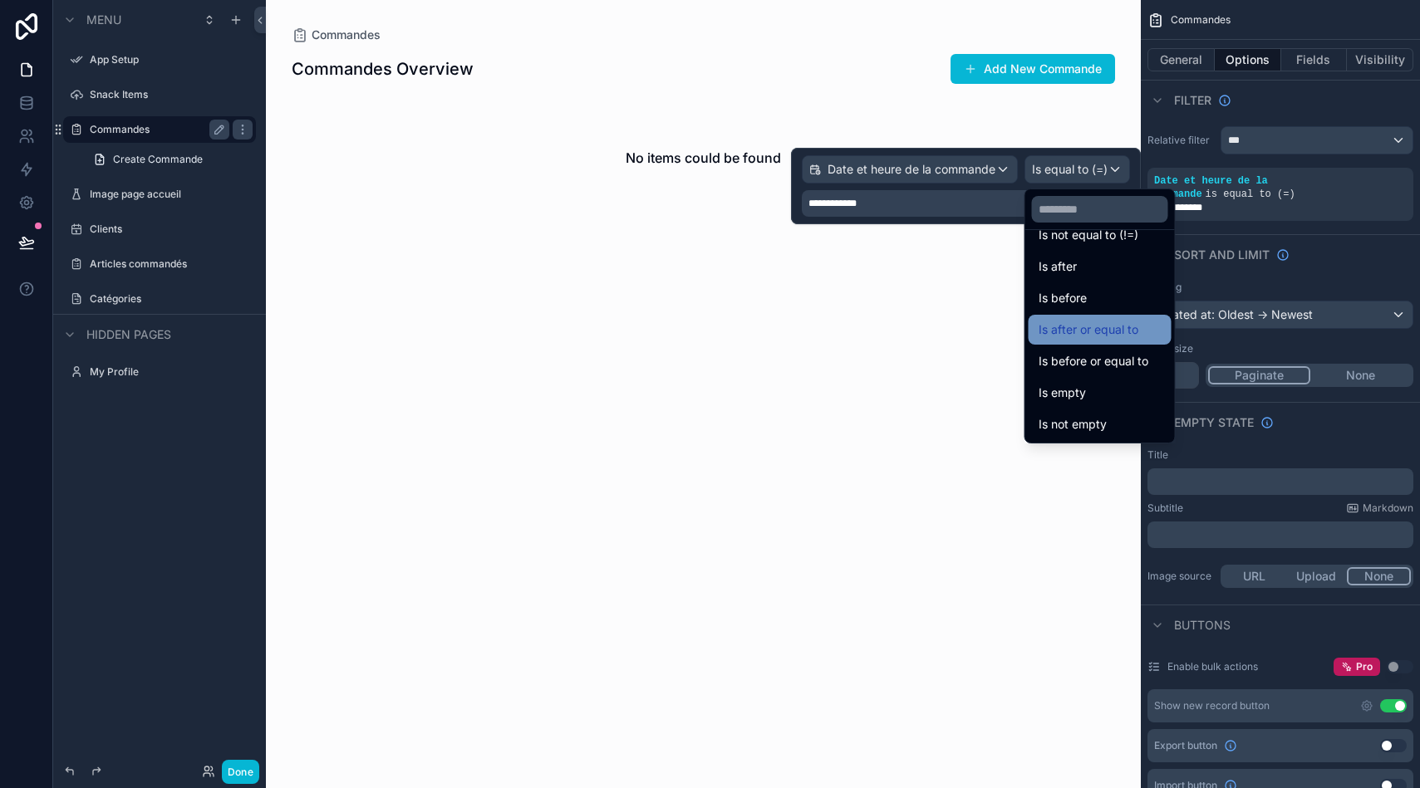
click at [1104, 322] on span "Is after or equal to" at bounding box center [1088, 330] width 100 height 20
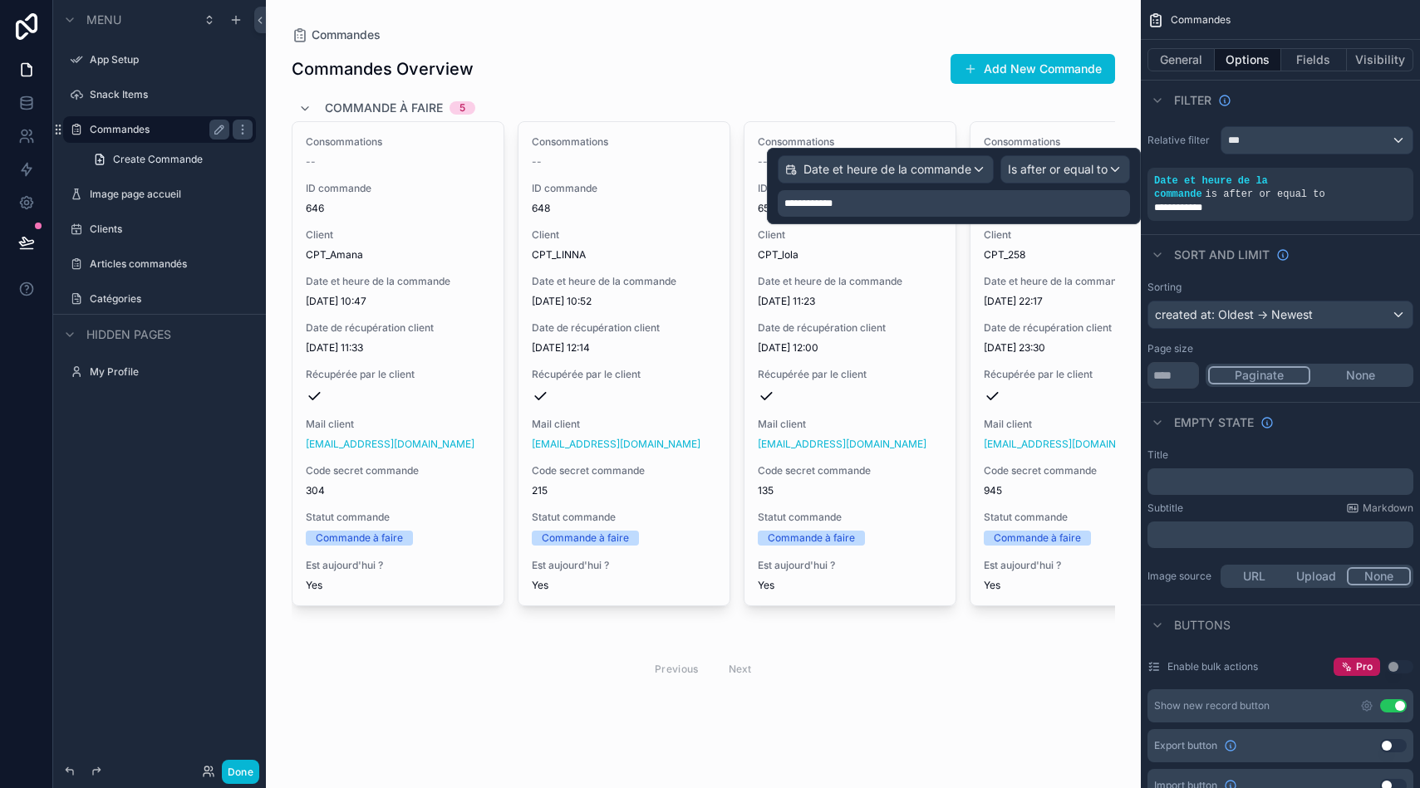
click at [943, 197] on div "**********" at bounding box center [954, 203] width 352 height 27
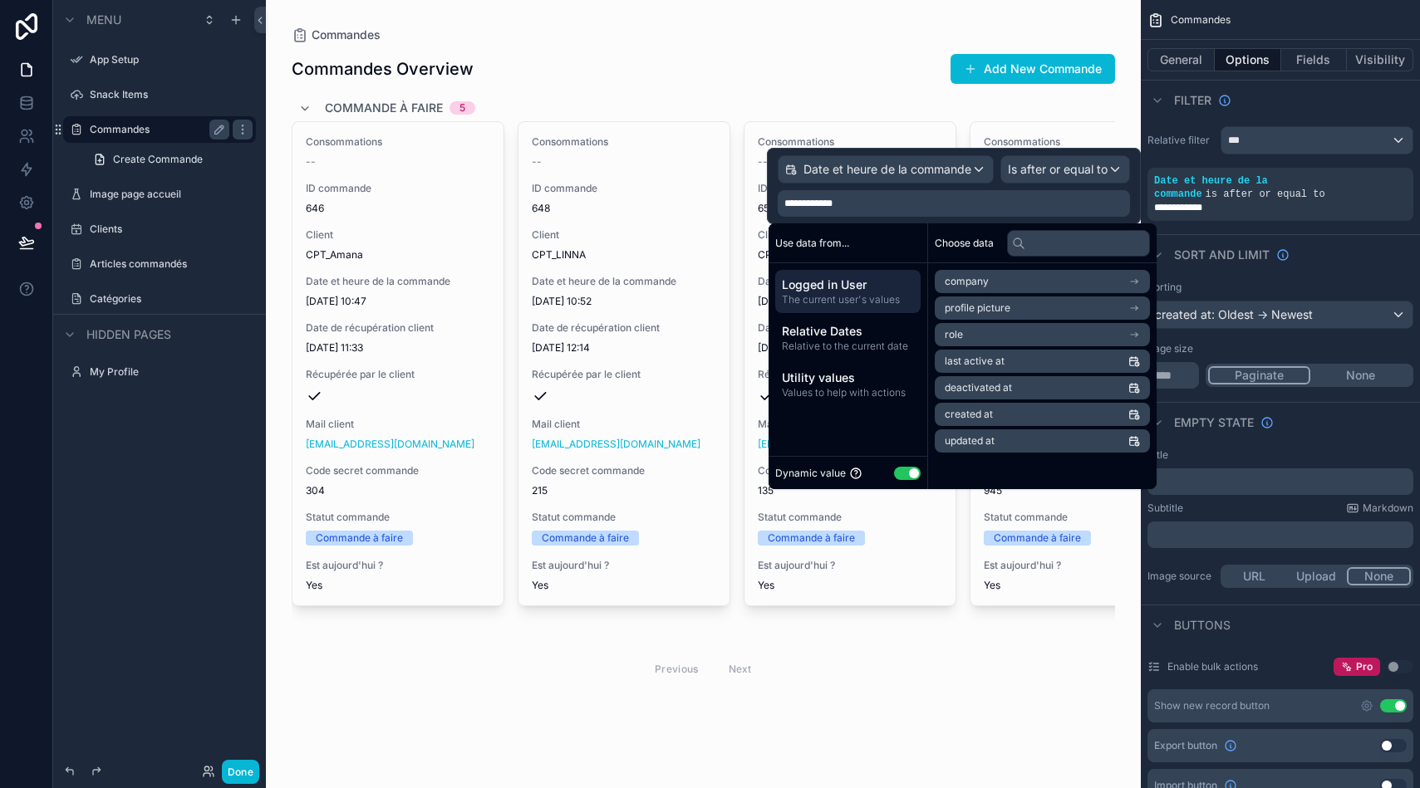
click at [943, 197] on div "**********" at bounding box center [954, 203] width 352 height 27
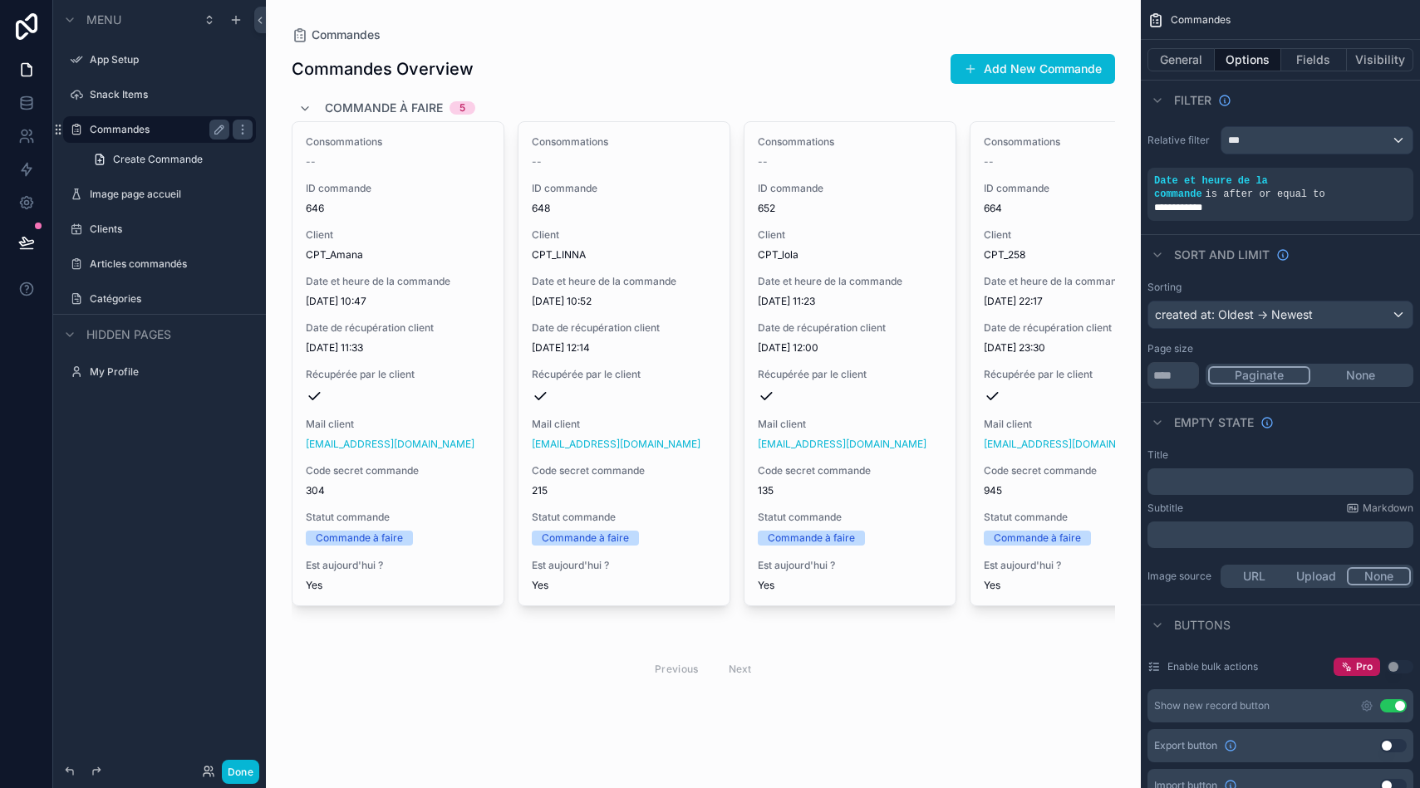
click at [1308, 290] on div "Sorting" at bounding box center [1280, 287] width 266 height 13
click at [1321, 174] on icon "scrollable content" at bounding box center [1325, 169] width 10 height 10
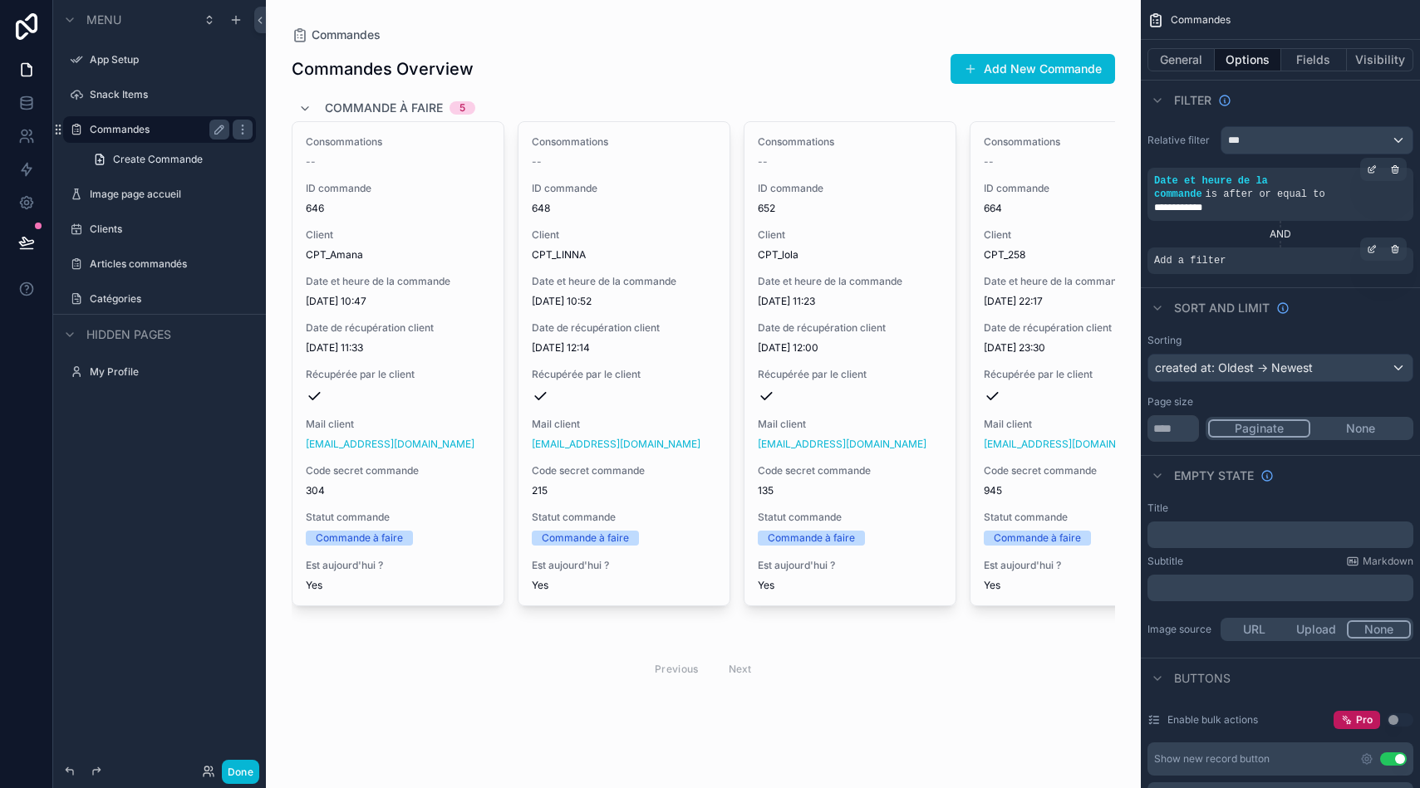
click at [1199, 260] on span "Add a filter" at bounding box center [1189, 260] width 71 height 13
click at [1153, 260] on div "Add a filter" at bounding box center [1280, 261] width 266 height 27
click at [1371, 250] on icon "scrollable content" at bounding box center [1373, 247] width 5 height 5
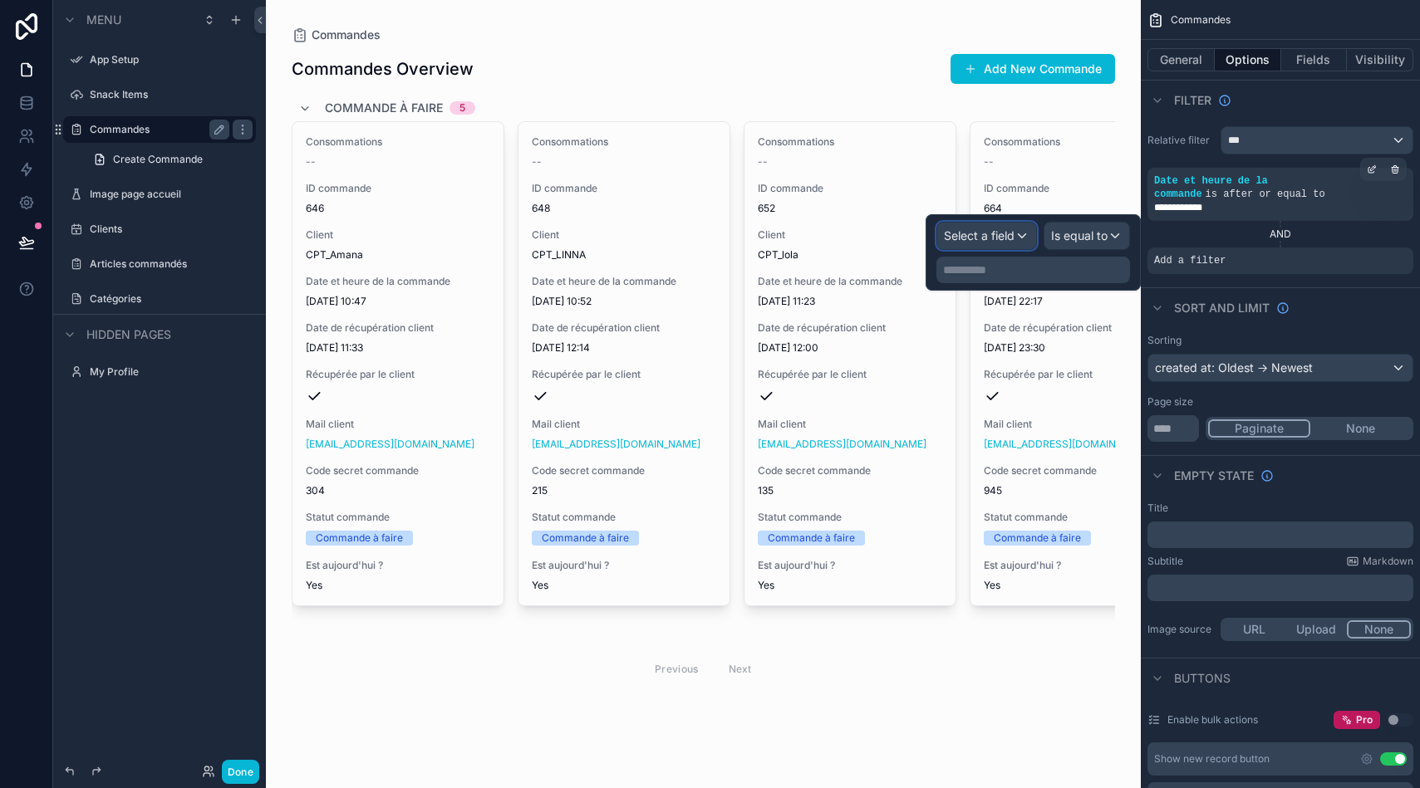
click at [997, 228] on span "Select a field" at bounding box center [979, 235] width 71 height 14
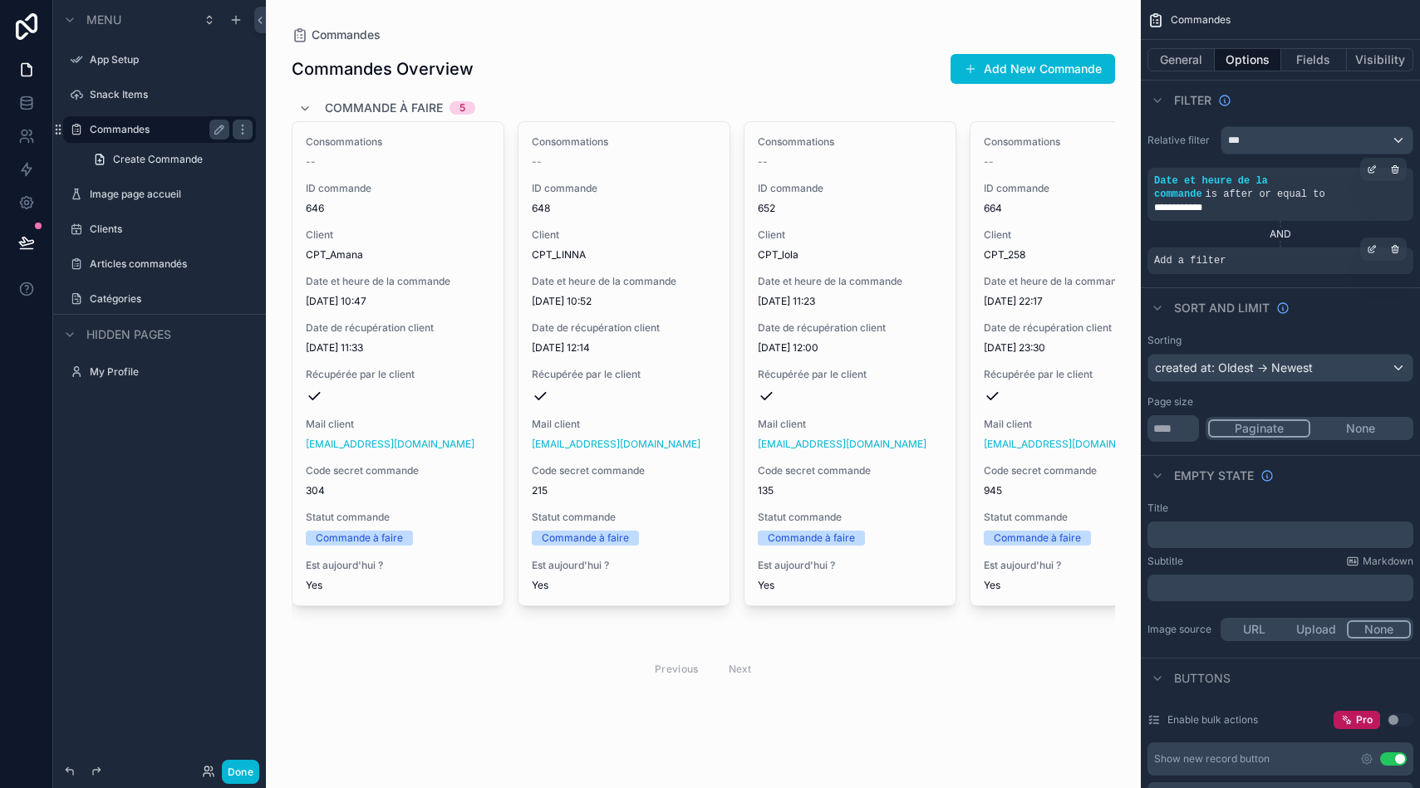
click at [1352, 269] on div "Add a filter" at bounding box center [1280, 261] width 266 height 27
click at [1396, 251] on icon "scrollable content" at bounding box center [1395, 249] width 10 height 10
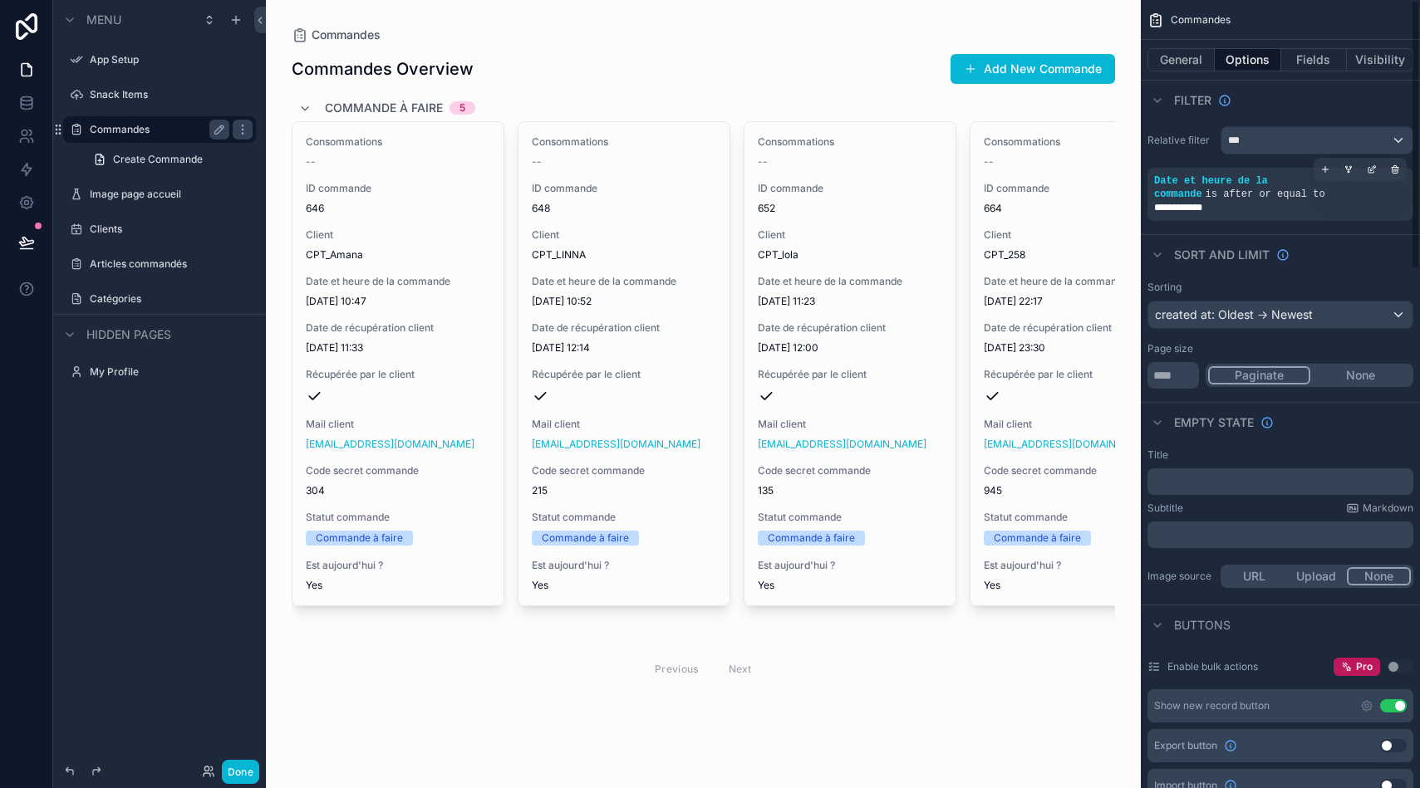
click at [1191, 480] on p "﻿" at bounding box center [1282, 481] width 256 height 13
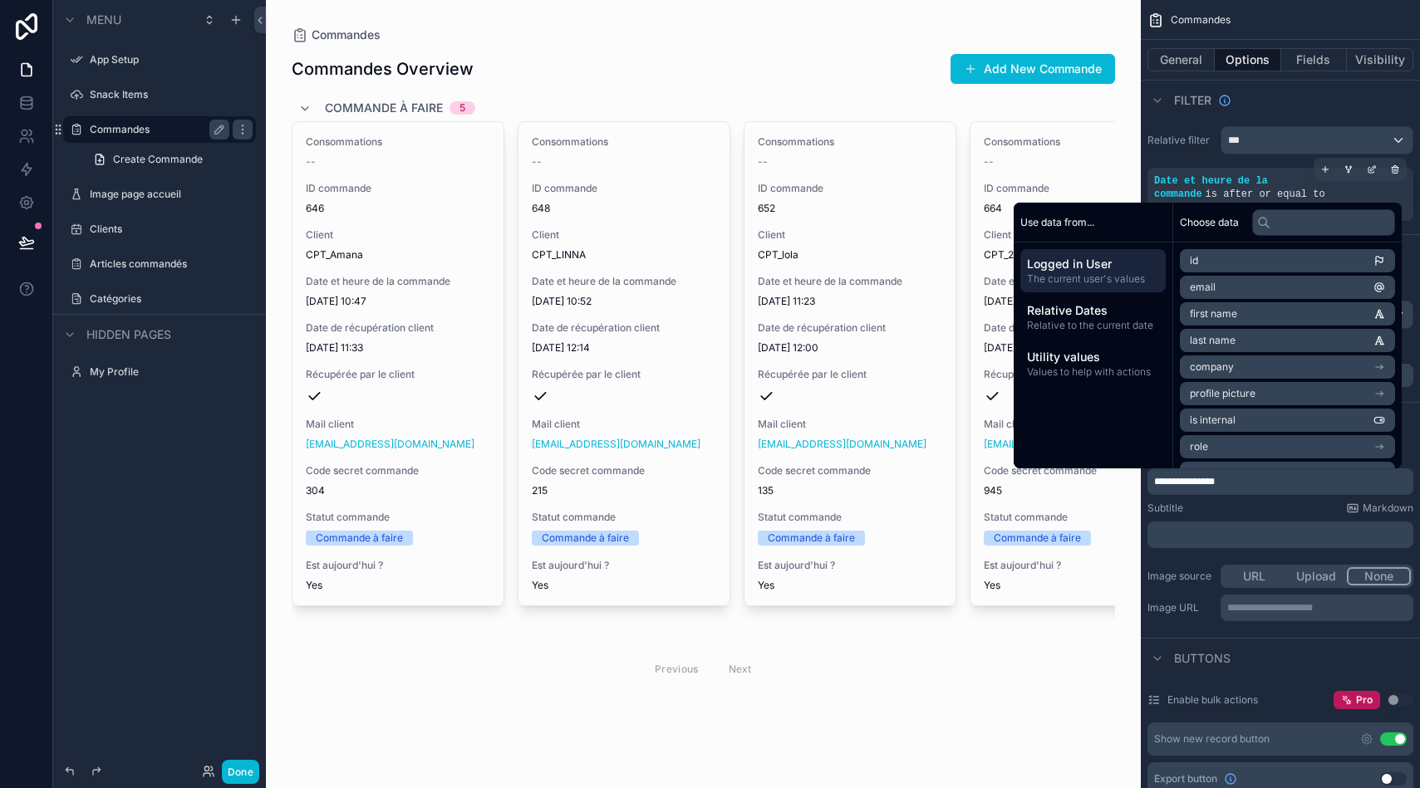
click at [1197, 631] on div "**********" at bounding box center [1280, 536] width 279 height 189
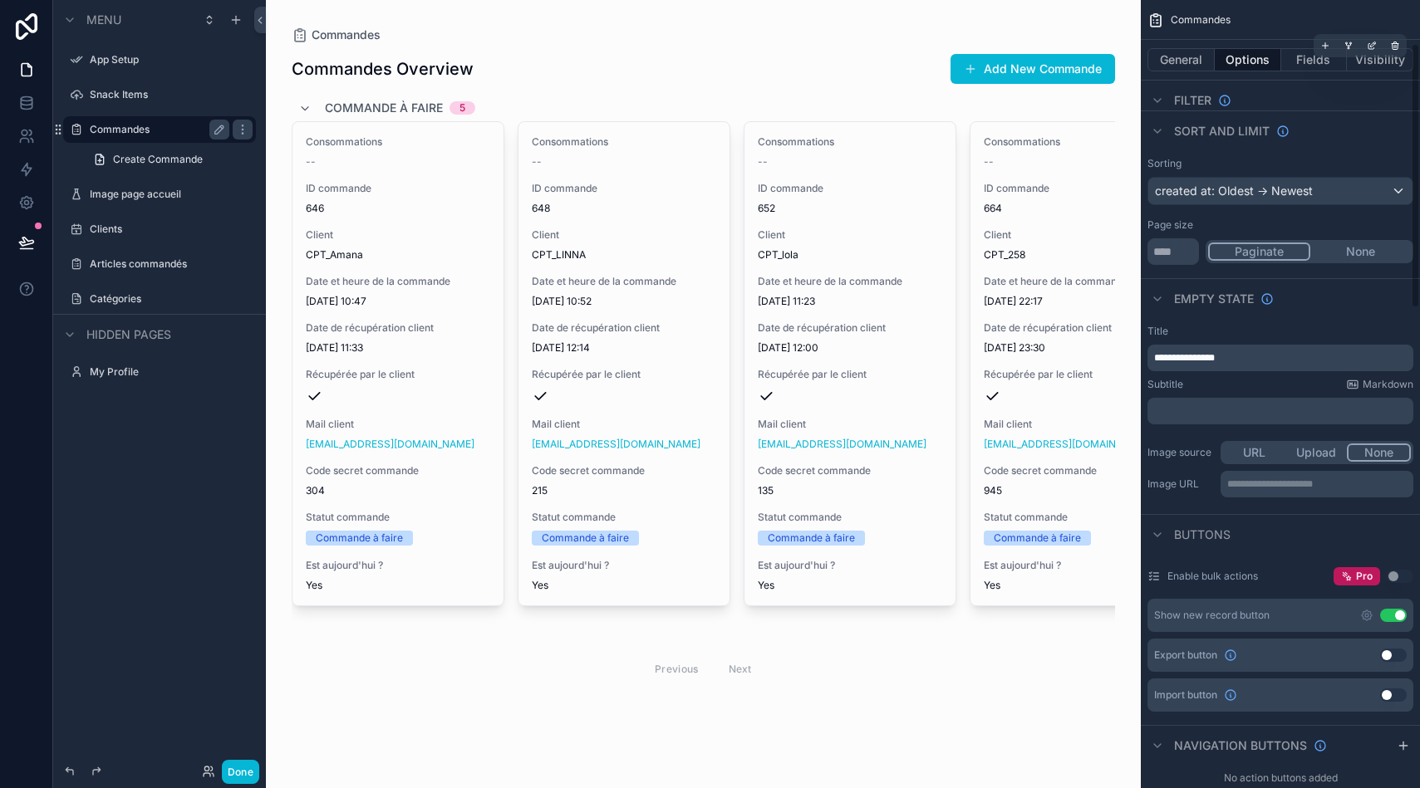
scroll to position [130, 0]
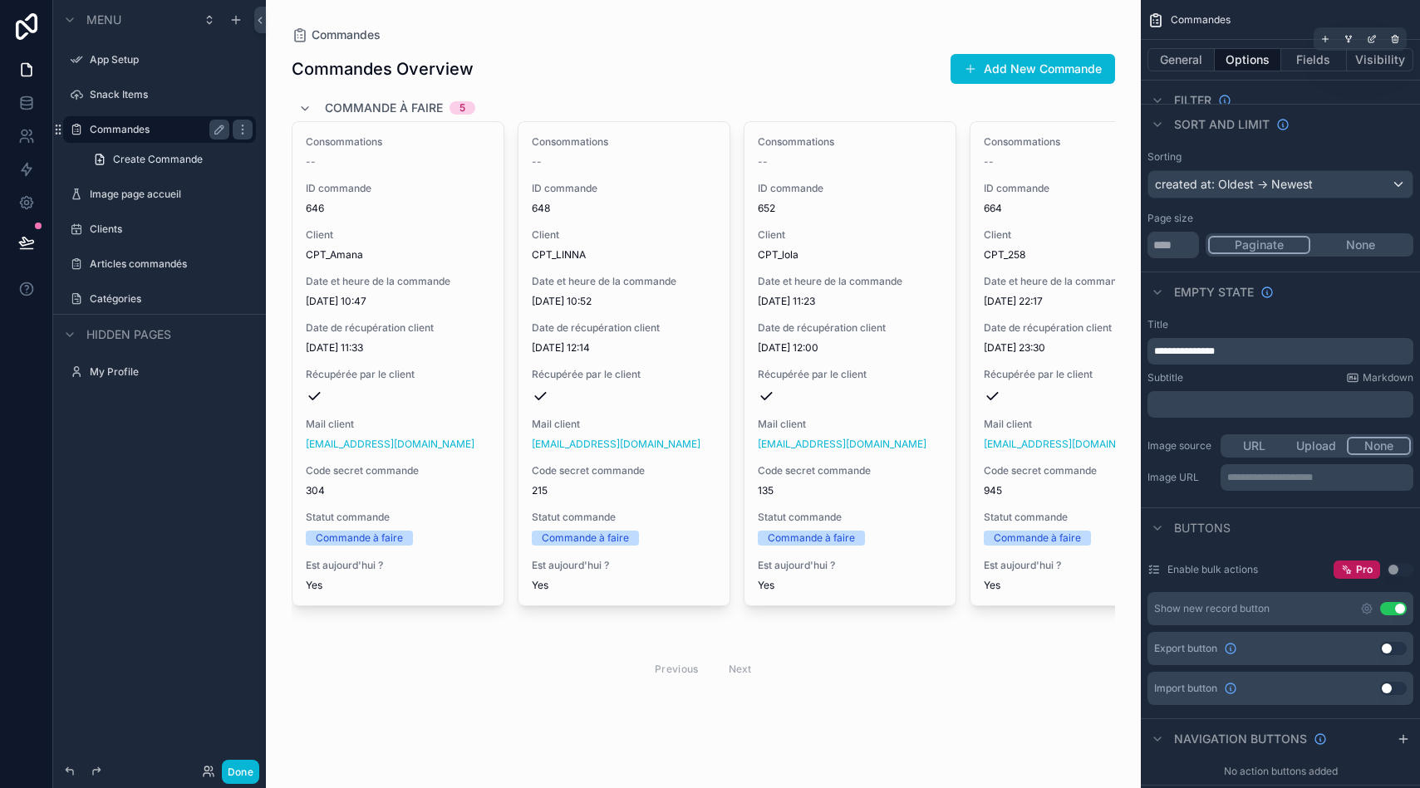
click at [1390, 645] on button "Use setting" at bounding box center [1393, 648] width 27 height 13
click at [1390, 689] on button "Use setting" at bounding box center [1393, 688] width 27 height 13
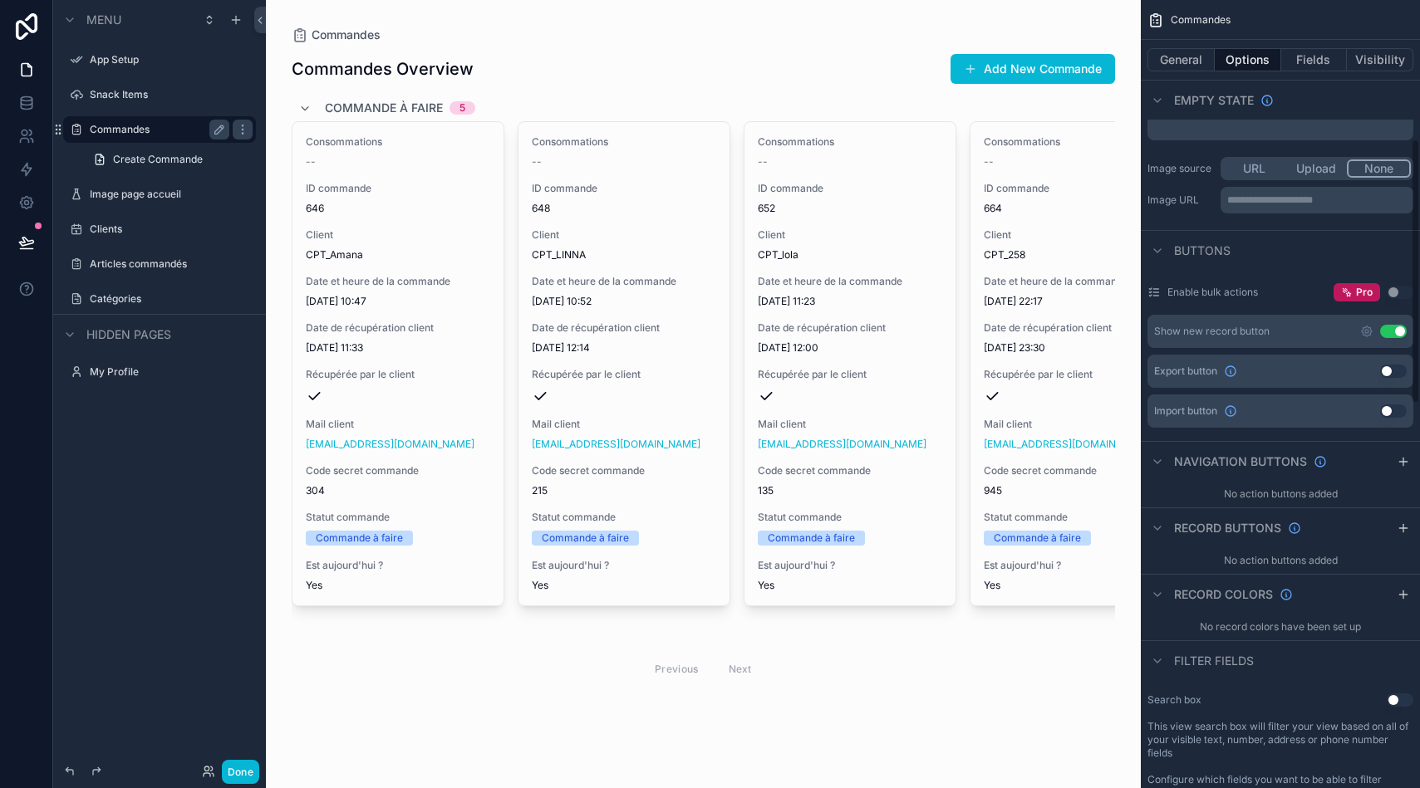
scroll to position [420, 0]
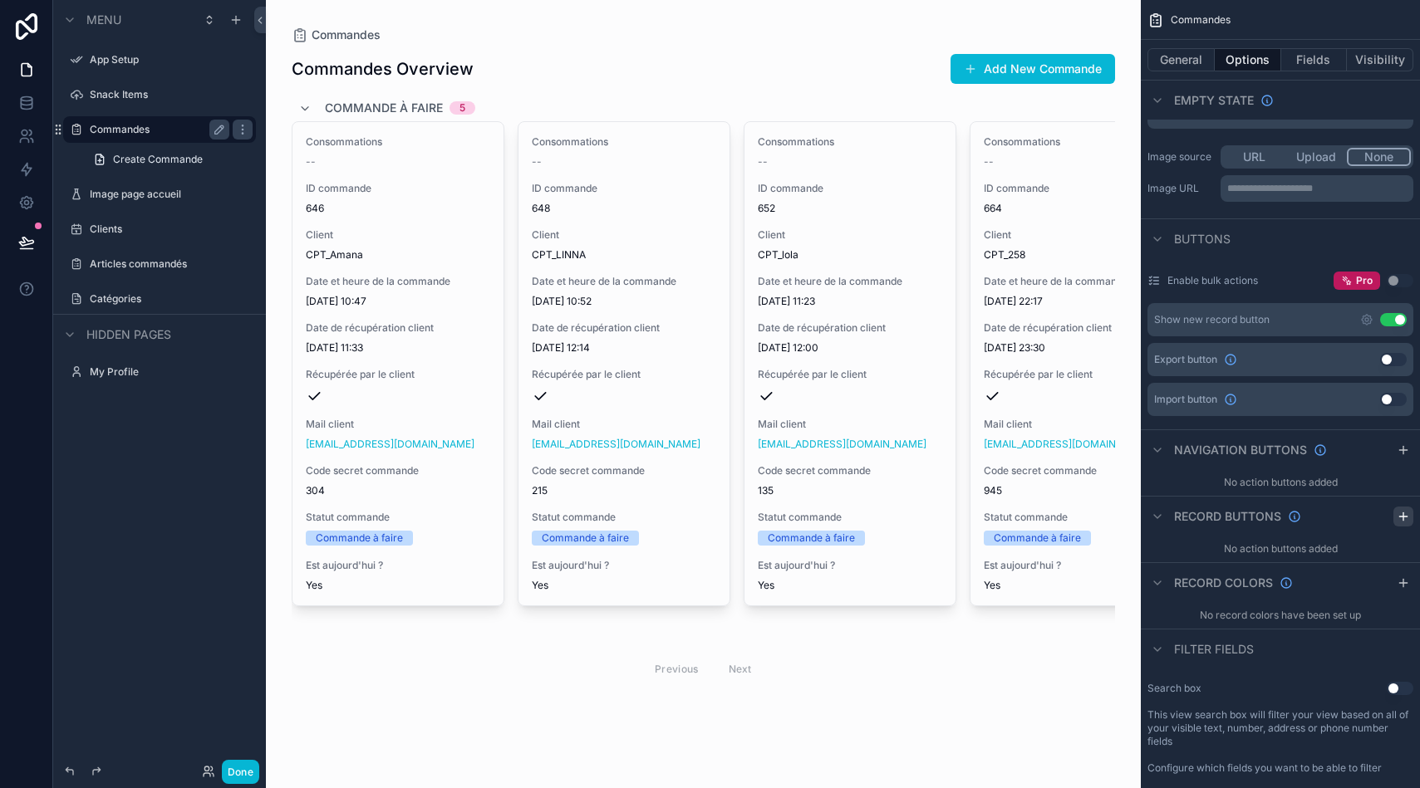
click at [1401, 511] on icon "scrollable content" at bounding box center [1402, 516] width 13 height 13
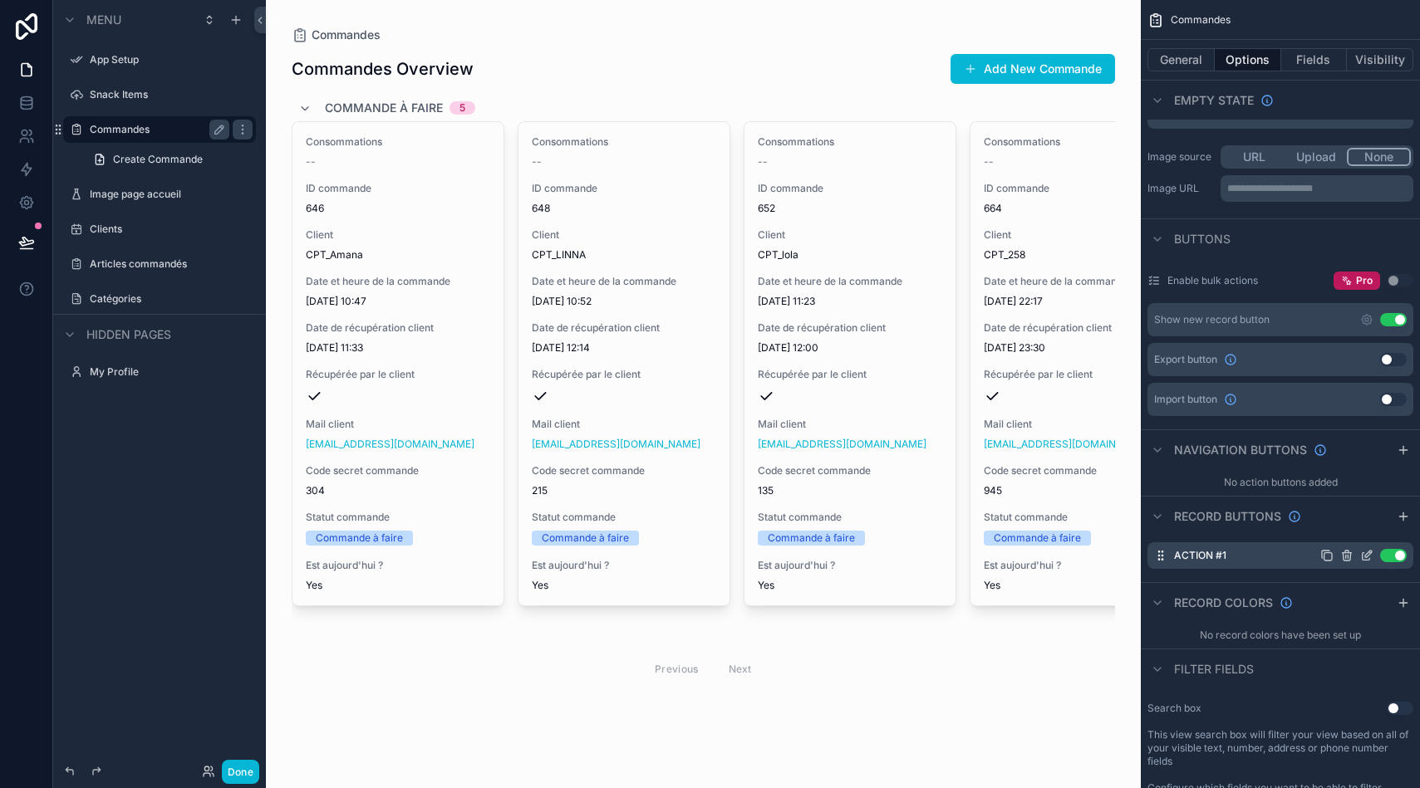
click at [1365, 557] on icon "scrollable content" at bounding box center [1368, 554] width 7 height 7
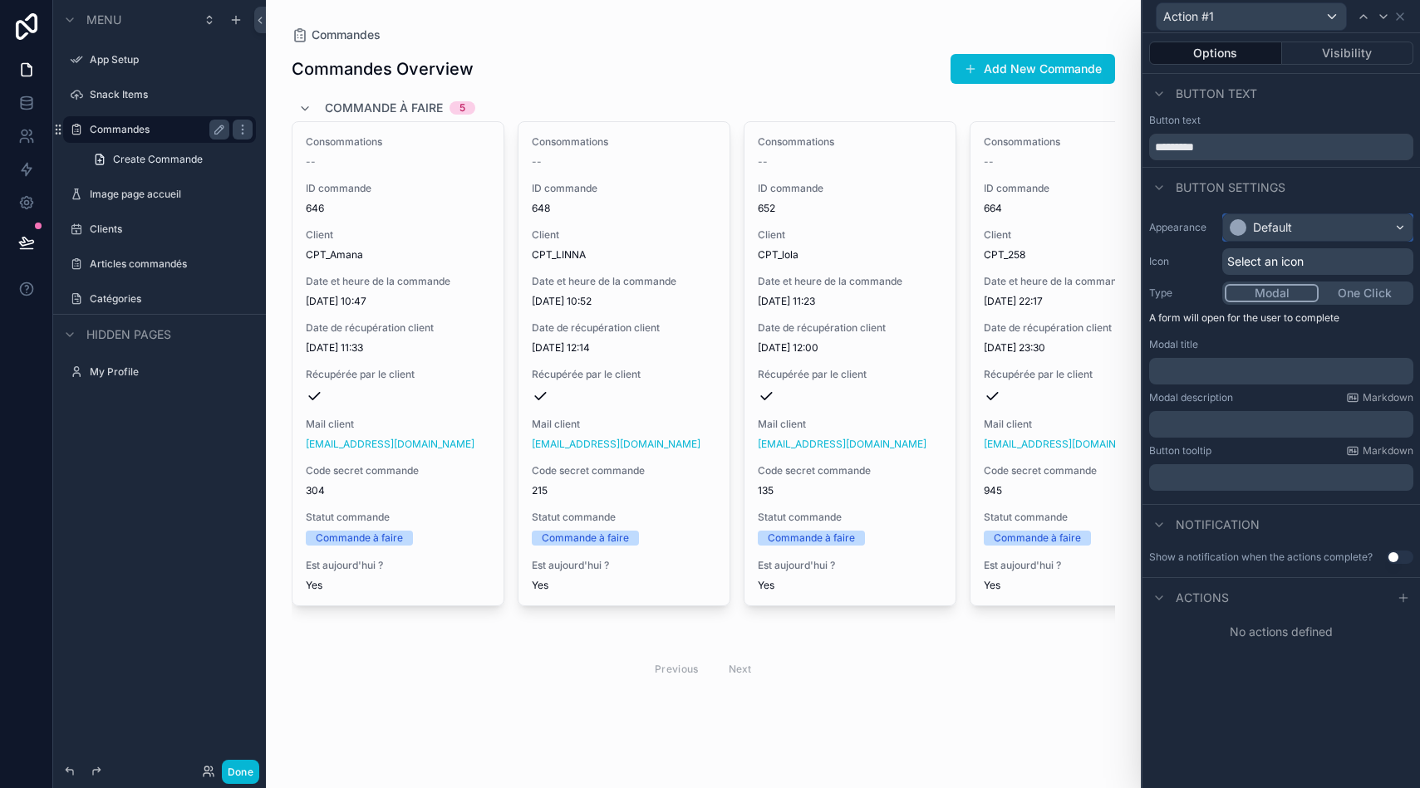
click at [1285, 221] on div "Default" at bounding box center [1272, 227] width 39 height 17
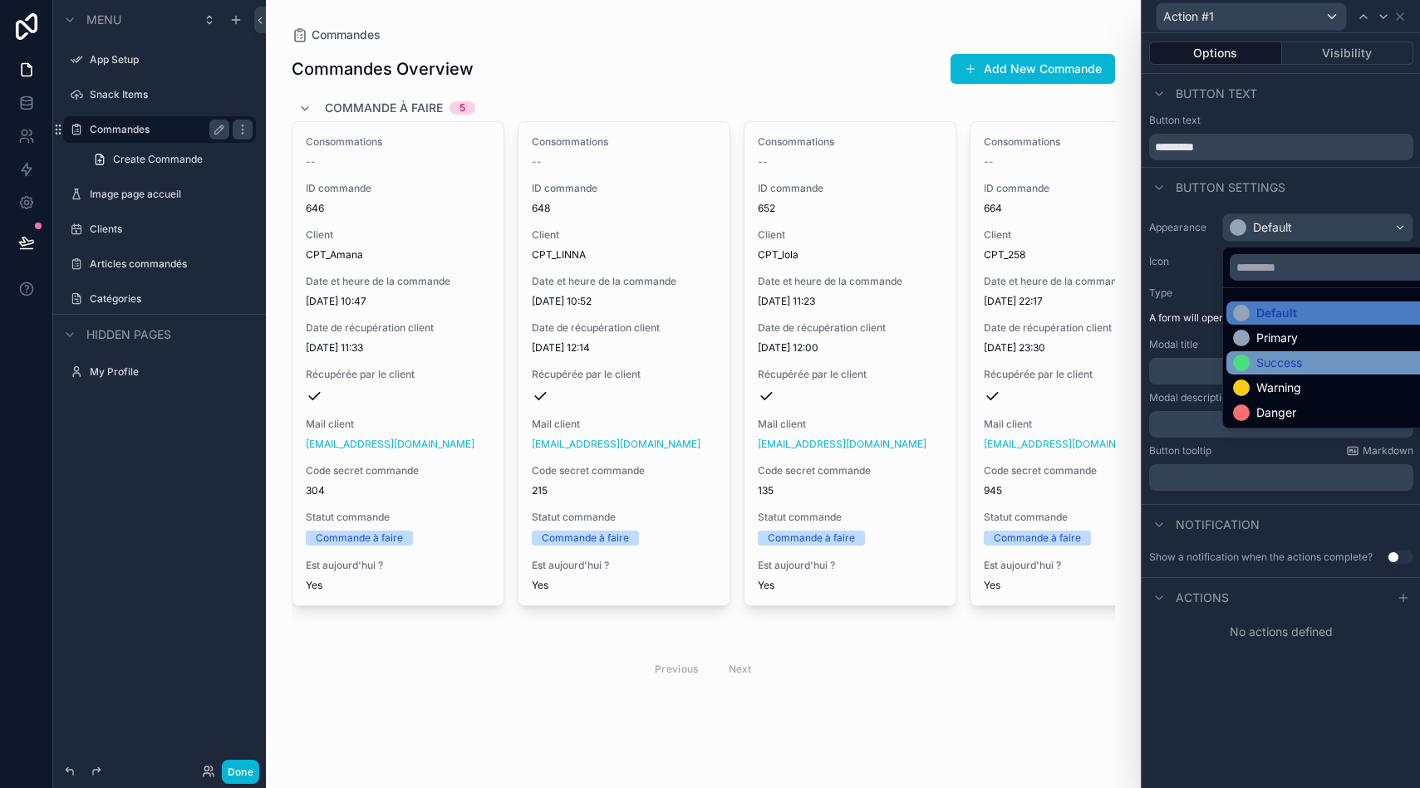
click at [1294, 364] on div "Success" at bounding box center [1279, 363] width 46 height 17
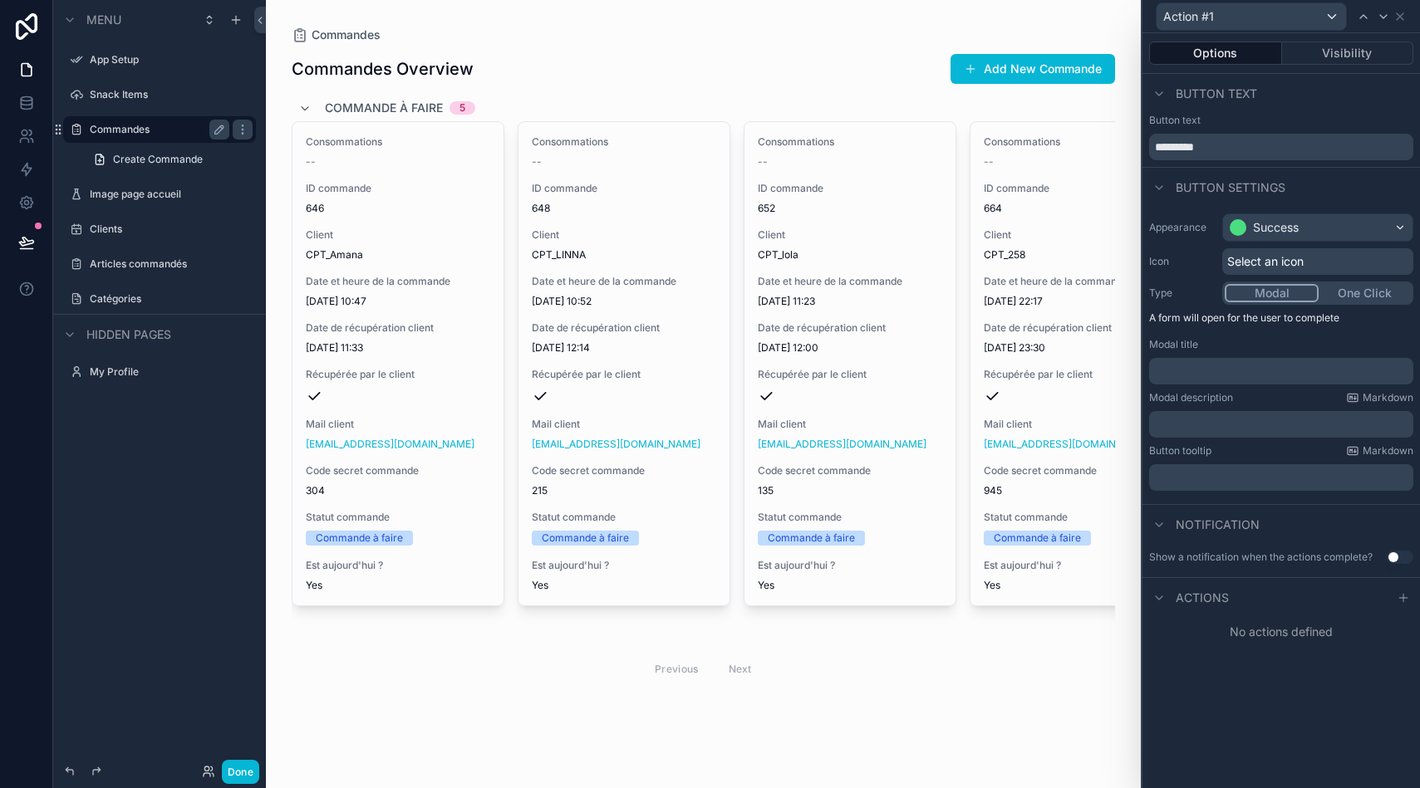
click at [1297, 263] on span "Select an icon" at bounding box center [1265, 261] width 76 height 17
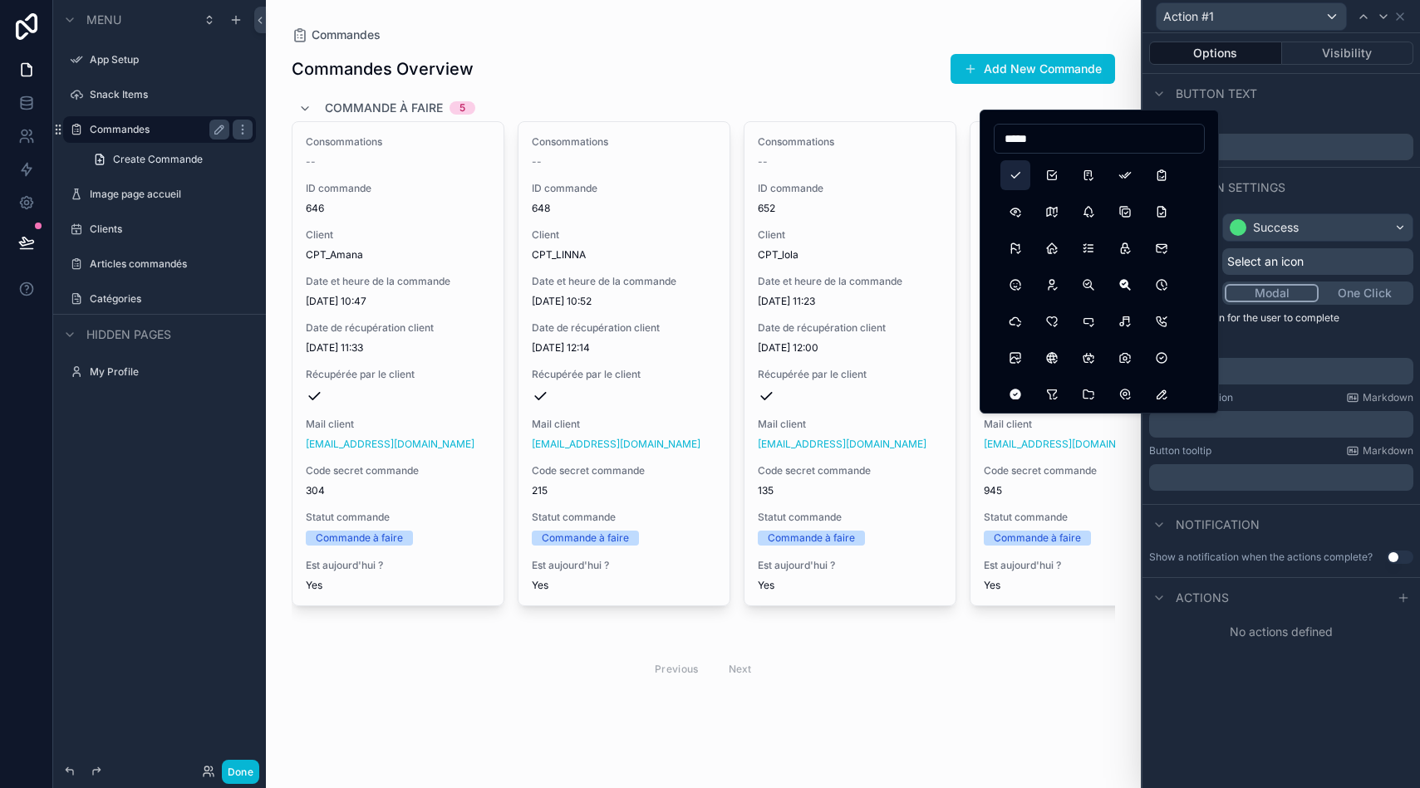
type input "*****"
click at [1023, 179] on button "Check" at bounding box center [1015, 175] width 30 height 30
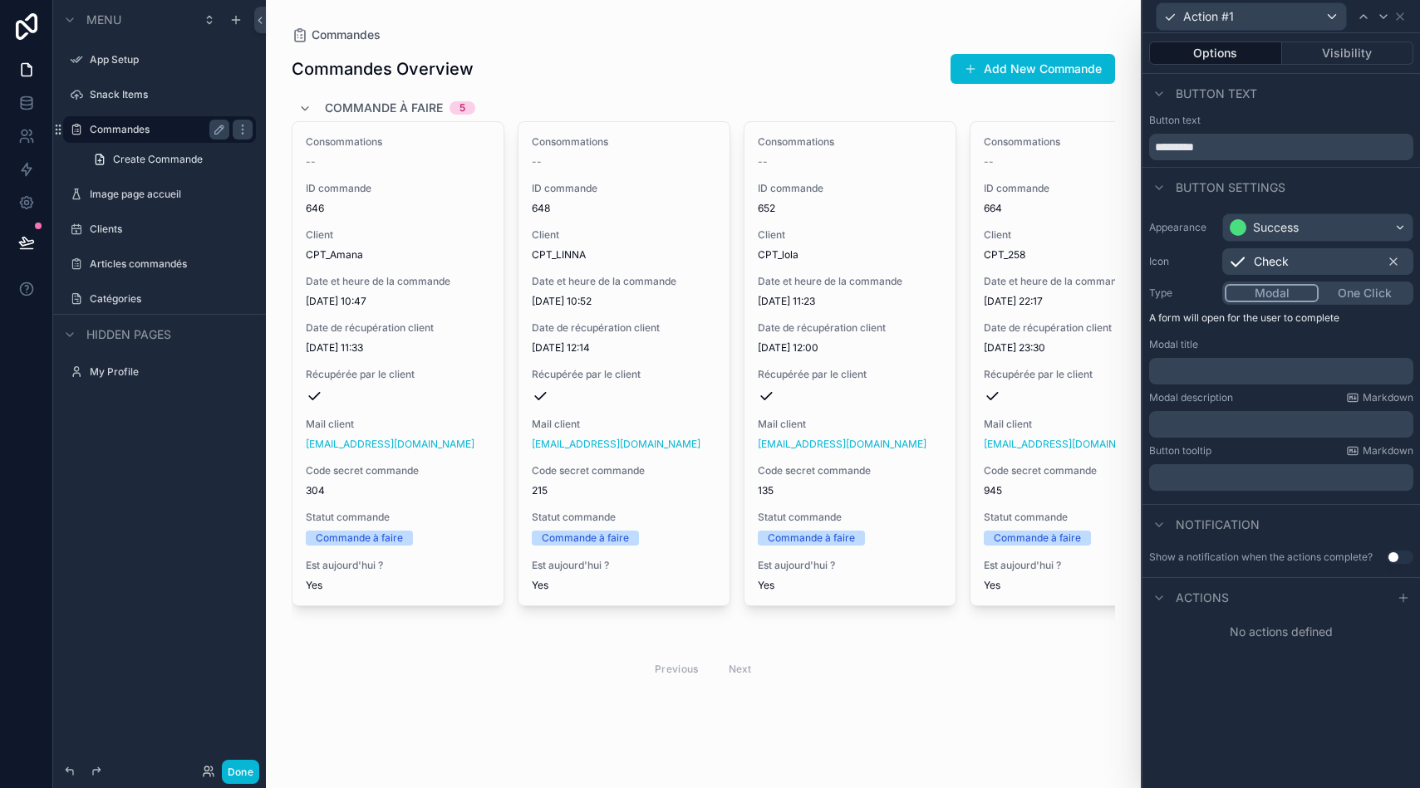
click at [1264, 373] on p "﻿" at bounding box center [1283, 371] width 254 height 17
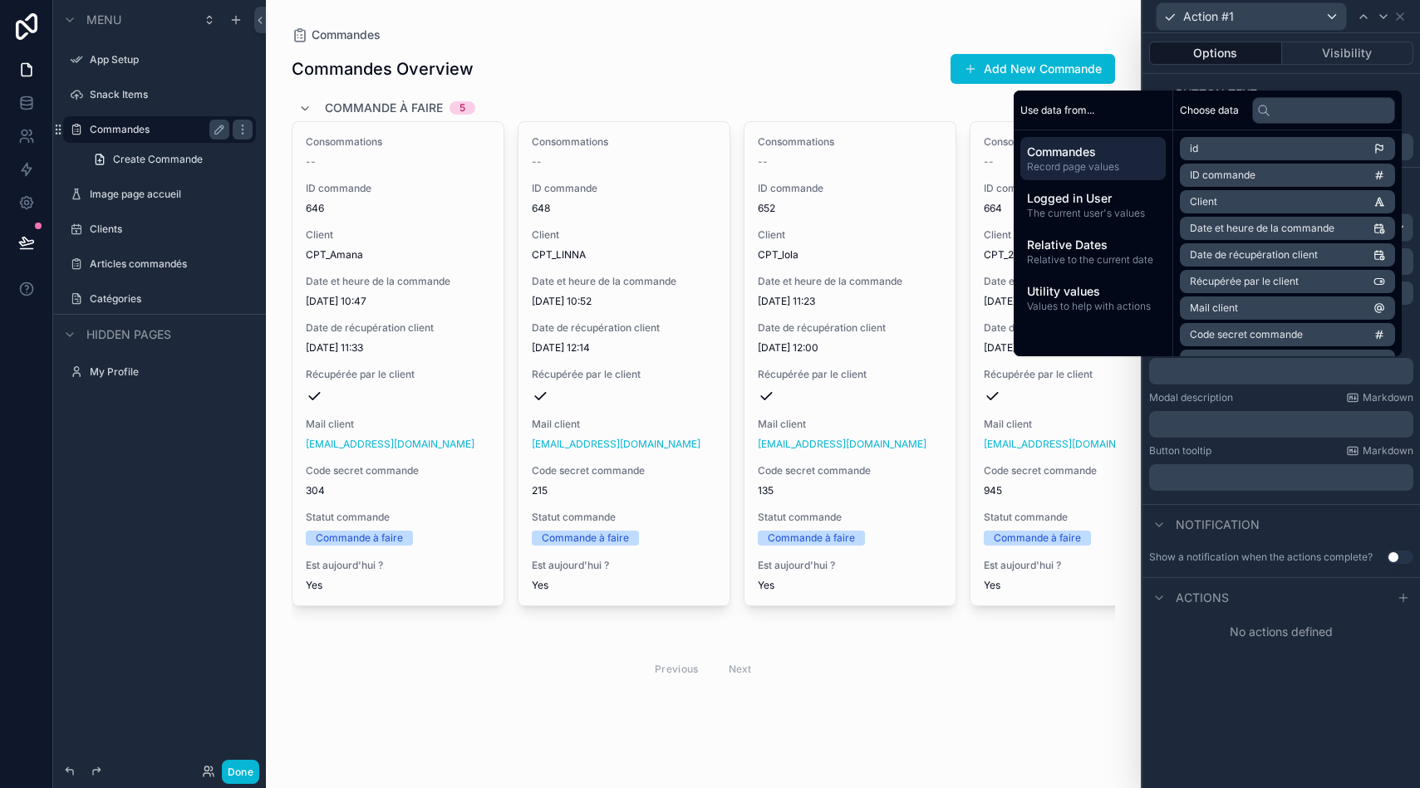
click at [1244, 696] on div "Options Visibility Button text Button text ********* Button settings Appearance…" at bounding box center [1280, 410] width 277 height 755
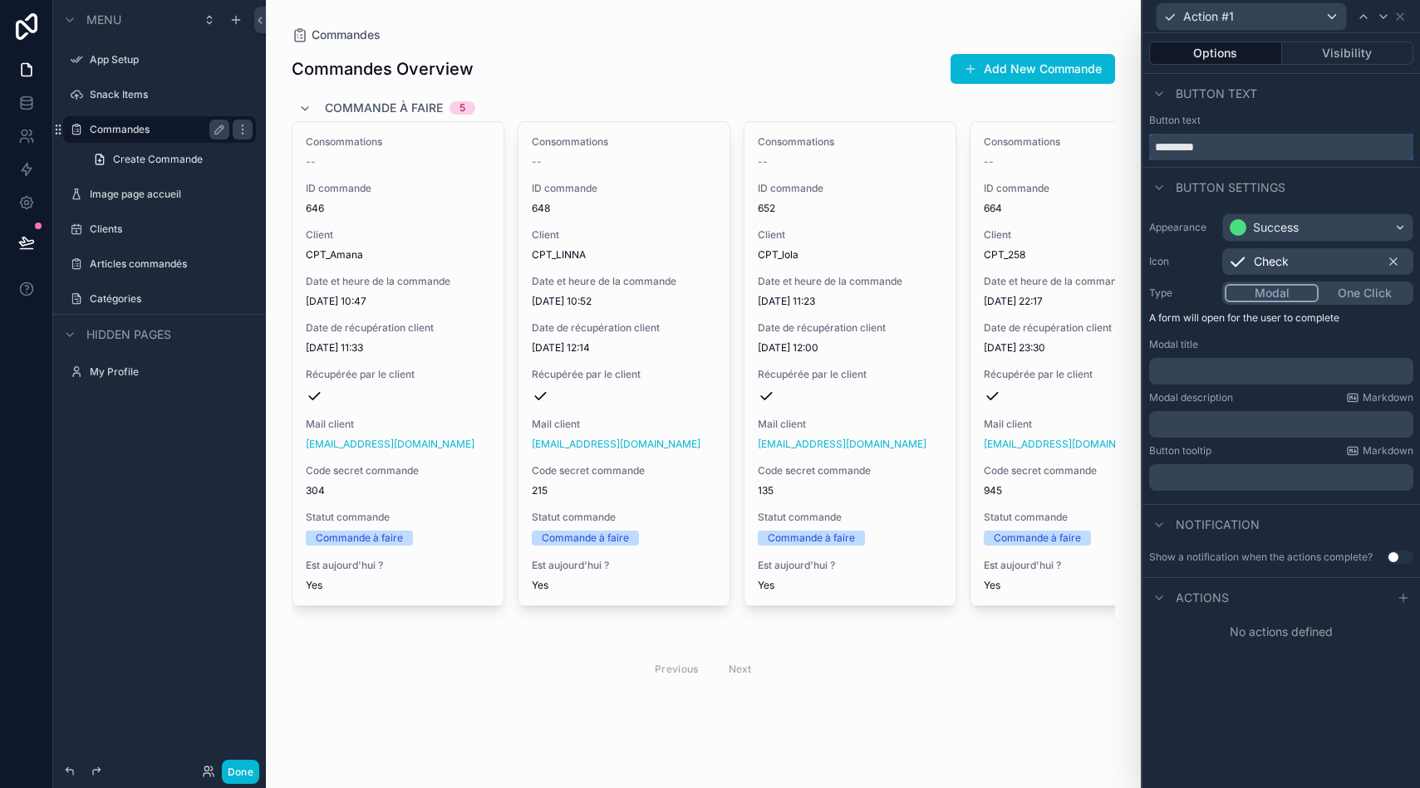
click at [1220, 151] on input "*********" at bounding box center [1281, 147] width 264 height 27
type input "*"
type input "**********"
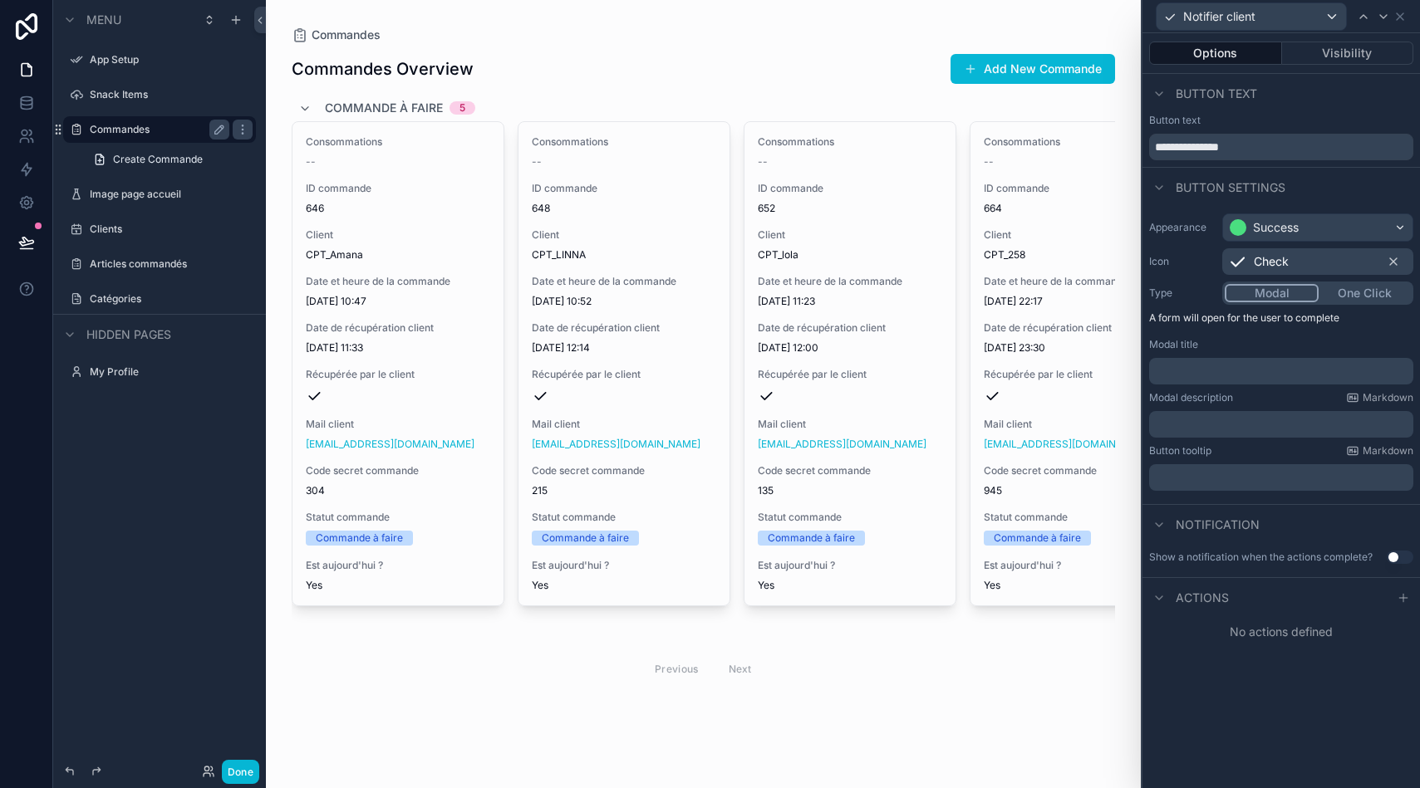
click at [1232, 371] on p "﻿" at bounding box center [1283, 371] width 254 height 17
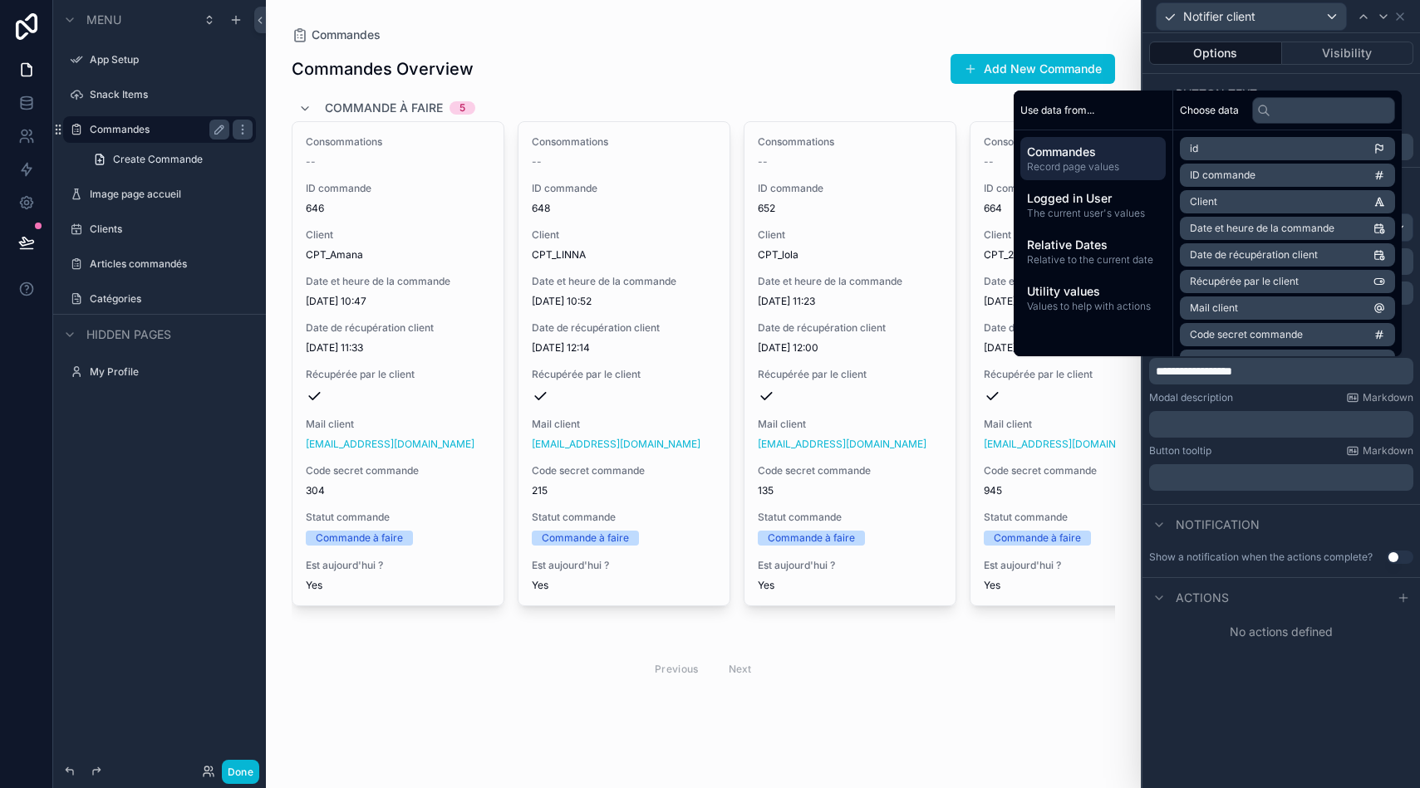
click at [1304, 715] on div "**********" at bounding box center [1280, 410] width 277 height 755
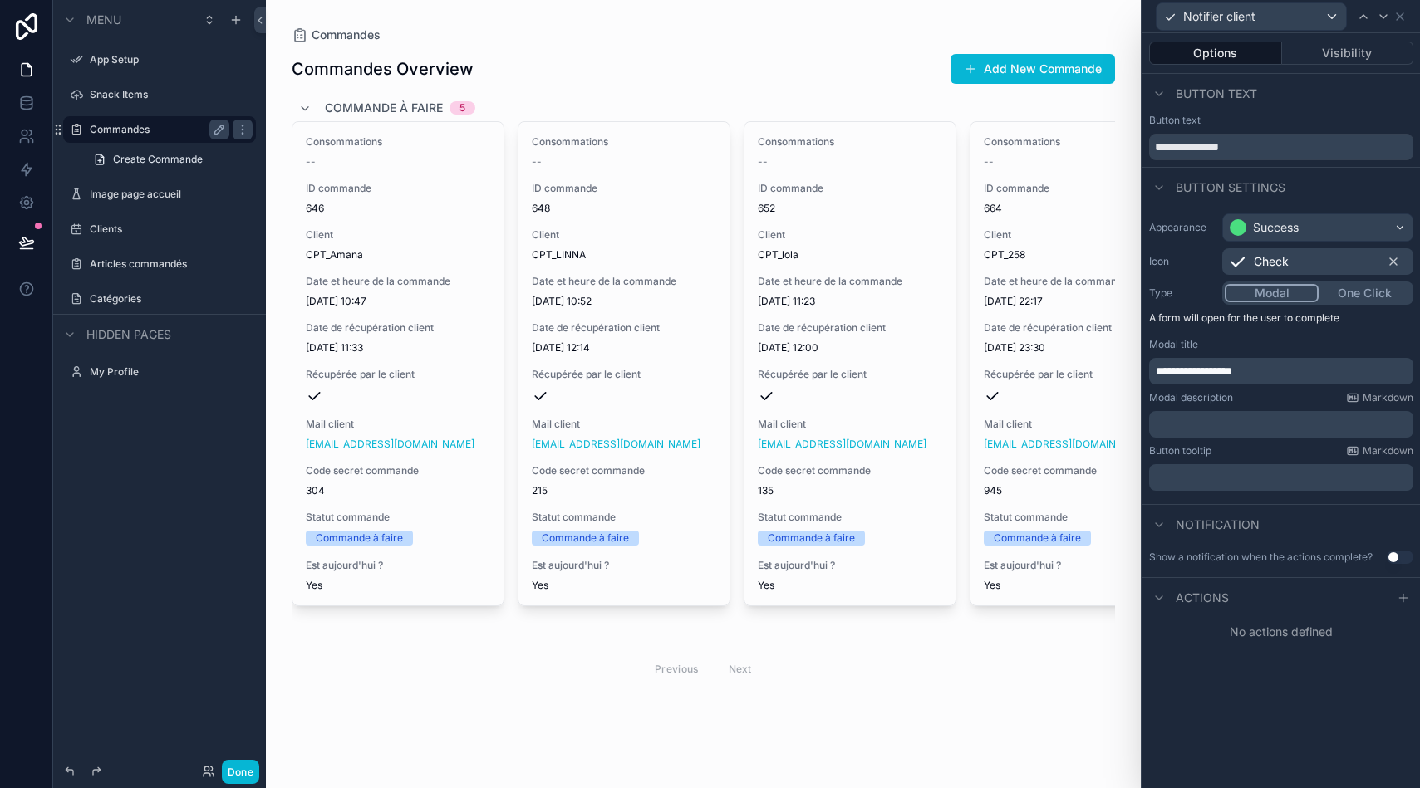
click at [1225, 594] on span "Actions" at bounding box center [1201, 598] width 53 height 17
click at [1273, 596] on div "Actions" at bounding box center [1280, 597] width 277 height 40
click at [1211, 591] on span "Actions" at bounding box center [1201, 598] width 53 height 17
click at [1371, 294] on button "One Click" at bounding box center [1364, 293] width 92 height 18
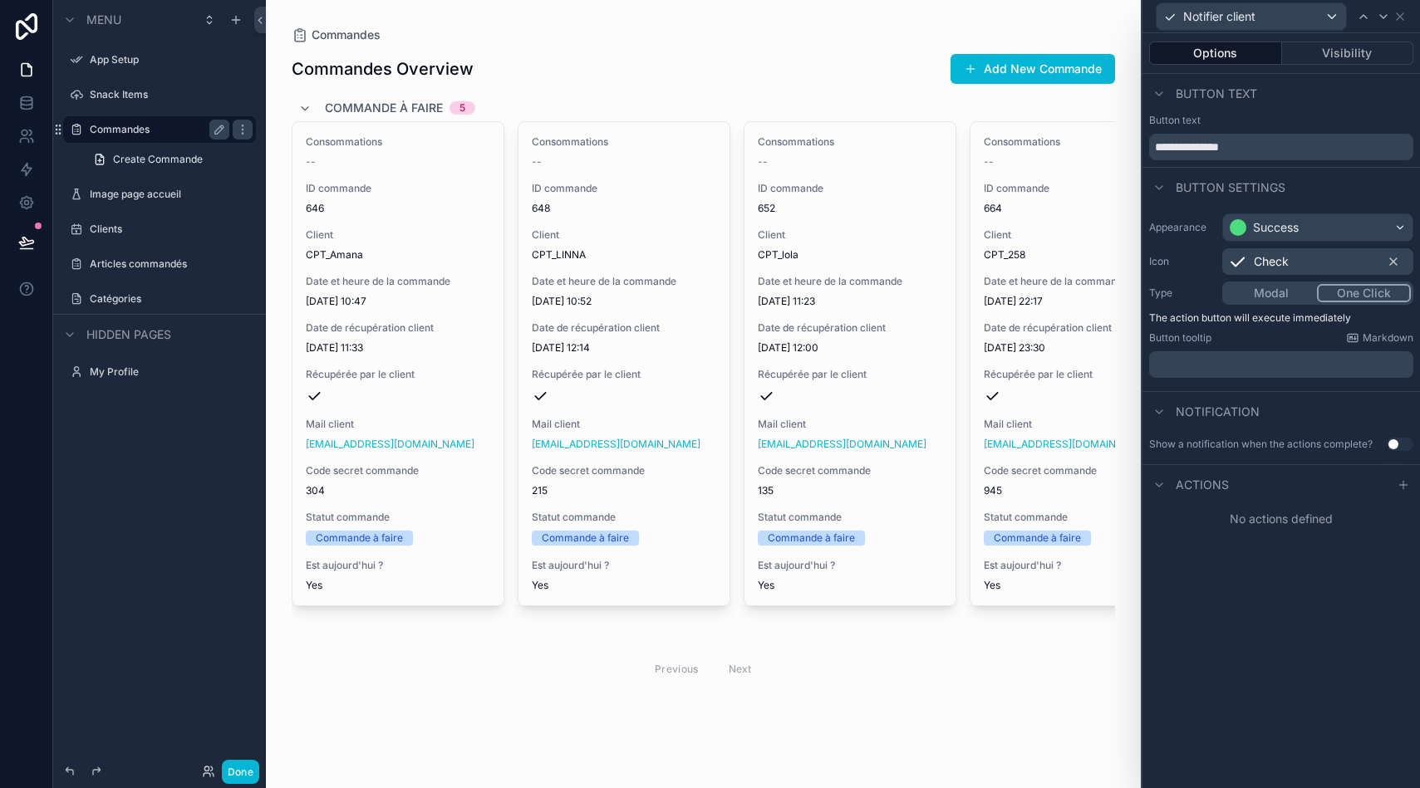
click at [1318, 363] on p "﻿" at bounding box center [1283, 364] width 254 height 17
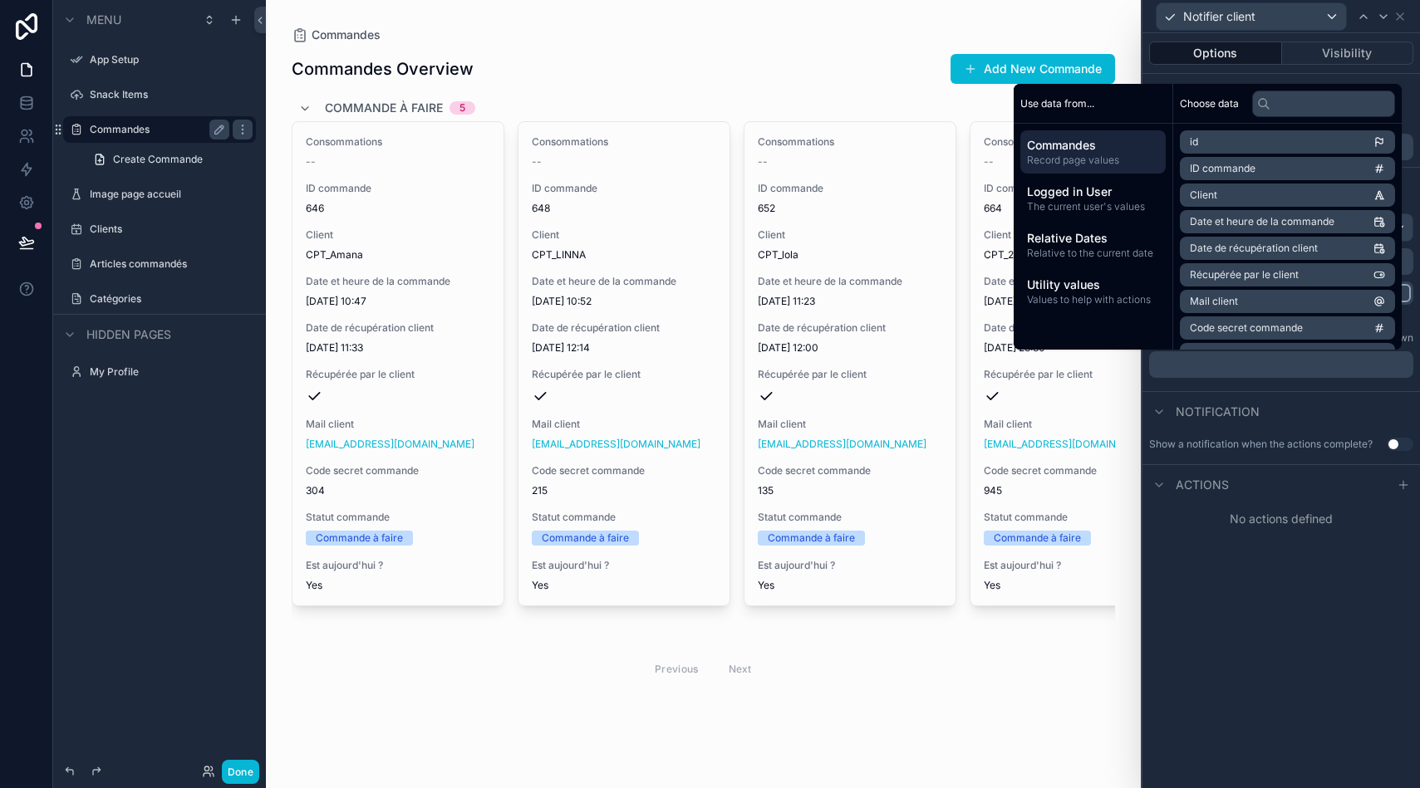
click at [1259, 605] on div "**********" at bounding box center [1280, 410] width 277 height 755
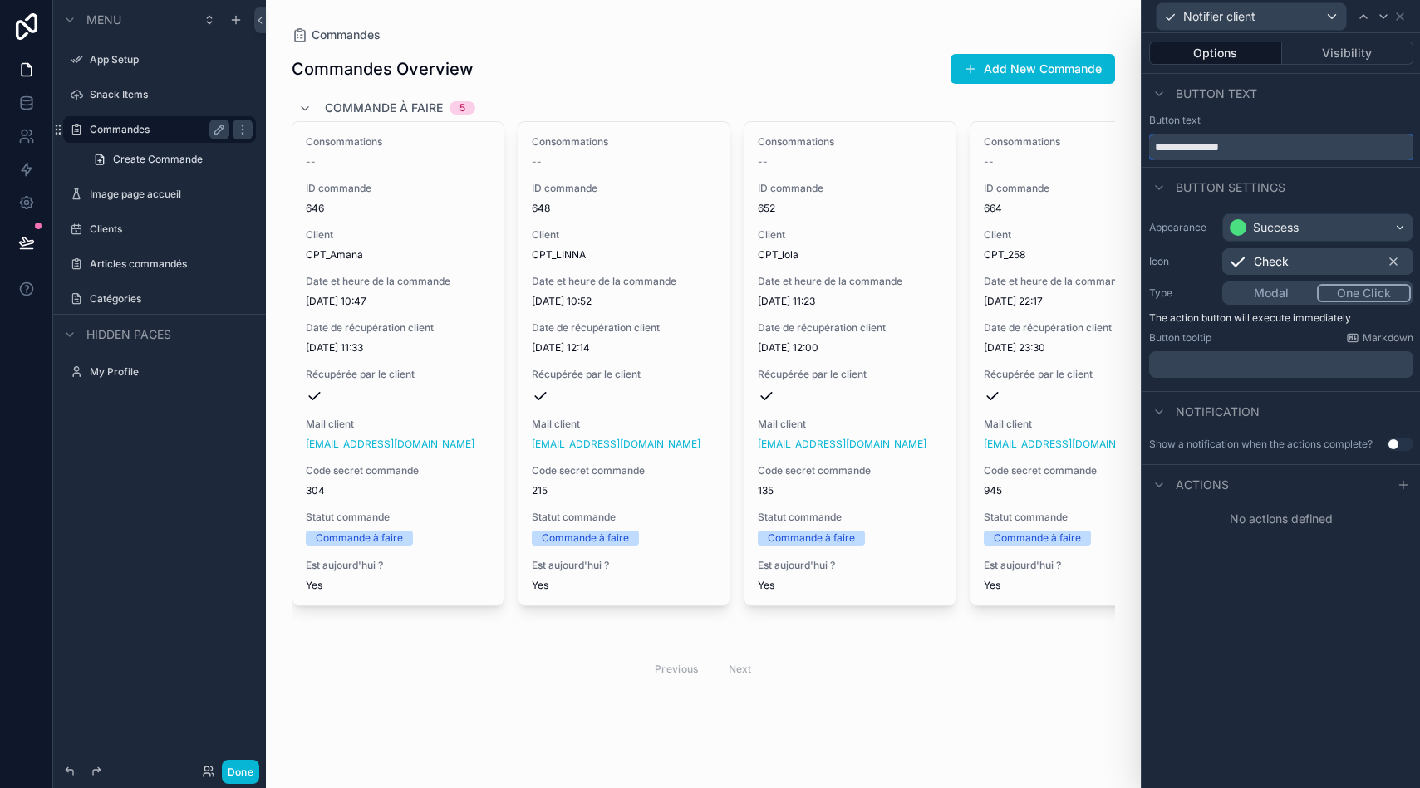
click at [1245, 151] on input "**********" at bounding box center [1281, 147] width 264 height 27
click at [1192, 369] on p "﻿" at bounding box center [1283, 364] width 254 height 17
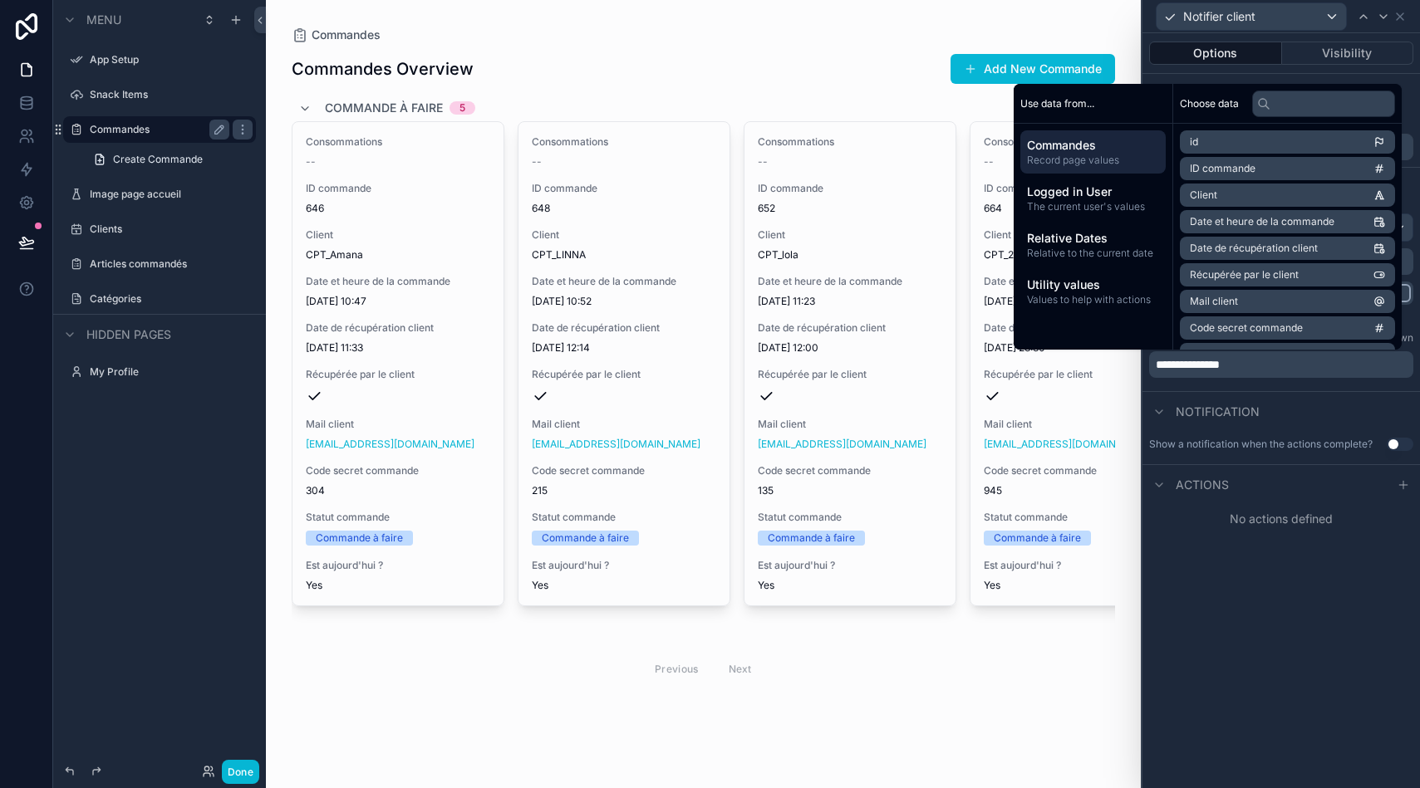
click at [1257, 640] on div "**********" at bounding box center [1280, 410] width 277 height 755
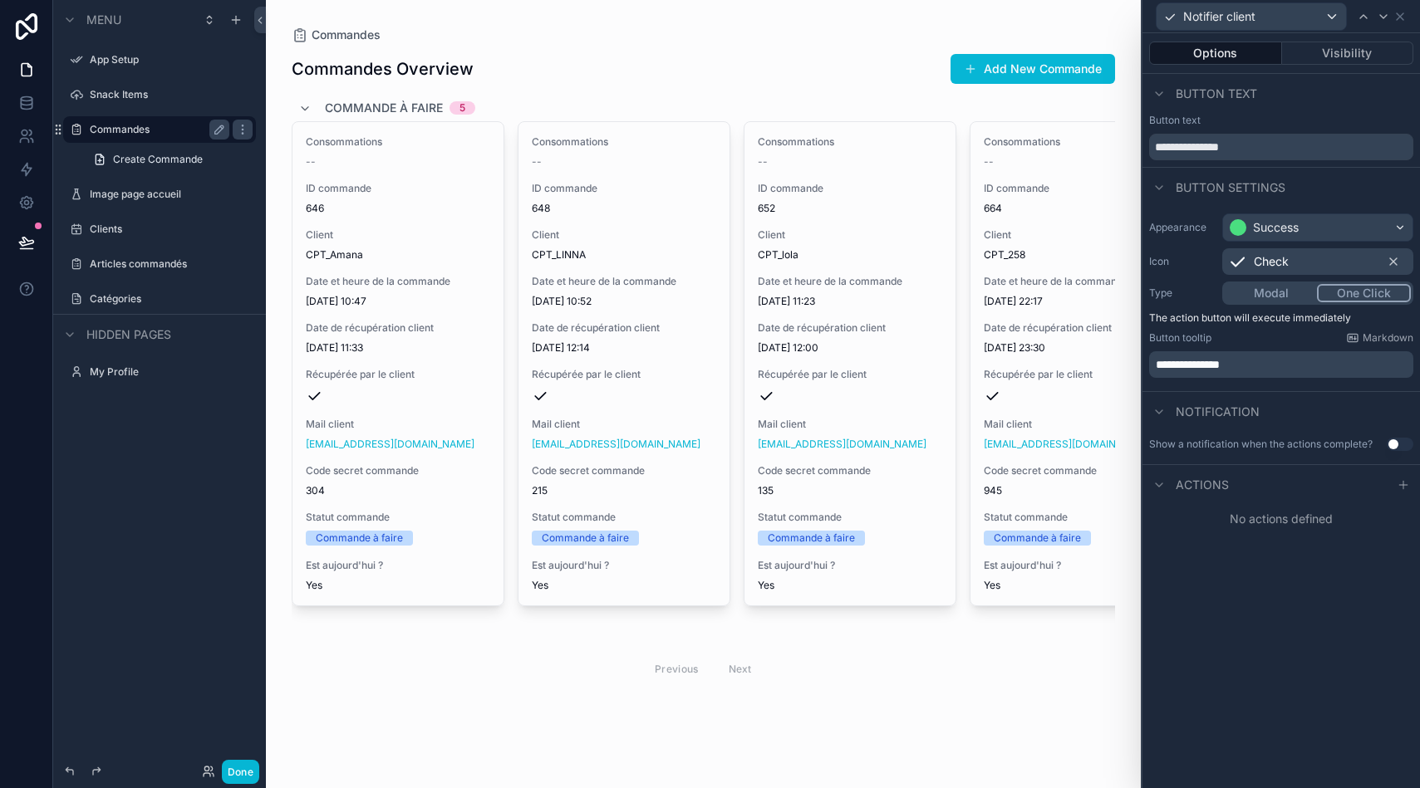
click at [1397, 441] on button "Use setting" at bounding box center [1399, 444] width 27 height 13
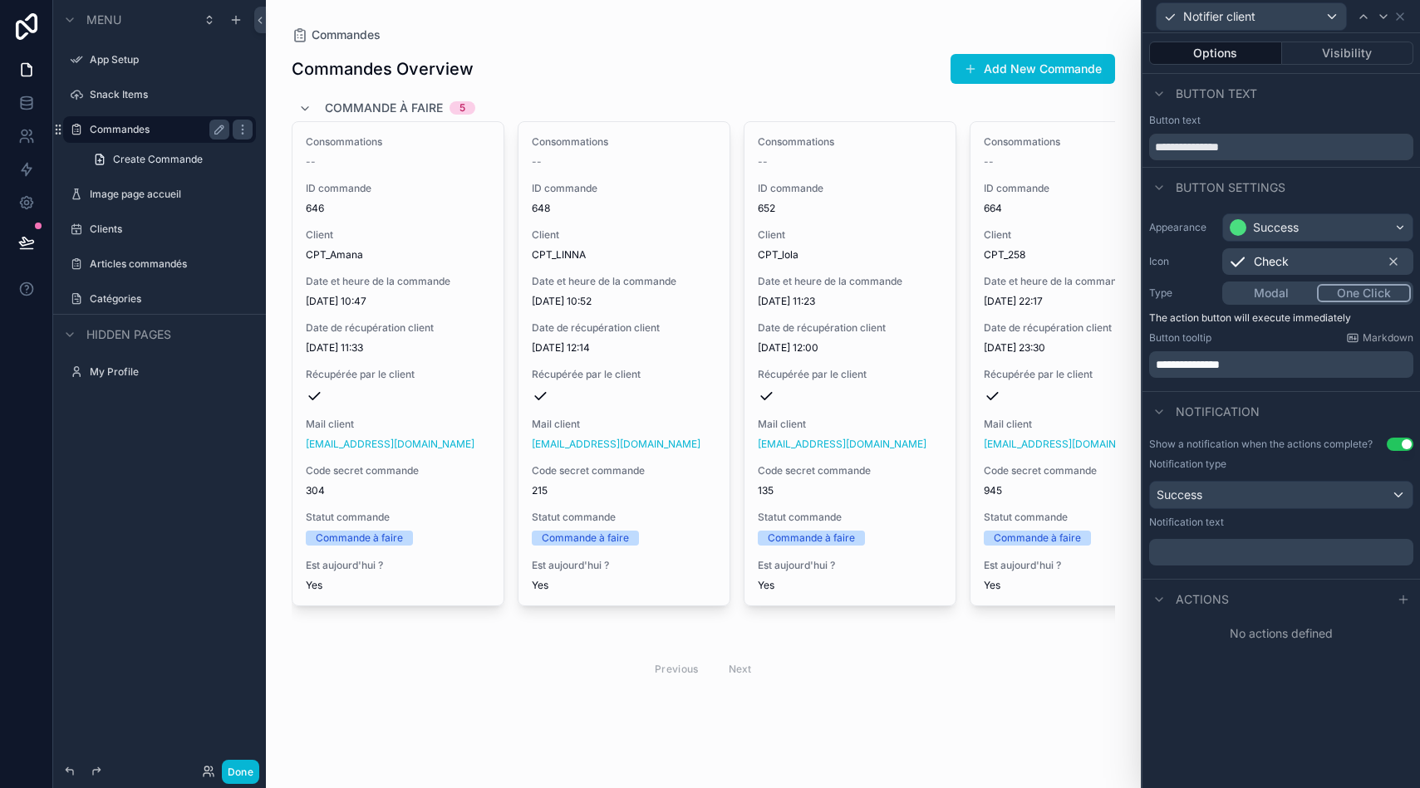
click at [1394, 445] on button "Use setting" at bounding box center [1399, 444] width 27 height 13
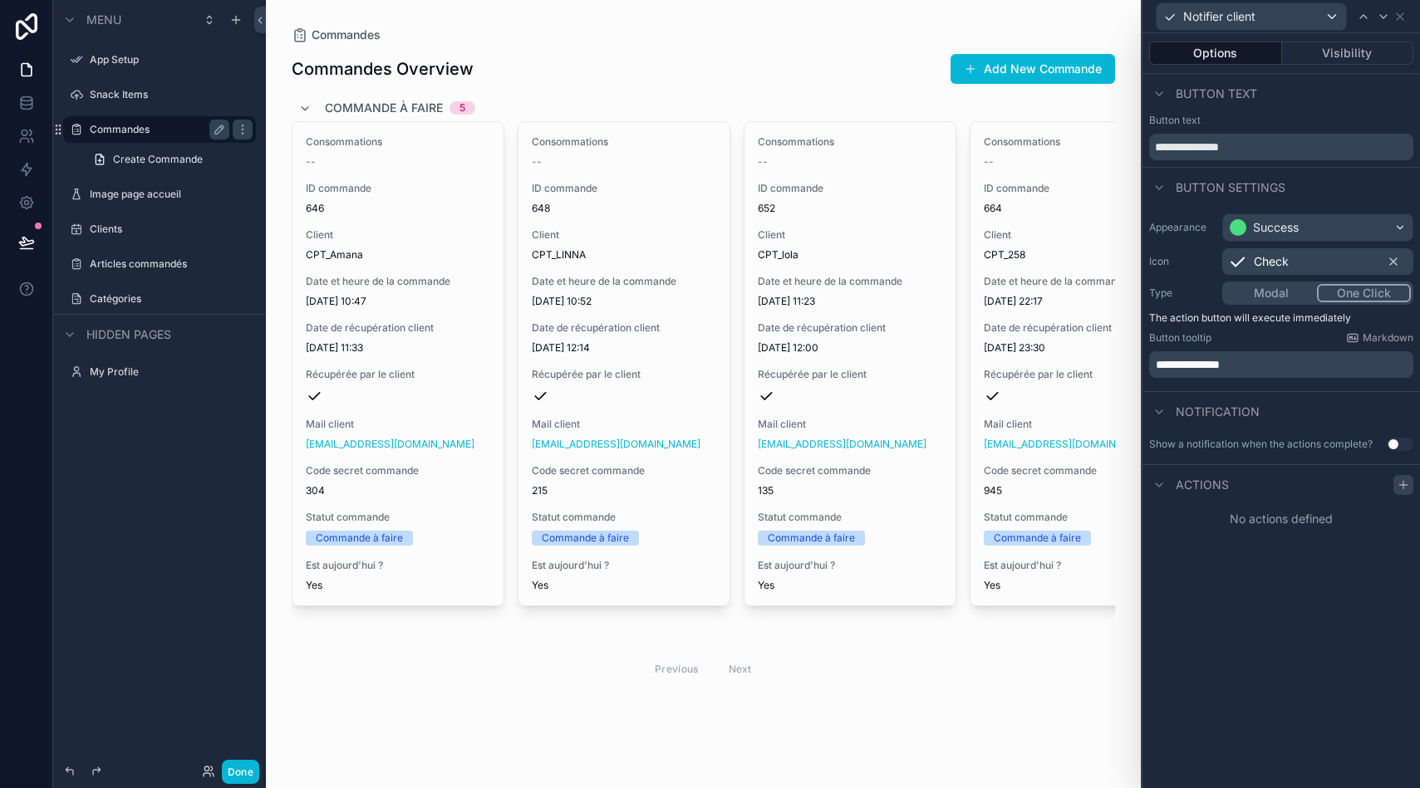
click at [1400, 490] on icon at bounding box center [1402, 484] width 13 height 13
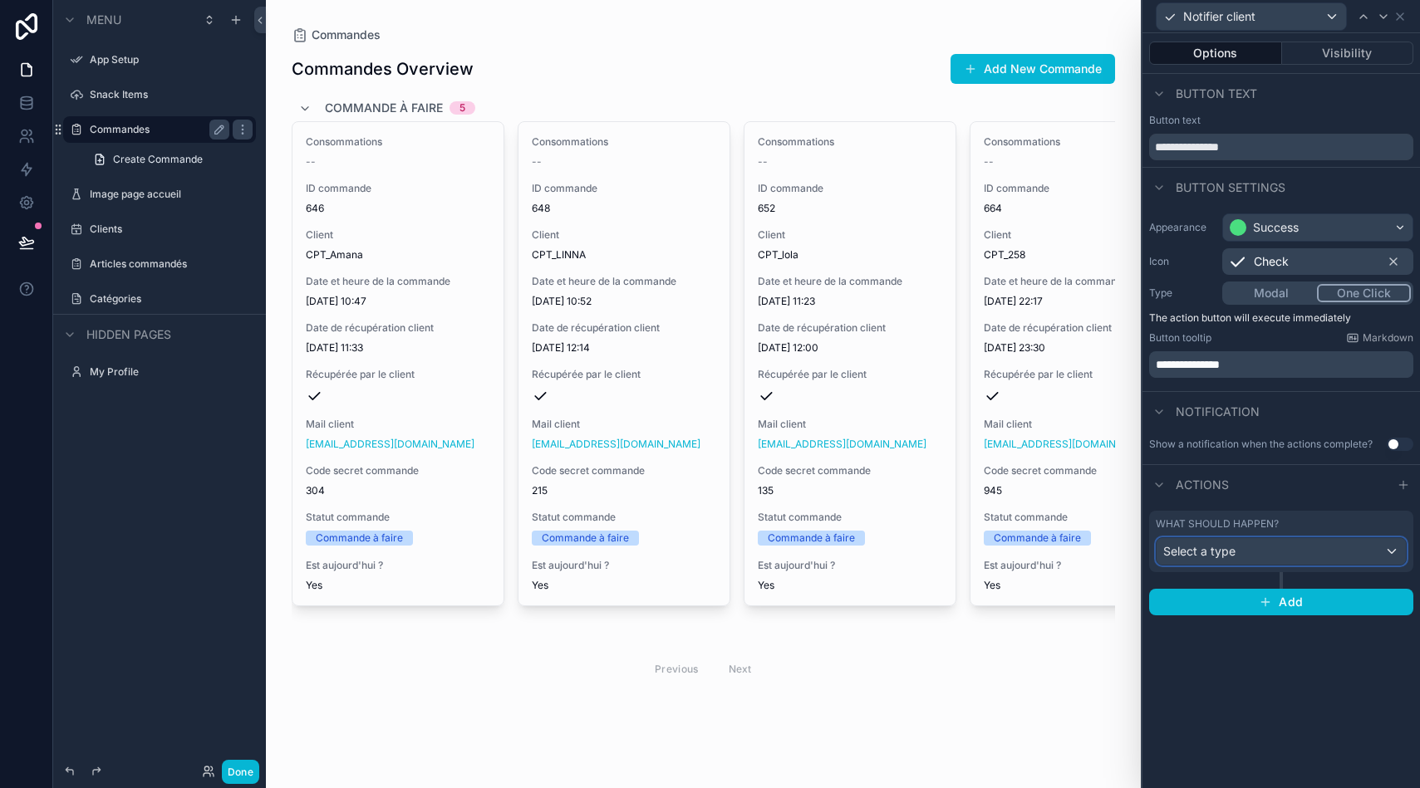
click at [1262, 553] on div "Select a type" at bounding box center [1280, 551] width 249 height 27
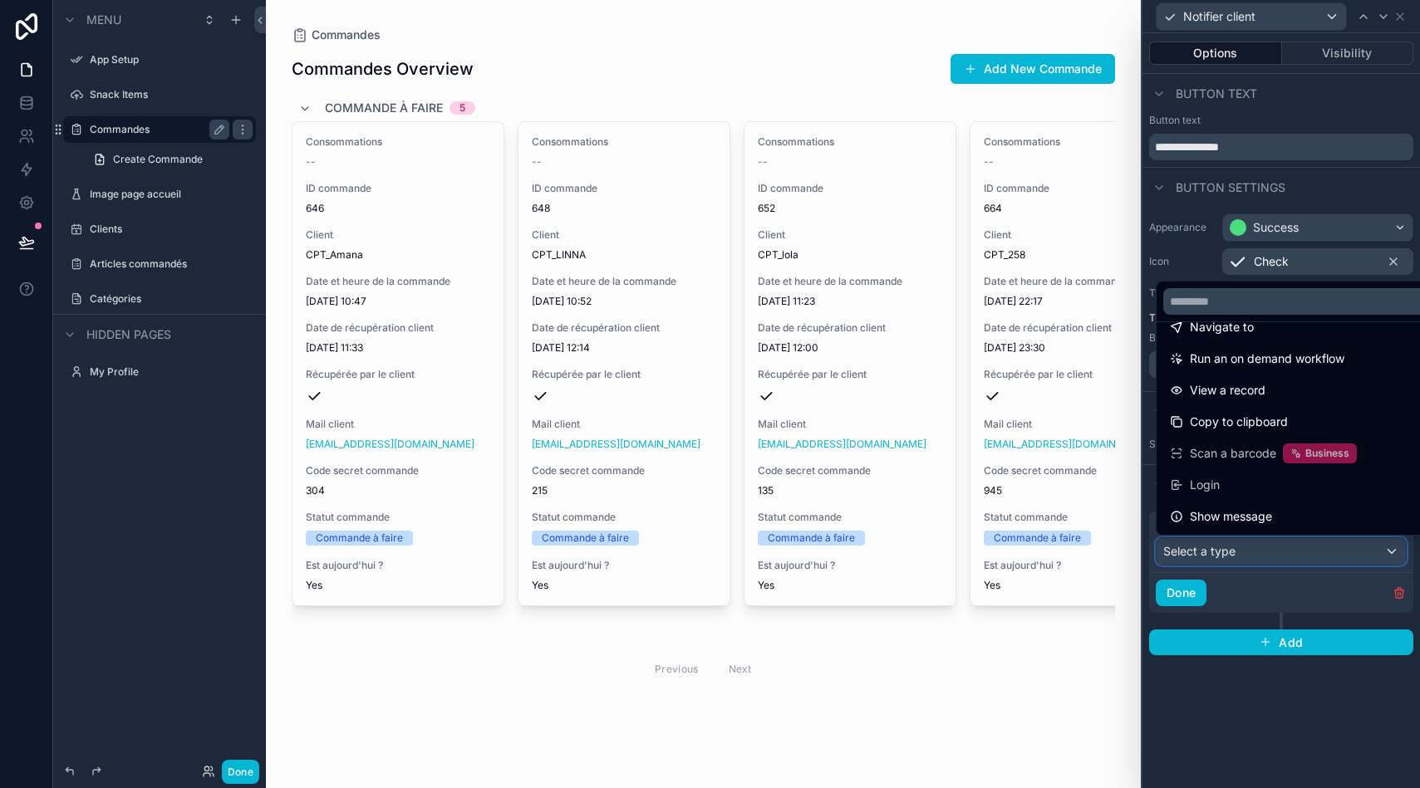
scroll to position [0, 0]
